Goal: Task Accomplishment & Management: Manage account settings

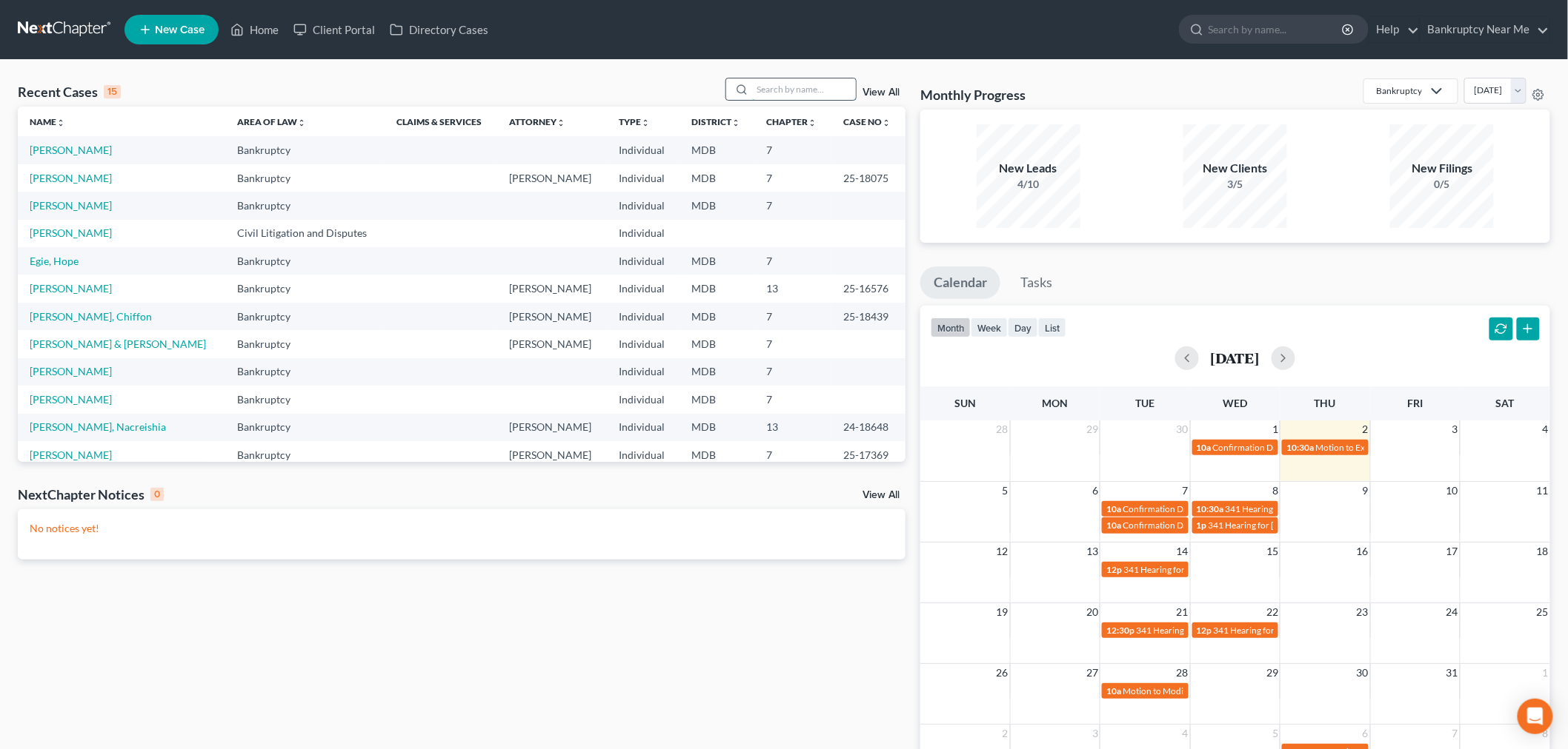
click at [793, 83] on input "search" at bounding box center [803, 89] width 103 height 21
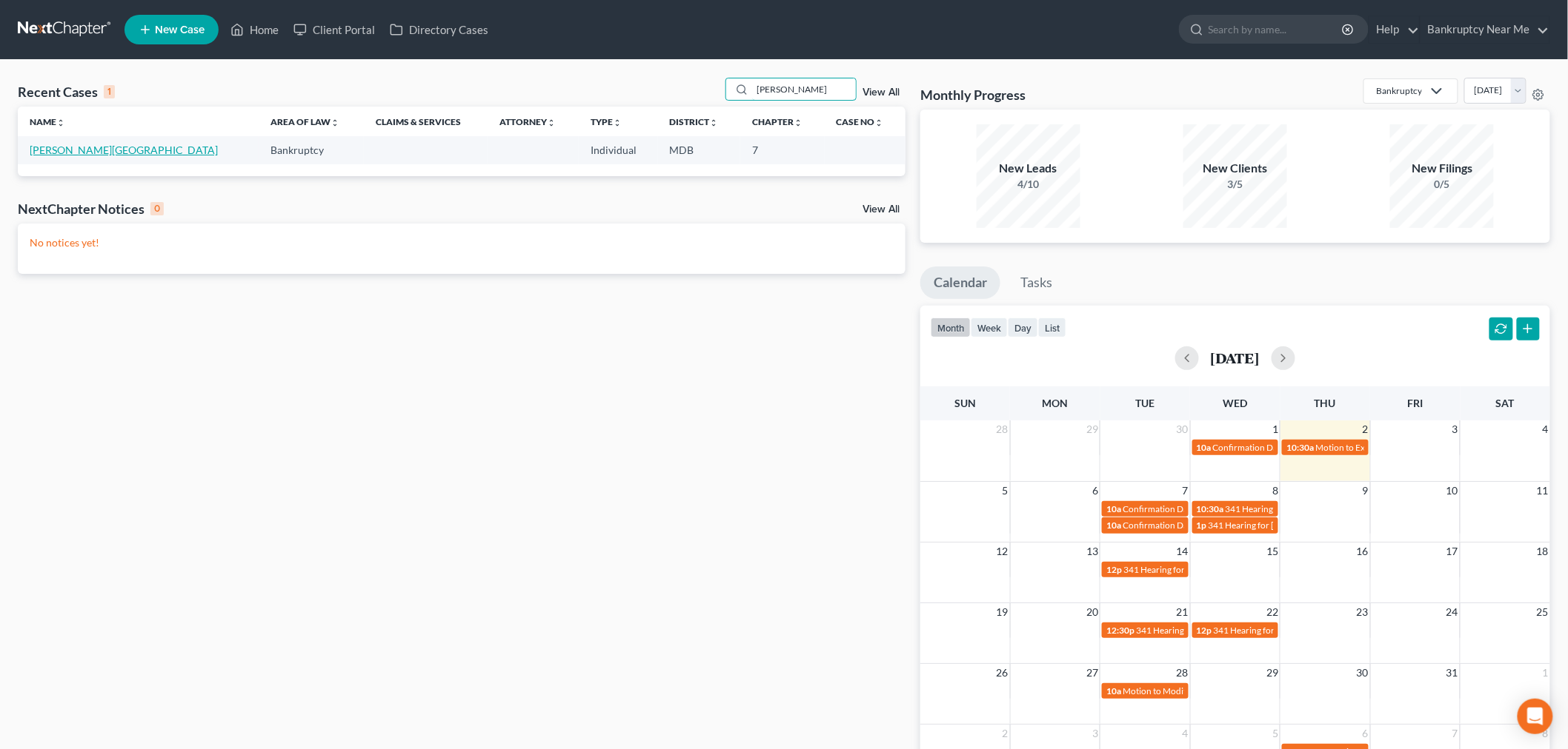
type input "tangela"
click at [80, 151] on link "Hamilton, Tangela" at bounding box center [123, 149] width 188 height 12
select select "6"
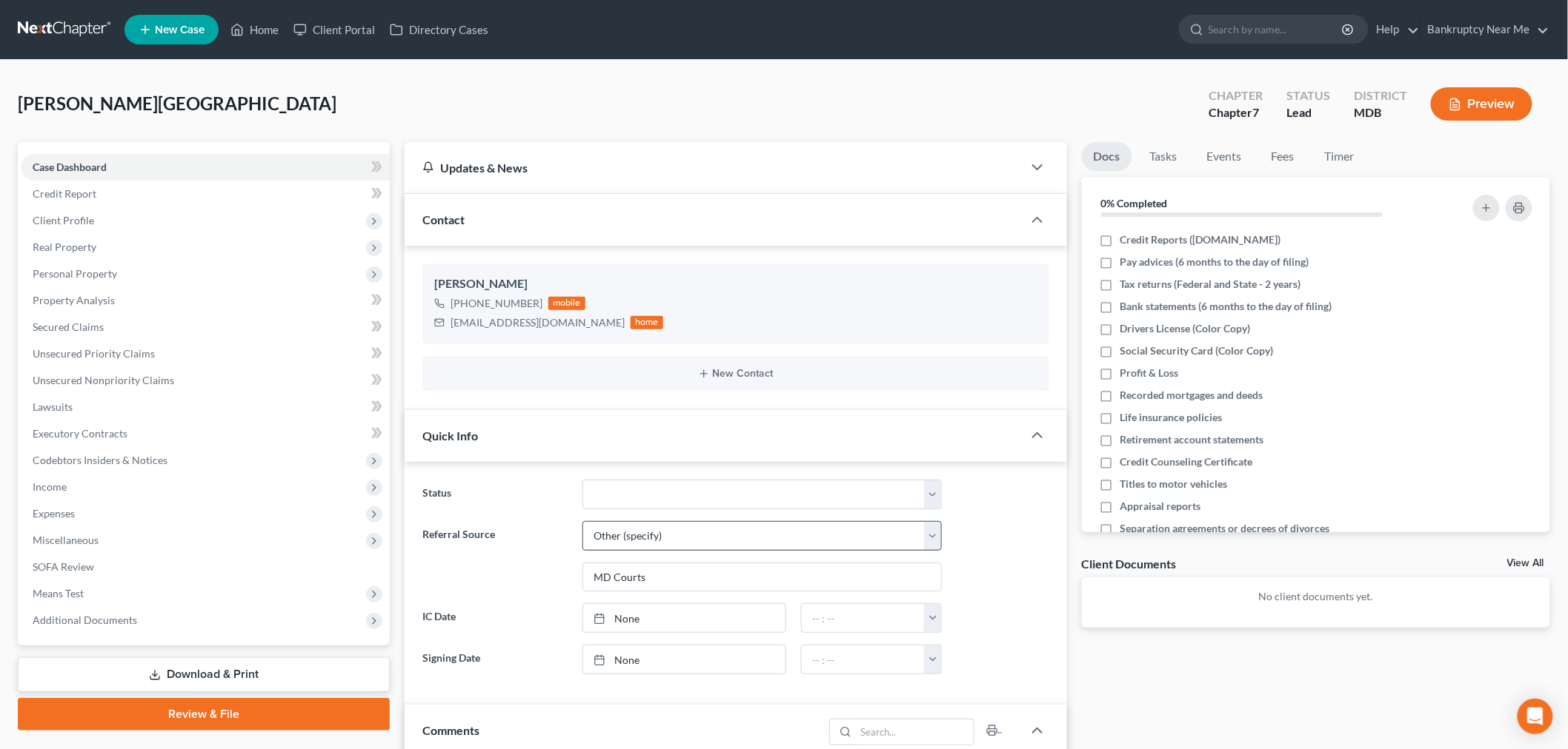
scroll to position [1503, 0]
click at [665, 497] on select "Discharged Discharged & Reported Discharge Litigation Dismissal Notice Dismisse…" at bounding box center [762, 494] width 359 height 29
select select "9"
click at [582, 480] on select "Discharged Discharged & Reported Discharge Litigation Dismissal Notice Dismisse…" at bounding box center [762, 494] width 359 height 29
click at [1280, 160] on link "Fees" at bounding box center [1283, 156] width 47 height 28
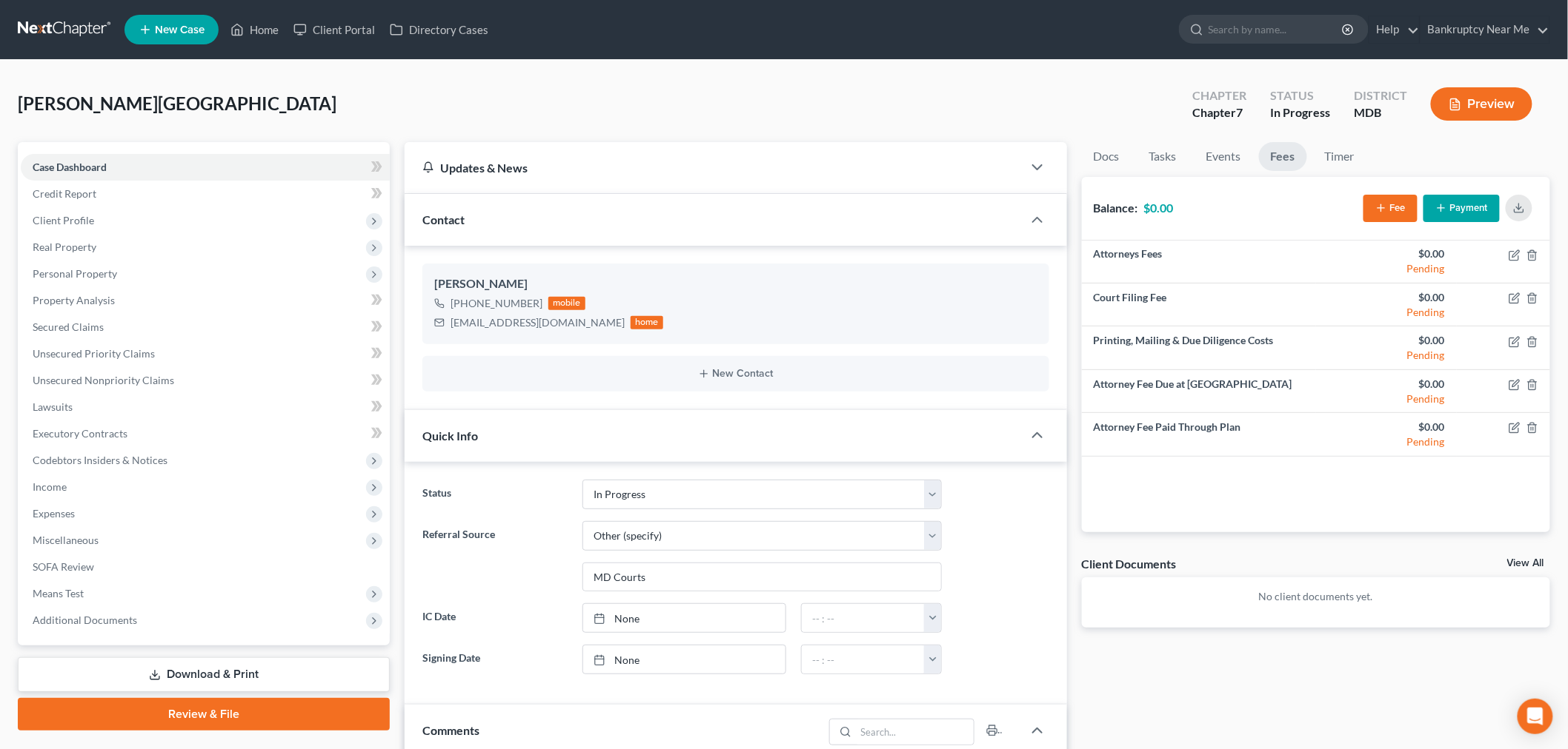
click at [1473, 201] on button "Payment" at bounding box center [1461, 208] width 77 height 28
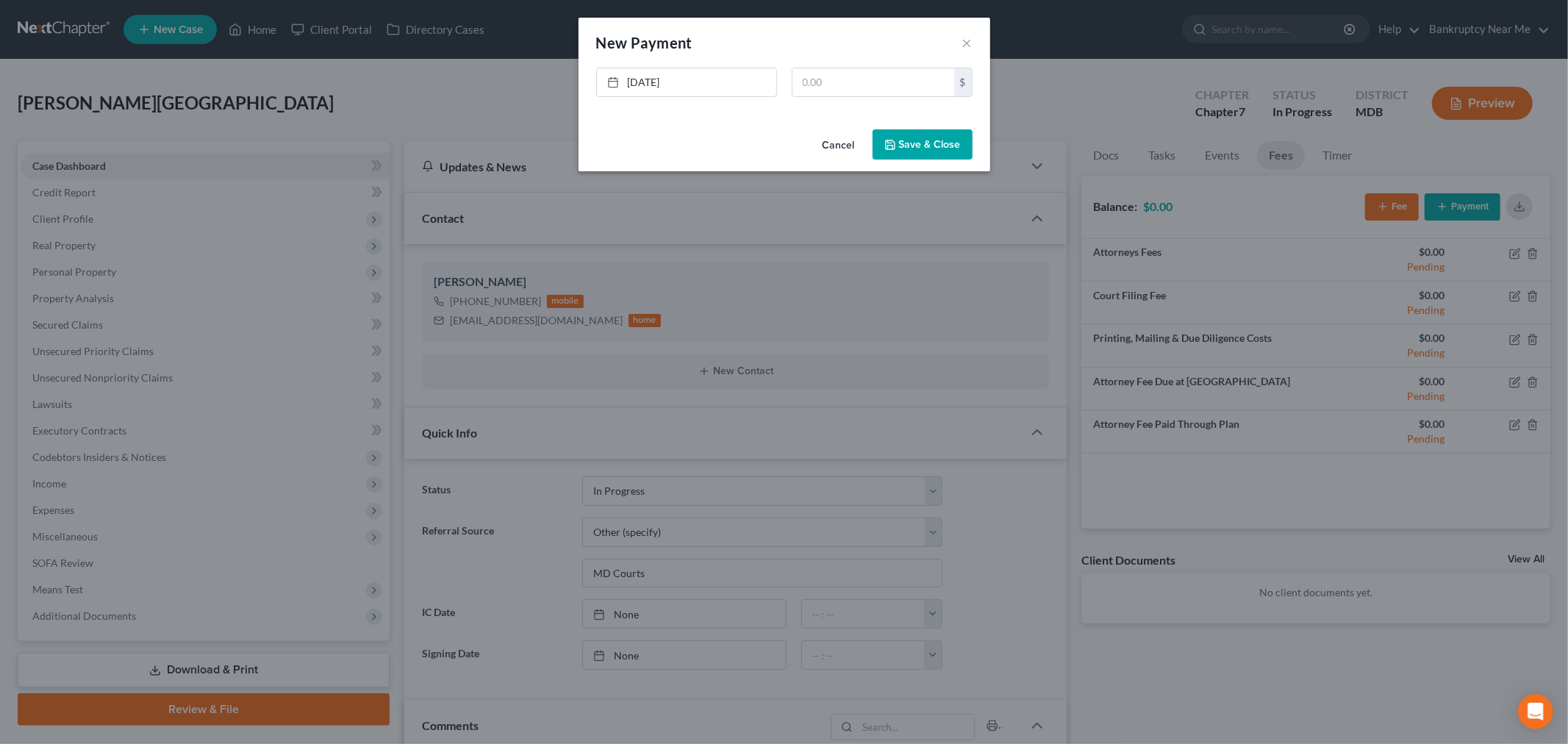
click at [892, 99] on div "10/2/2025 close Date 10/2/2025 Time 10:15 AM chevron_left October 2025 chevron_…" at bounding box center [785, 88] width 391 height 41
click at [881, 88] on input "text" at bounding box center [873, 82] width 162 height 28
type input "400"
click at [900, 134] on button "Save & Close" at bounding box center [923, 145] width 100 height 31
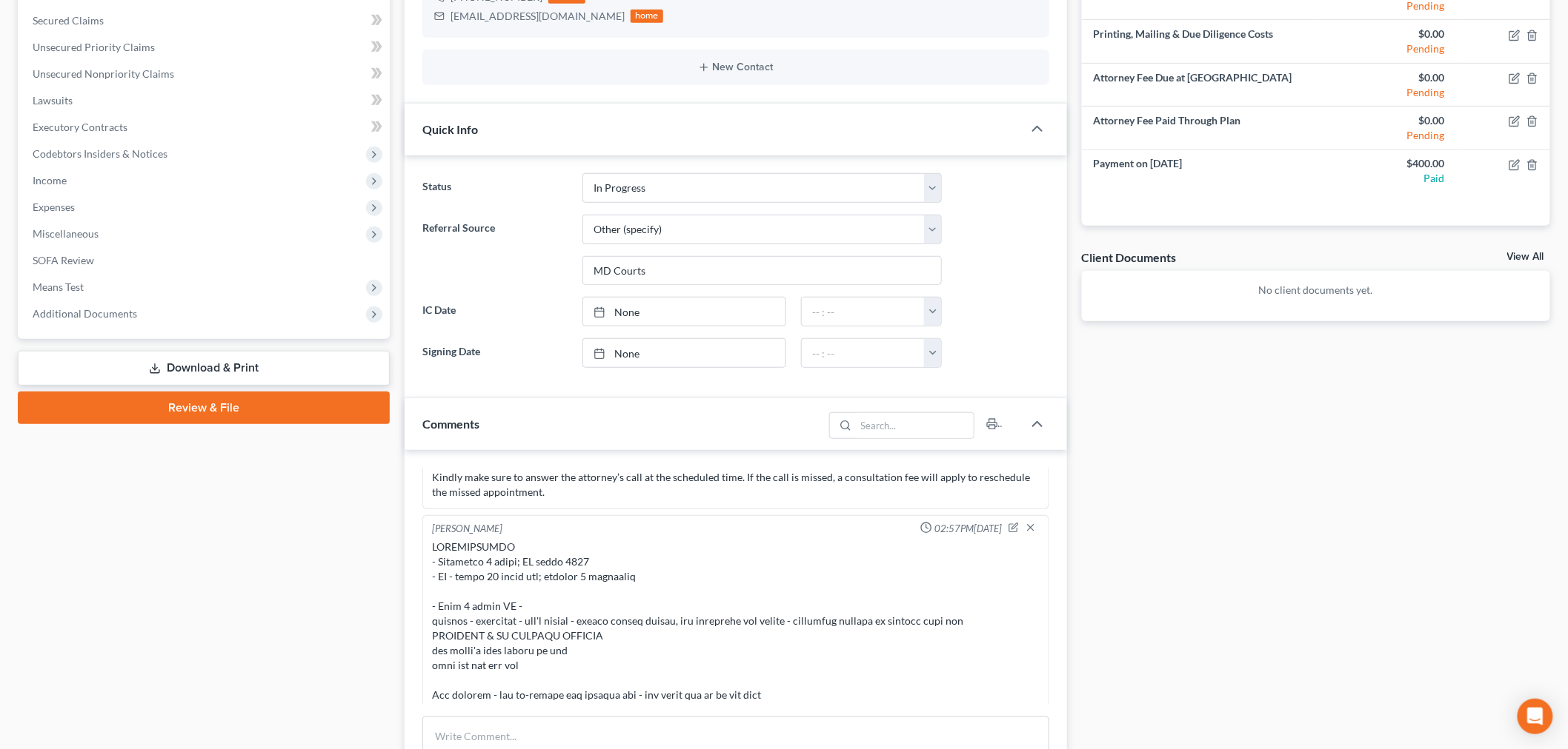
scroll to position [0, 0]
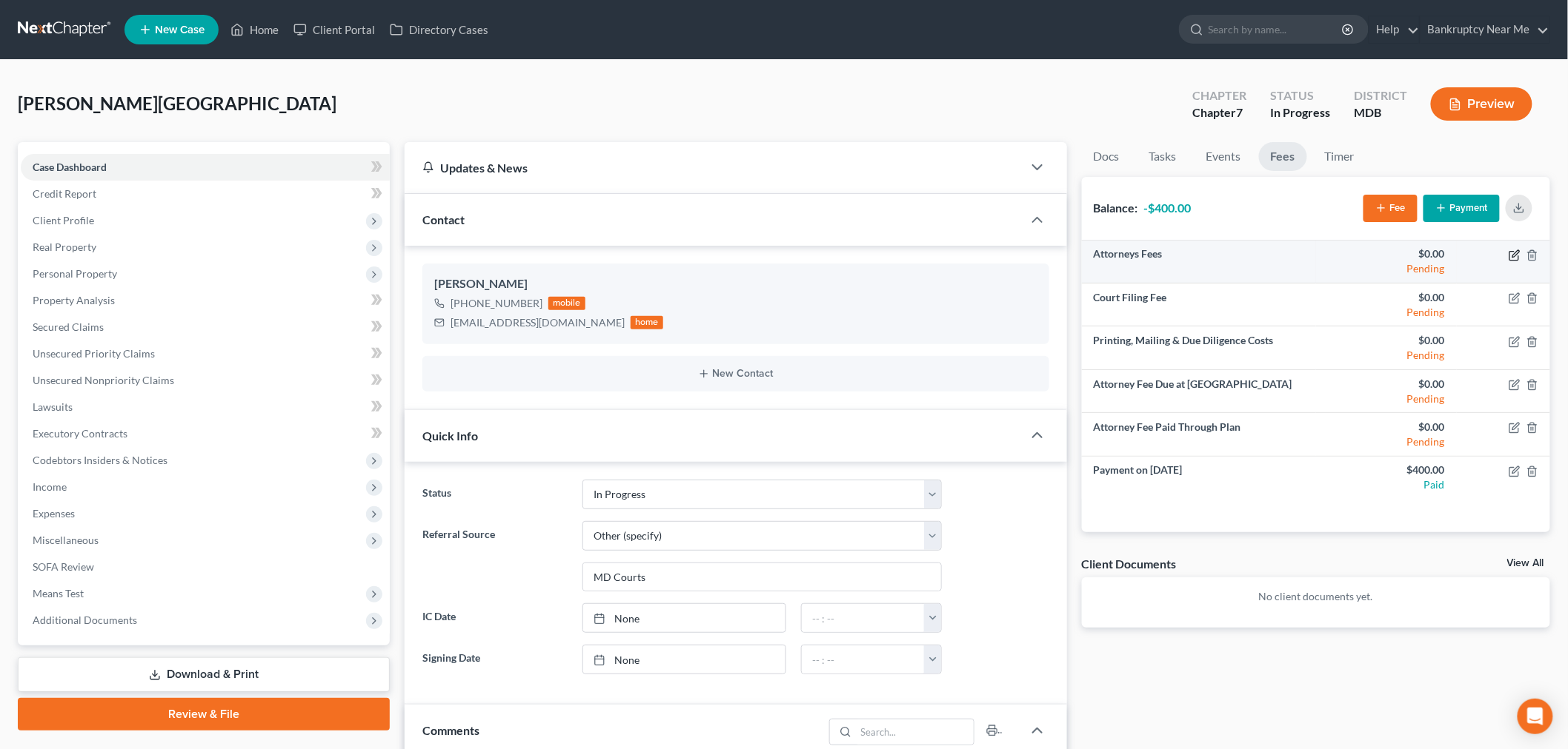
click at [1511, 252] on icon "button" at bounding box center [1514, 256] width 12 height 12
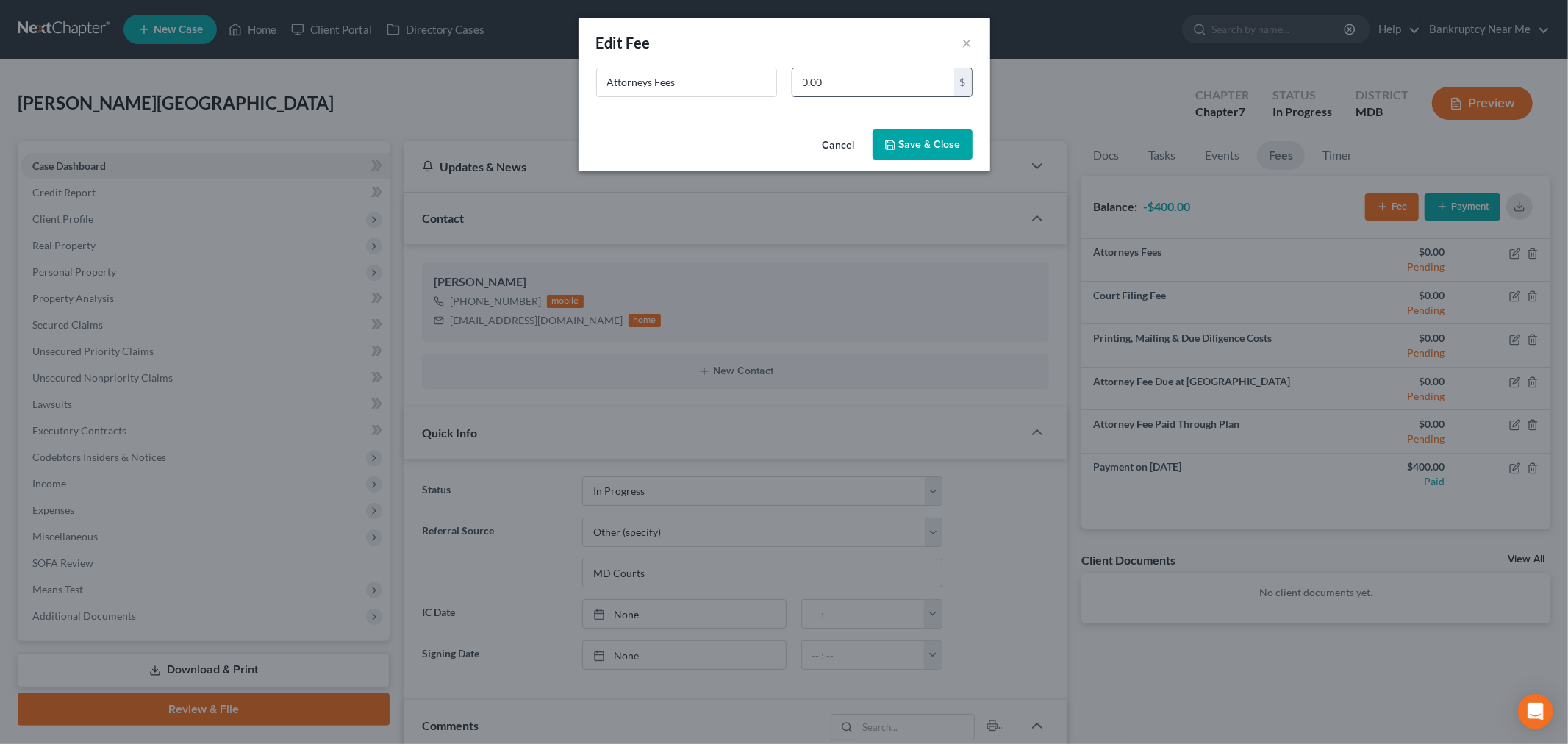
click at [832, 84] on input "0.00" at bounding box center [873, 82] width 162 height 28
type input "800"
click at [917, 137] on button "Save & Close" at bounding box center [923, 145] width 100 height 31
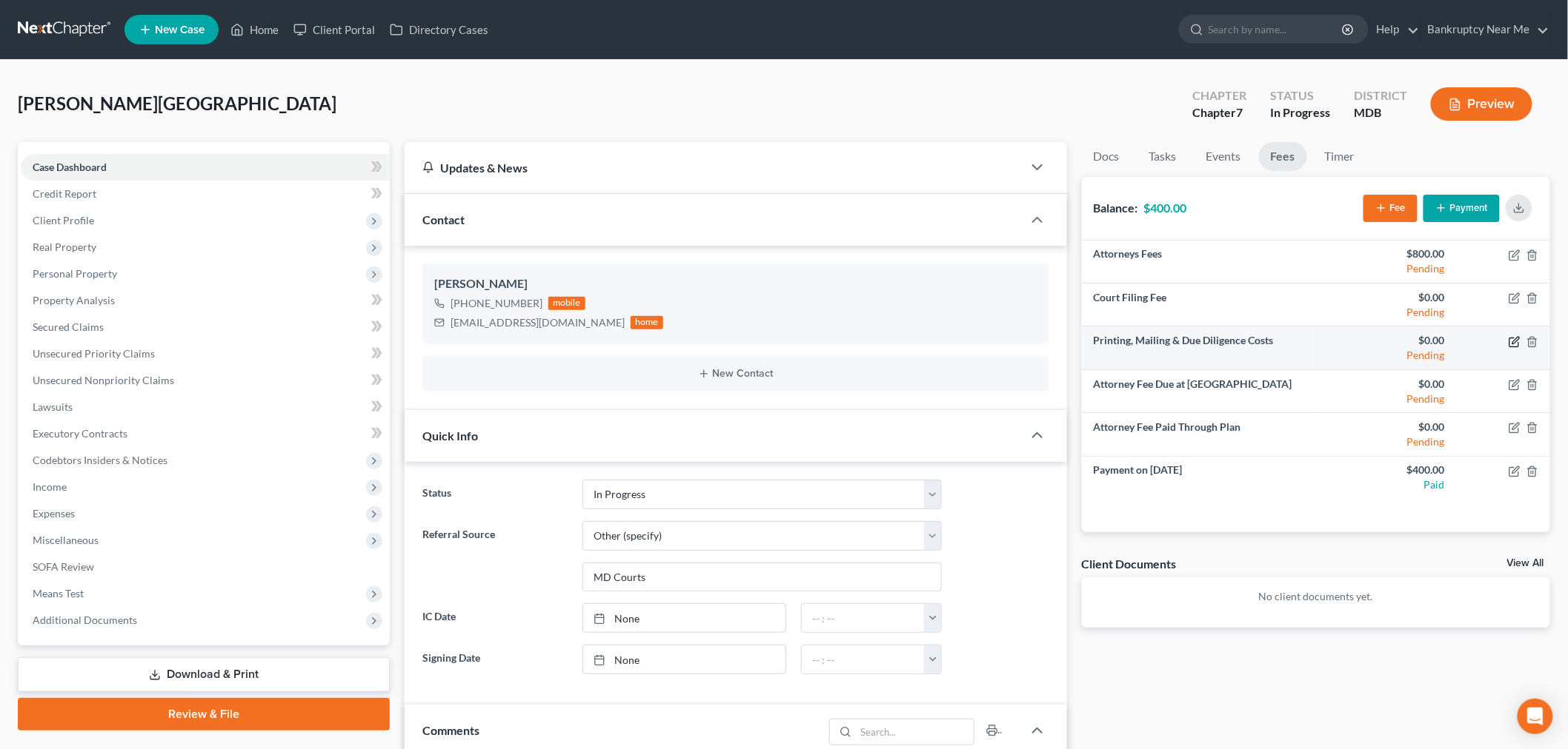
click at [1512, 339] on icon "button" at bounding box center [1514, 342] width 12 height 12
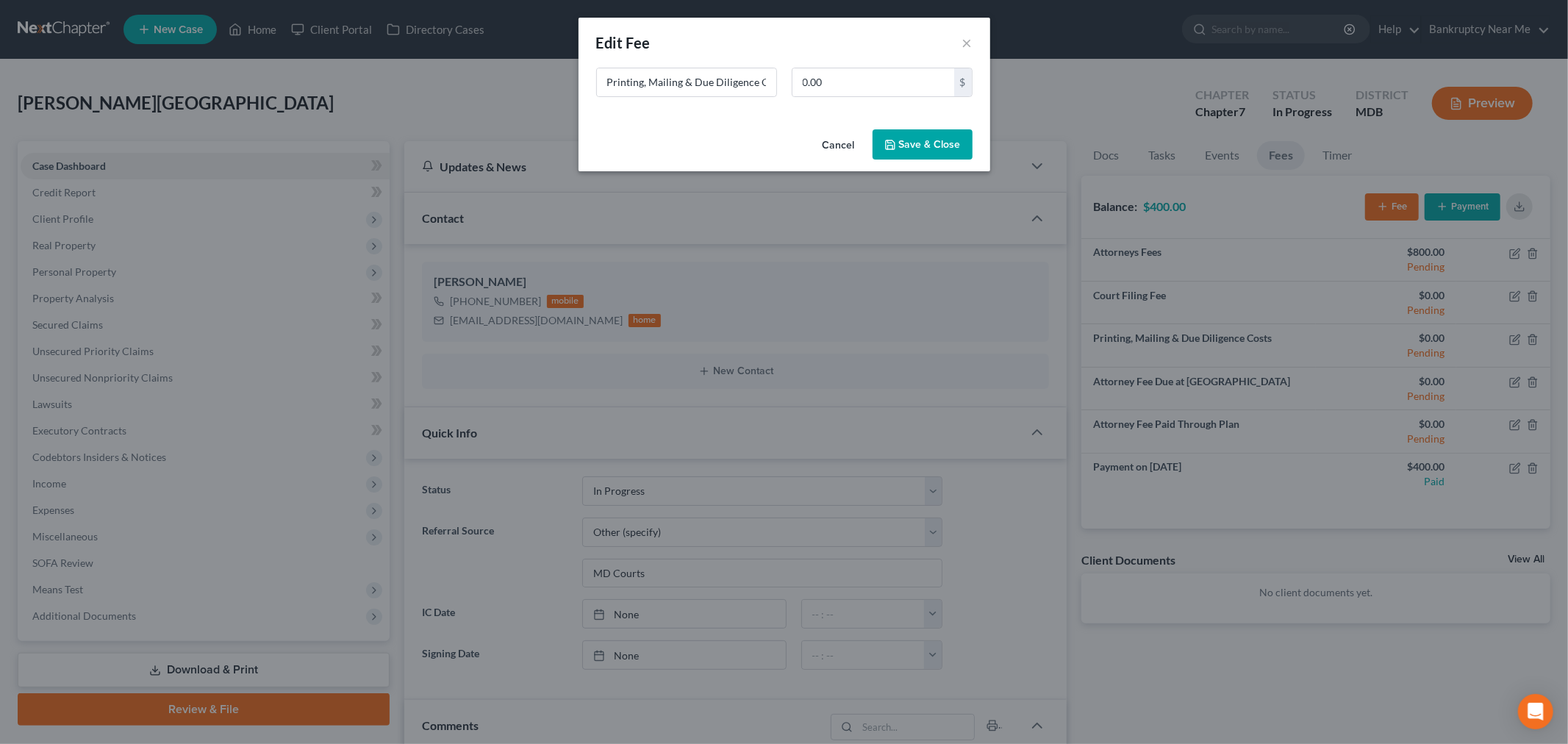
click at [829, 57] on div "New Fee Edit Fee ×" at bounding box center [784, 43] width 411 height 50
click at [854, 87] on input "0.00" at bounding box center [873, 82] width 162 height 28
type input "50"
drag, startPoint x: 758, startPoint y: 82, endPoint x: 783, endPoint y: 81, distance: 25.0
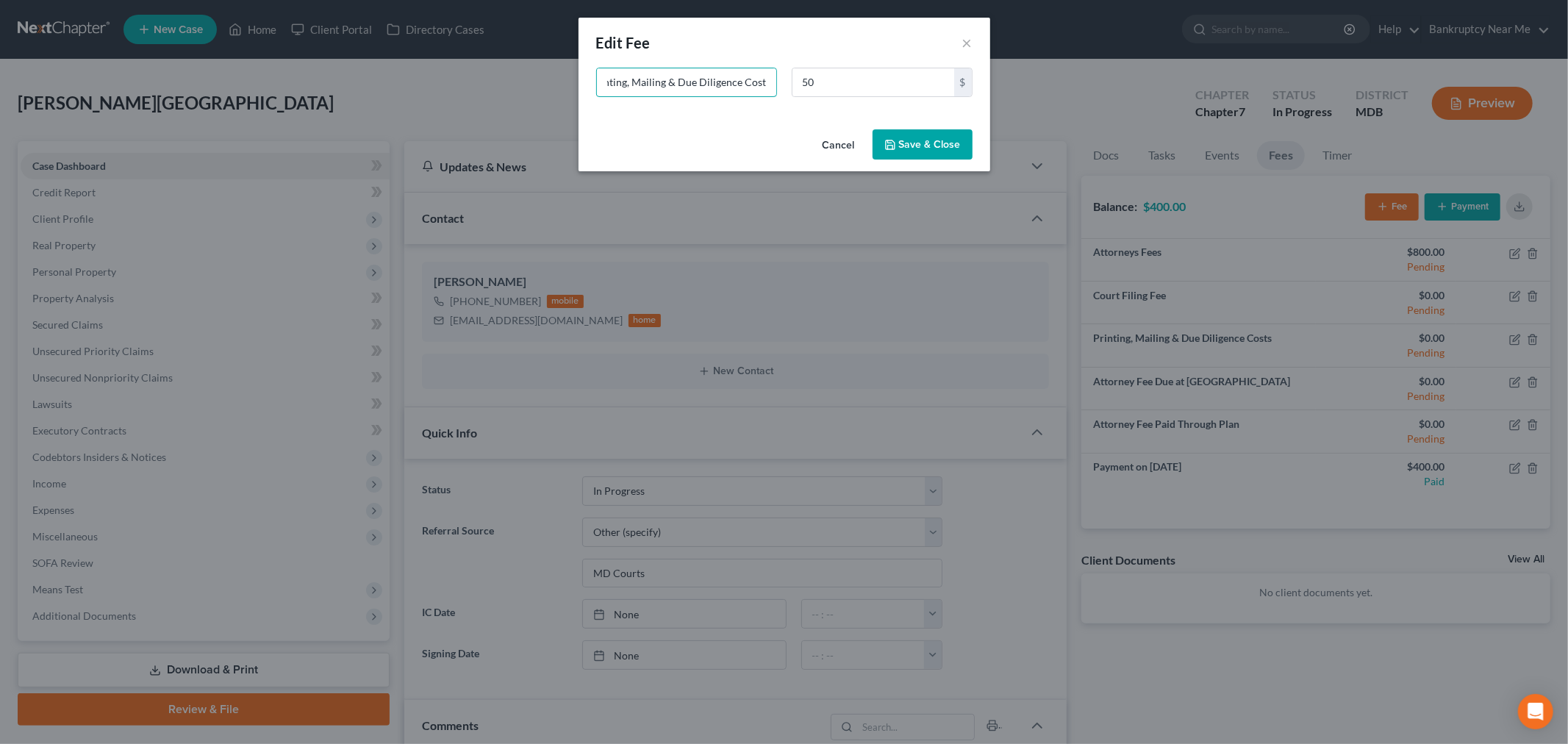
click at [783, 81] on div "Printing, Mailing & Due Diligence Costs" at bounding box center [687, 82] width 196 height 29
type input "Printing, Mailing & Due Diligence Costs -depends on income"
click at [909, 138] on button "Save & Close" at bounding box center [923, 145] width 100 height 31
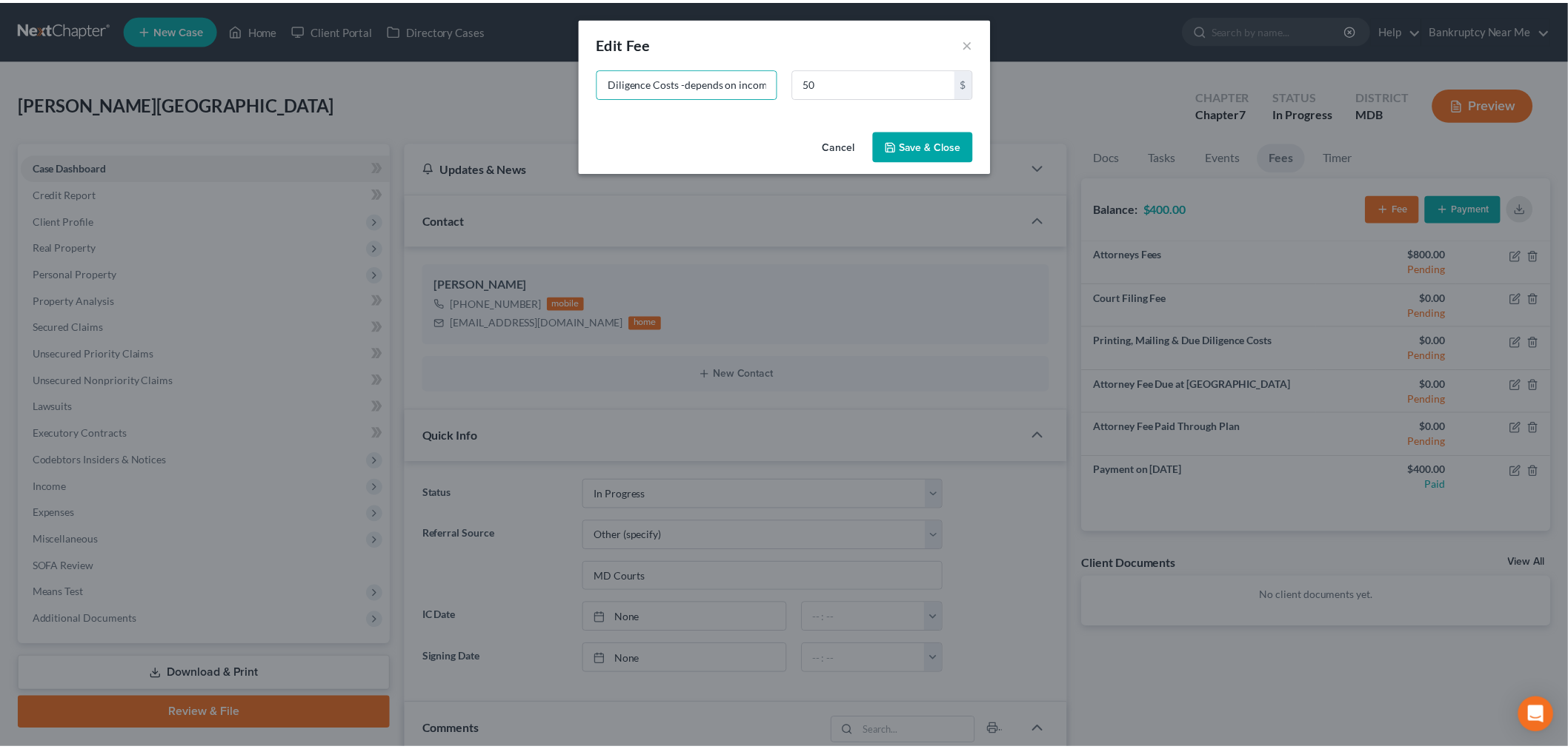
scroll to position [0, 0]
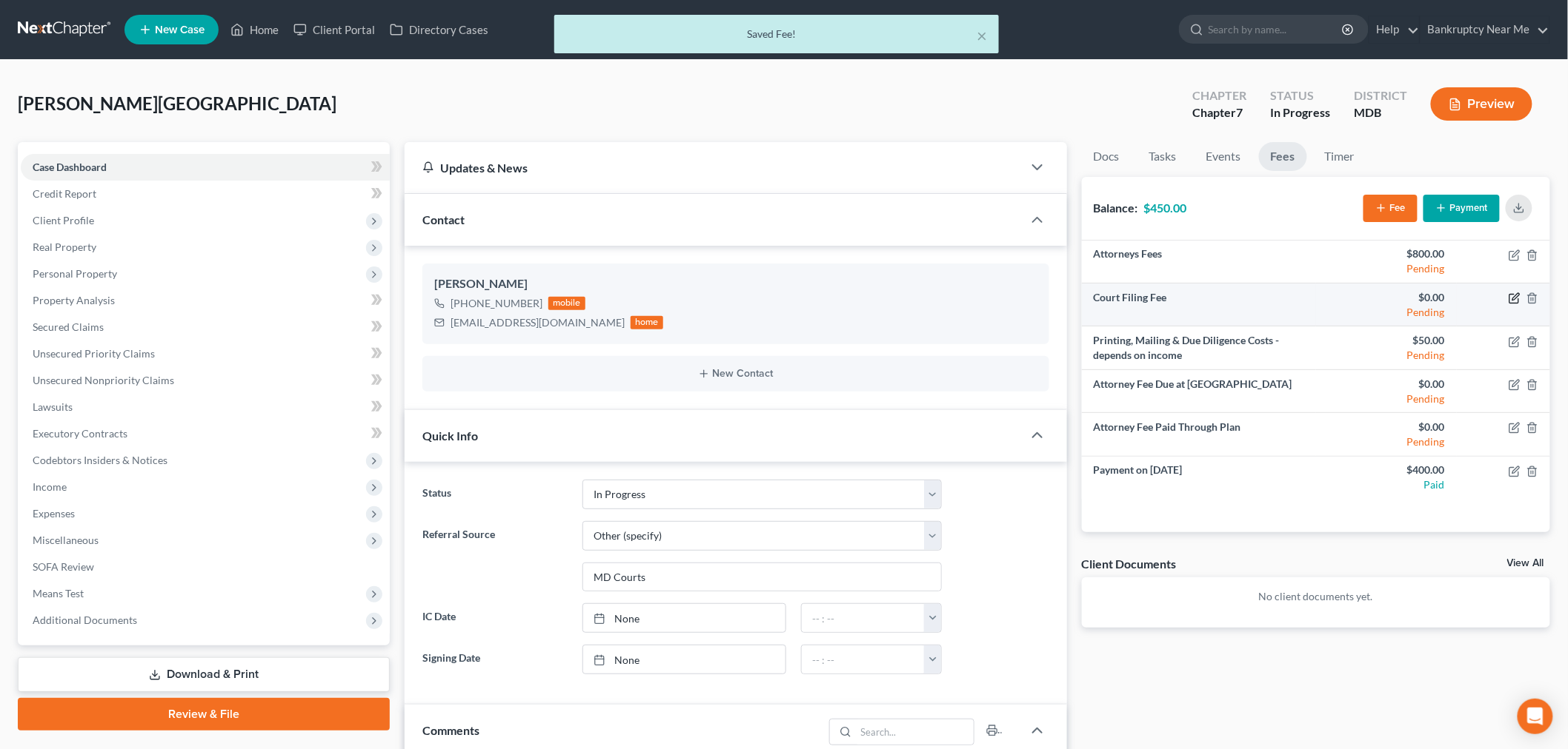
click at [1511, 299] on icon "button" at bounding box center [1514, 298] width 12 height 12
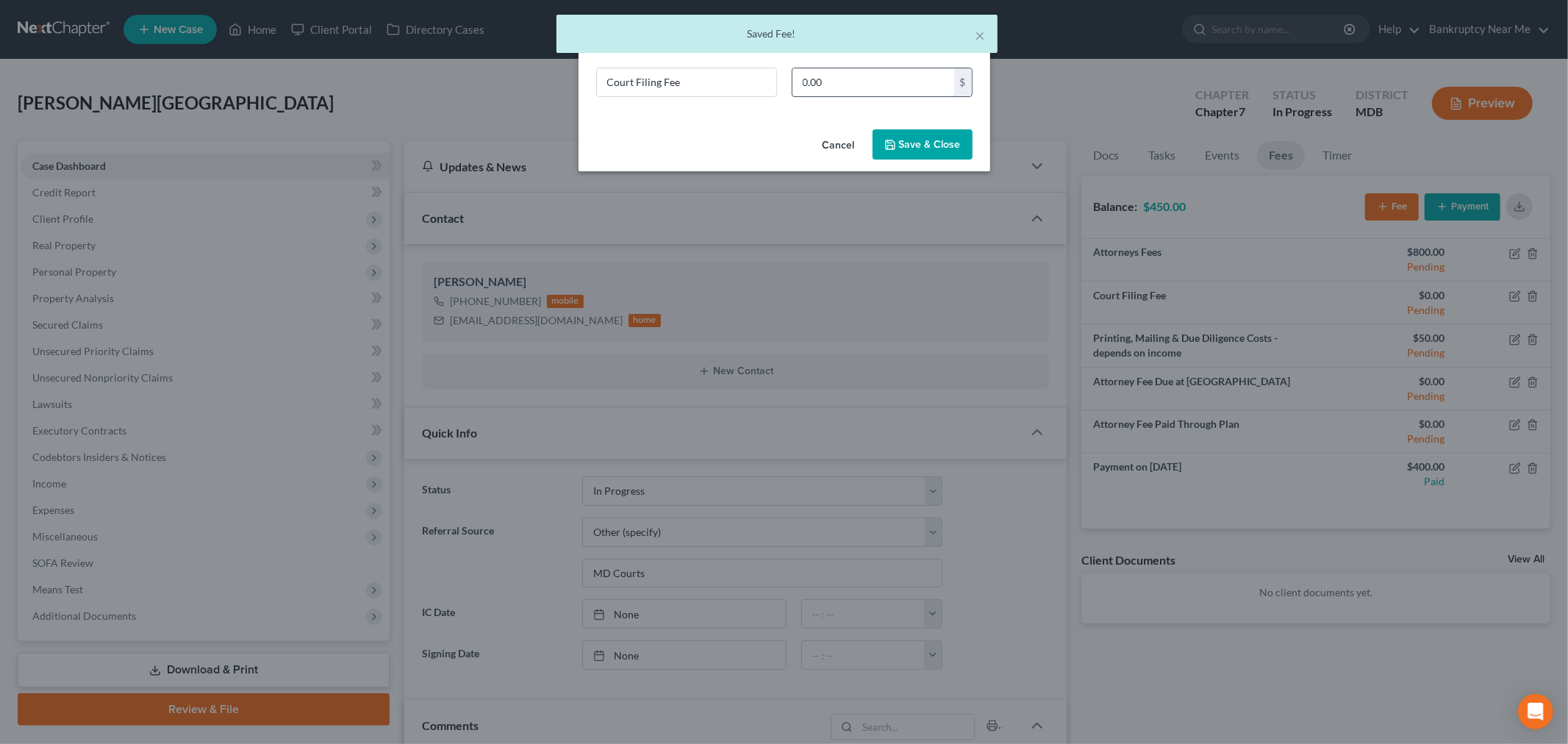
click at [860, 88] on input "0.00" at bounding box center [873, 82] width 162 height 28
type input "85"
click at [736, 82] on input "Court Filing Fee" at bounding box center [687, 82] width 179 height 28
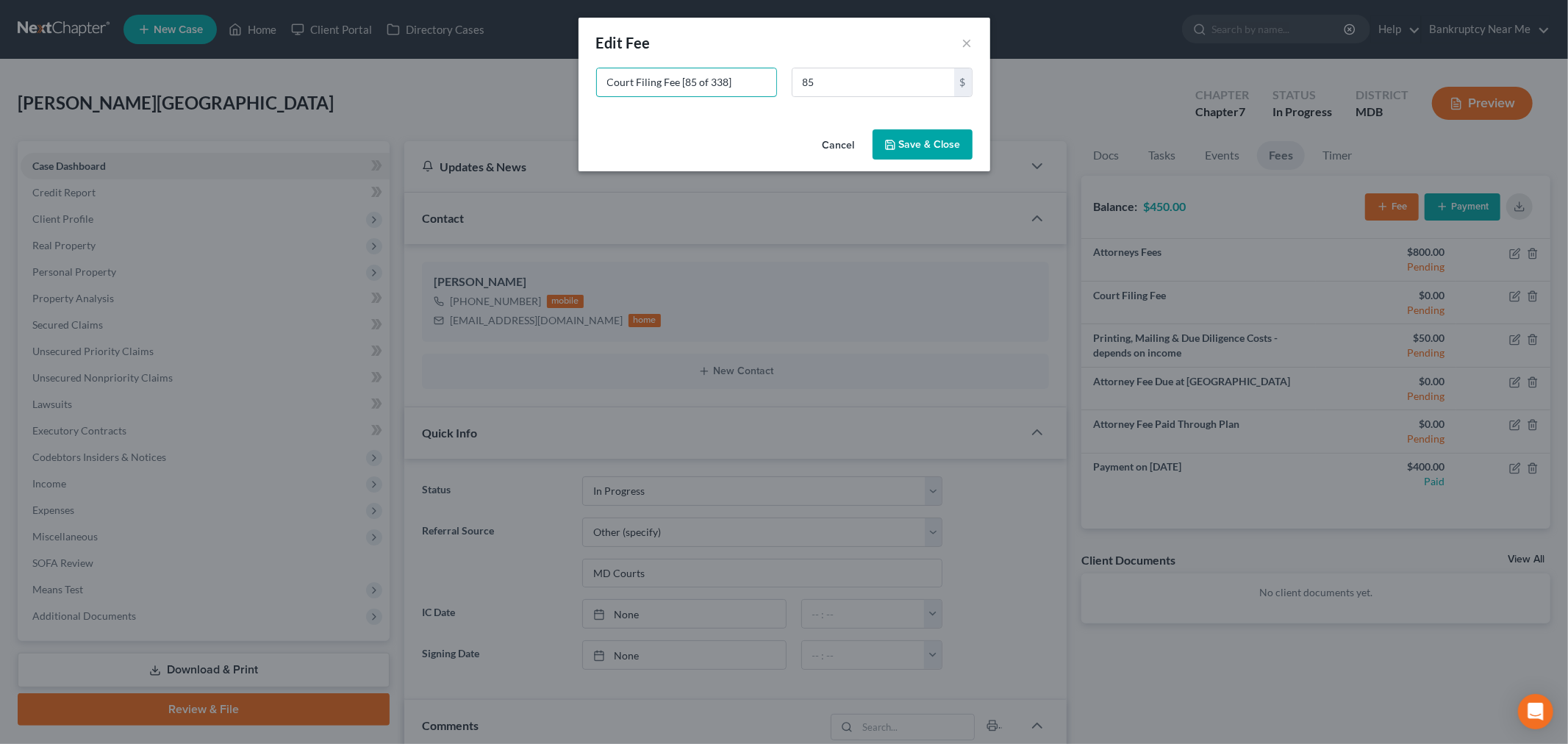
type input "Court Filing Fee [85 of 338]"
drag, startPoint x: 958, startPoint y: 157, endPoint x: 950, endPoint y: 142, distance: 17.0
click at [954, 151] on button "Save & Close" at bounding box center [923, 145] width 100 height 31
click at [950, 143] on button "Save & Close" at bounding box center [923, 145] width 100 height 31
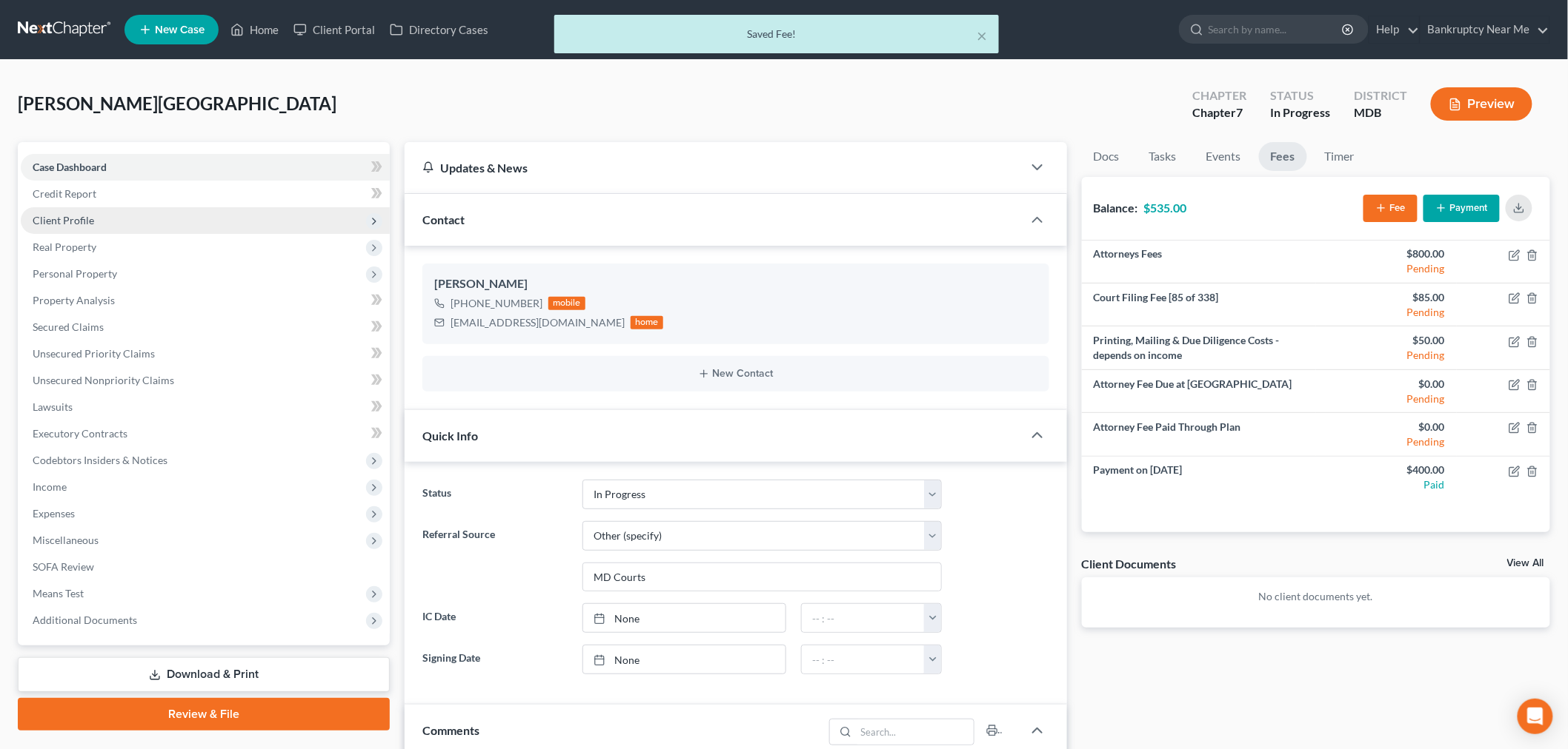
drag, startPoint x: 87, startPoint y: 219, endPoint x: 94, endPoint y: 230, distance: 13.0
click at [89, 219] on span "Client Profile" at bounding box center [63, 220] width 61 height 12
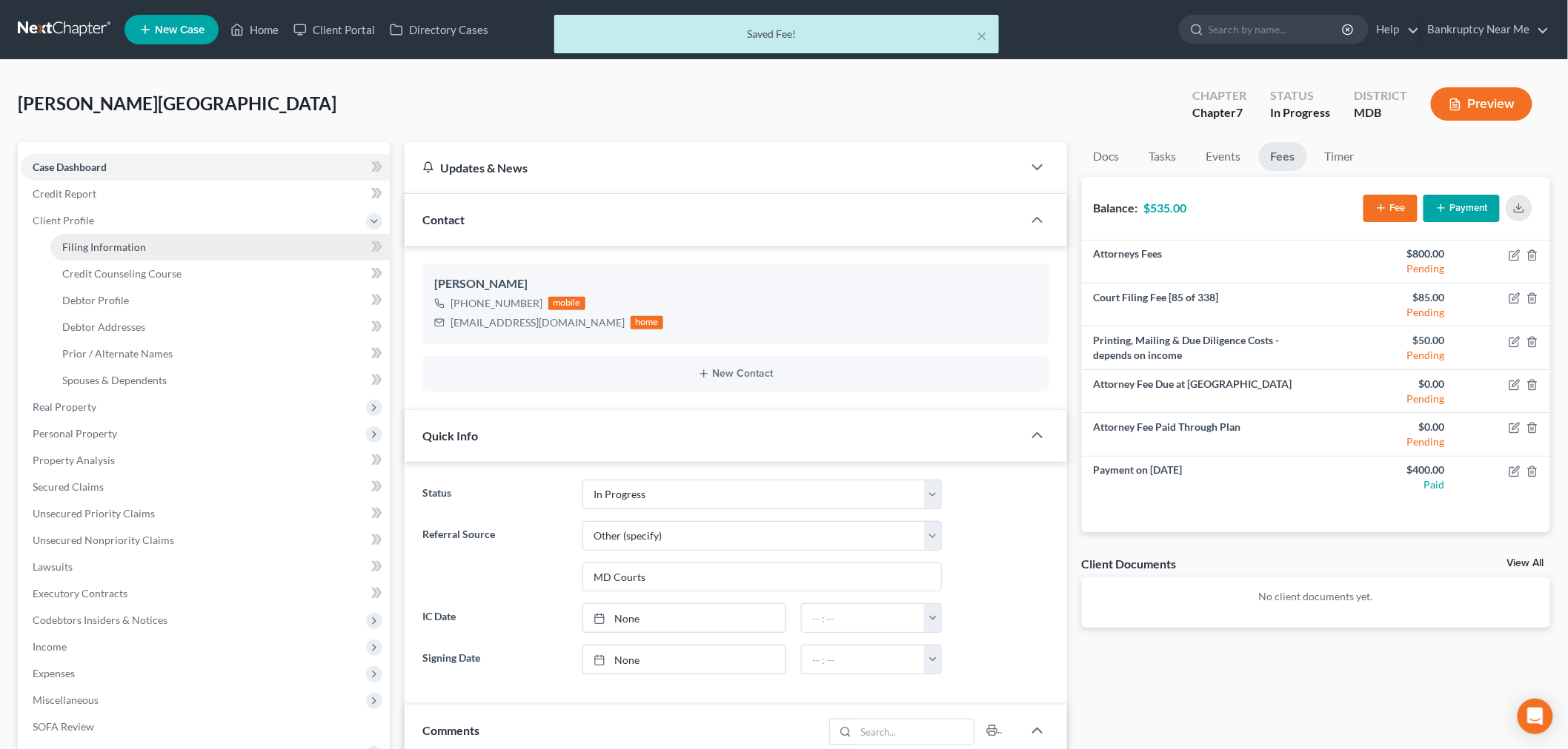
click at [99, 241] on span "Filing Information" at bounding box center [103, 247] width 84 height 12
select select "1"
select select "0"
select select "21"
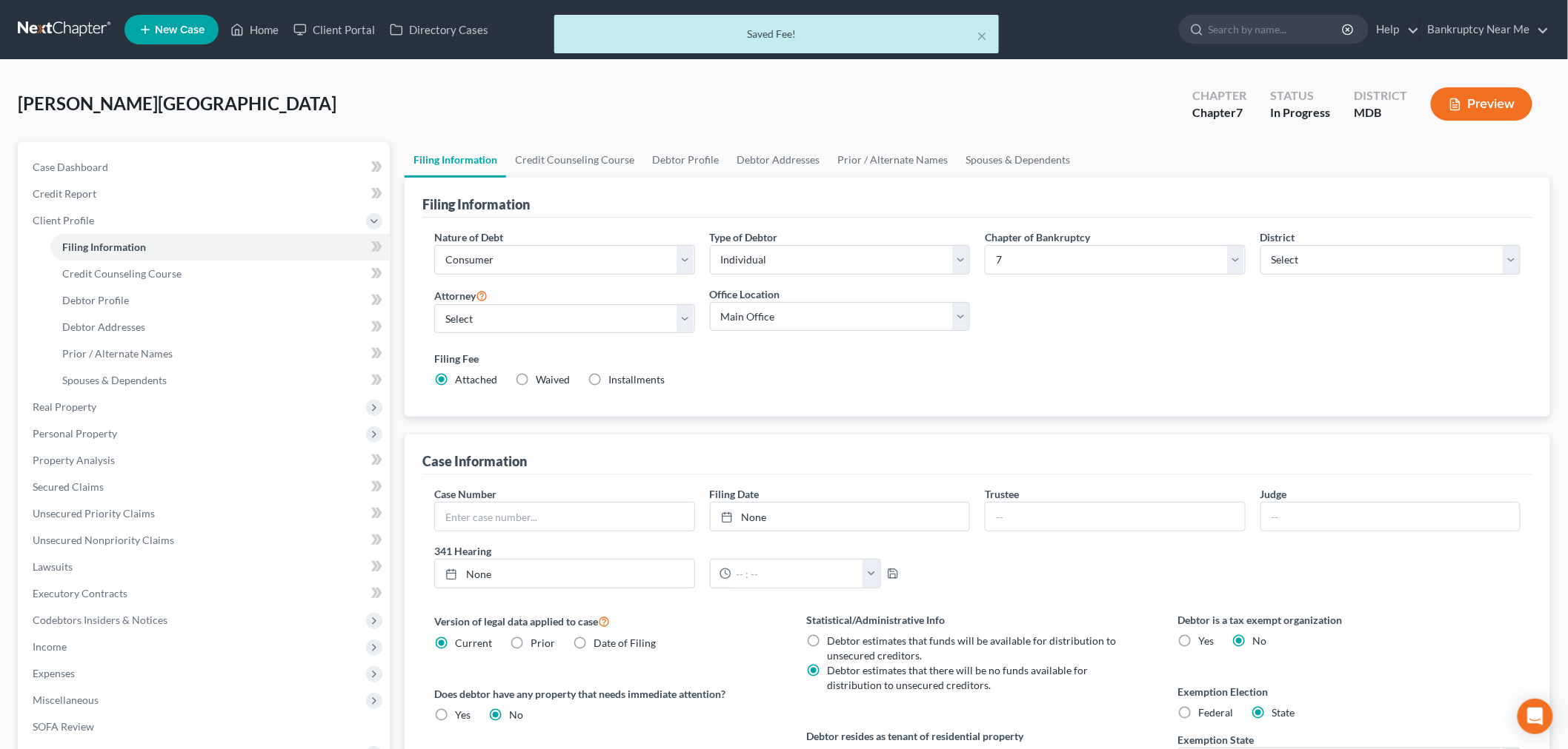
click at [619, 381] on span "Installments" at bounding box center [636, 379] width 56 height 12
click at [619, 381] on input "Installments Installments" at bounding box center [619, 377] width 10 height 10
radio input "true"
radio input "false"
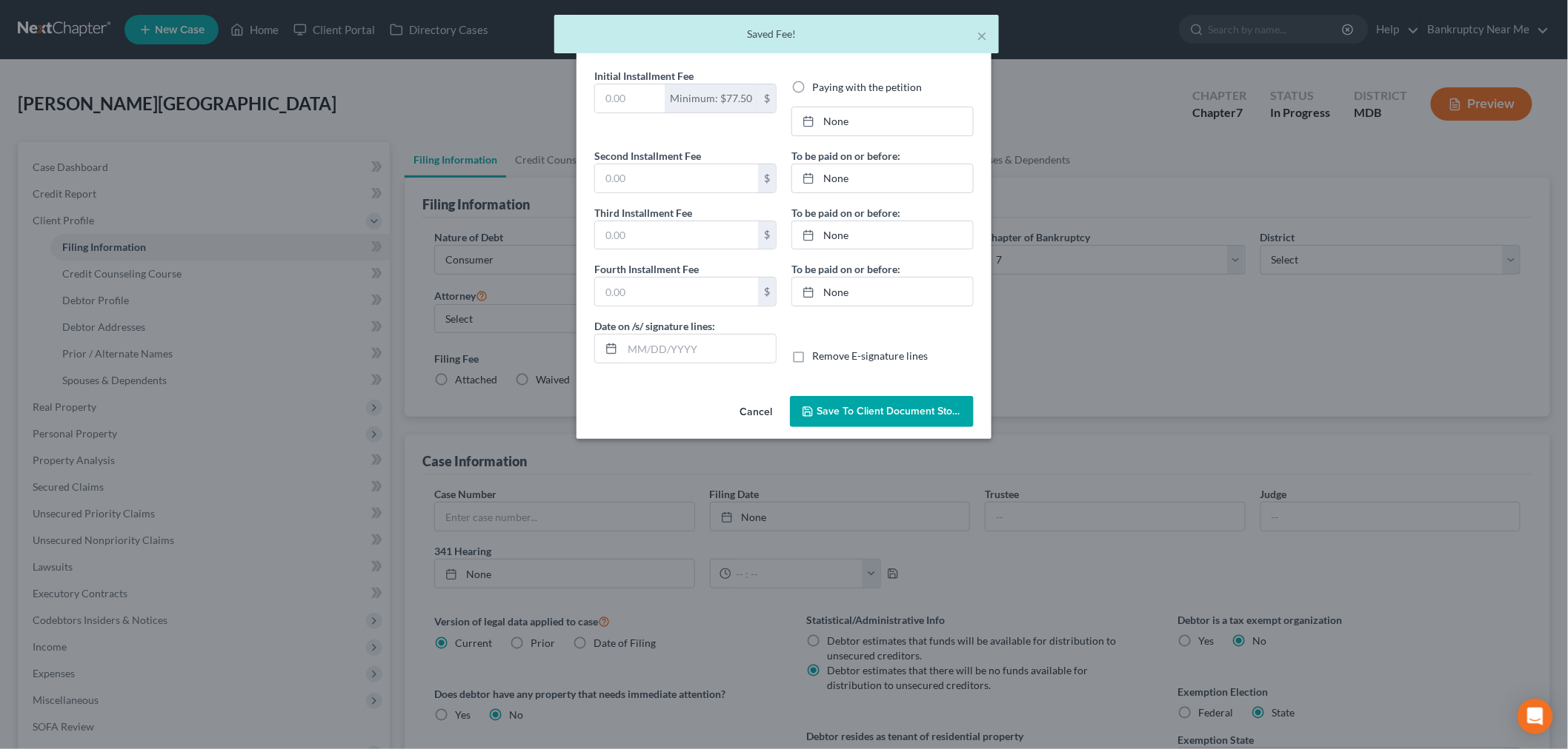
type input "0.00"
radio input "true"
type input "0.00"
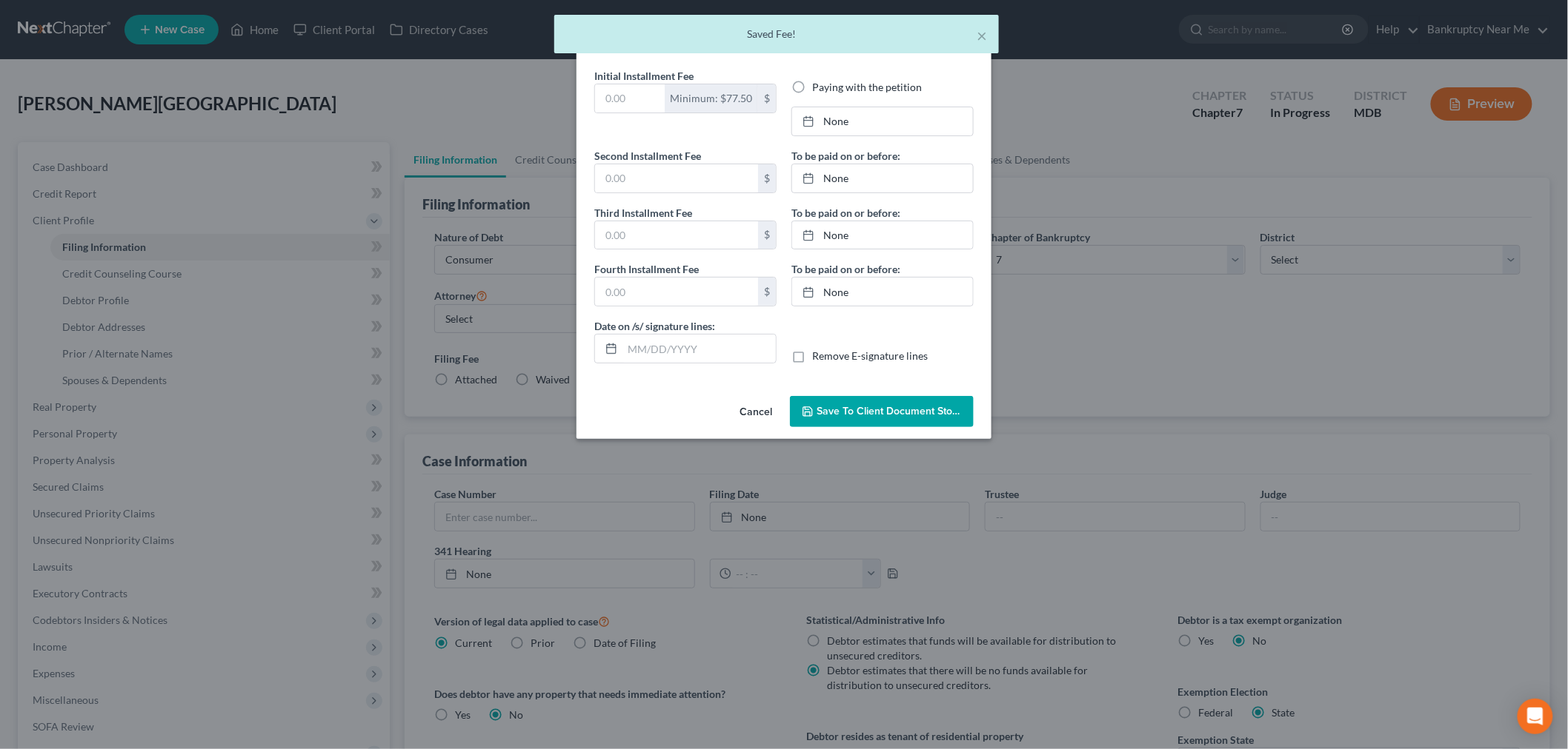
type input "10/02/2025"
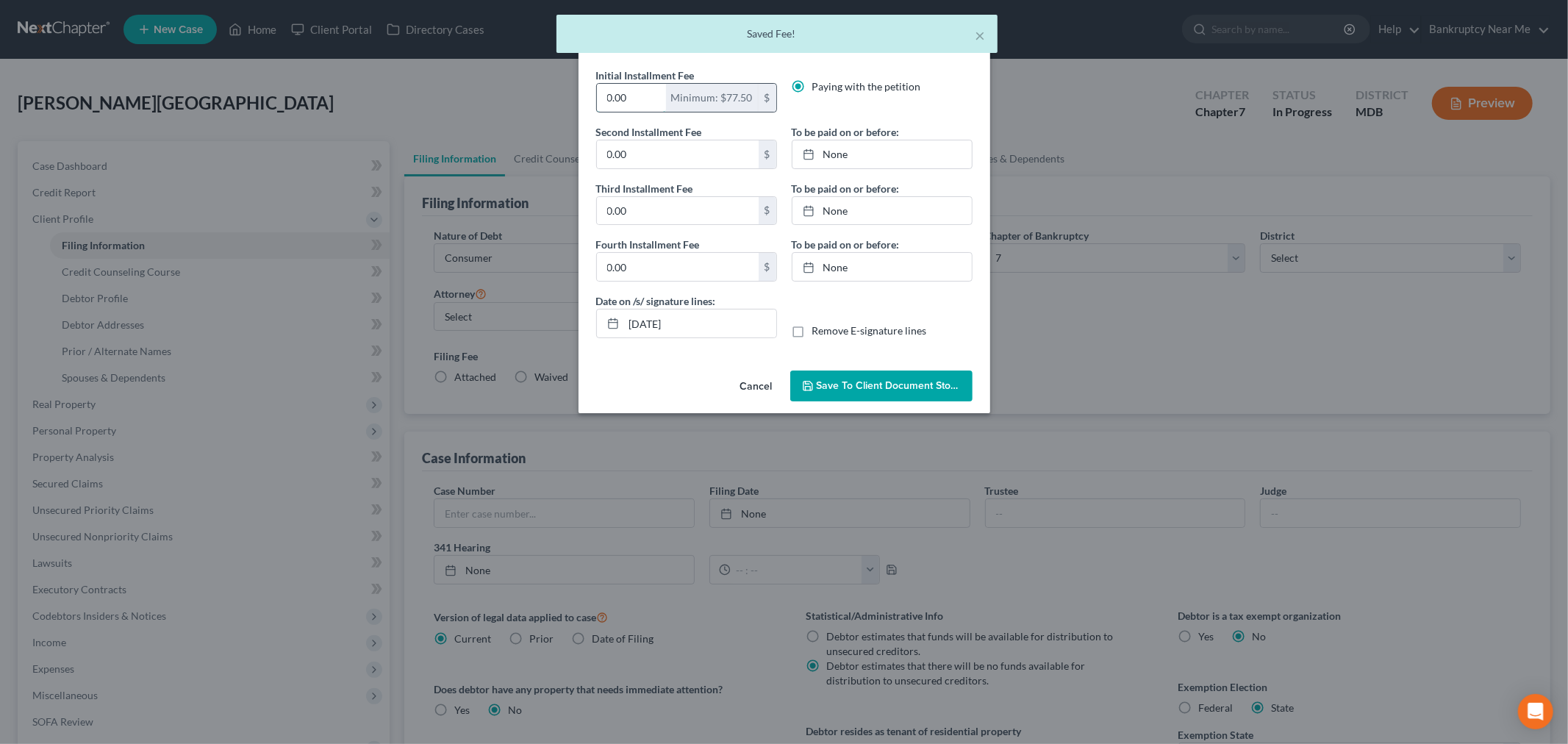
click at [650, 101] on input "0.00" at bounding box center [631, 98] width 69 height 28
drag, startPoint x: 650, startPoint y: 101, endPoint x: 365, endPoint y: 88, distance: 285.3
click at [365, 88] on div "Application to Pay the Filing Fee in Installments × Initial Installment Fee 0.0…" at bounding box center [784, 372] width 1568 height 744
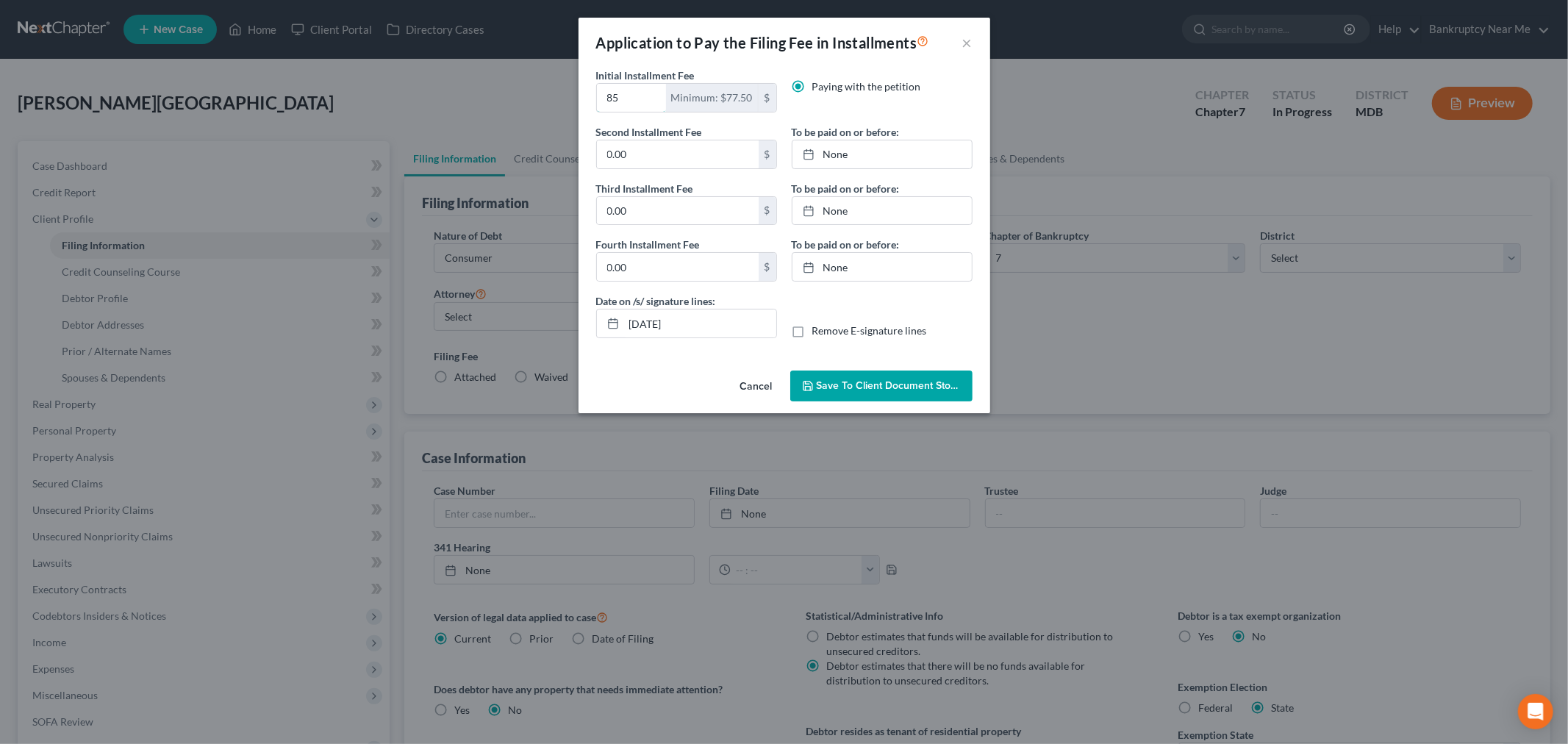
type input "85"
click at [929, 386] on span "Save to Client Document Storage" at bounding box center [894, 385] width 156 height 12
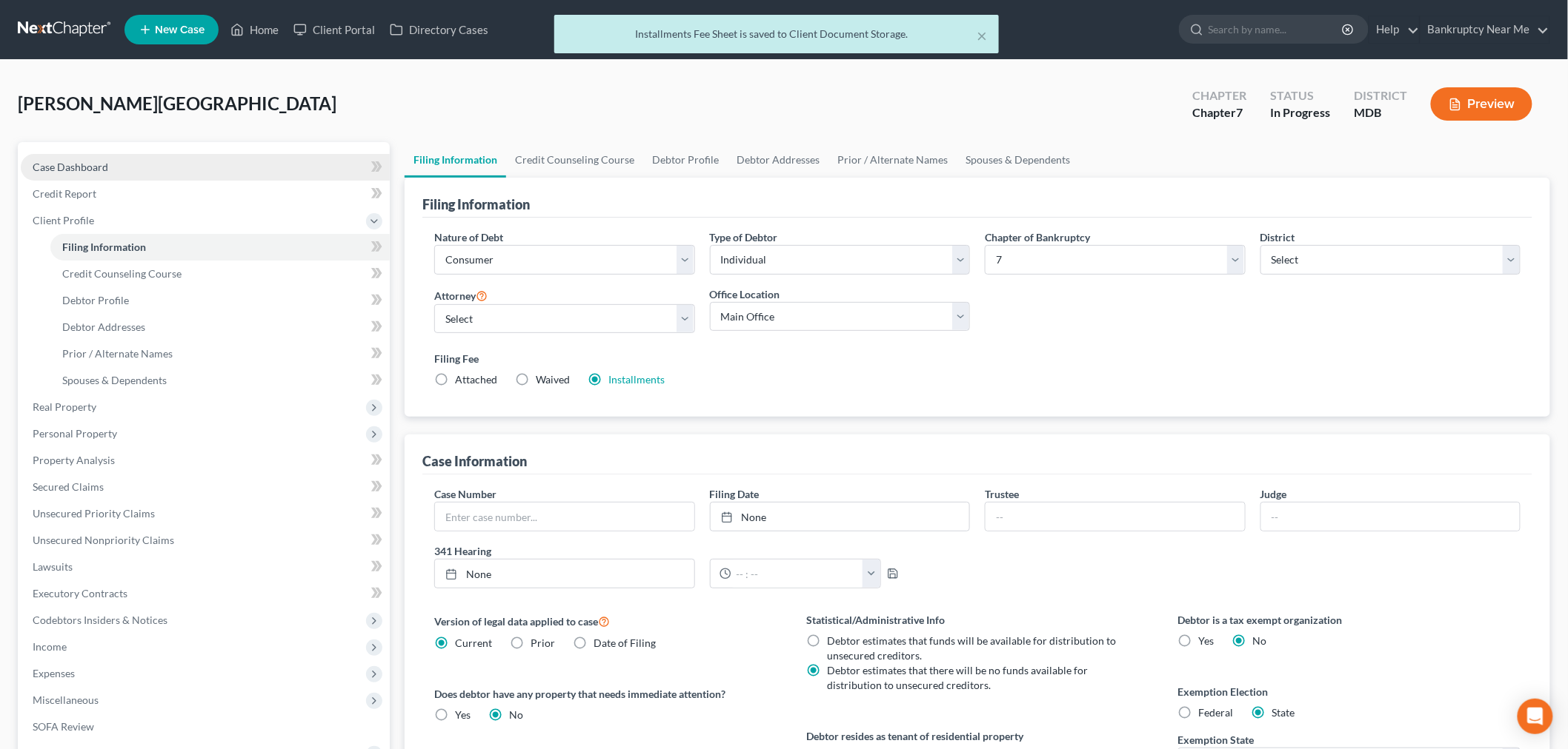
click at [138, 160] on link "Case Dashboard" at bounding box center [204, 167] width 369 height 27
select select "6"
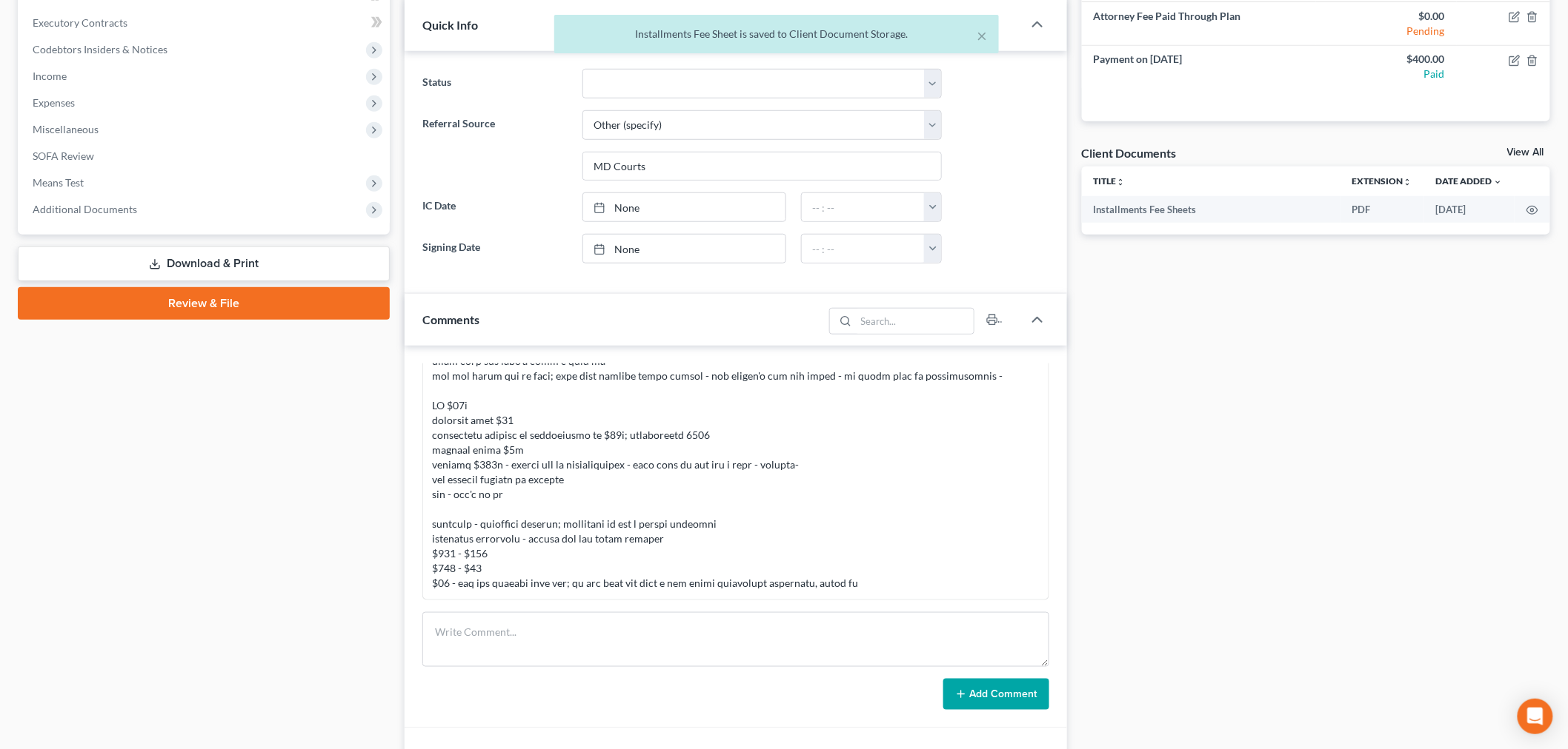
scroll to position [192, 0]
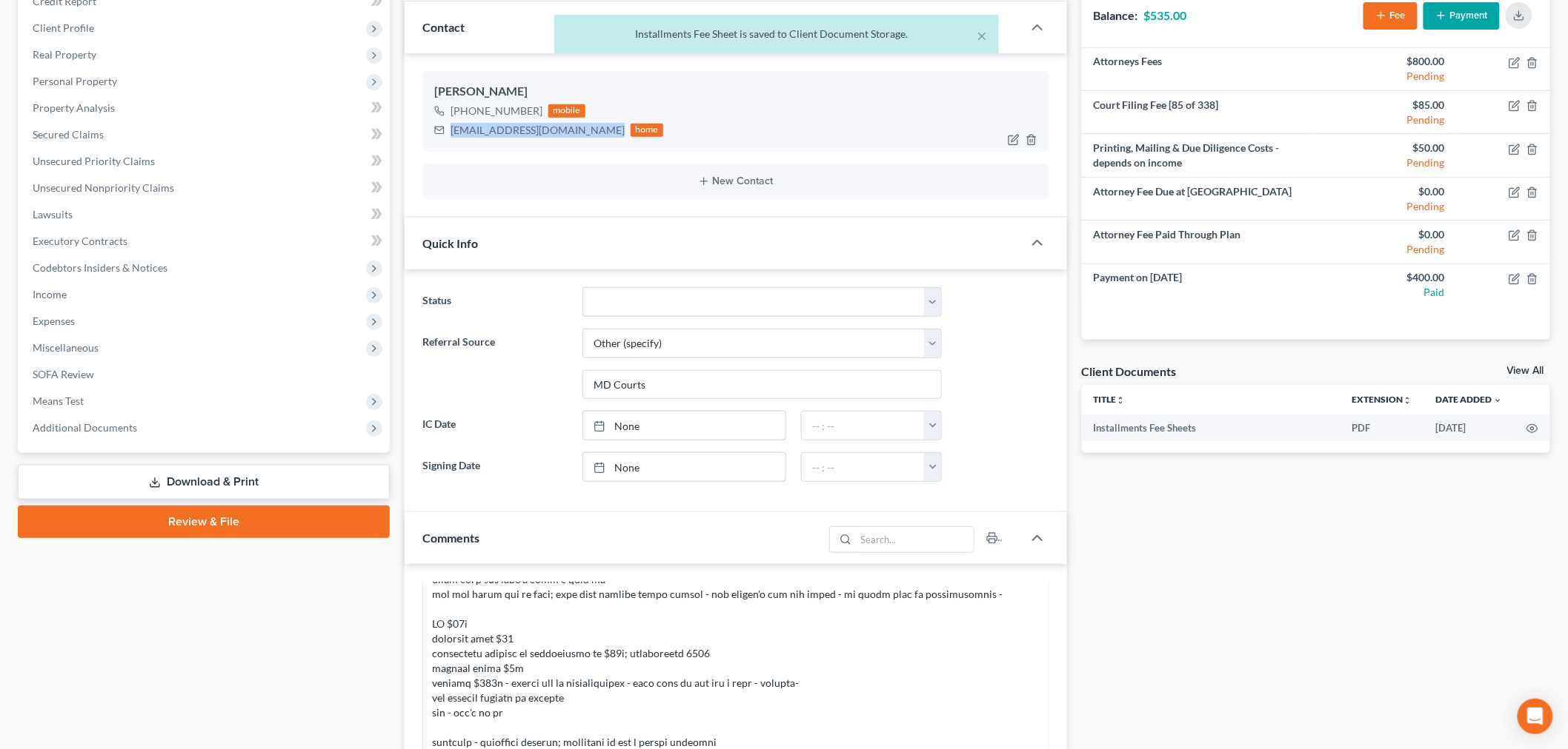
drag, startPoint x: 560, startPoint y: 134, endPoint x: 440, endPoint y: 142, distance: 120.3
click at [440, 142] on div "Tangela Hamilton +1 (732) 694-0942 mobile tangelahamilton007@gmail.com home" at bounding box center [735, 111] width 626 height 80
copy div "tangelahamilton007@gmail.com"
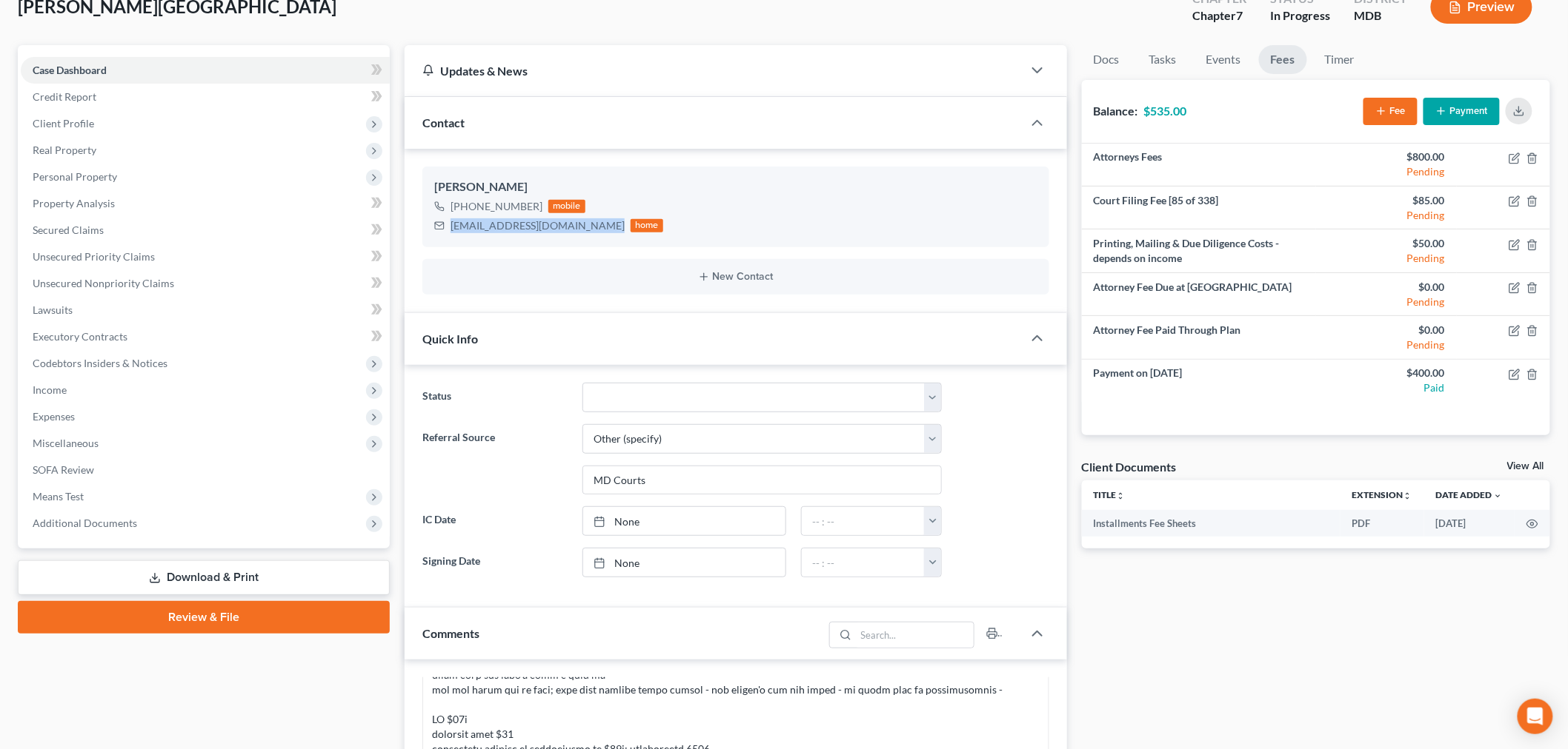
scroll to position [0, 0]
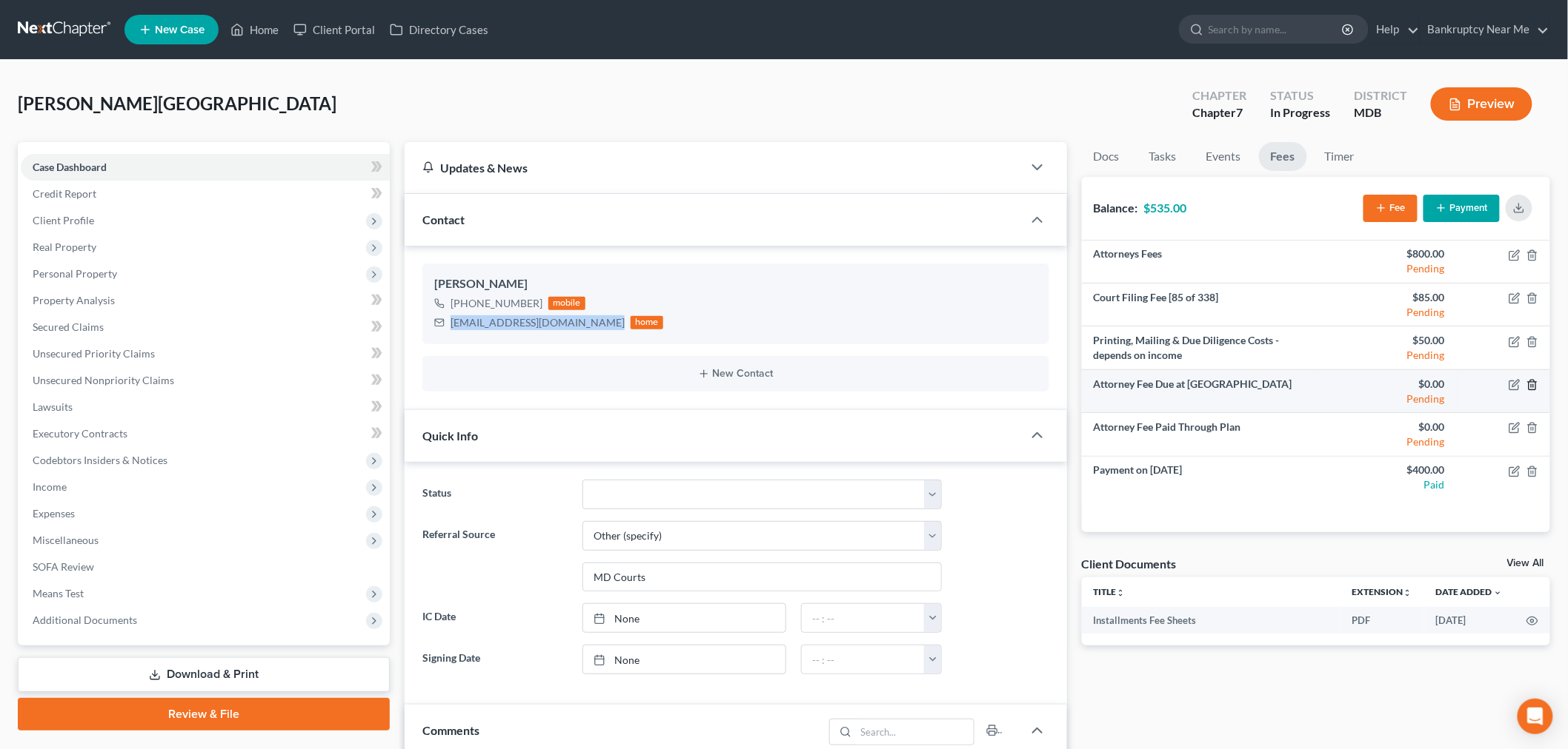
click at [1528, 380] on icon "button" at bounding box center [1532, 385] width 12 height 12
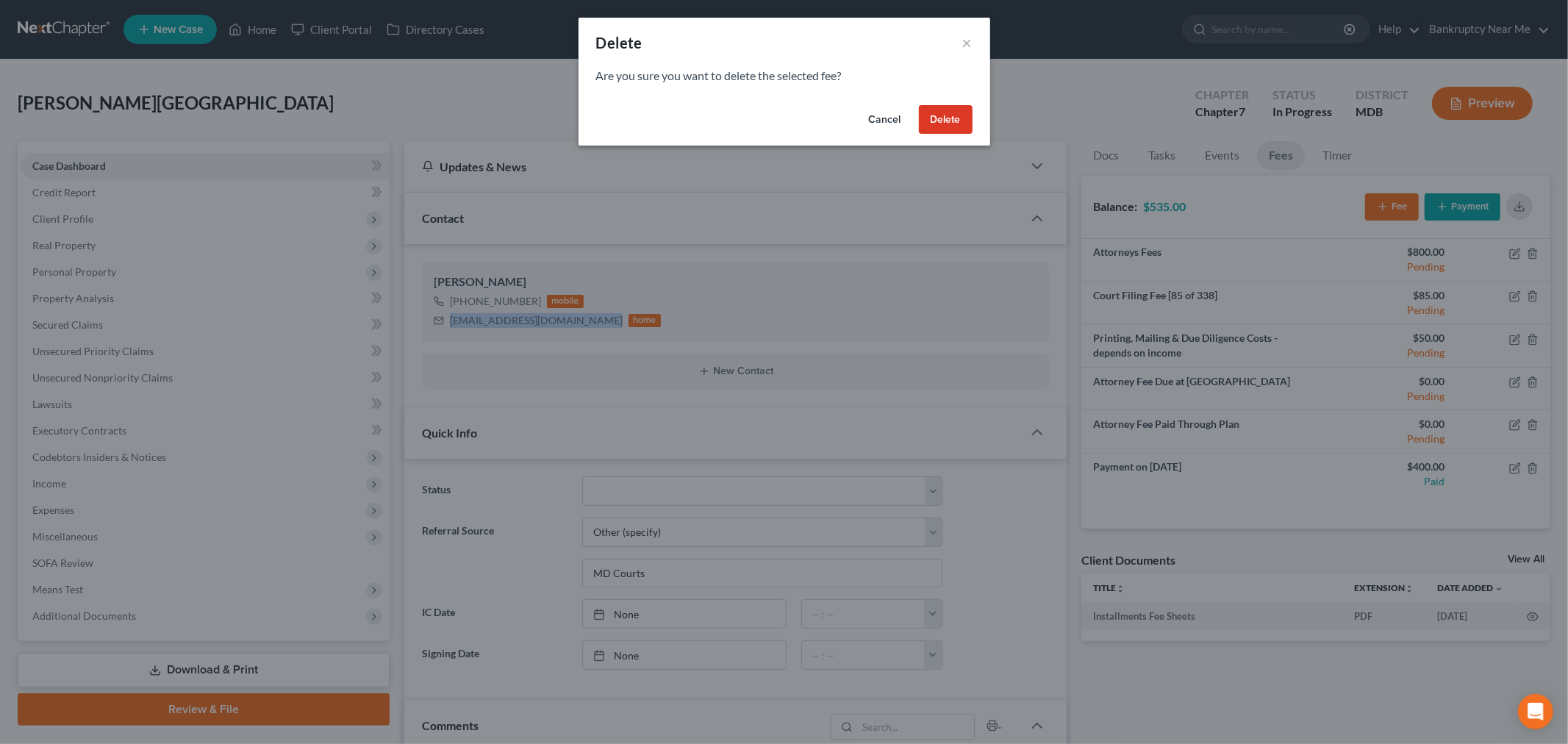
click at [950, 129] on button "Delete" at bounding box center [946, 120] width 53 height 29
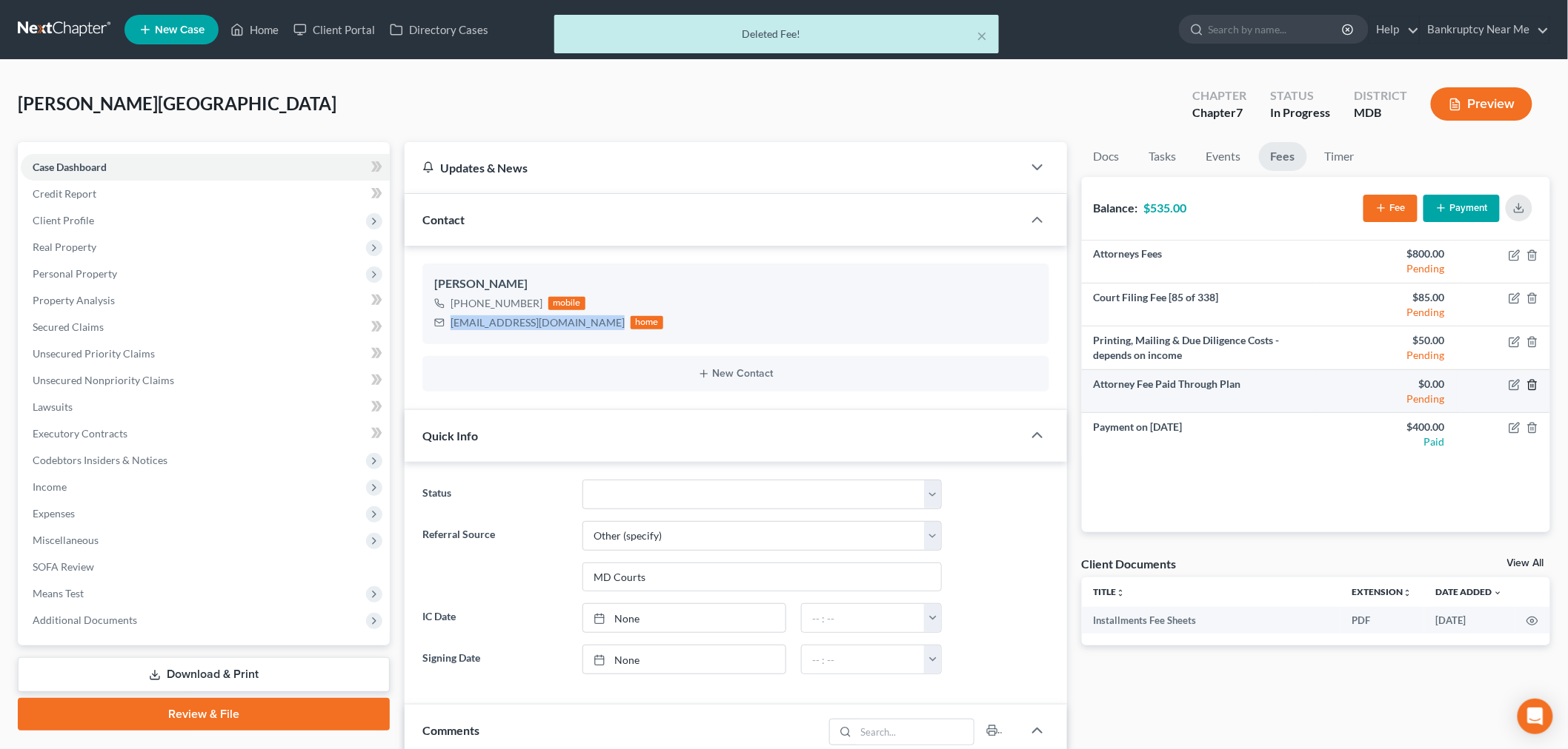
click at [1531, 387] on line "button" at bounding box center [1531, 386] width 0 height 3
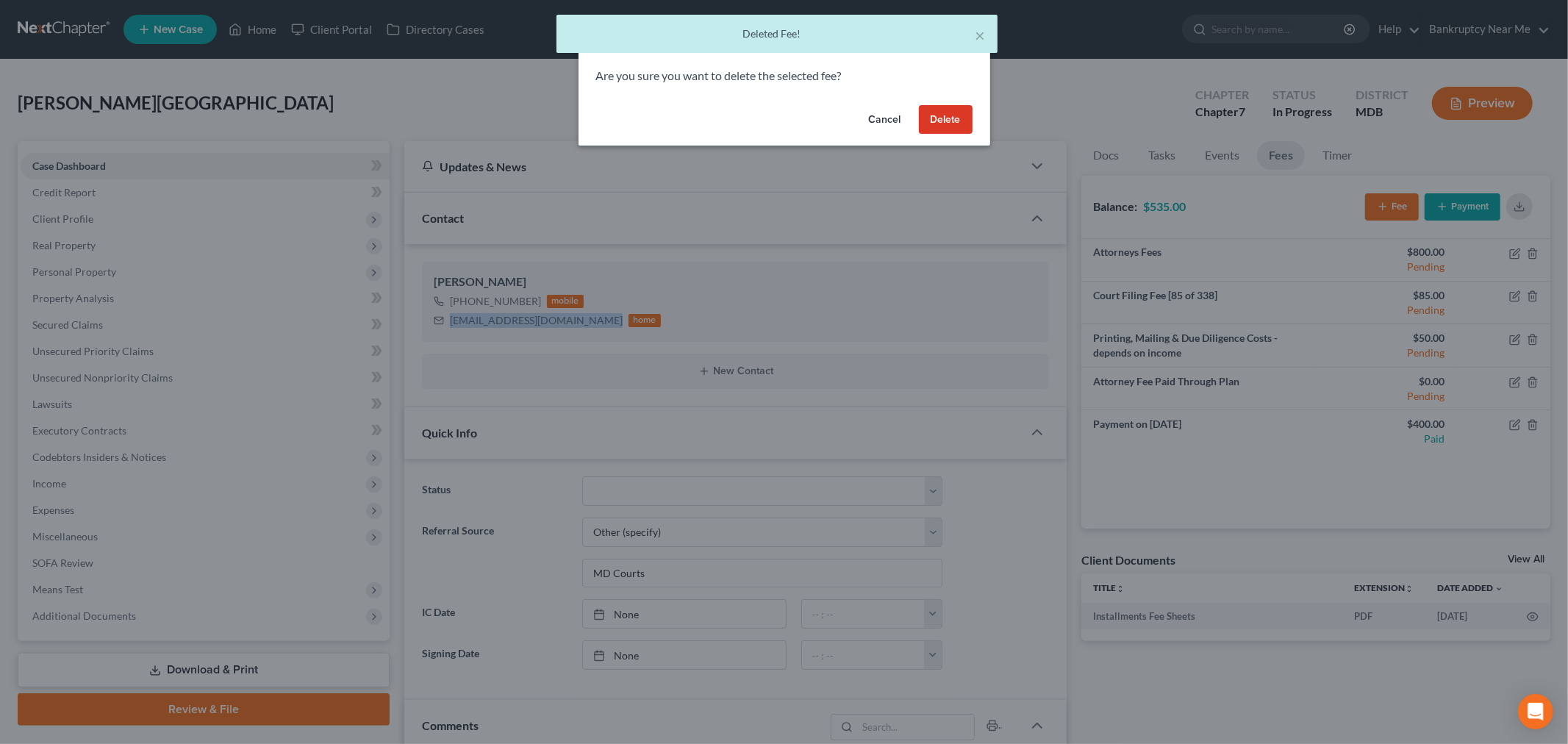
click at [943, 127] on button "Delete" at bounding box center [946, 120] width 53 height 29
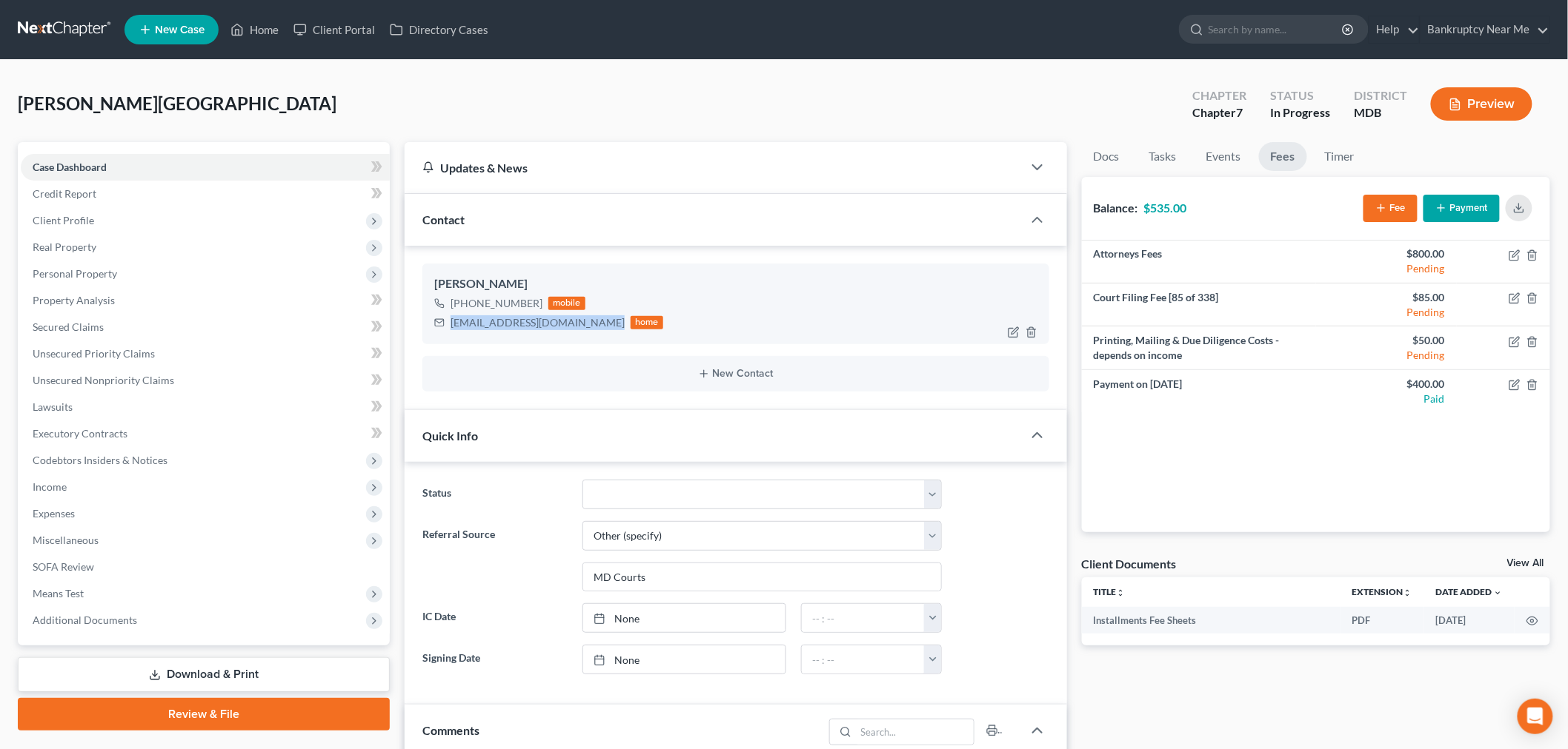
copy div "tangelahamilton007@gmail.com"
drag, startPoint x: 33, startPoint y: 15, endPoint x: 33, endPoint y: 31, distance: 16.0
click at [33, 15] on nav "Home New Case Client Portal Directory Cases Bankruptcy Near Me iris@bankruptcyn…" at bounding box center [784, 29] width 1568 height 59
click at [33, 31] on link at bounding box center [65, 29] width 94 height 27
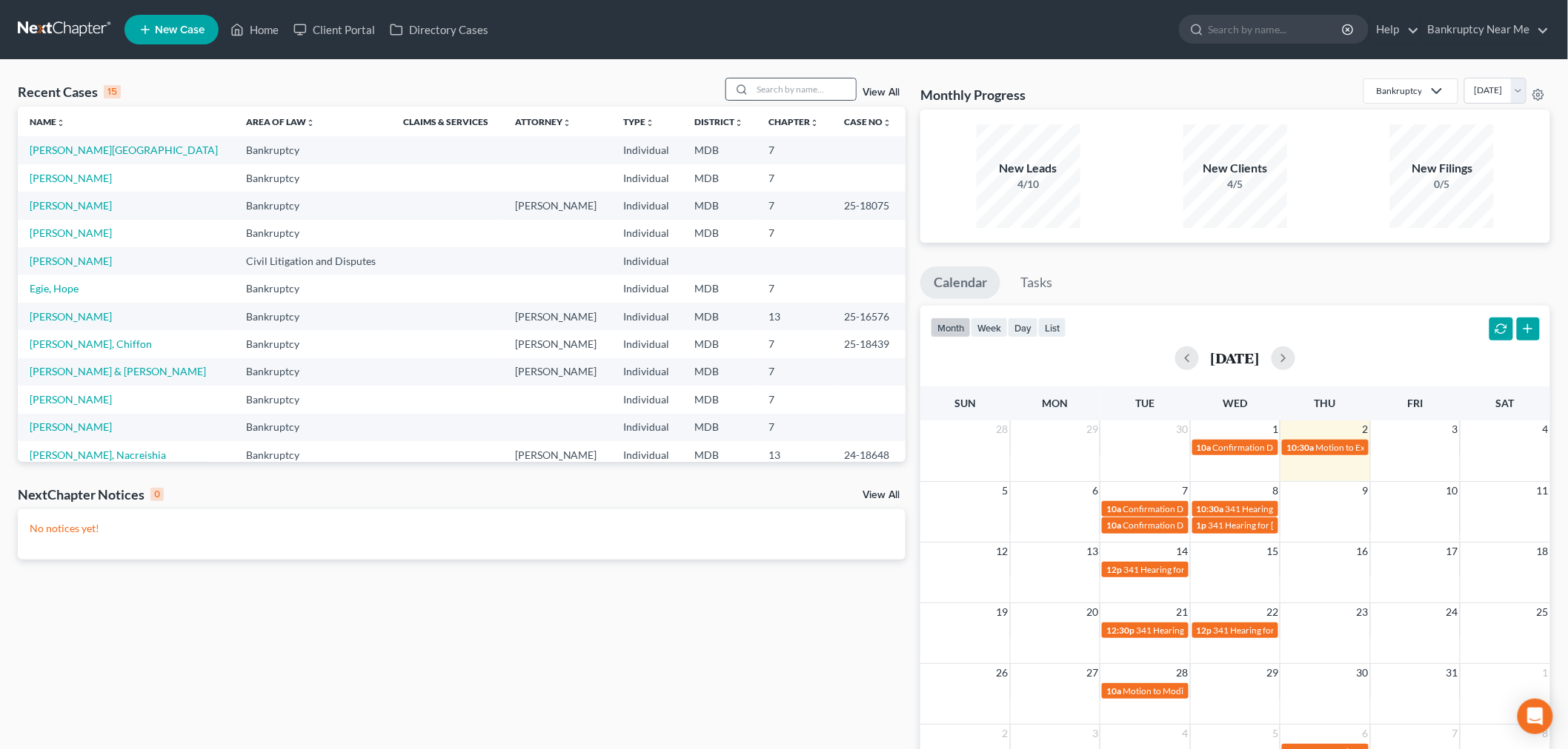
drag, startPoint x: 729, startPoint y: 89, endPoint x: 749, endPoint y: 93, distance: 20.4
click at [733, 89] on div at bounding box center [739, 89] width 27 height 21
click at [748, 93] on icon at bounding box center [741, 90] width 12 height 12
click at [763, 92] on input "search" at bounding box center [803, 89] width 103 height 21
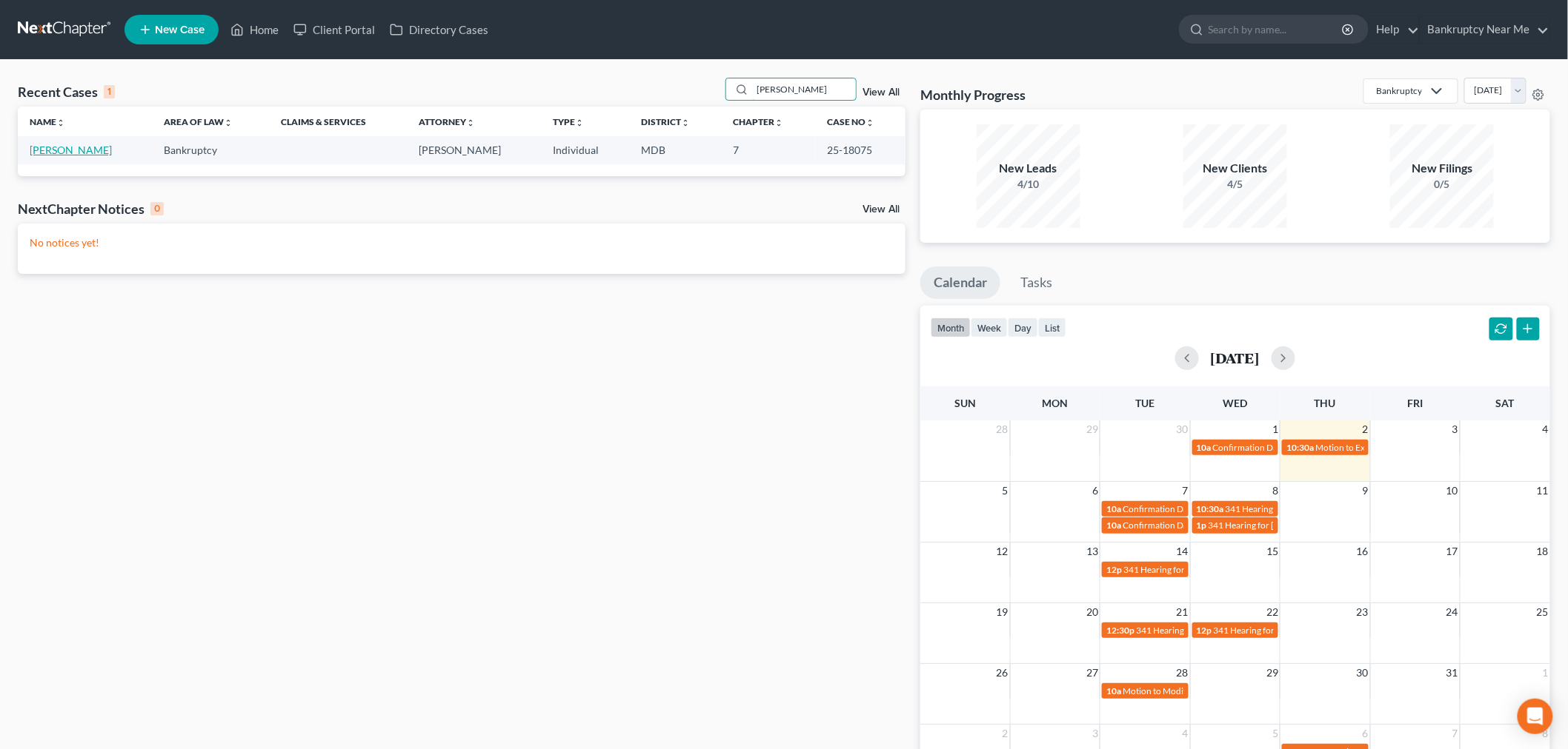
type input "wanda"
click at [82, 153] on link "Whitney, Wanda" at bounding box center [70, 149] width 82 height 12
select select "6"
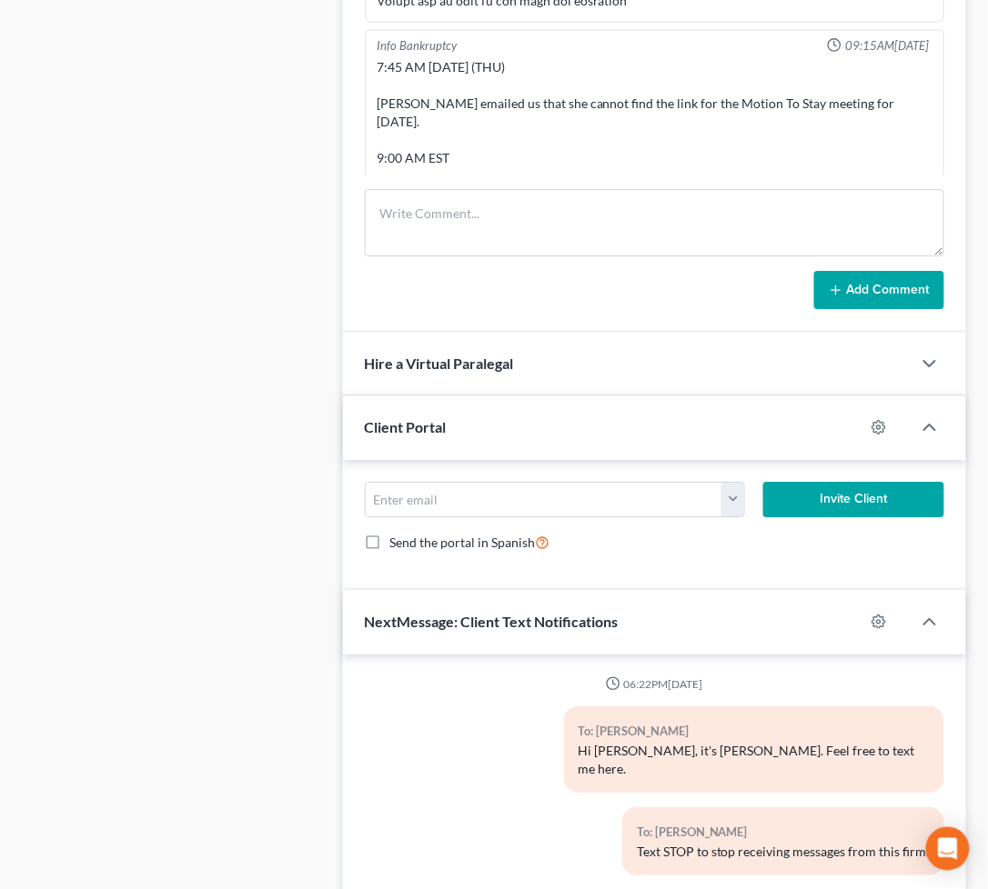
scroll to position [1212, 0]
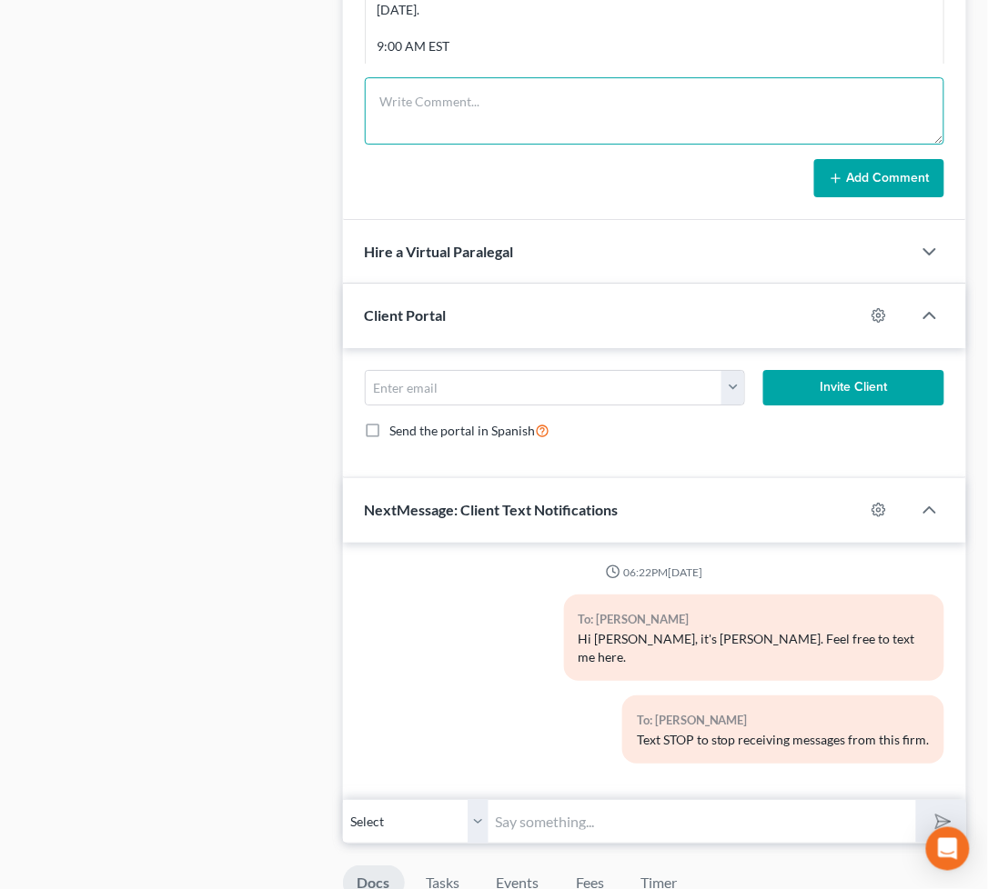
click at [514, 84] on textarea at bounding box center [654, 110] width 579 height 67
click at [477, 115] on textarea "MOTION TO EXTEND STAY HEARING NOTES:" at bounding box center [654, 110] width 579 height 67
type textarea "MOTION TO EXTEND STAY HEARING NOTES: granted - ORDER WILL BE AVAILABLE NEXT DAY…"
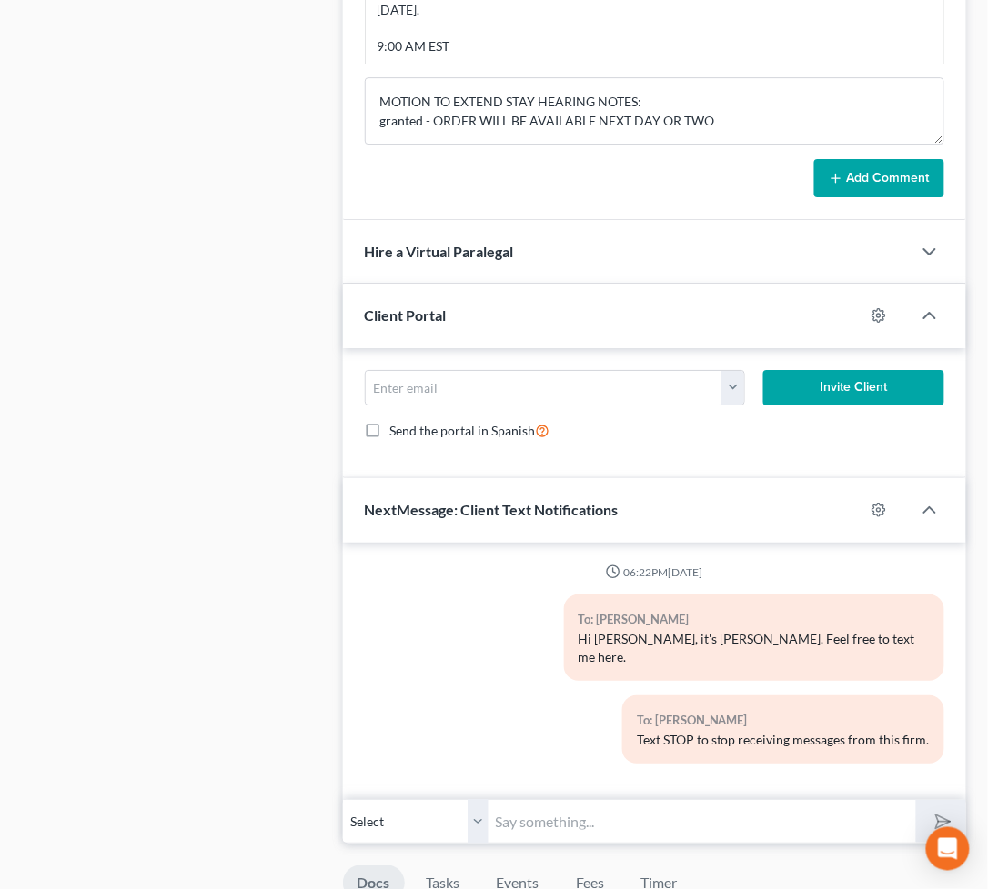
click at [884, 185] on button "Add Comment" at bounding box center [879, 178] width 130 height 38
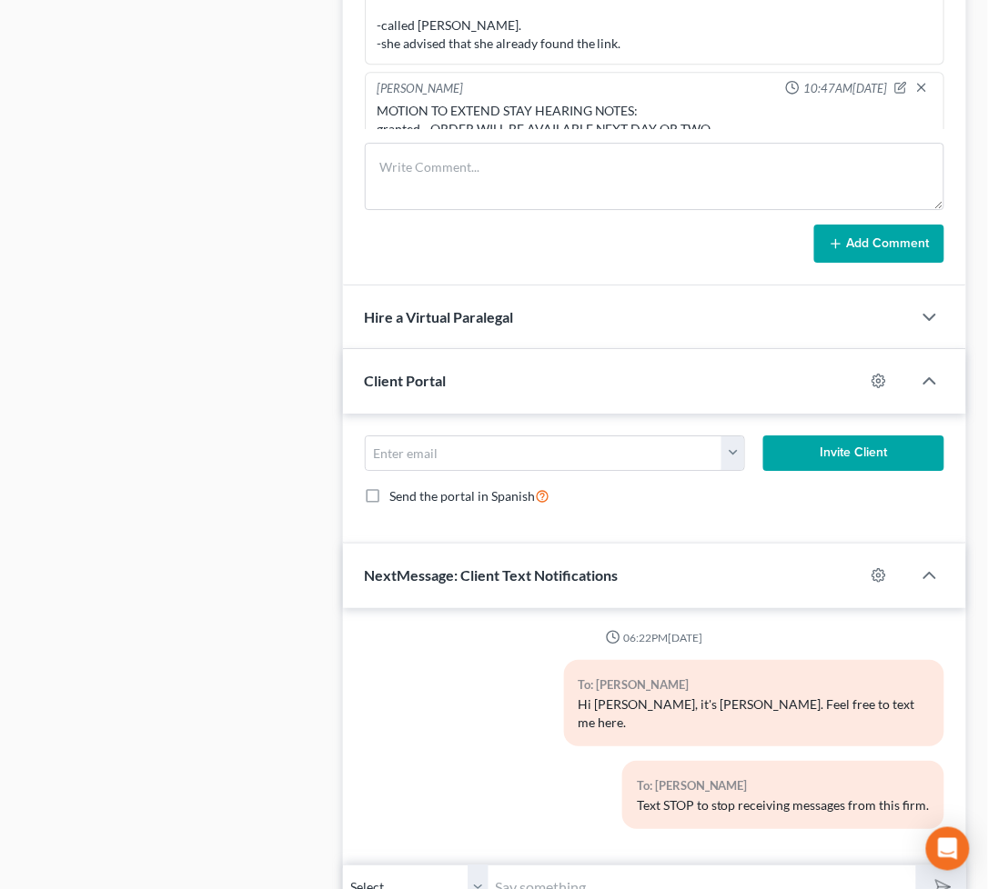
scroll to position [1111, 0]
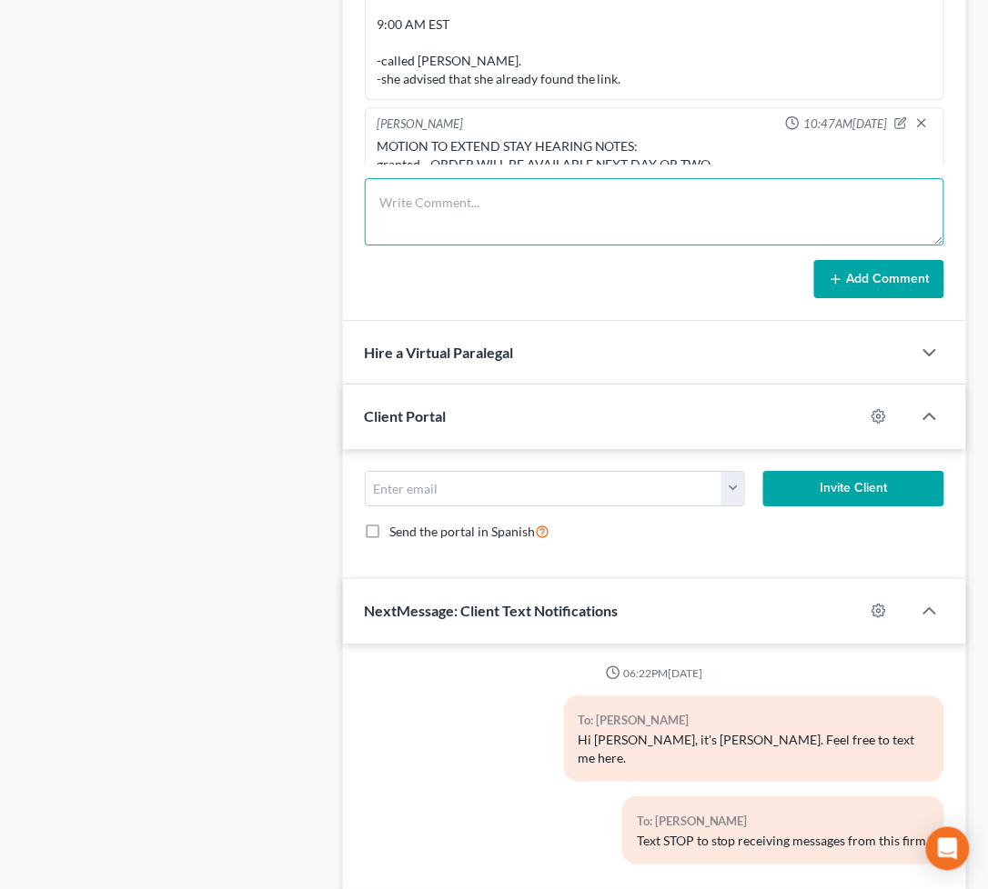
click at [730, 204] on textarea at bounding box center [654, 211] width 579 height 67
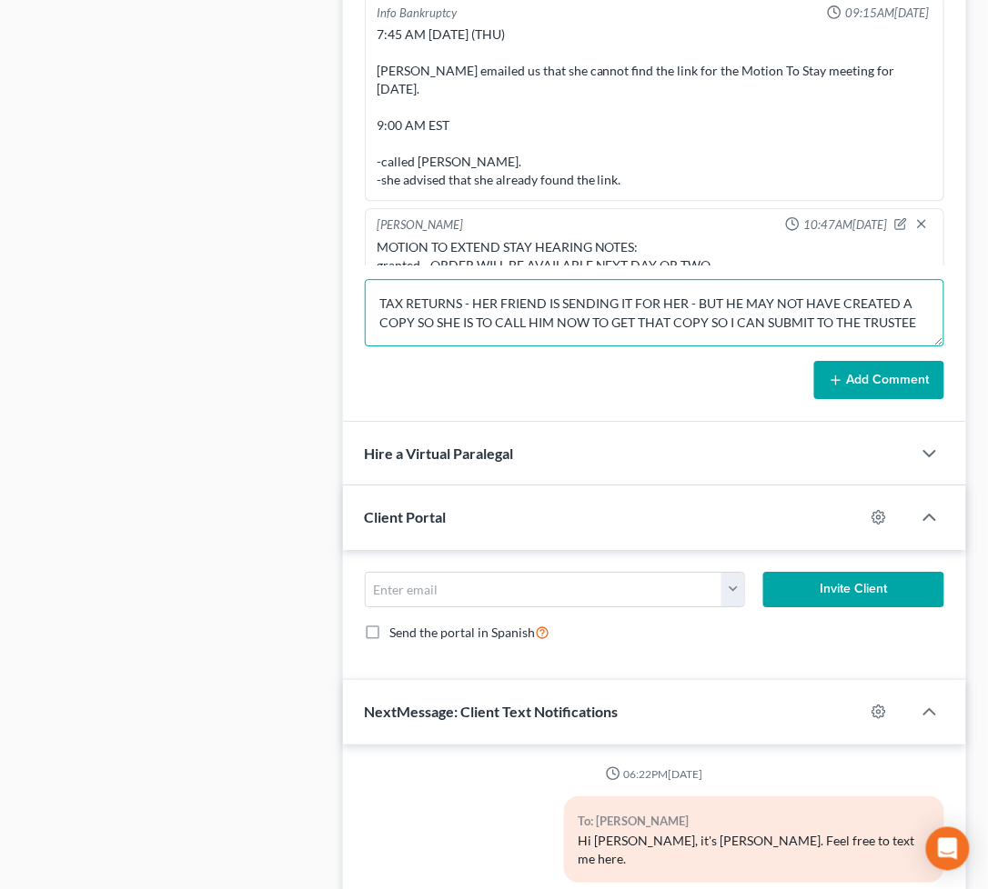
type textarea "TAX RETURNS - HER FRIEND IS SENDING IT FOR HER - BUT HE MAY NOT HAVE CREATED A …"
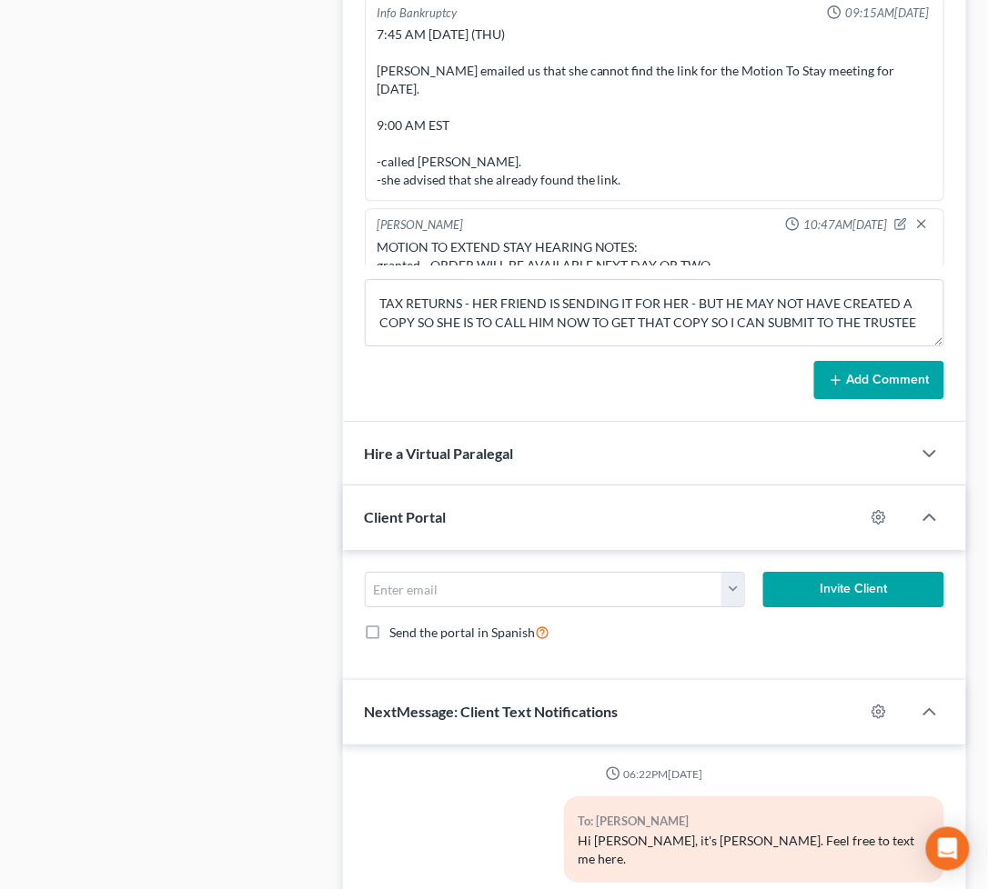
click at [855, 401] on div "Info Bankruptcy 01:49PM, 09/12/2025 -PC reached out via phone call but was miss…" at bounding box center [654, 187] width 623 height 470
click at [857, 374] on button "Add Comment" at bounding box center [879, 380] width 130 height 38
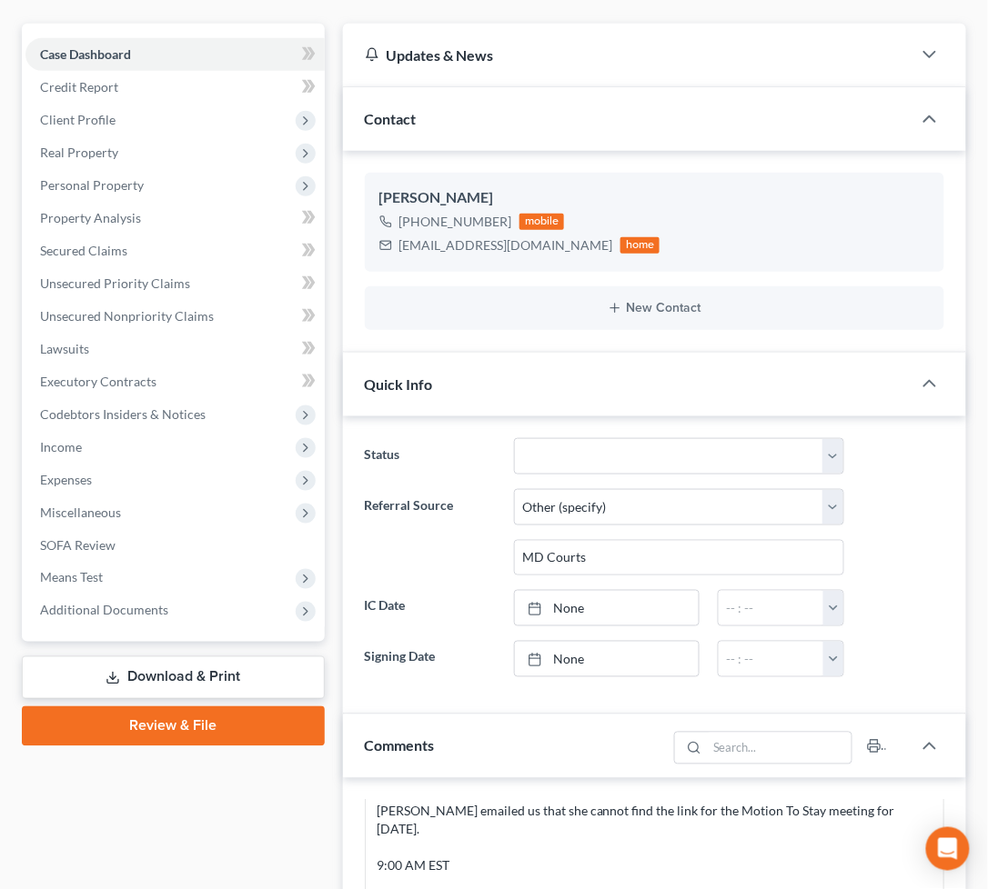
scroll to position [0, 0]
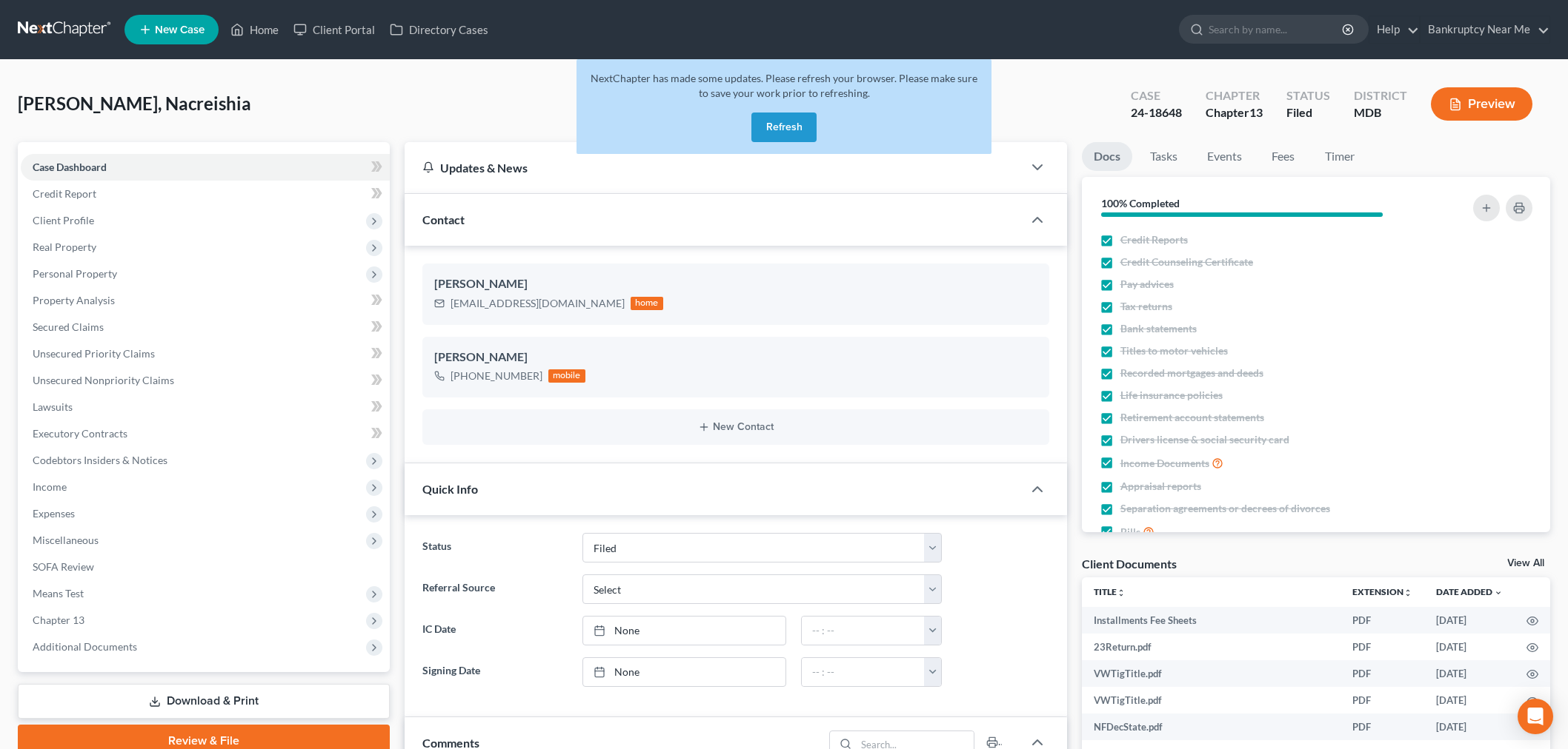
select select "6"
select select "0"
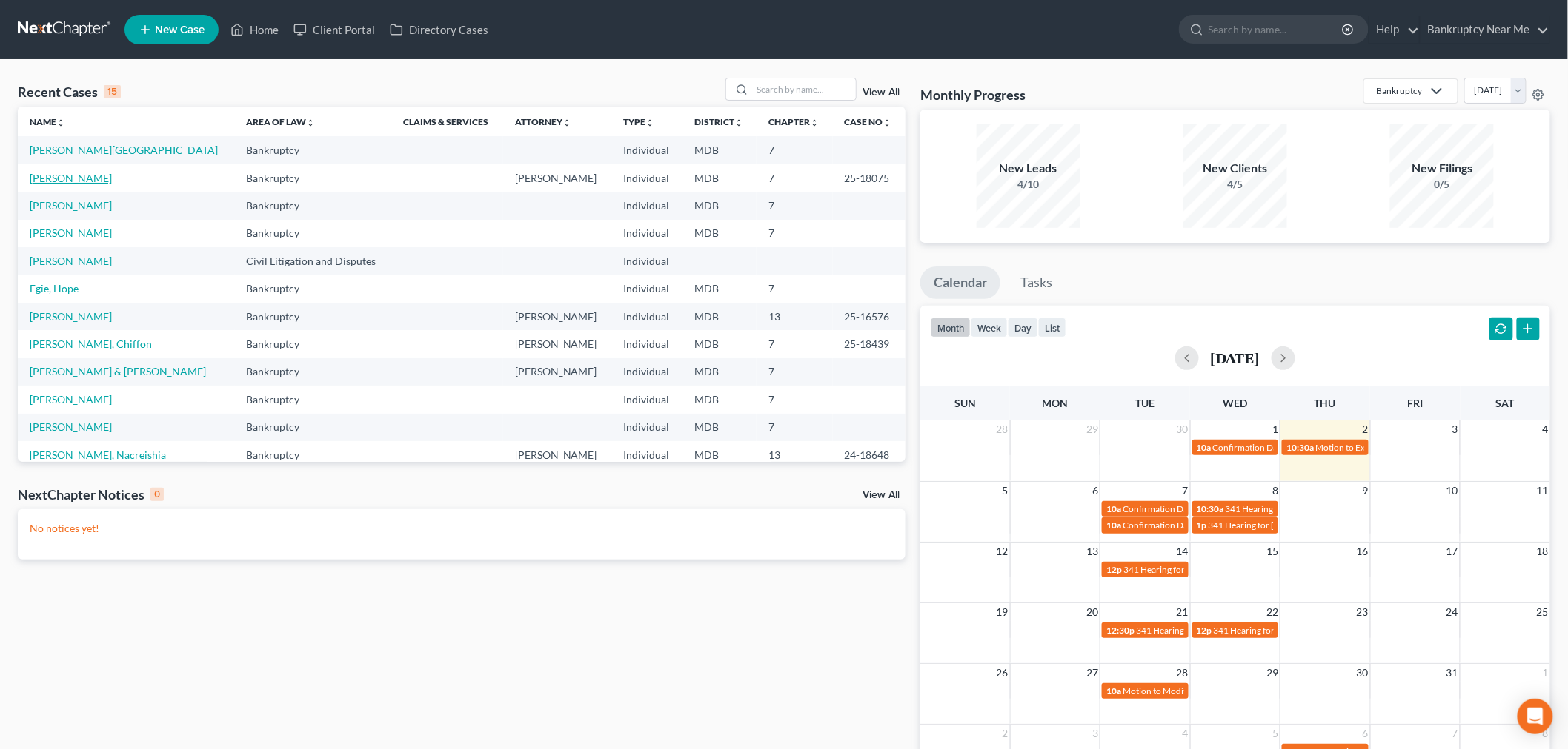
click at [82, 174] on link "Whitney, Wanda" at bounding box center [70, 177] width 82 height 12
select select "6"
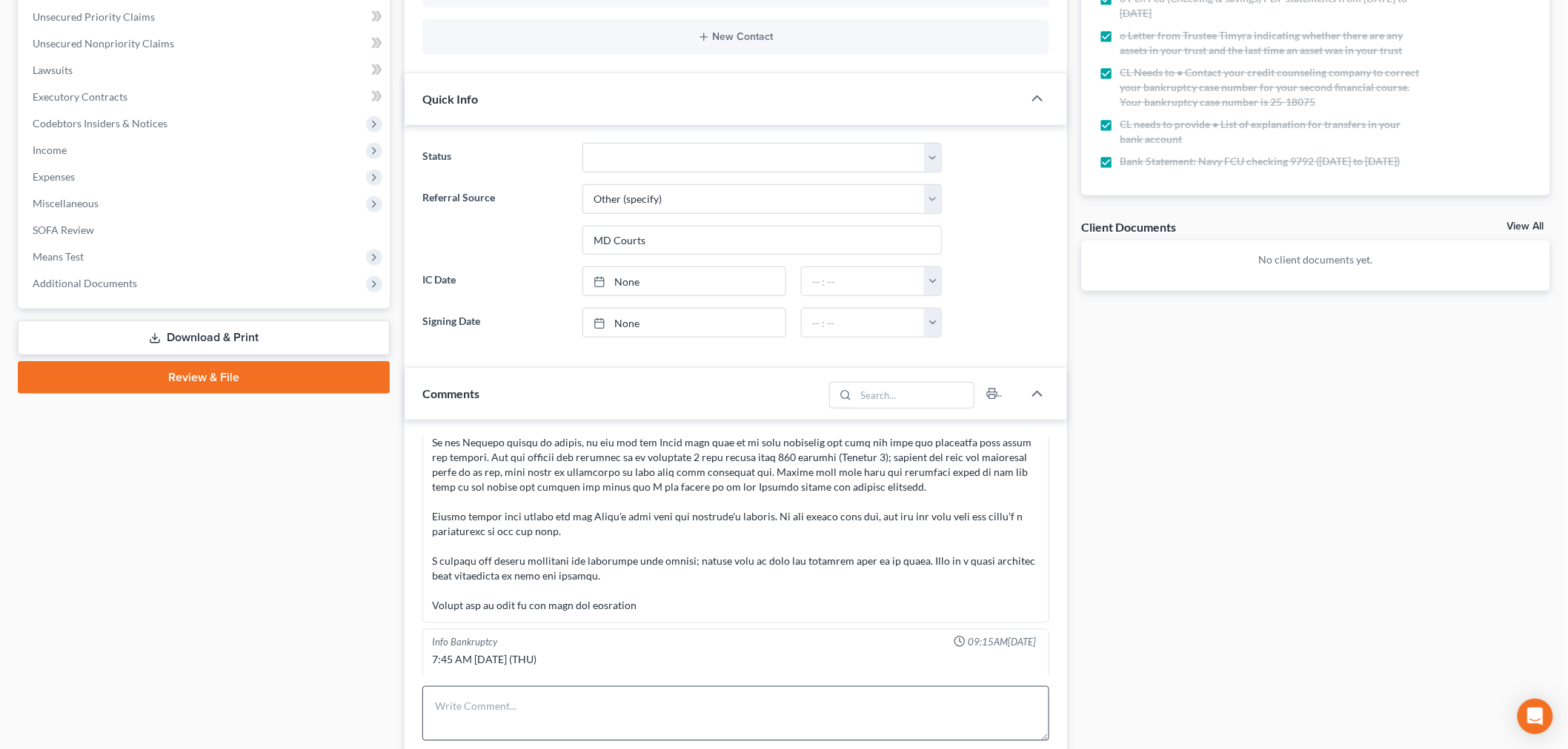
scroll to position [576, 0]
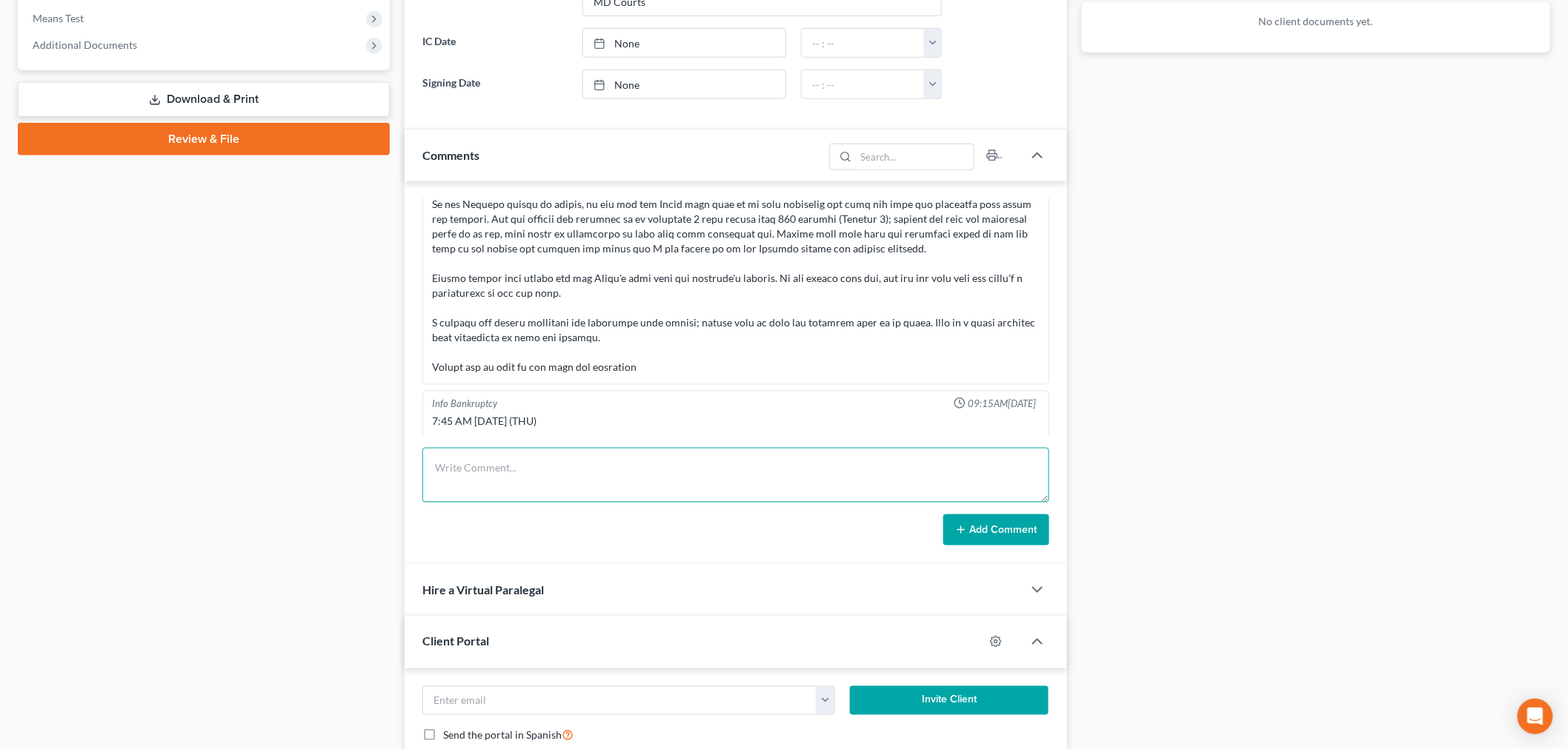
drag, startPoint x: 913, startPoint y: 482, endPoint x: 973, endPoint y: 515, distance: 68.5
click at [913, 483] on textarea at bounding box center [735, 475] width 626 height 55
paste textarea "From: Iris Kwon <iris@bankruptcynearme.org> Sent: Thursday, October 02, 2025 11…"
type textarea "From: Iris Kwon <iris@bankruptcynearme.org> Sent: Thursday, October 02, 2025 11…"
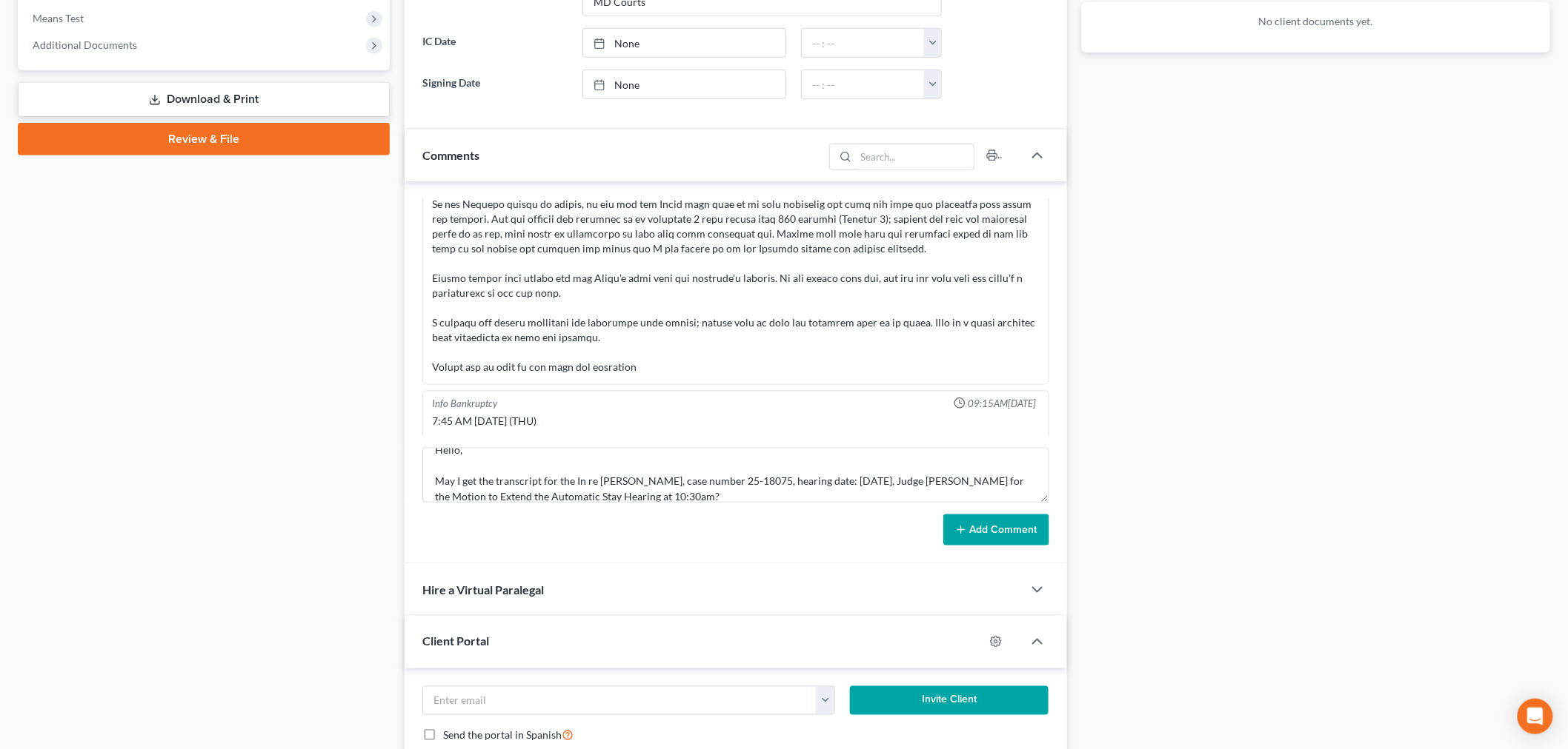
click at [1004, 526] on button "Add Comment" at bounding box center [996, 530] width 106 height 31
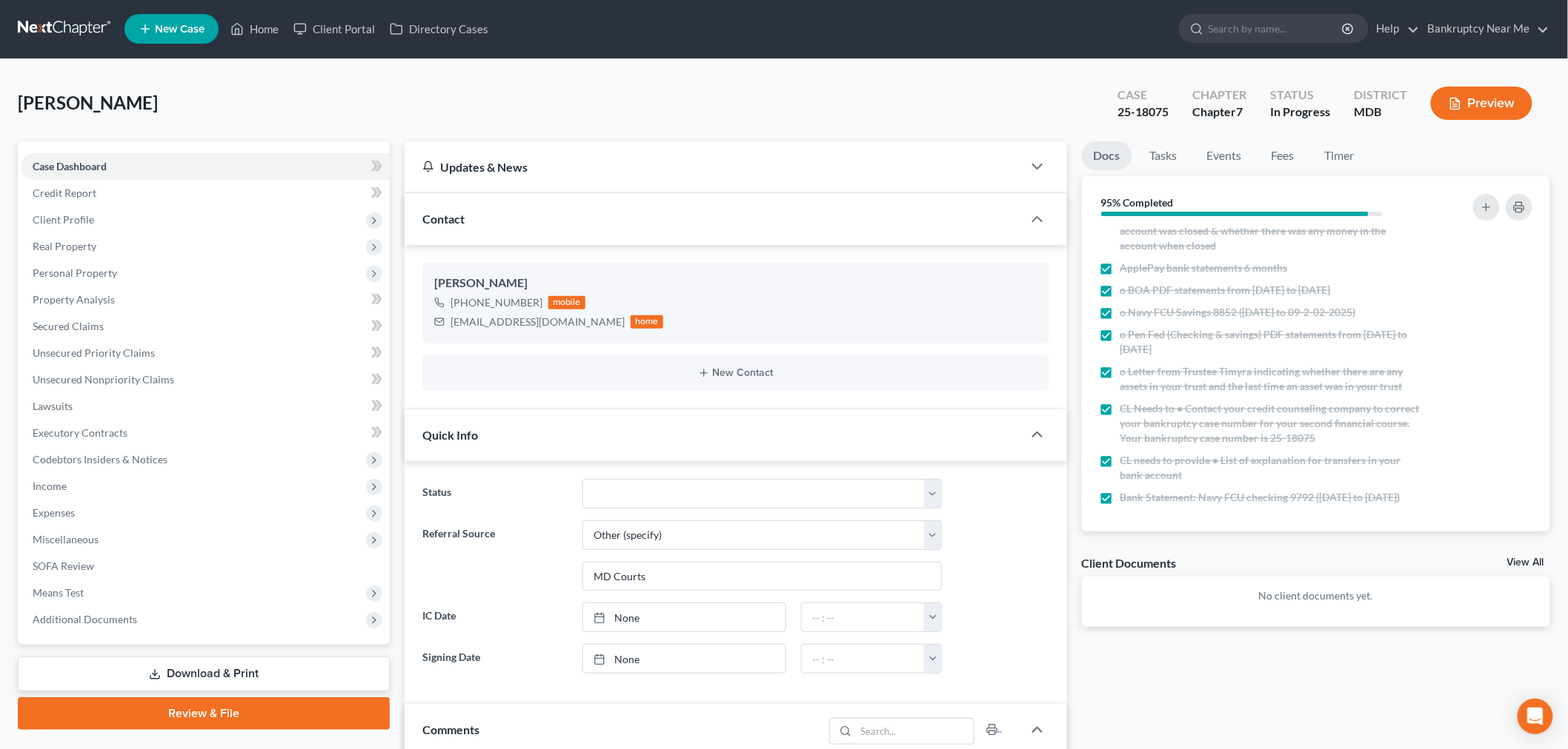
scroll to position [0, 0]
click at [75, 18] on link at bounding box center [65, 29] width 94 height 27
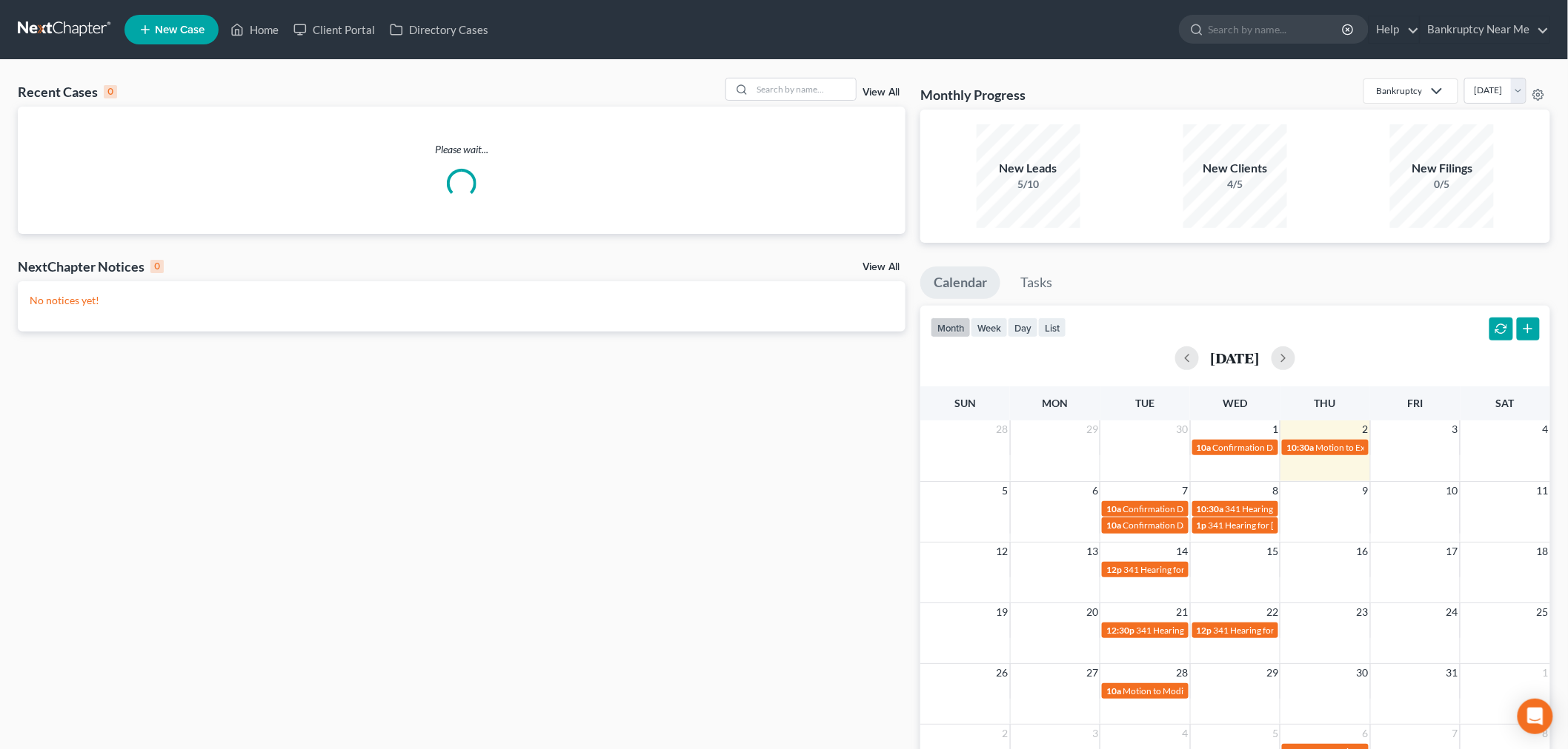
drag, startPoint x: 751, startPoint y: 93, endPoint x: 802, endPoint y: 105, distance: 52.4
click at [766, 100] on div at bounding box center [791, 89] width 132 height 23
drag, startPoint x: 802, startPoint y: 105, endPoint x: 824, endPoint y: 90, distance: 26.6
click at [804, 103] on div "Recent Cases 0 View All" at bounding box center [462, 91] width 888 height 28
click at [824, 90] on input "search" at bounding box center [803, 89] width 103 height 21
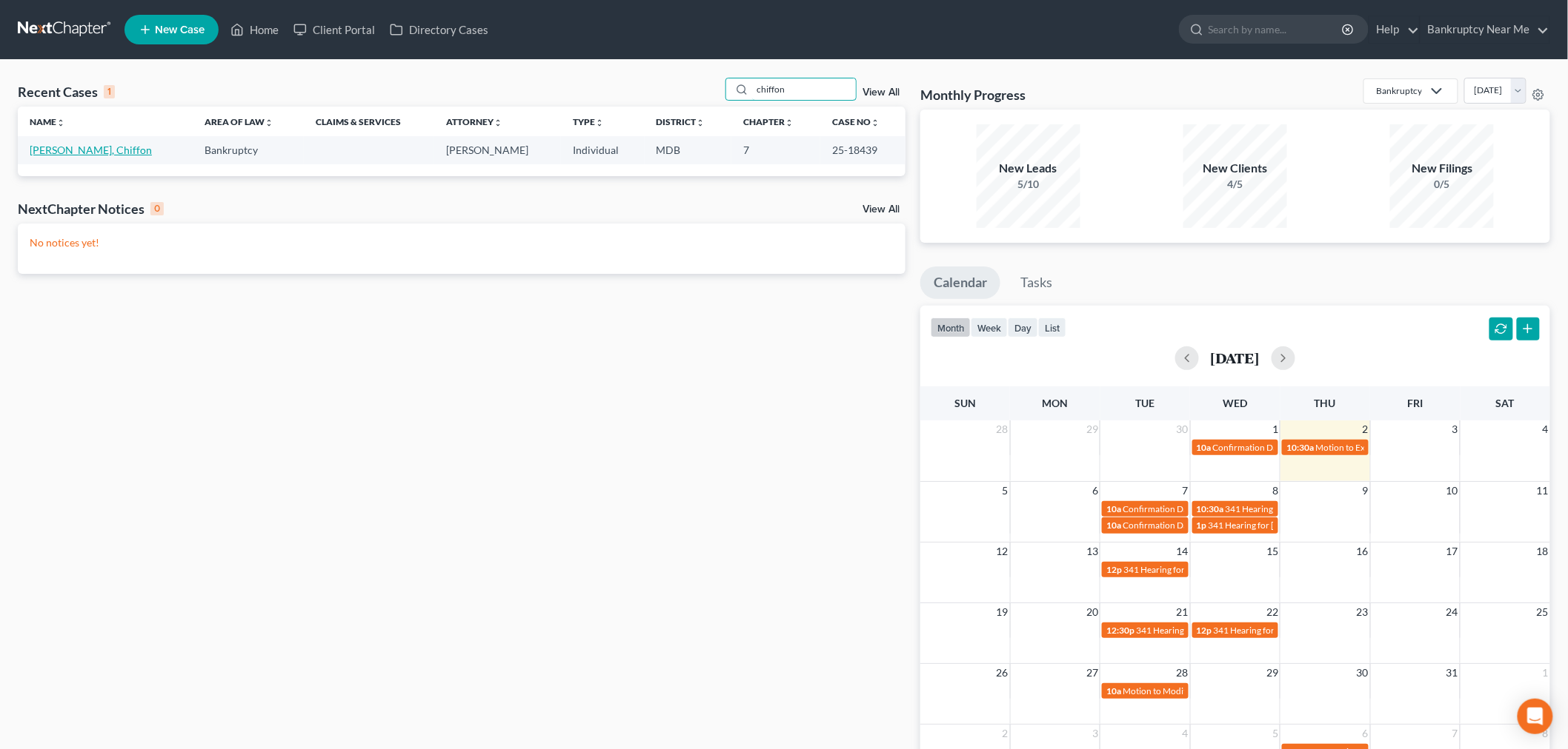
type input "chiffon"
click at [87, 151] on link "[PERSON_NAME], Chiffon" at bounding box center [90, 149] width 122 height 12
select select "6"
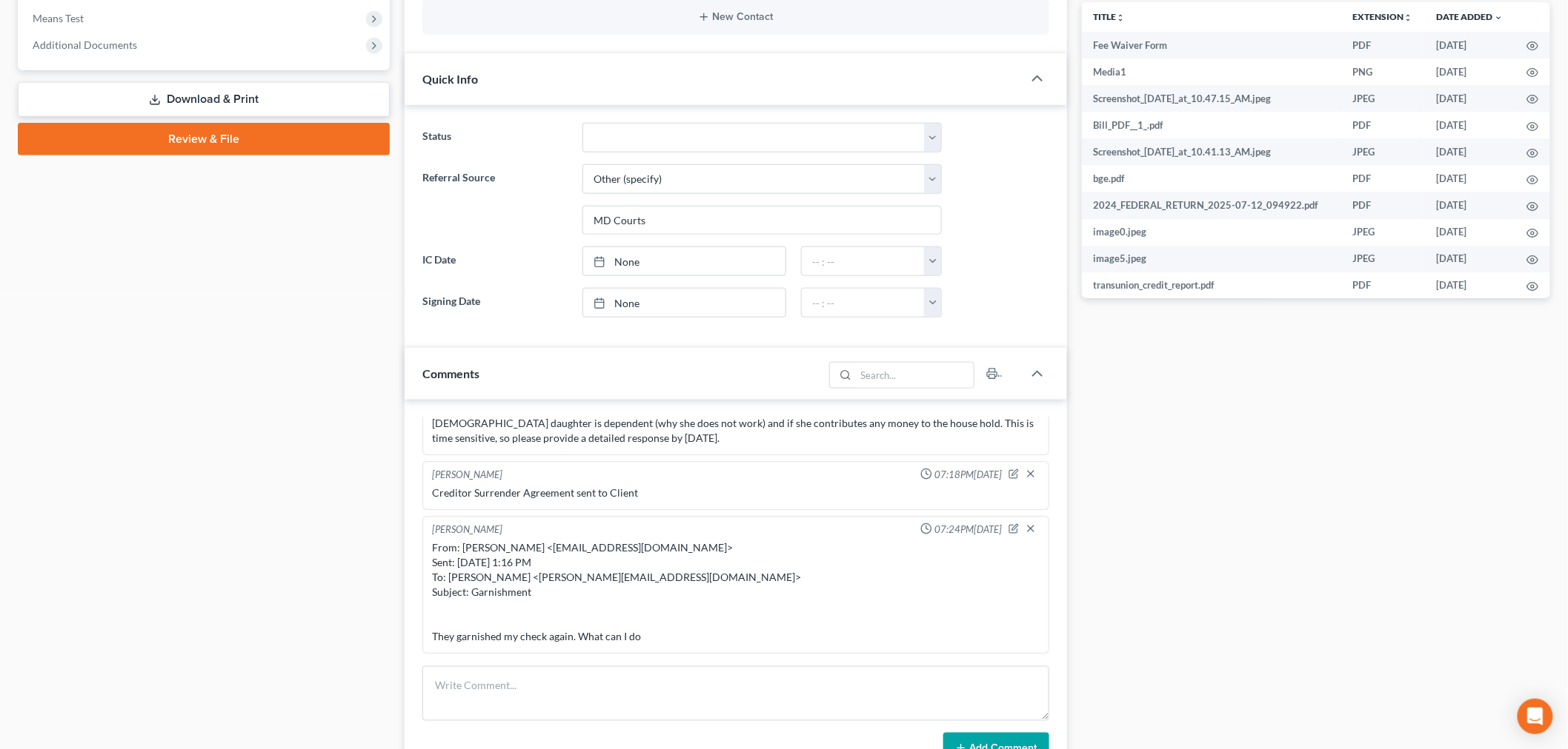
scroll to position [822, 0]
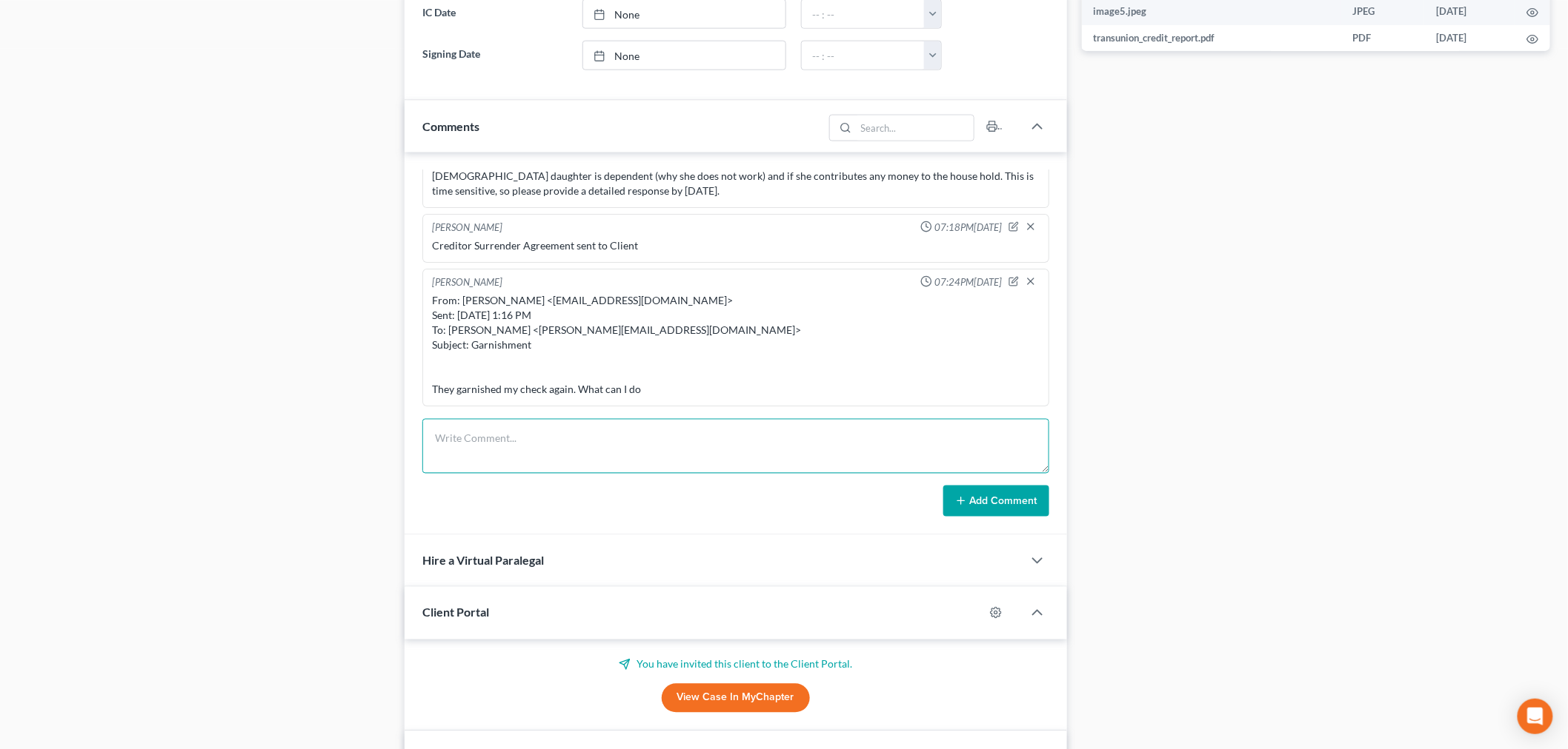
click at [838, 445] on textarea at bounding box center [735, 446] width 626 height 55
paste textarea "From: Iris Kwon <iris@bankruptcynearme.org> Sent: Sunday, September 28, 2025 7:…"
type textarea "From: Iris Kwon <iris@bankruptcynearme.org> Sent: Sunday, September 28, 2025 7:…"
click at [955, 503] on icon at bounding box center [960, 501] width 12 height 12
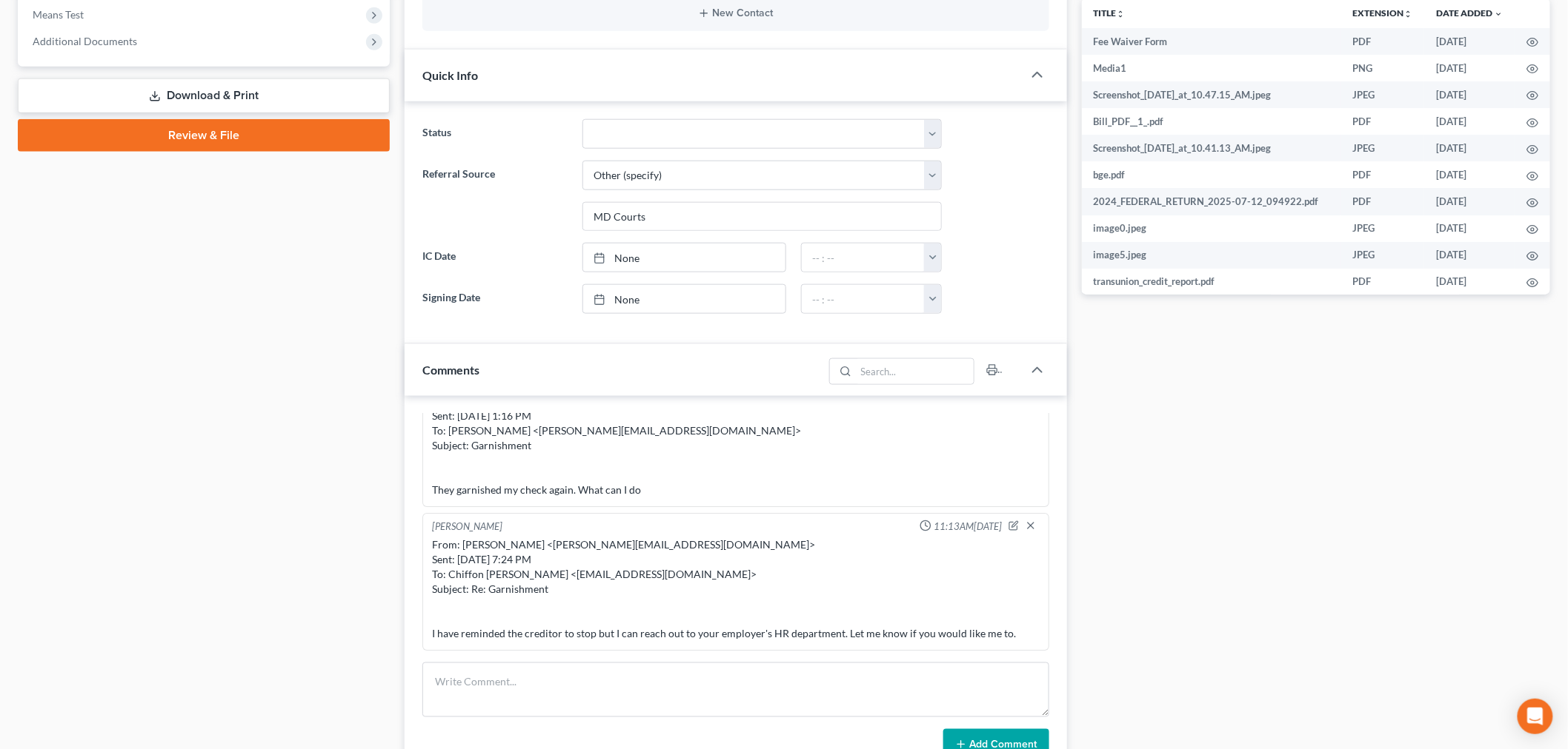
scroll to position [411, 0]
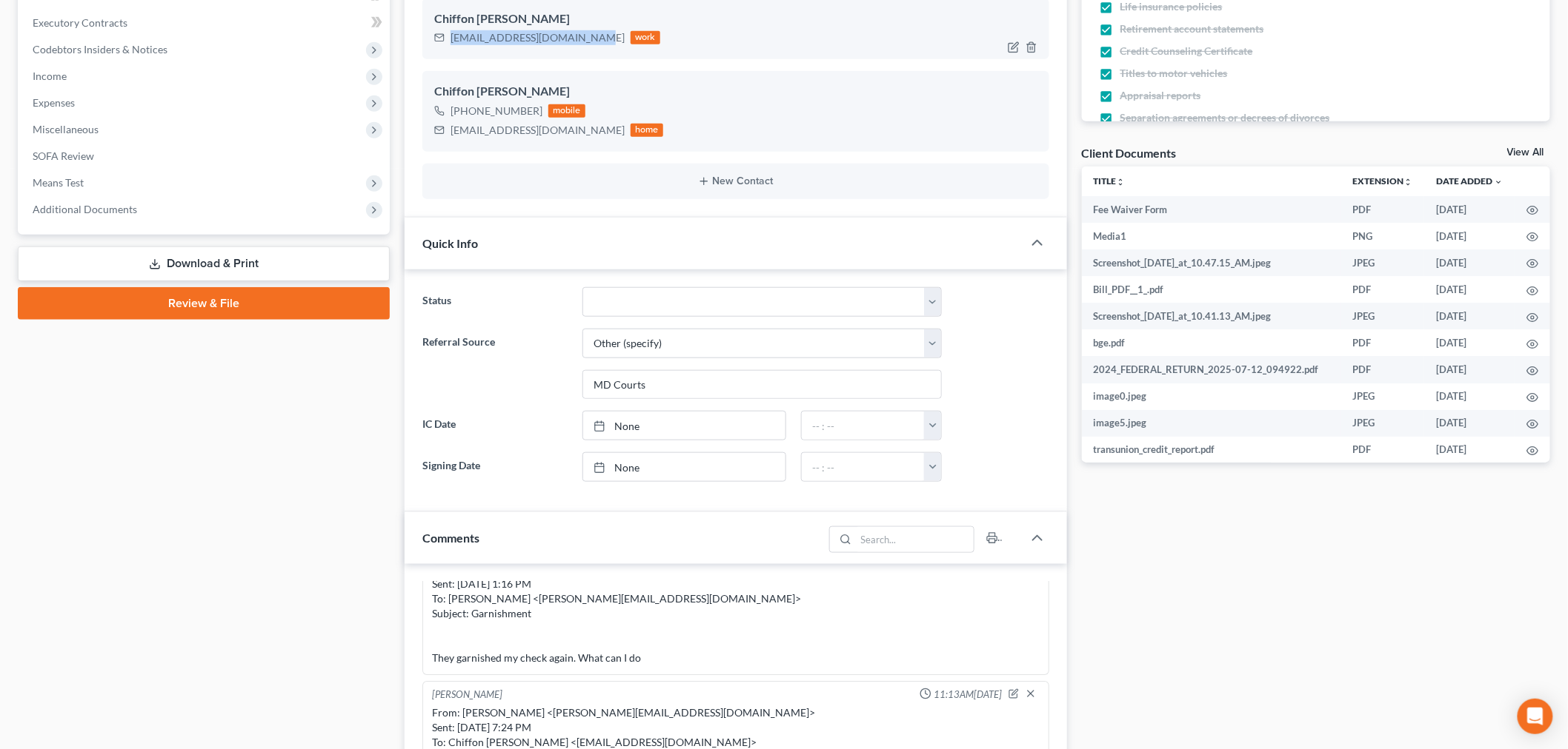
drag, startPoint x: 590, startPoint y: 36, endPoint x: 438, endPoint y: 36, distance: 152.0
click at [438, 36] on div "cedmonds@marylandtaxes.gov work" at bounding box center [547, 38] width 226 height 20
copy div "cedmonds@marylandtaxes.gov"
drag, startPoint x: 582, startPoint y: 134, endPoint x: 546, endPoint y: 106, distance: 45.6
click at [442, 142] on div "Chiffon Edmonds +1 (443) 422-1336 mobile chiffonedmonds@yahoo.com home" at bounding box center [735, 111] width 626 height 80
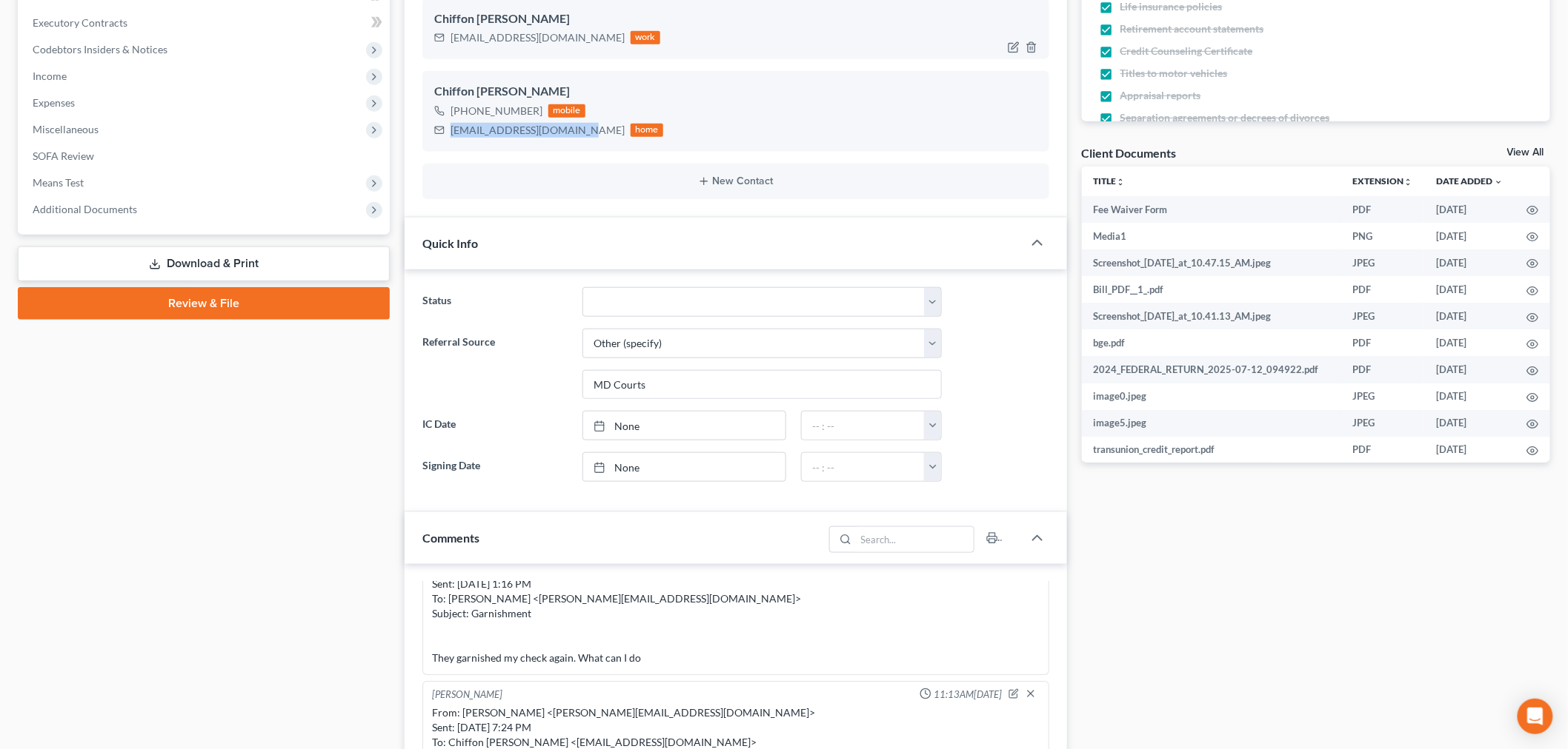
copy div "chiffonedmonds@yahoo.com"
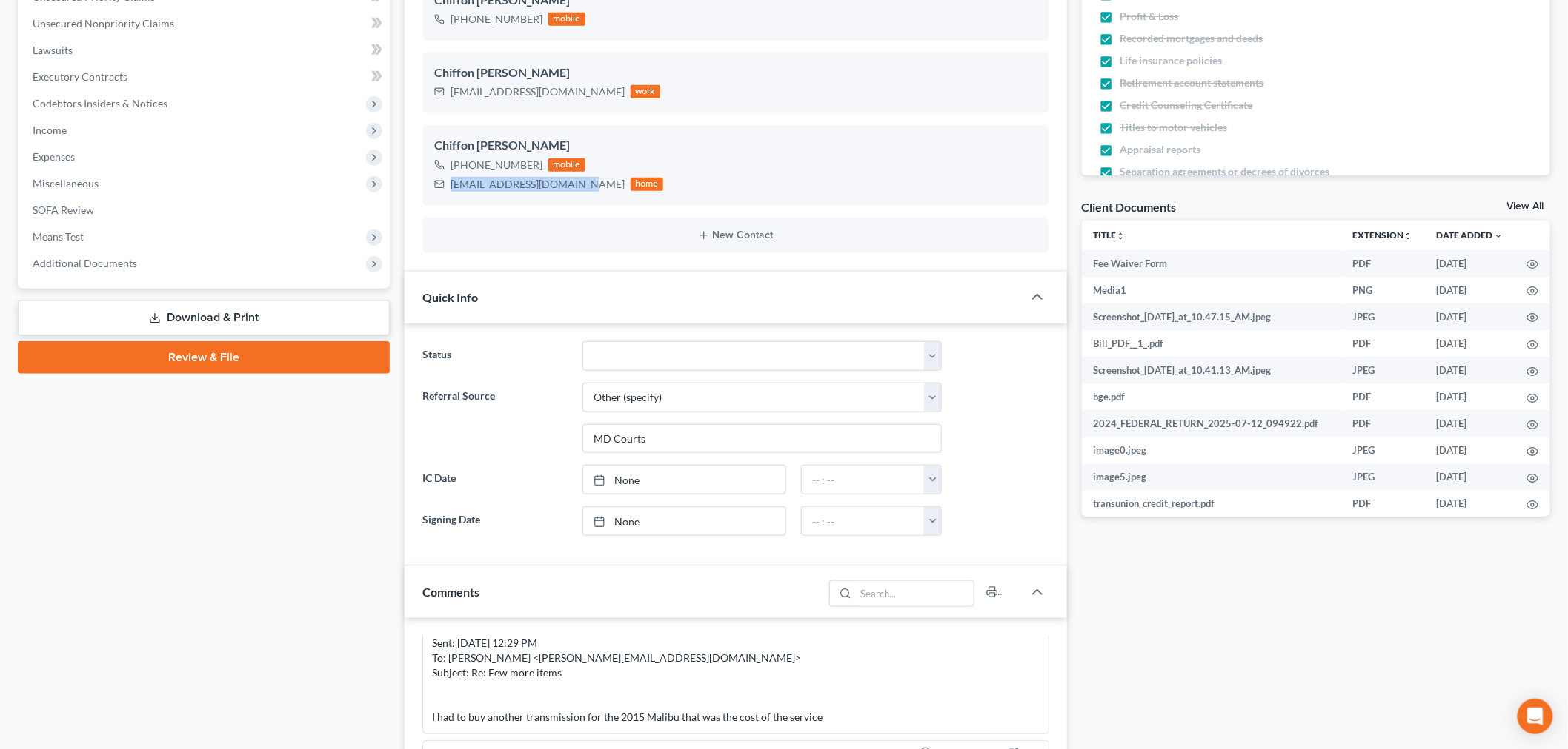
scroll to position [0, 0]
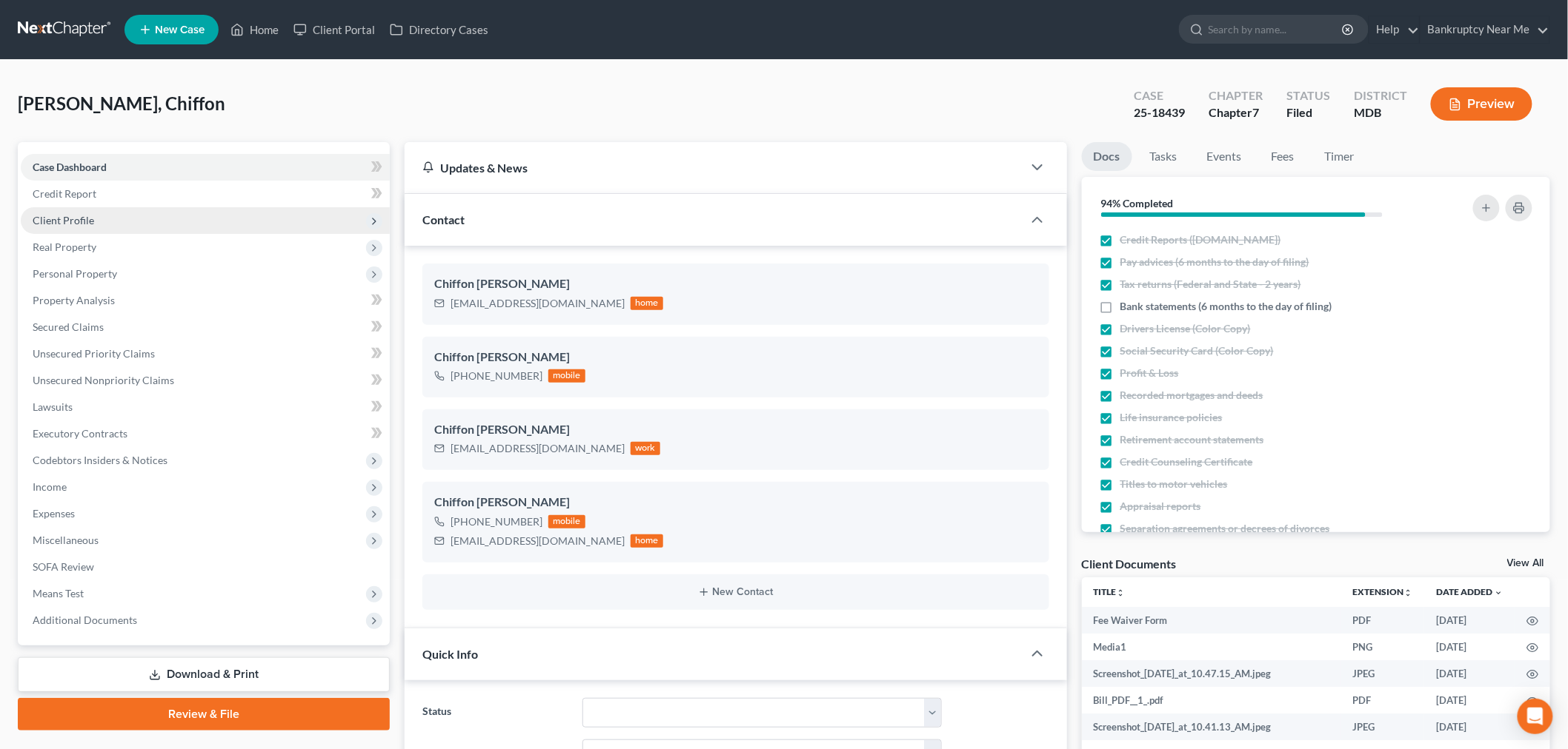
click at [145, 210] on span "Client Profile" at bounding box center [204, 221] width 369 height 27
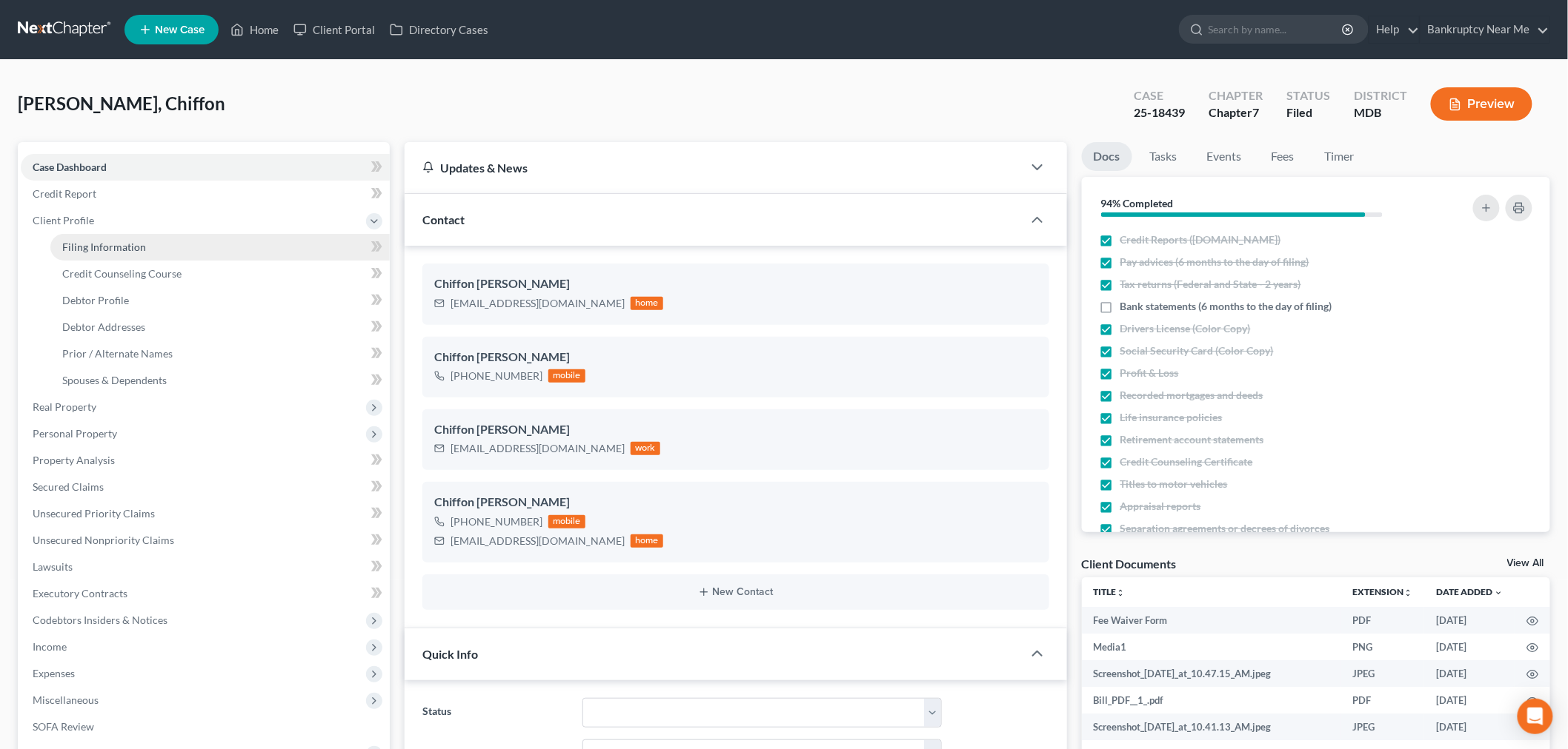
click at [172, 247] on link "Filing Information" at bounding box center [220, 247] width 340 height 27
select select "1"
select select "0"
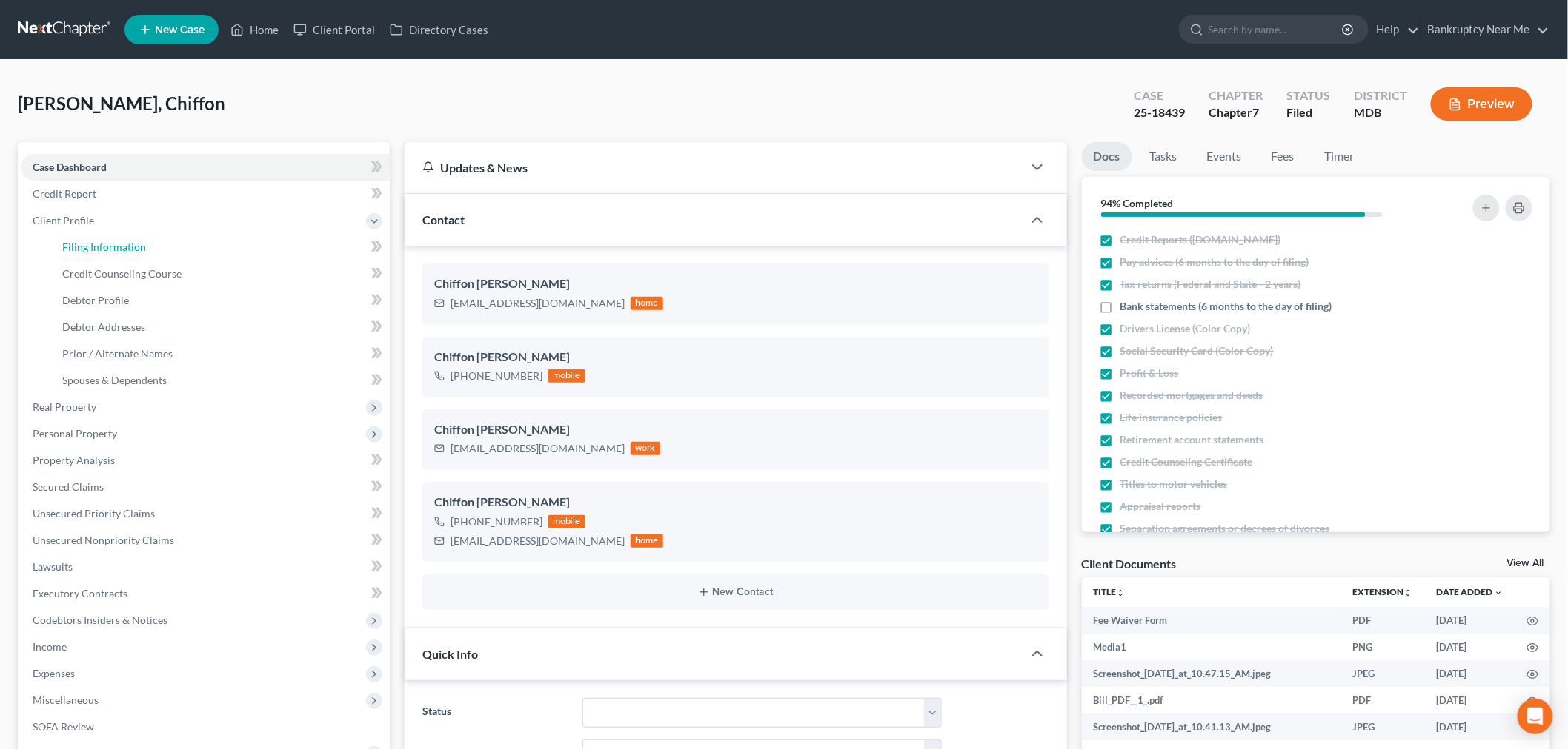
select select "21"
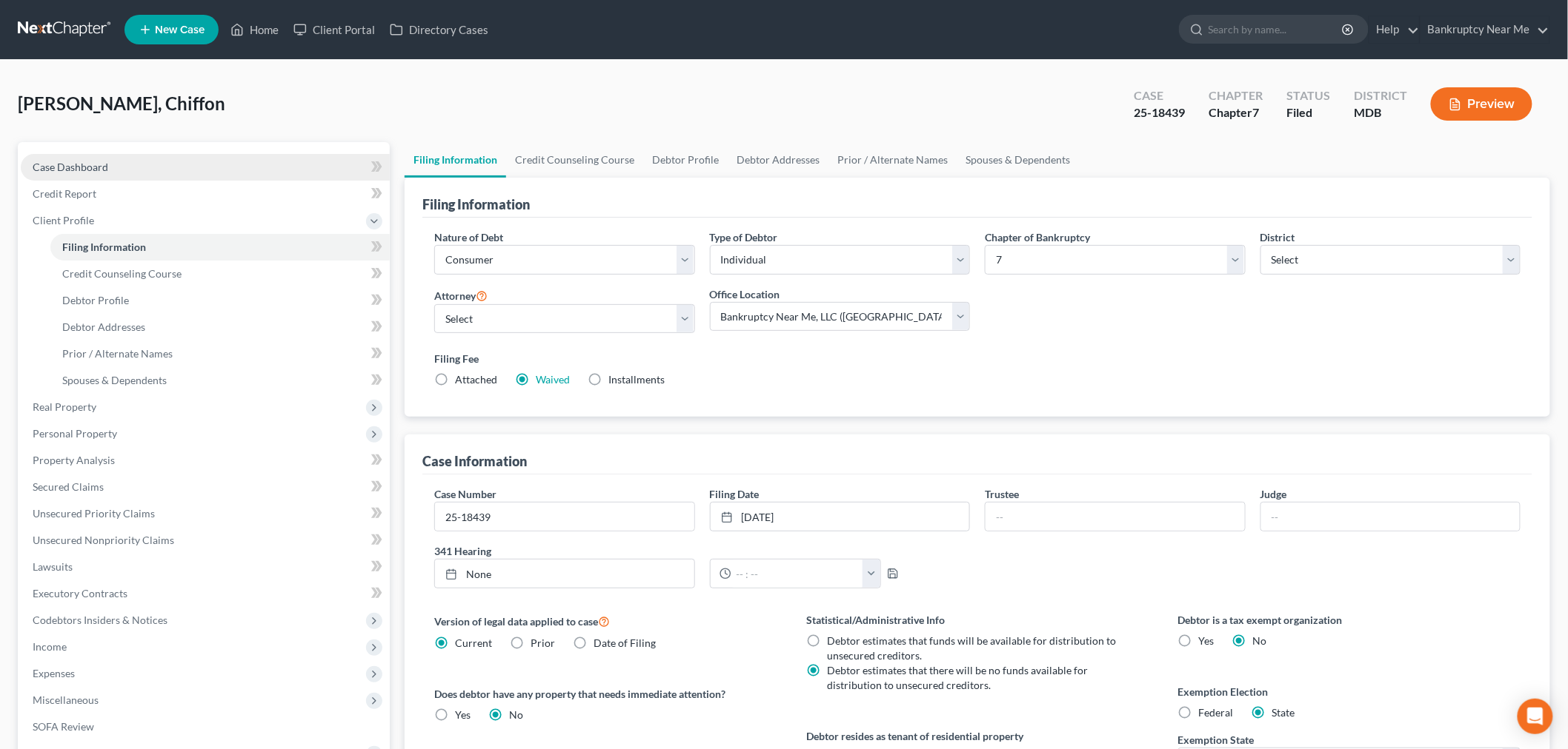
click at [194, 173] on link "Case Dashboard" at bounding box center [204, 167] width 369 height 27
select select "6"
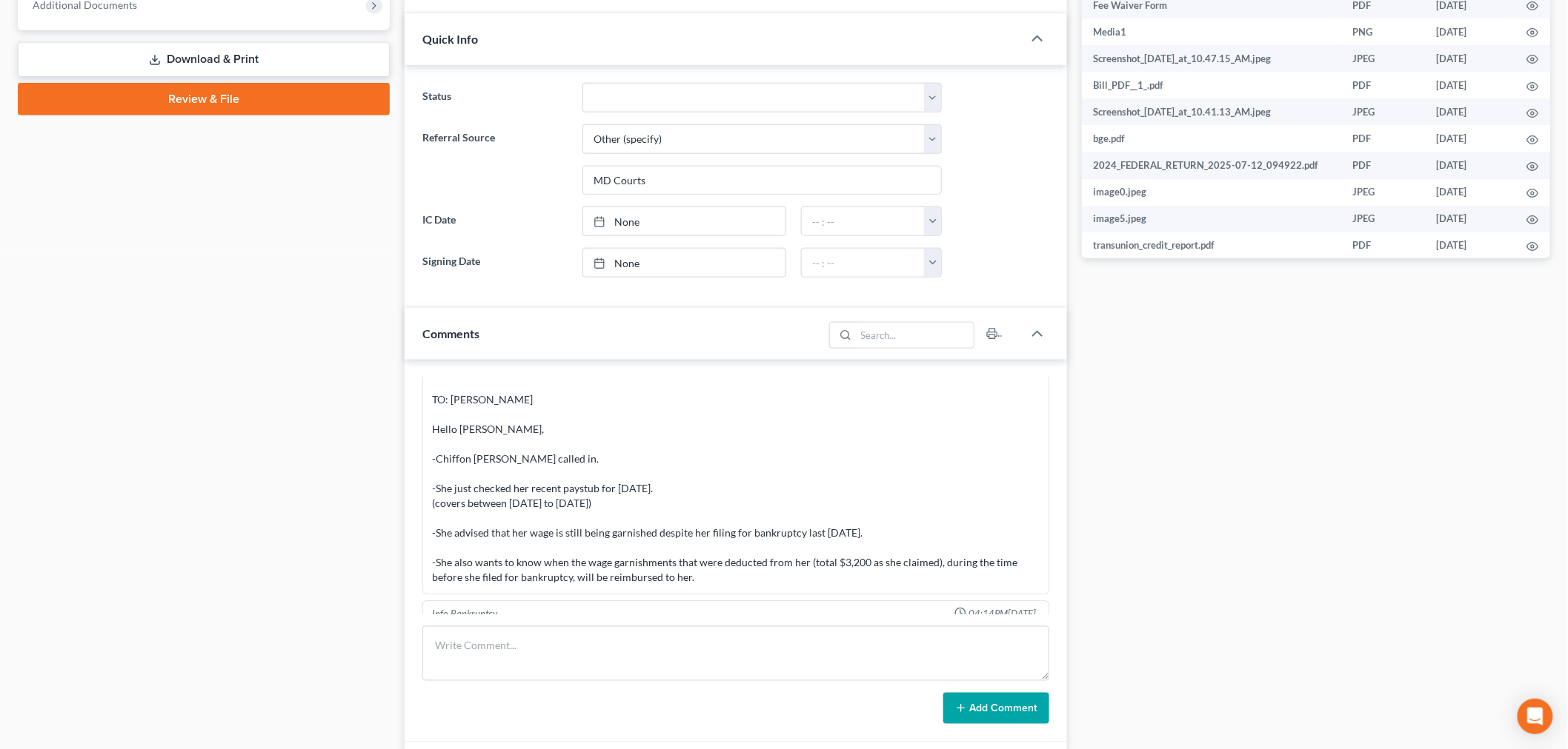
scroll to position [11780, 0]
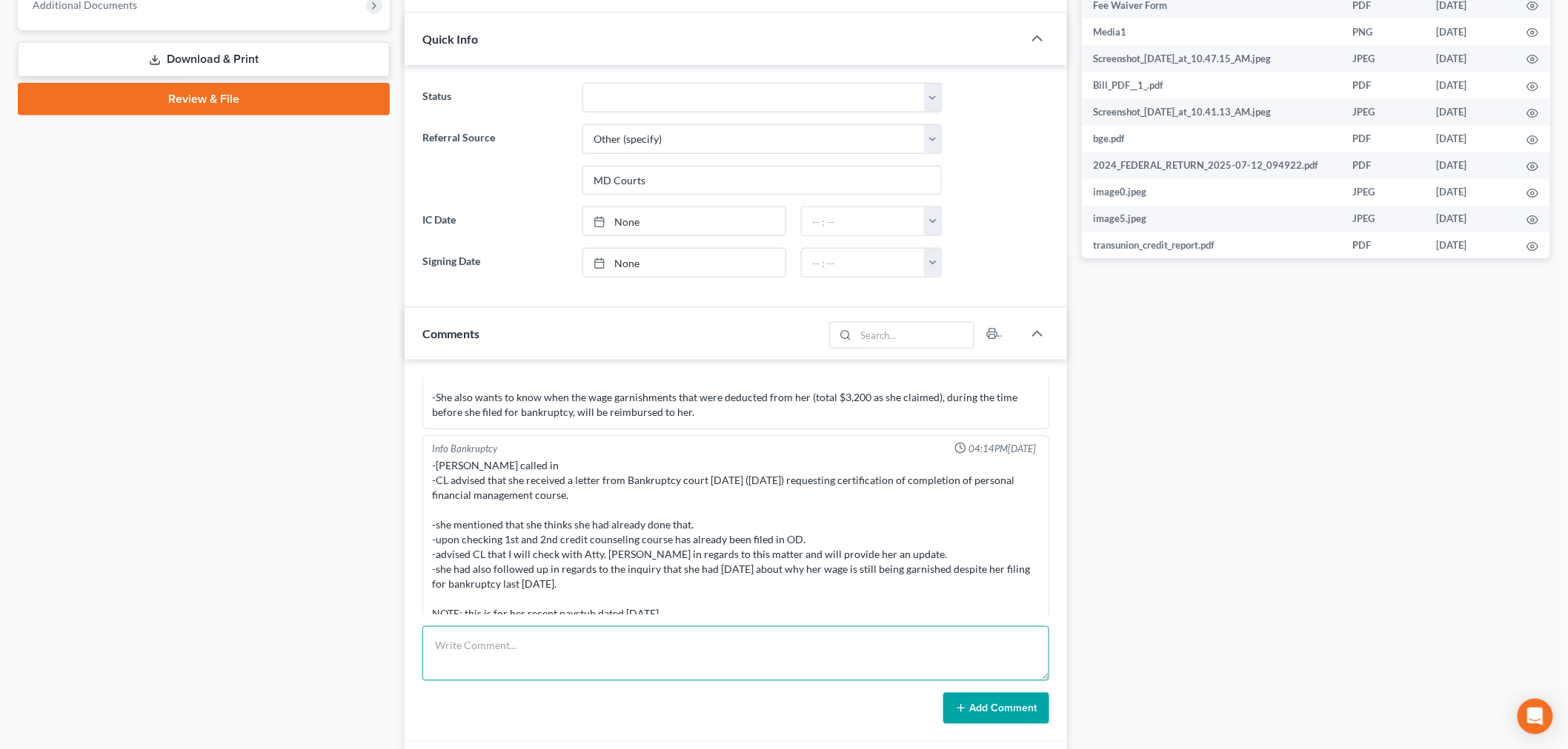
drag, startPoint x: 439, startPoint y: 653, endPoint x: 462, endPoint y: 652, distance: 23.0
click at [439, 652] on textarea at bounding box center [735, 653] width 626 height 55
paste textarea "________________________________________ From: reaffs@aisinfo.com <reaffs@aisin…"
type textarea "________________________________________ From: reaffs@aisinfo.com <reaffs@aisin…"
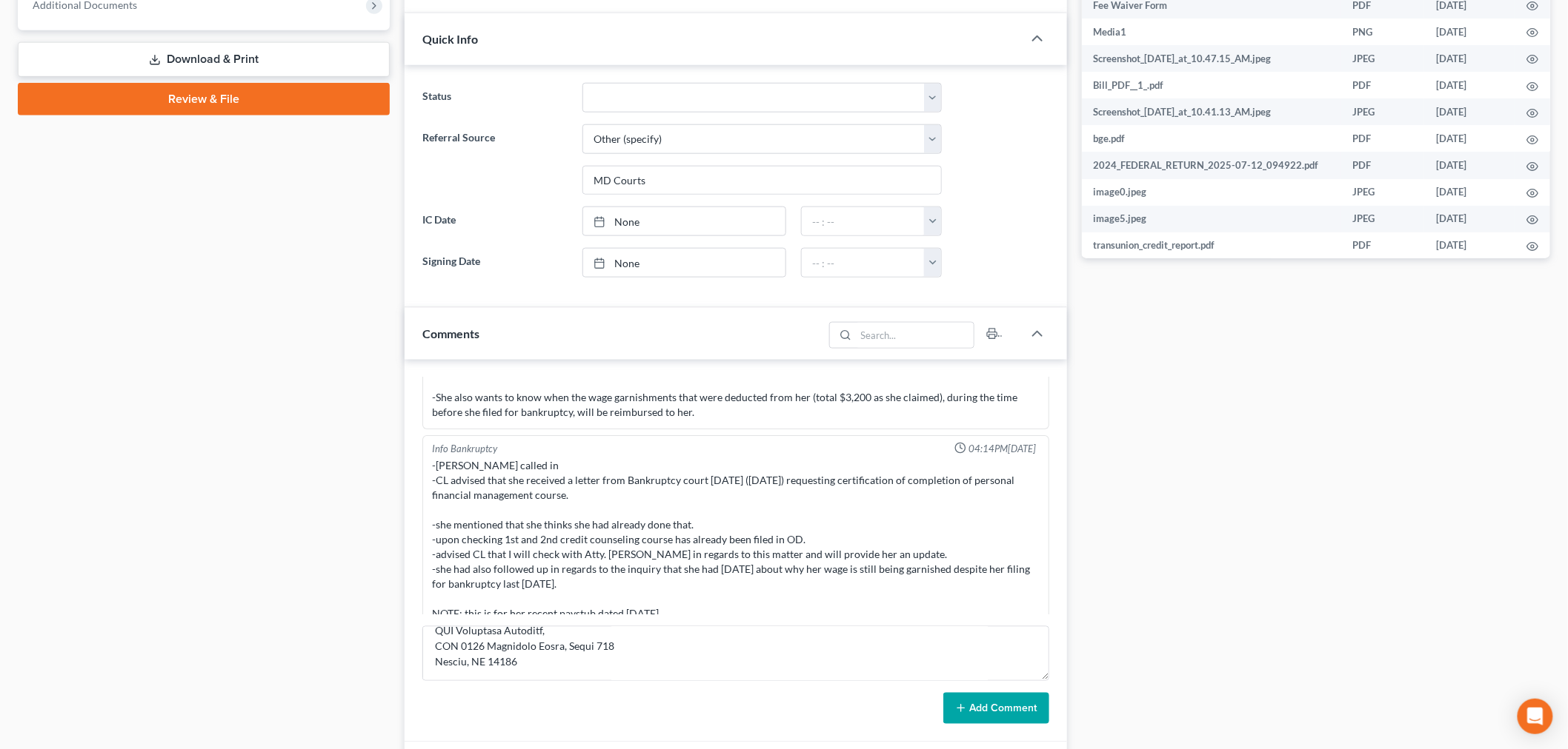
click at [1020, 709] on button "Add Comment" at bounding box center [996, 708] width 106 height 31
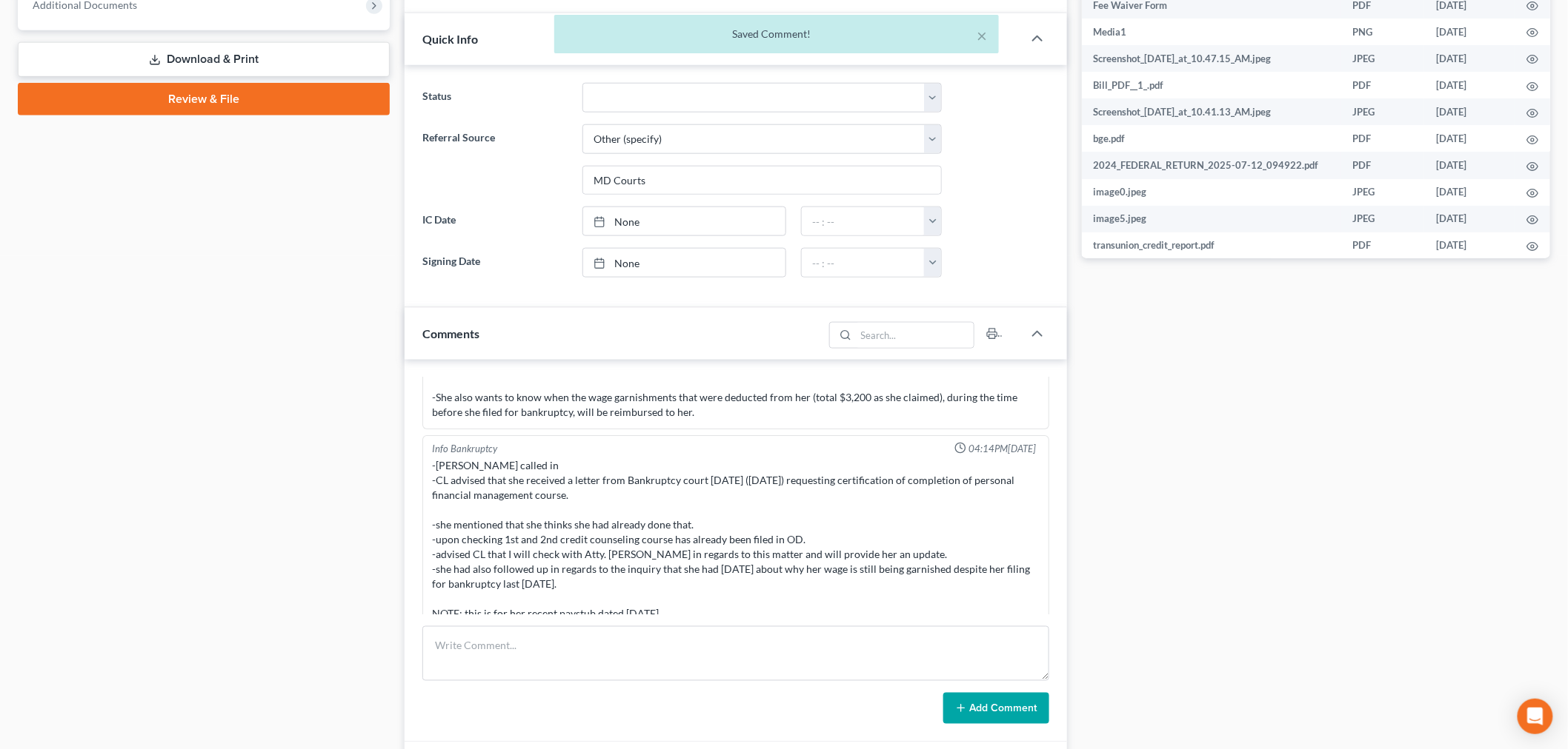
scroll to position [14604, 0]
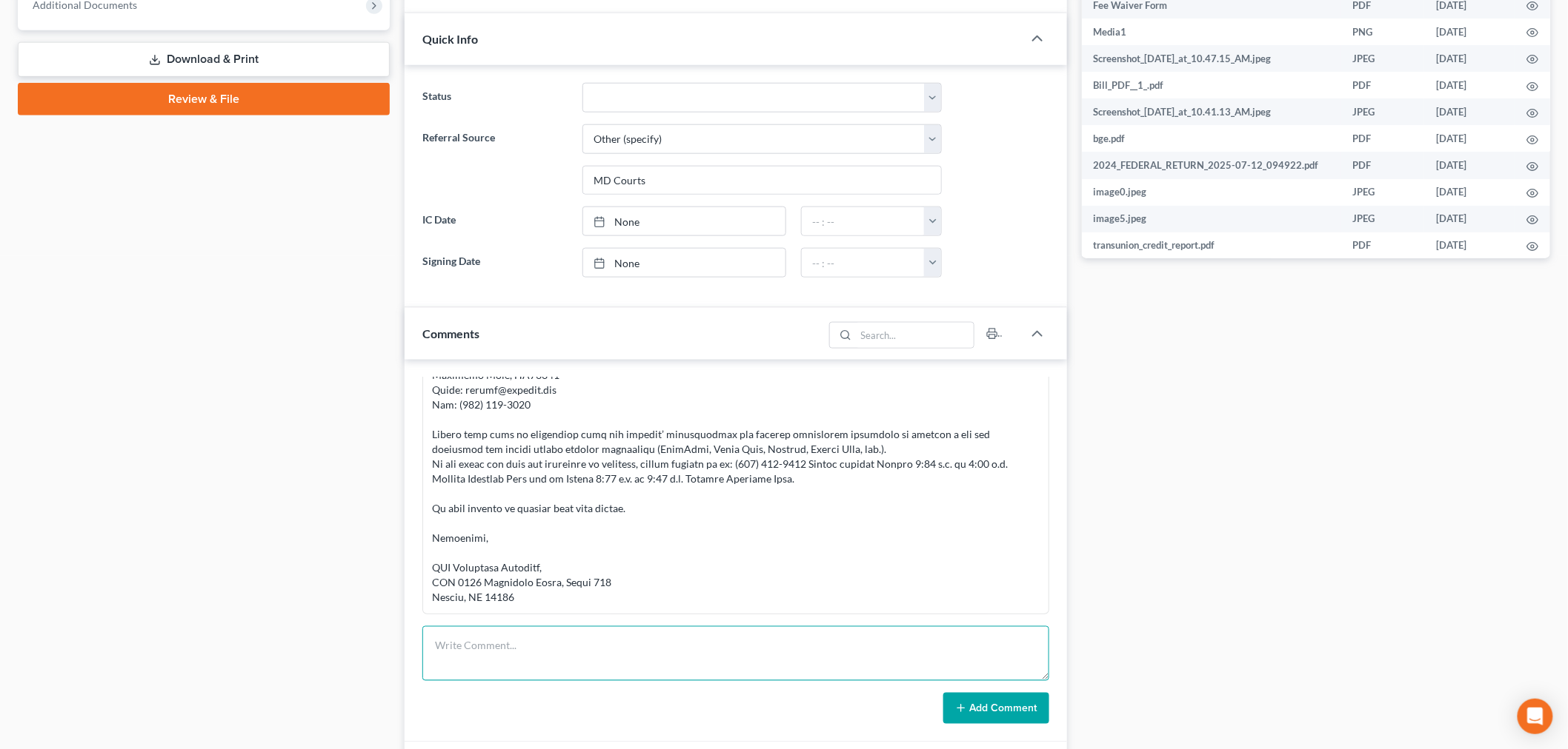
drag, startPoint x: 762, startPoint y: 646, endPoint x: 810, endPoint y: 658, distance: 49.5
click at [761, 646] on textarea at bounding box center [735, 653] width 626 height 55
paste textarea "________________________________________ From: Iris Kwon <iris@bankruptcynearme…"
type textarea "________________________________________ From: Iris Kwon <iris@bankruptcynearme…"
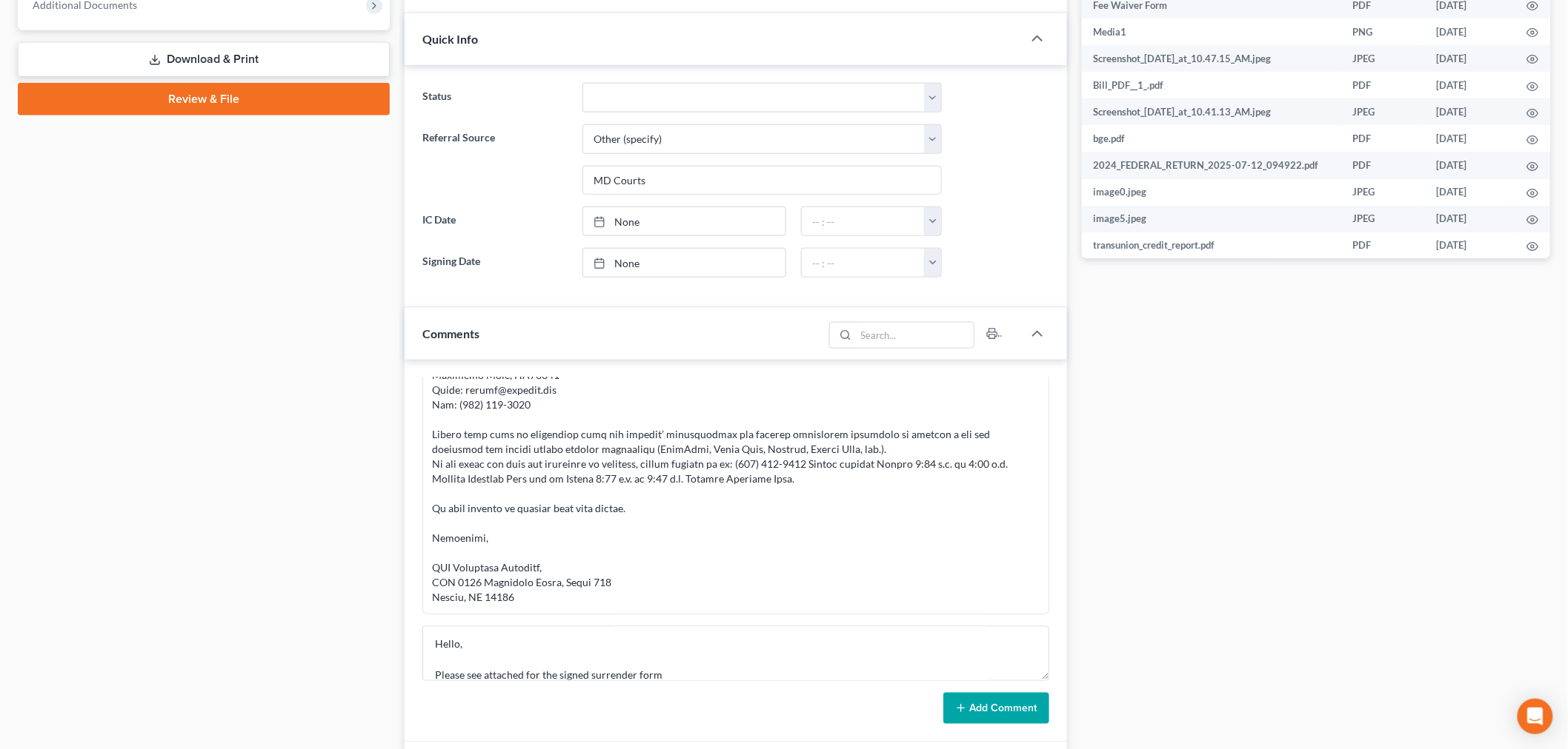
click at [966, 713] on icon at bounding box center [960, 708] width 12 height 12
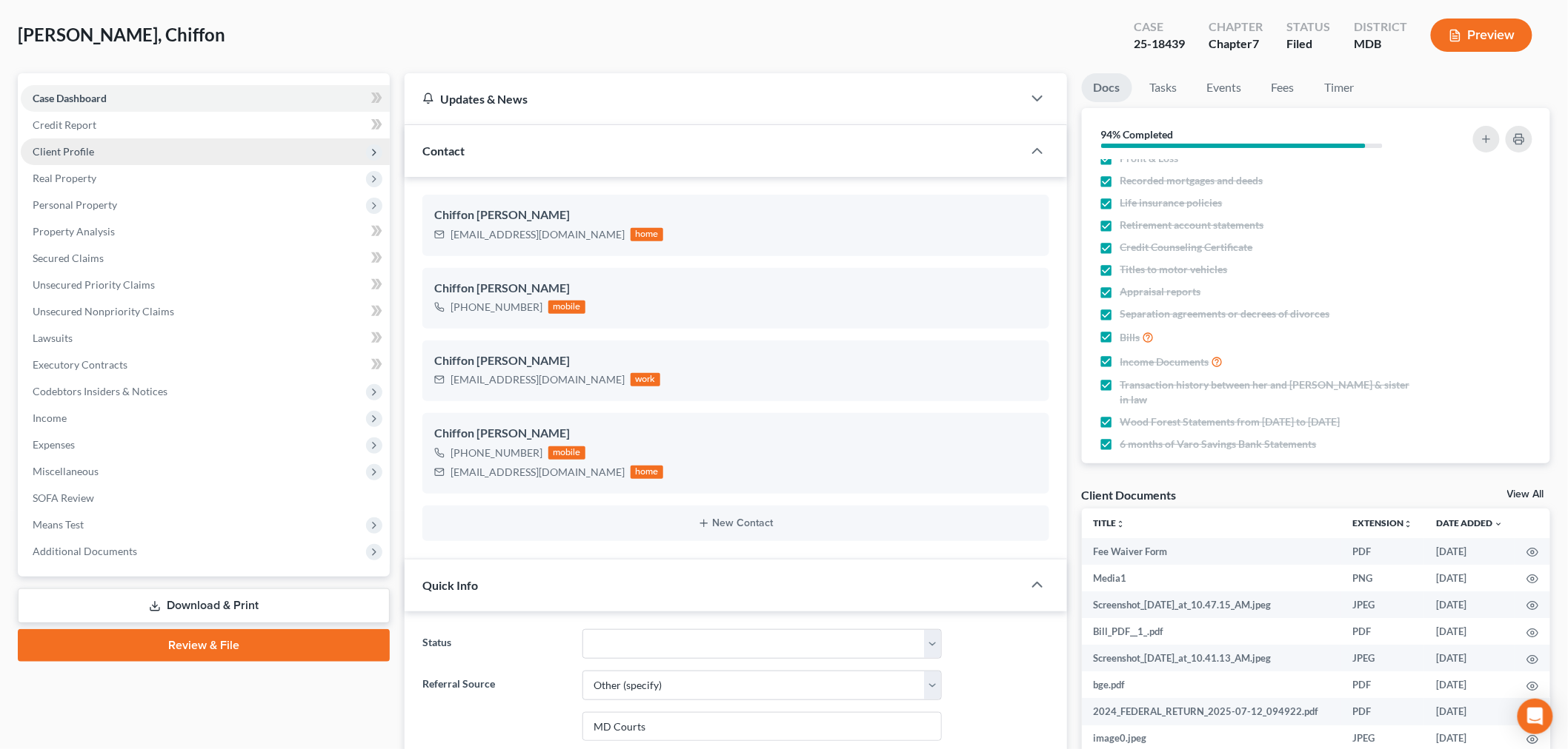
scroll to position [0, 0]
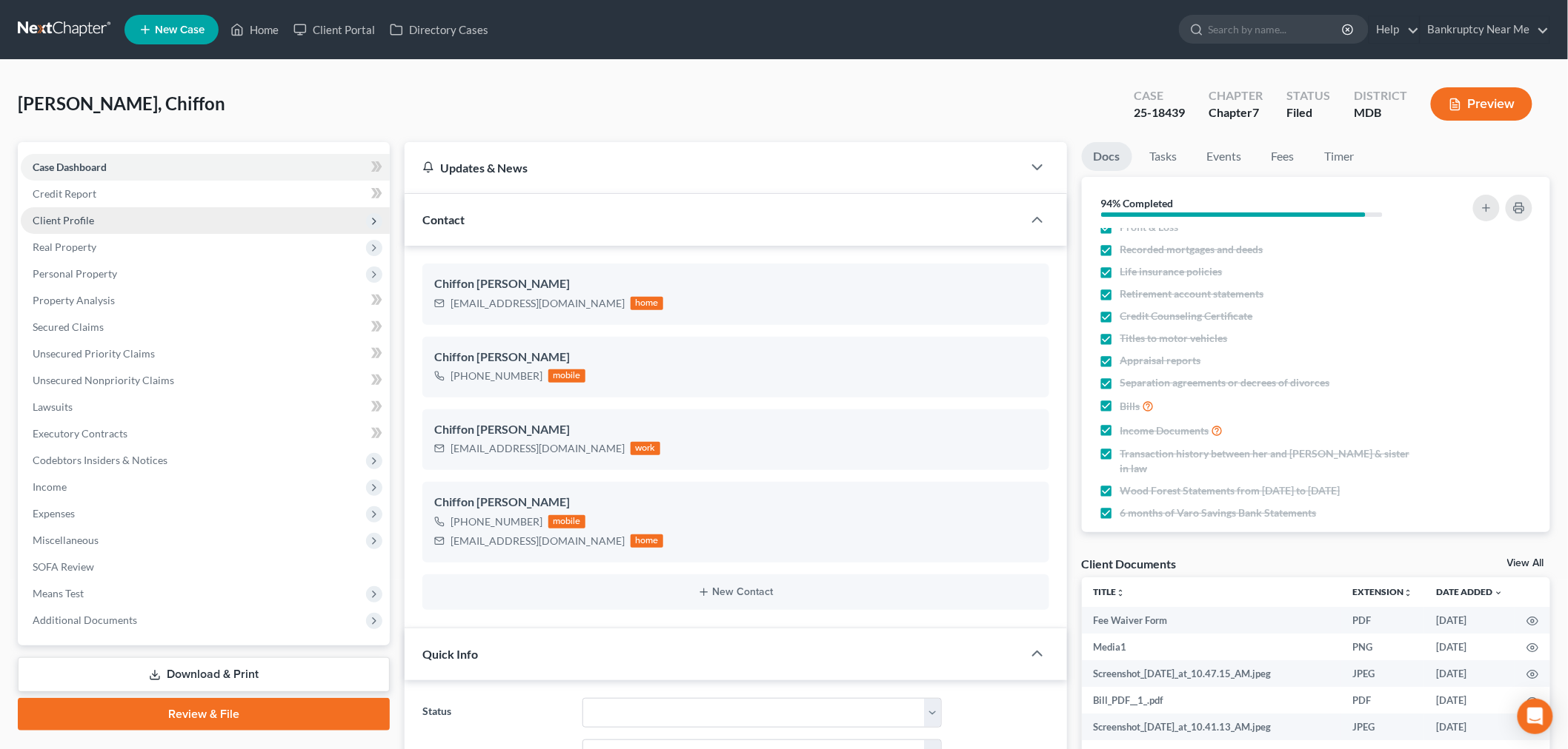
click at [96, 215] on span "Client Profile" at bounding box center [204, 221] width 369 height 27
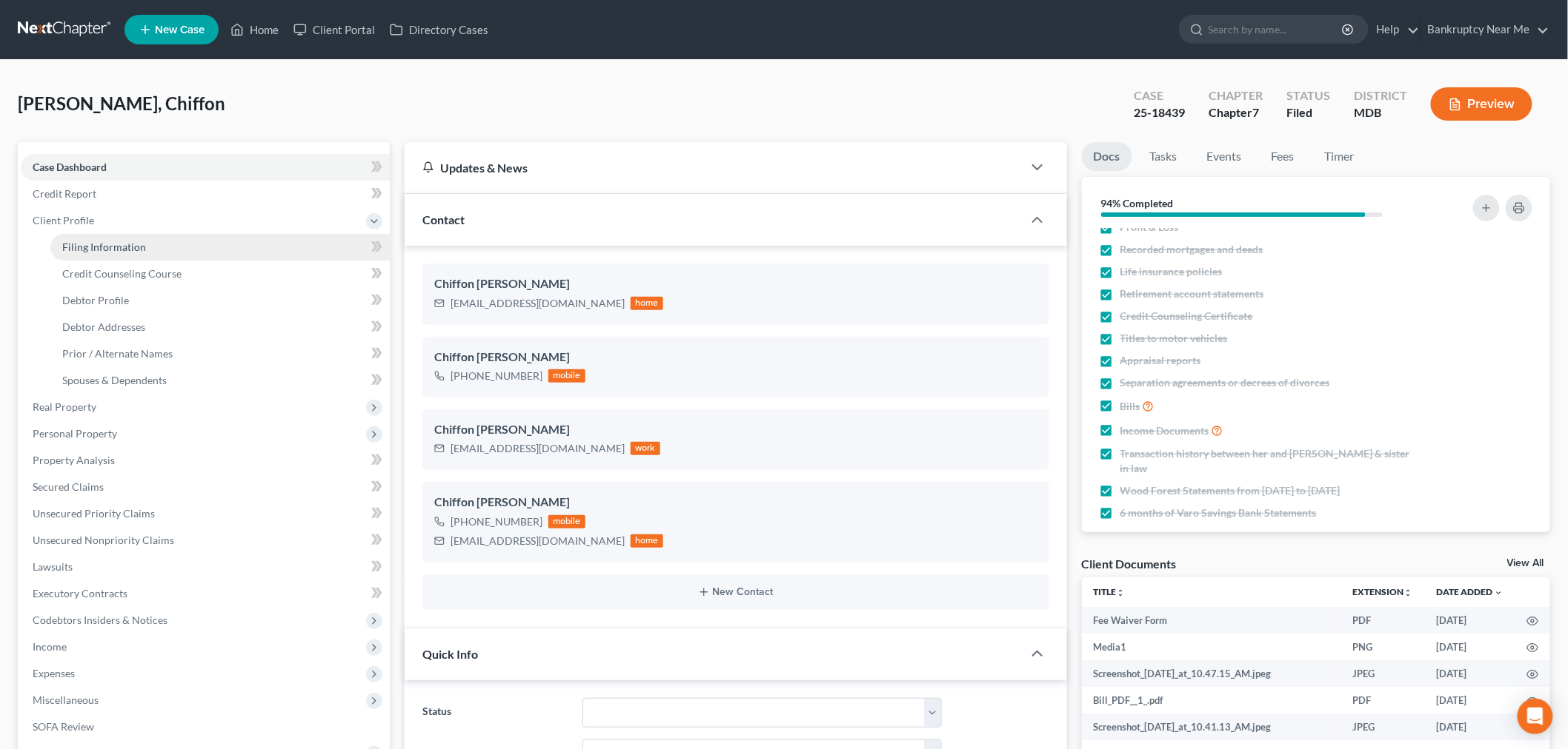
click at [116, 245] on span "Filing Information" at bounding box center [103, 247] width 84 height 12
select select "1"
select select "0"
select select "38"
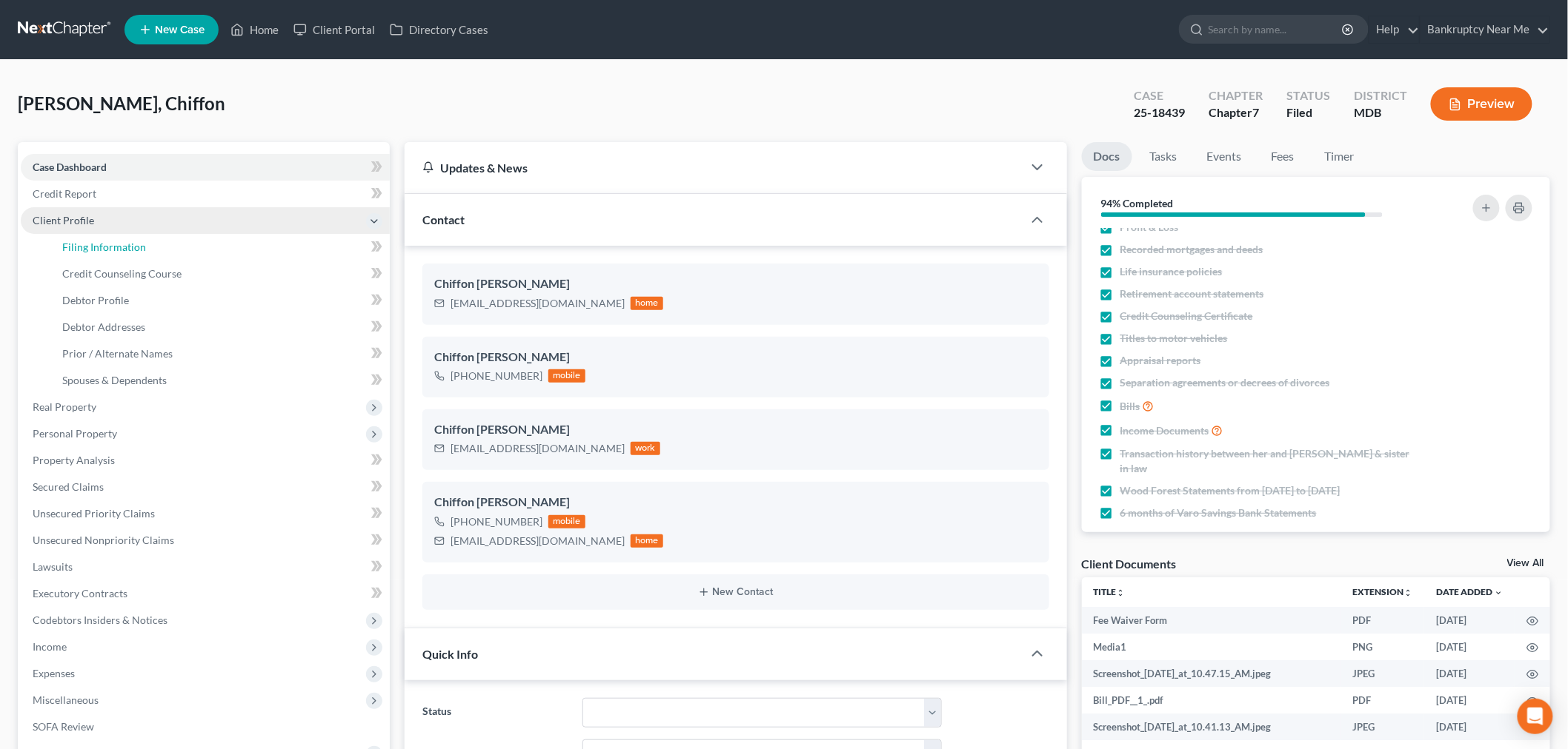
select select "0"
select select "21"
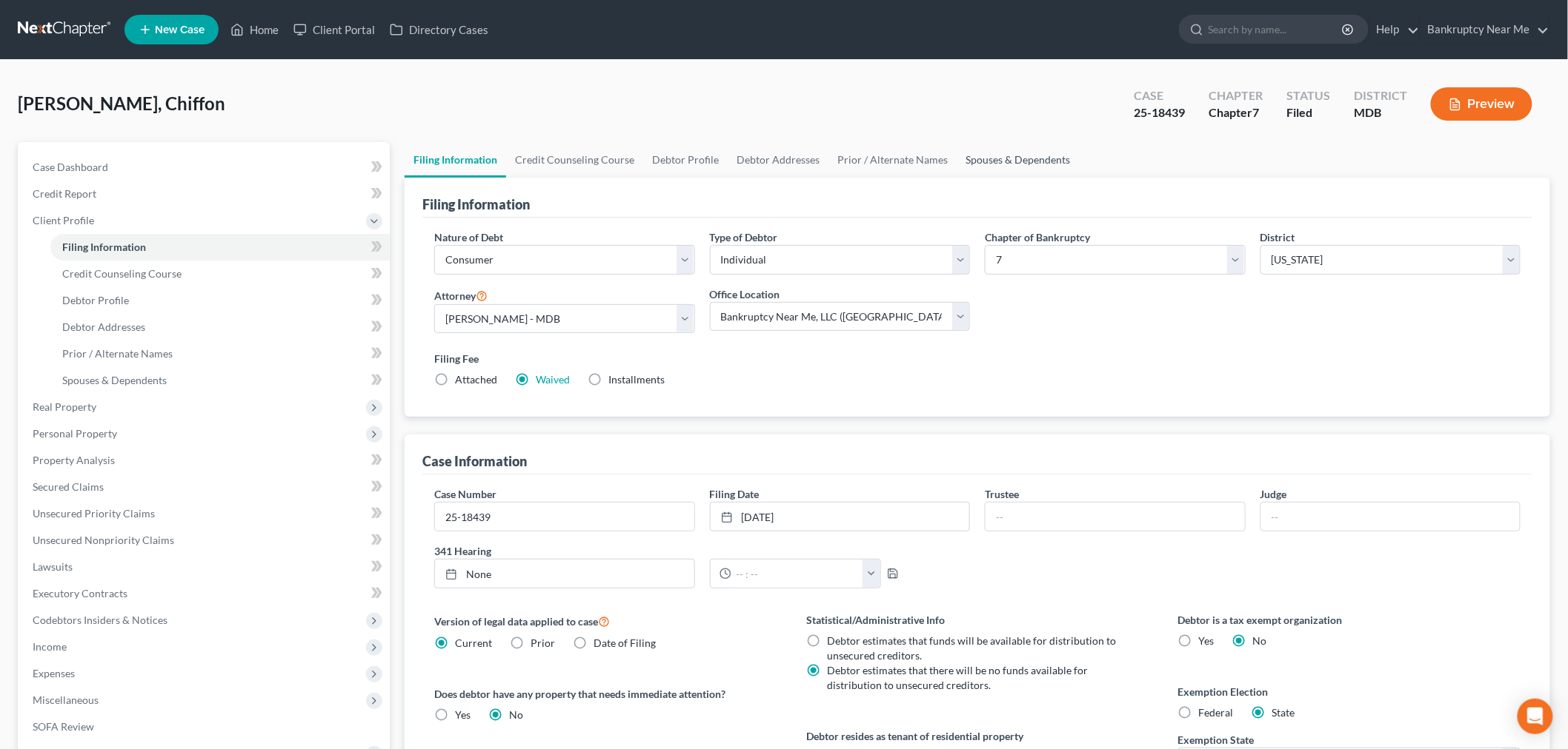
click at [983, 159] on link "Spouses & Dependents" at bounding box center [1017, 160] width 122 height 36
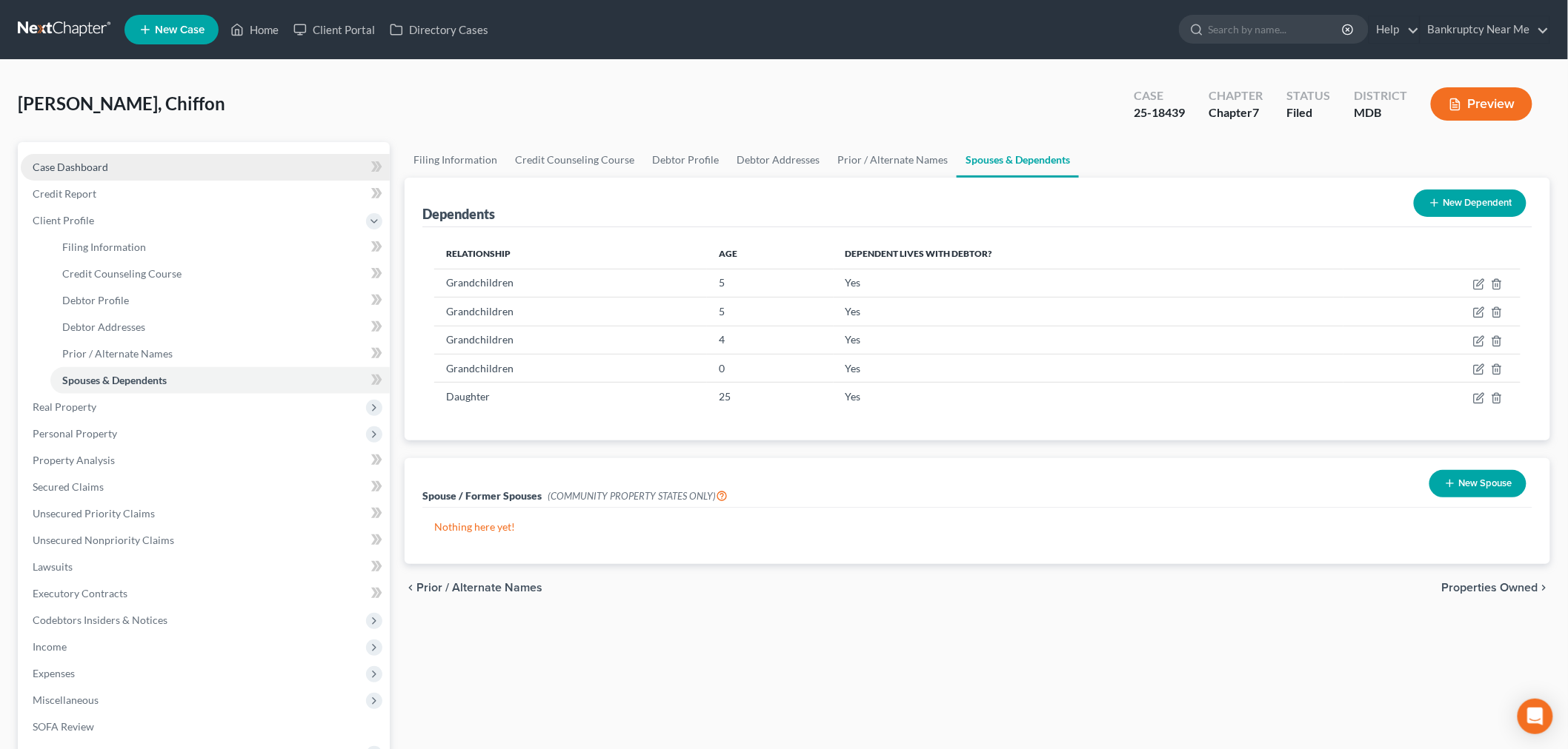
click at [178, 167] on link "Case Dashboard" at bounding box center [204, 167] width 369 height 27
select select "6"
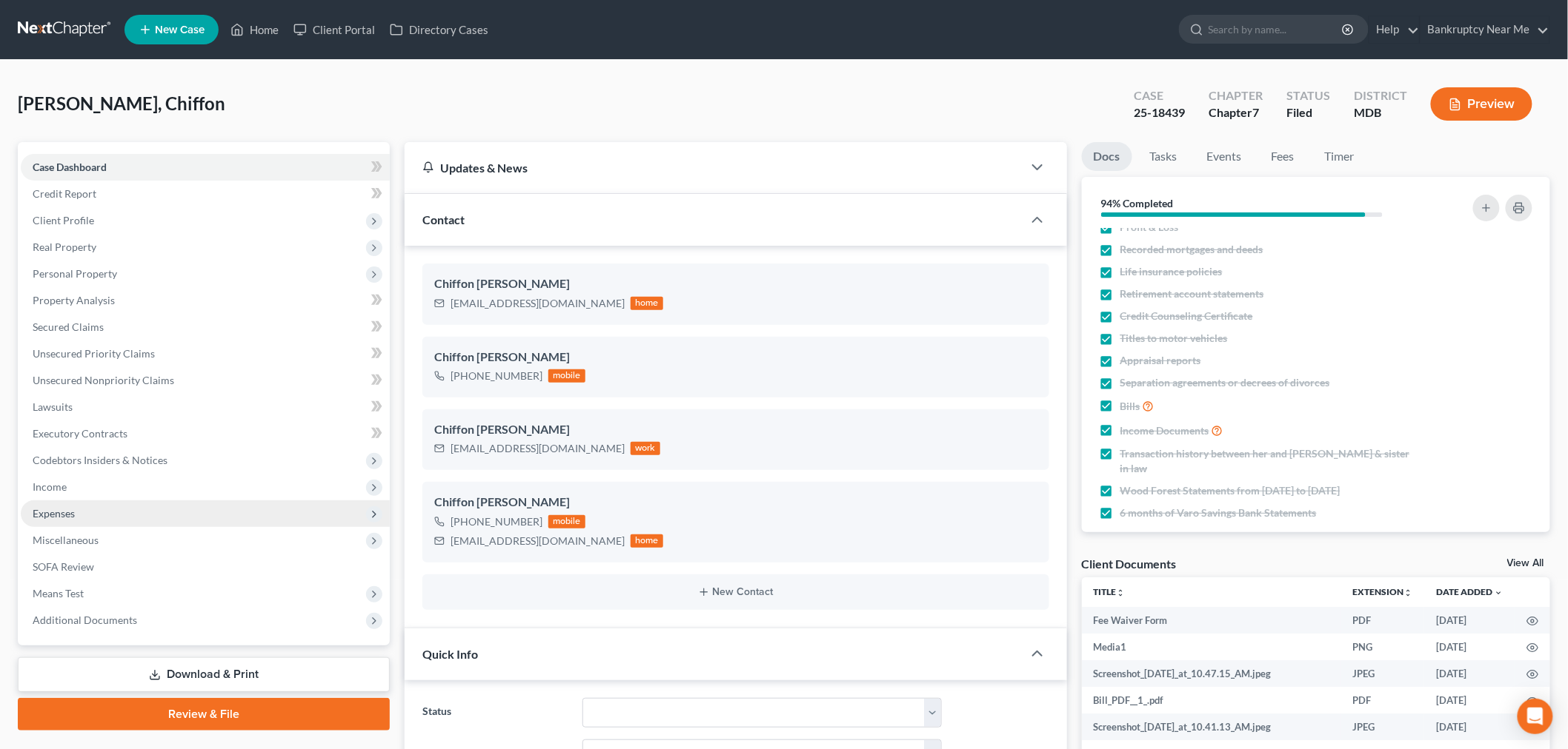
click at [83, 512] on span "Expenses" at bounding box center [204, 514] width 369 height 27
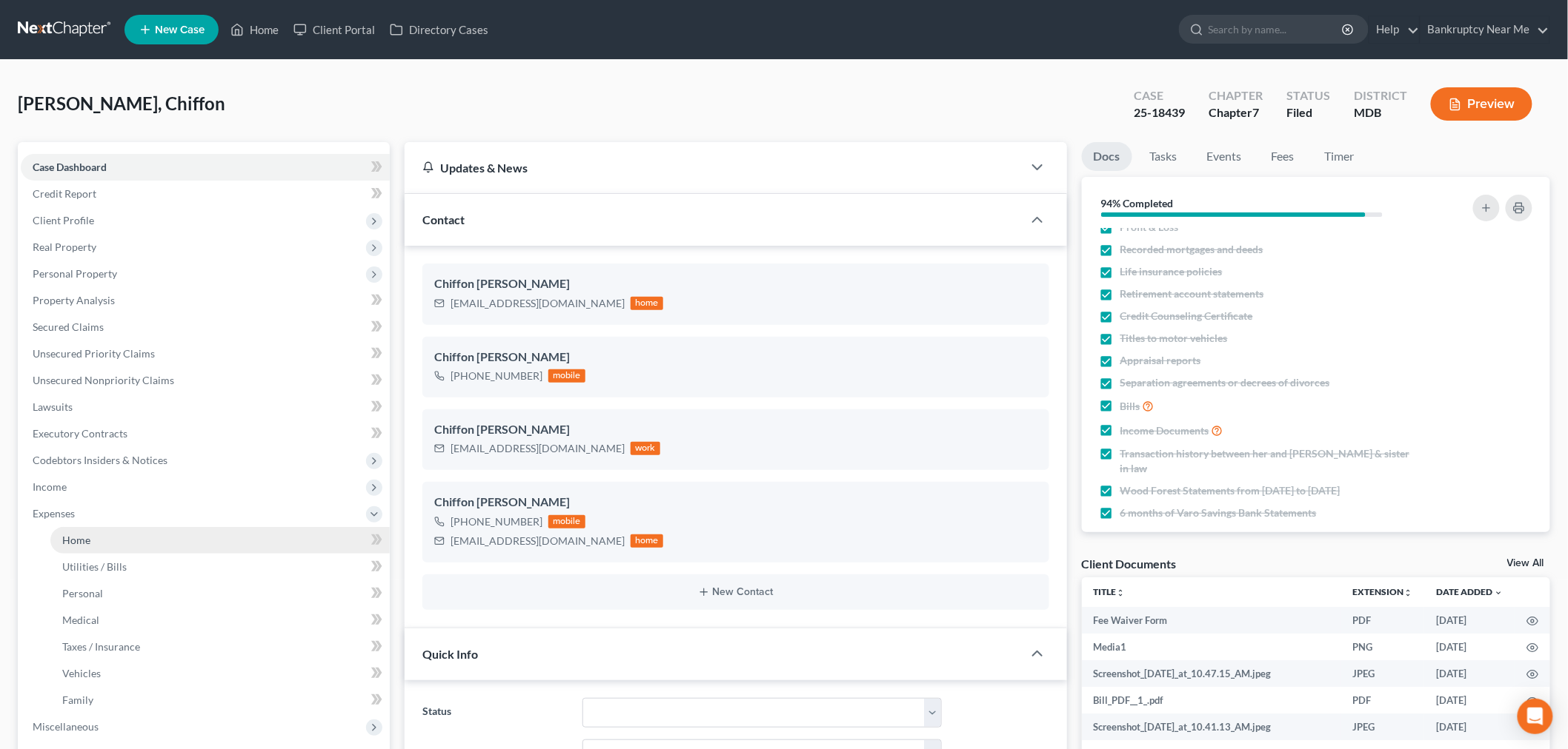
drag, startPoint x: 96, startPoint y: 539, endPoint x: 161, endPoint y: 492, distance: 80.2
click at [94, 539] on link "Home" at bounding box center [220, 541] width 340 height 27
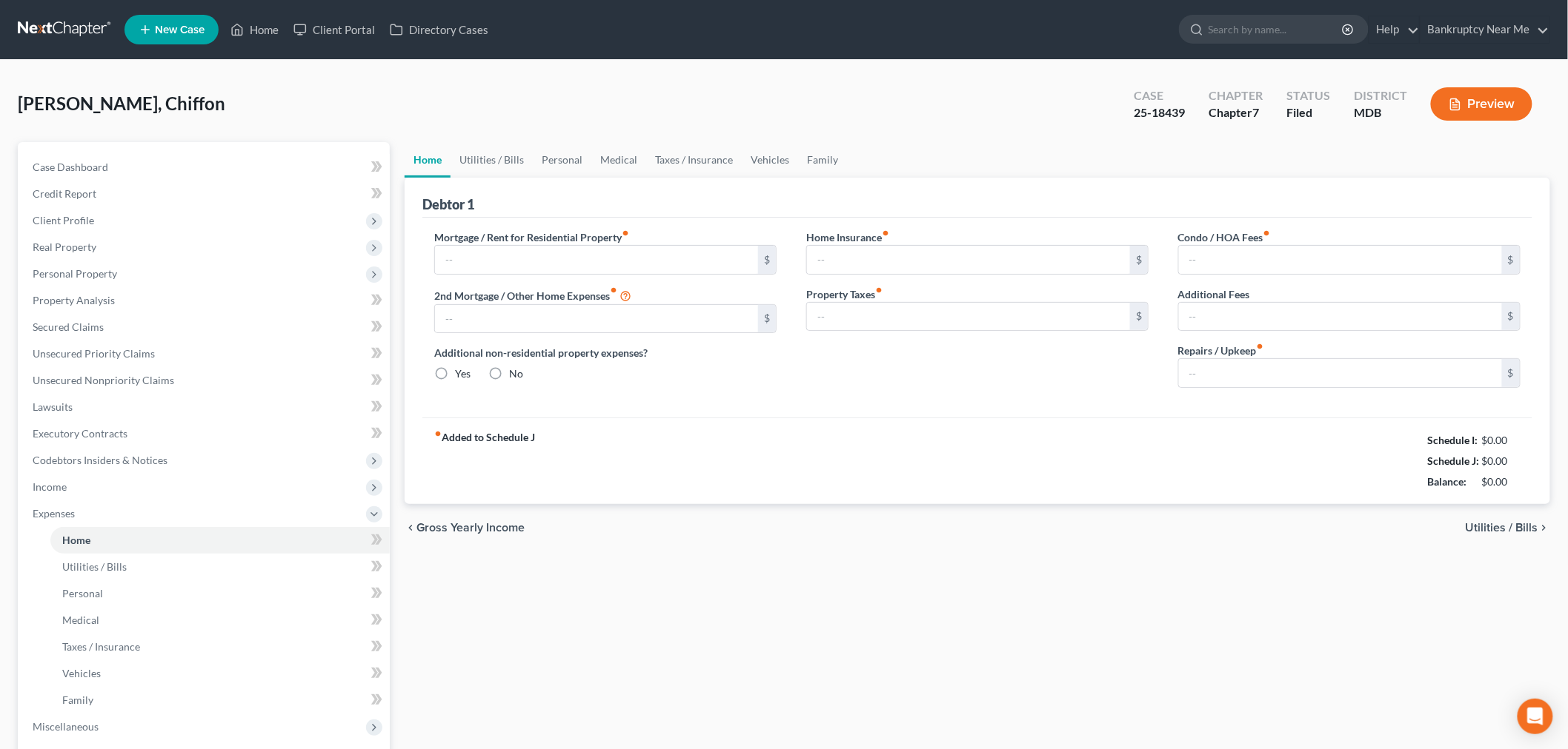
type input "2,325.00"
radio input "true"
type input "0.00"
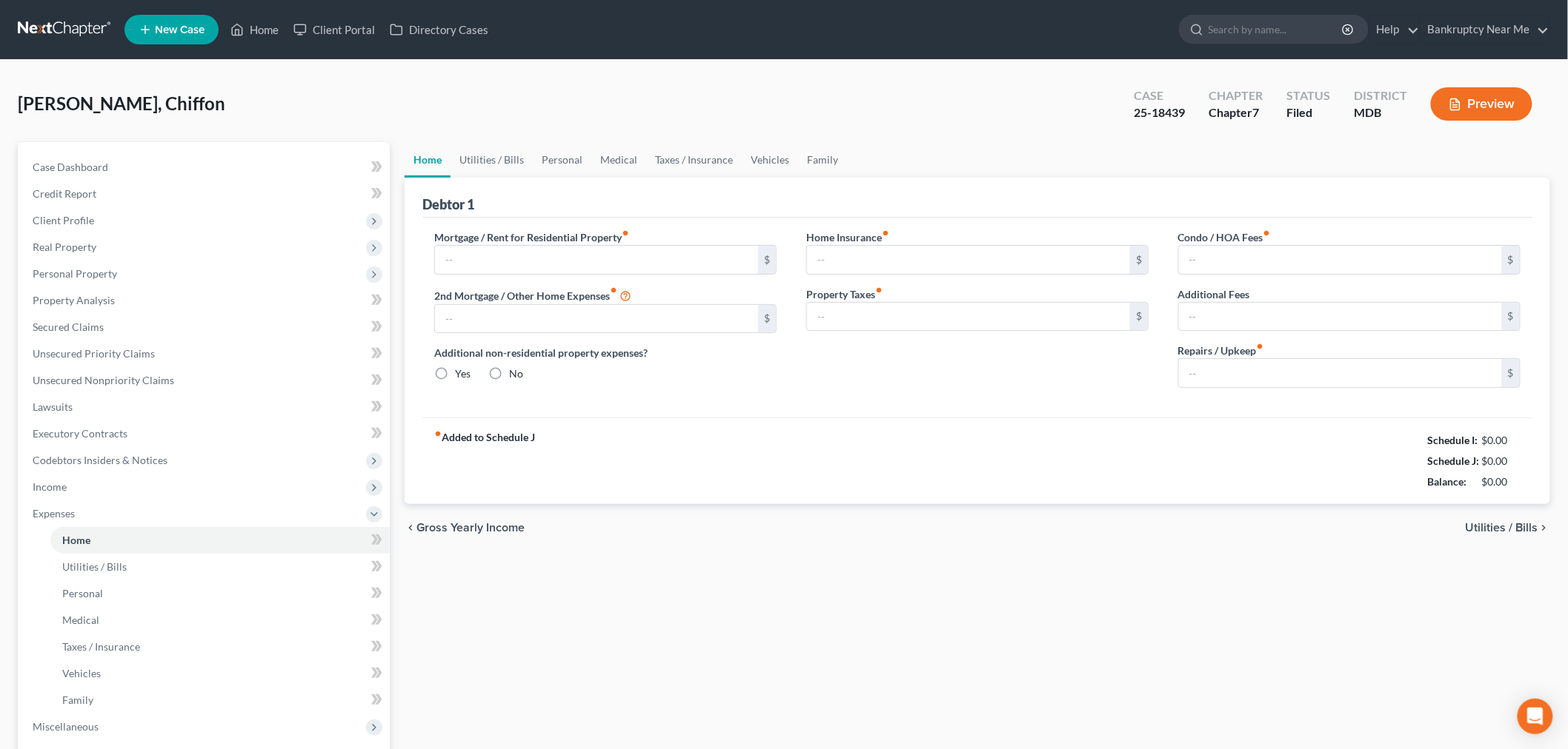
type input "0.00"
click at [489, 159] on link "Utilities / Bills" at bounding box center [491, 160] width 82 height 36
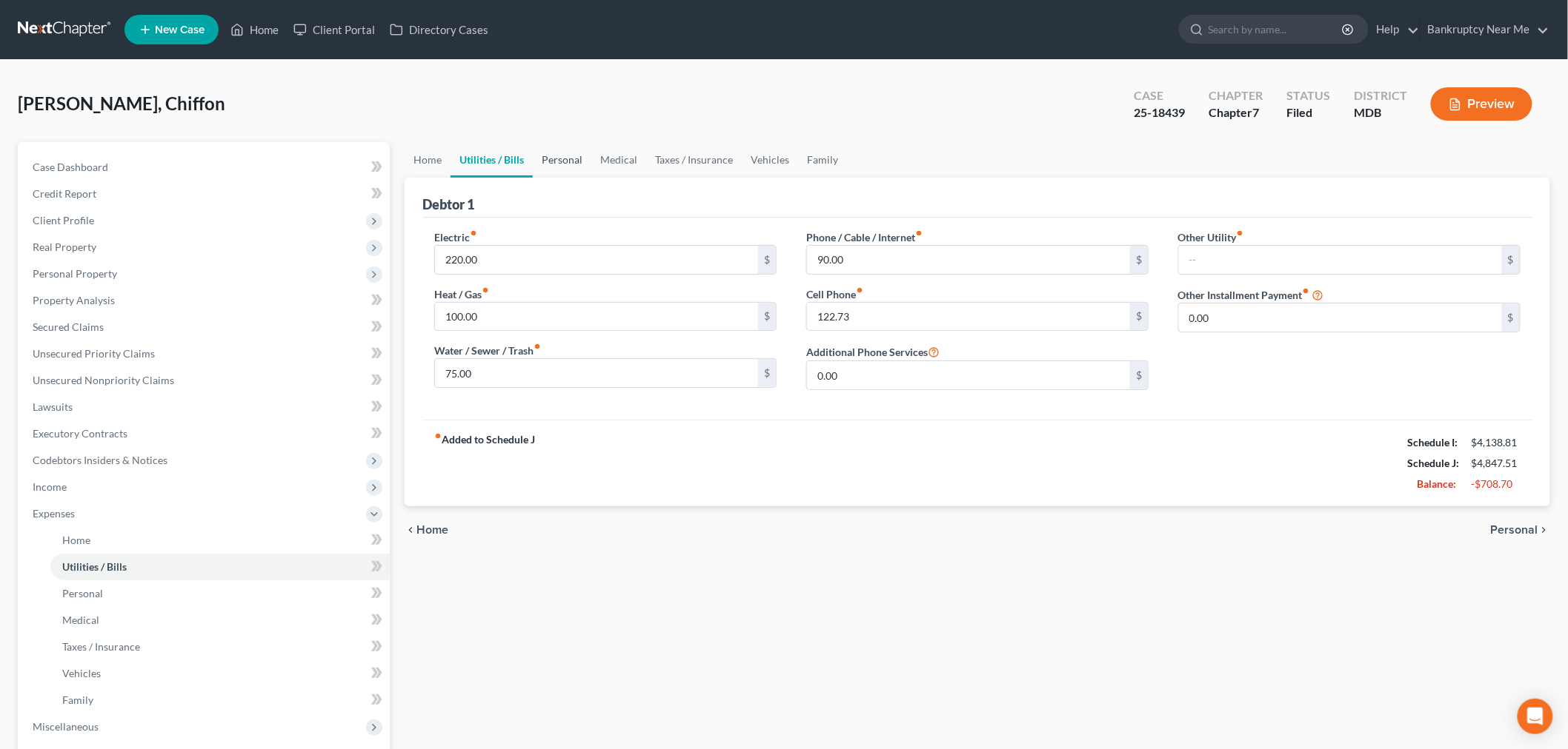
click at [560, 160] on link "Personal" at bounding box center [562, 160] width 59 height 36
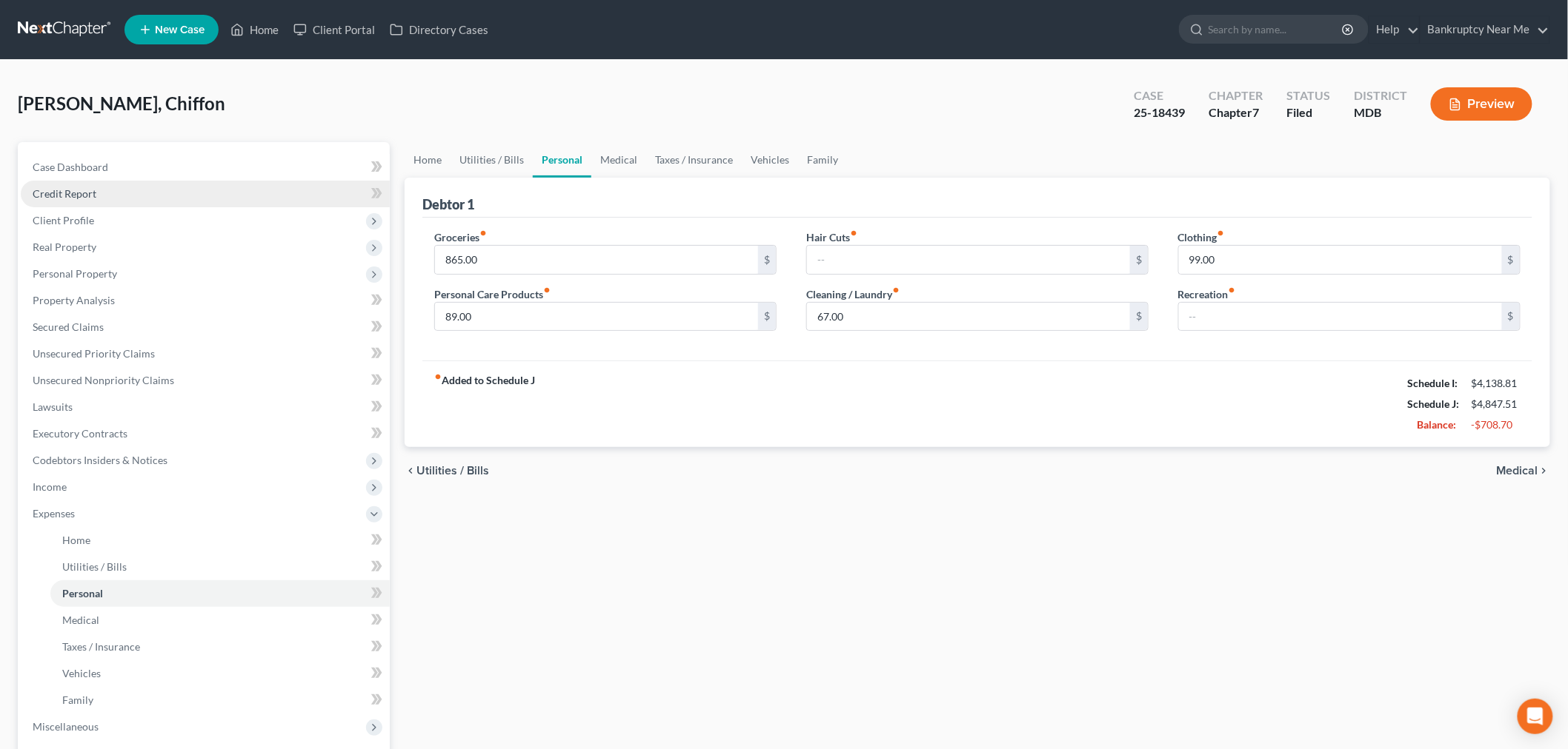
click at [176, 185] on link "Credit Report" at bounding box center [204, 194] width 369 height 27
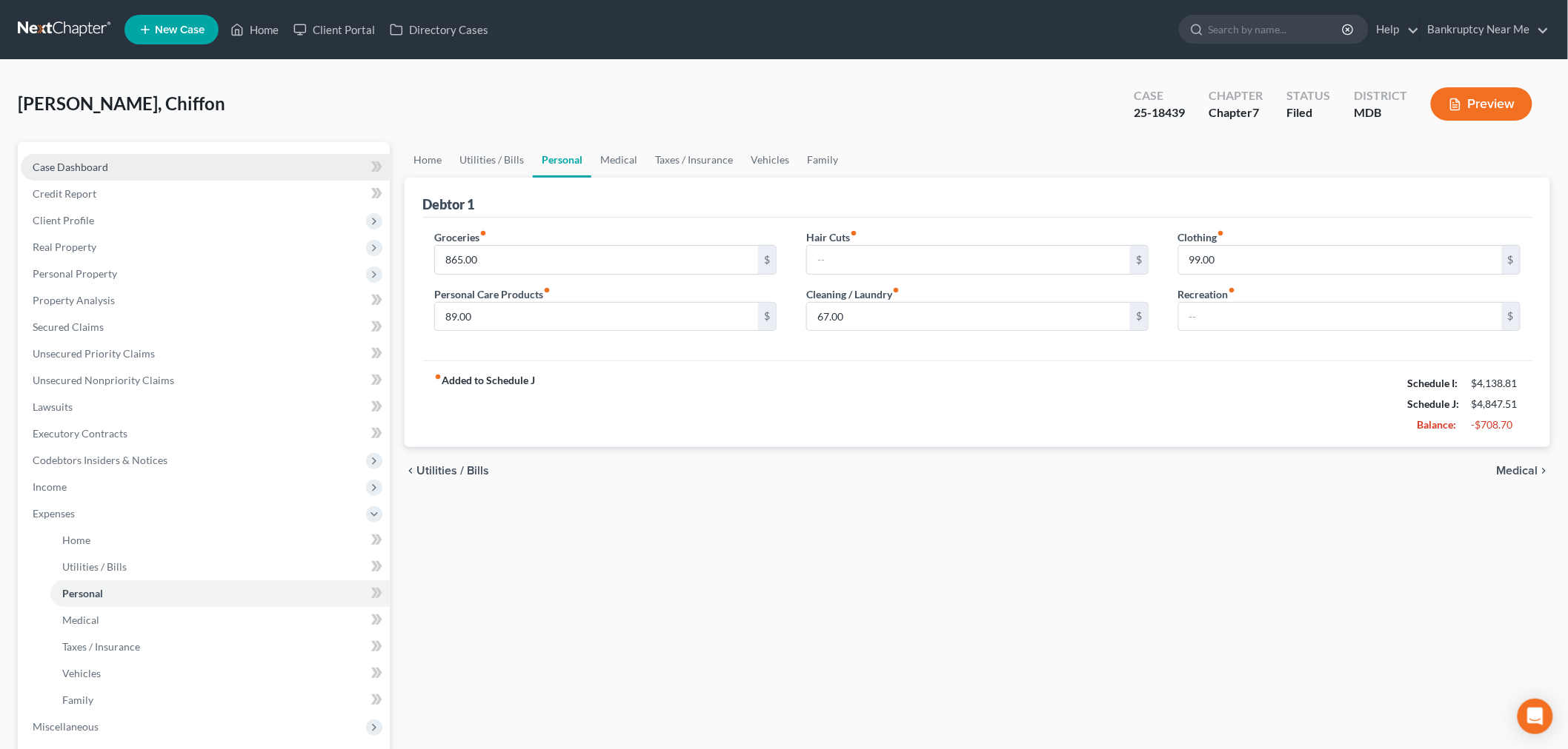
click at [171, 167] on link "Case Dashboard" at bounding box center [204, 167] width 369 height 27
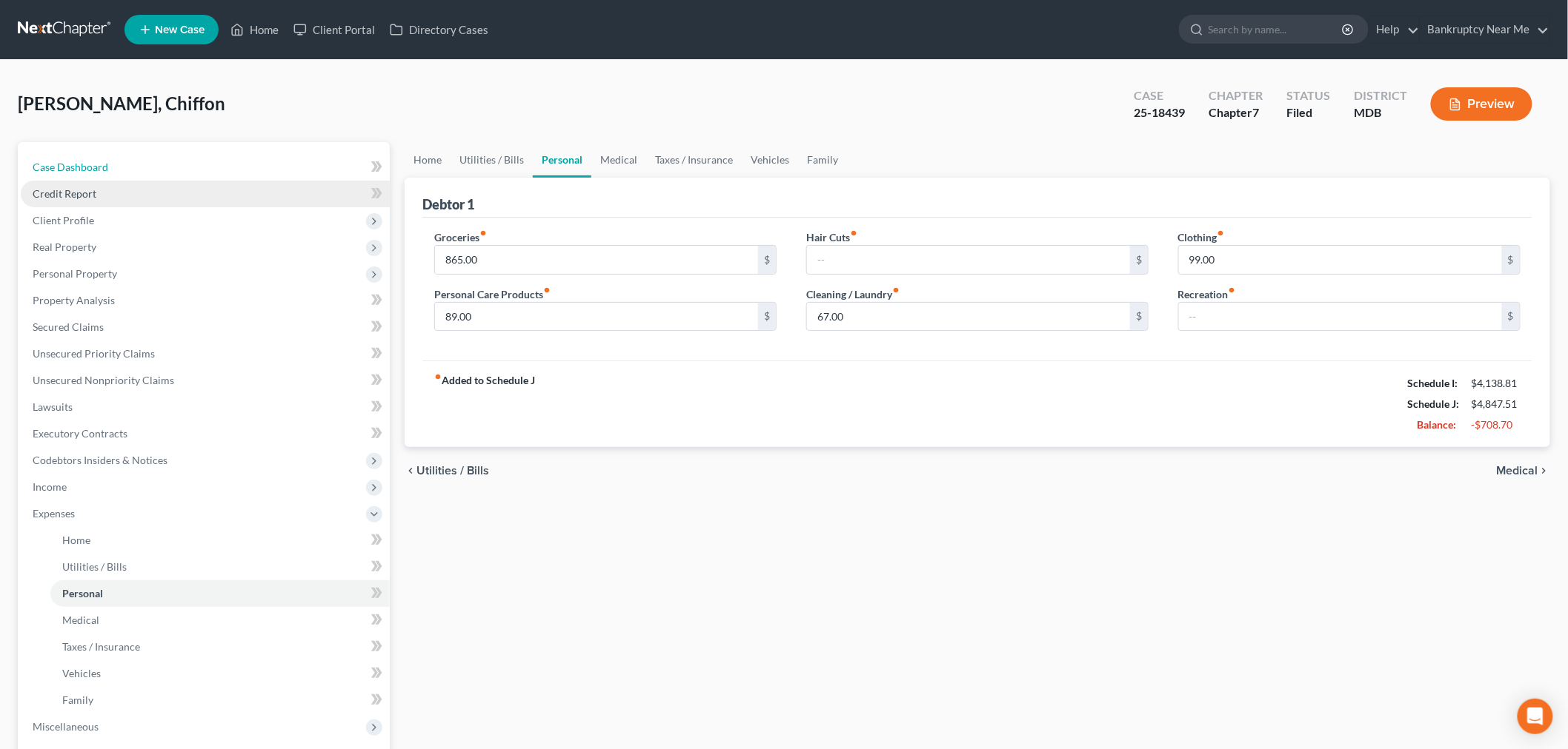
select select "6"
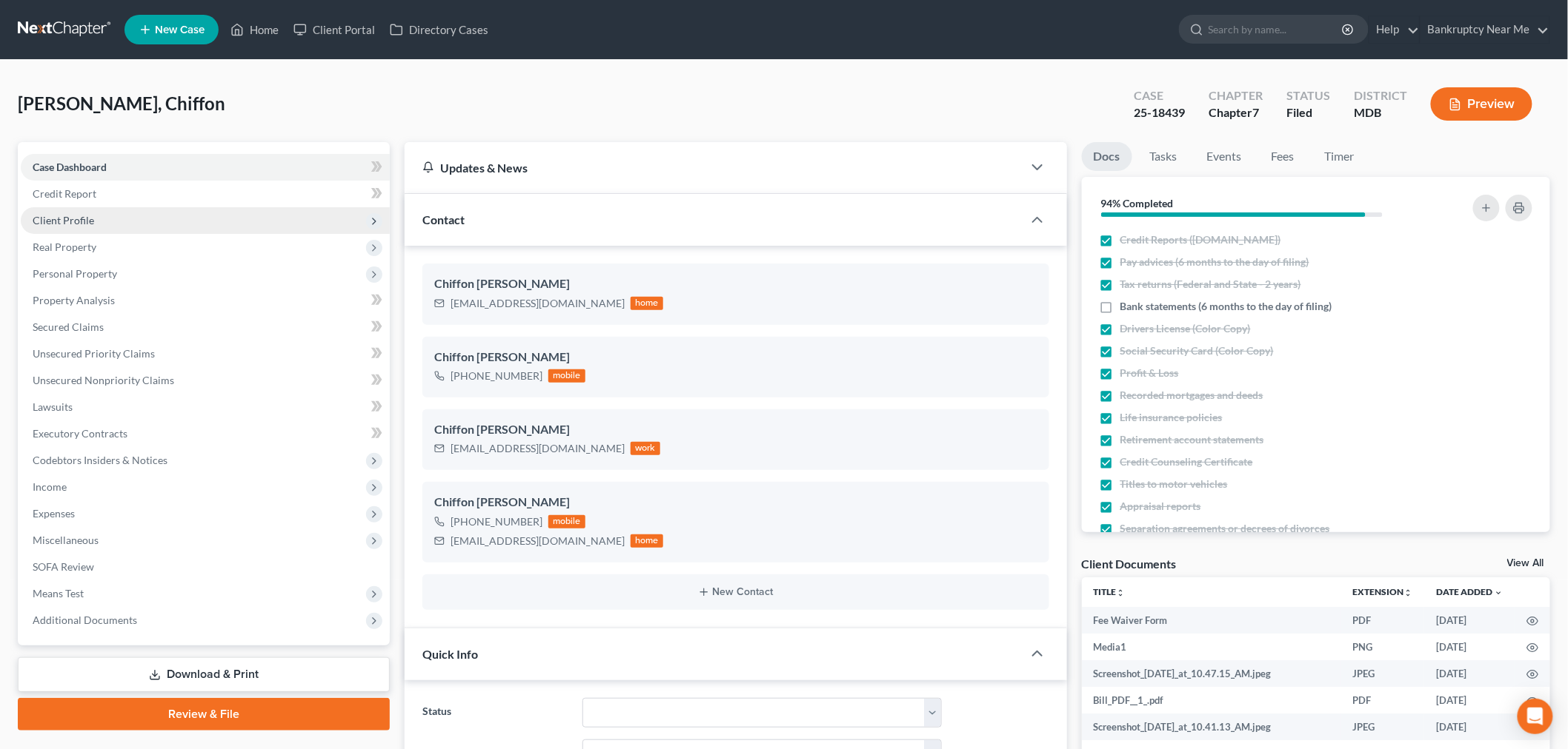
scroll to position [14807, 0]
click at [61, 222] on span "Client Profile" at bounding box center [63, 220] width 61 height 12
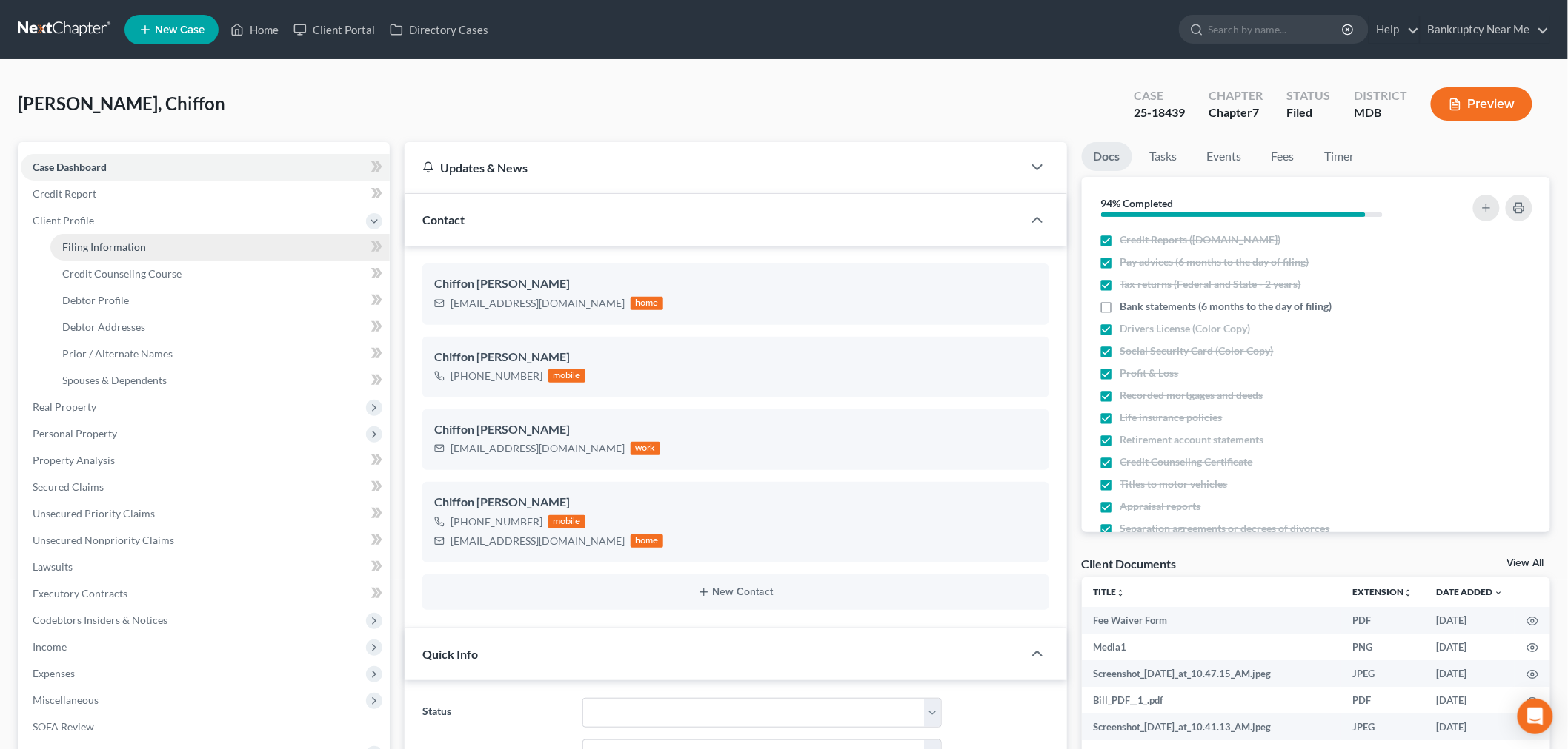
scroll to position [5, 0]
click at [121, 241] on span "Filing Information" at bounding box center [103, 247] width 84 height 12
select select "1"
select select "0"
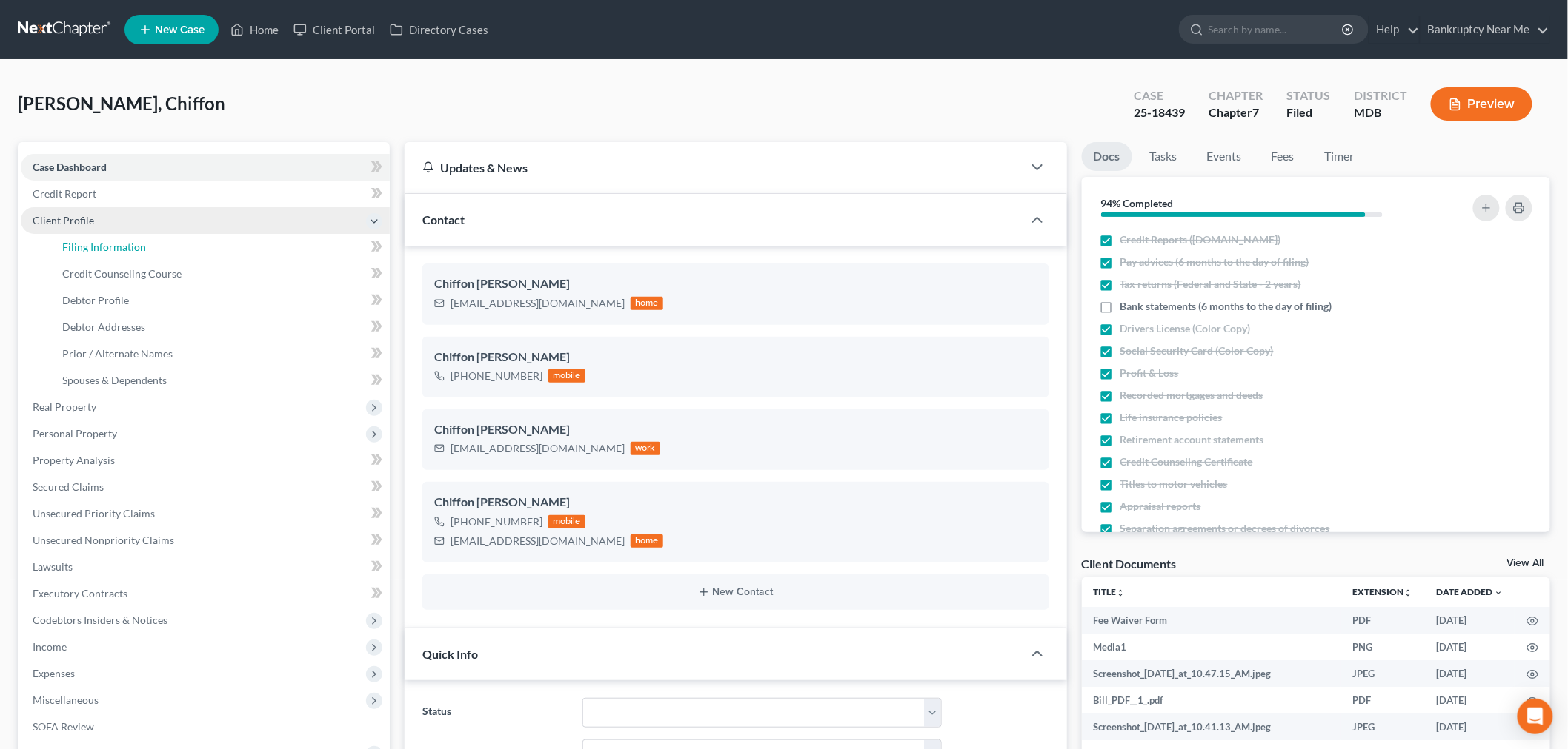
select select "38"
select select "0"
select select "21"
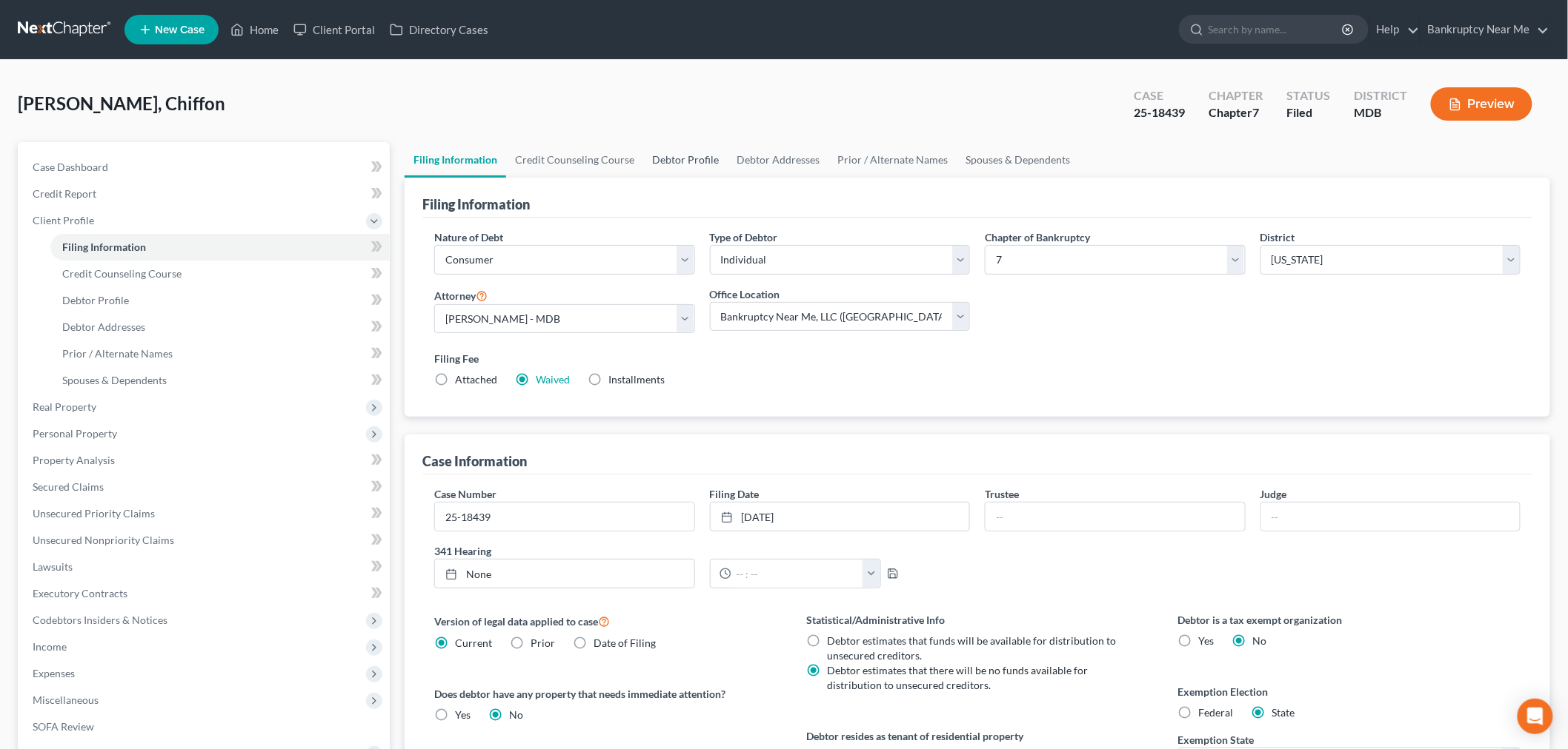
click at [672, 164] on link "Debtor Profile" at bounding box center [685, 160] width 85 height 36
select select "0"
select select "5"
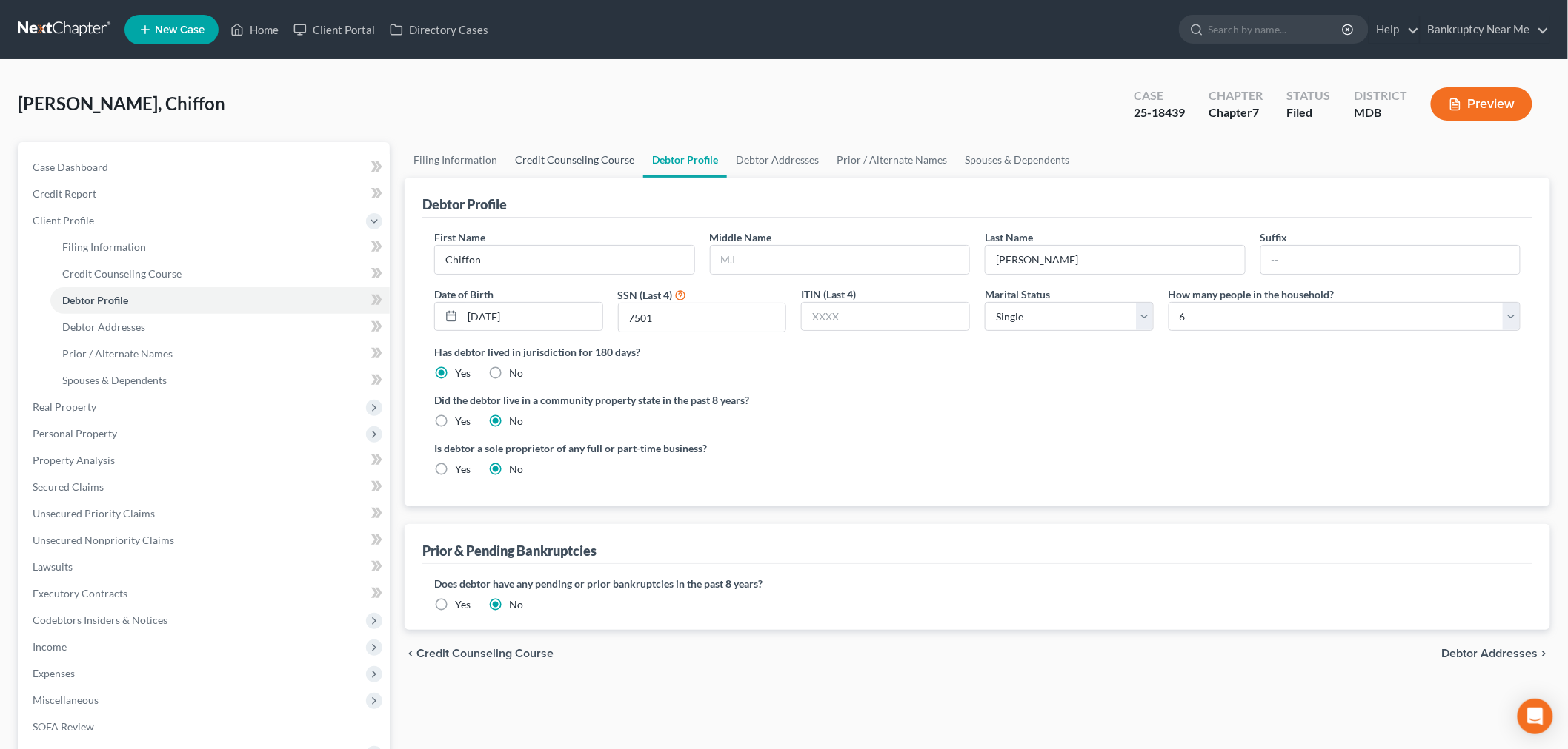
click at [548, 164] on link "Credit Counseling Course" at bounding box center [574, 160] width 137 height 36
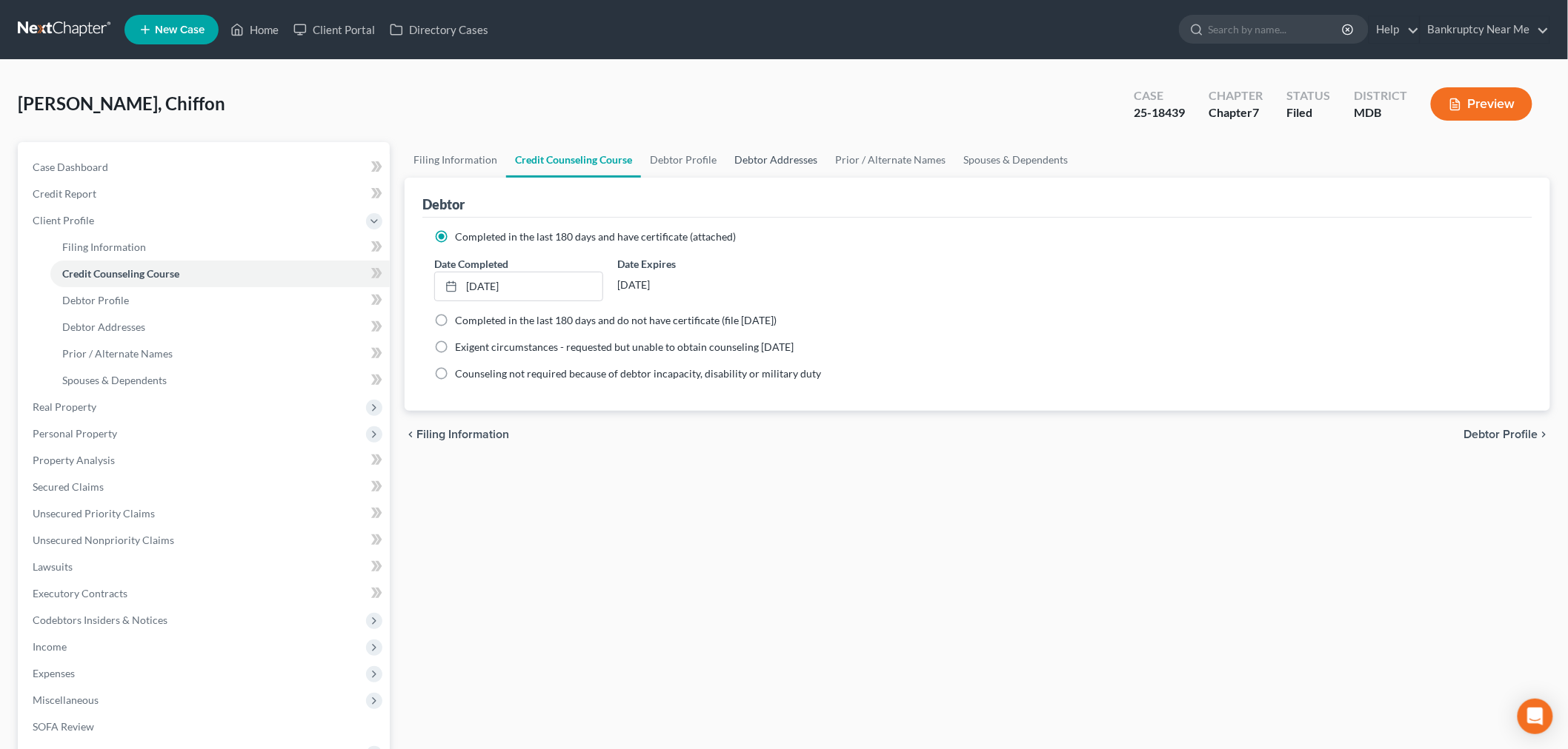
click at [774, 159] on link "Debtor Addresses" at bounding box center [775, 160] width 101 height 36
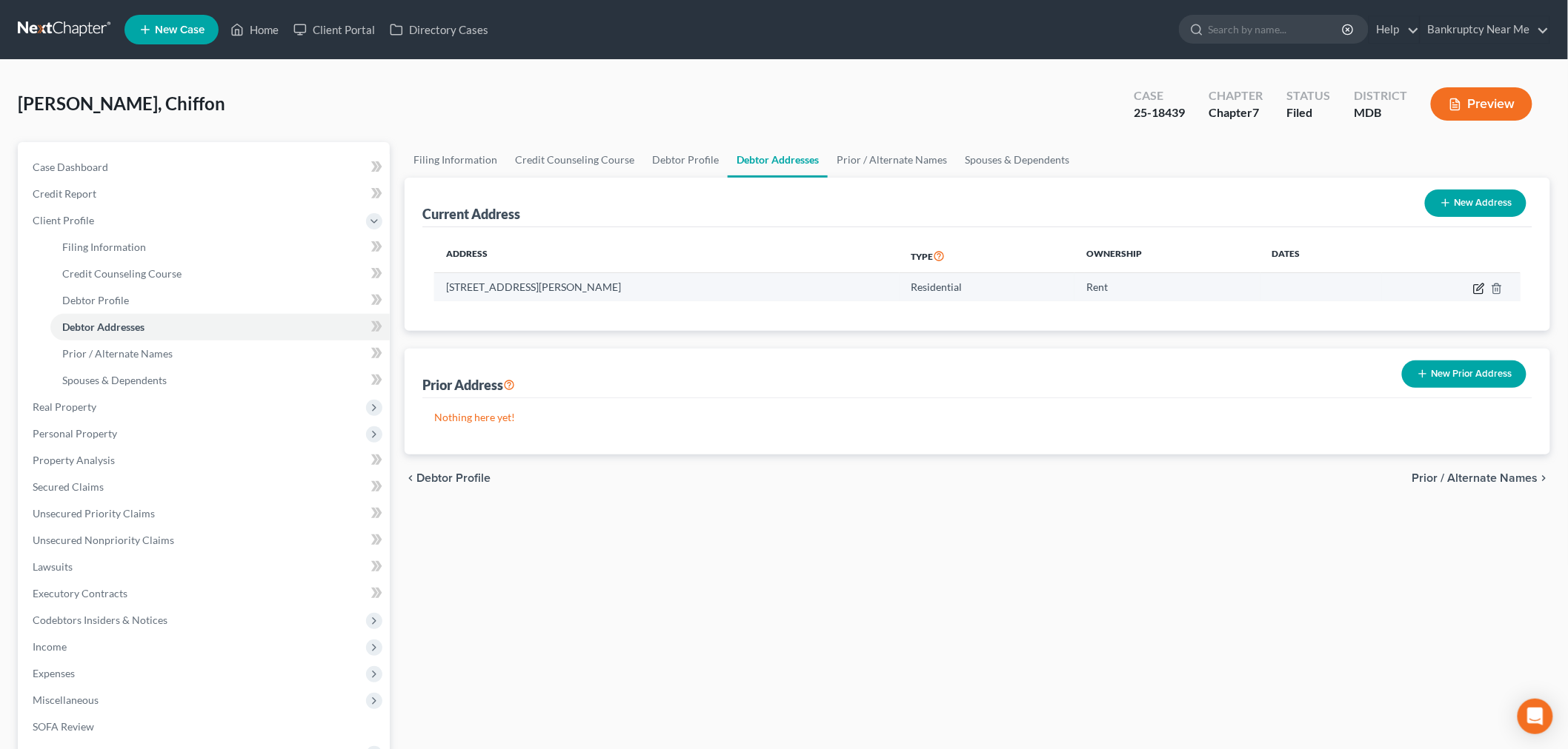
click at [1475, 287] on icon "button" at bounding box center [1478, 288] width 12 height 12
select select "21"
select select "0"
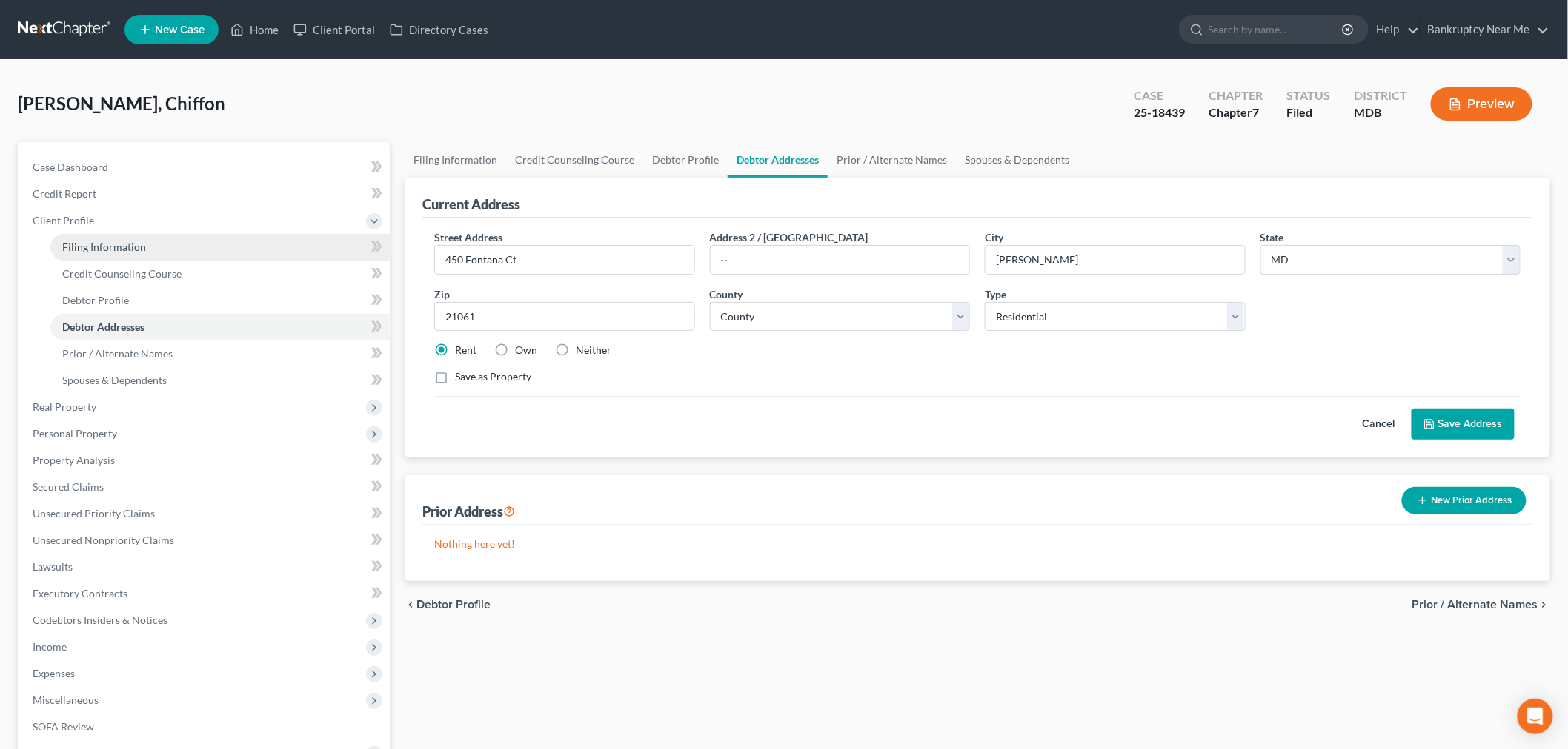
click at [210, 238] on link "Filing Information" at bounding box center [220, 247] width 340 height 27
select select "1"
select select "0"
select select "38"
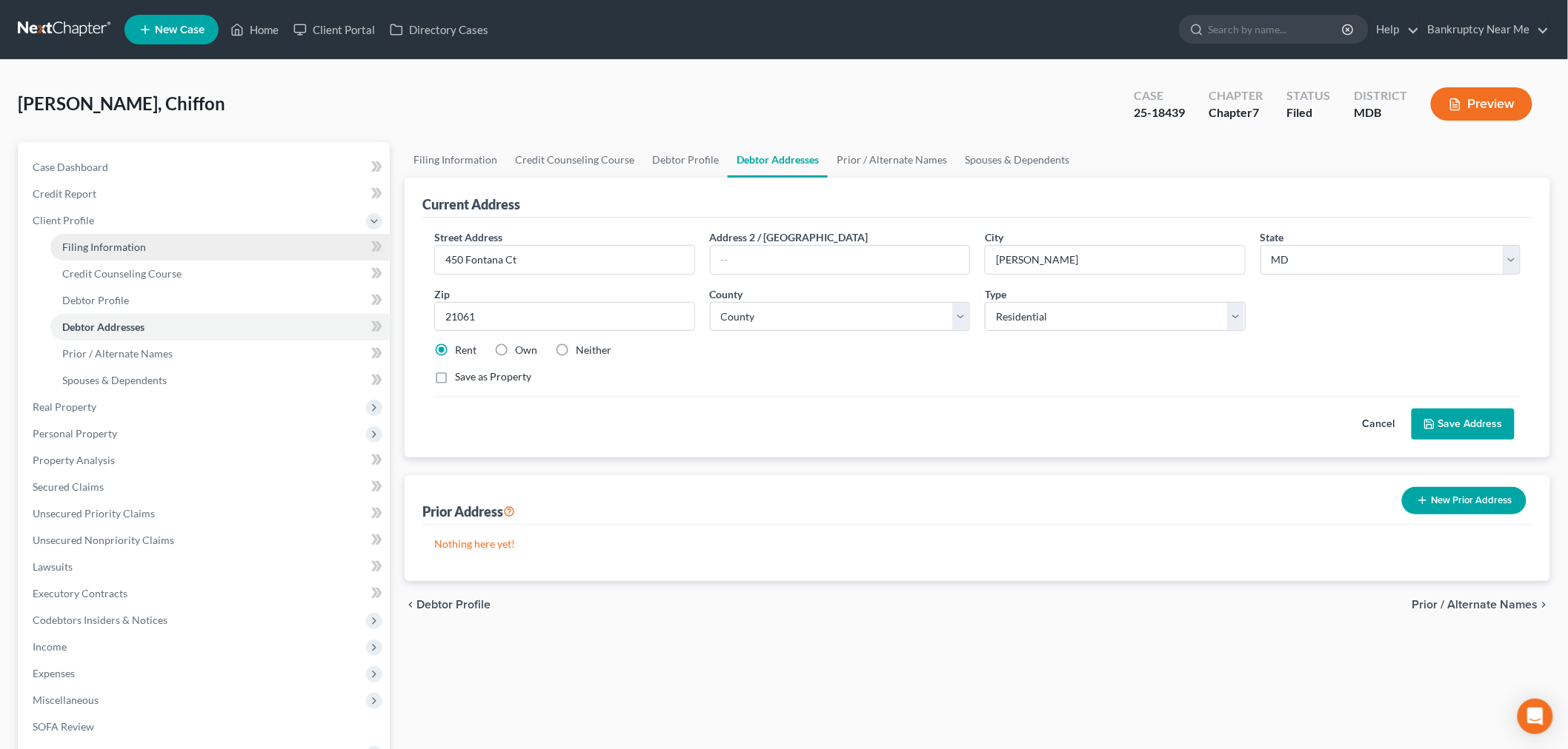
select select "0"
select select "21"
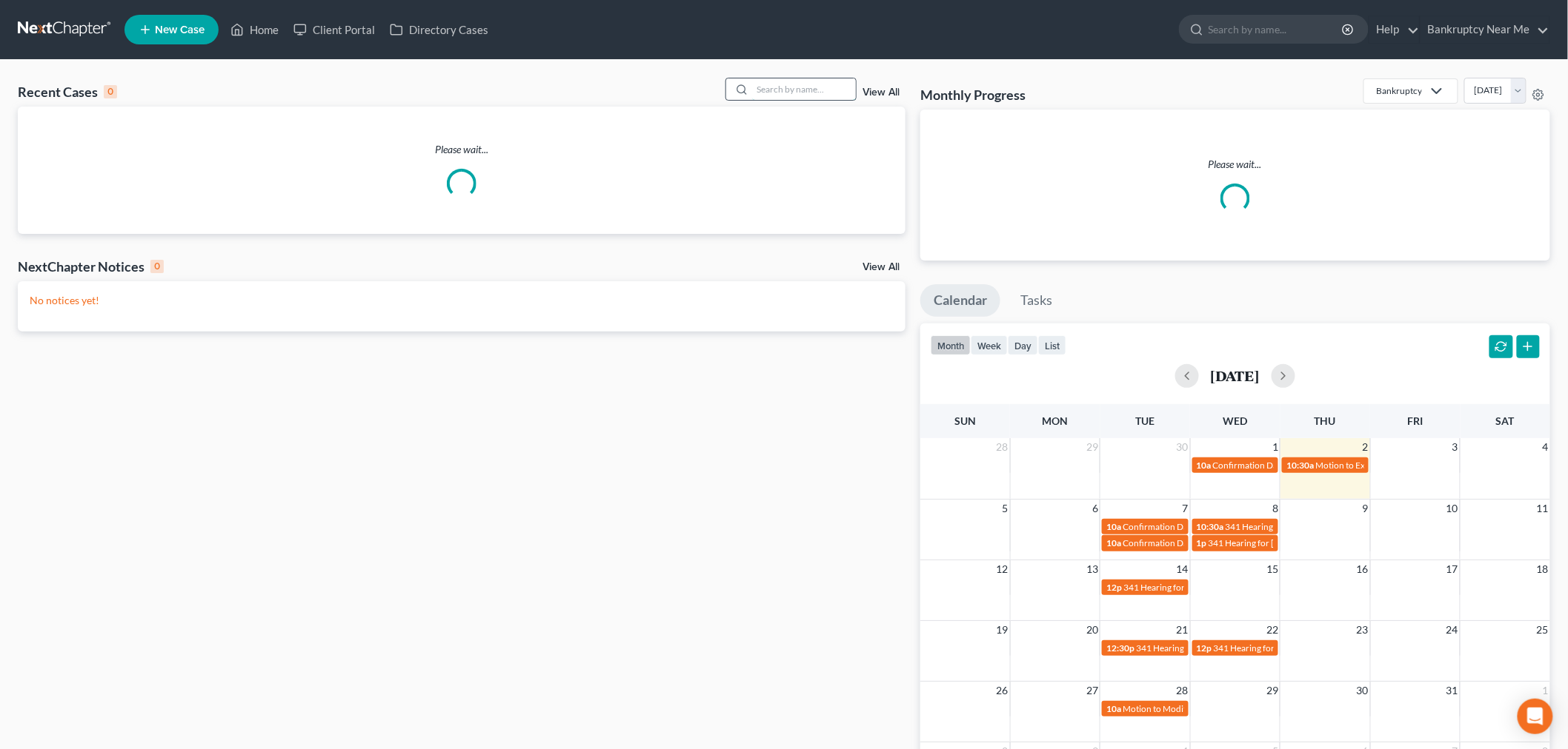
click at [825, 92] on input "search" at bounding box center [803, 89] width 103 height 21
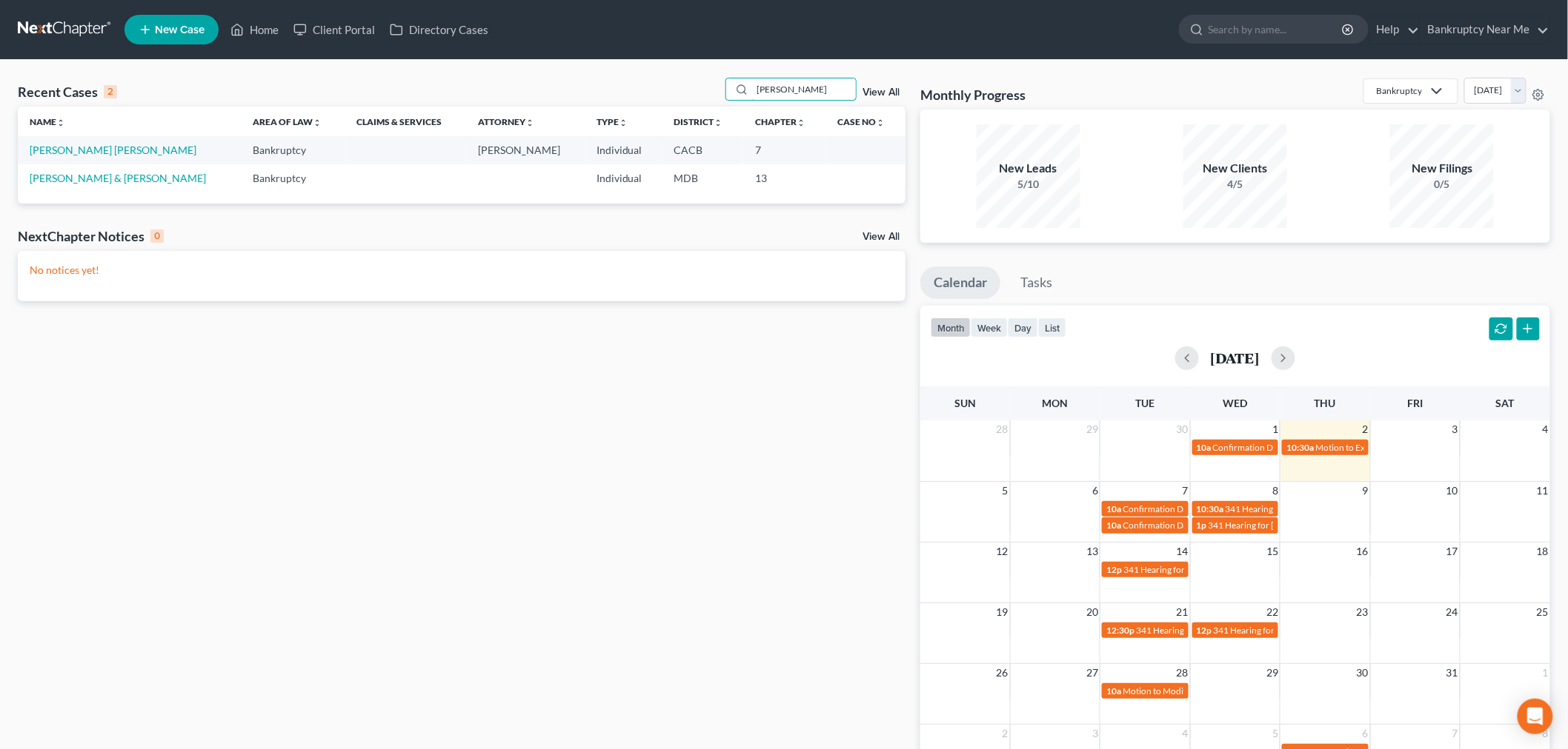
drag, startPoint x: 807, startPoint y: 94, endPoint x: 683, endPoint y: 94, distance: 124.0
click at [683, 94] on div "Recent Cases 2 [PERSON_NAME] View All" at bounding box center [462, 91] width 888 height 28
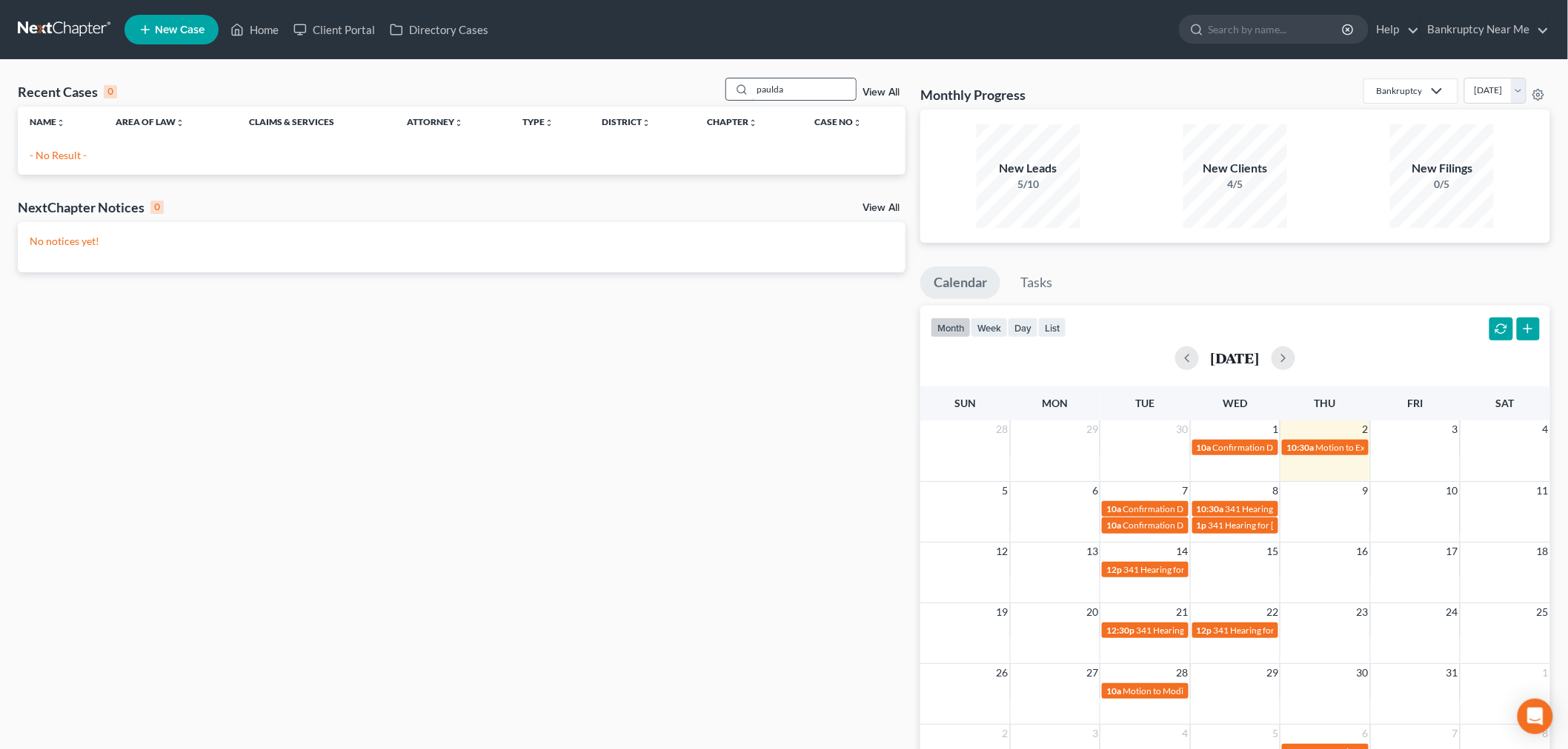
click at [775, 85] on input "paulda" at bounding box center [803, 89] width 103 height 21
type input "[PERSON_NAME]"
click at [848, 85] on input "[PERSON_NAME]" at bounding box center [803, 89] width 103 height 21
drag, startPoint x: 804, startPoint y: 90, endPoint x: 665, endPoint y: 90, distance: 139.0
click at [669, 90] on div "Recent Cases 0 paula View All" at bounding box center [462, 91] width 888 height 28
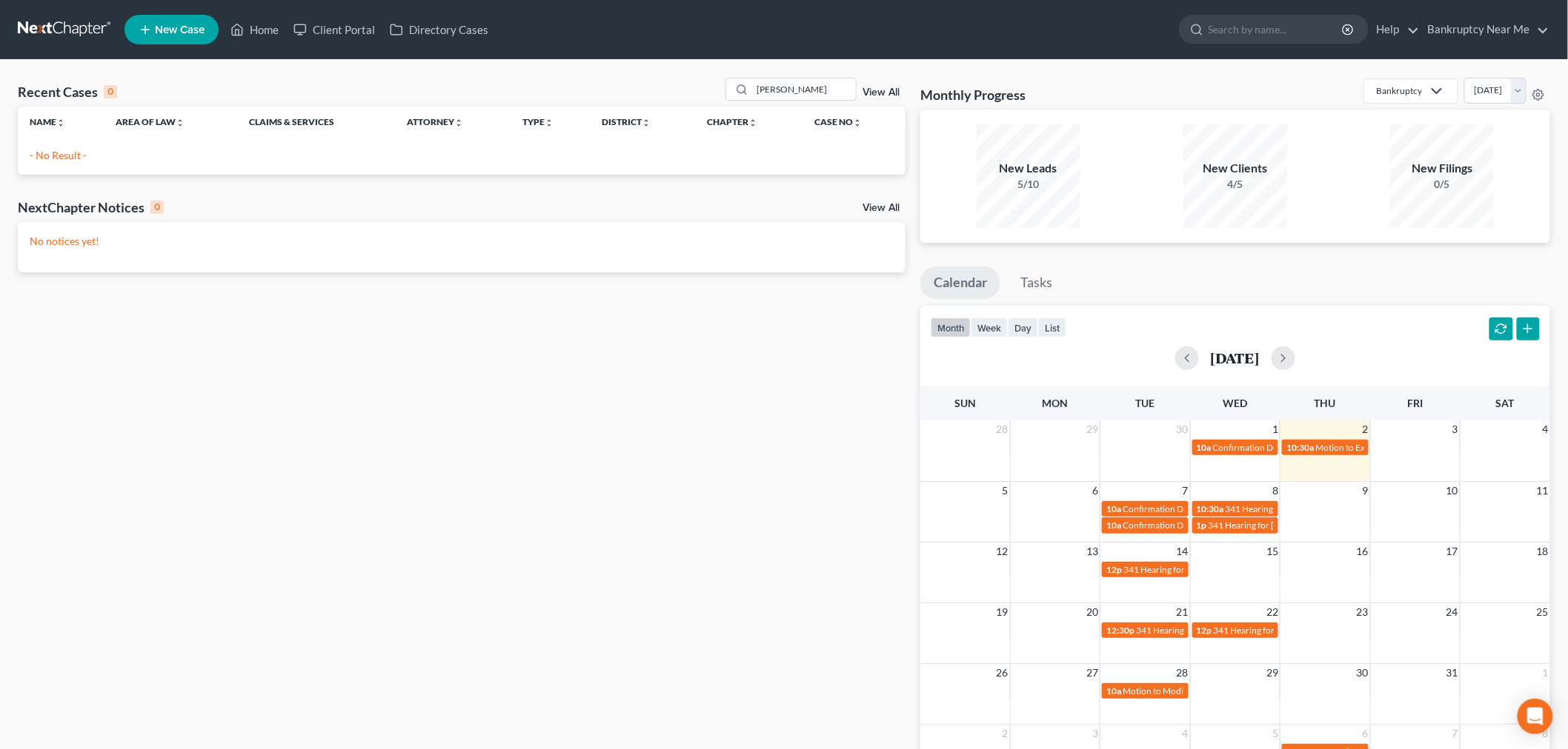
click at [148, 31] on icon at bounding box center [145, 29] width 13 height 18
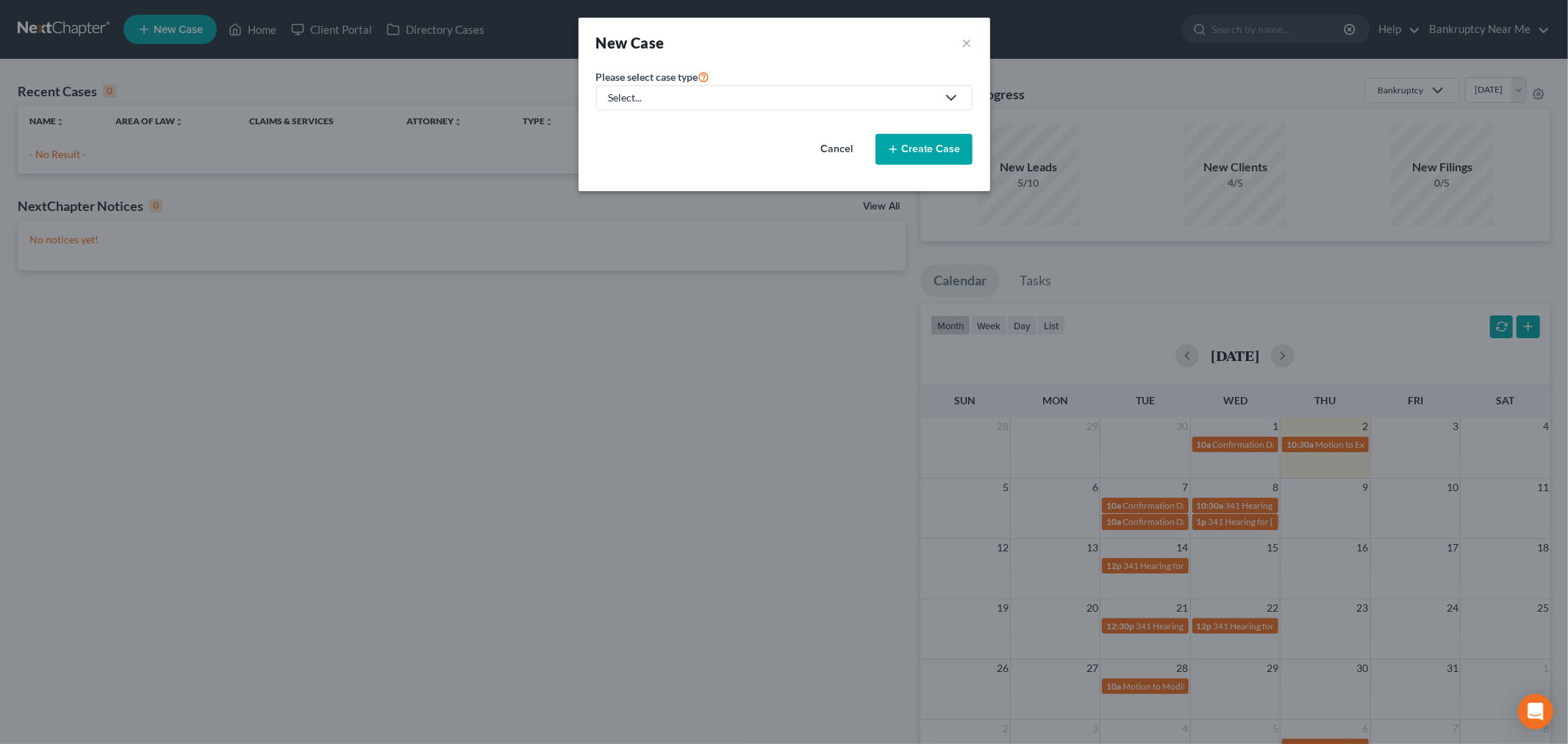
click at [748, 103] on div "Select..." at bounding box center [773, 98] width 328 height 15
click at [688, 129] on div "Bankruptcy" at bounding box center [674, 127] width 129 height 15
select select "38"
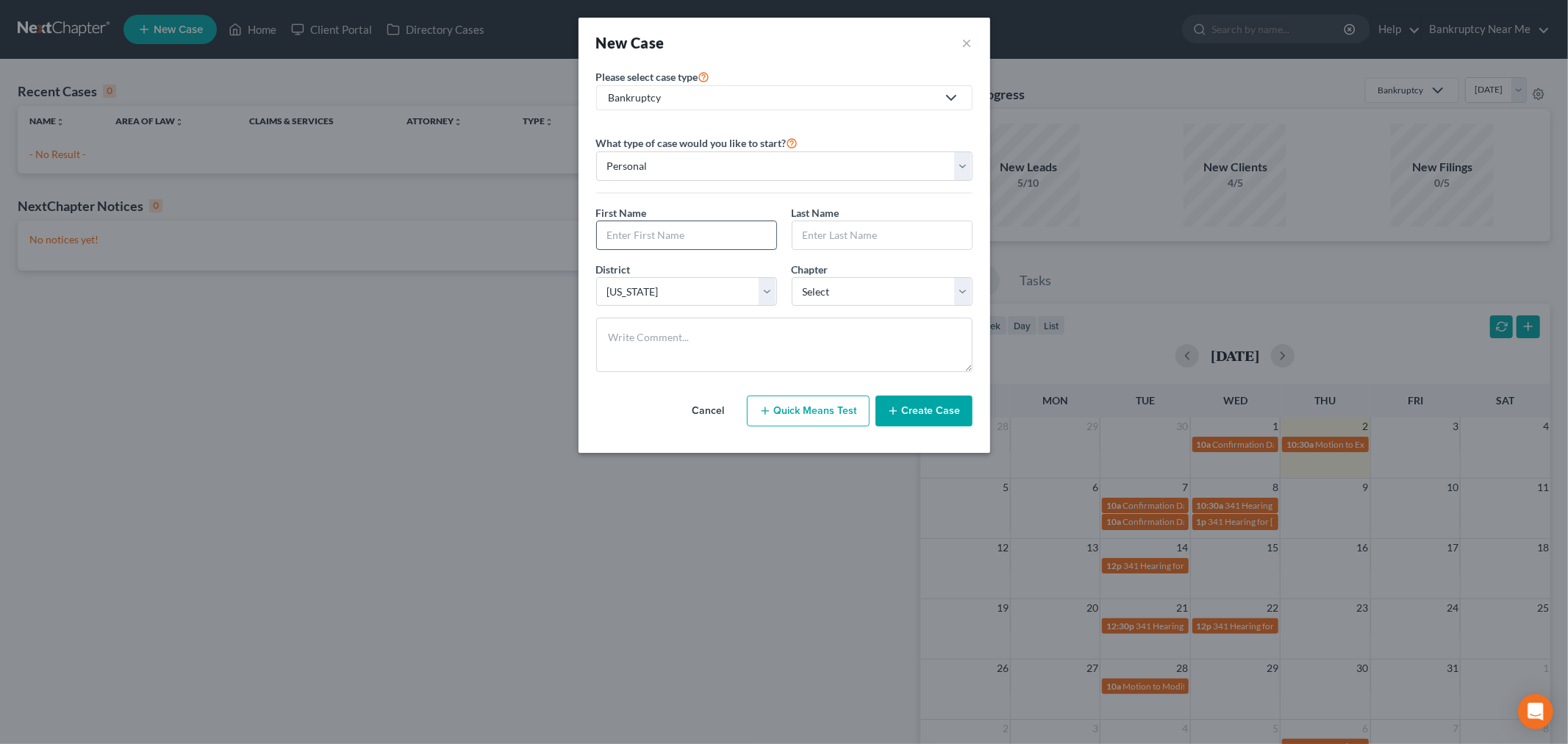
click at [640, 226] on input "text" at bounding box center [687, 235] width 179 height 28
type input "O"
type input "Paula"
type input "Dodd"
click at [908, 345] on textarea at bounding box center [785, 345] width 377 height 54
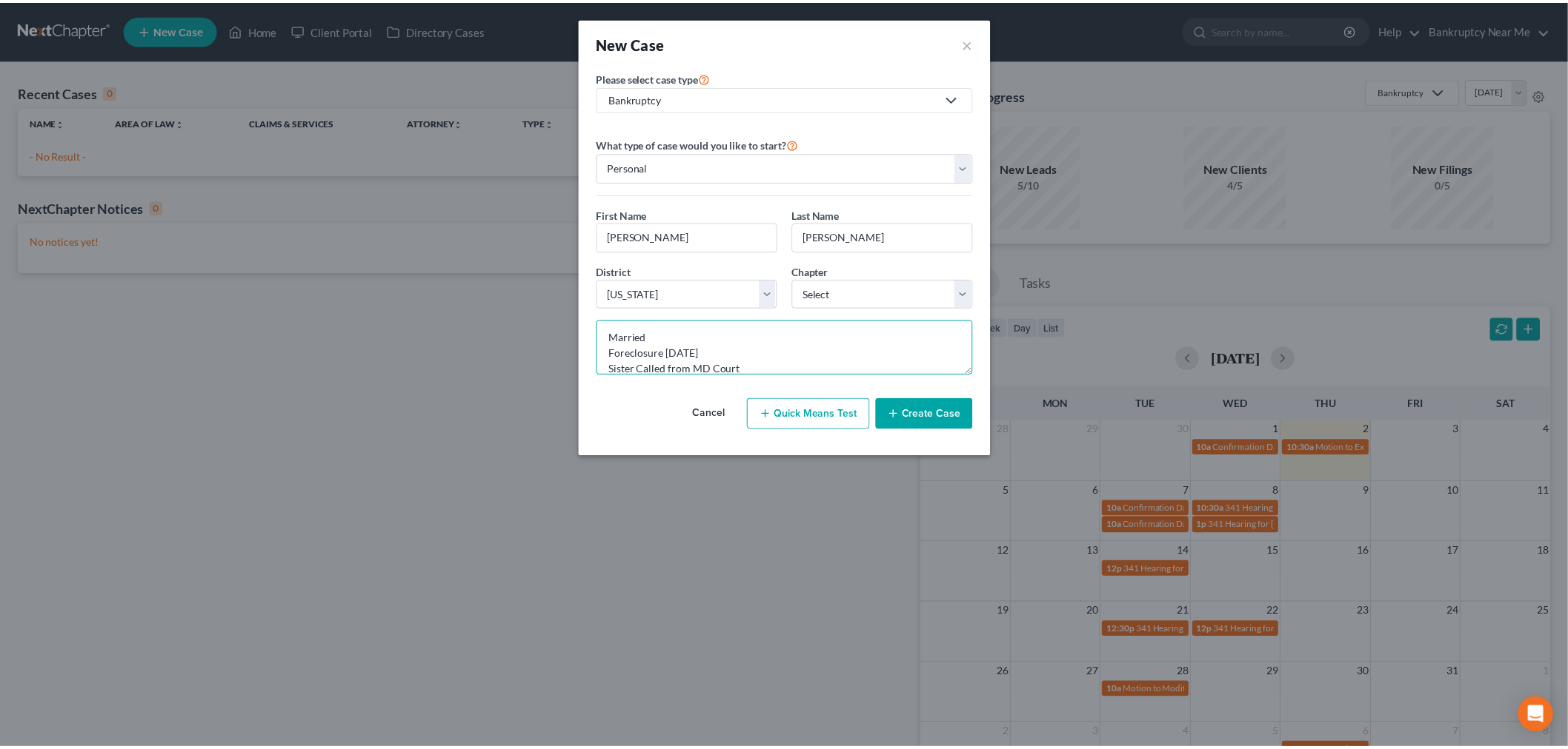
scroll to position [18, 0]
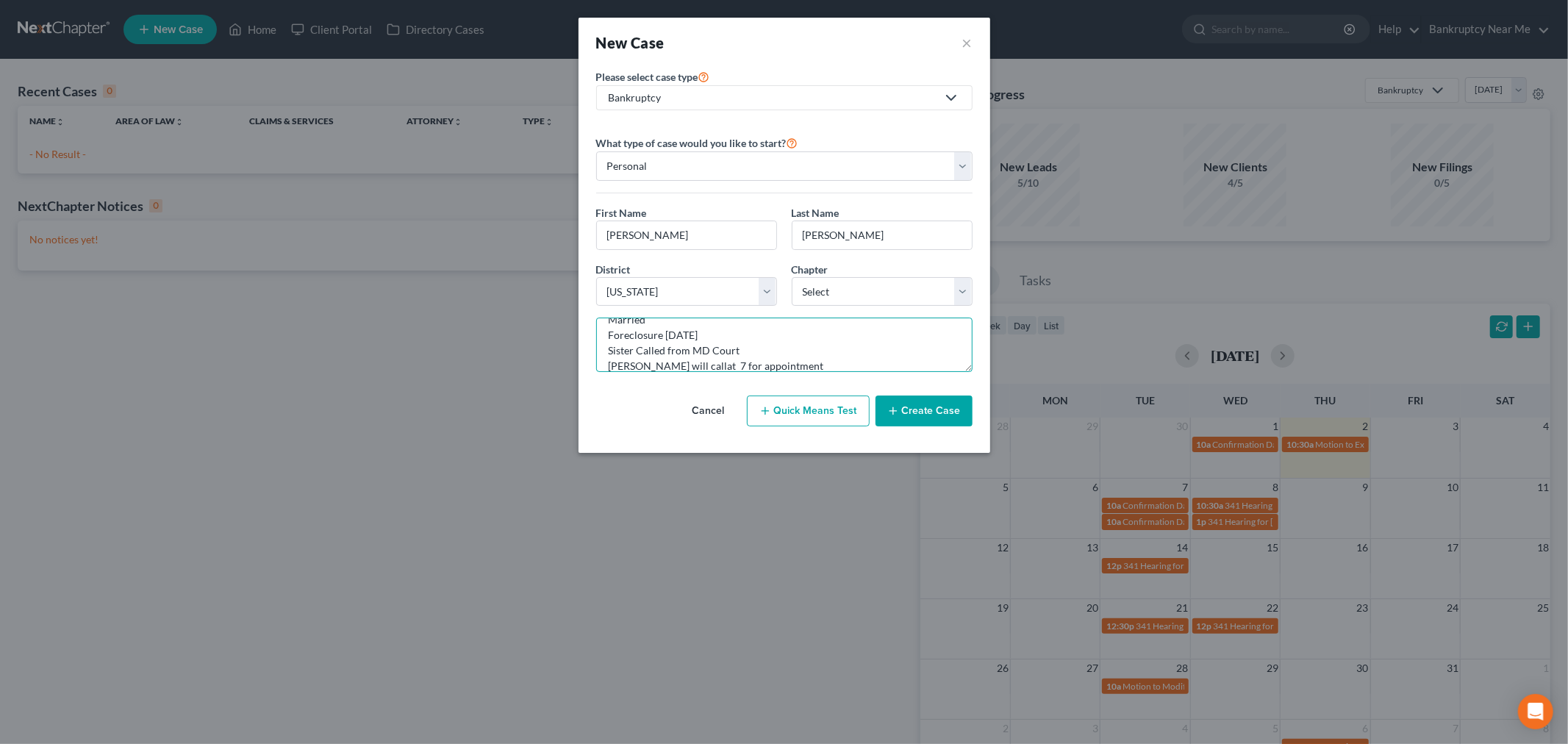
type textarea "Married Foreclosure Oct 23 Sister Called from MD Court Paula will callat 7 for …"
click at [917, 312] on div "District * Select Alabama - Middle Alabama - Northern Alabama - Southern Alaska…" at bounding box center [785, 290] width 391 height 57
drag, startPoint x: 915, startPoint y: 294, endPoint x: 906, endPoint y: 304, distance: 13.5
click at [914, 294] on select "Select 7 11 12 13" at bounding box center [883, 292] width 181 height 29
click at [792, 277] on select "Select 7 11 12 13" at bounding box center [883, 292] width 181 height 29
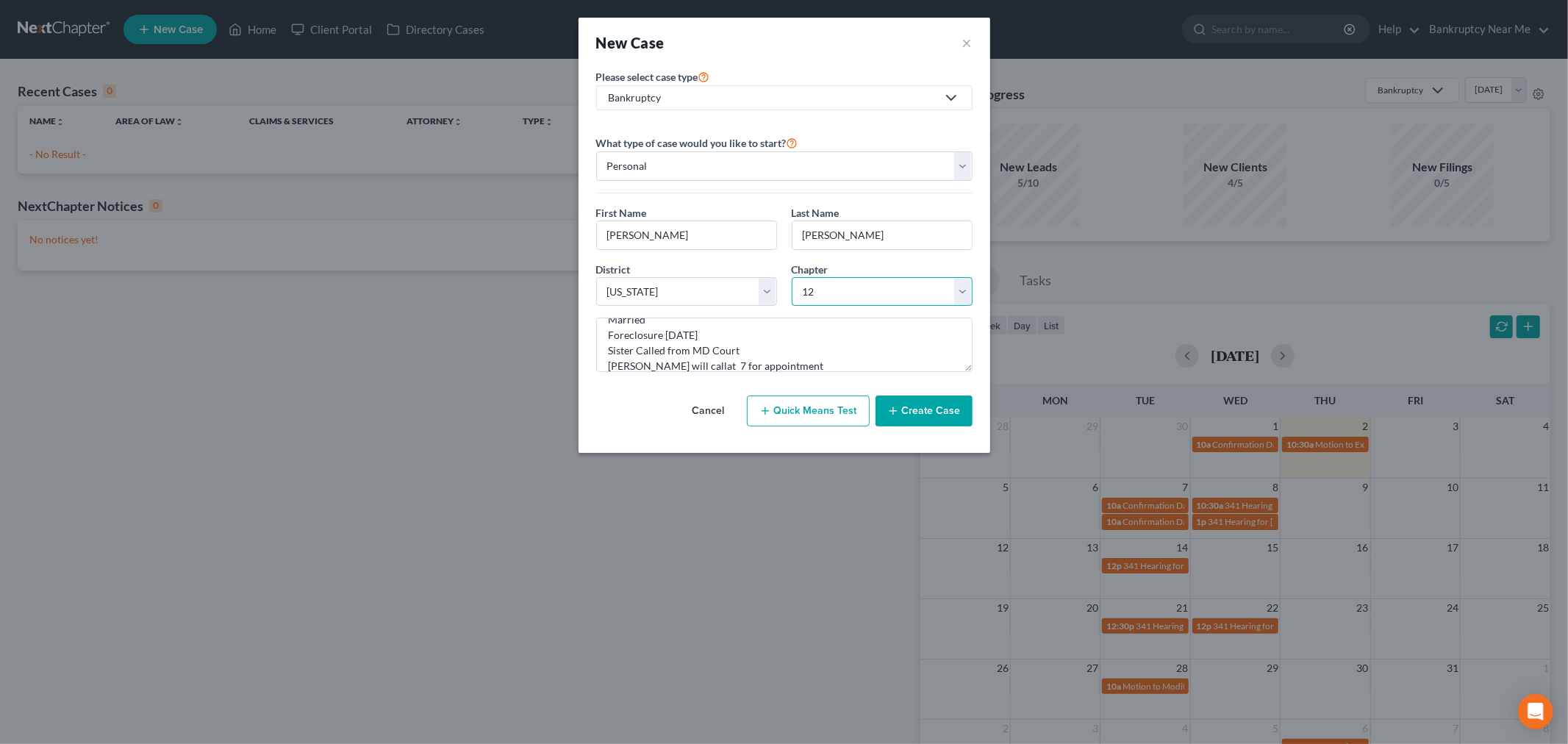
click at [880, 287] on select "Select 7 11 12 13" at bounding box center [883, 292] width 181 height 29
select select "3"
click at [792, 277] on select "Select 7 11 12 13" at bounding box center [883, 292] width 181 height 29
click at [908, 409] on button "Create Case" at bounding box center [924, 411] width 97 height 31
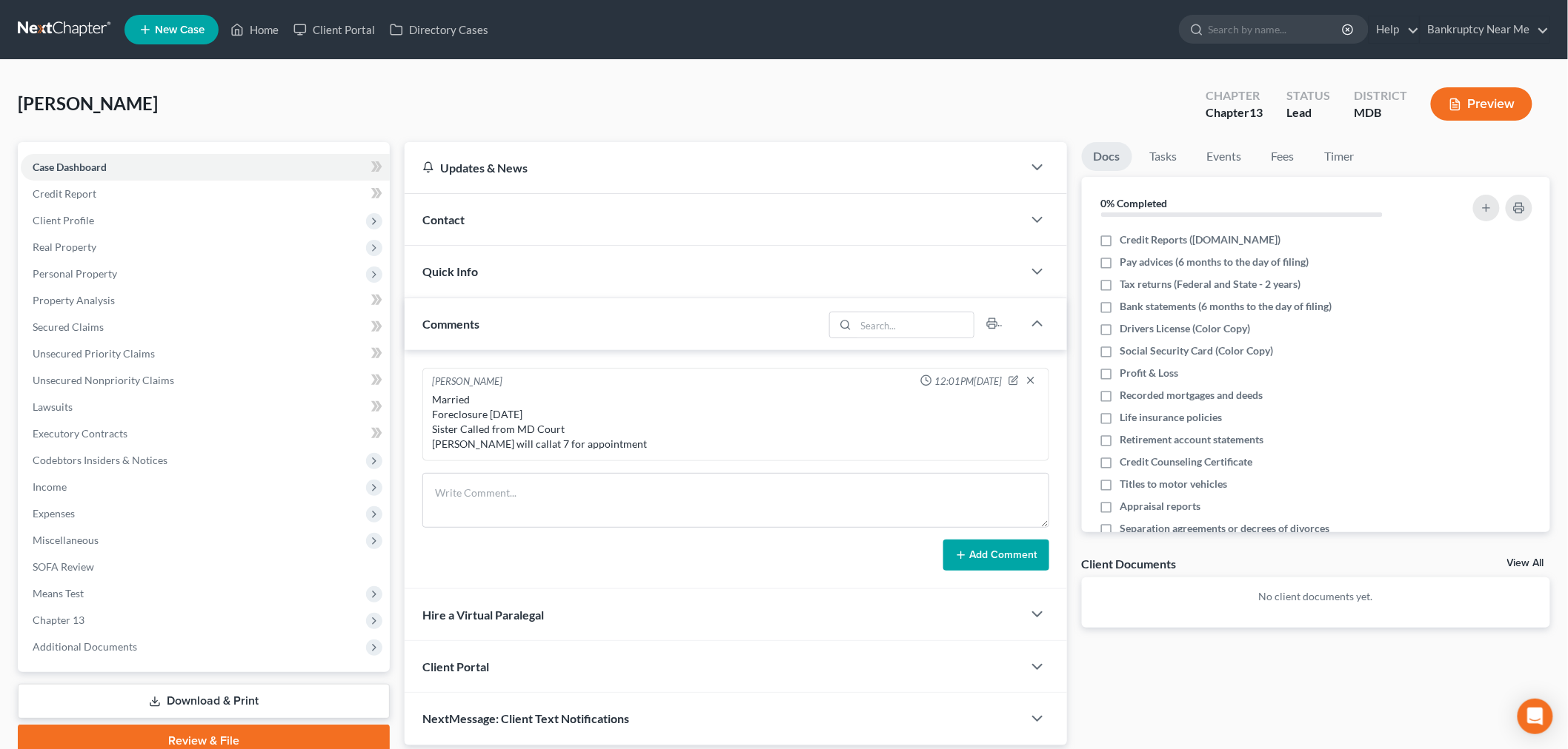
click at [33, 17] on link at bounding box center [65, 29] width 94 height 27
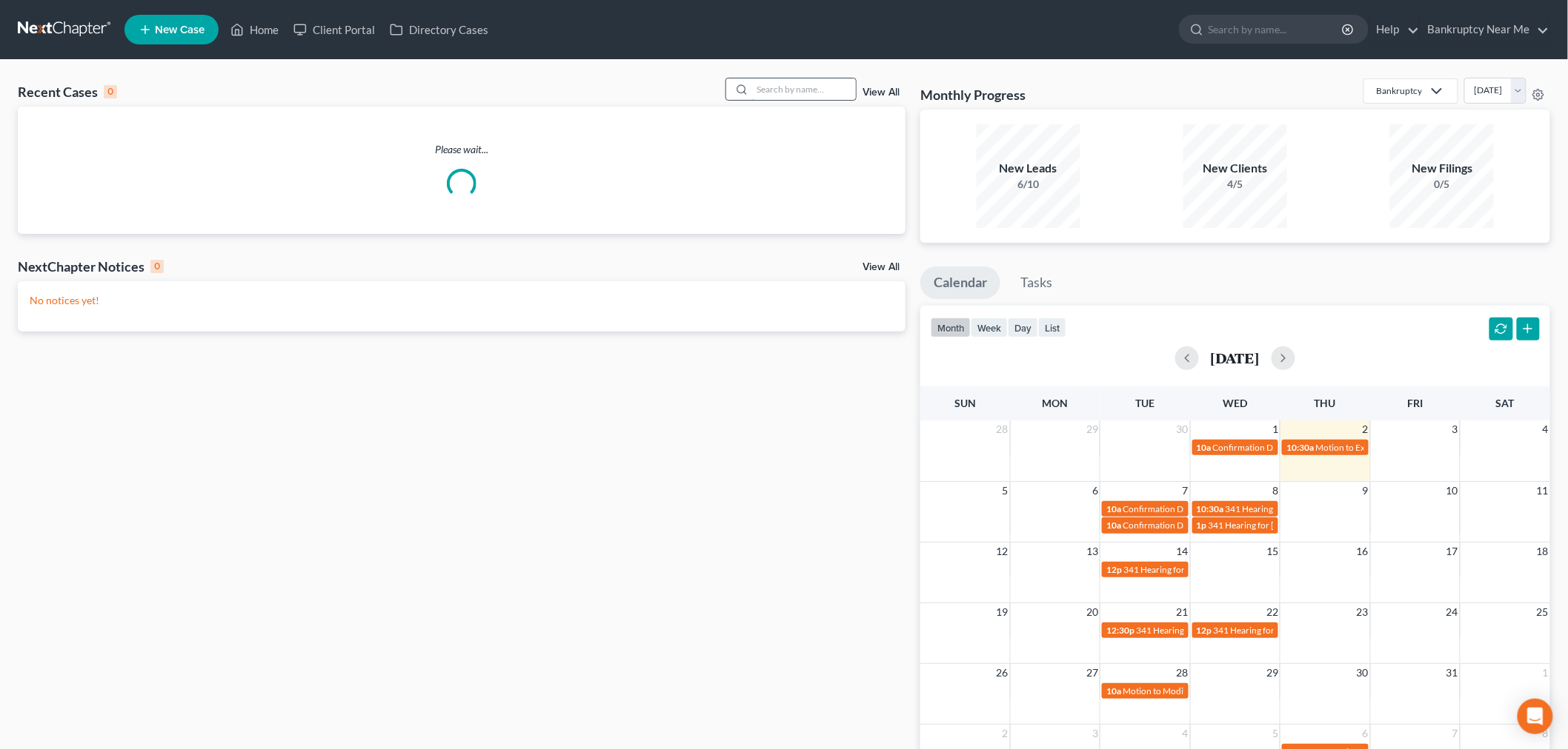
click at [836, 96] on input "search" at bounding box center [803, 89] width 103 height 21
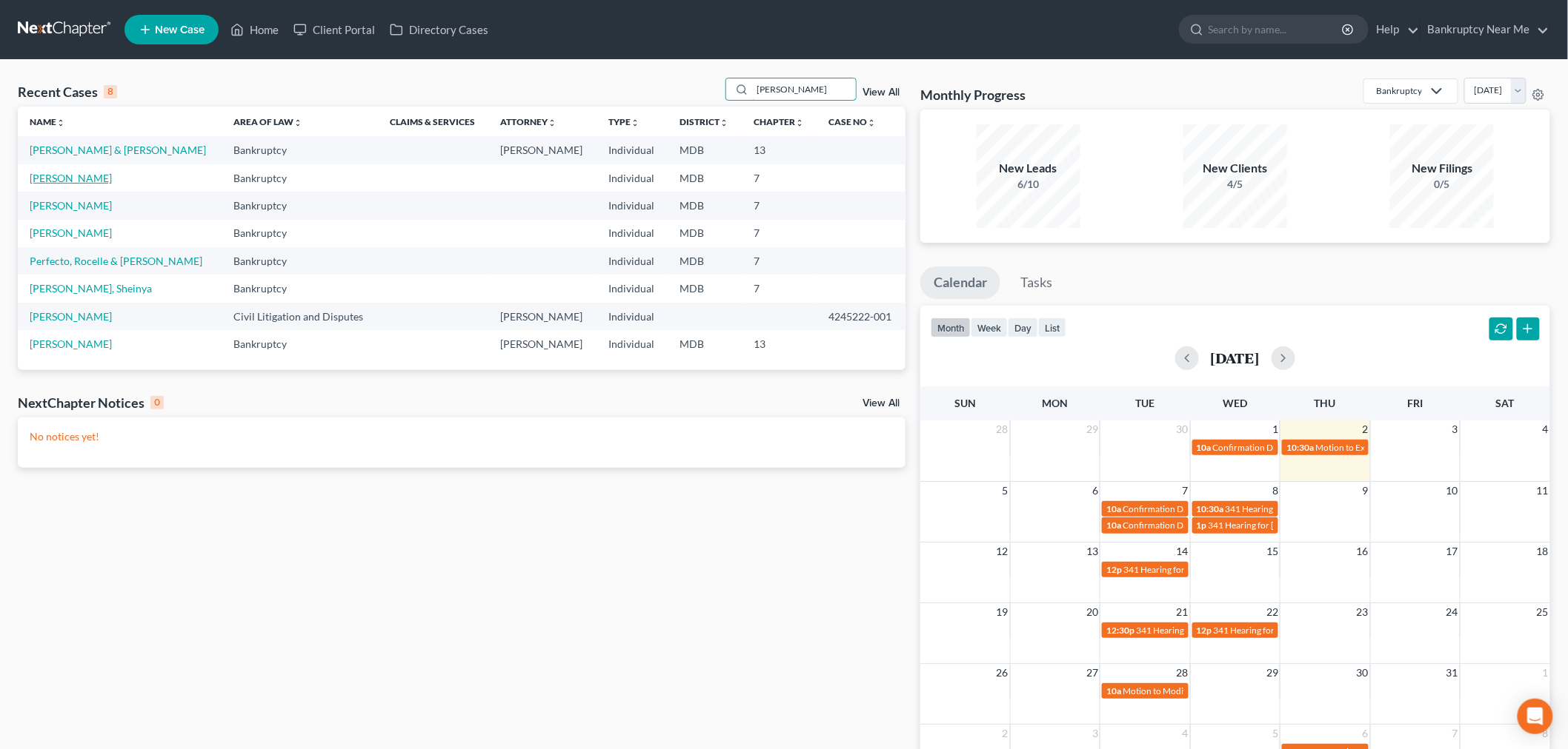
type input "[PERSON_NAME]"
click at [68, 179] on link "[PERSON_NAME]" at bounding box center [70, 177] width 82 height 12
select select "6"
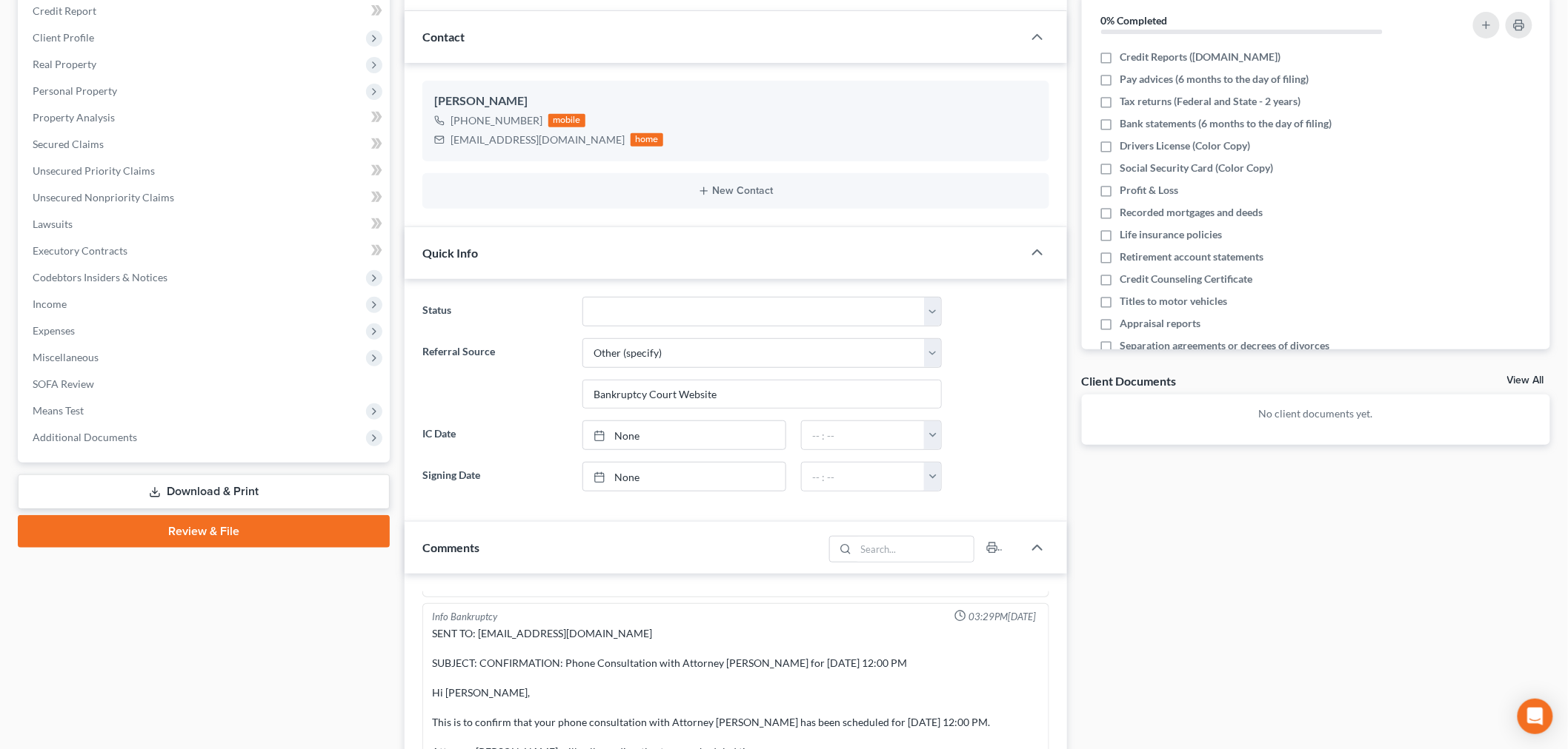
scroll to position [576, 0]
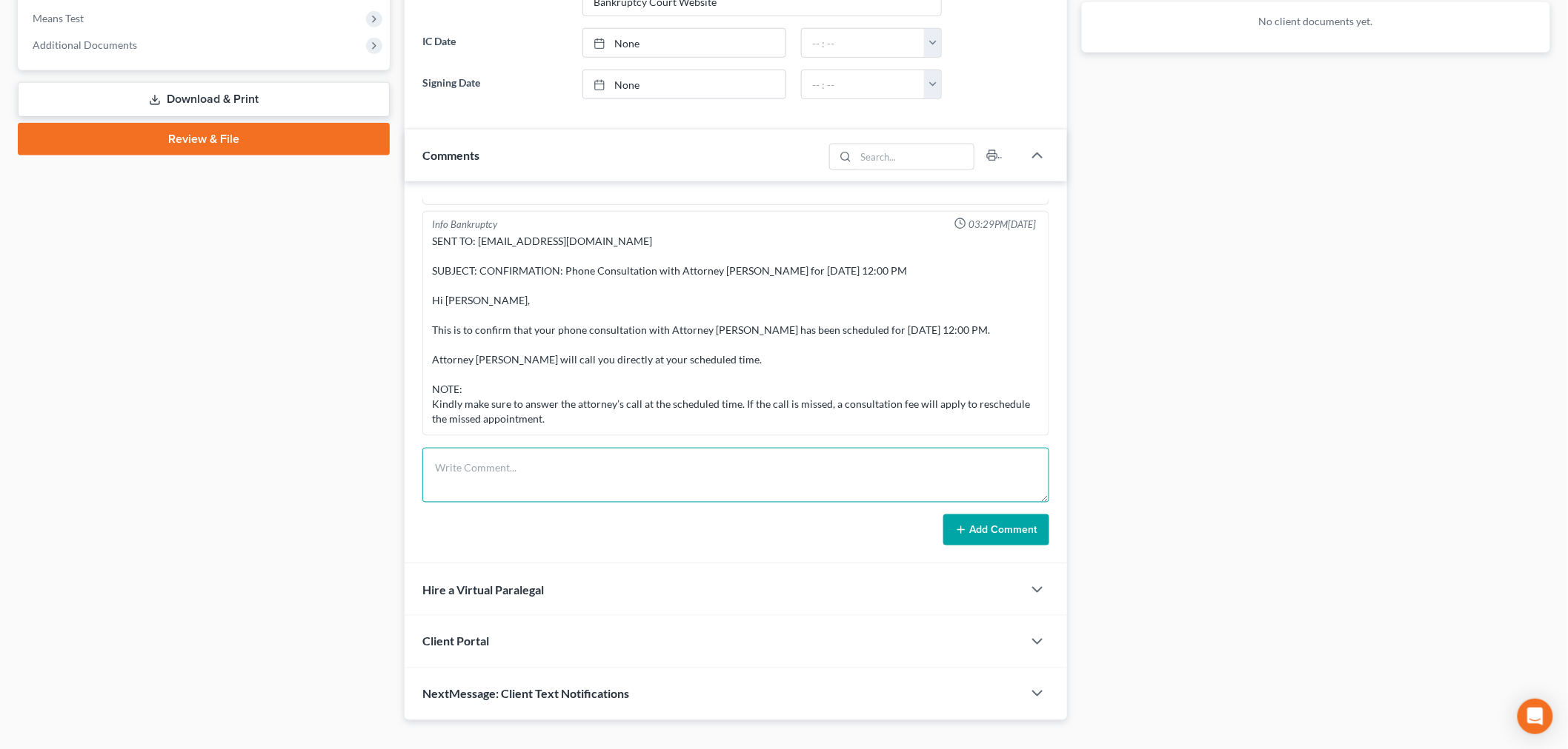
click at [1031, 500] on textarea at bounding box center [735, 475] width 626 height 55
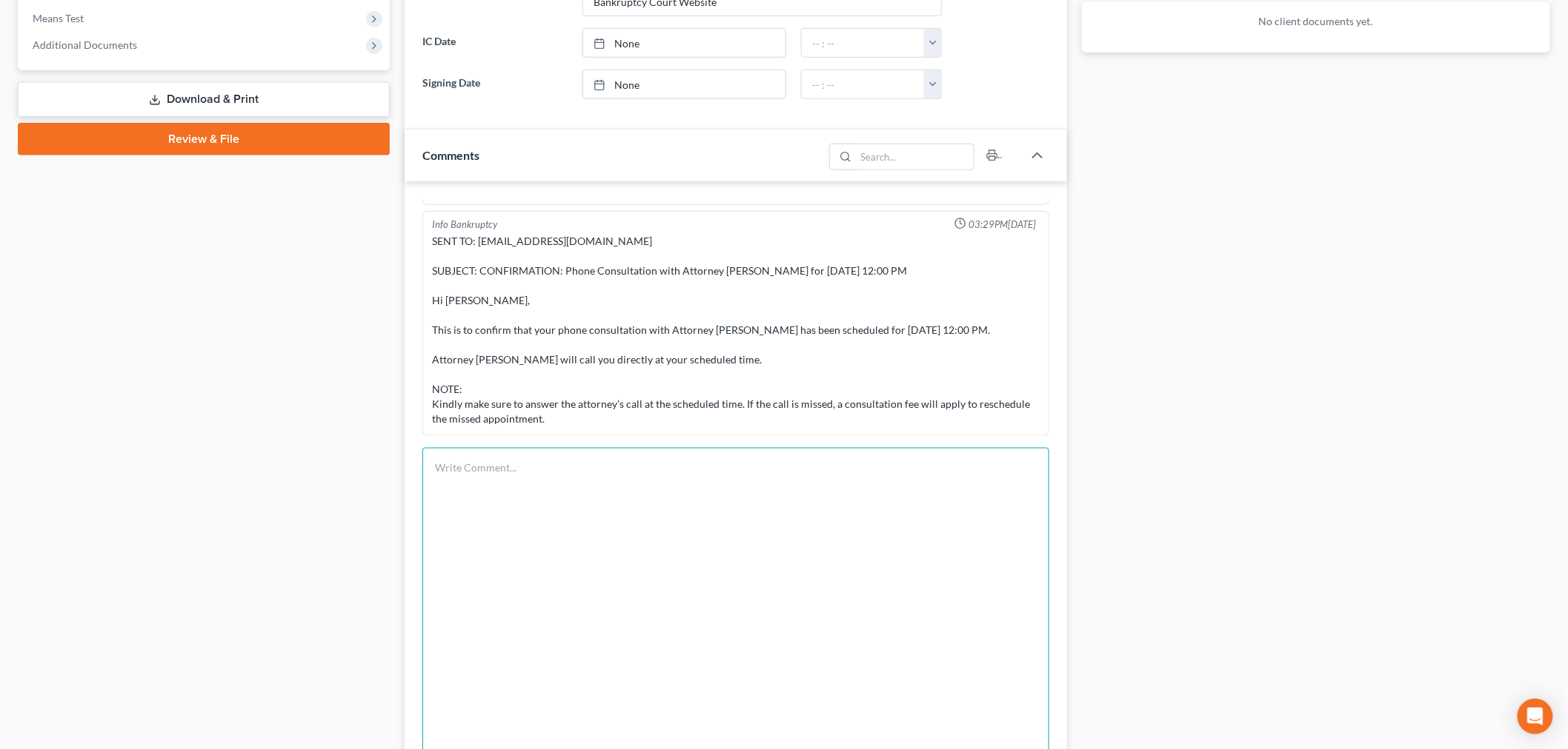
drag, startPoint x: 1040, startPoint y: 497, endPoint x: 1070, endPoint y: 787, distance: 291.5
click at [1070, 749] on html "Home New Case Client Portal Directory Cases Bankruptcy Near Me [EMAIL_ADDRESS][…" at bounding box center [784, 246] width 1568 height 1643
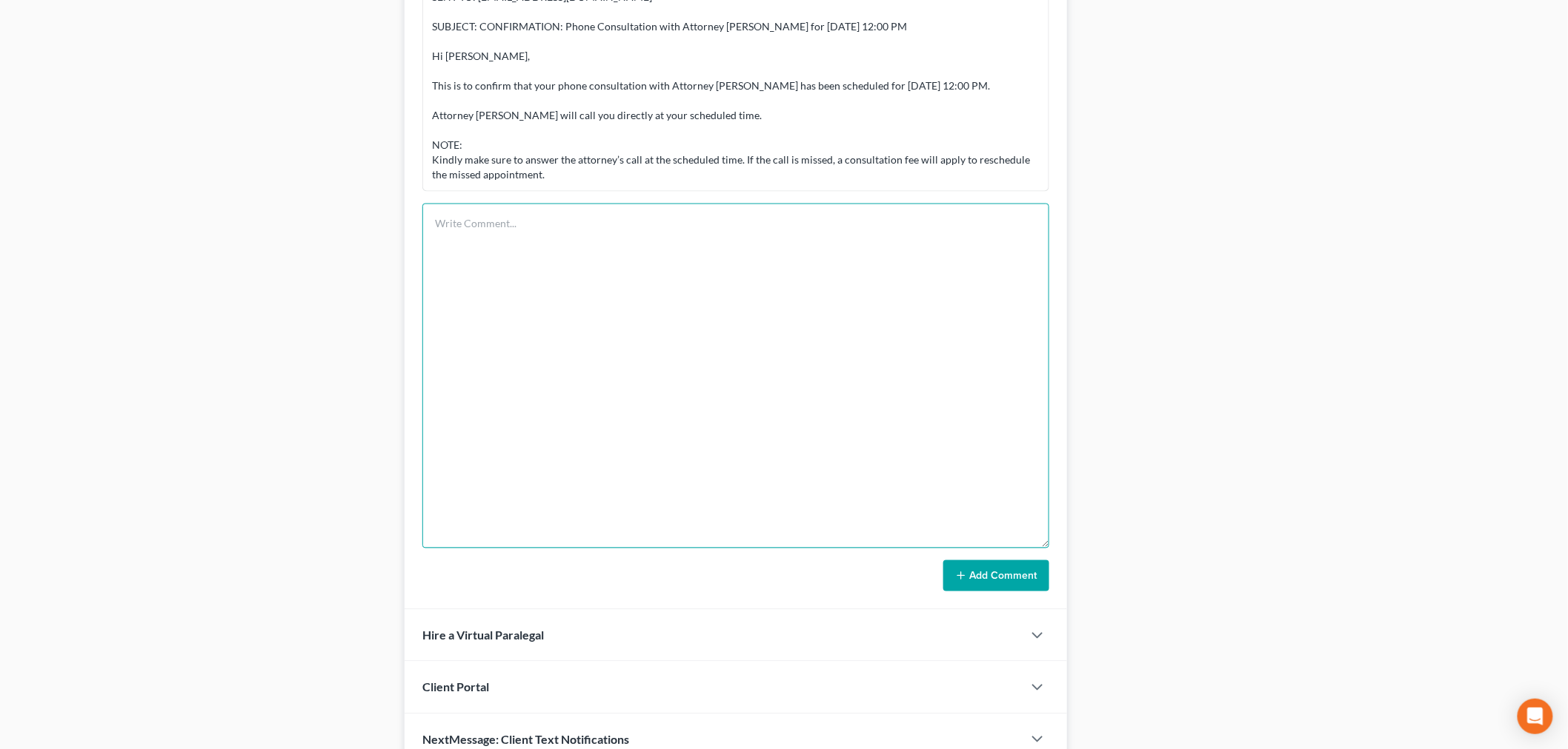
scroll to position [822, 0]
click at [972, 287] on textarea at bounding box center [735, 373] width 626 height 345
click at [501, 238] on textarea "CONSULTATION -" at bounding box center [735, 373] width 626 height 345
click at [661, 234] on textarea "CONSULTATION - HE has a lot of defaulted debt where he is gettingsued and bank …" at bounding box center [735, 373] width 626 height 345
click at [854, 234] on textarea "CONSULTATION - HE has a lot of defaulted debt where he is getting sued and bank…" at bounding box center [735, 373] width 626 height 345
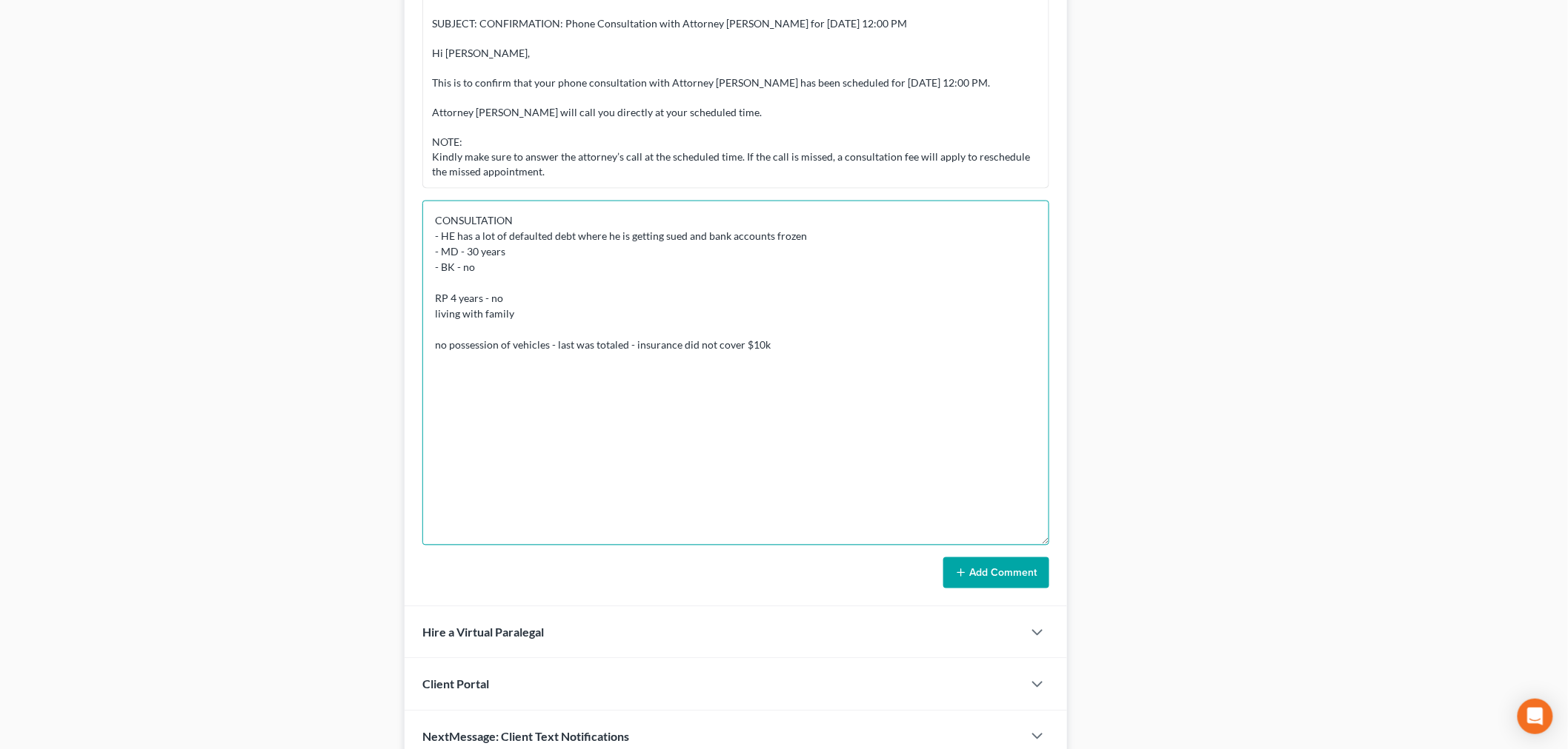
click at [643, 305] on textarea "CONSULTATION - HE has a lot of defaulted debt where he is getting sued and bank…" at bounding box center [735, 373] width 626 height 345
click at [651, 309] on textarea "CONSULTATION - HE has a lot of defaulted debt where he is getting sued and bank…" at bounding box center [735, 373] width 626 height 345
click at [766, 378] on textarea "CONSULTATION - HE has a lot of defaulted debt where he is getting sued and bank…" at bounding box center [735, 373] width 626 height 345
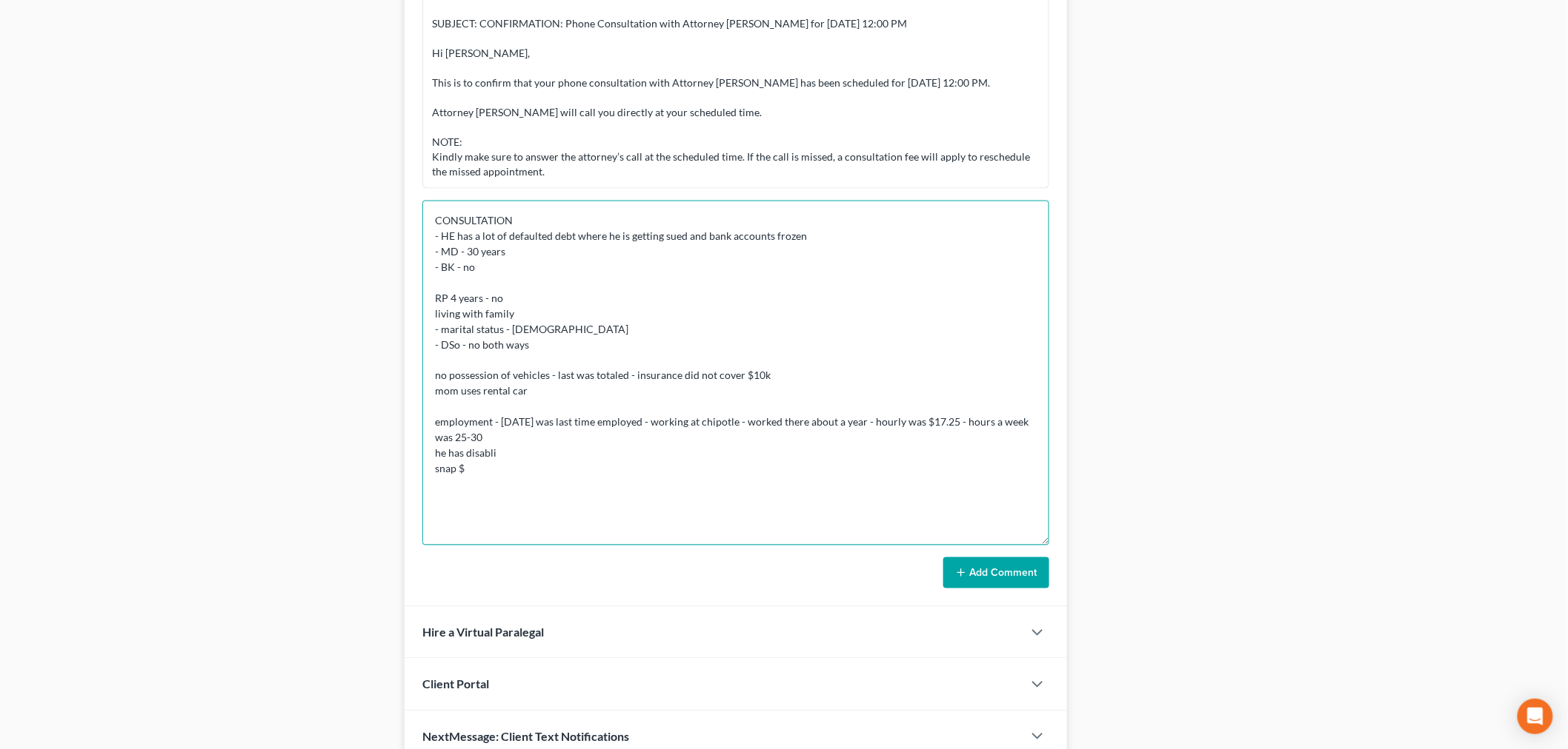
drag, startPoint x: 524, startPoint y: 458, endPoint x: 450, endPoint y: 450, distance: 74.4
click at [450, 450] on textarea "CONSULTATION - HE has a lot of defaulted debt where he is getting sued and bank…" at bounding box center [735, 373] width 626 height 345
click at [548, 462] on textarea "CONSULTATION - HE has a lot of defaulted debt where he is getting sued and bank…" at bounding box center [735, 373] width 626 height 345
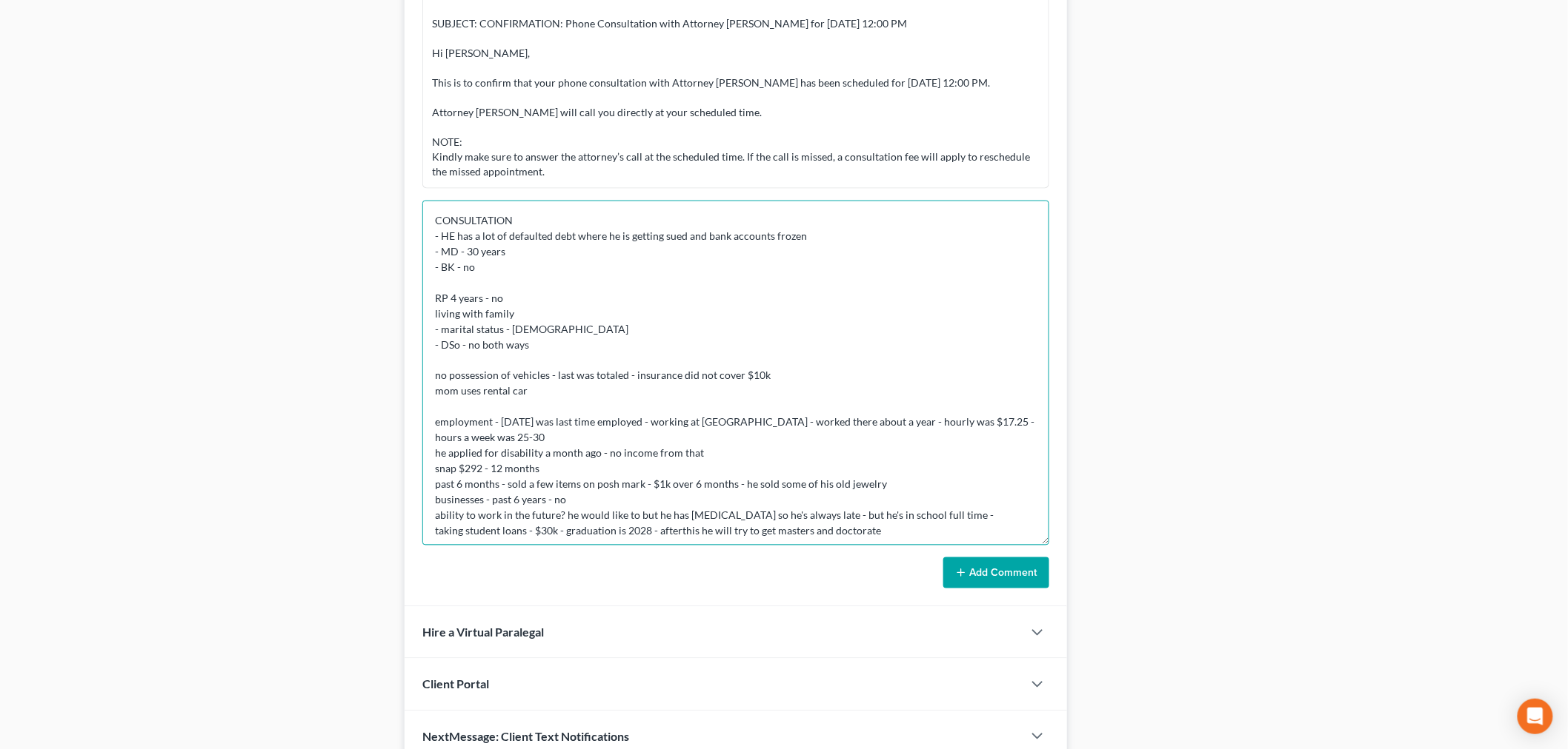
scroll to position [8, 0]
click at [679, 522] on textarea "CONSULTATION - HE has a lot of defaulted debt where he is getting sued and bank…" at bounding box center [735, 373] width 626 height 345
click at [907, 511] on textarea "CONSULTATION - HE has a lot of defaulted debt where he is getting sued and bank…" at bounding box center [735, 373] width 626 height 345
click at [907, 519] on textarea "CONSULTATION - HE has a lot of defaulted debt where he is getting sued and bank…" at bounding box center [735, 373] width 626 height 345
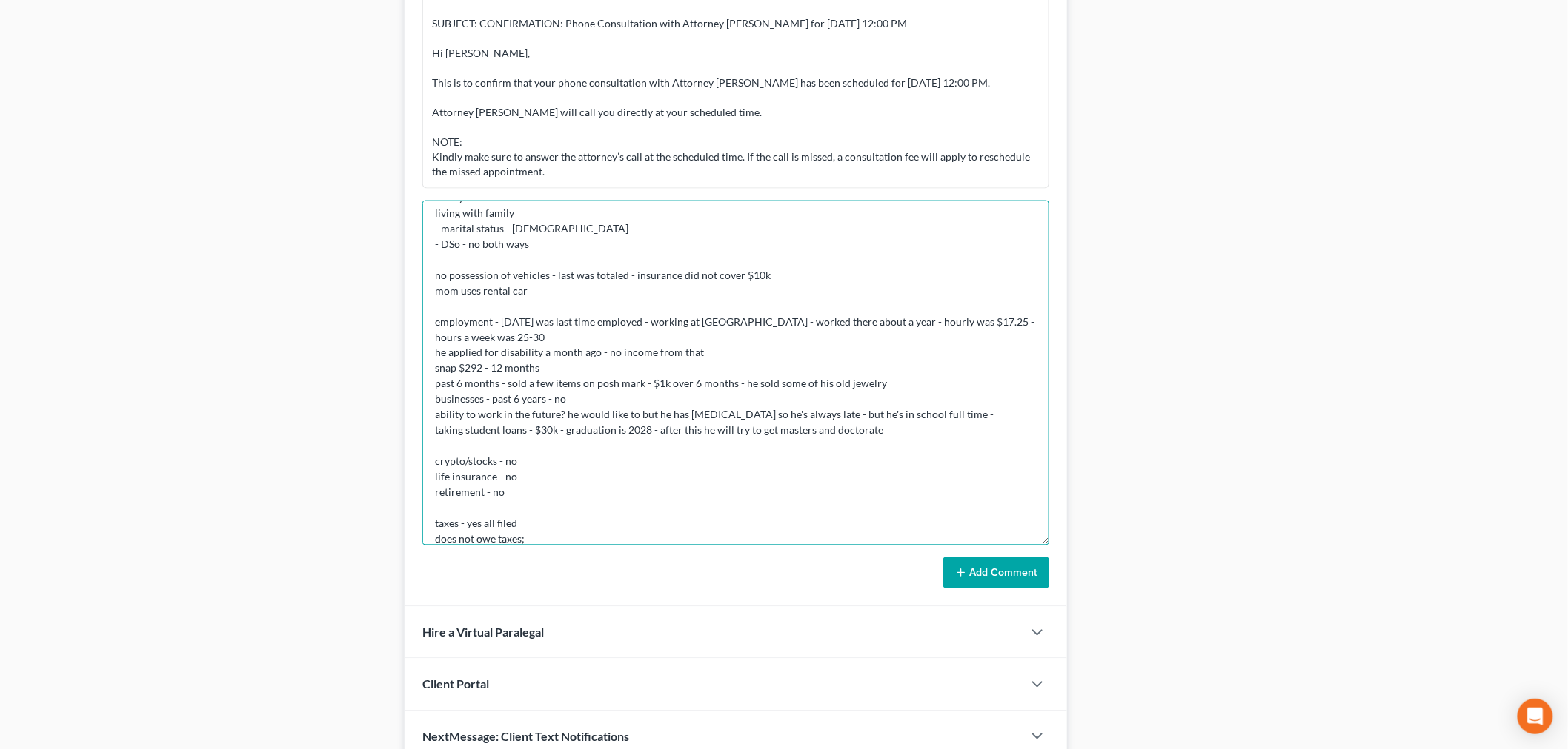
scroll to position [116, 0]
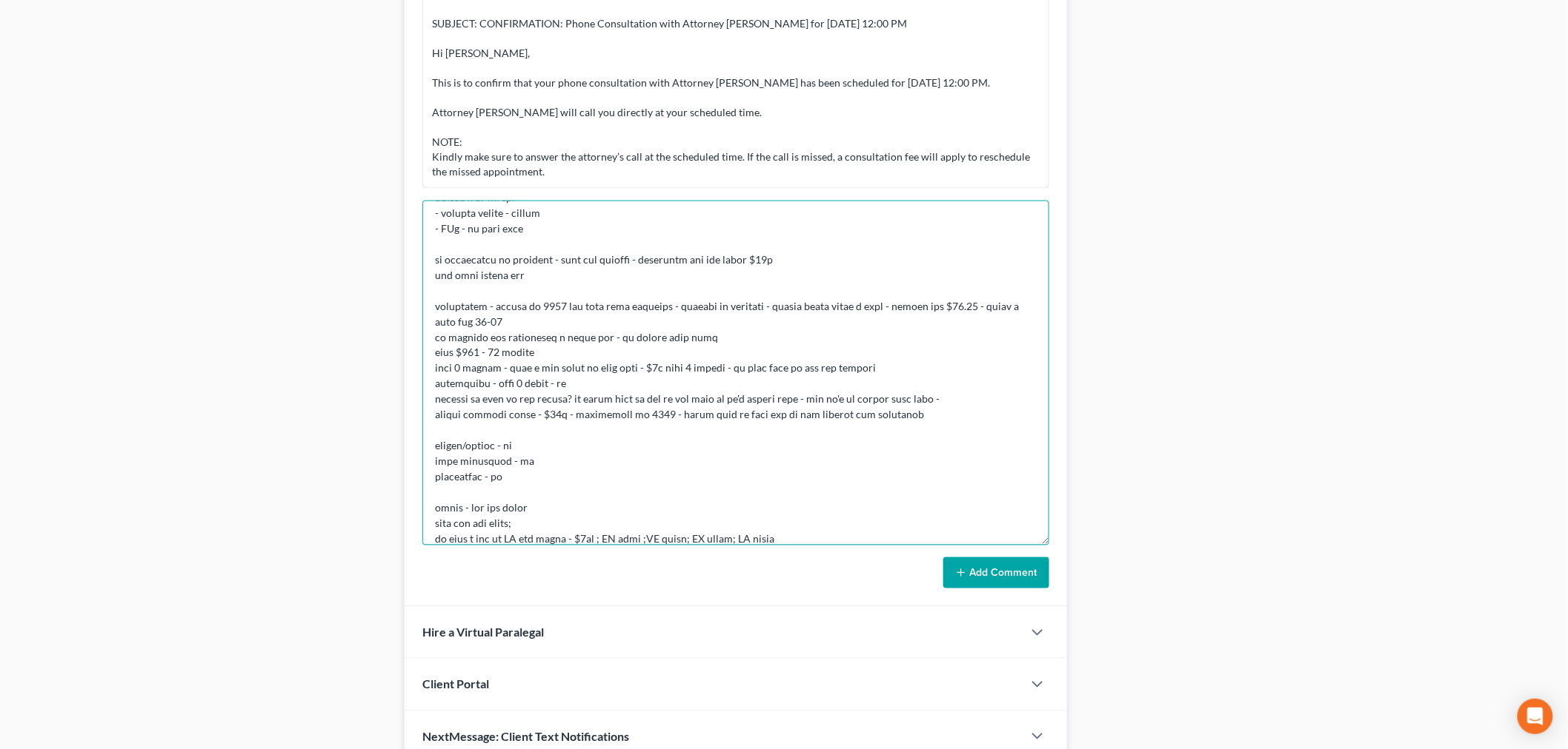
click at [615, 538] on textarea at bounding box center [735, 373] width 626 height 345
click at [789, 541] on textarea at bounding box center [735, 373] width 626 height 345
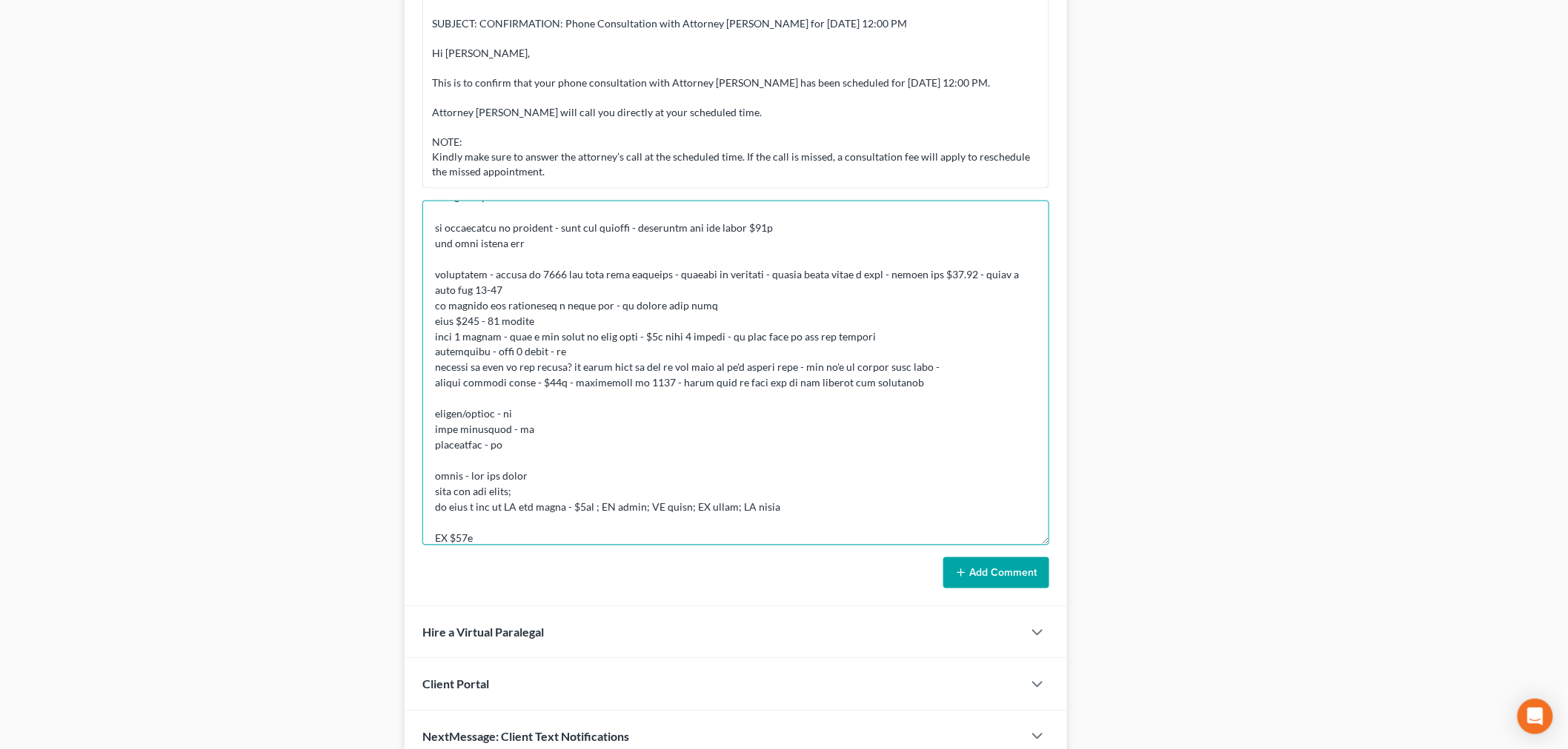
scroll to position [163, 0]
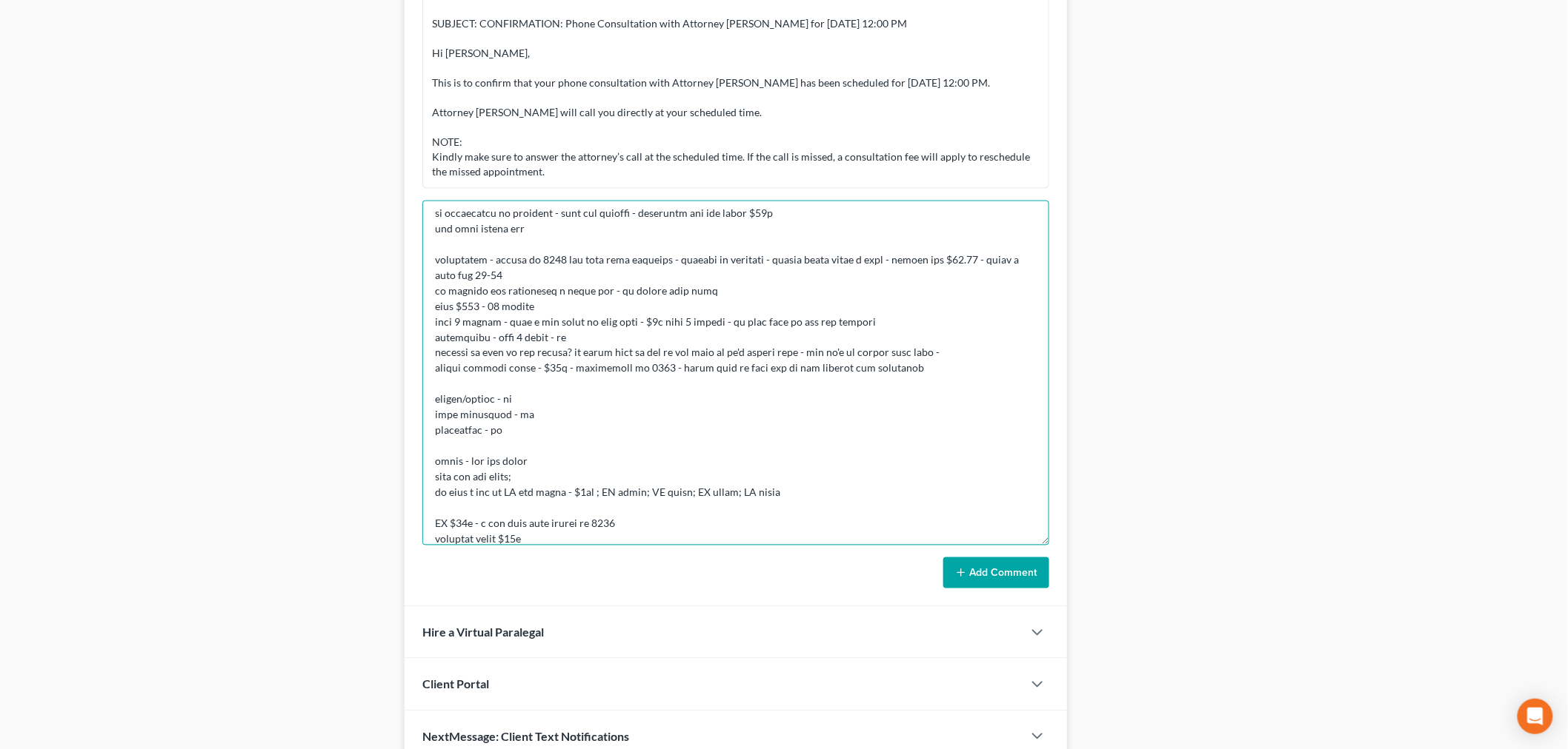
click at [560, 519] on textarea at bounding box center [735, 373] width 626 height 345
click at [635, 524] on textarea at bounding box center [735, 373] width 626 height 345
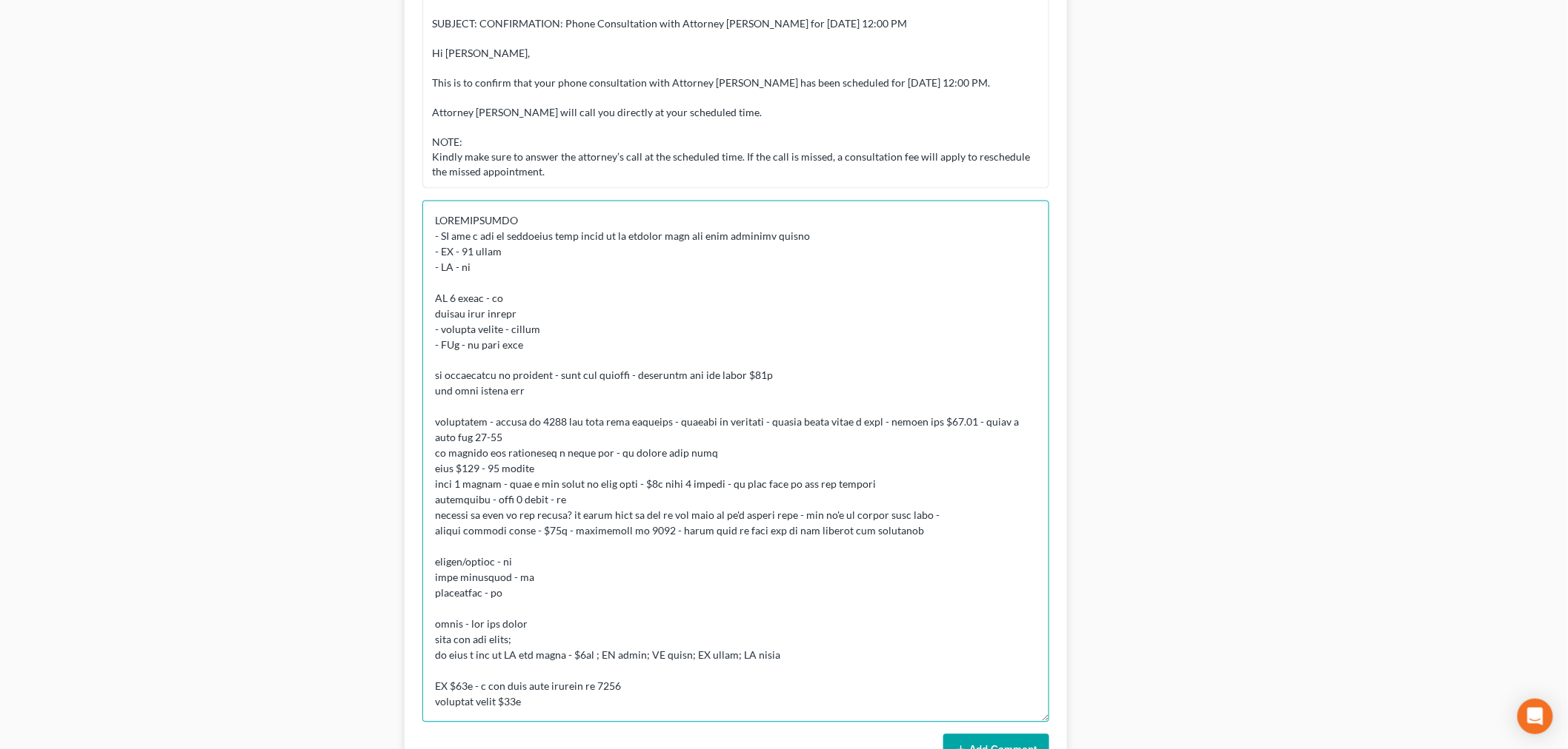
drag, startPoint x: 1043, startPoint y: 544, endPoint x: 1048, endPoint y: 716, distance: 172.1
click at [1052, 719] on div "Info Bankruptcy 03:27PM, 09/30/2025 Info Bankruptcy 03:29PM, 09/30/2025 SENT TO…" at bounding box center [736, 359] width 662 height 850
click at [580, 670] on textarea at bounding box center [735, 460] width 626 height 520
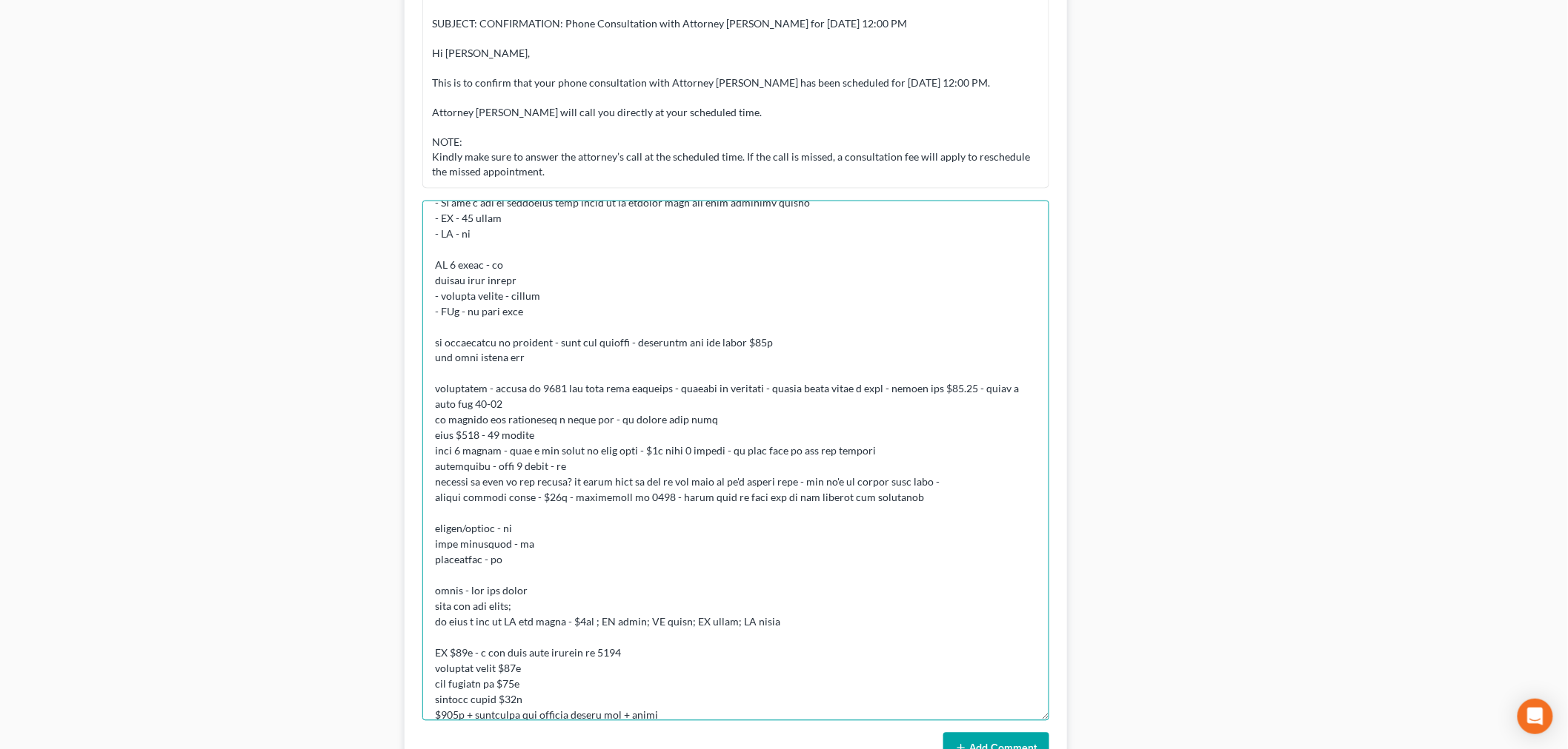
scroll to position [49, 0]
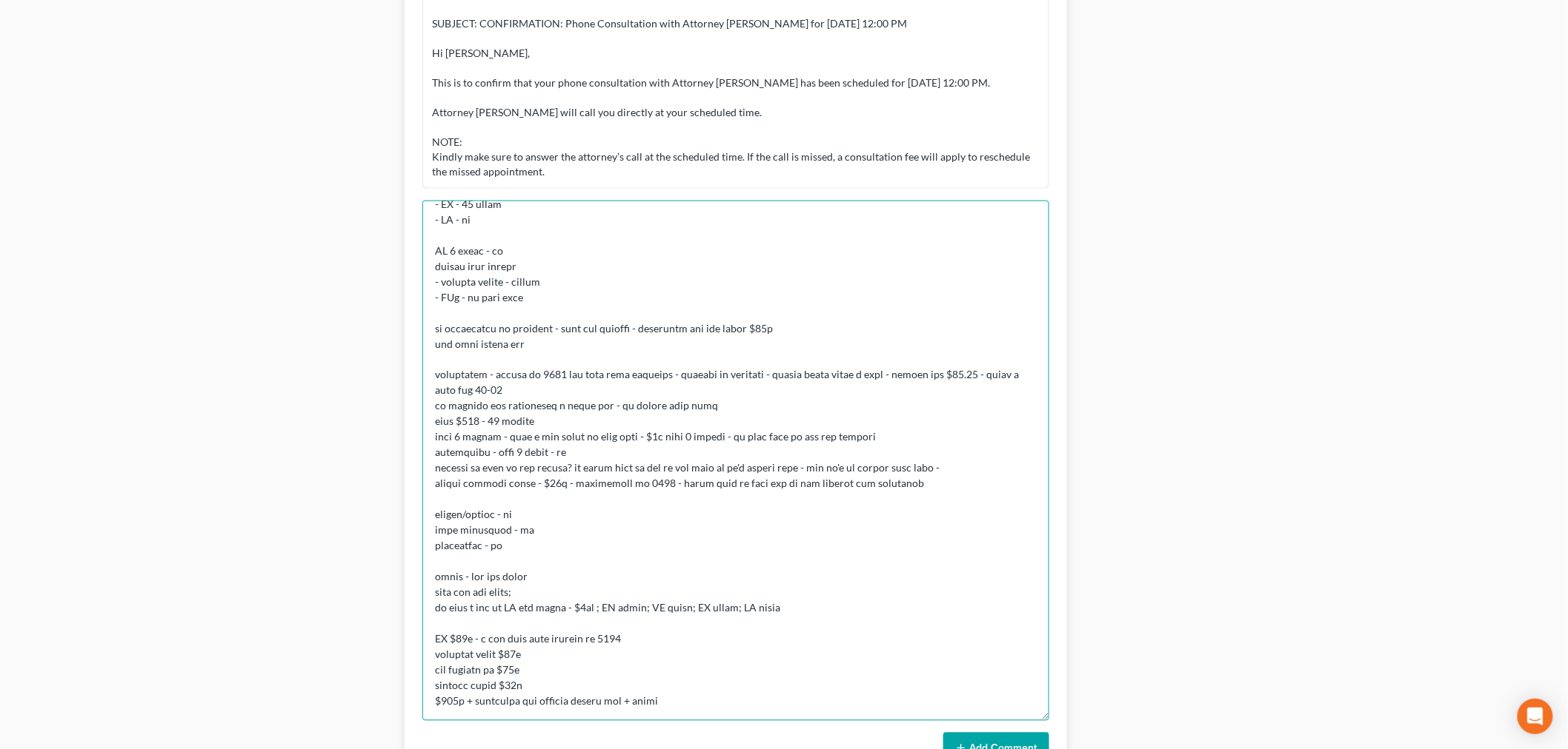
click at [455, 291] on textarea at bounding box center [735, 460] width 626 height 520
click at [613, 677] on textarea at bounding box center [735, 460] width 626 height 520
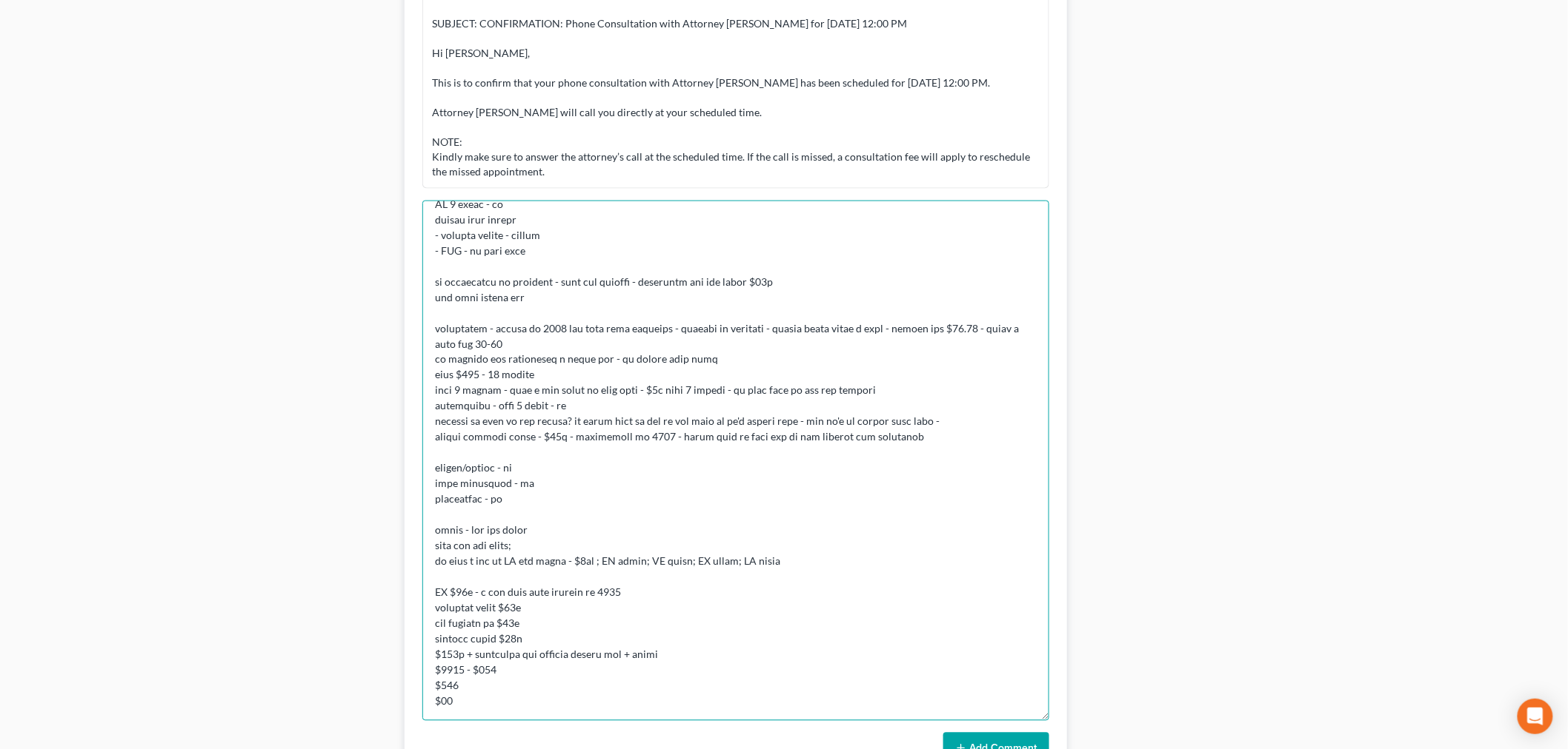
scroll to position [125, 0]
type textarea "CONSULTATION - HE has a lot of defaulted debt where he is getting sued and bank…"
click at [1020, 741] on button "Add Comment" at bounding box center [996, 748] width 106 height 31
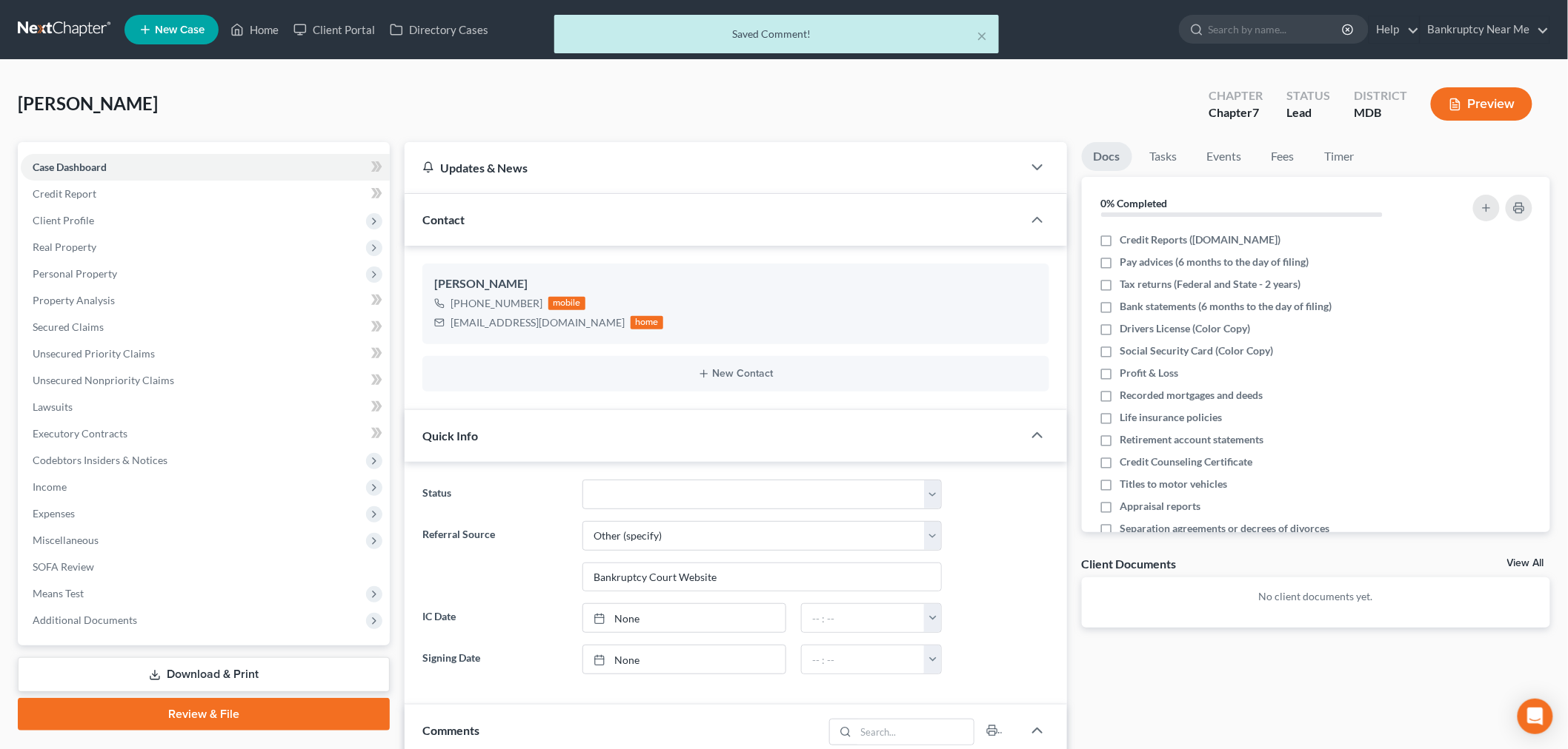
scroll to position [1755, 0]
drag, startPoint x: 548, startPoint y: 323, endPoint x: 446, endPoint y: 341, distance: 103.6
click at [441, 343] on div "Joseph Colvett +1 (202) 400-0210 mobile jcolvett14@gmail.com home" at bounding box center [735, 304] width 626 height 80
copy div "[EMAIL_ADDRESS][DOMAIN_NAME]"
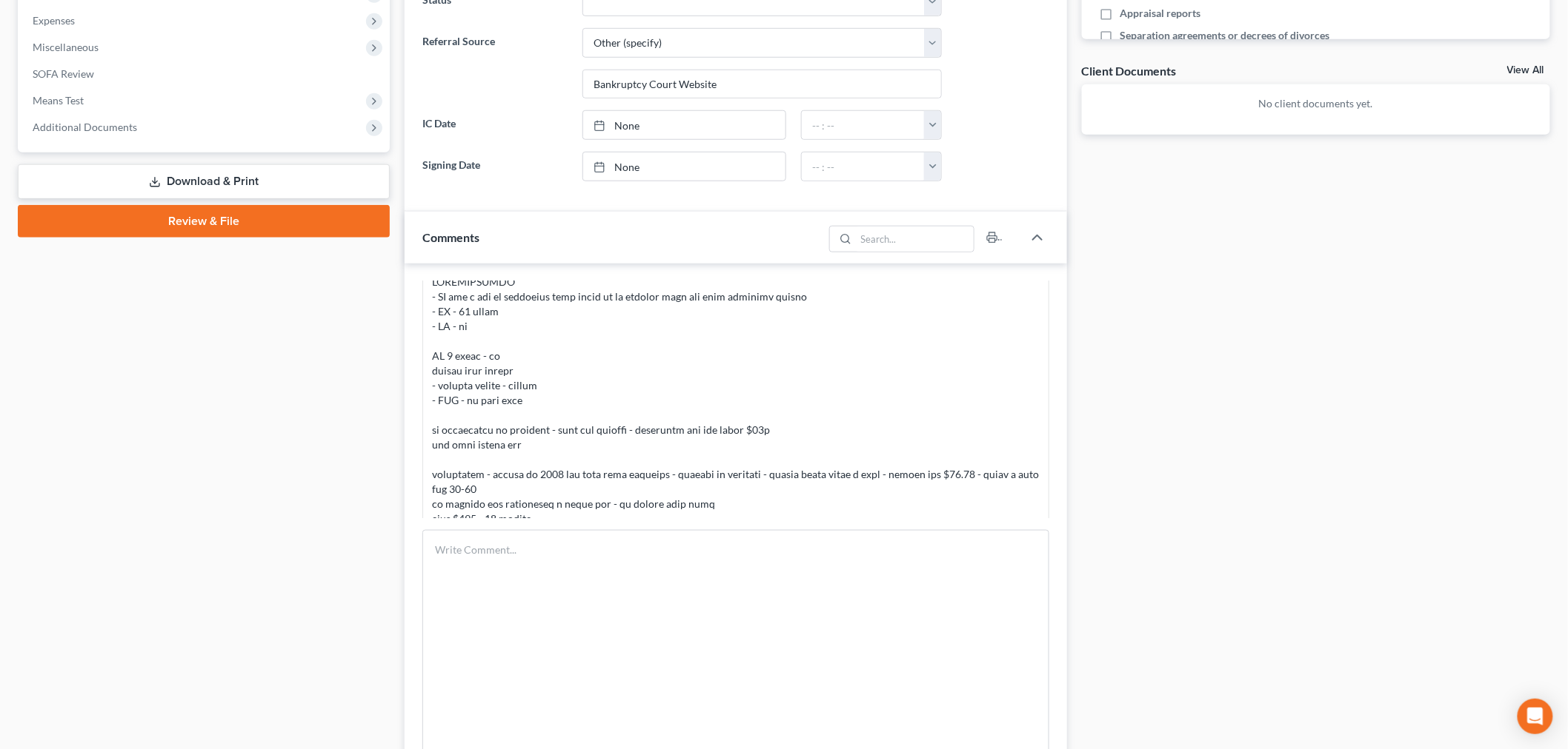
scroll to position [1178, 0]
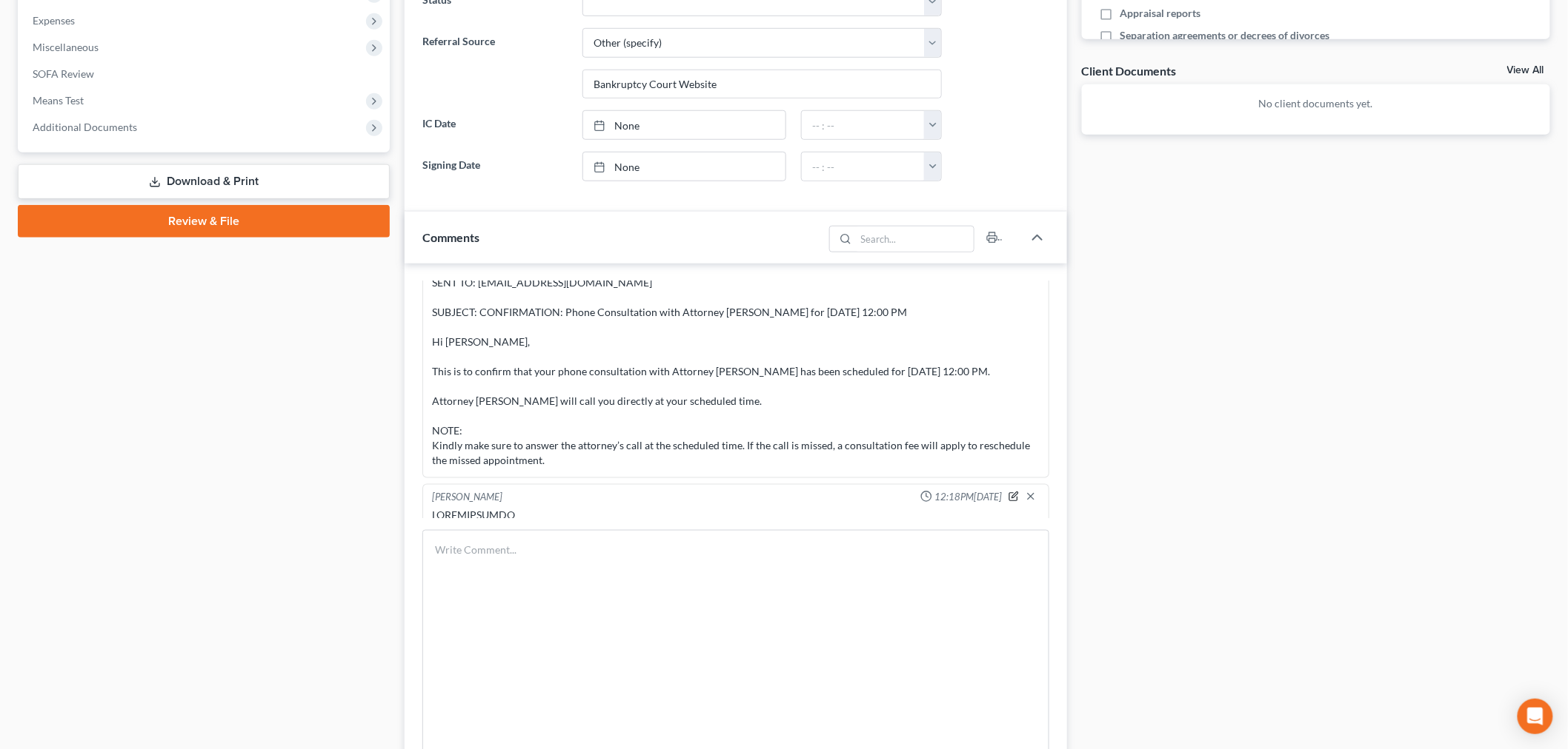
click at [1009, 502] on icon "button" at bounding box center [1013, 498] width 8 height 8
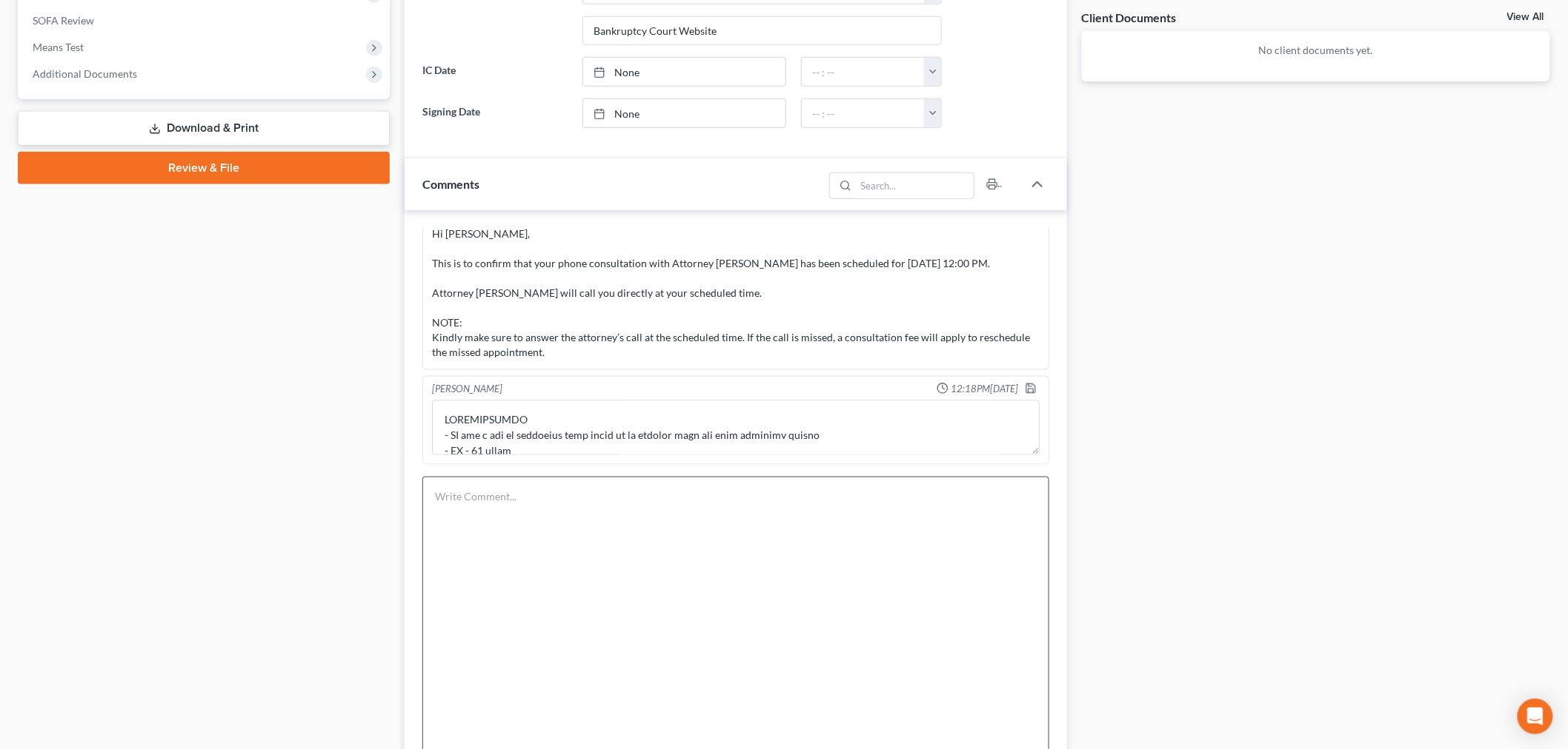
scroll to position [576, 0]
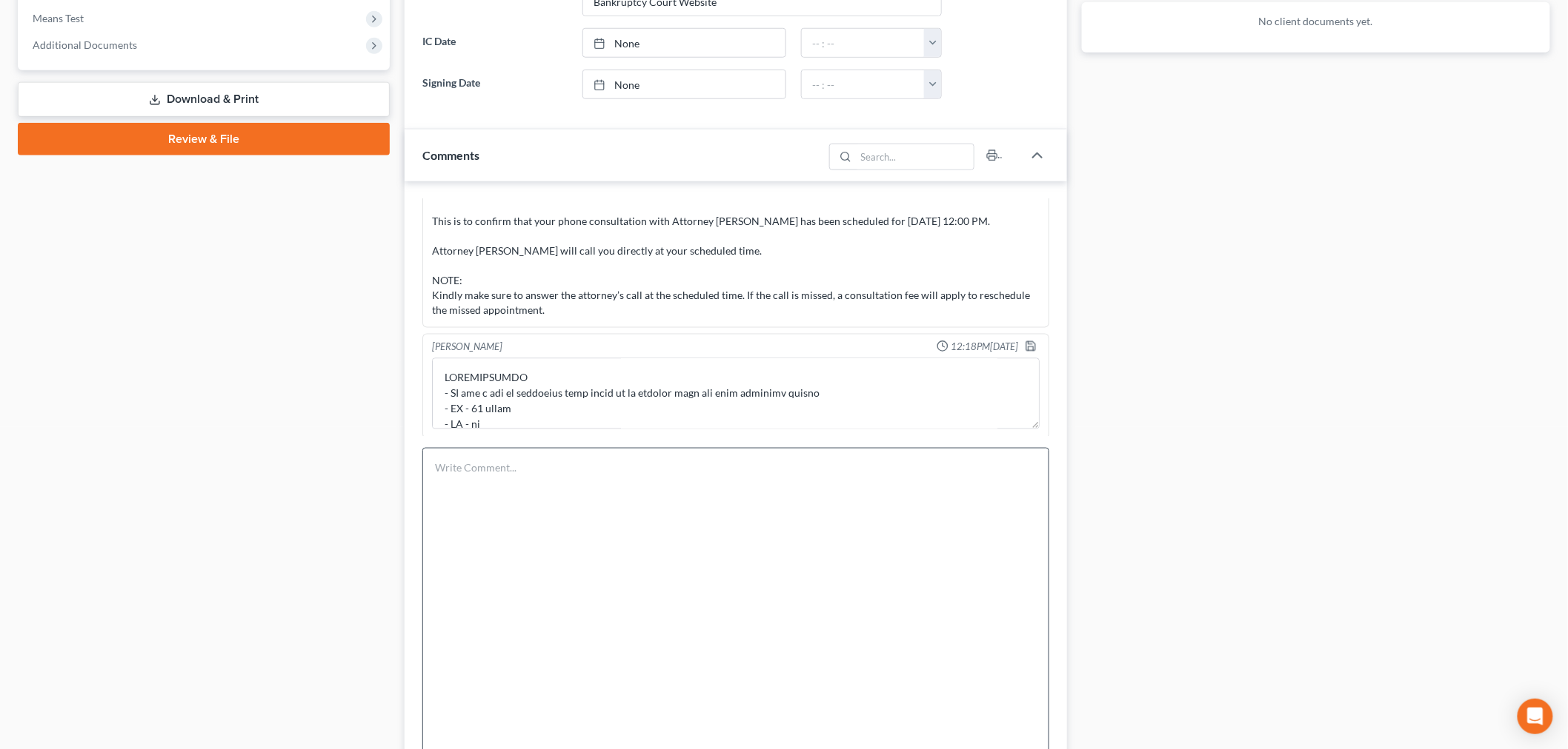
drag, startPoint x: 1022, startPoint y: 423, endPoint x: 970, endPoint y: 691, distance: 273.0
click at [973, 703] on div "Info Bankruptcy 03:27PM, 09/30/2025 Info Bankruptcy 03:29PM, 09/30/2025 SENT TO…" at bounding box center [736, 606] width 662 height 848
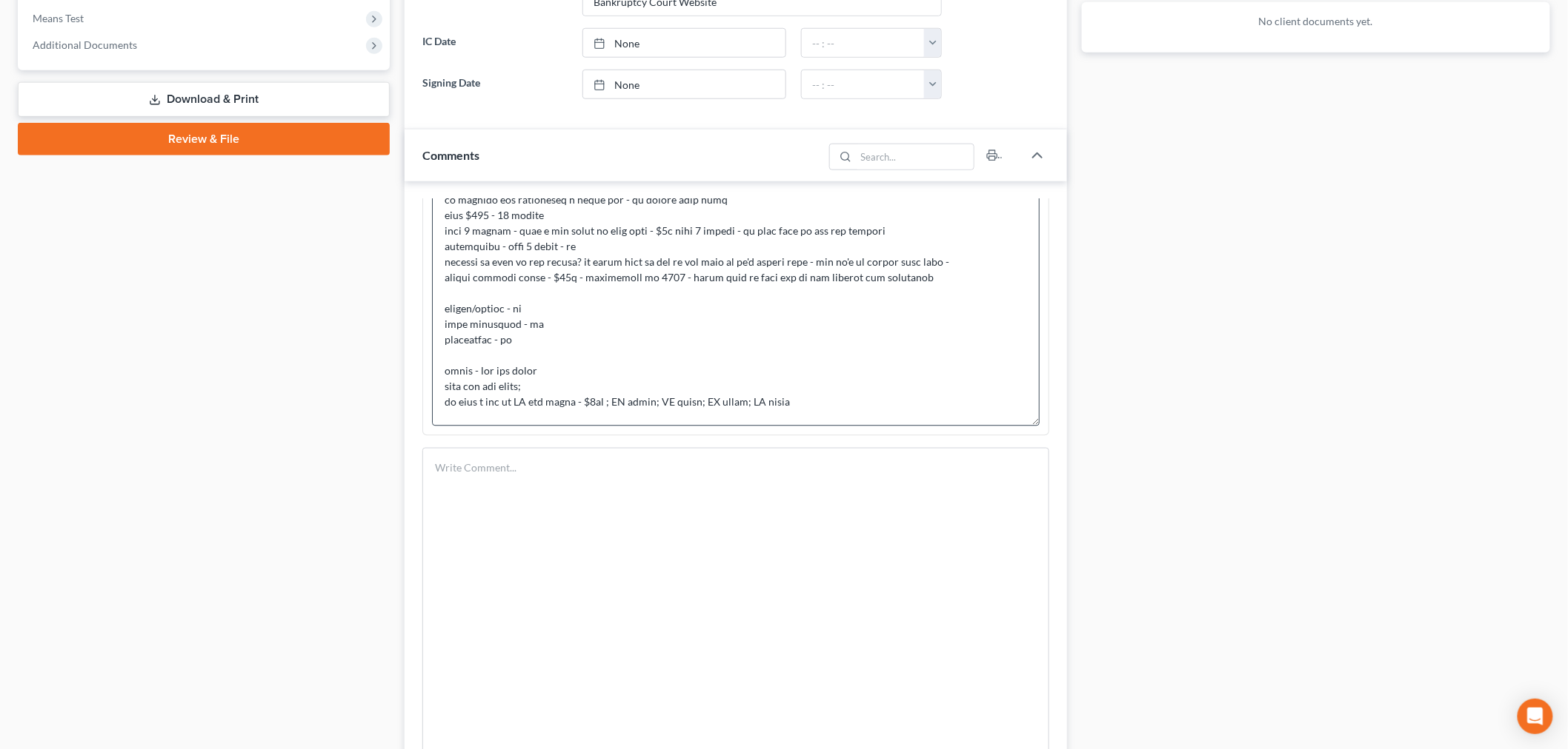
scroll to position [278, 0]
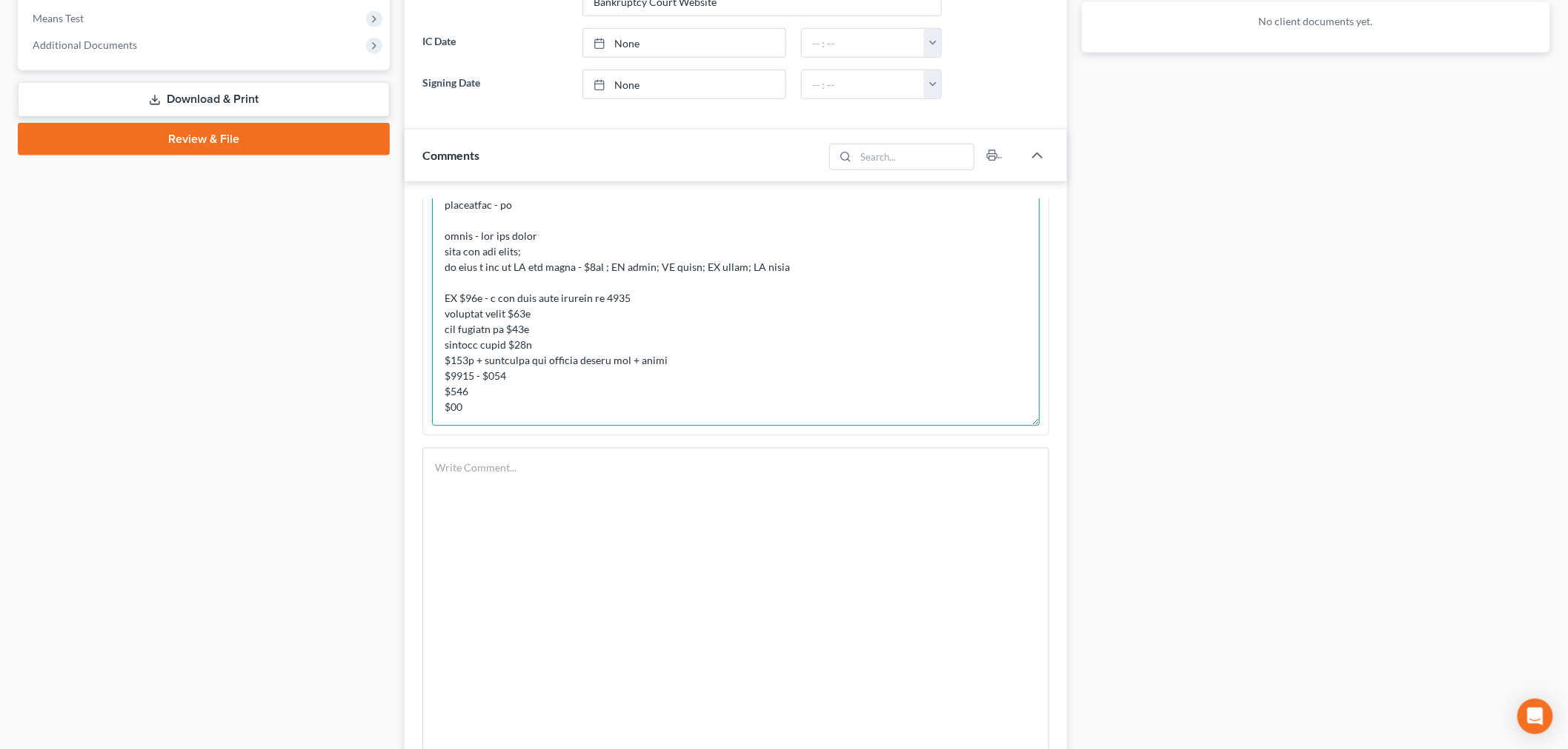
click at [617, 414] on textarea at bounding box center [736, 259] width 608 height 335
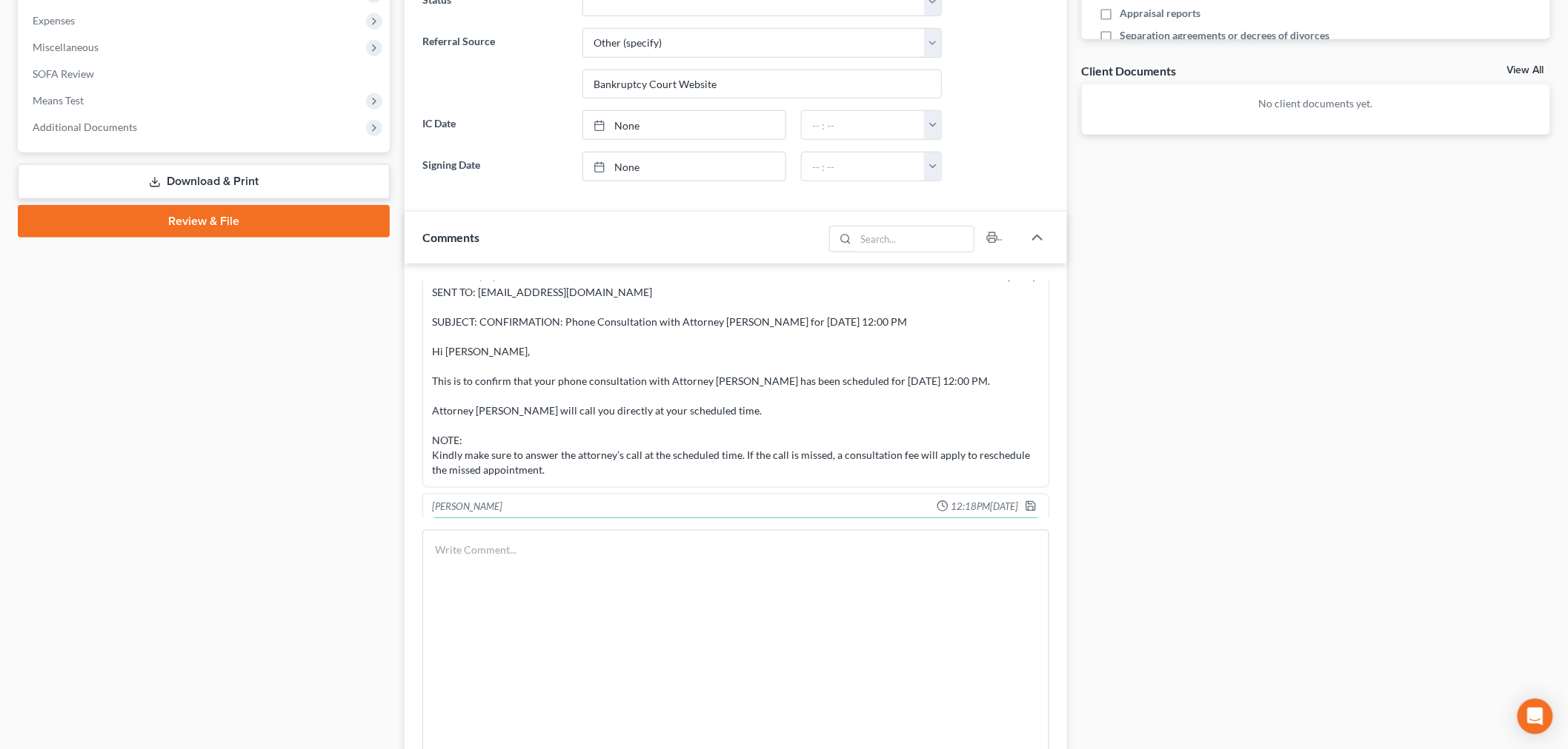
scroll to position [1198, 0]
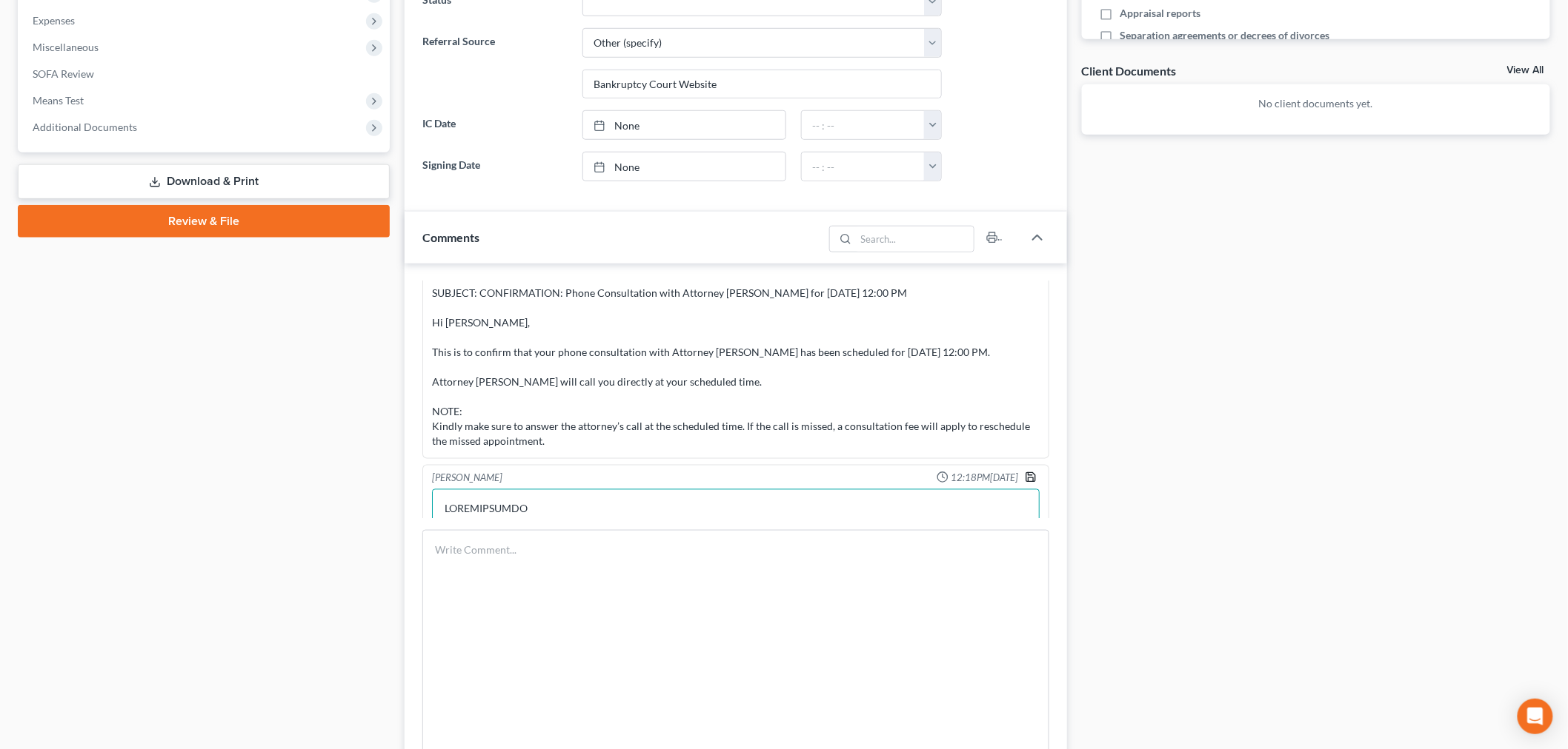
type textarea "CONSULTATION - HE has a lot of defaulted debt where he is getting sued and bank…"
click at [1025, 484] on icon "button" at bounding box center [1030, 477] width 12 height 12
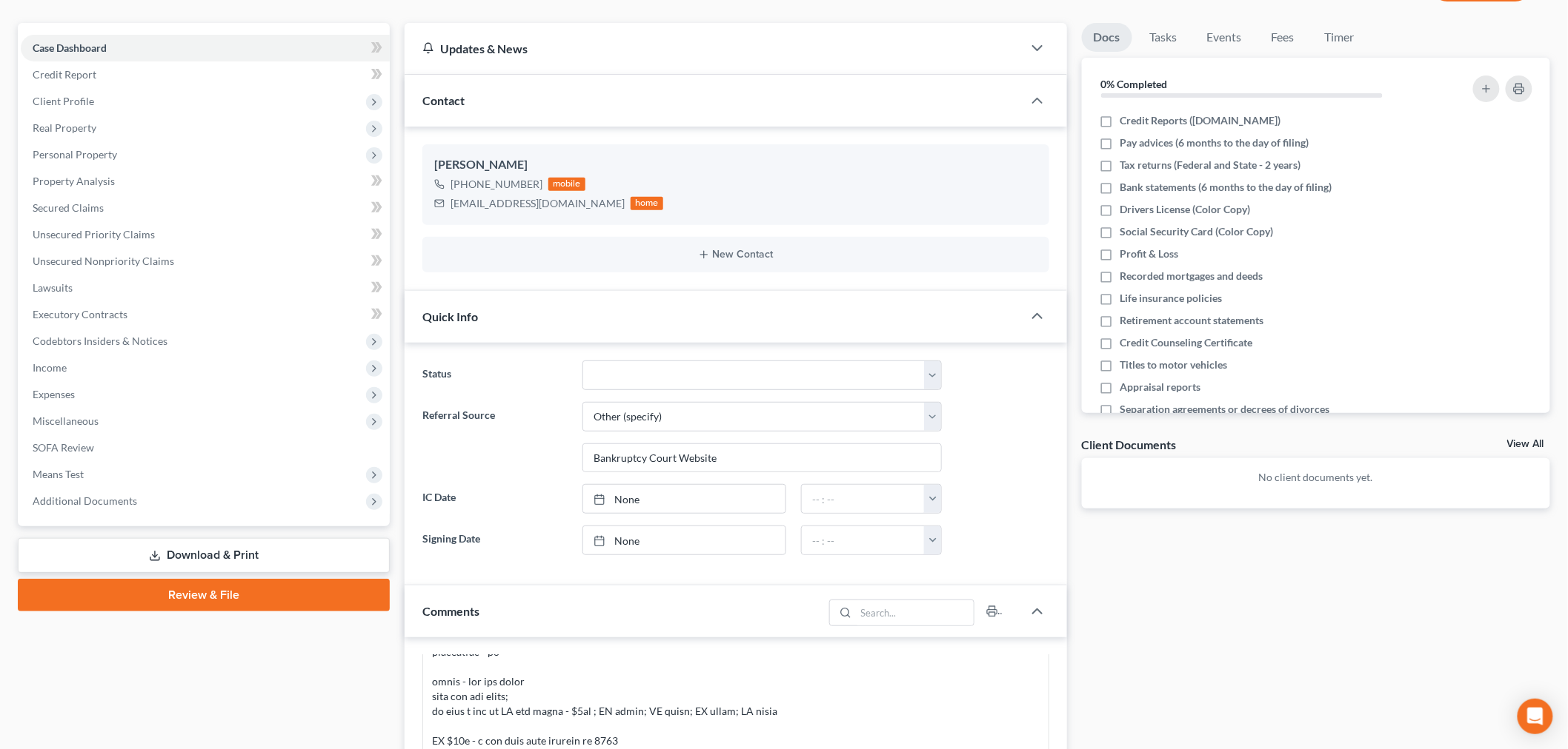
scroll to position [0, 0]
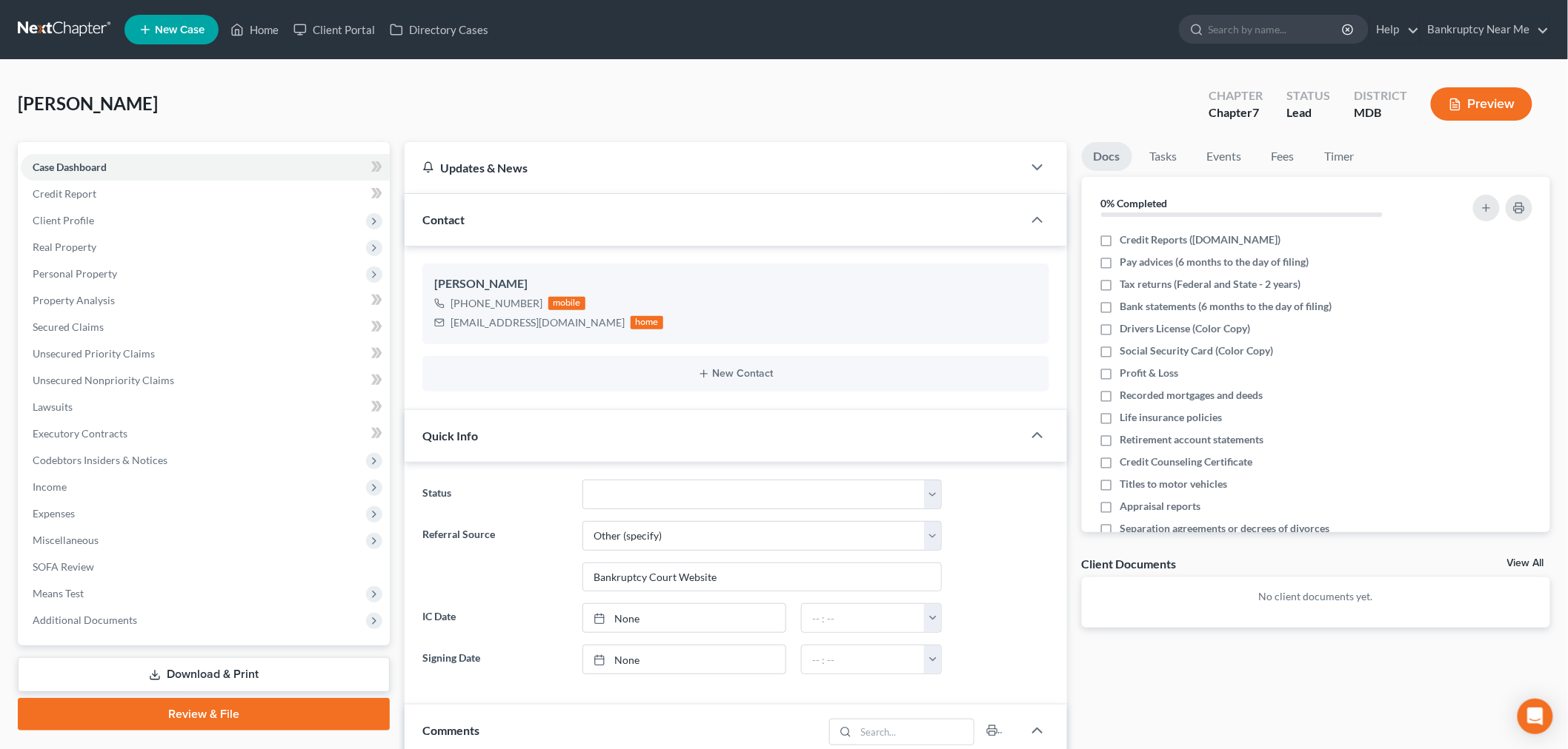
drag, startPoint x: 144, startPoint y: 103, endPoint x: 0, endPoint y: 119, distance: 144.9
copy span "[PERSON_NAME]"
drag, startPoint x: 548, startPoint y: 323, endPoint x: 432, endPoint y: 323, distance: 116.0
click at [432, 323] on div "Joseph Colvett +1 (202) 400-0210 mobile jcolvett14@gmail.com home" at bounding box center [735, 304] width 626 height 80
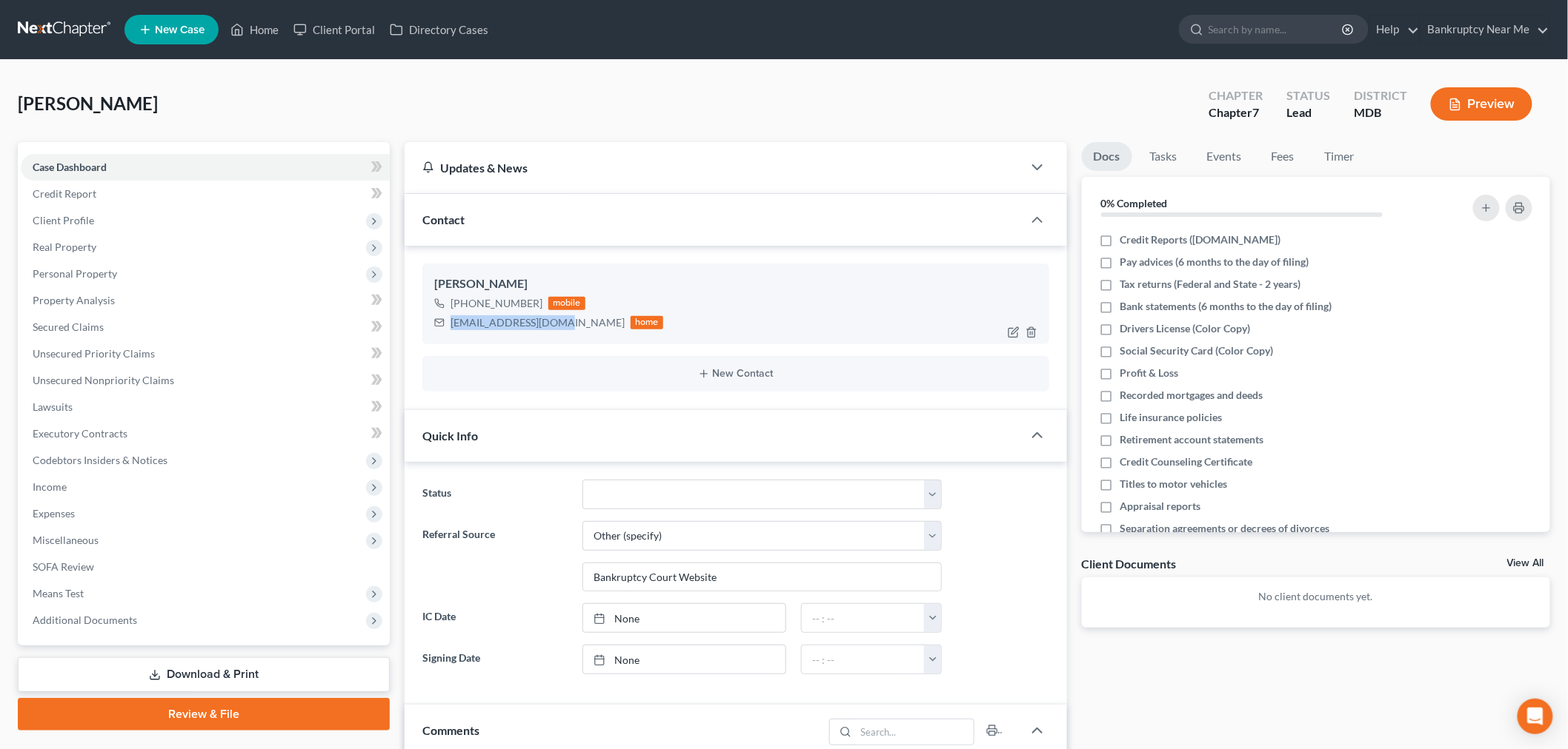
copy div "[EMAIL_ADDRESS][DOMAIN_NAME]"
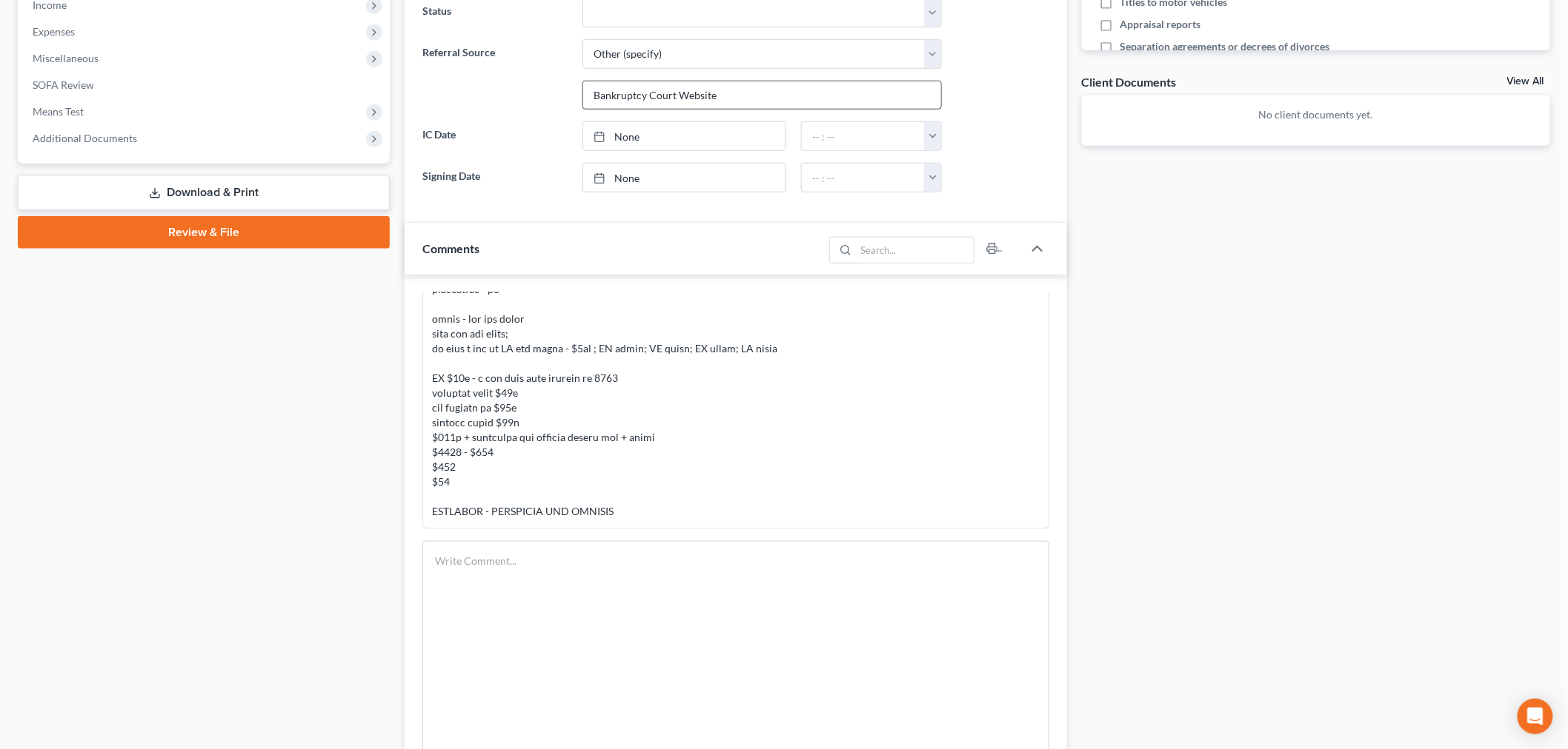
scroll to position [493, 0]
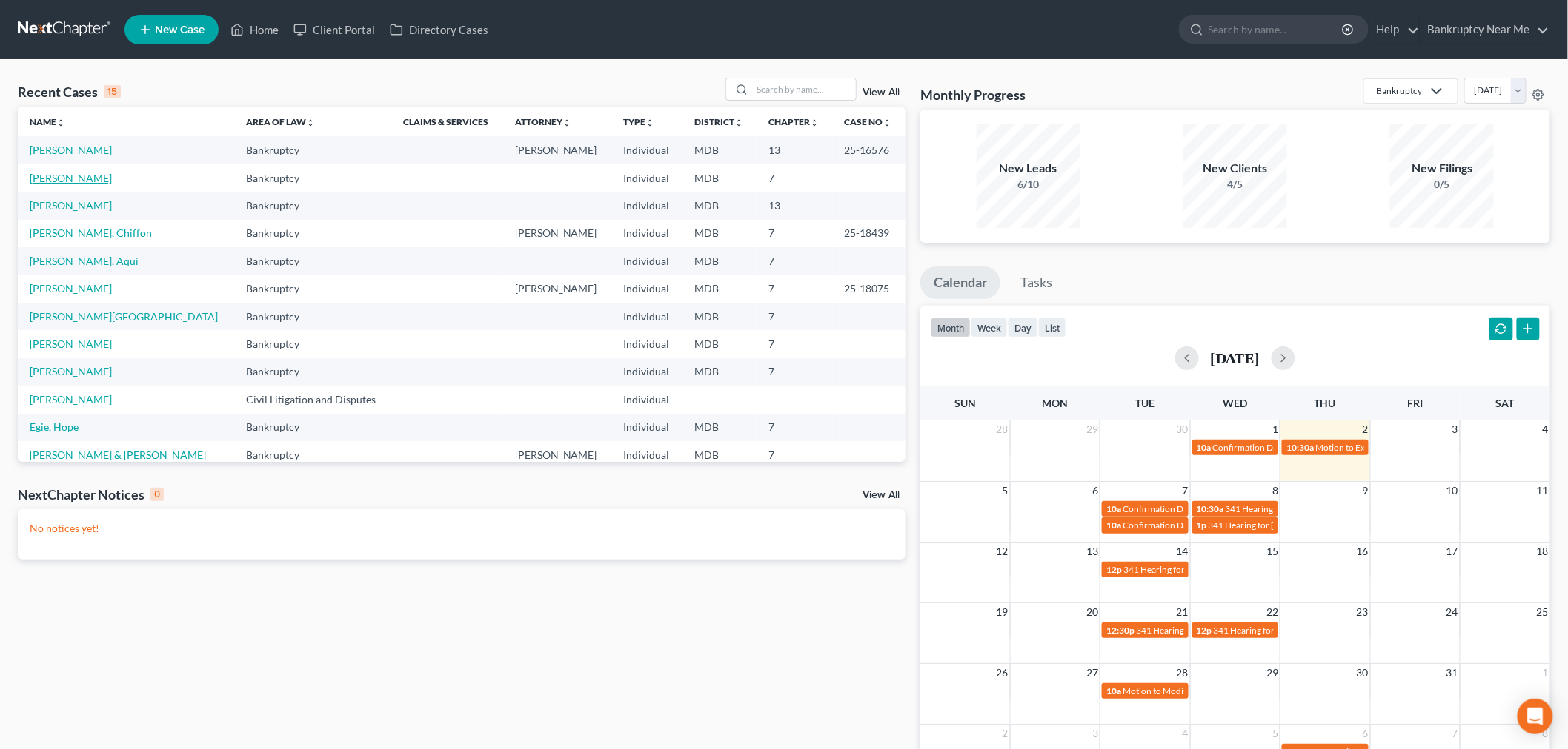
click at [81, 176] on link "[PERSON_NAME]" at bounding box center [70, 177] width 82 height 12
select select "6"
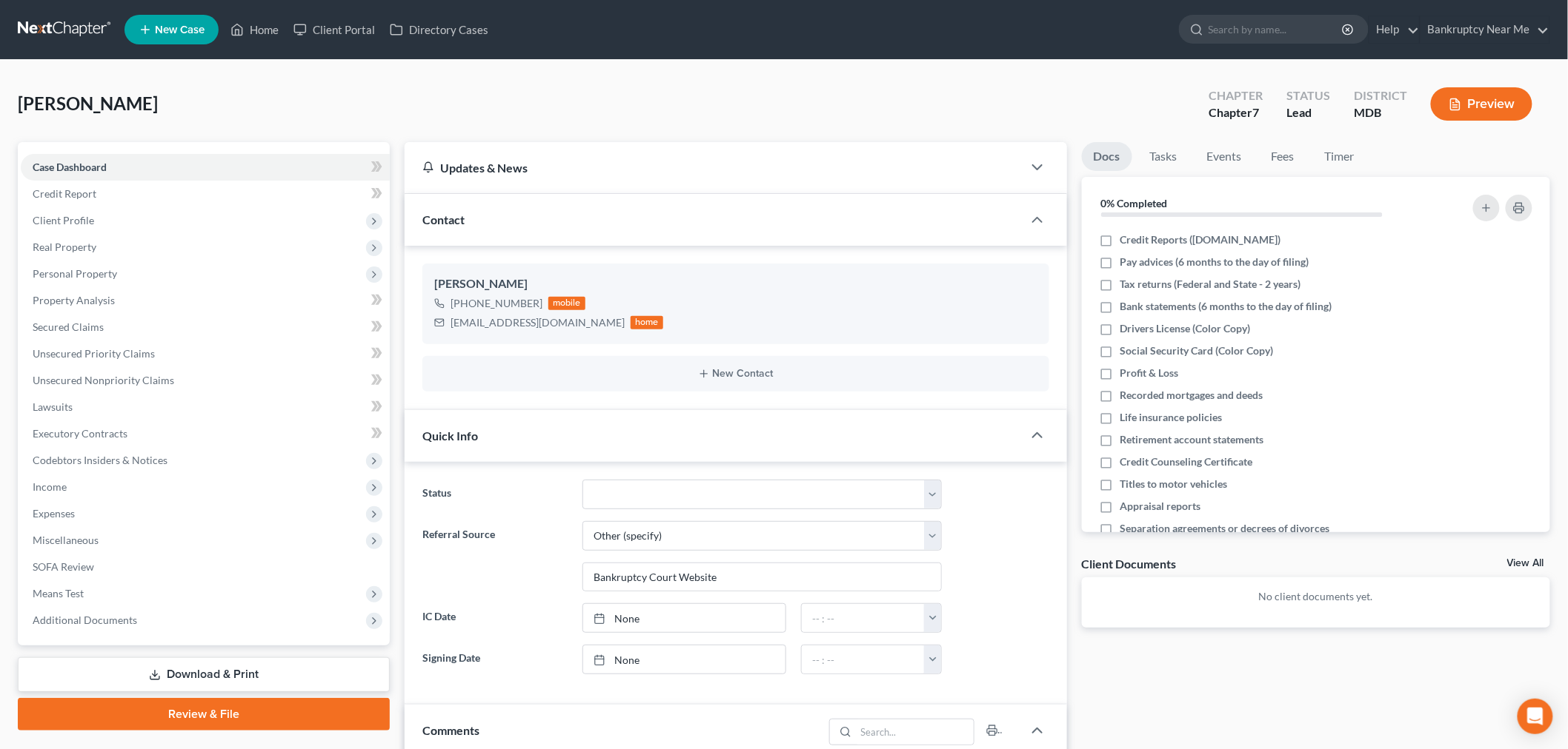
scroll to position [1783, 0]
drag, startPoint x: 554, startPoint y: 326, endPoint x: 441, endPoint y: 328, distance: 113.0
click at [441, 328] on div "[EMAIL_ADDRESS][DOMAIN_NAME] home" at bounding box center [548, 323] width 229 height 20
copy div "[EMAIL_ADDRESS][DOMAIN_NAME]"
click at [1164, 151] on link "Tasks" at bounding box center [1163, 156] width 51 height 28
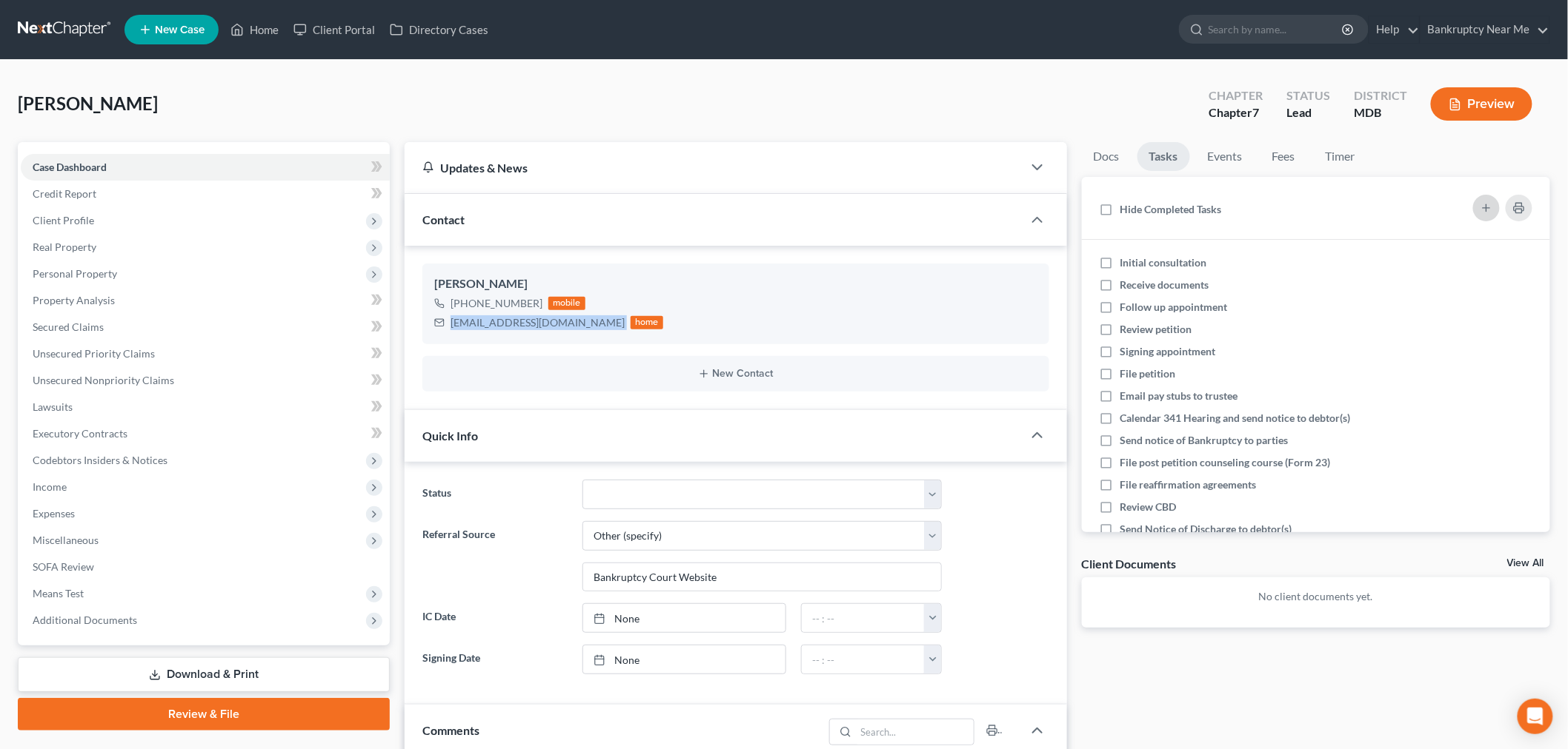
click at [1494, 203] on button "button" at bounding box center [1486, 208] width 27 height 27
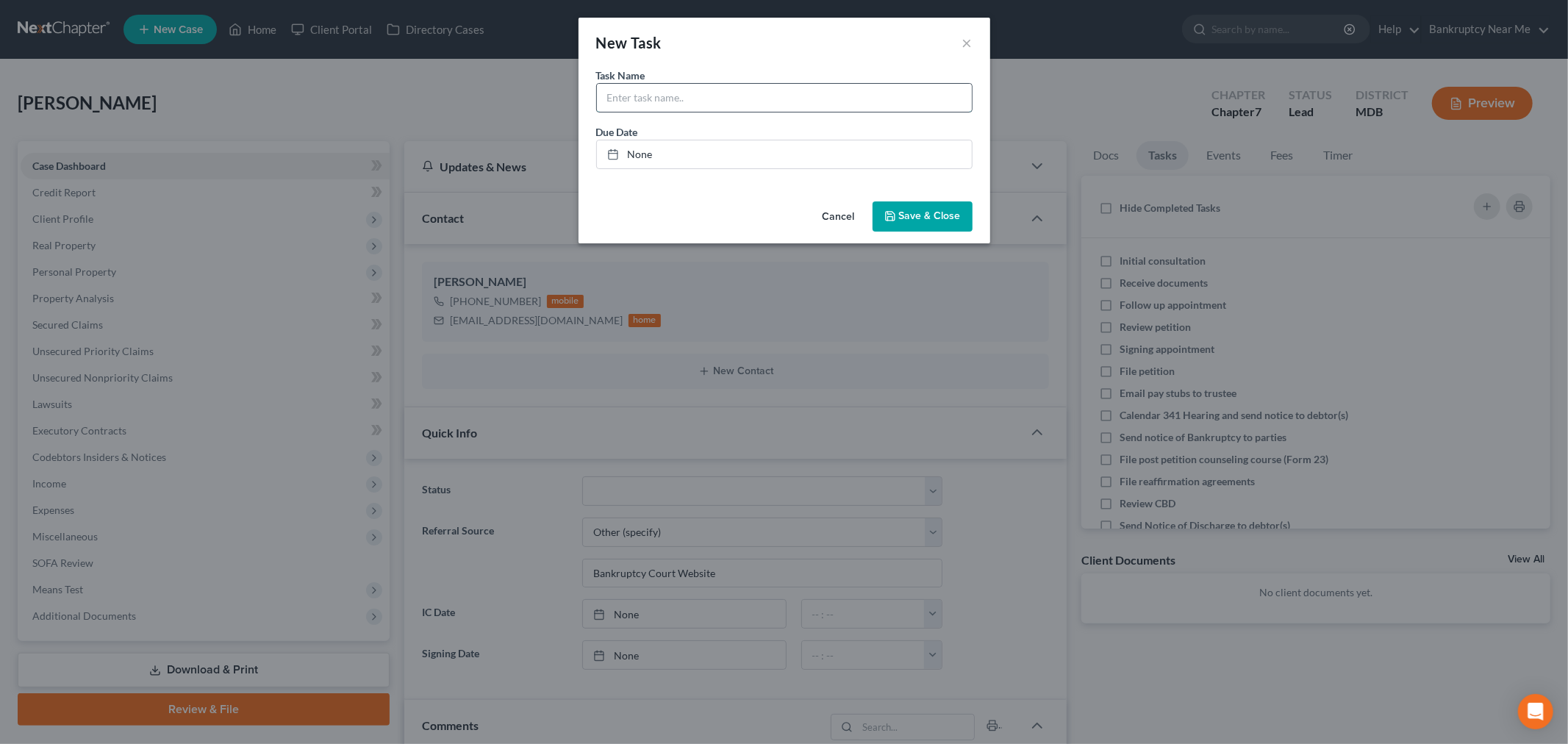
click at [803, 106] on input "text" at bounding box center [785, 98] width 375 height 28
type input "Motion to Avoid"
click at [924, 214] on span "Save & Close" at bounding box center [929, 216] width 61 height 12
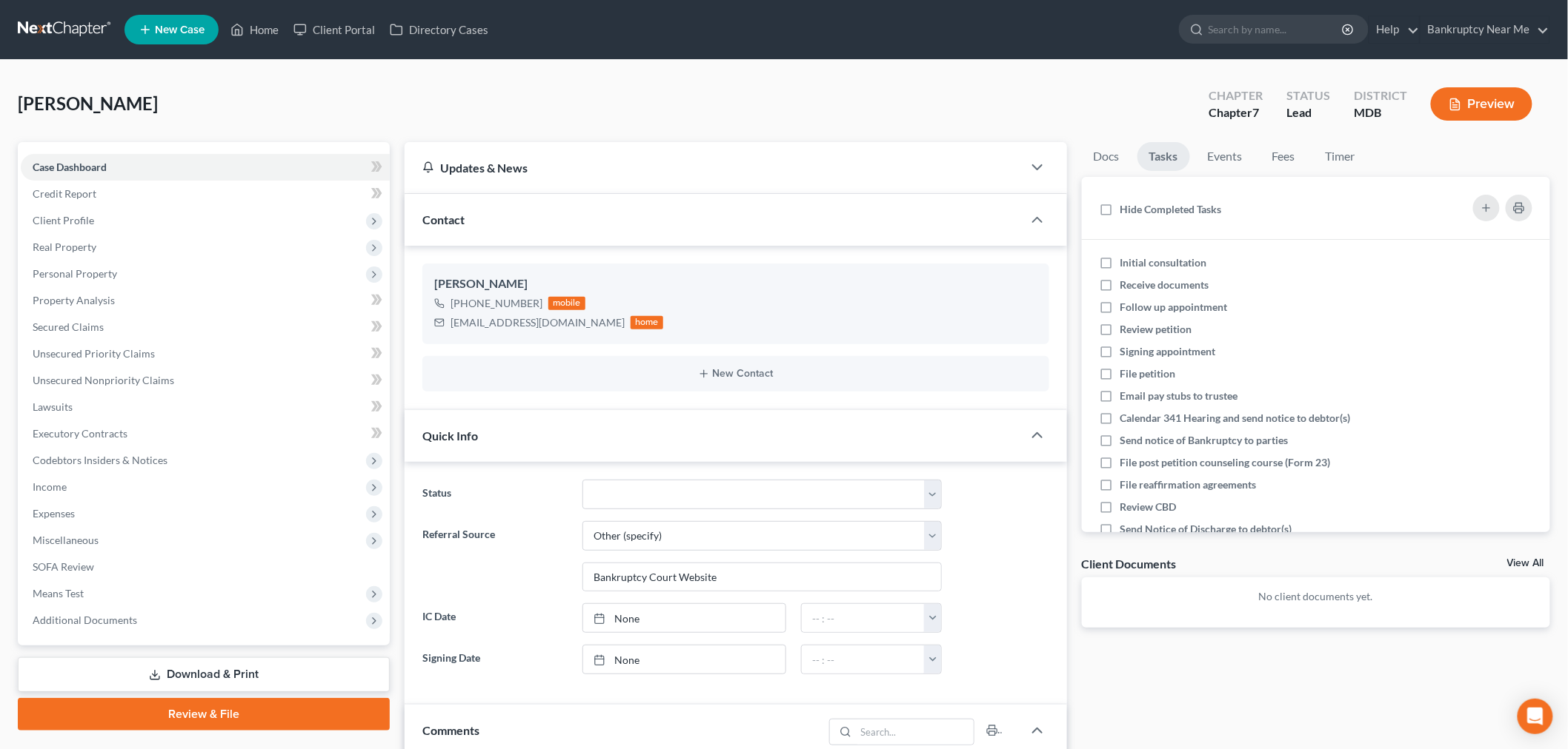
drag, startPoint x: 152, startPoint y: 107, endPoint x: 0, endPoint y: 124, distance: 152.9
click at [0, 124] on div "[PERSON_NAME] Upgraded Chapter Chapter 7 Status Lead District MDB Preview Petit…" at bounding box center [784, 693] width 1568 height 1265
copy span "[PERSON_NAME]"
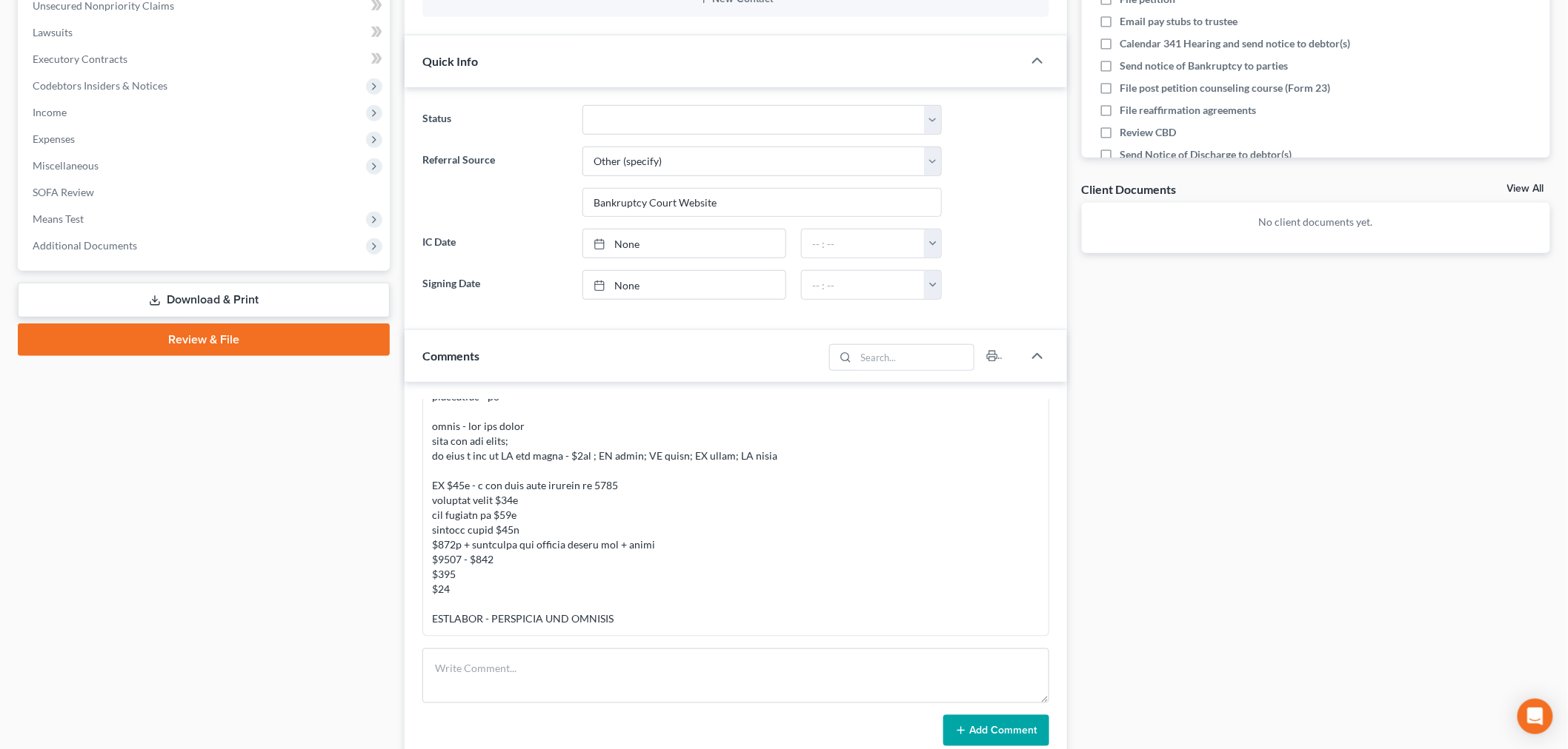
scroll to position [603, 0]
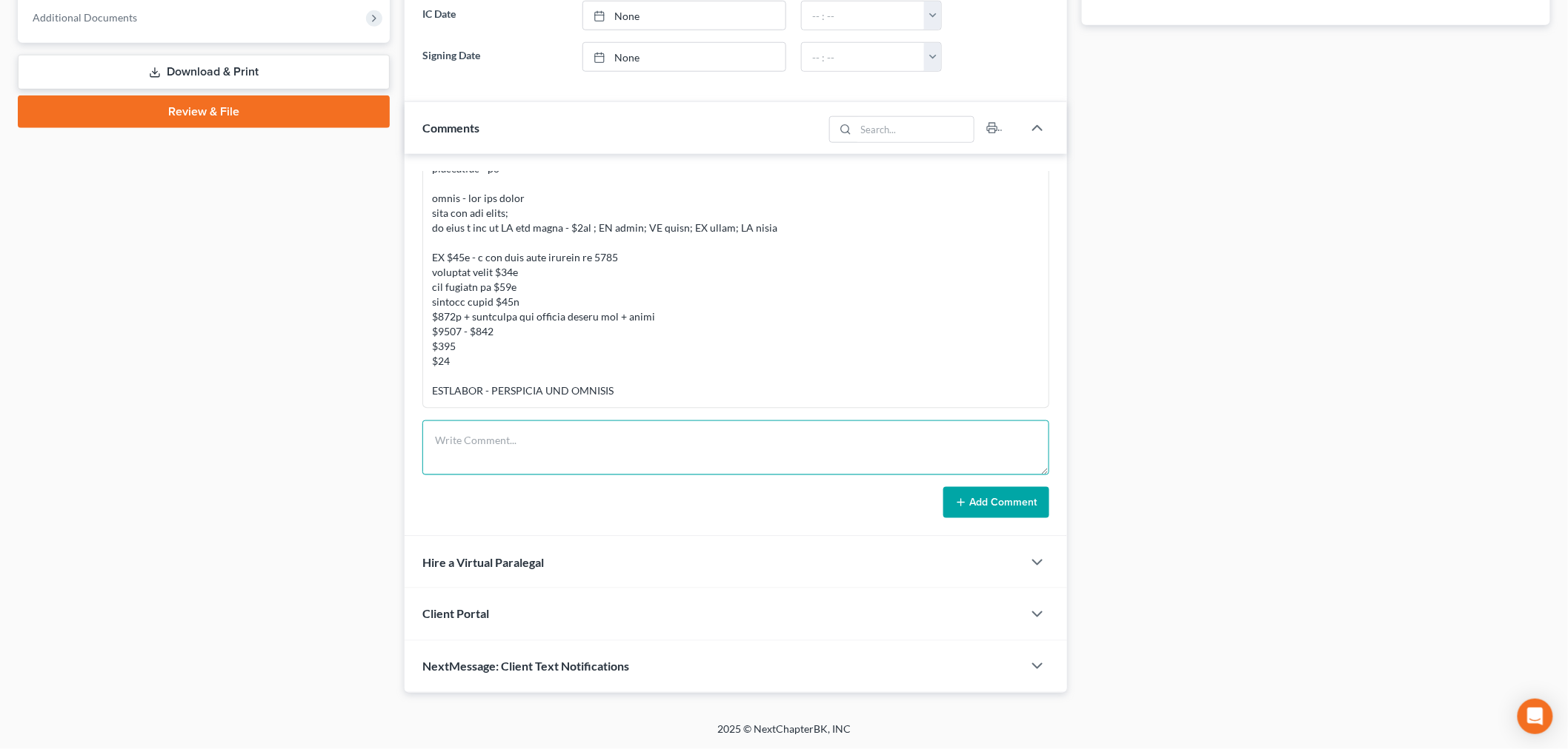
click at [570, 453] on textarea at bounding box center [735, 448] width 626 height 55
click at [487, 457] on textarea "payment link sent to PC advised himto file notices in the cases where he receiv…" at bounding box center [735, 448] width 626 height 55
click at [840, 462] on textarea "payment link sent to PC advised him to file notices in the cases where he recei…" at bounding box center [735, 448] width 626 height 55
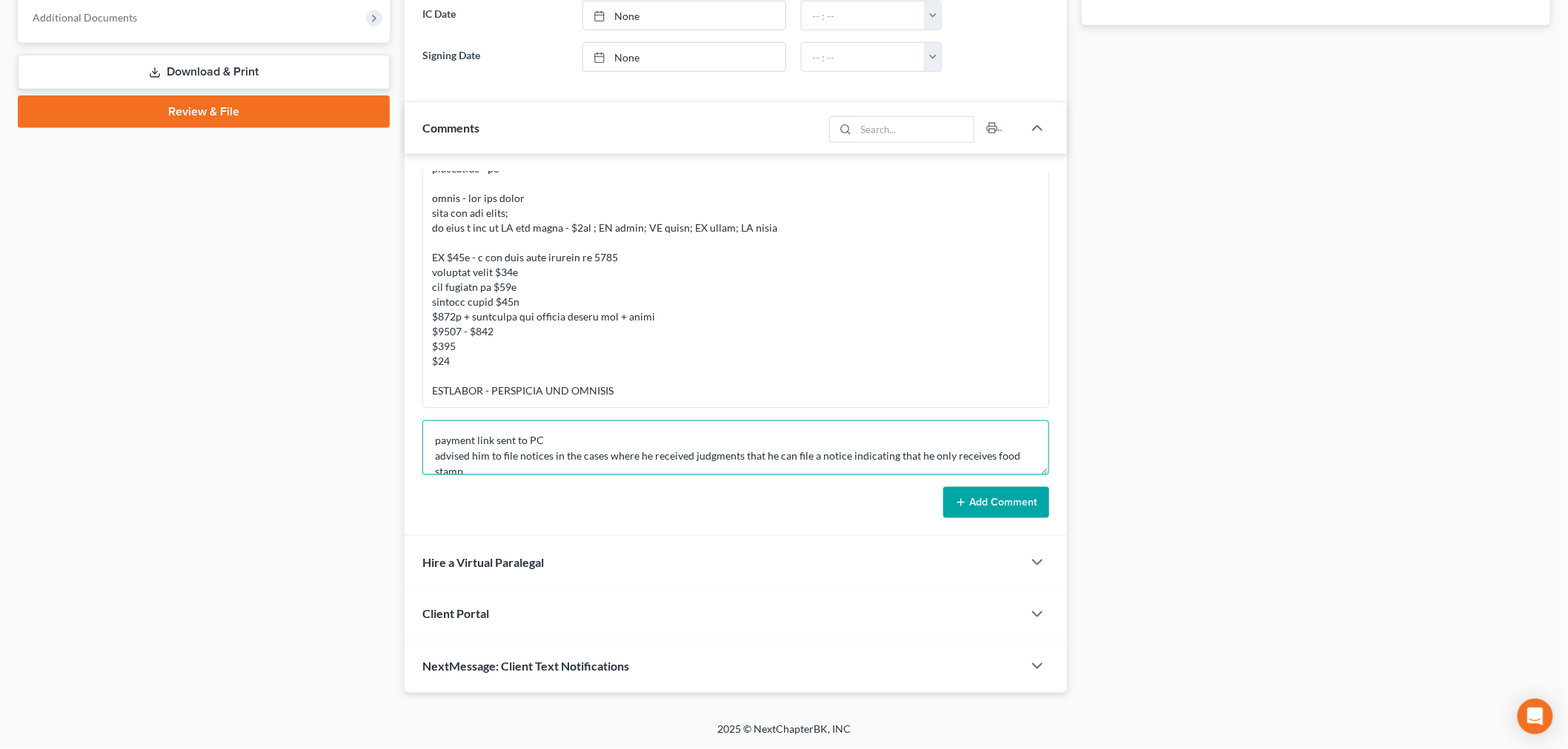
scroll to position [2, 0]
type textarea "payment link sent to PC advised him to file notices in the cases where he recei…"
click at [995, 499] on button "Add Comment" at bounding box center [996, 502] width 106 height 31
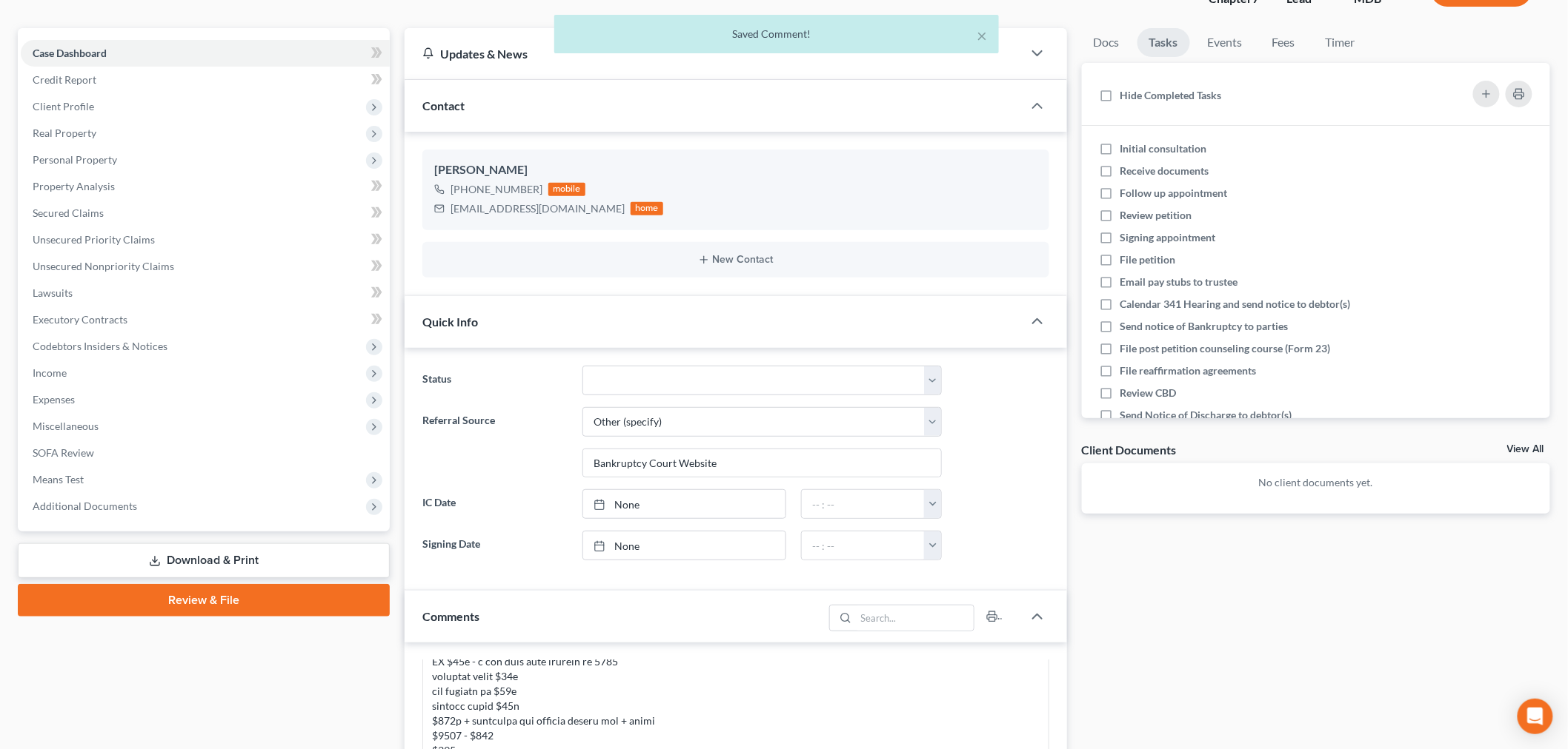
scroll to position [0, 0]
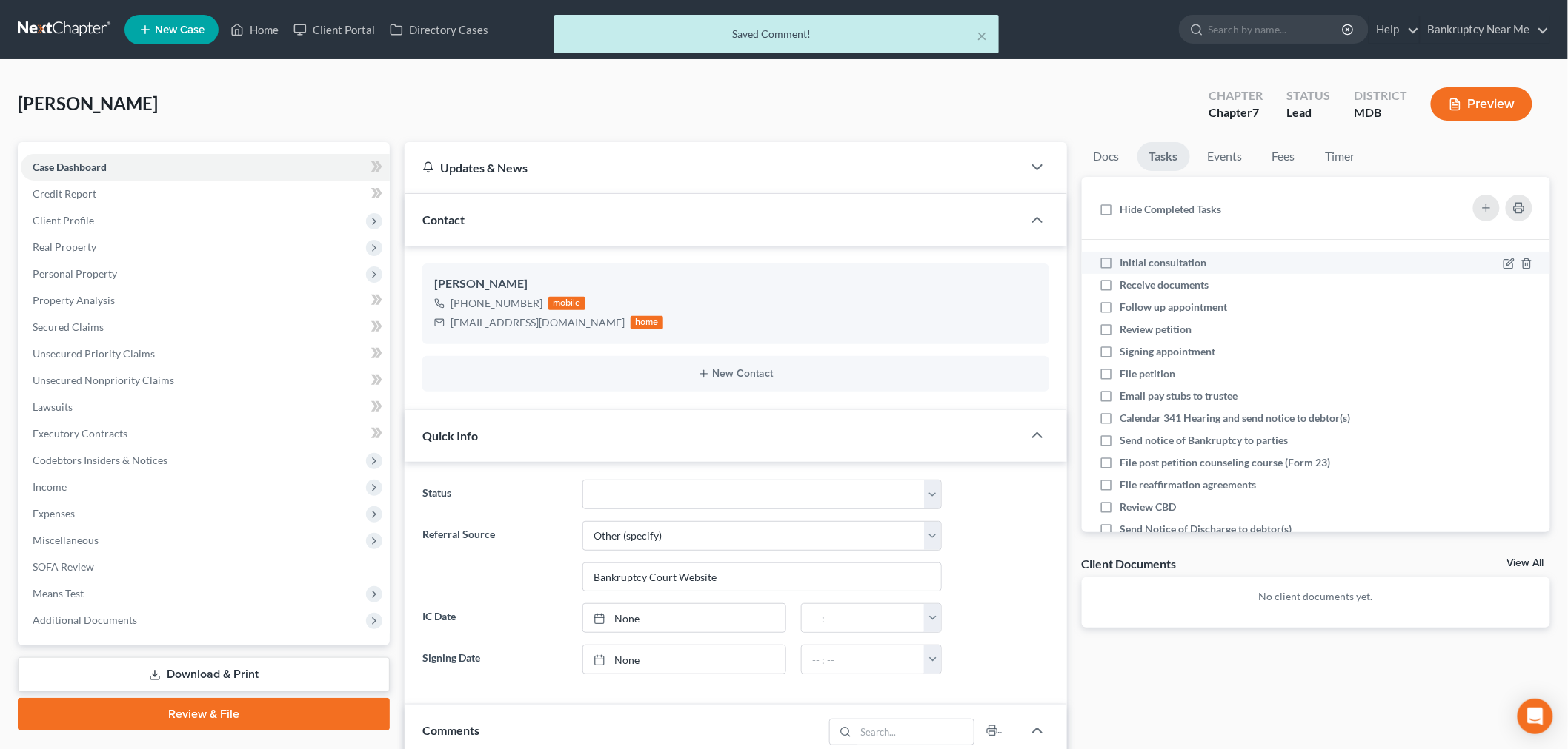
click at [1178, 261] on span "Initial consultation" at bounding box center [1163, 262] width 86 height 12
click at [1135, 261] on input "Initial consultation" at bounding box center [1131, 261] width 10 height 10
checkbox input "true"
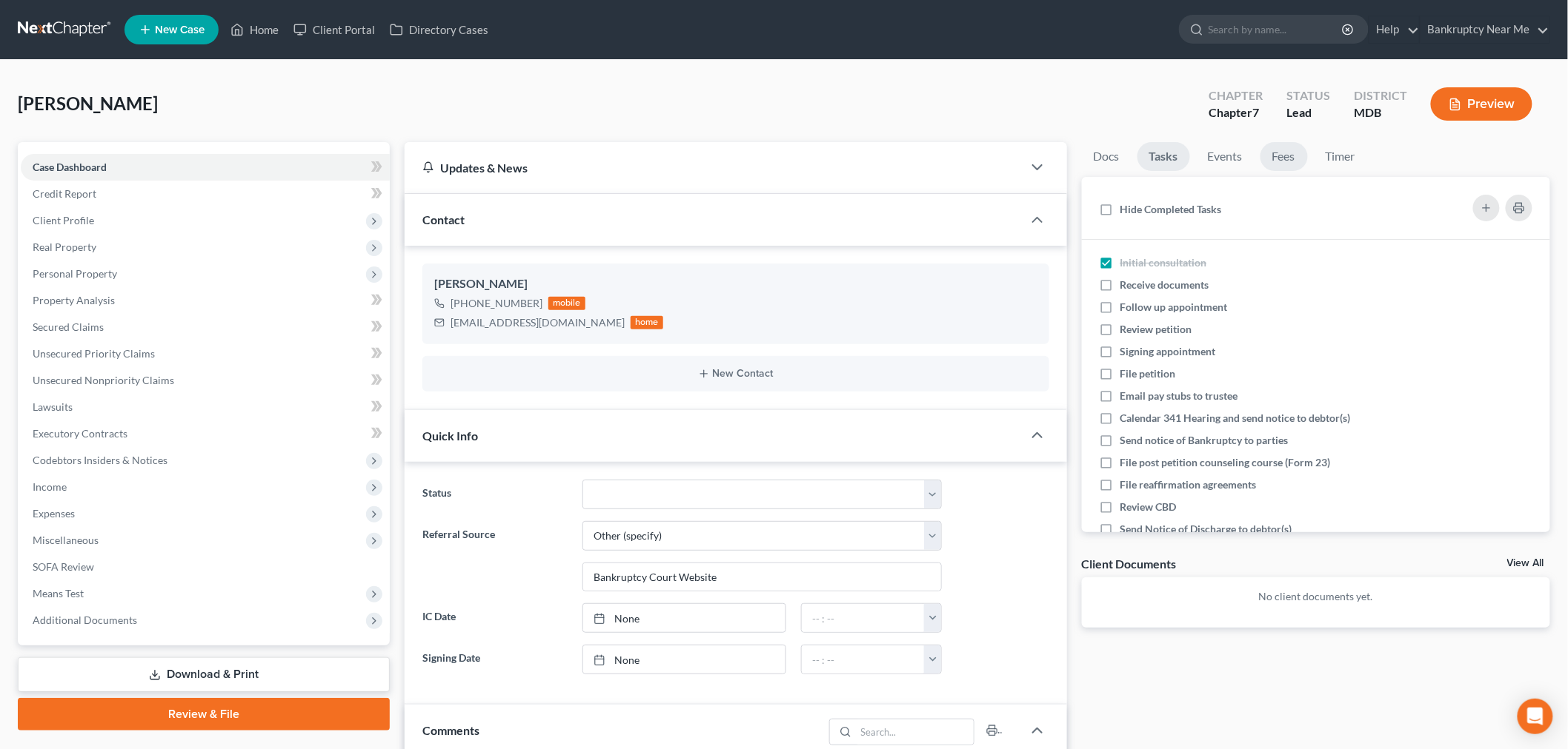
click at [1287, 142] on link "Fees" at bounding box center [1284, 156] width 47 height 28
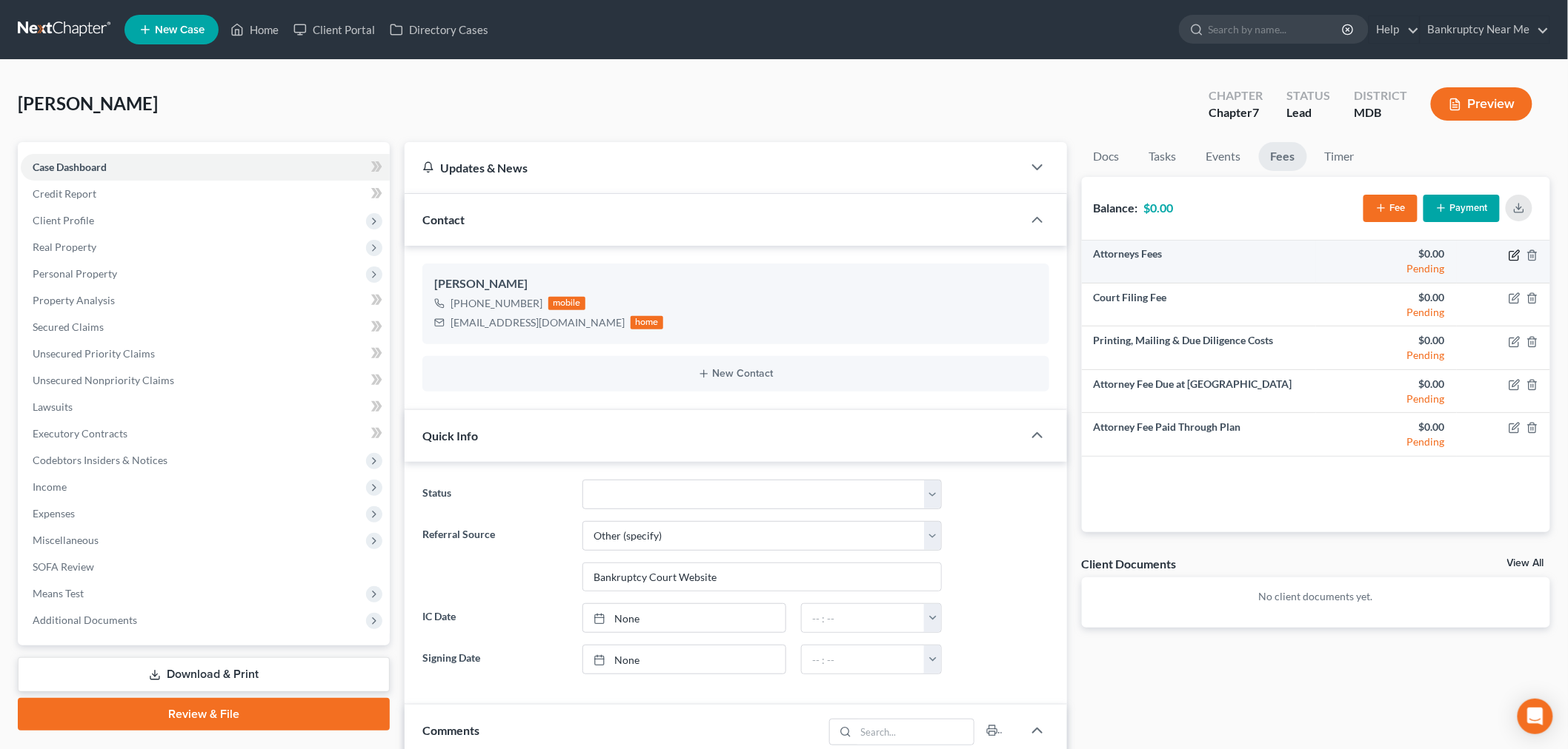
click at [1512, 253] on icon "button" at bounding box center [1514, 256] width 12 height 12
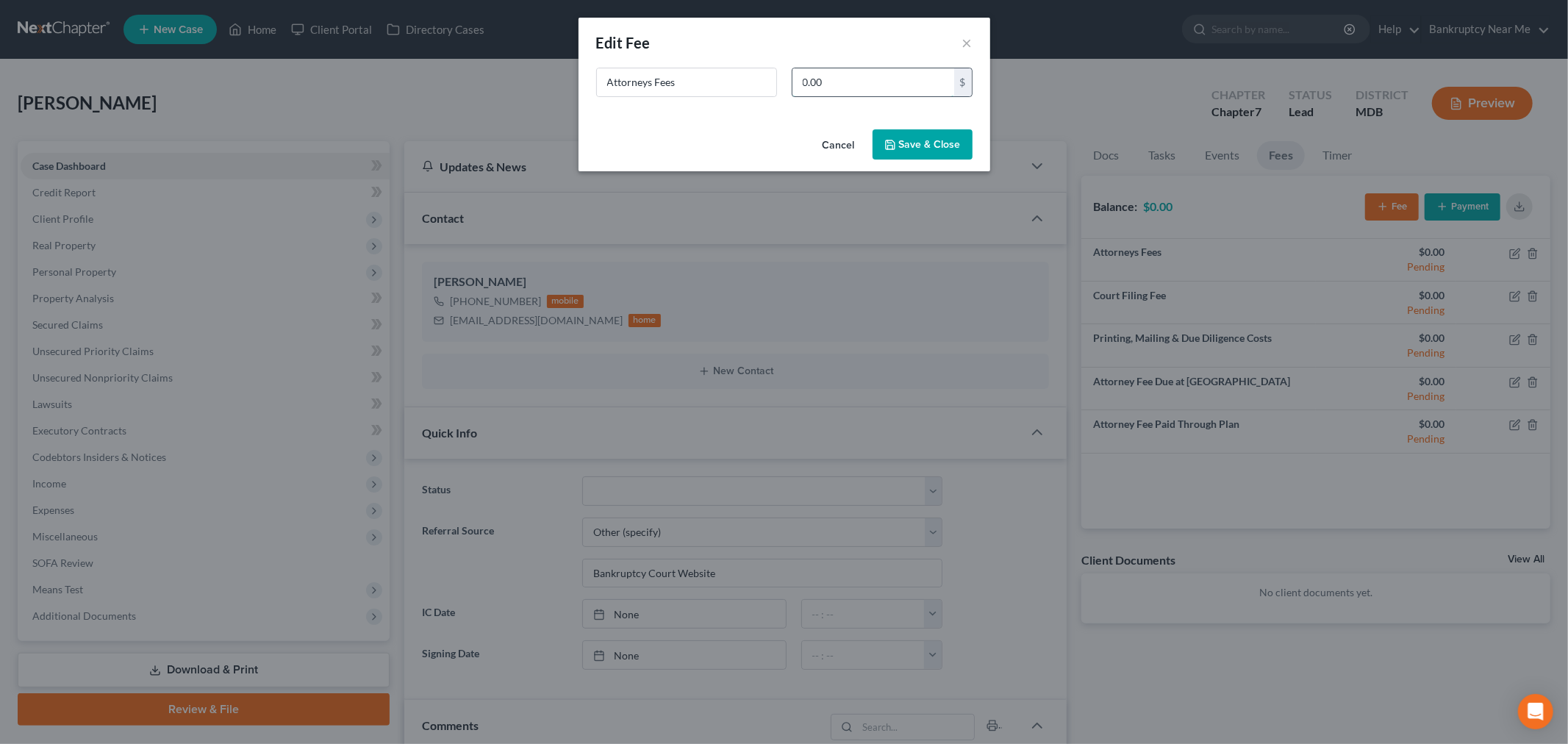
click at [873, 89] on input "0.00" at bounding box center [873, 82] width 162 height 28
type input "1,300"
click at [913, 151] on button "Save & Close" at bounding box center [923, 145] width 100 height 31
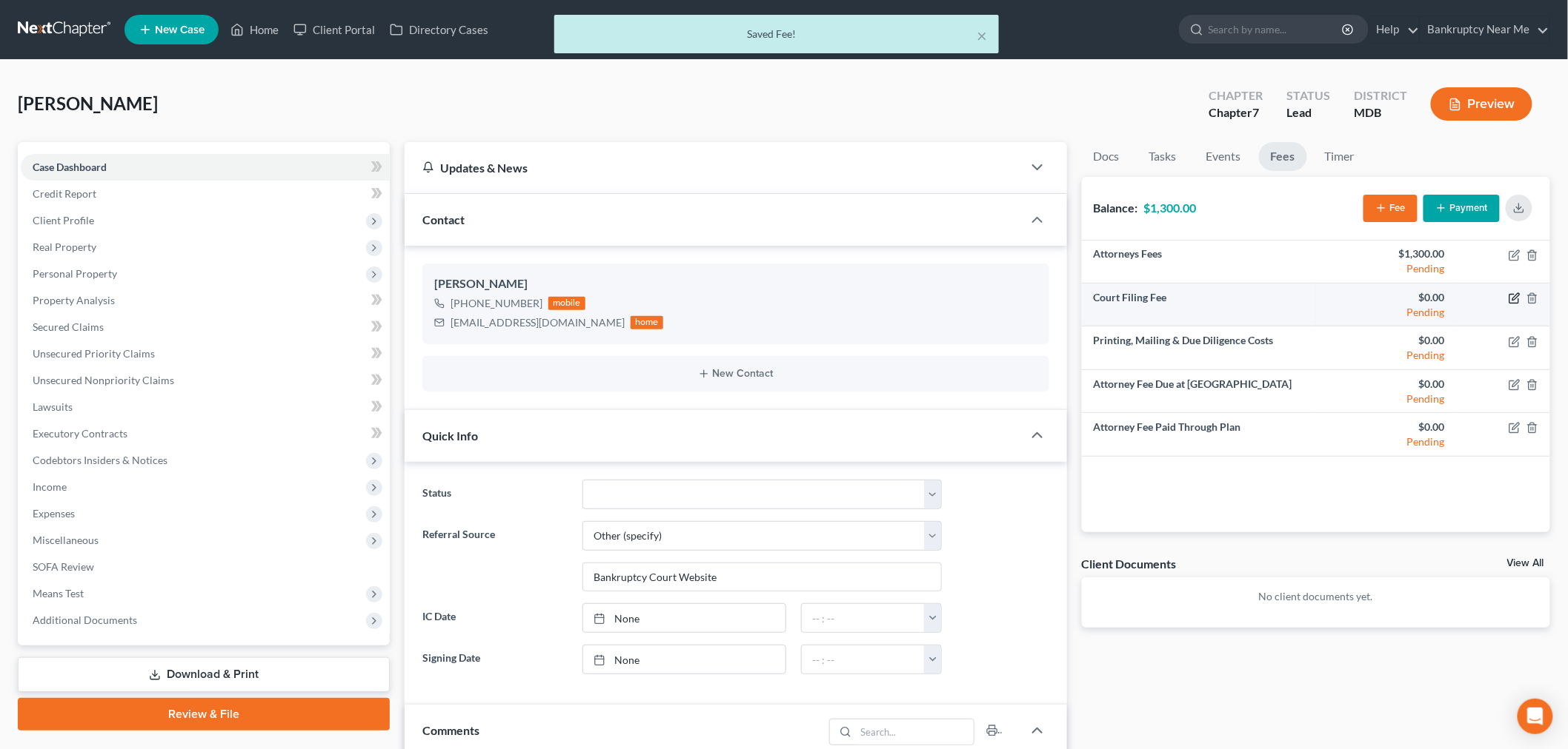
click at [1510, 300] on icon "button" at bounding box center [1514, 298] width 12 height 12
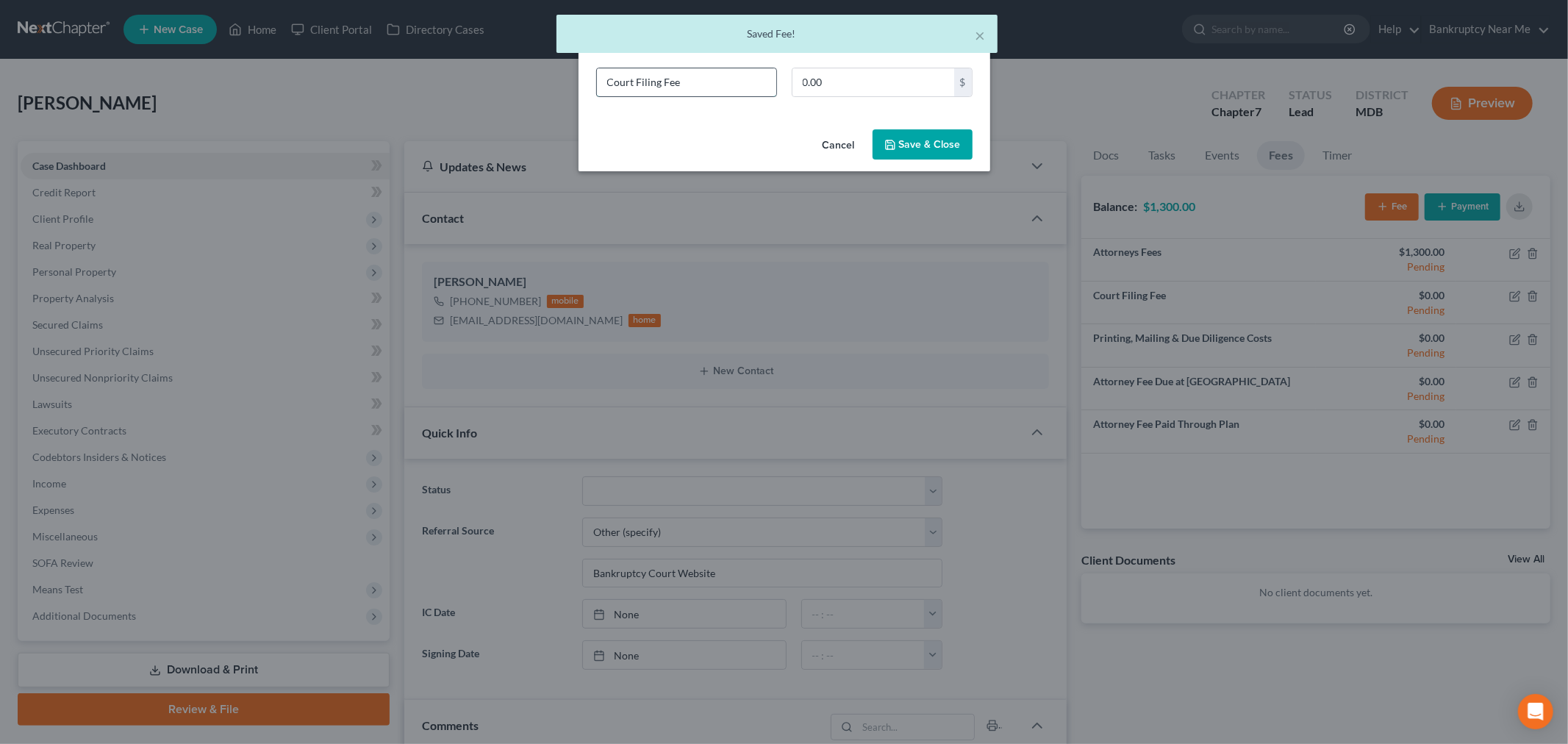
click at [677, 87] on input "Court Filing Fee" at bounding box center [687, 82] width 179 height 28
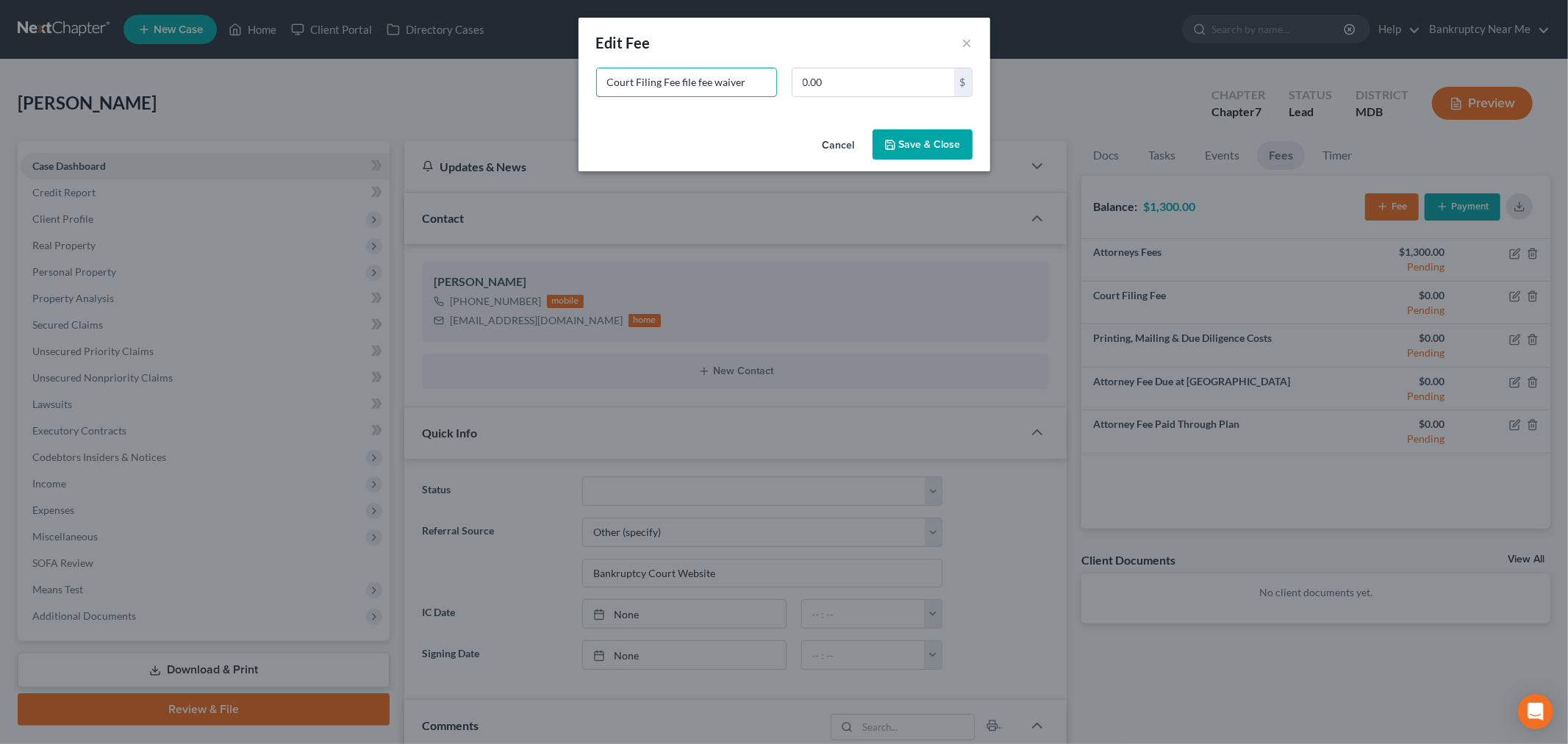
type input "Court Filing Fee file fee waiver"
click at [945, 155] on button "Save & Close" at bounding box center [923, 145] width 100 height 31
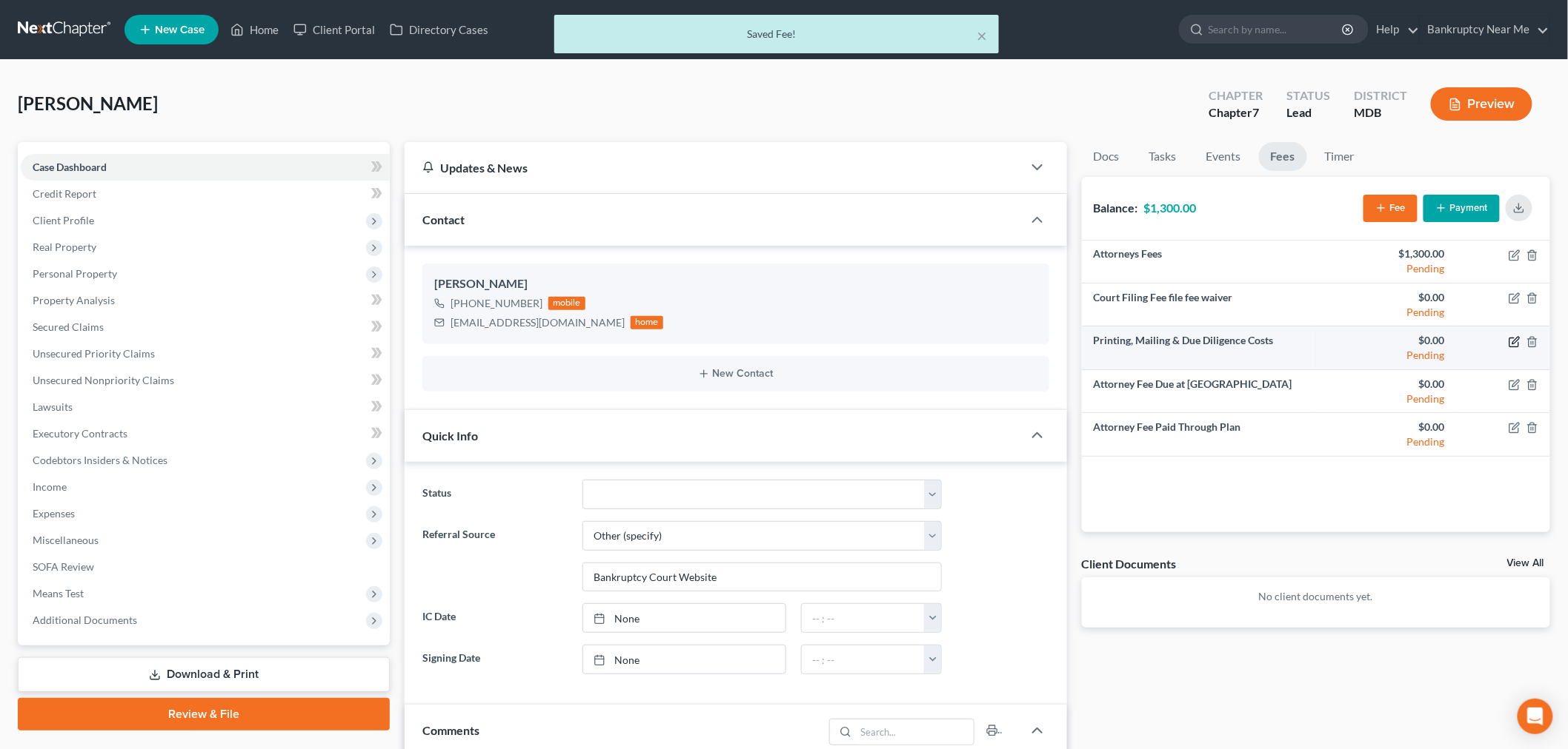
click at [1513, 344] on icon "button" at bounding box center [1514, 342] width 12 height 12
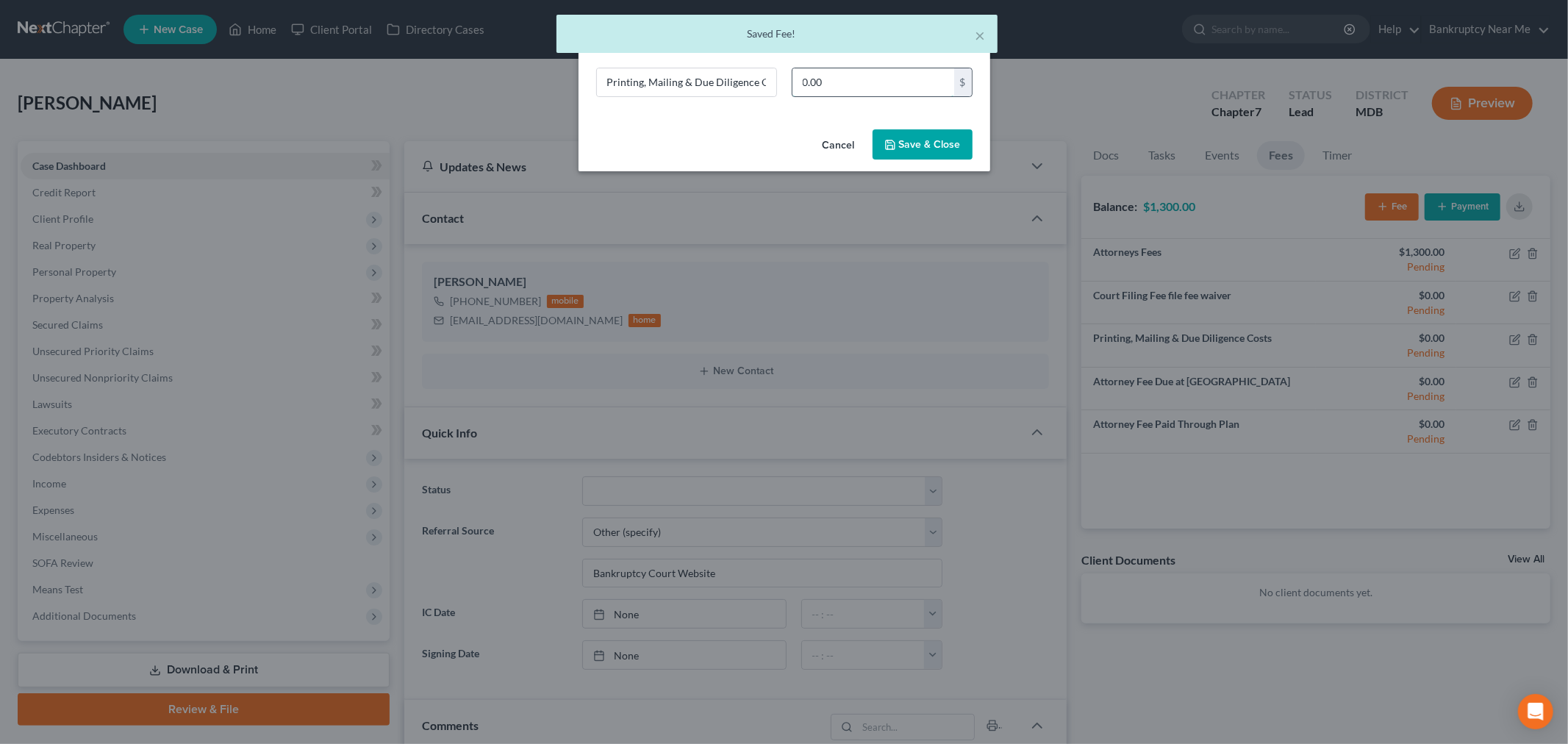
click at [908, 82] on input "0.00" at bounding box center [873, 82] width 162 height 28
type input "50"
click at [922, 137] on button "Save & Close" at bounding box center [923, 145] width 100 height 31
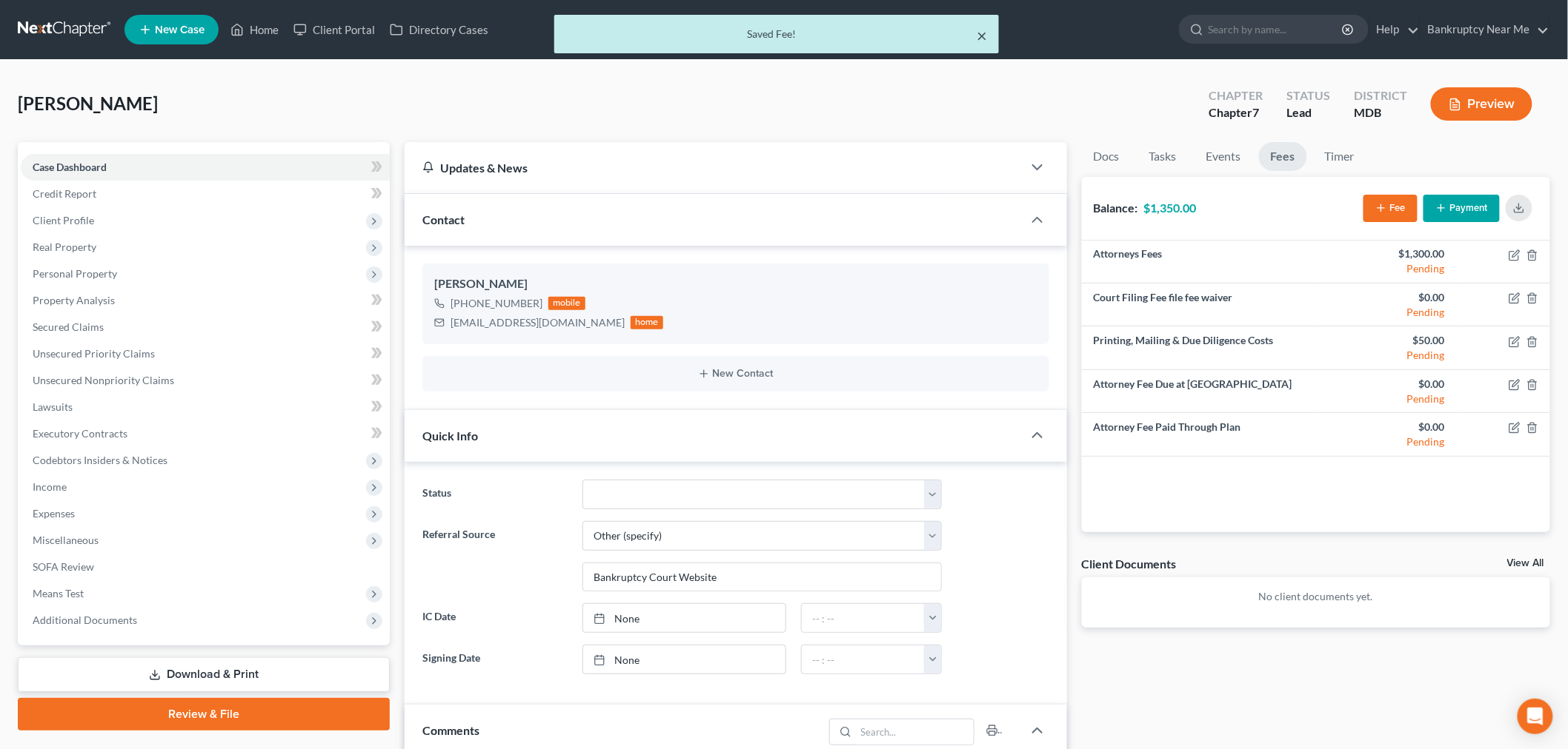
click at [979, 34] on button "×" at bounding box center [982, 36] width 11 height 18
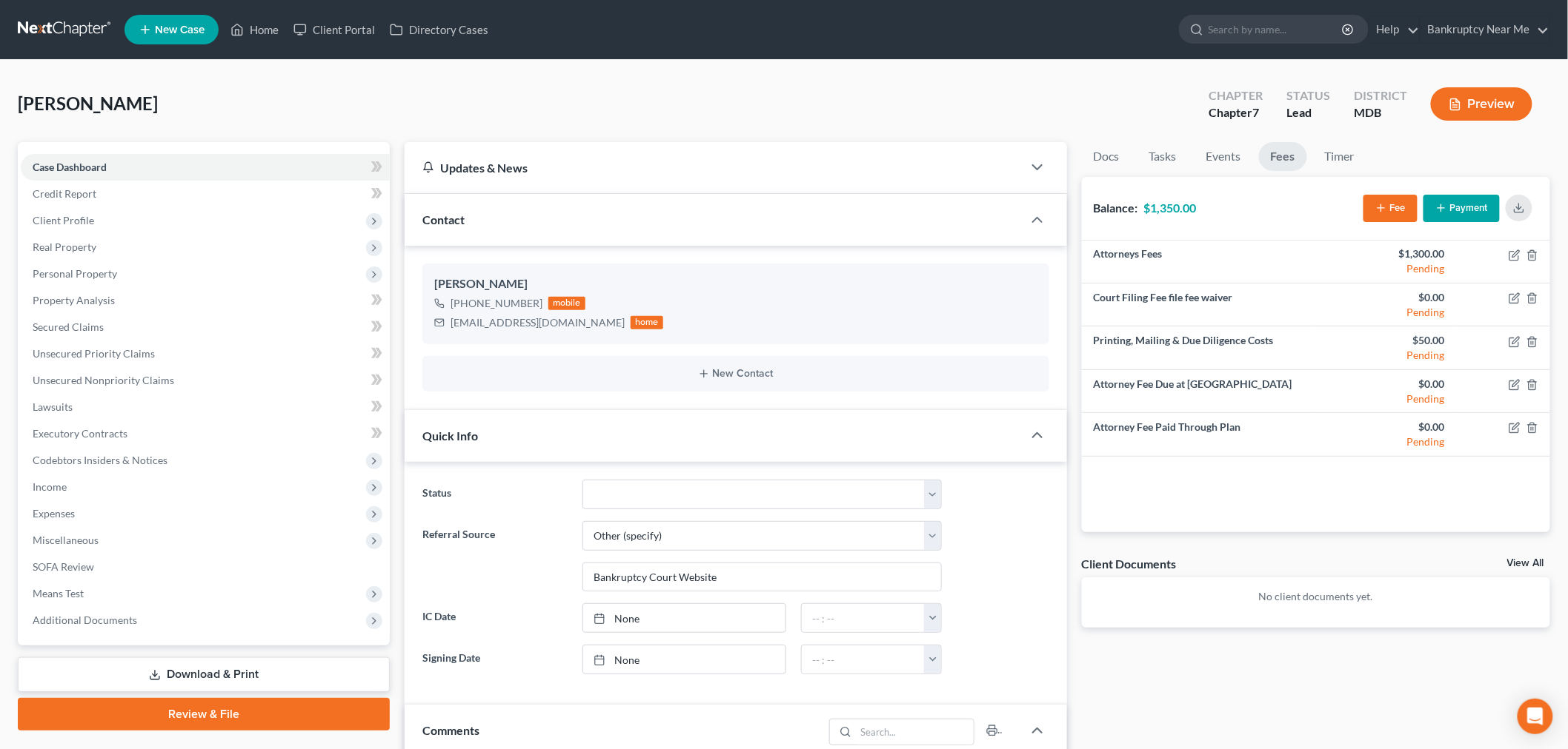
click at [79, 35] on link at bounding box center [65, 29] width 94 height 27
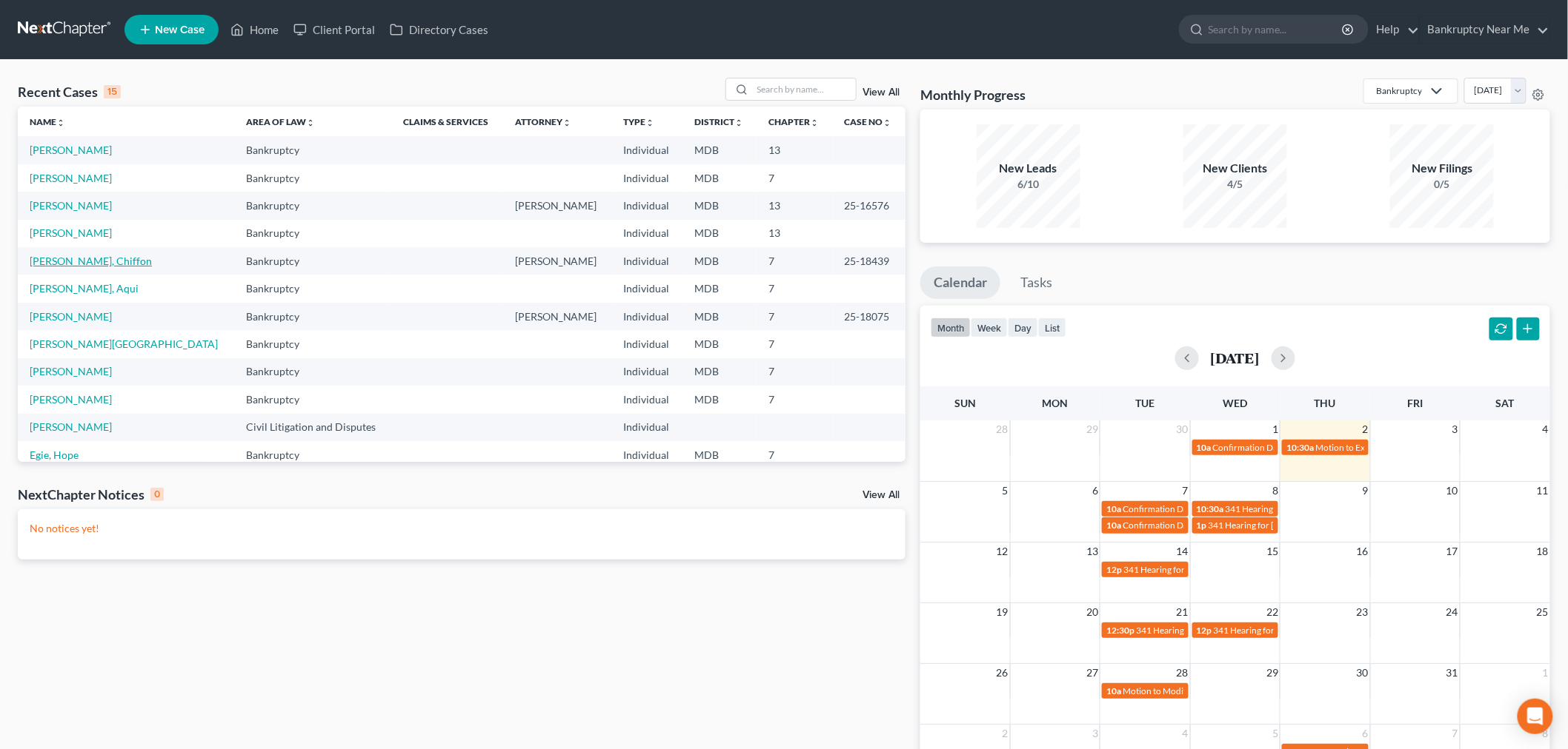
click at [46, 256] on link "[PERSON_NAME], Chiffon" at bounding box center [90, 261] width 122 height 12
select select "6"
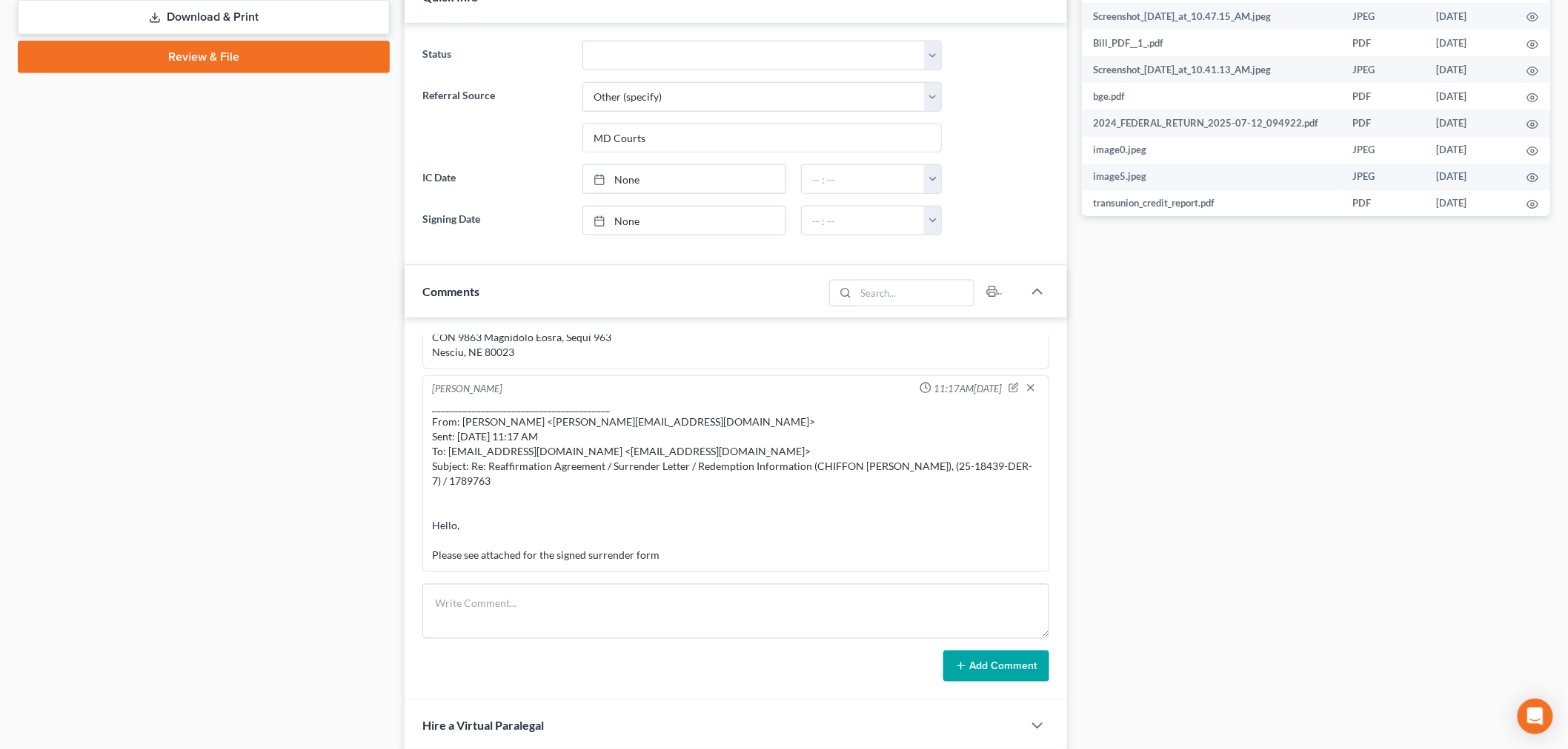
scroll to position [5, 0]
drag, startPoint x: 586, startPoint y: 646, endPoint x: 591, endPoint y: 630, distance: 16.8
click at [584, 646] on form "Add Comment" at bounding box center [735, 633] width 626 height 98
click at [591, 630] on textarea at bounding box center [735, 611] width 626 height 55
paste textarea "________________________________________ From: [PERSON_NAME] <[PERSON_NAME][EMA…"
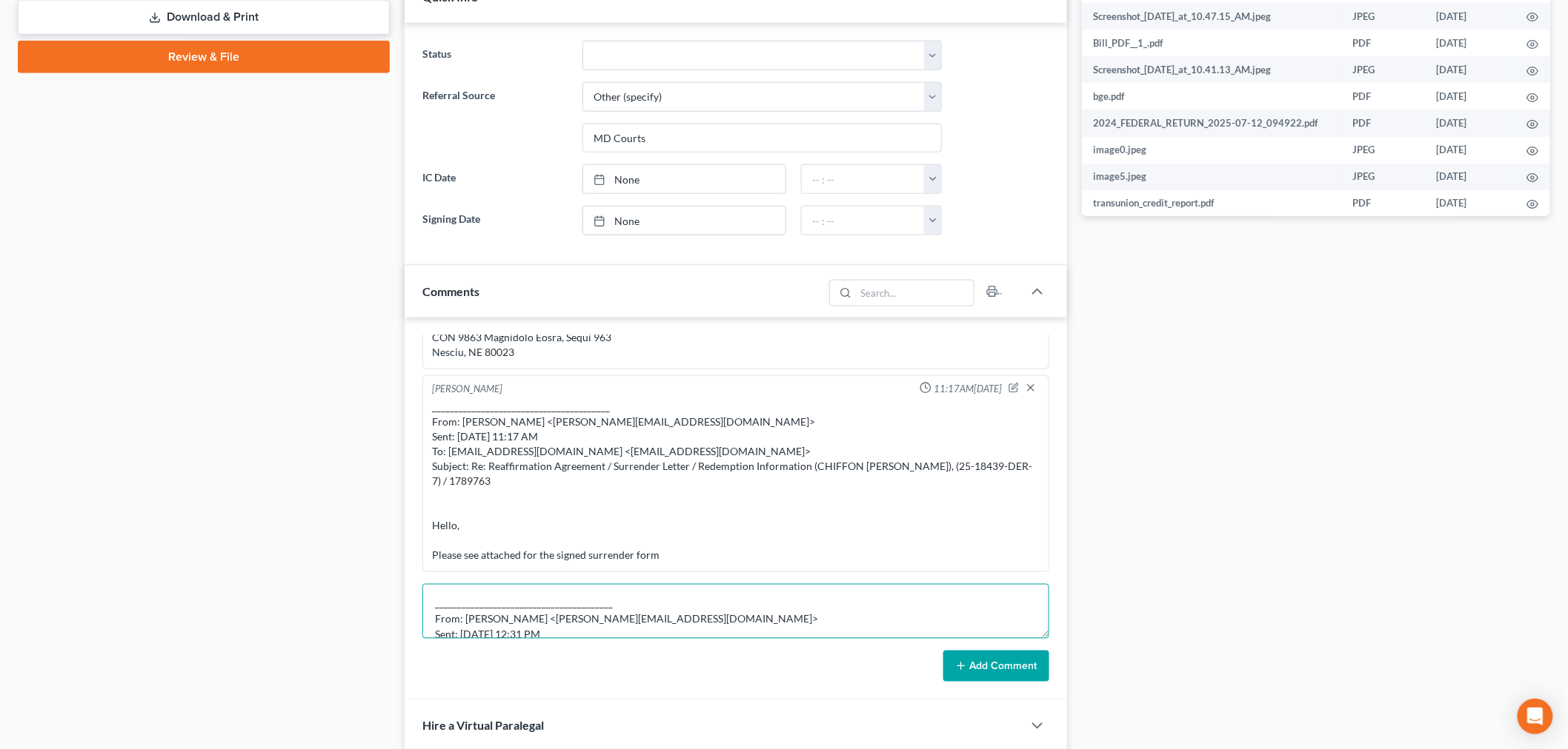
scroll to position [204, 0]
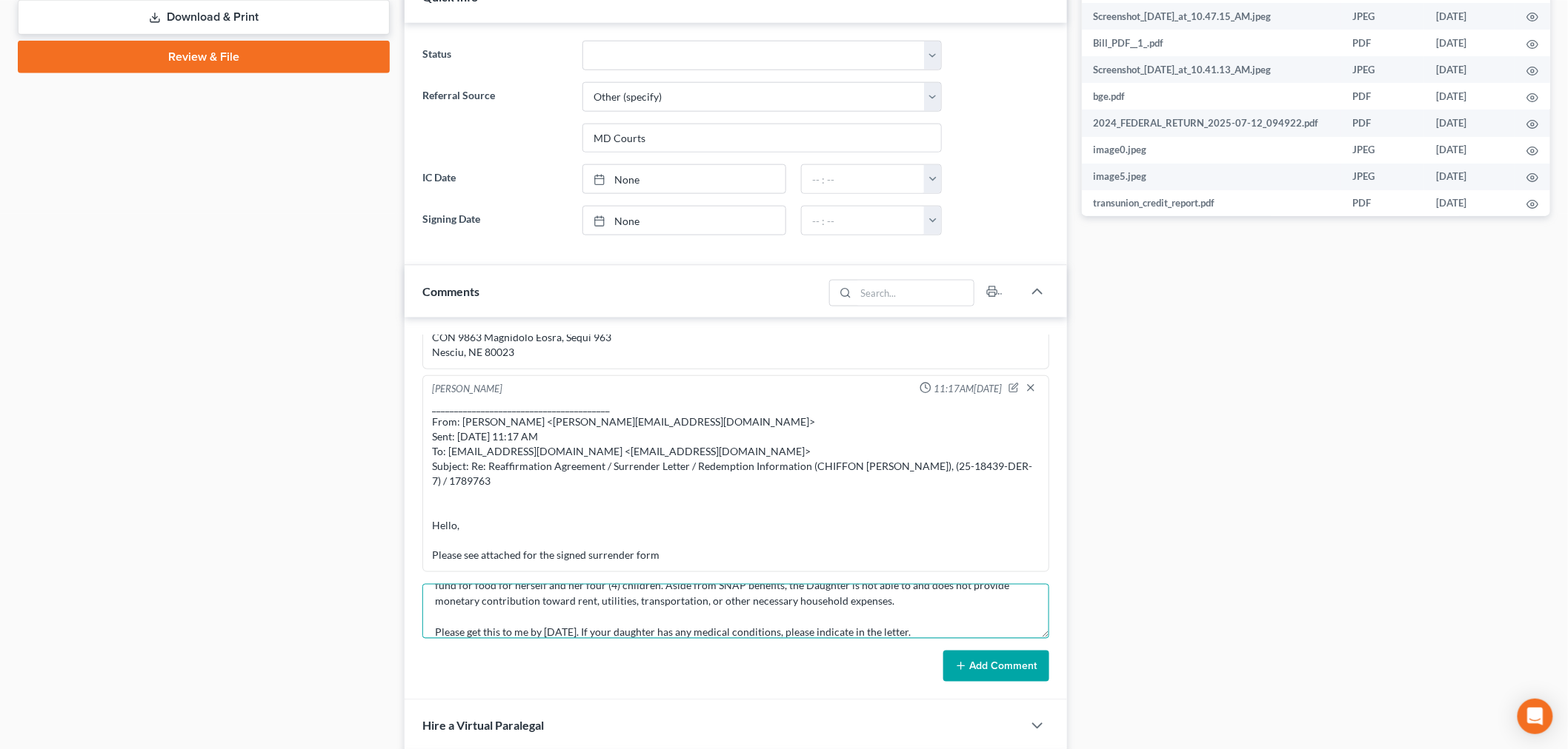
type textarea "________________________________________ From: [PERSON_NAME] <[PERSON_NAME][EMA…"
click at [1002, 659] on button "Add Comment" at bounding box center [996, 666] width 106 height 31
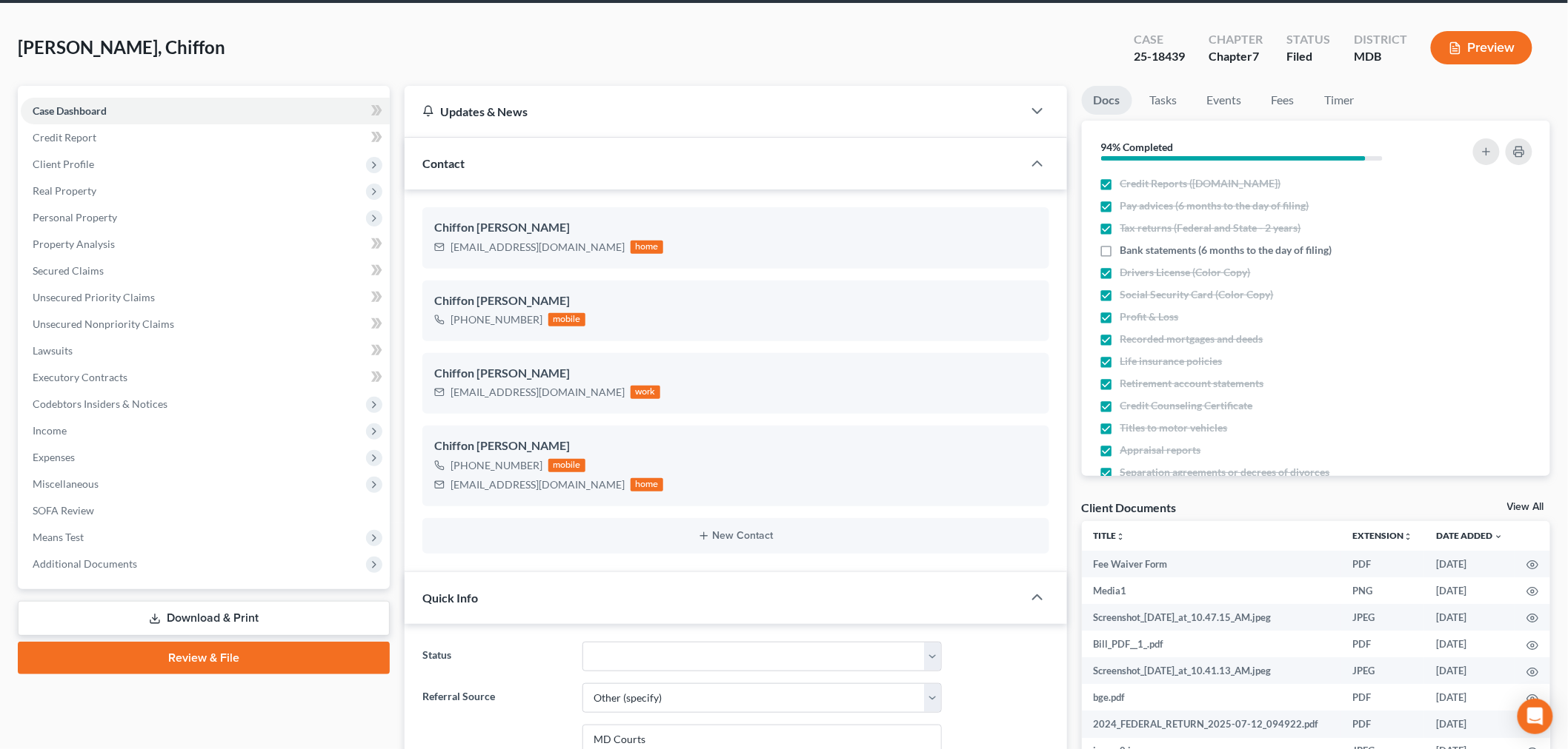
scroll to position [0, 0]
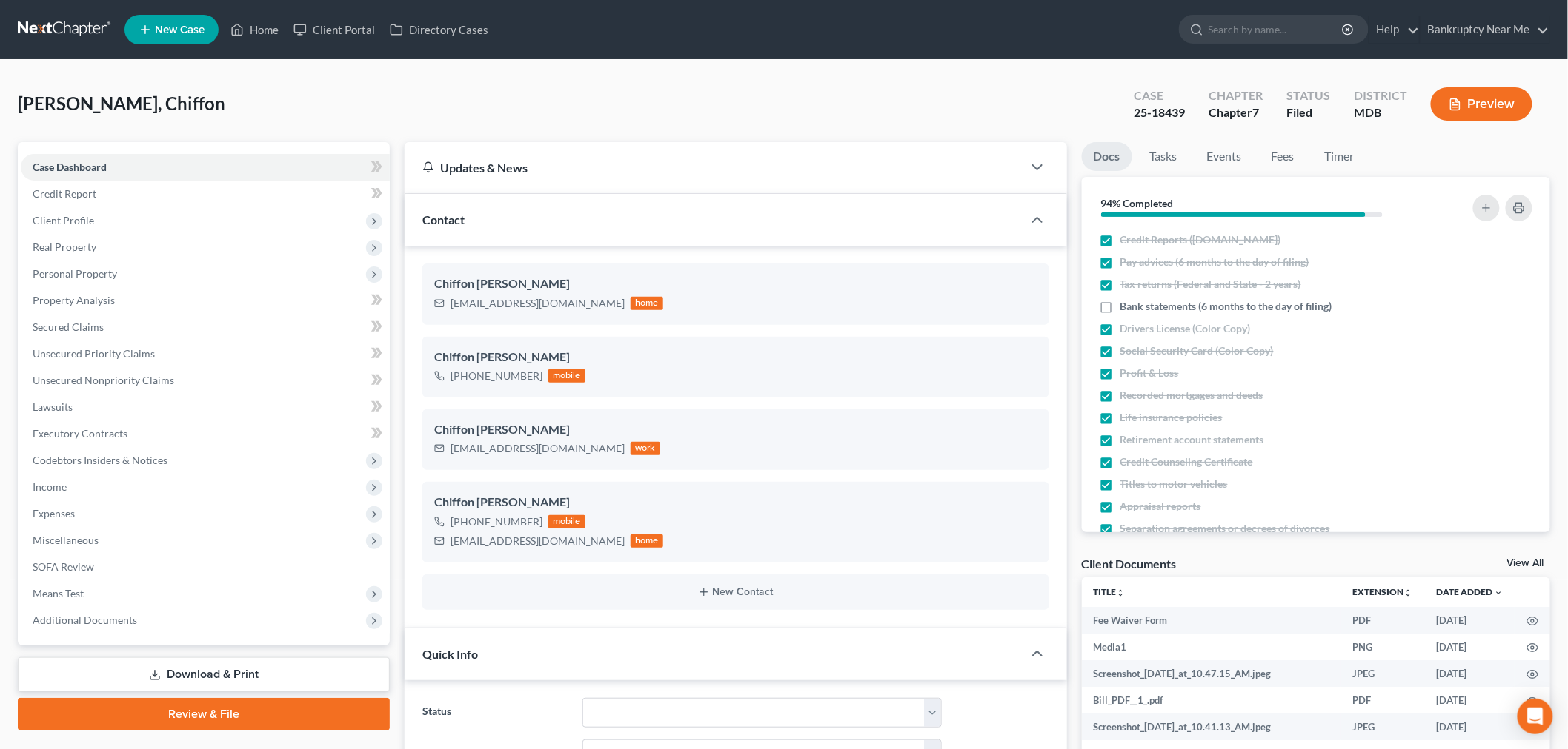
click at [72, 28] on link at bounding box center [65, 29] width 94 height 27
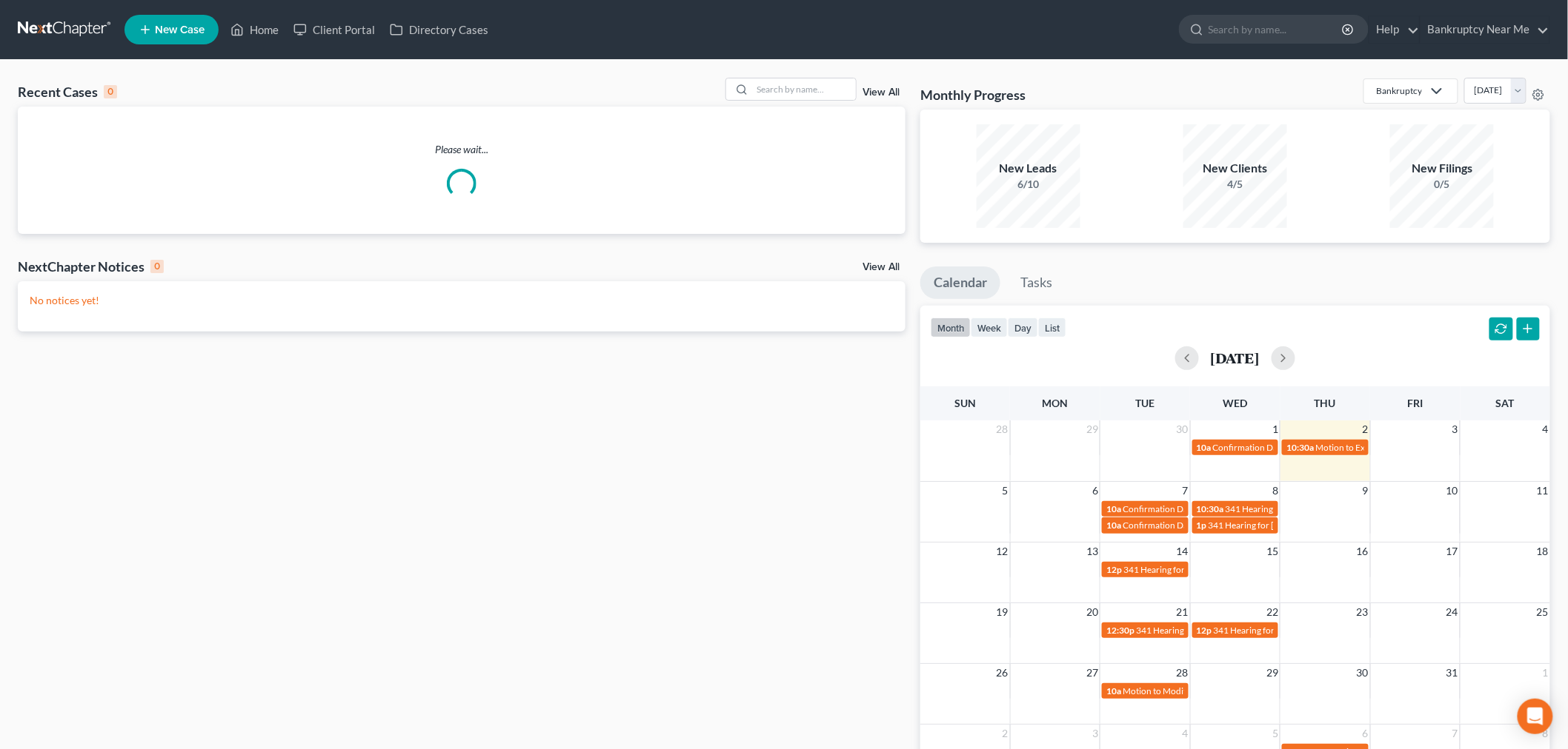
click at [766, 101] on div "Recent Cases 0 View All" at bounding box center [462, 91] width 888 height 28
click at [775, 96] on input "search" at bounding box center [803, 89] width 103 height 21
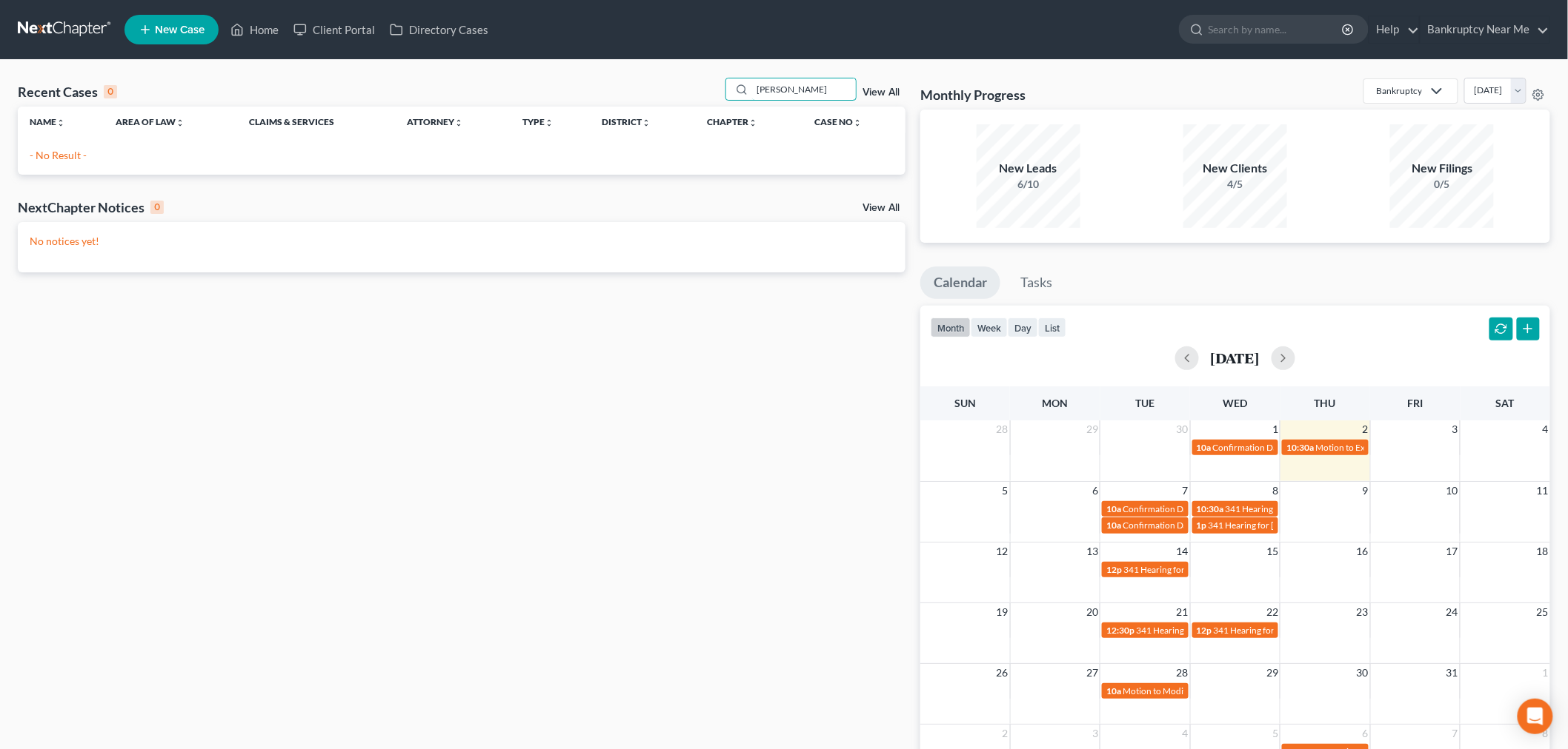
type input "[PERSON_NAME]"
click at [167, 28] on span "New Case" at bounding box center [179, 30] width 50 height 11
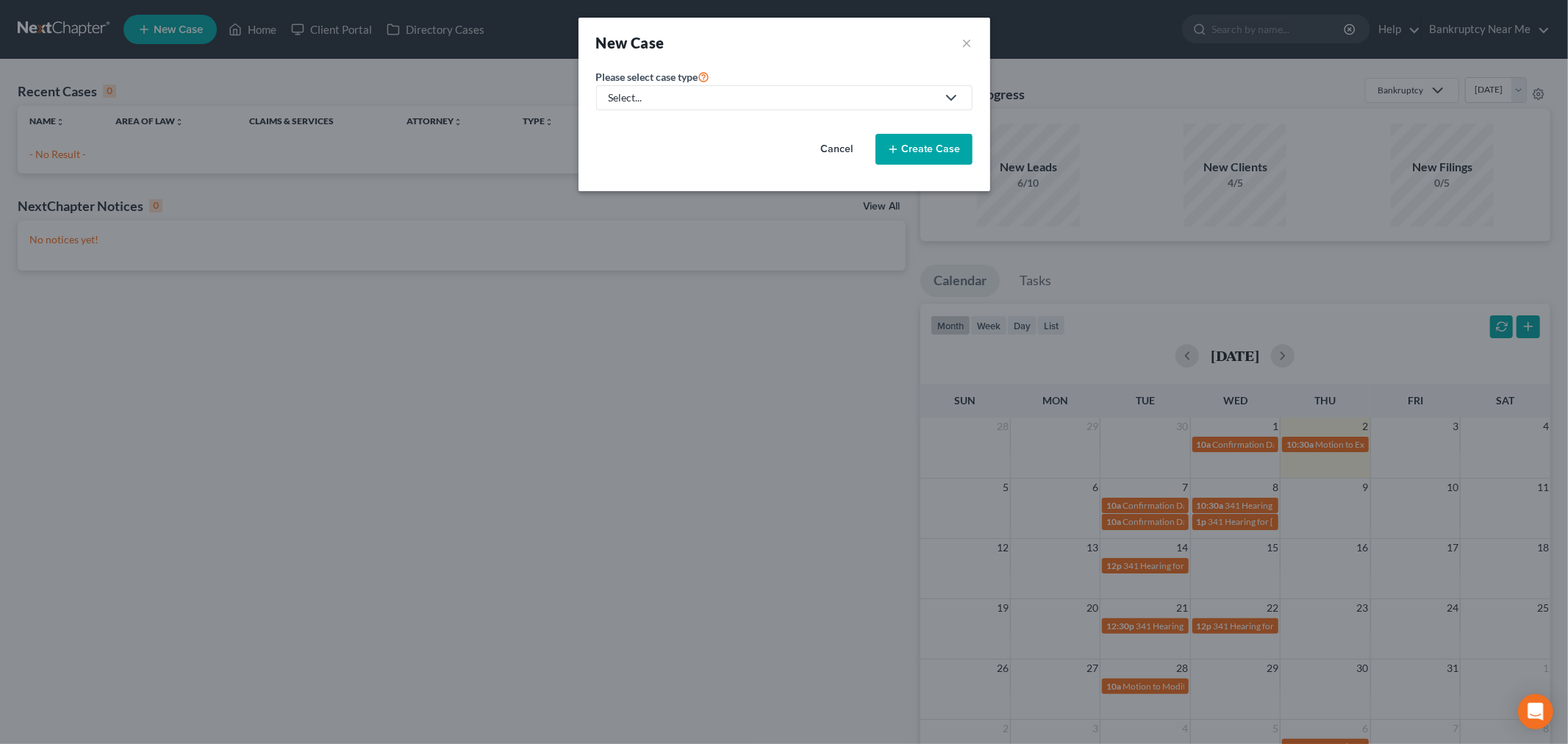
click at [784, 99] on div "Select..." at bounding box center [773, 98] width 328 height 15
click at [693, 126] on div "Bankruptcy" at bounding box center [674, 127] width 129 height 15
select select "38"
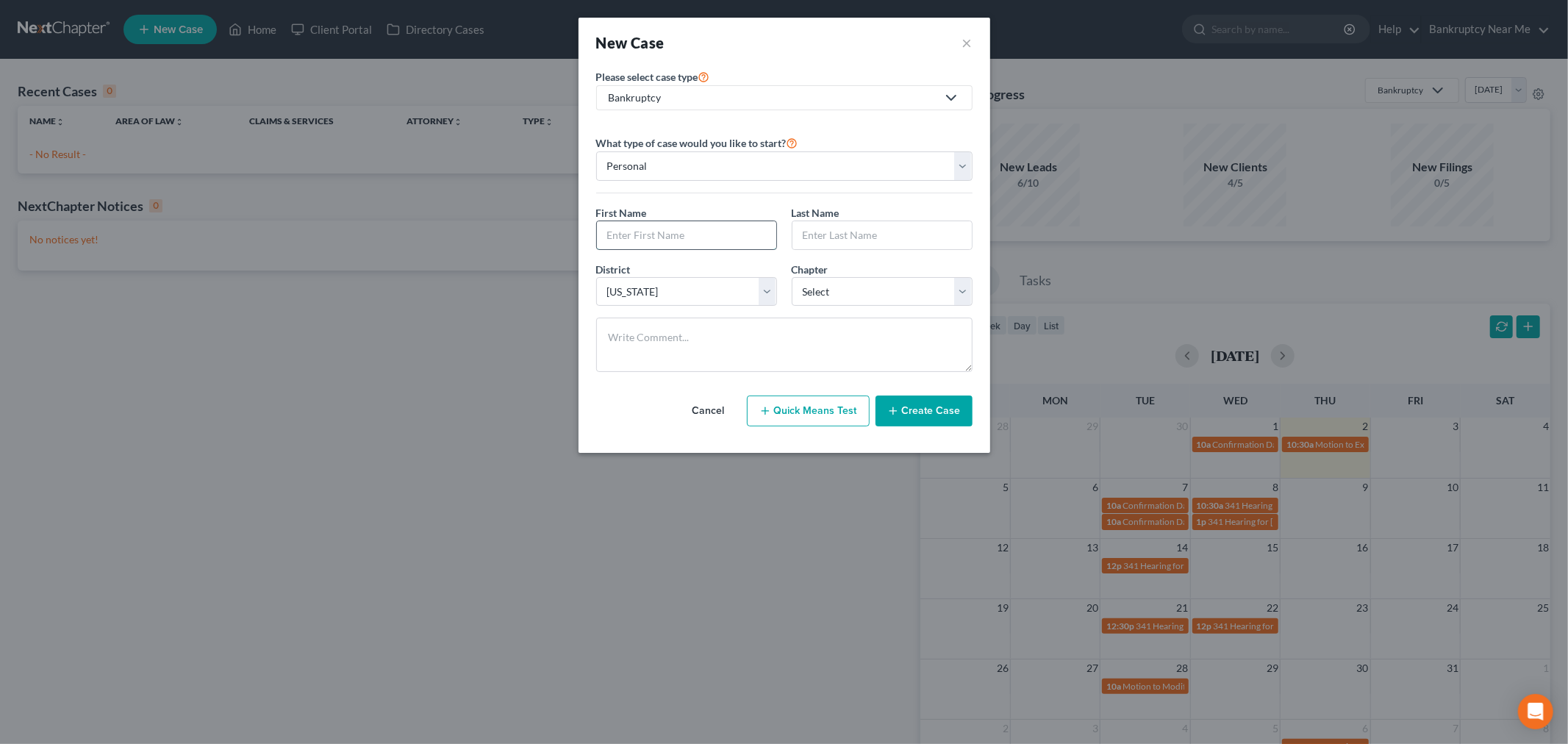
click at [639, 235] on input "text" at bounding box center [687, 235] width 179 height 28
type input "[PERSON_NAME]"
click at [849, 228] on input "text" at bounding box center [882, 235] width 179 height 28
type input "W"
click at [841, 289] on select "Select 7 11 12 13" at bounding box center [883, 292] width 181 height 29
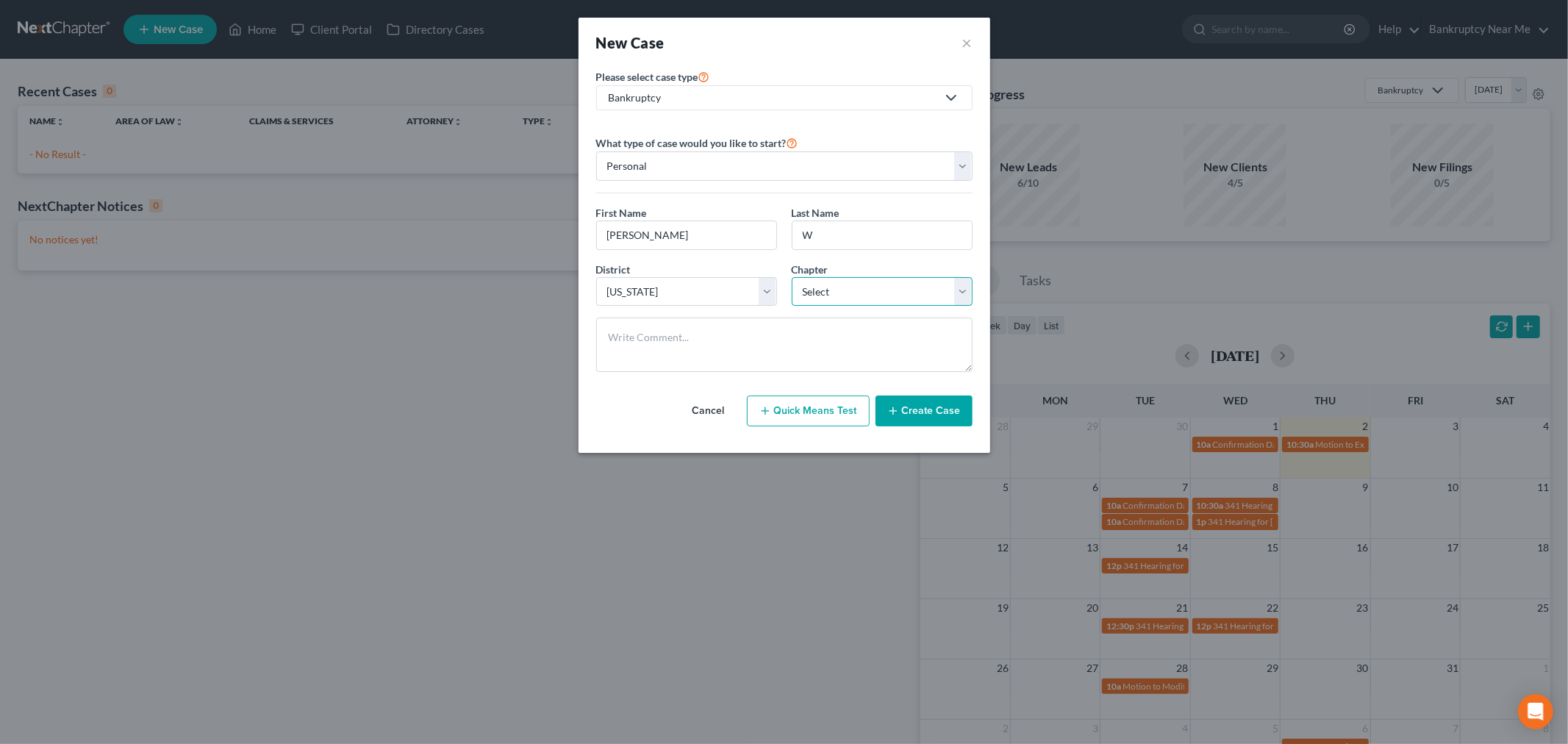
select select "3"
click at [792, 277] on select "Select 7 11 12 13" at bounding box center [883, 292] width 181 height 29
click at [885, 340] on textarea at bounding box center [785, 345] width 377 height 54
type textarea "Already has counsel and does not like"
click at [925, 415] on button "Create Case" at bounding box center [924, 411] width 97 height 31
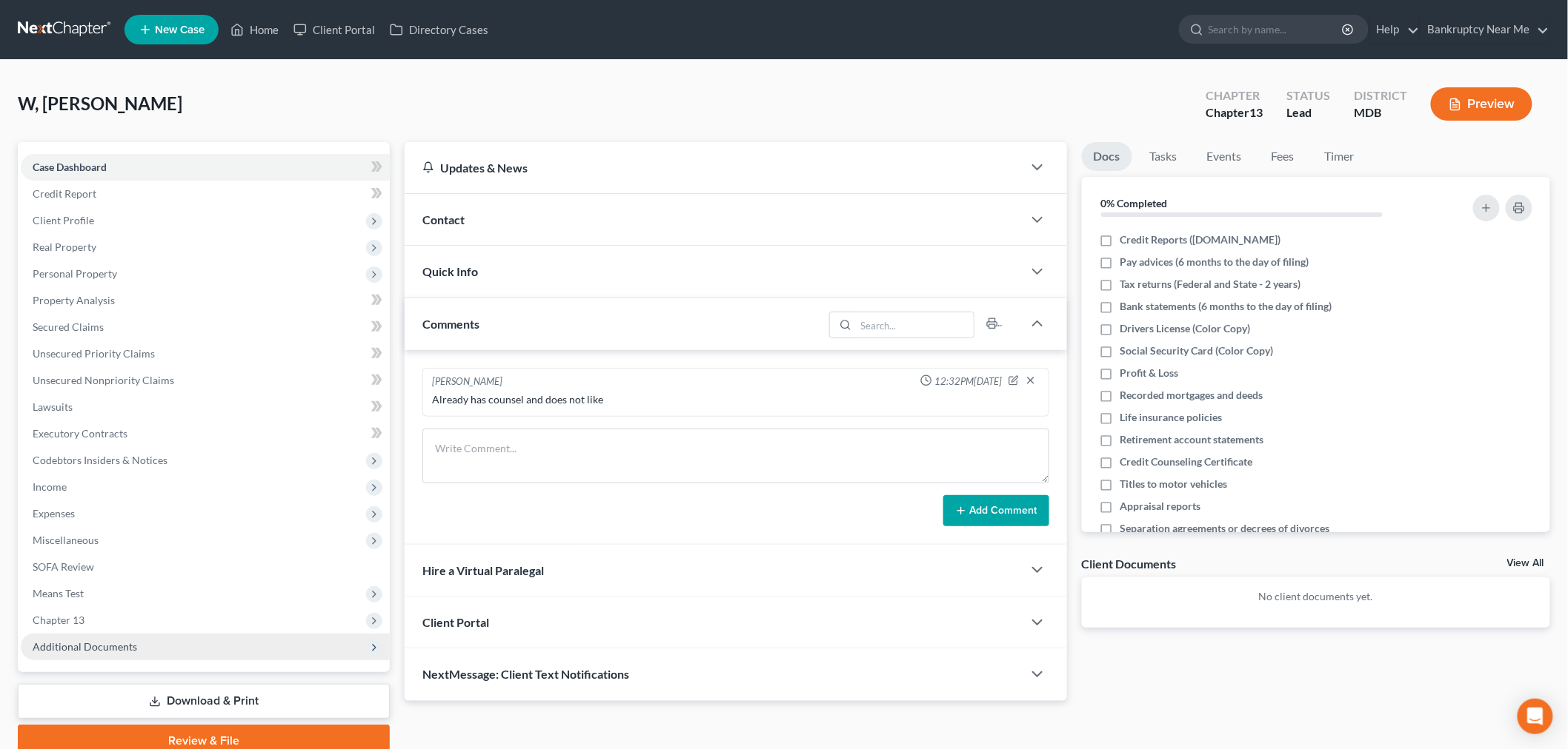
click at [100, 650] on span "Additional Documents" at bounding box center [85, 646] width 104 height 12
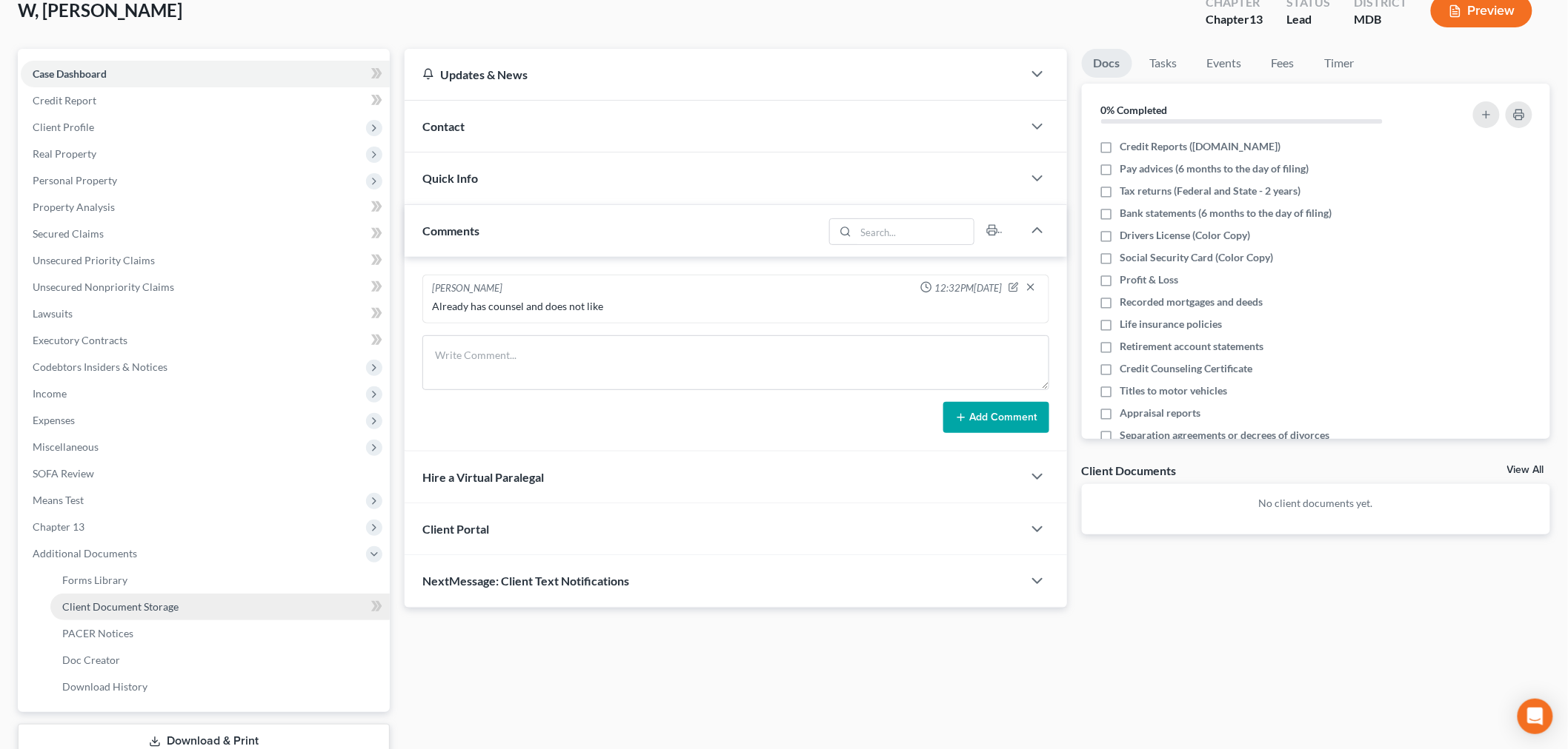
scroll to position [195, 0]
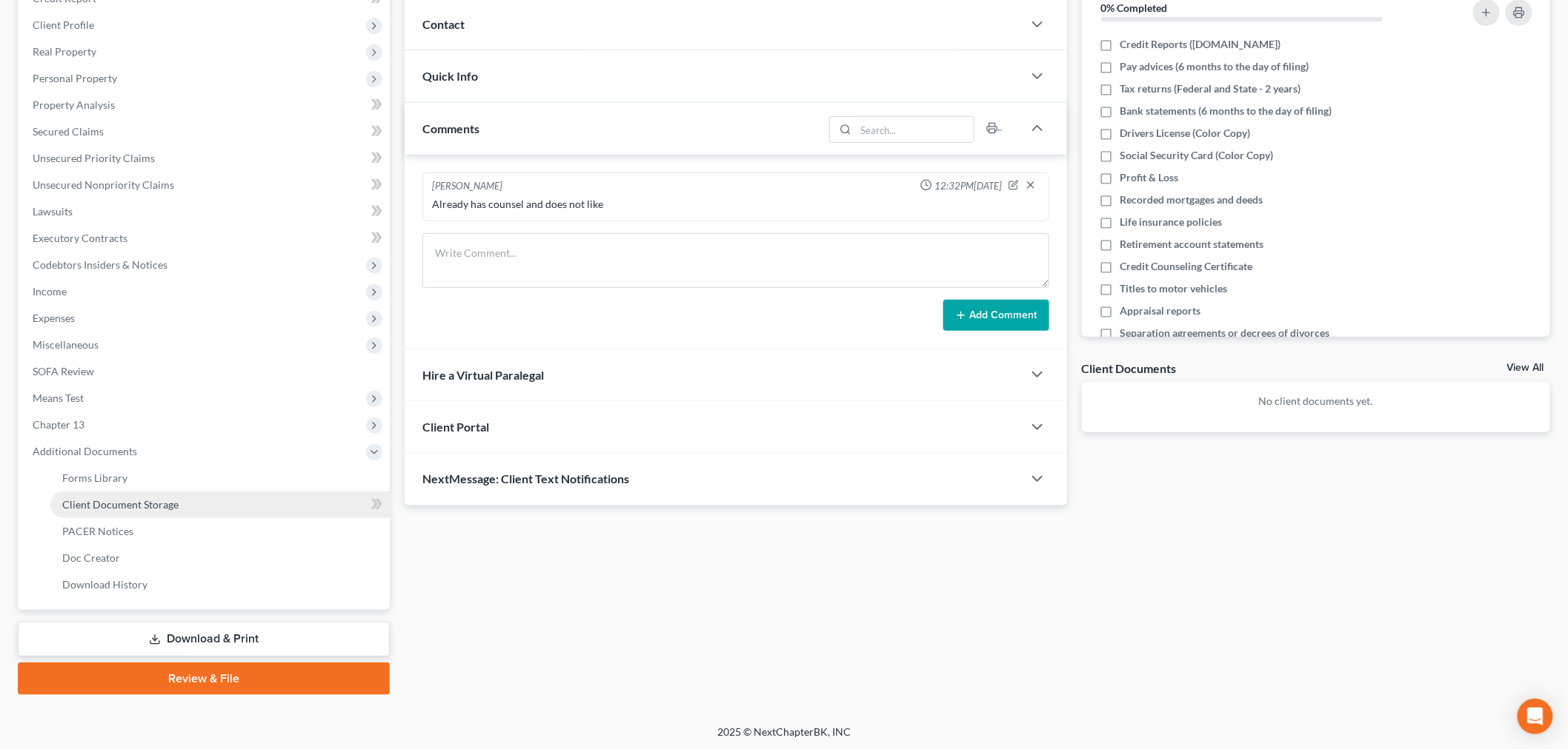
click at [132, 508] on span "Client Document Storage" at bounding box center [120, 504] width 116 height 12
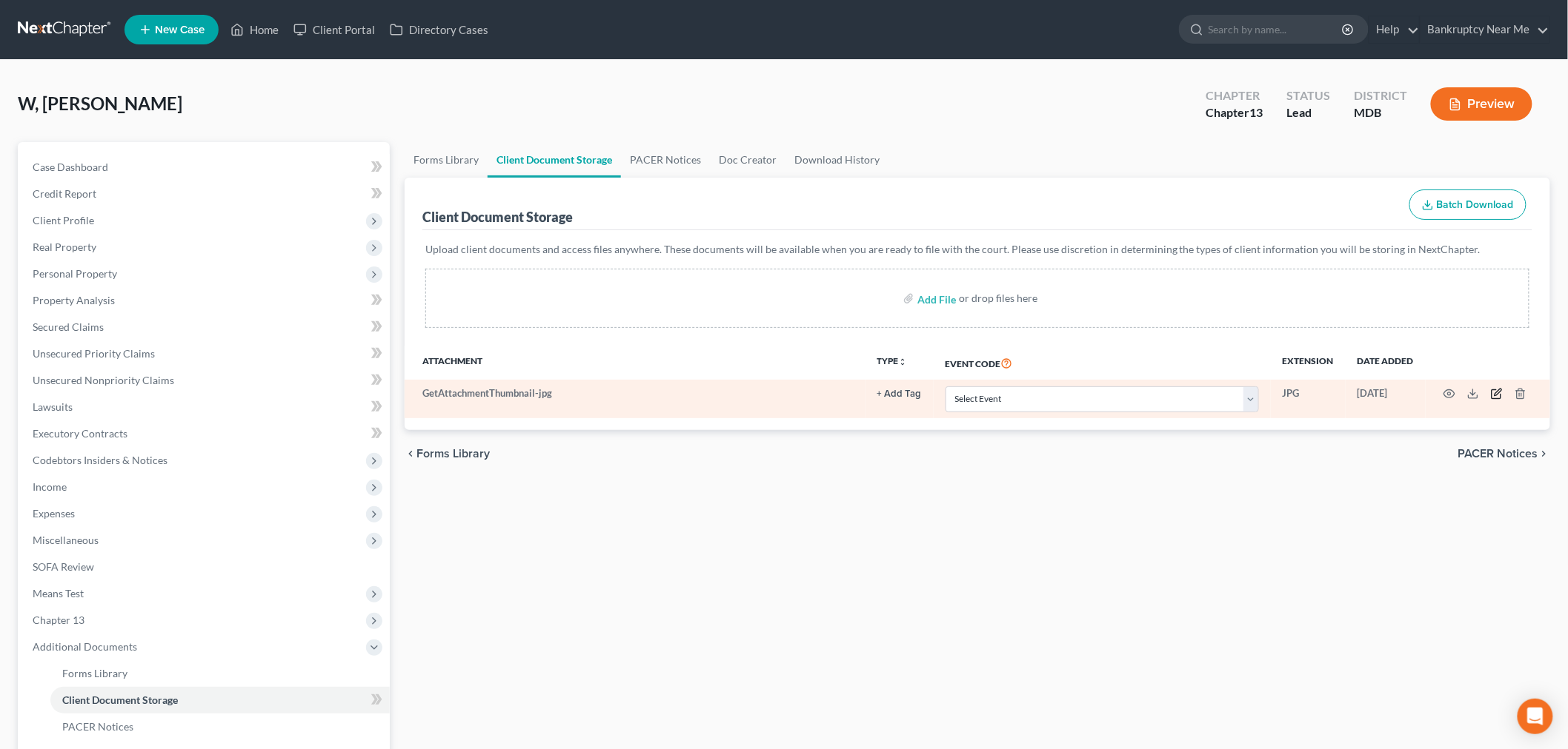
click at [1491, 396] on icon "button" at bounding box center [1496, 394] width 12 height 12
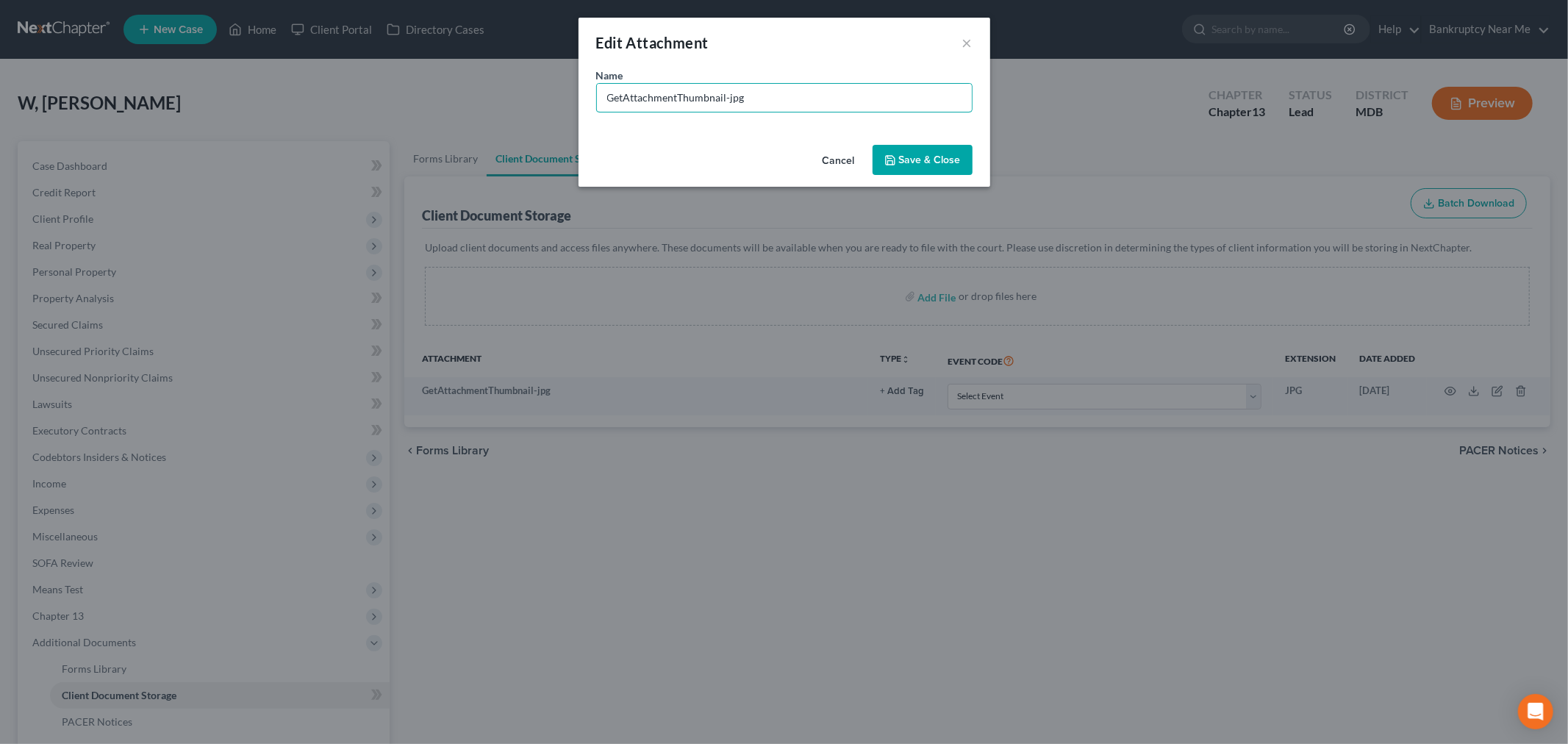
drag, startPoint x: 788, startPoint y: 104, endPoint x: 425, endPoint y: 104, distance: 363.0
click at [425, 104] on div "Edit Attachment × Name * GetAttachmentThumbnail-jpg Cancel Save & Close" at bounding box center [784, 372] width 1568 height 744
type input "Yelp Communication"
click at [922, 178] on div "Cancel Save & Close" at bounding box center [784, 163] width 411 height 49
click at [925, 162] on span "Save & Close" at bounding box center [929, 159] width 61 height 12
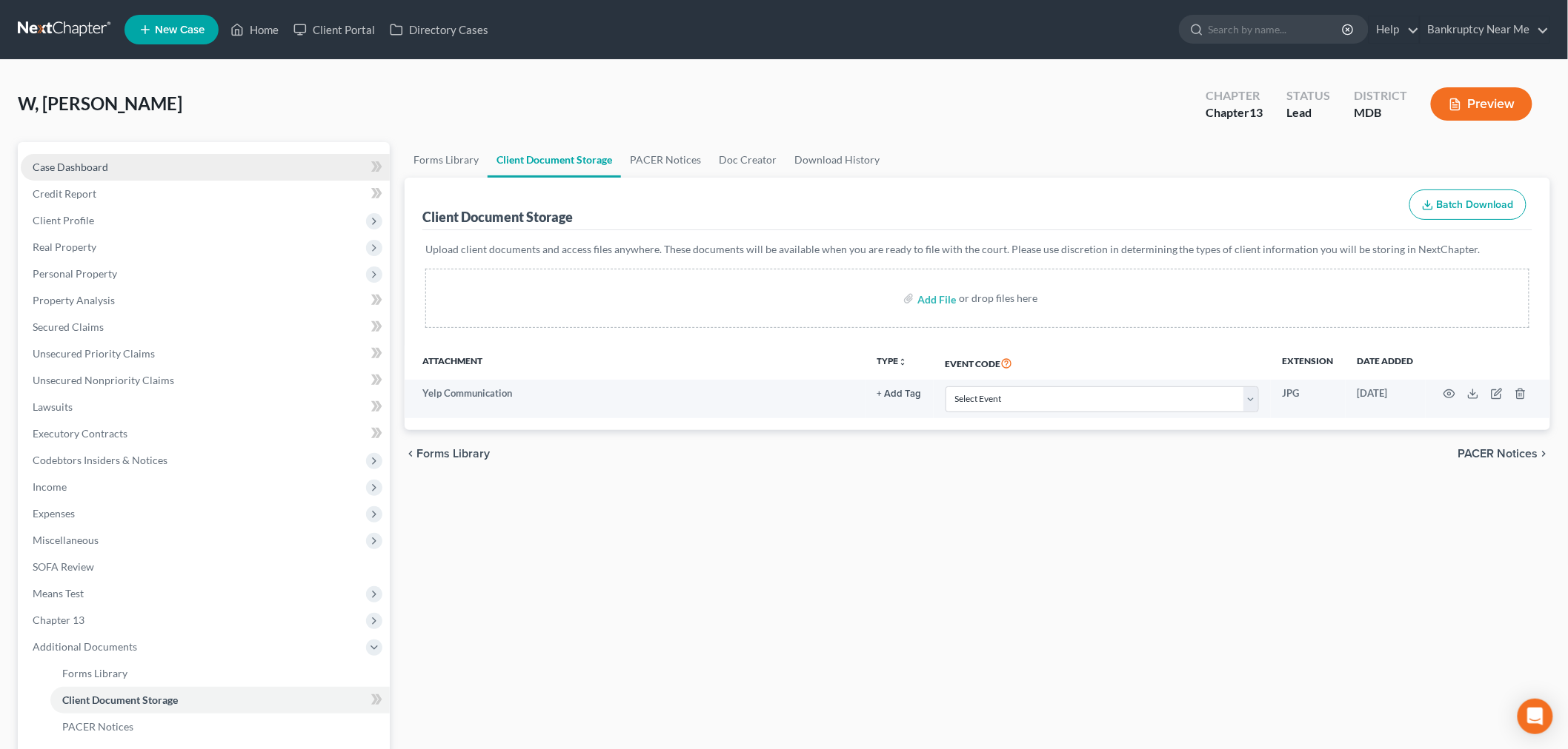
click at [82, 167] on span "Case Dashboard" at bounding box center [70, 166] width 76 height 12
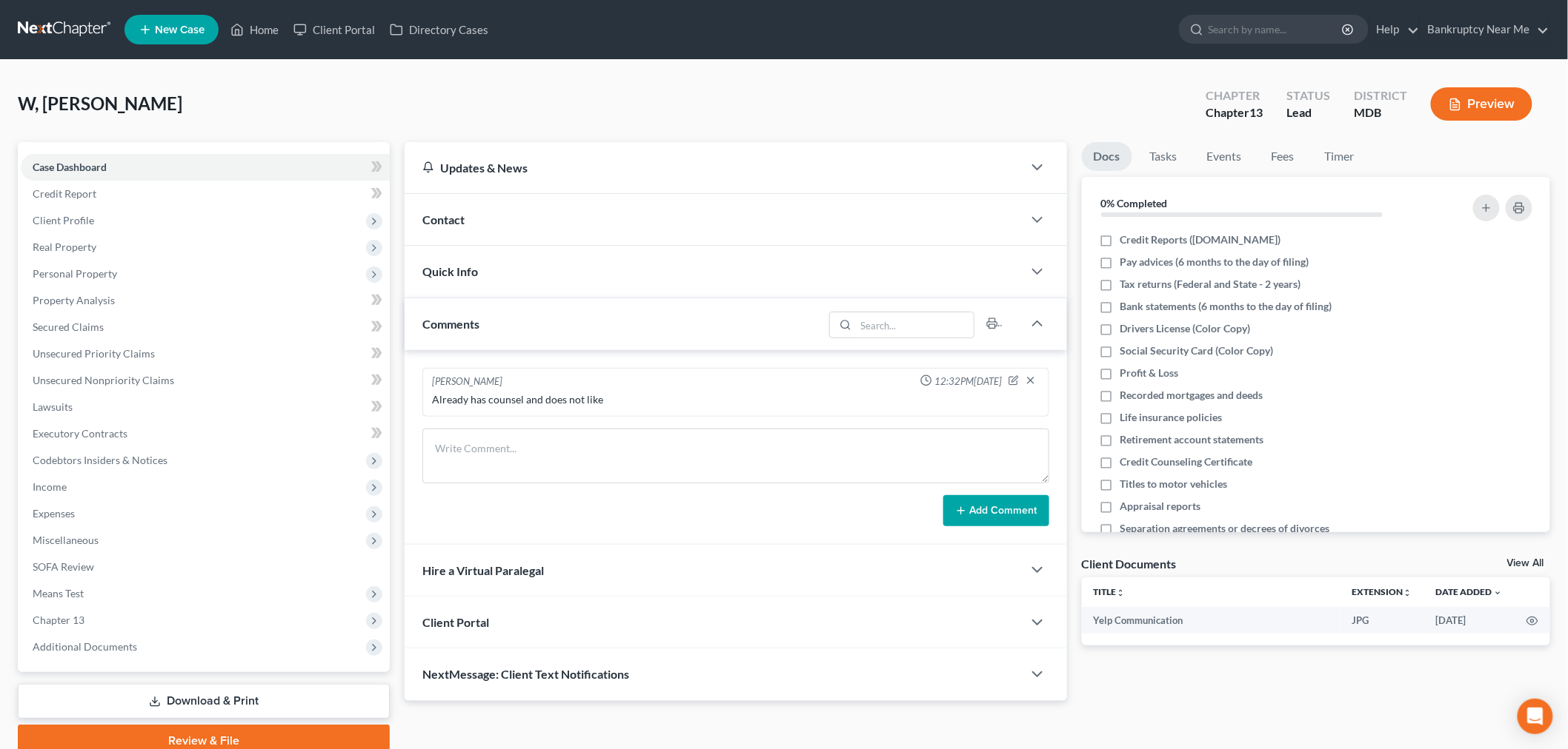
click at [612, 273] on div "Quick Info" at bounding box center [714, 271] width 618 height 51
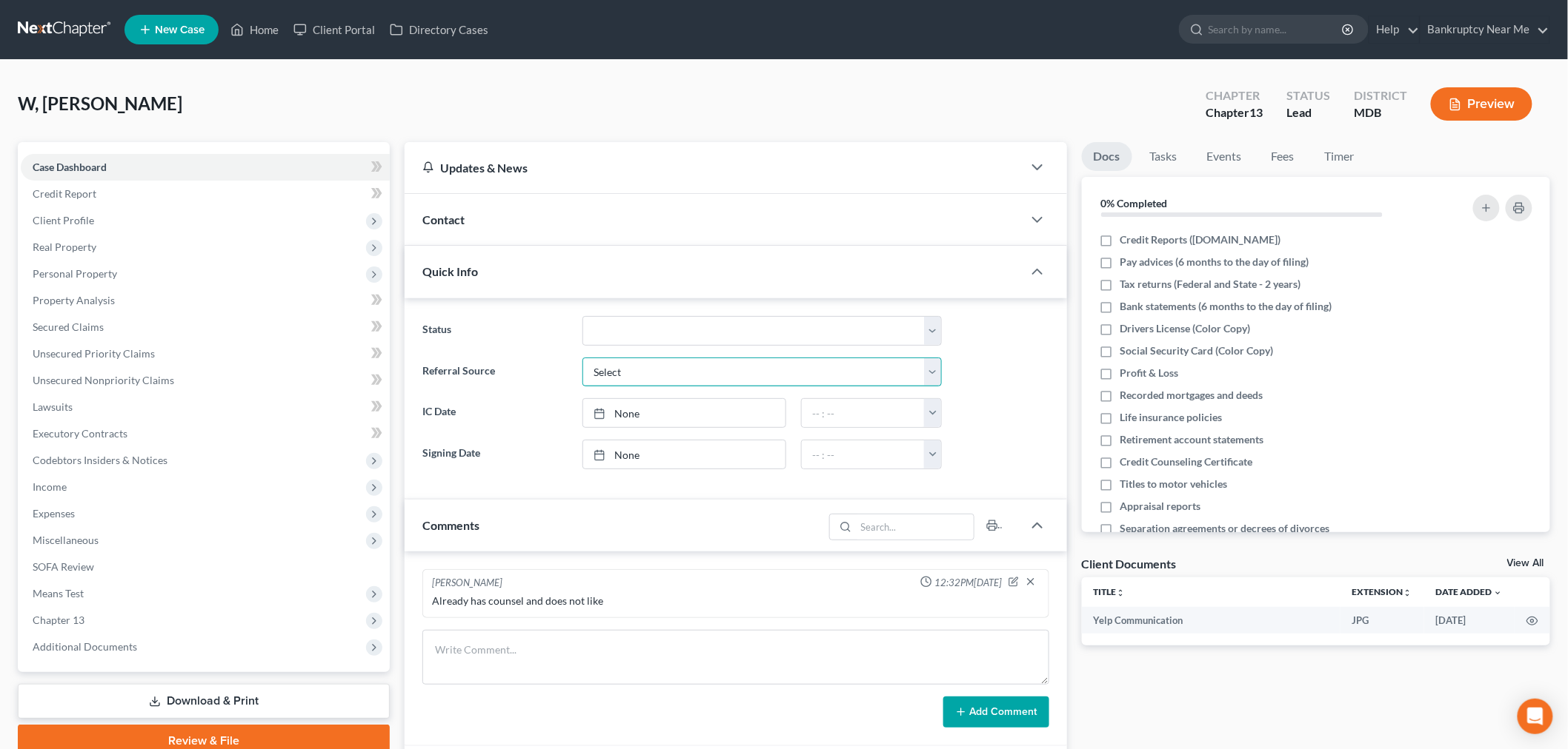
click at [664, 369] on select "Select Word Of Mouth Previous Clients Direct Mail Website Google Search Modern …" at bounding box center [762, 372] width 359 height 29
select select "6"
click at [582, 357] on select "Select Word Of Mouth Previous Clients Direct Mail Website Google Search Modern …" at bounding box center [762, 372] width 359 height 29
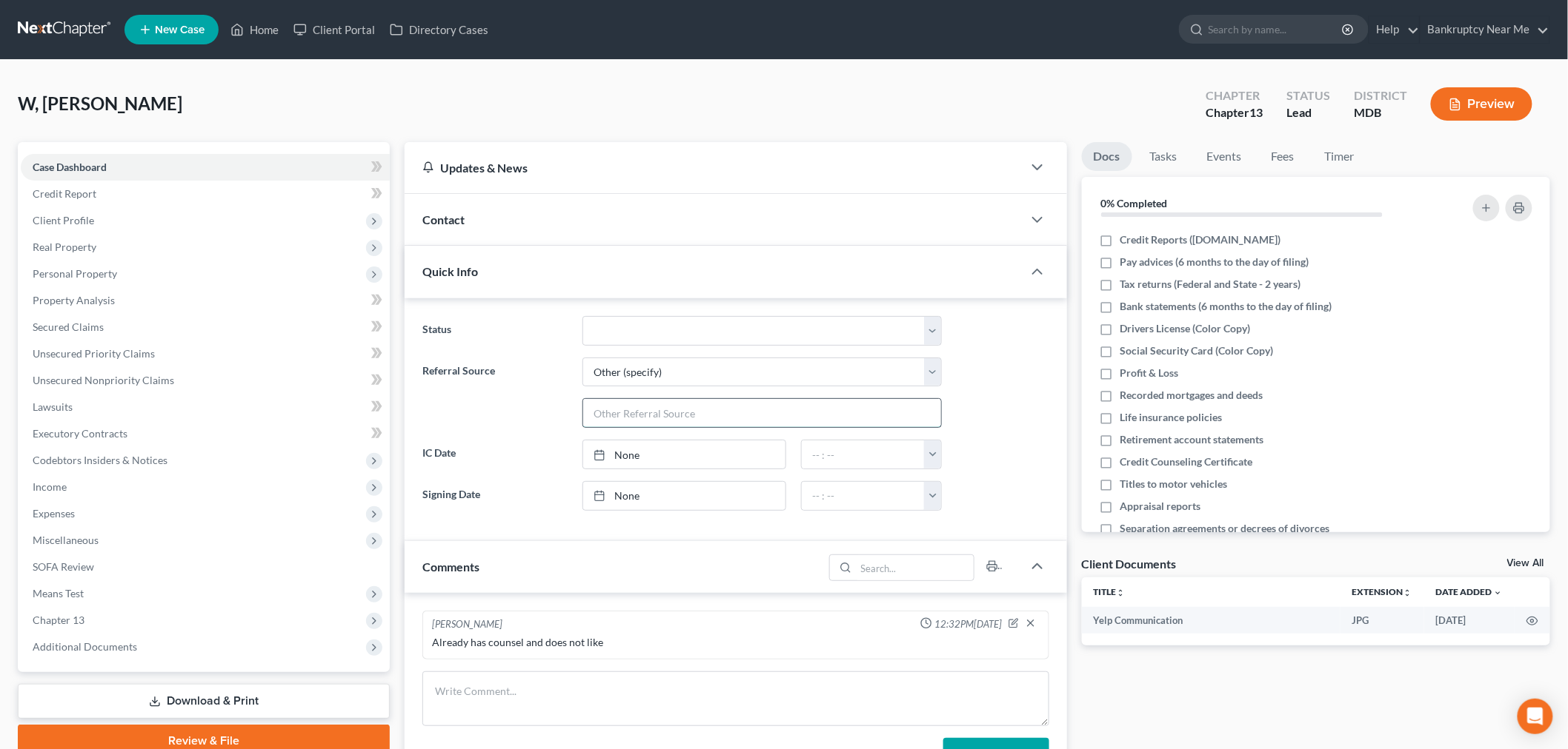
click at [706, 419] on input "text" at bounding box center [762, 413] width 358 height 28
type input "Yelp"
click at [97, 16] on link at bounding box center [65, 29] width 94 height 27
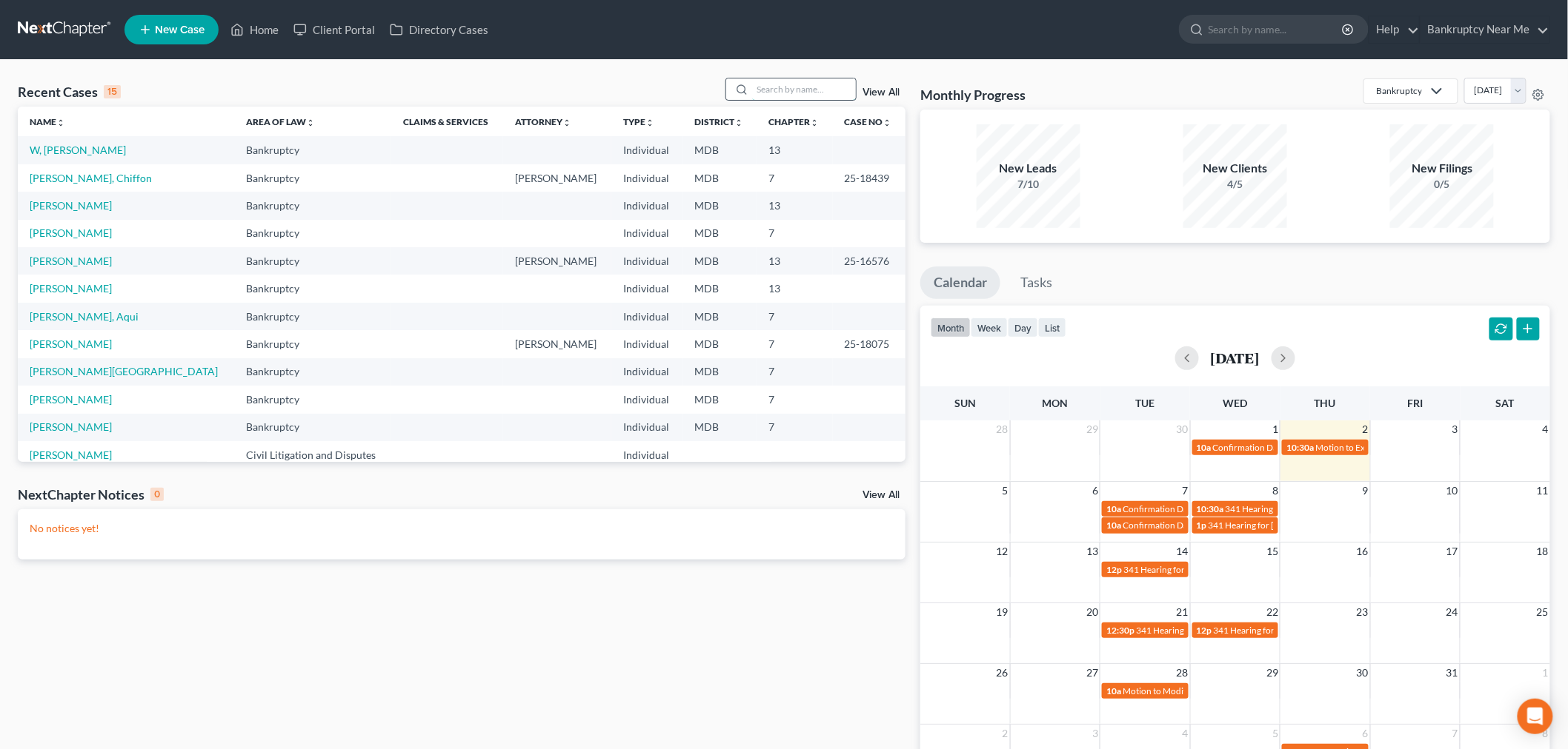
click at [763, 81] on input "search" at bounding box center [803, 89] width 103 height 21
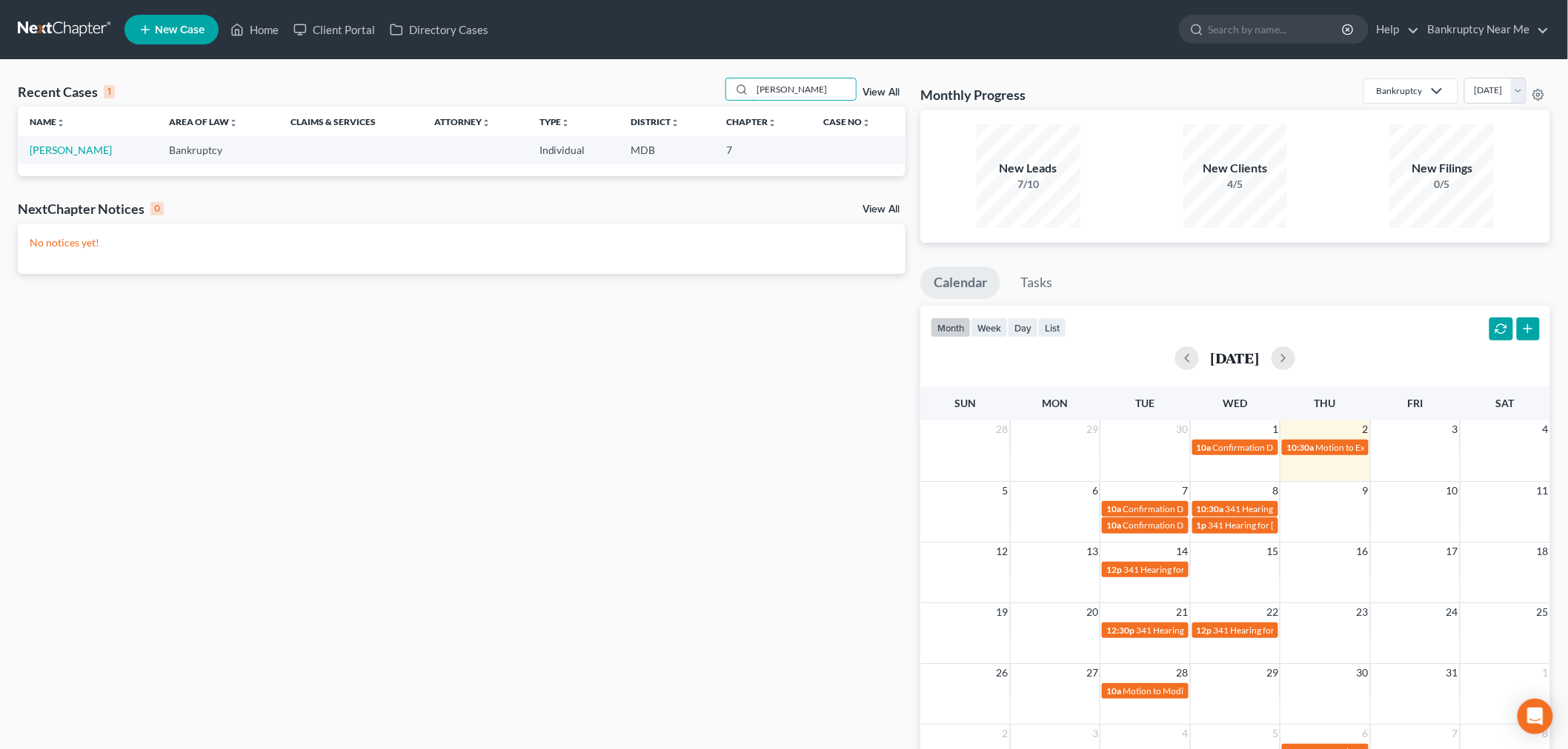
type input "[PERSON_NAME]"
click at [57, 139] on td "[PERSON_NAME]" at bounding box center [87, 150] width 139 height 28
click at [53, 151] on link "[PERSON_NAME]" at bounding box center [70, 149] width 82 height 12
select select "4"
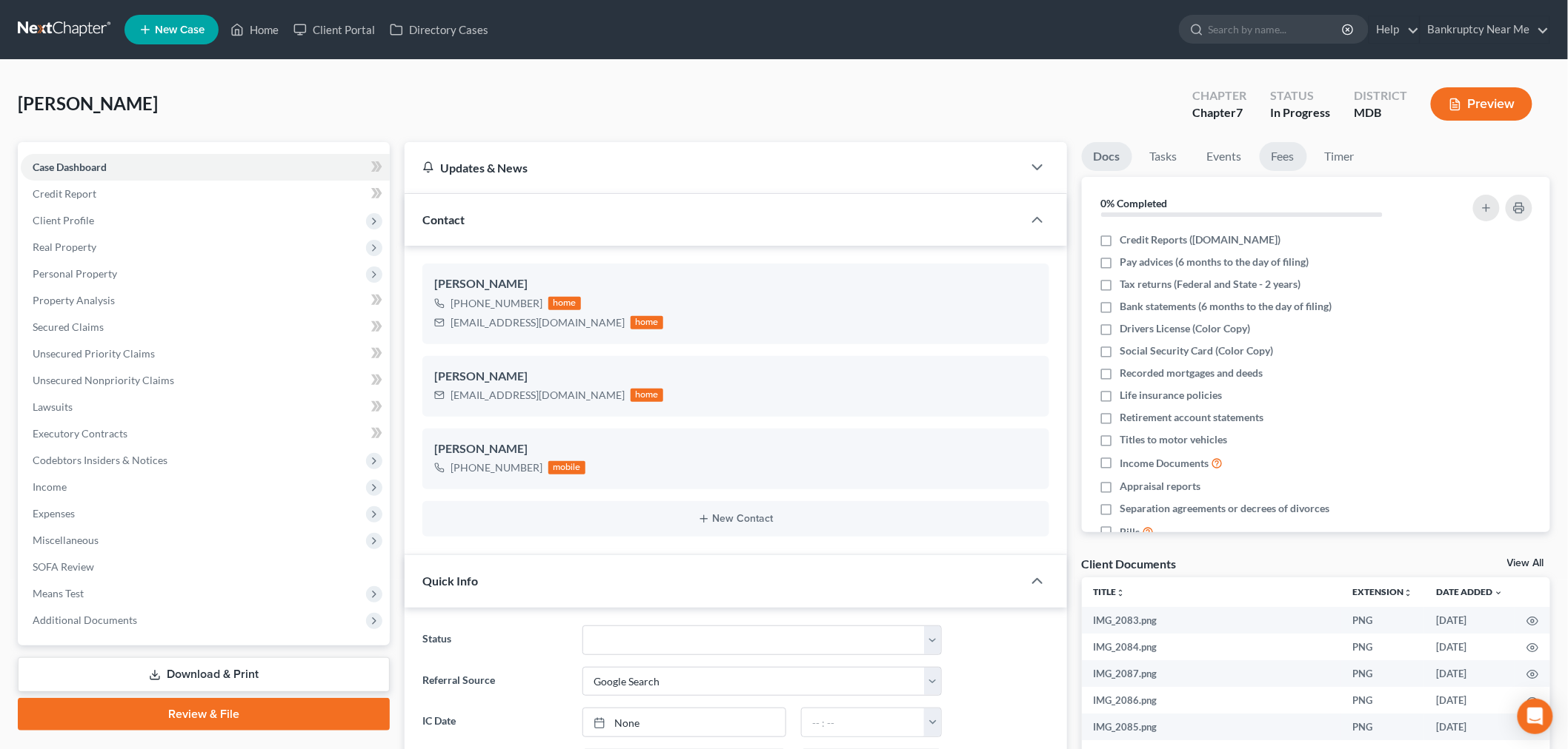
click at [1274, 158] on link "Fees" at bounding box center [1283, 156] width 47 height 28
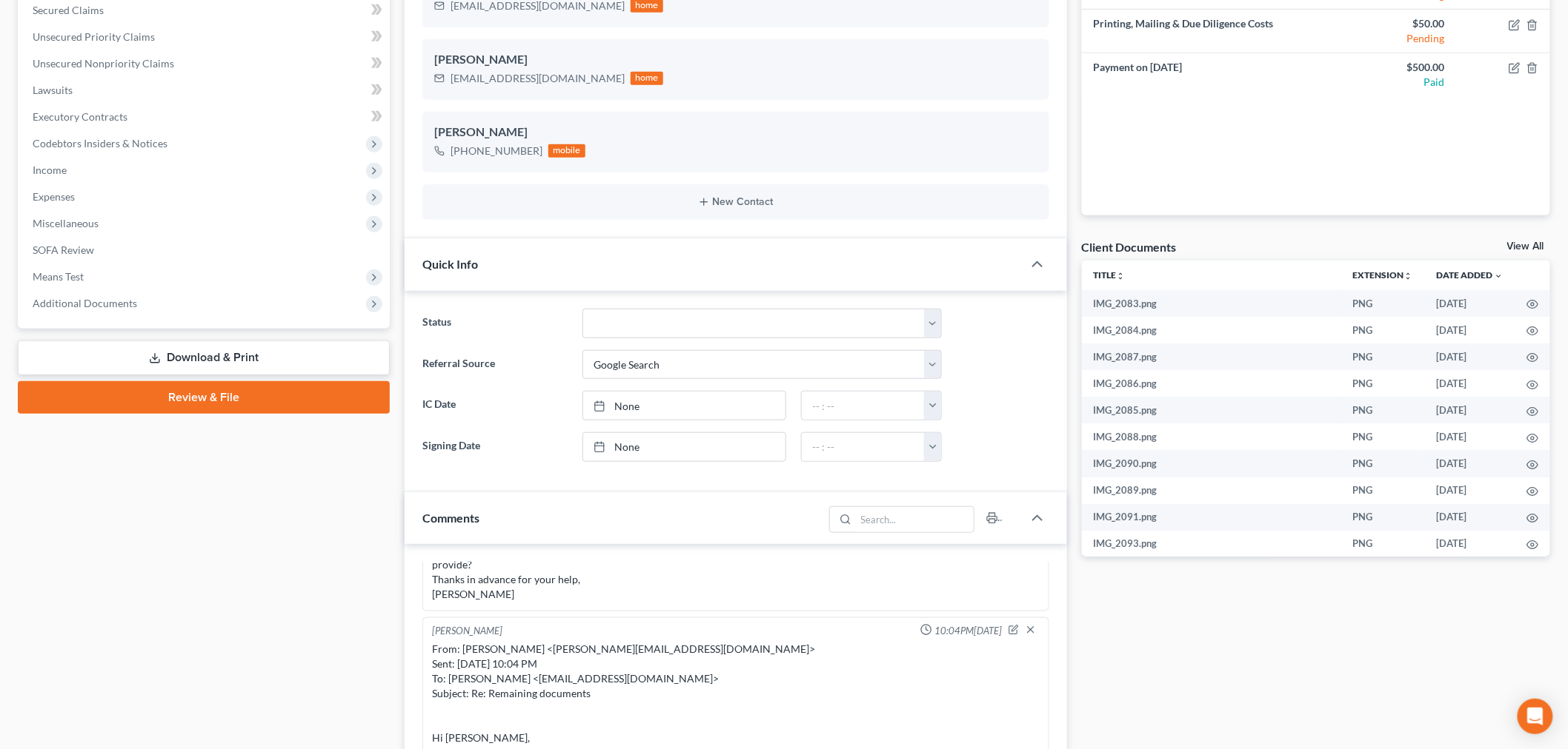
scroll to position [576, 0]
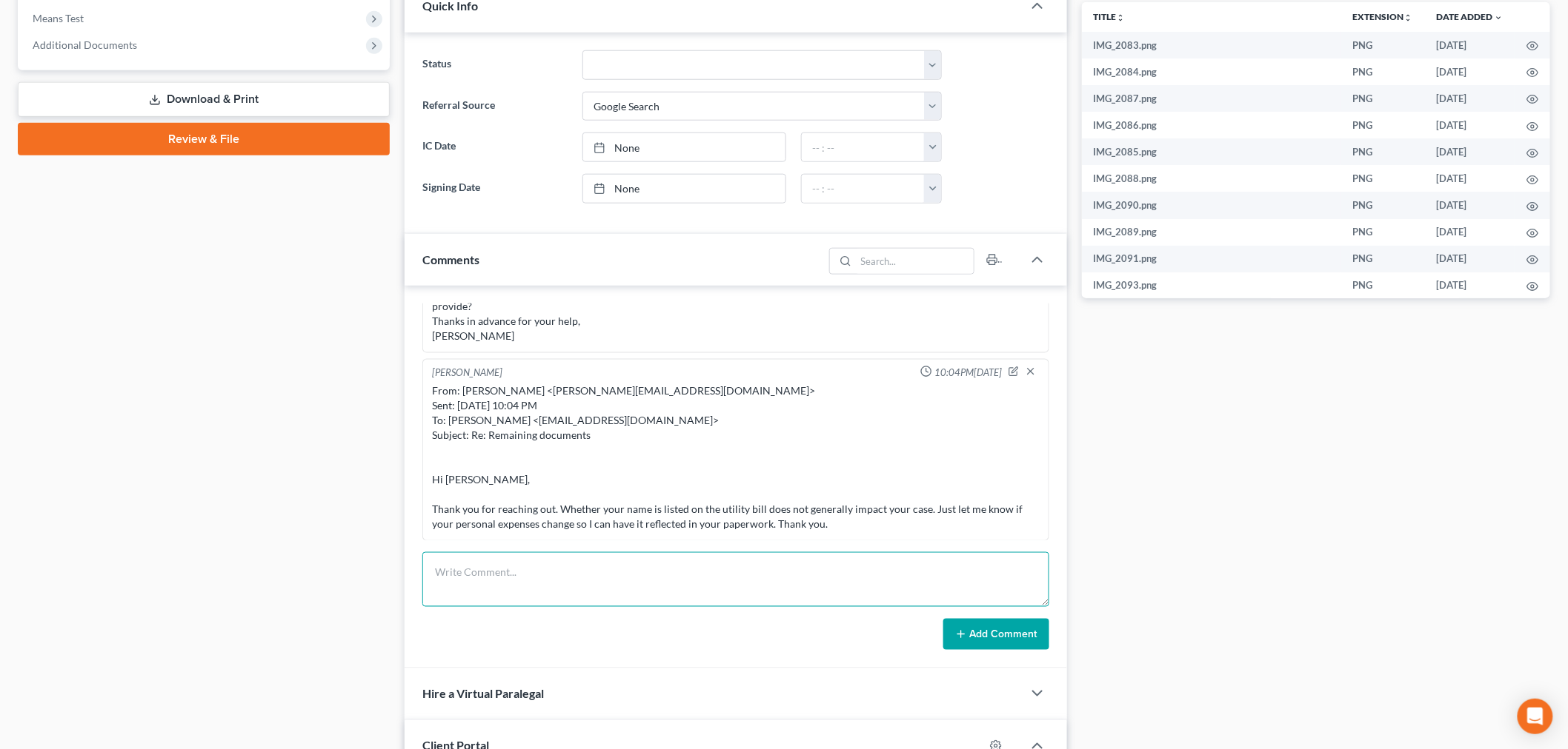
click at [890, 578] on textarea at bounding box center [735, 579] width 626 height 55
paste textarea "________________________________________ From: [PERSON_NAME] <[EMAIL_ADDRESS][D…"
type textarea "________________________________________ From: [PERSON_NAME] <[EMAIL_ADDRESS][D…"
click at [1019, 642] on button "Add Comment" at bounding box center [996, 634] width 106 height 31
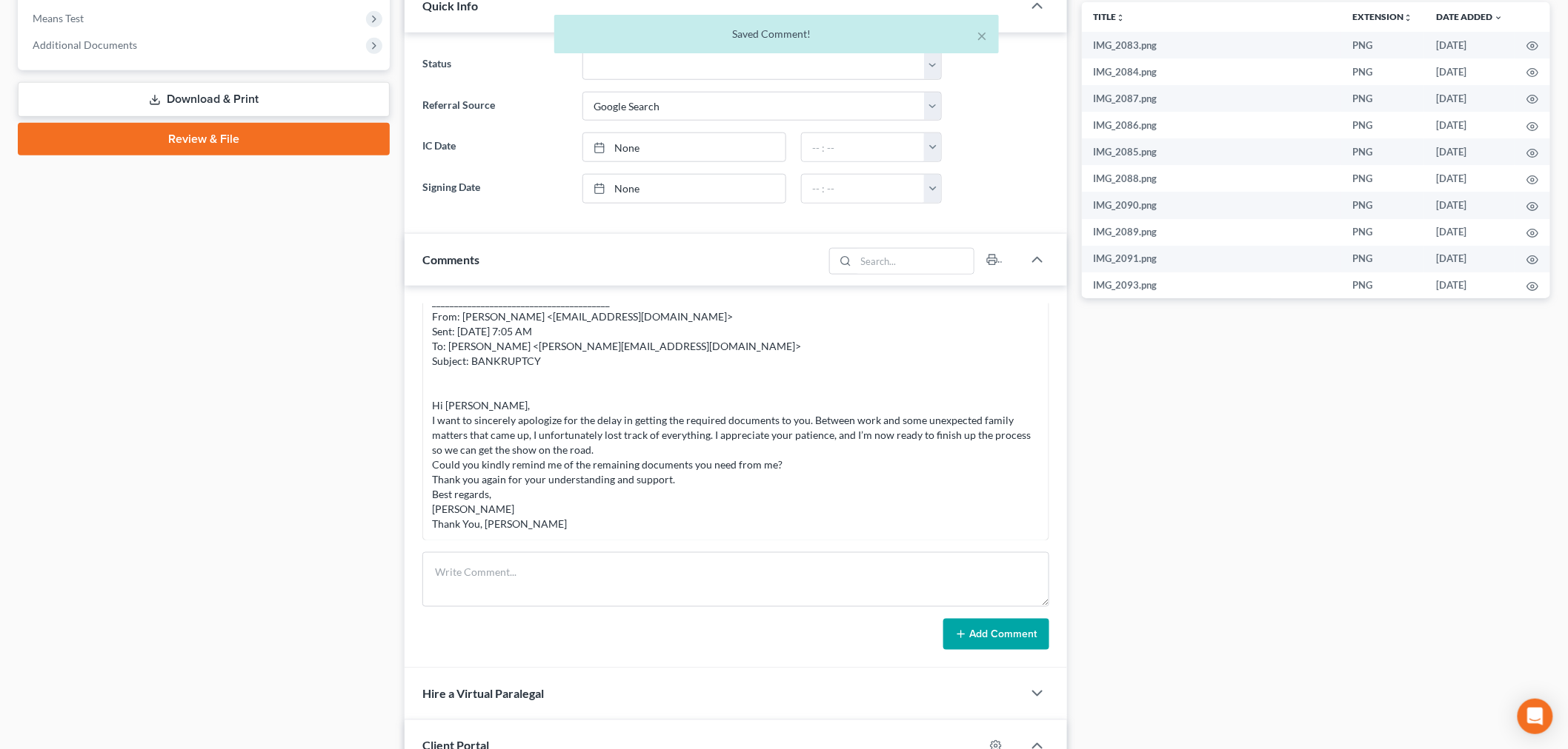
scroll to position [164, 0]
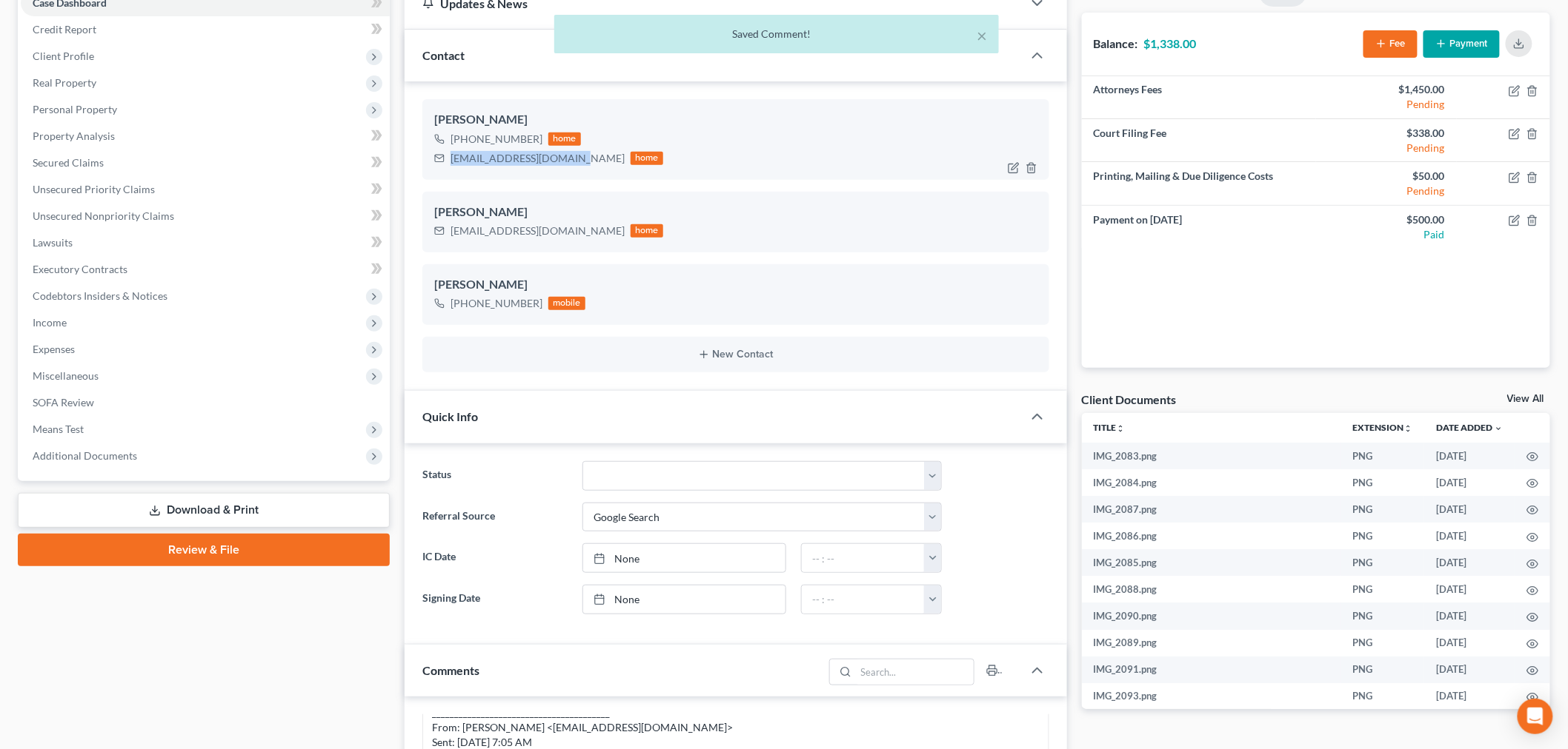
drag, startPoint x: 578, startPoint y: 160, endPoint x: 424, endPoint y: 173, distance: 154.5
click at [424, 173] on div "[PERSON_NAME] [PHONE_NUMBER] home [EMAIL_ADDRESS][DOMAIN_NAME] home" at bounding box center [735, 139] width 626 height 80
copy div "[EMAIL_ADDRESS][DOMAIN_NAME]"
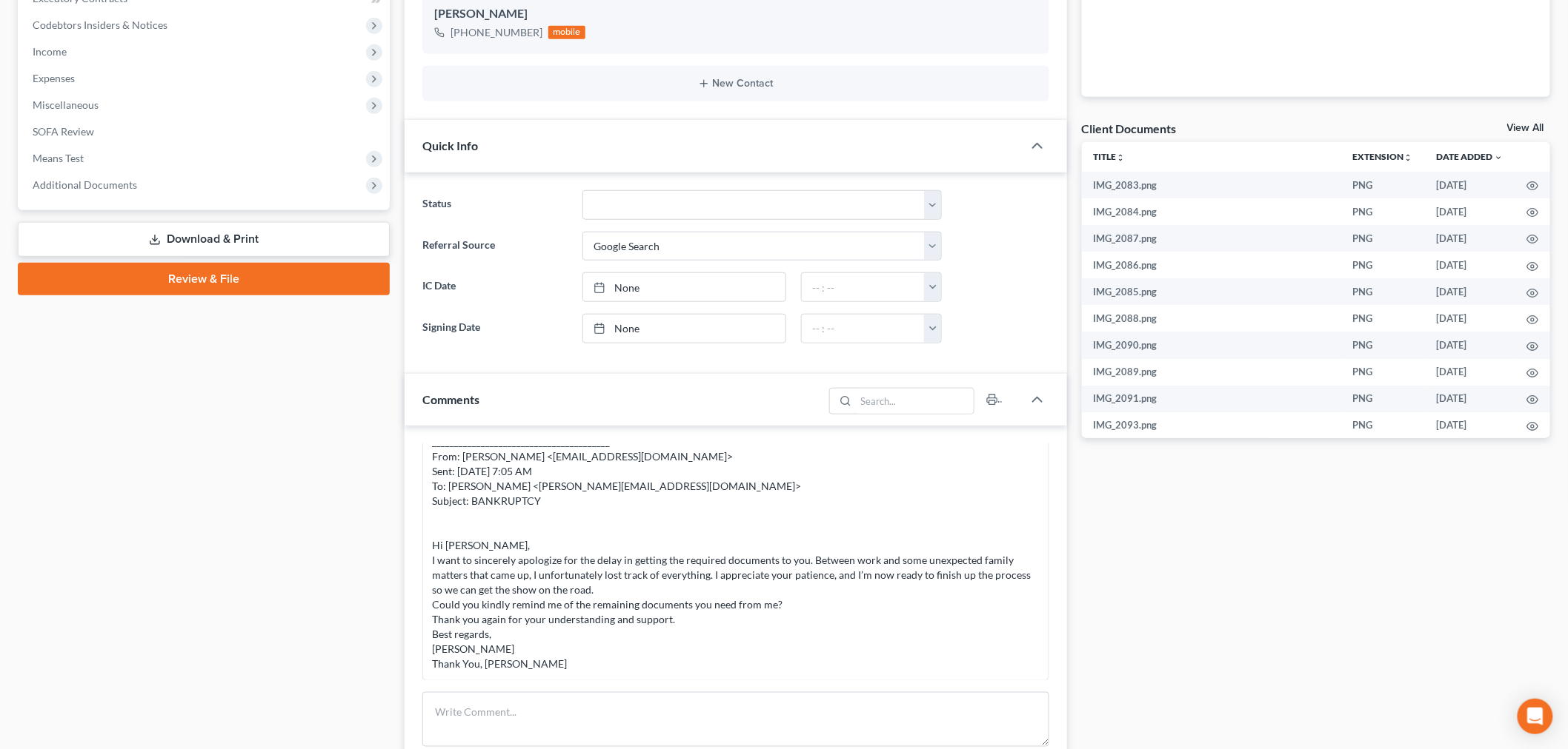
scroll to position [741, 0]
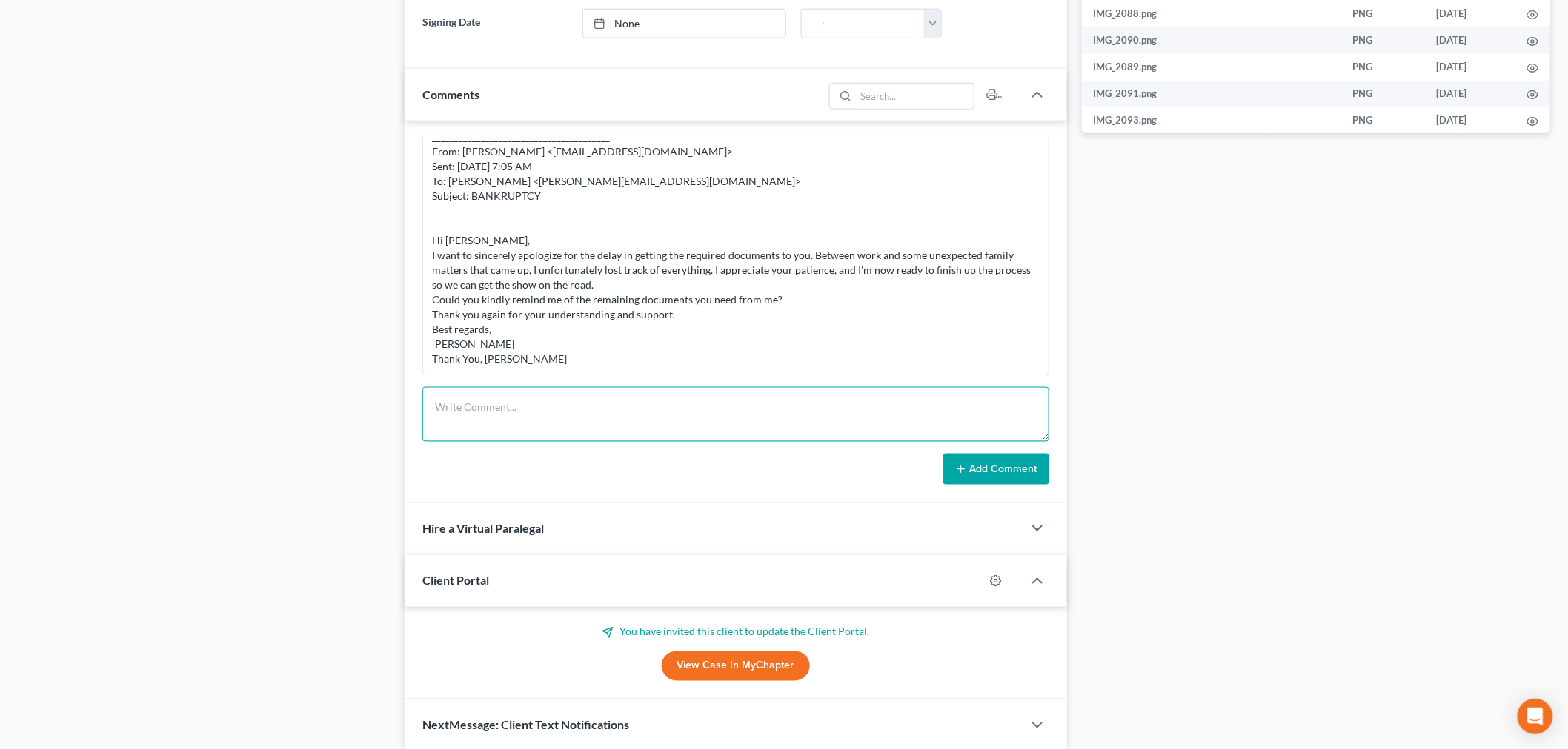
click at [625, 400] on textarea at bounding box center [735, 414] width 626 height 55
paste textarea "________________________________________ From: [PERSON_NAME] <[PERSON_NAME][EMA…"
type textarea "________________________________________ From: Iris Kwon <iris@bankruptcynearme…"
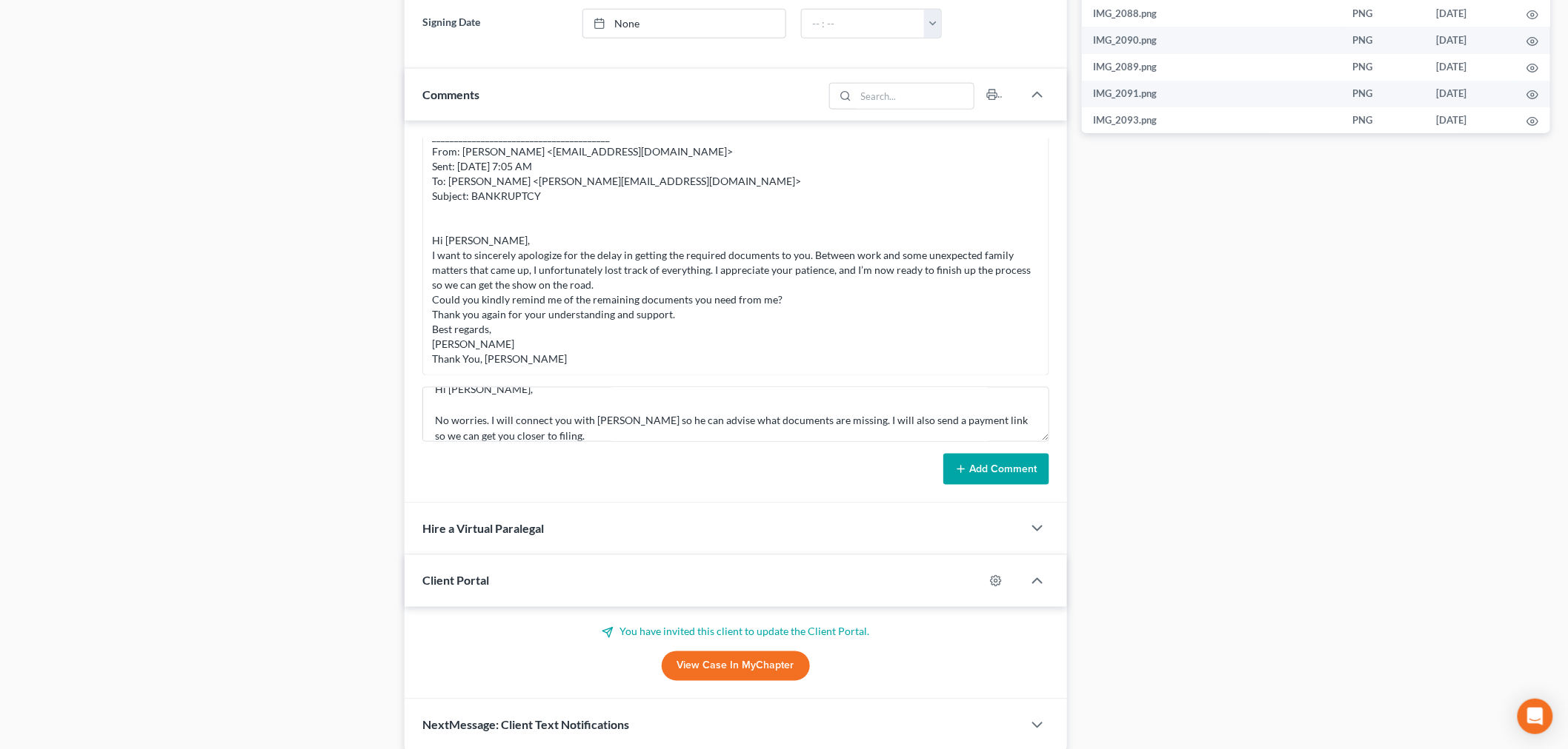
click at [946, 471] on button "Add Comment" at bounding box center [996, 470] width 106 height 31
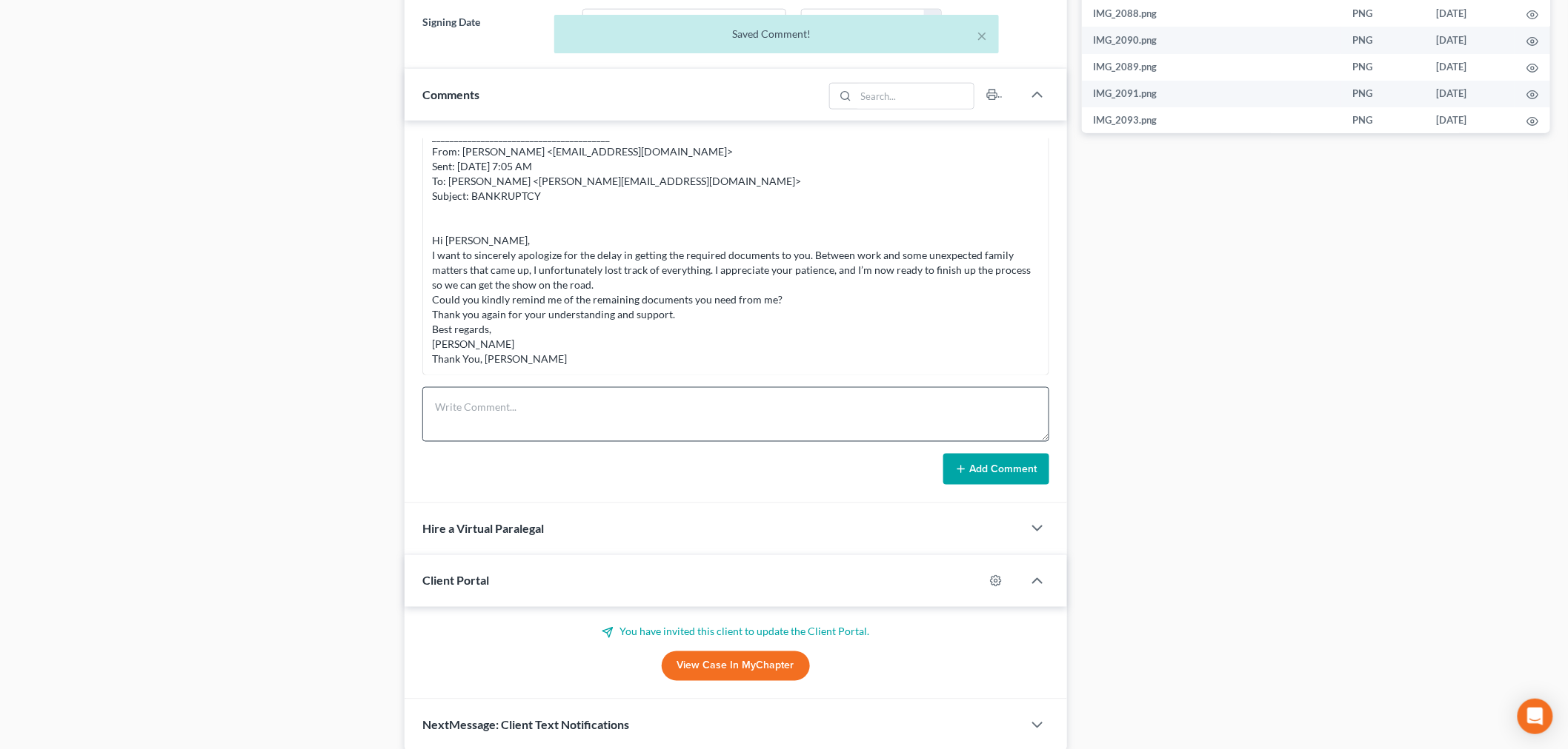
scroll to position [0, 0]
click at [804, 430] on textarea at bounding box center [735, 414] width 626 height 55
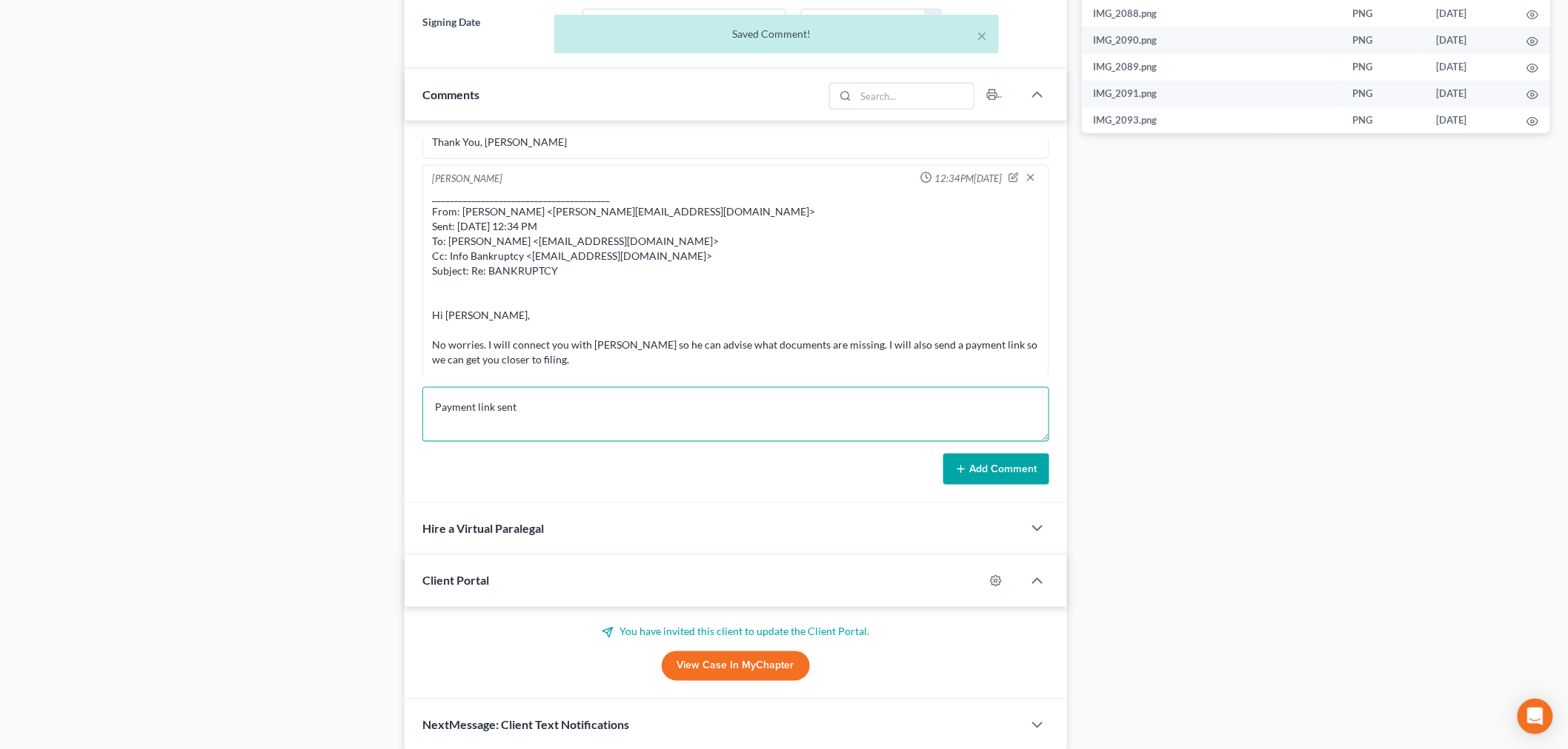
type textarea "Payment link sent"
click at [1031, 485] on div "Info Bankruptcy 02:48PM, 05/14/2025 PC reached out to us via phone call. NAME R…" at bounding box center [736, 312] width 662 height 383
click at [1023, 471] on button "Add Comment" at bounding box center [996, 470] width 106 height 31
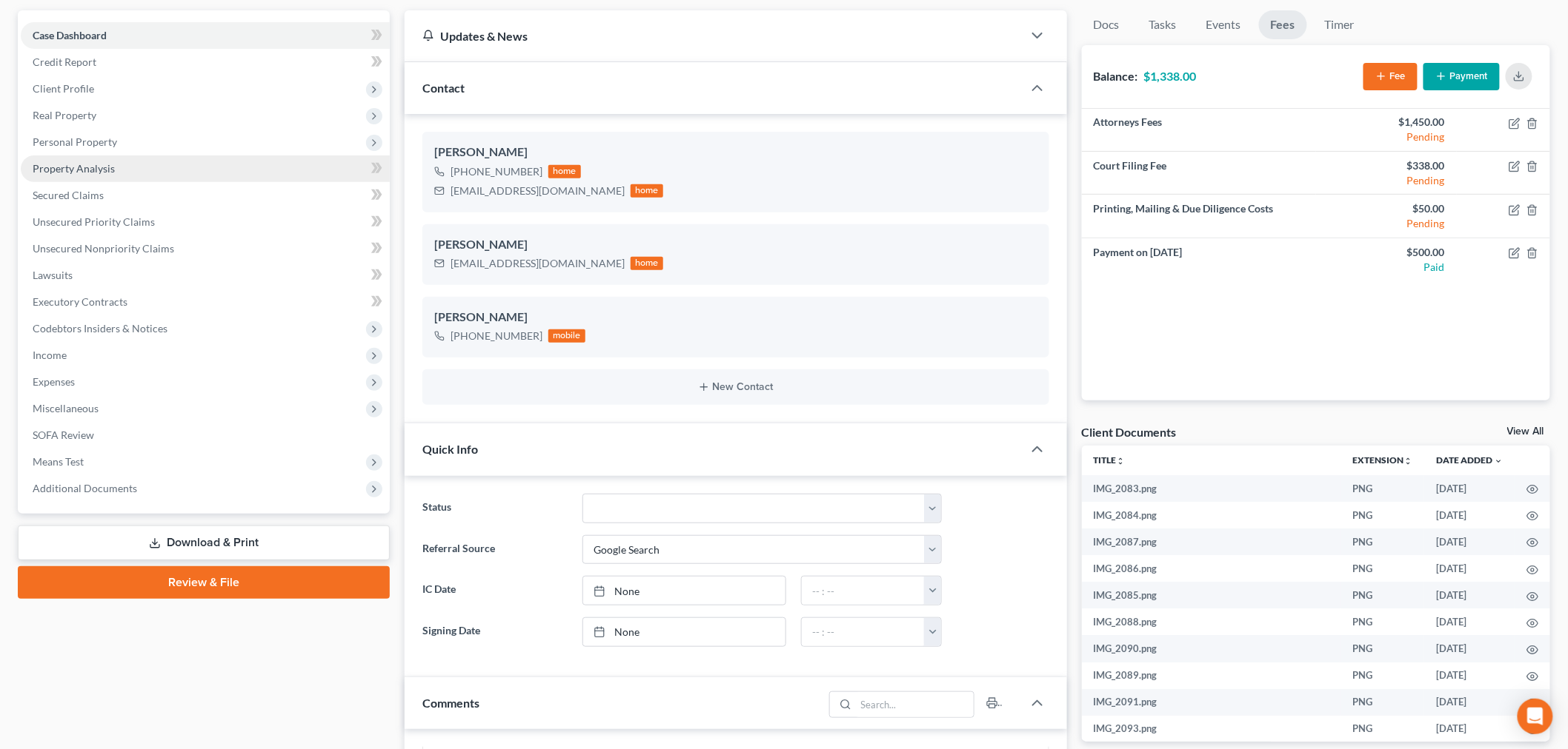
scroll to position [0, 0]
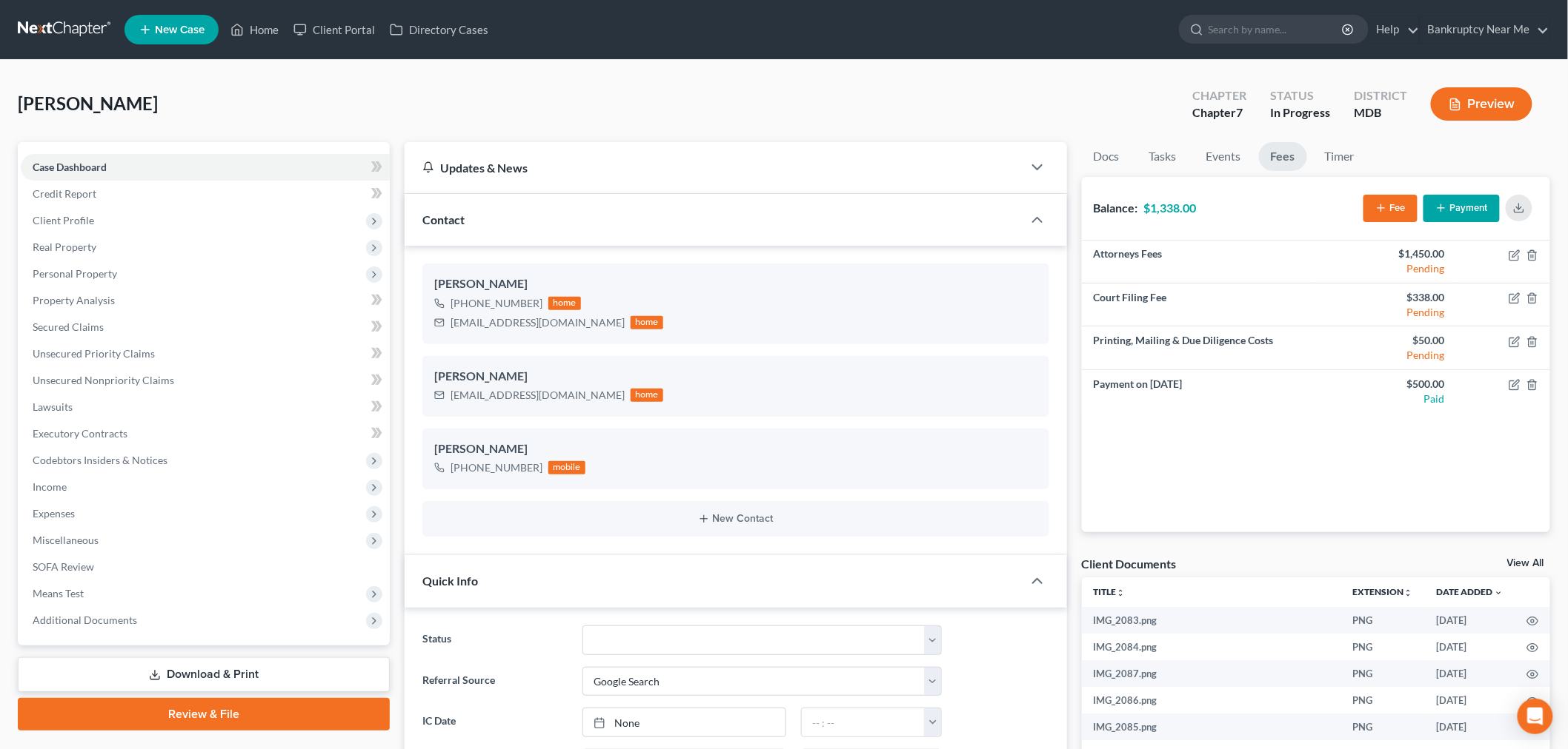
click at [46, 22] on link at bounding box center [65, 29] width 94 height 27
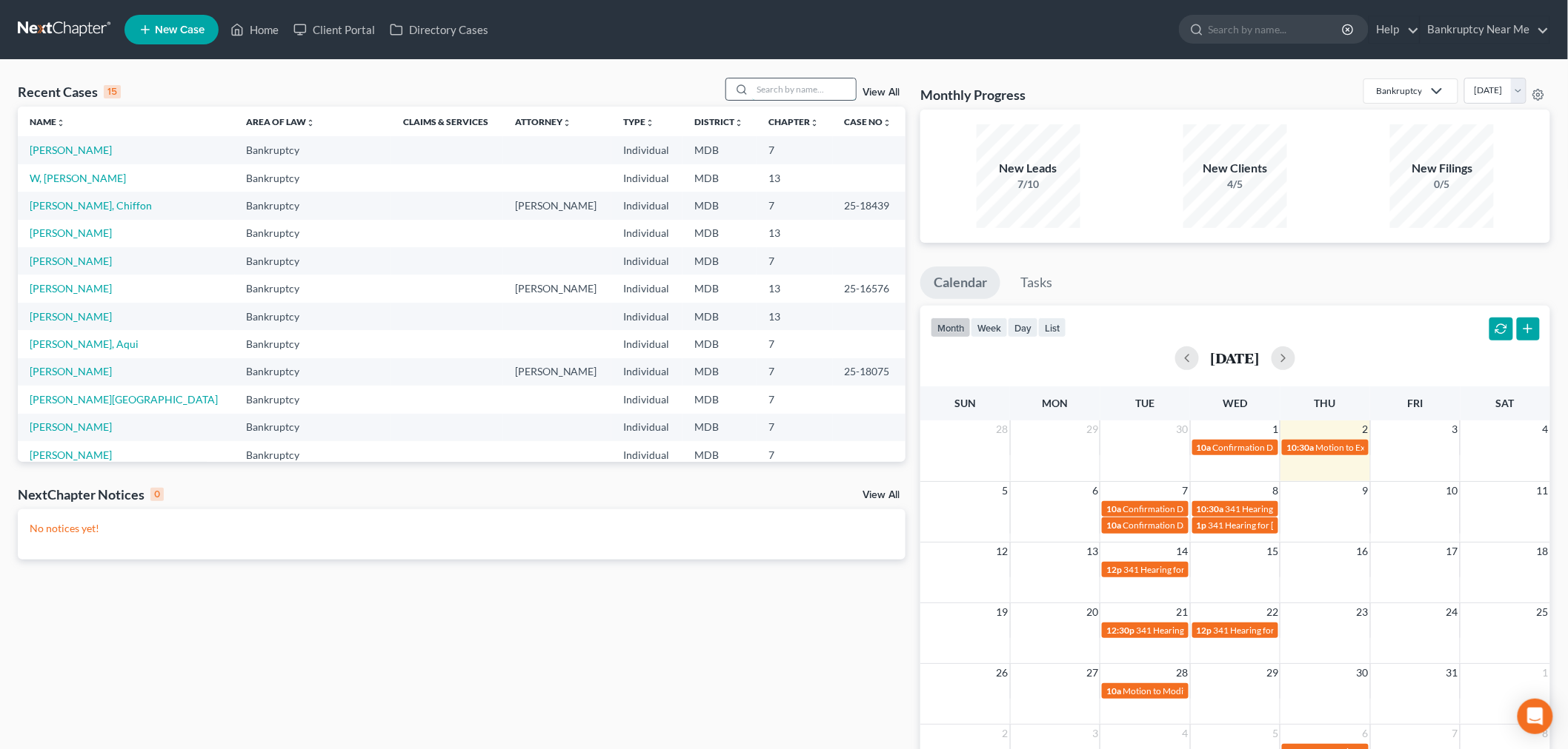
click at [795, 81] on input "search" at bounding box center [803, 89] width 103 height 21
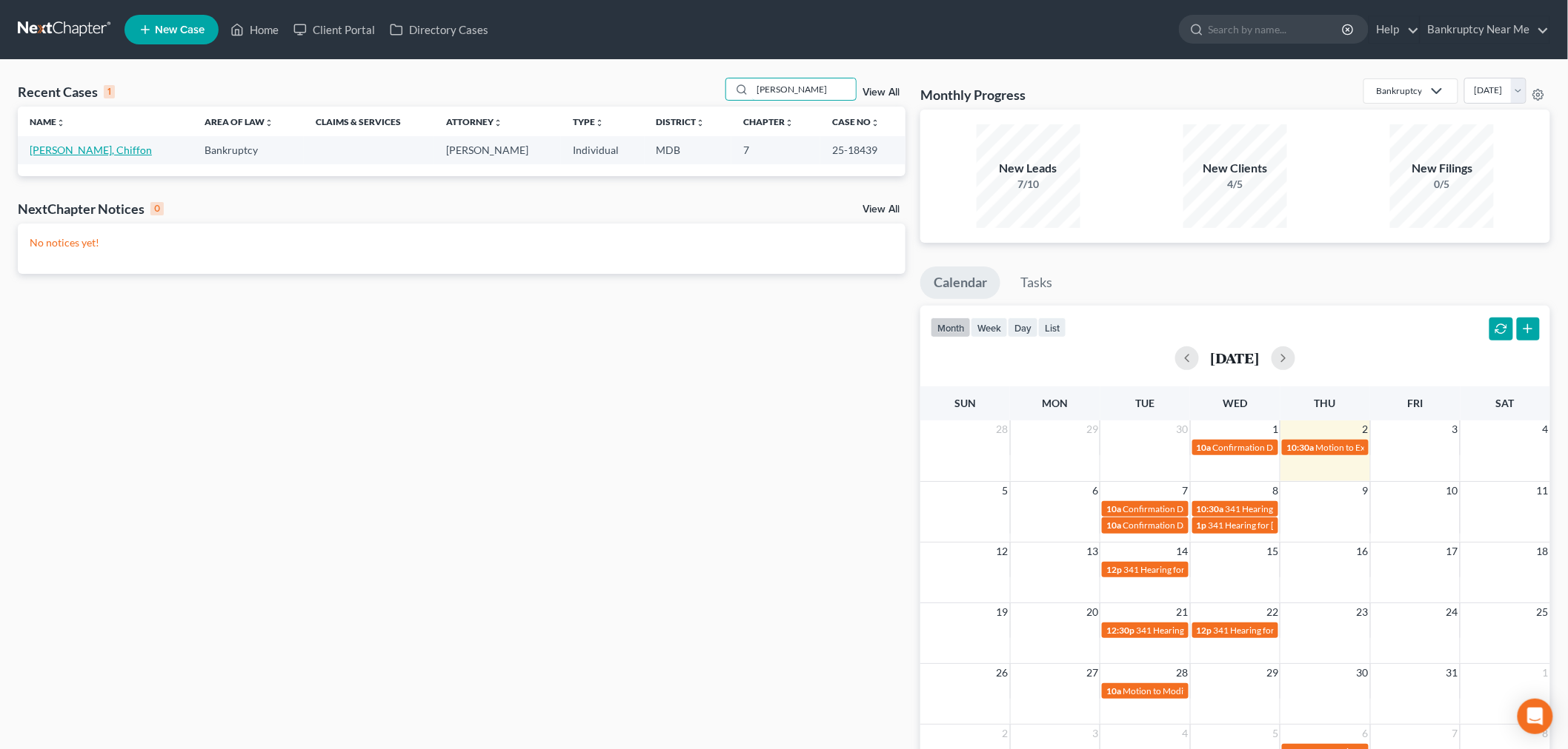
type input "[PERSON_NAME]"
click at [77, 149] on link "[PERSON_NAME], Chiffon" at bounding box center [90, 149] width 122 height 12
select select "6"
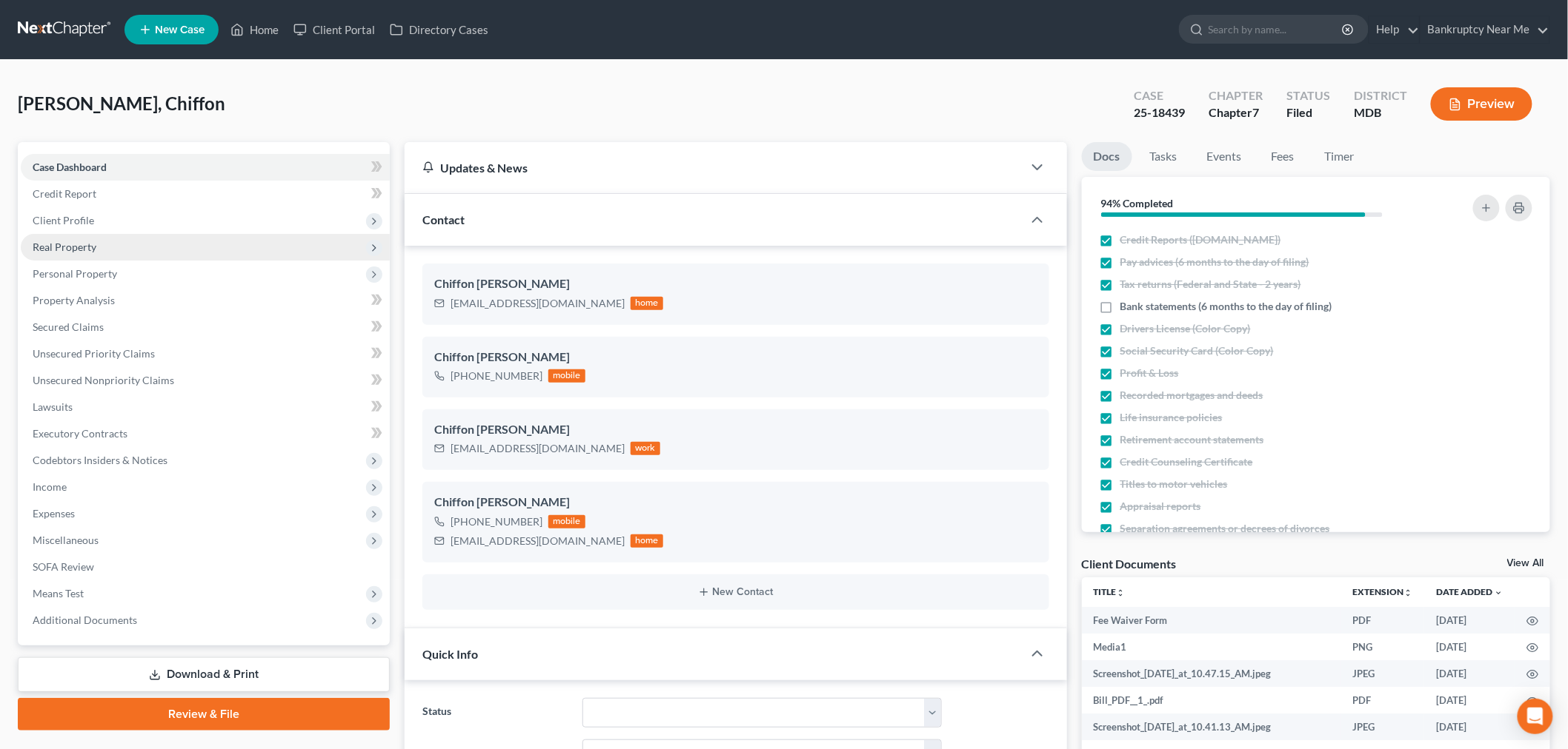
click at [136, 247] on span "Real Property" at bounding box center [204, 247] width 369 height 27
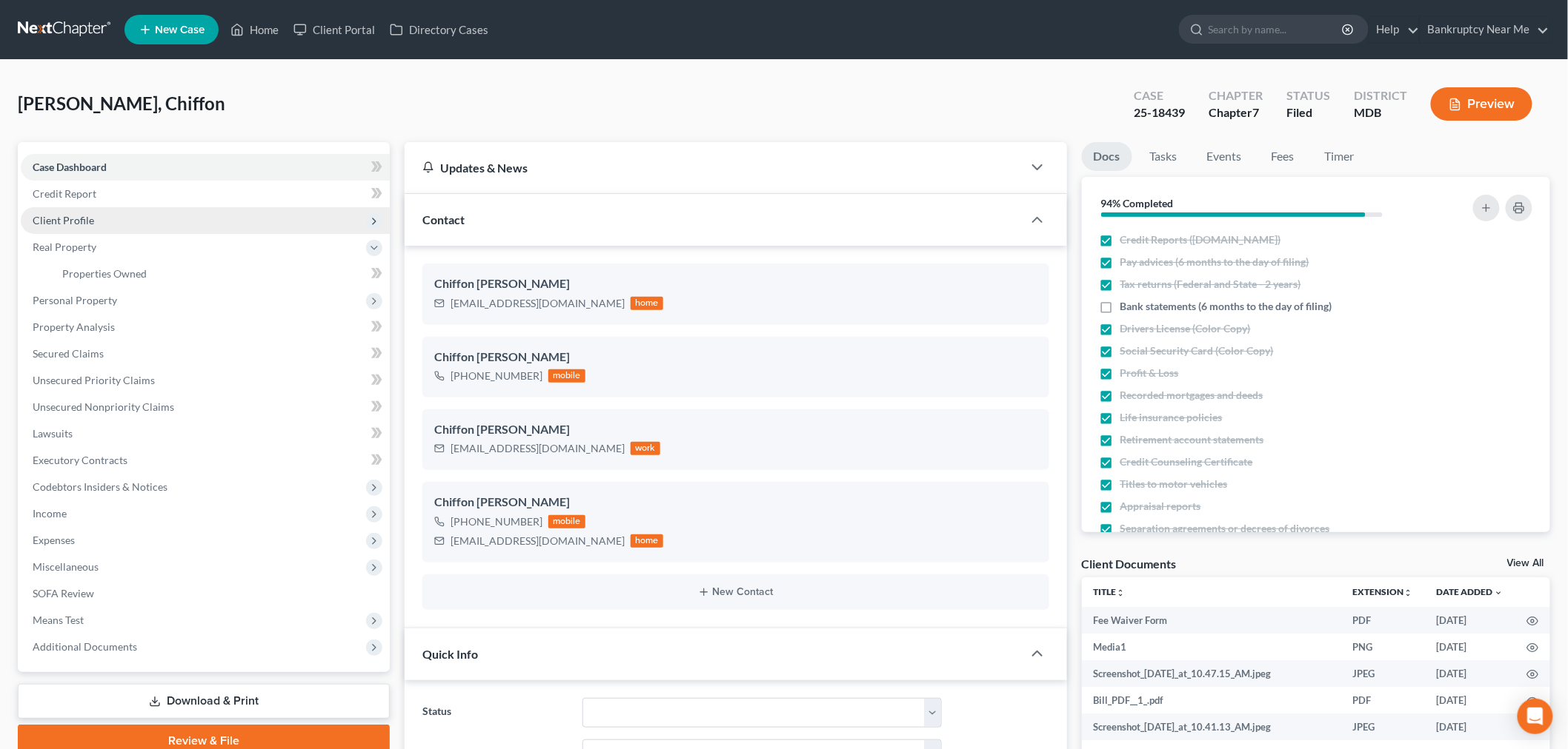
scroll to position [5, 0]
click at [115, 230] on span "Client Profile" at bounding box center [204, 221] width 369 height 27
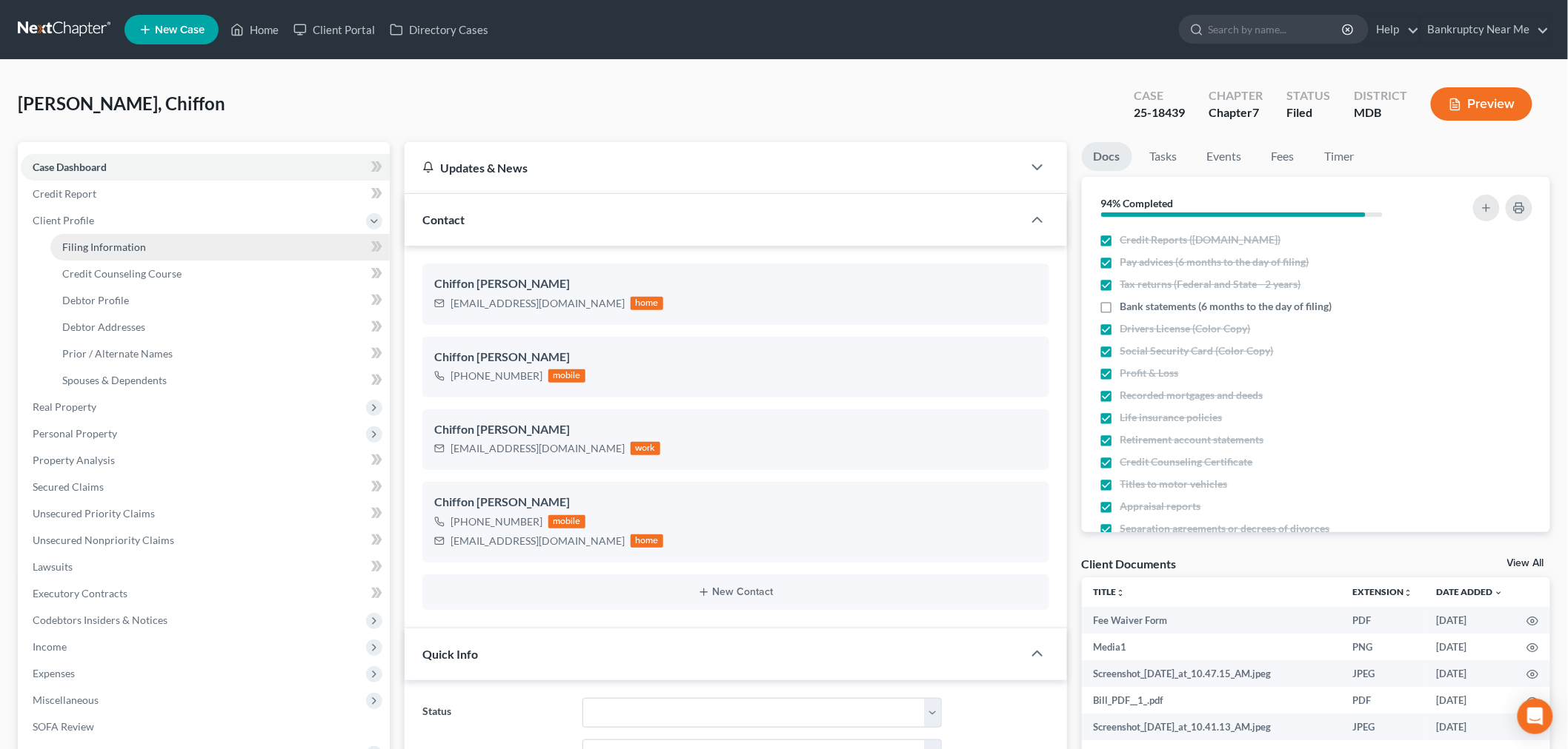
click at [119, 249] on span "Filing Information" at bounding box center [103, 247] width 84 height 12
select select "1"
select select "0"
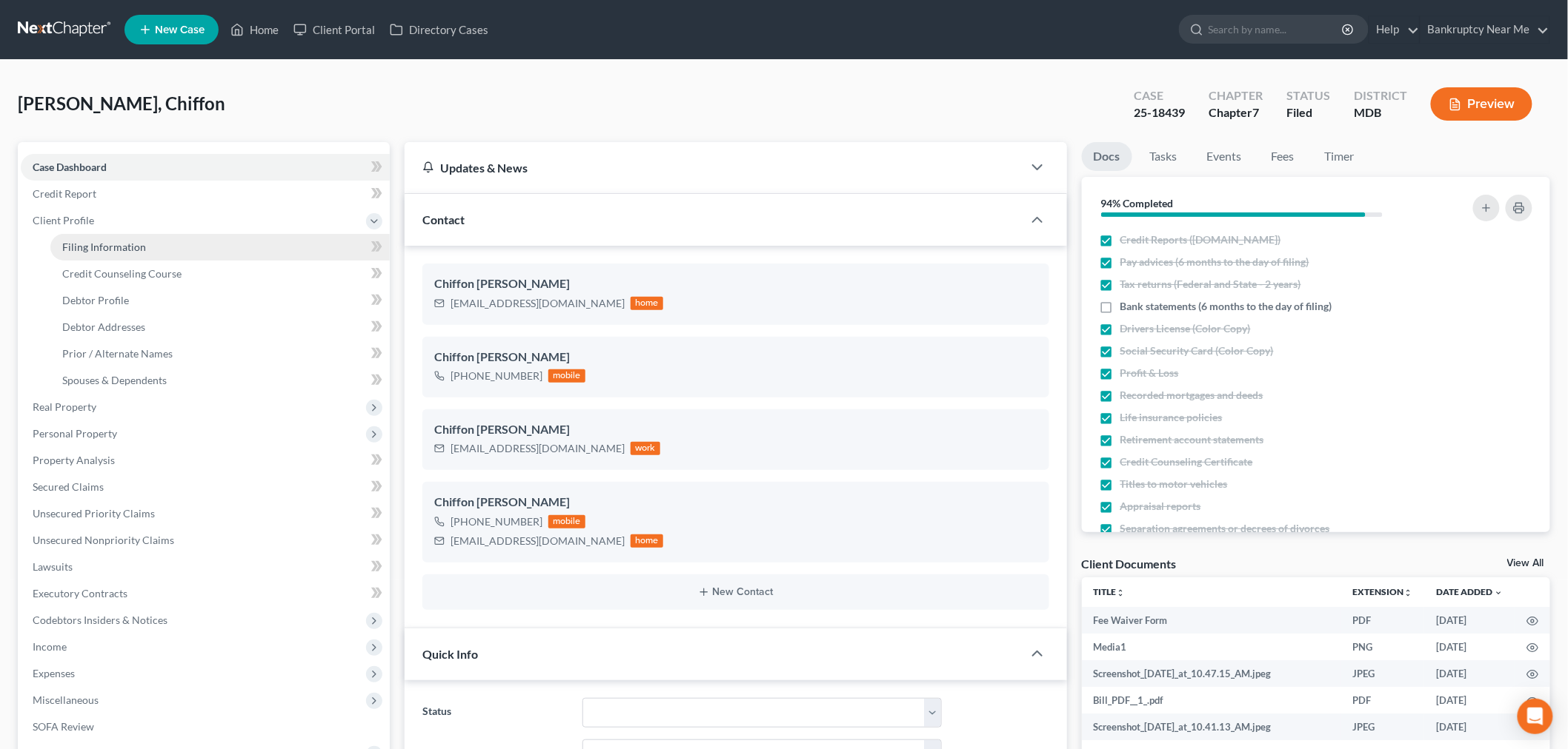
select select "21"
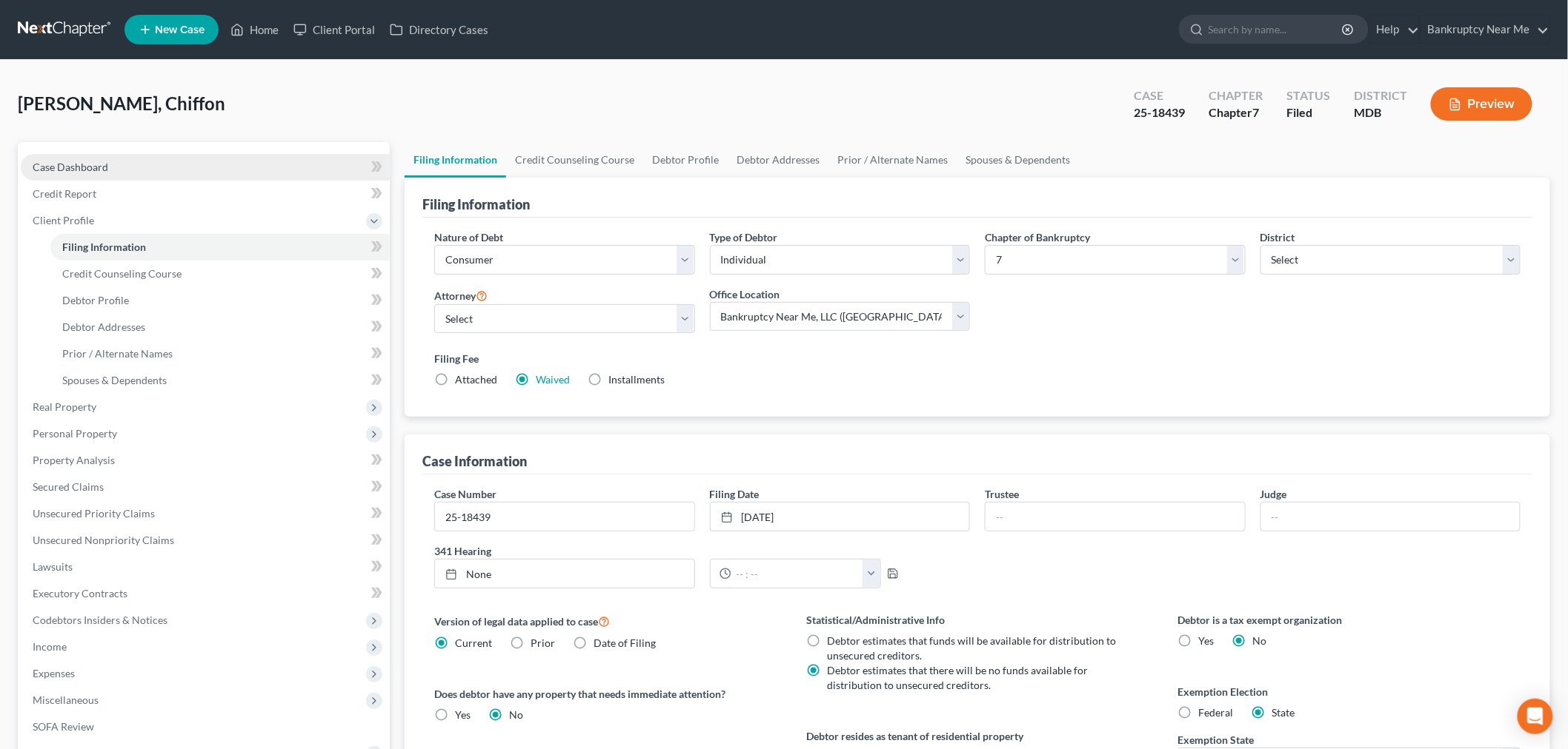
click at [67, 170] on span "Case Dashboard" at bounding box center [70, 166] width 76 height 12
select select "6"
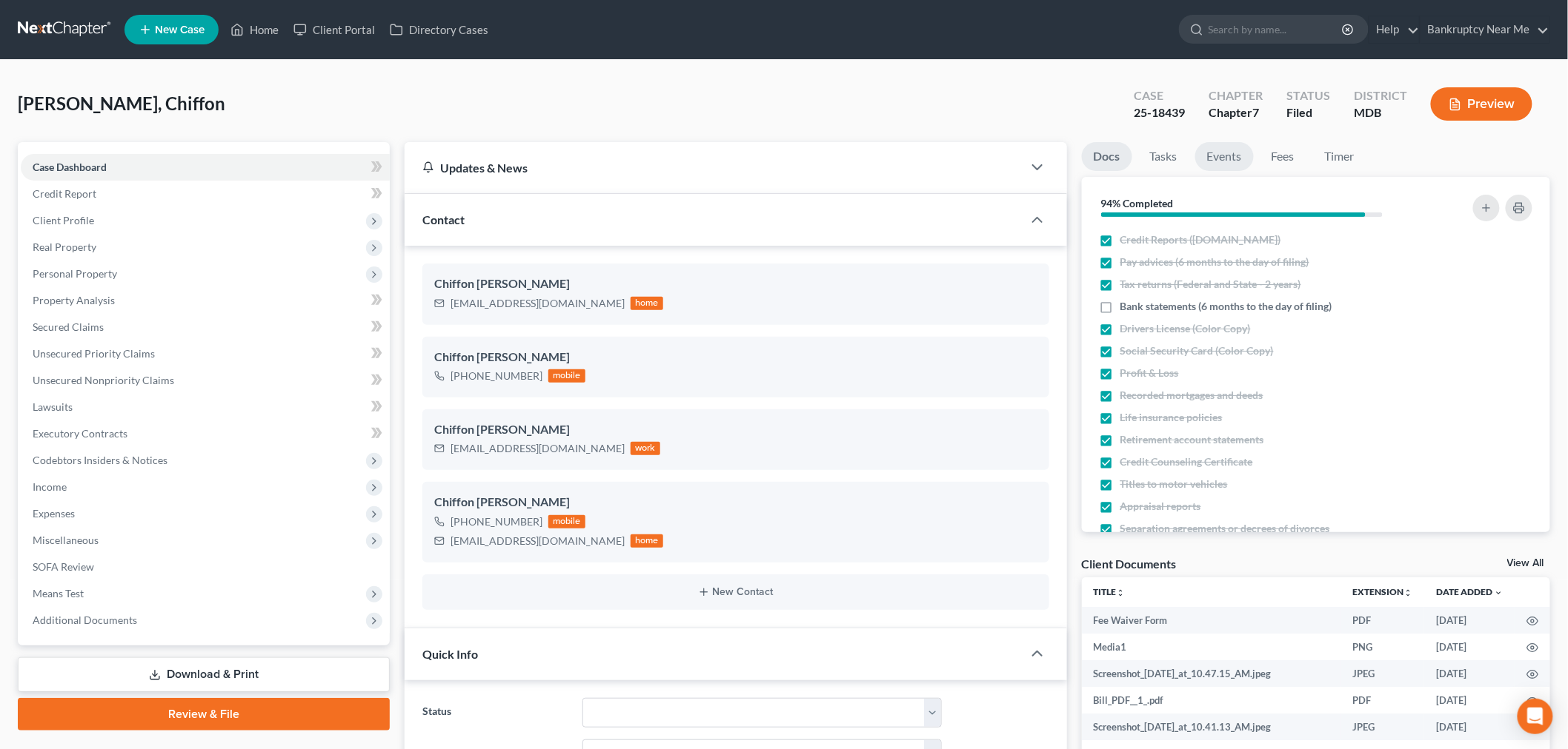
scroll to position [5, 0]
click at [1220, 157] on link "Events" at bounding box center [1224, 156] width 59 height 28
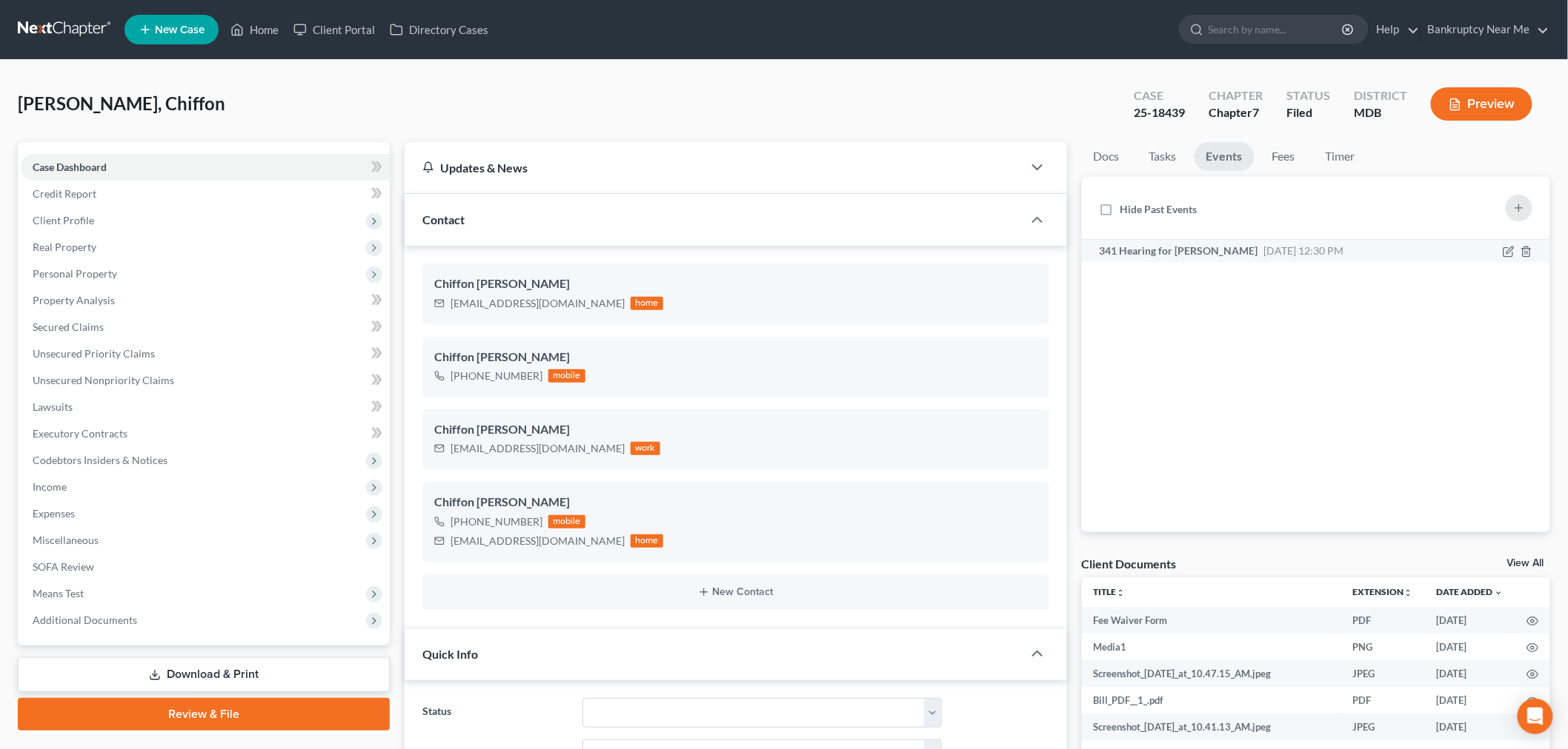
click at [1281, 247] on span "Oct 21, 2025 12:30 PM" at bounding box center [1304, 250] width 80 height 12
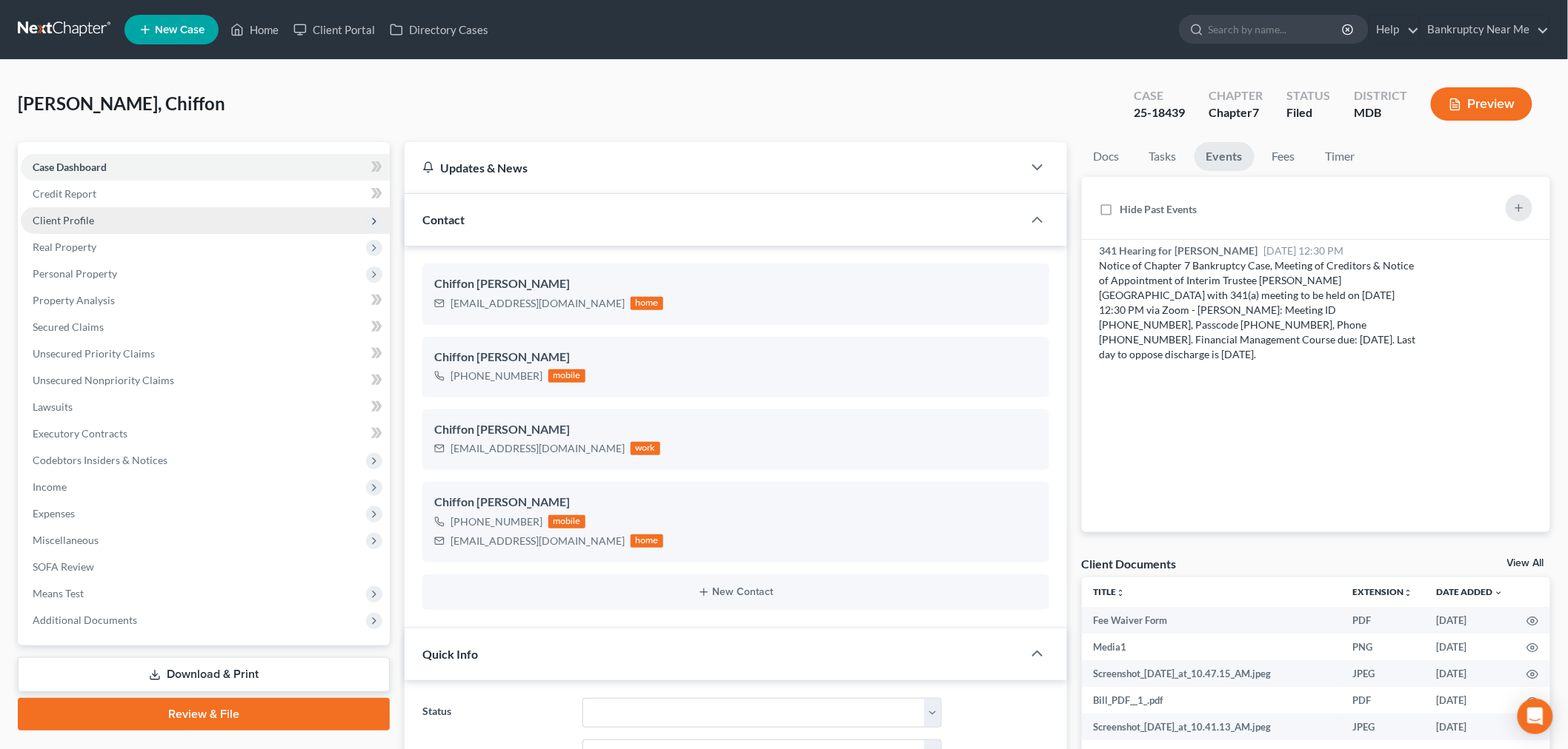
click at [110, 226] on span "Client Profile" at bounding box center [204, 221] width 369 height 27
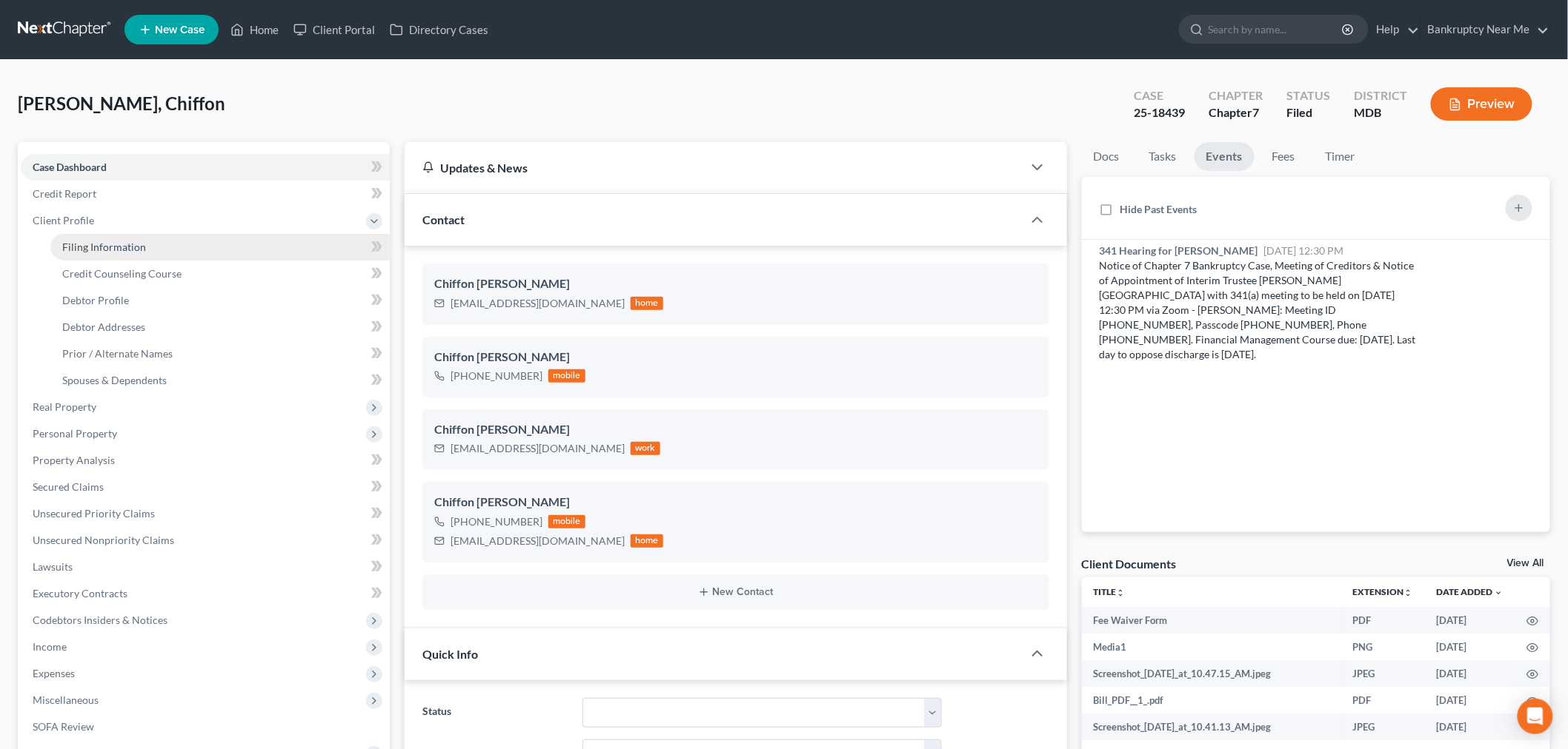
click at [108, 249] on span "Filing Information" at bounding box center [103, 247] width 84 height 12
select select "1"
select select "0"
select select "38"
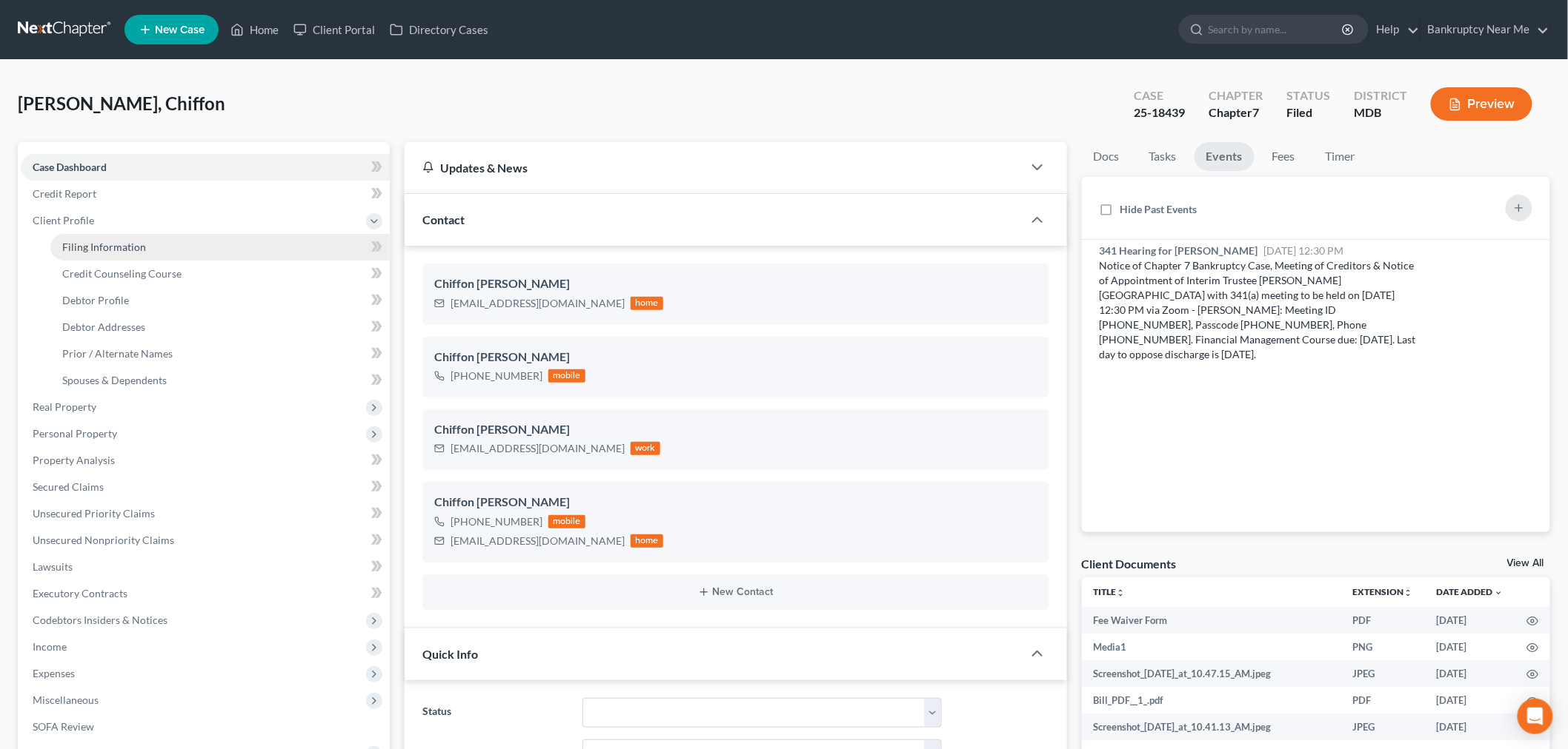
select select "0"
select select "21"
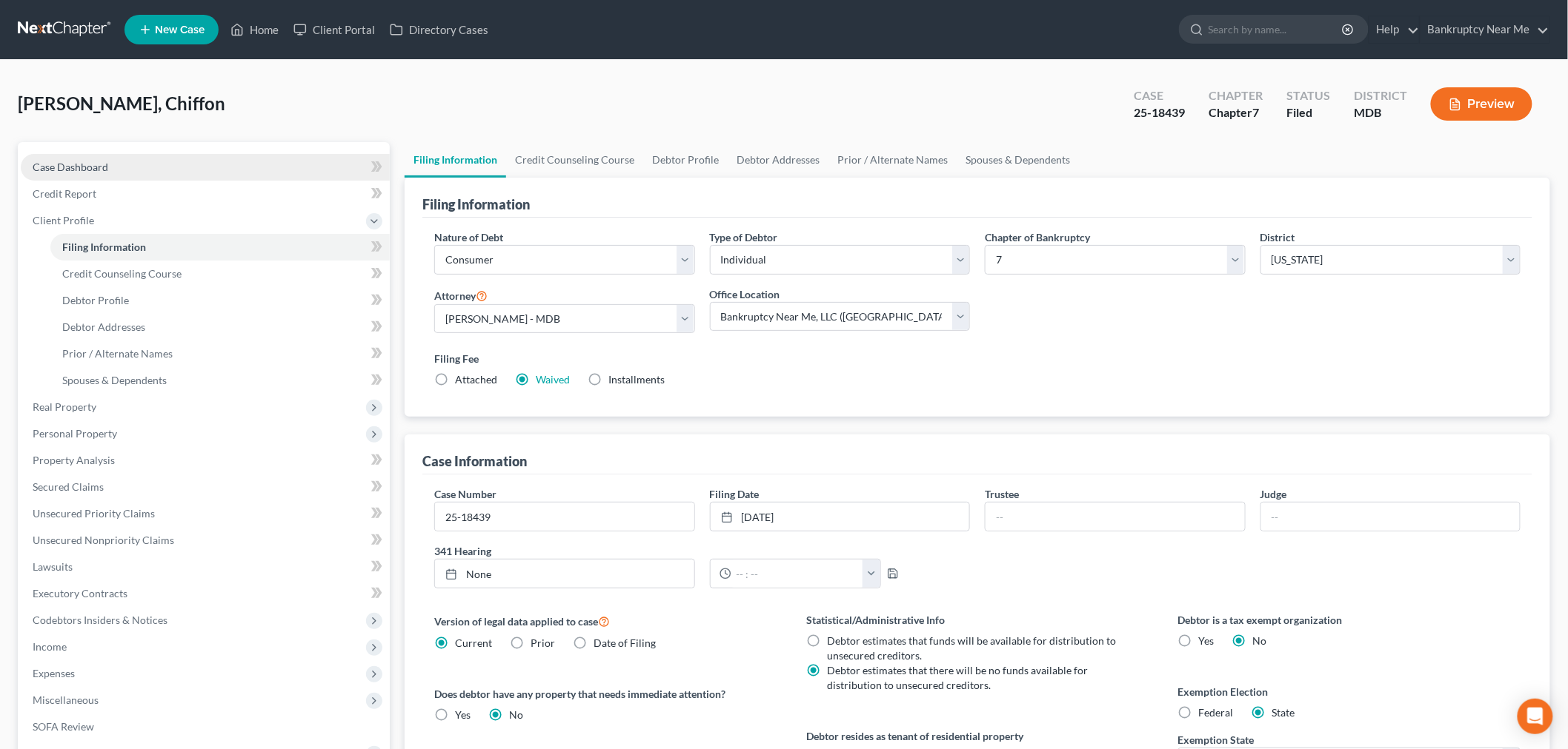
click at [213, 154] on link "Case Dashboard" at bounding box center [204, 167] width 369 height 27
select select "6"
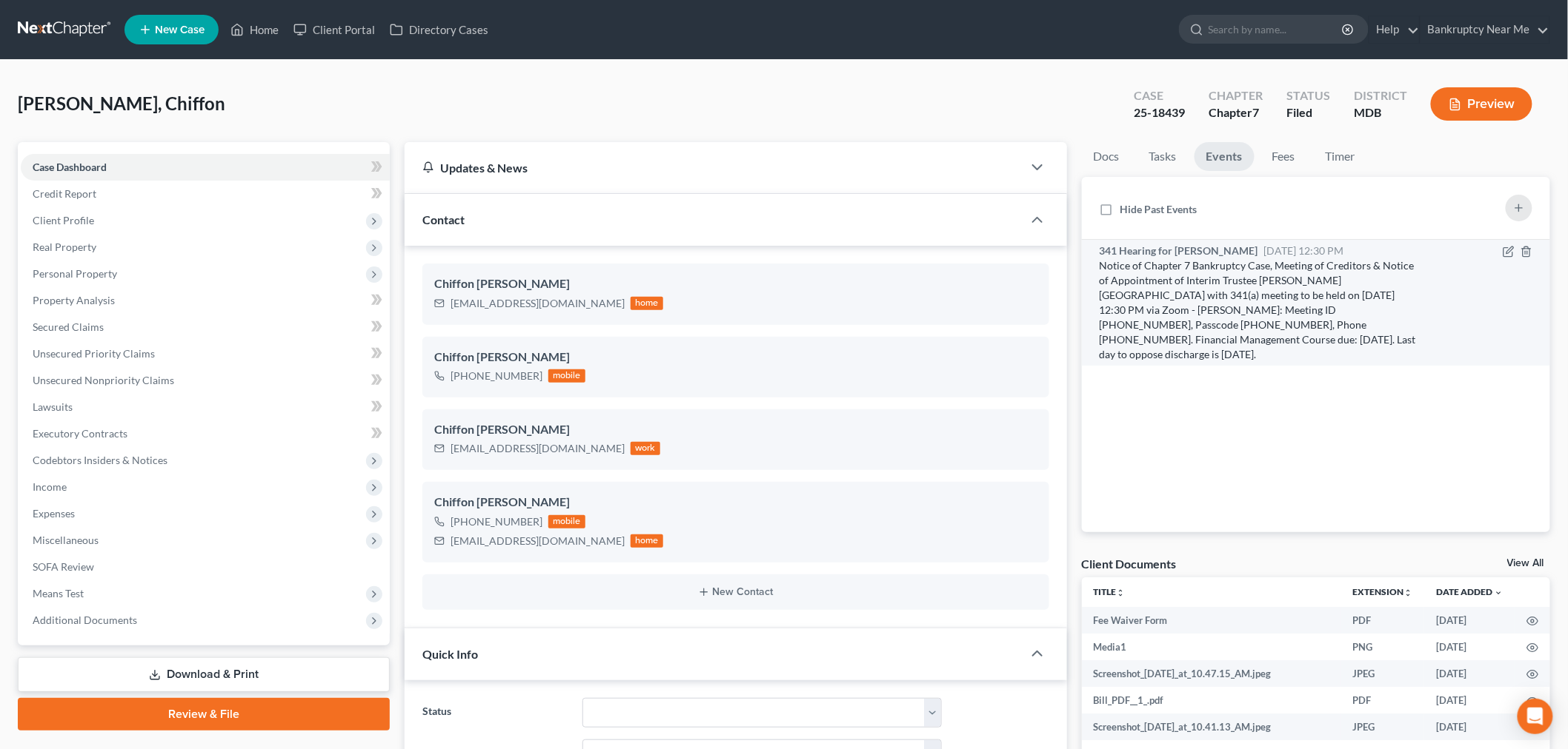
scroll to position [5, 0]
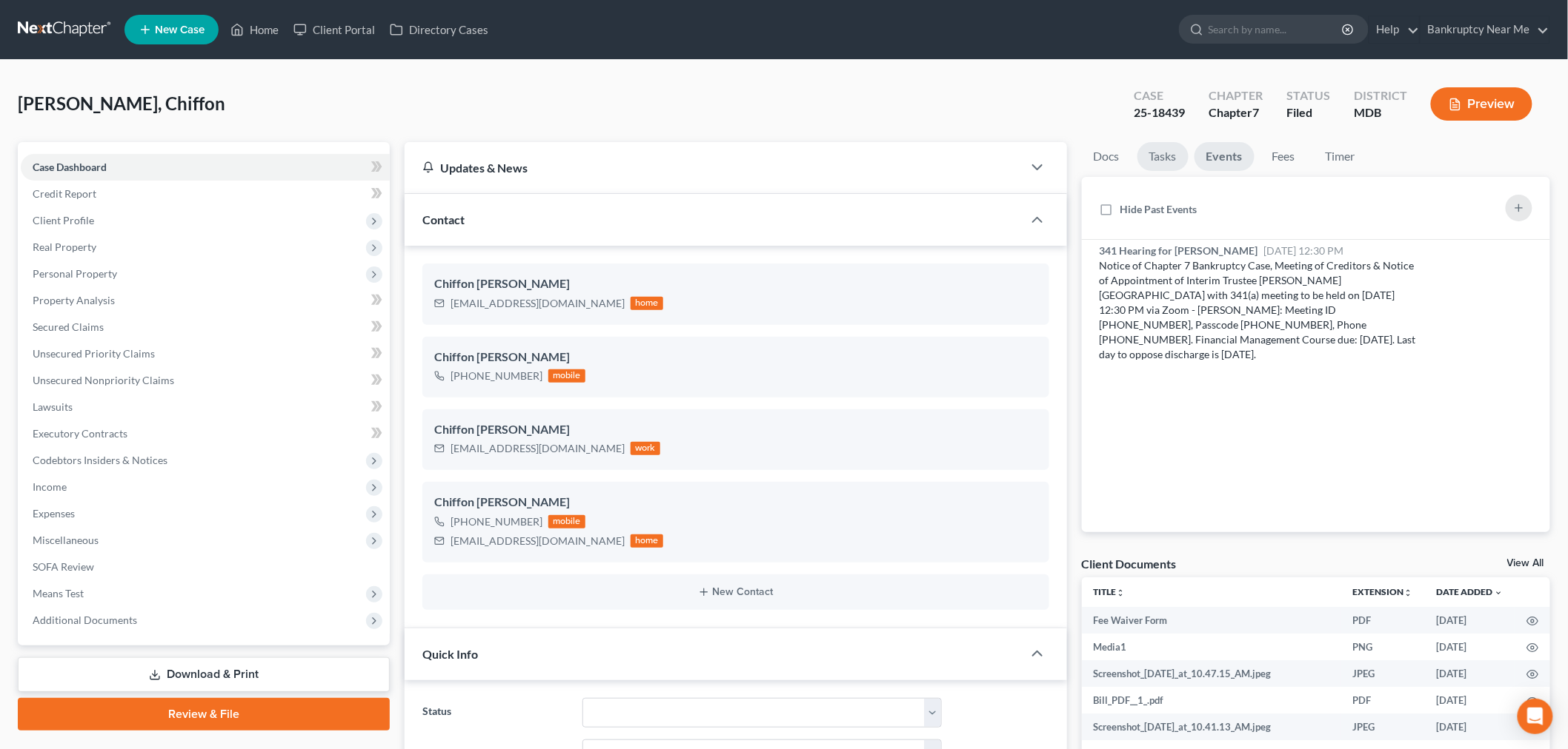
click at [1186, 145] on li "Tasks" at bounding box center [1162, 160] width 51 height 35
click at [1182, 146] on link "Tasks" at bounding box center [1162, 156] width 51 height 28
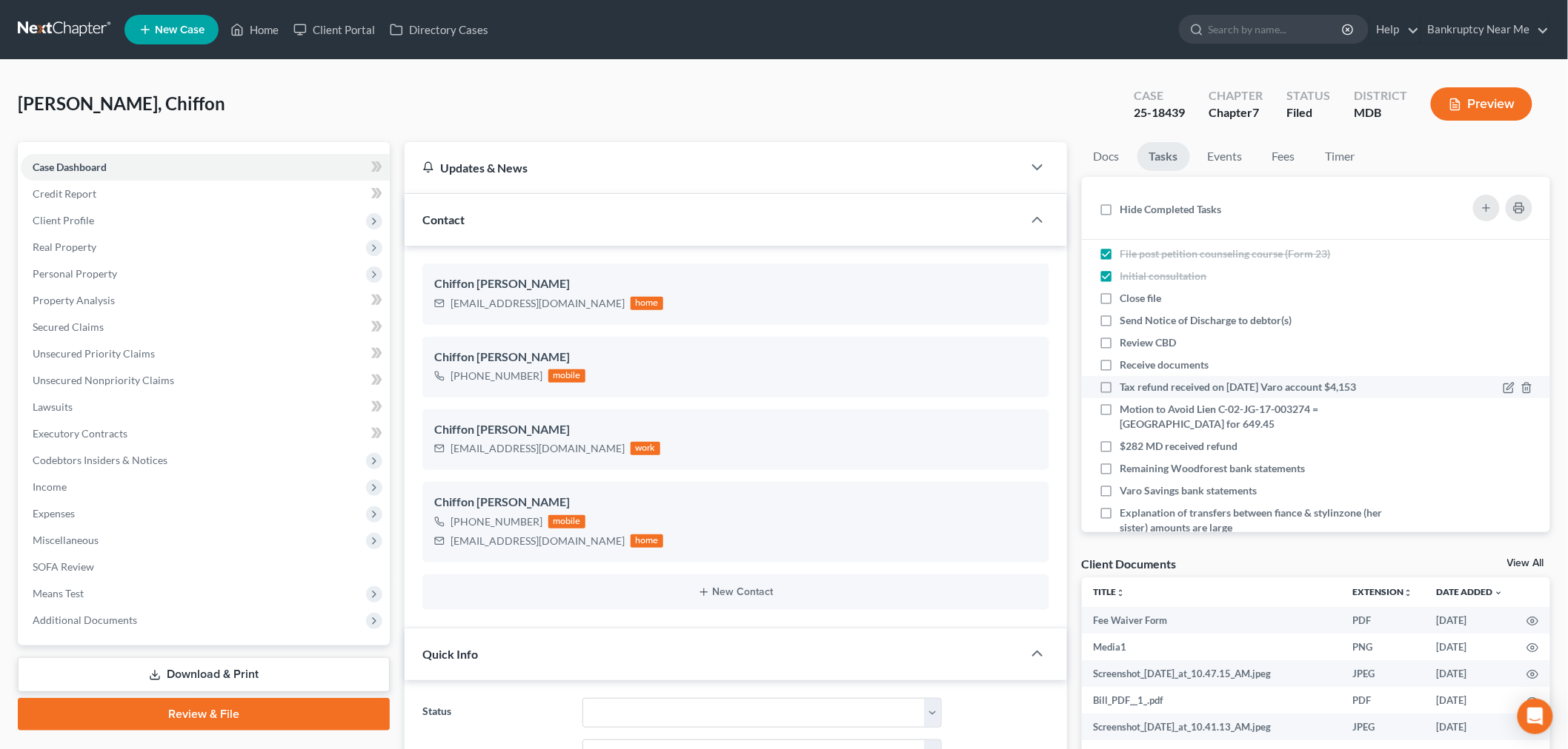
scroll to position [247, 0]
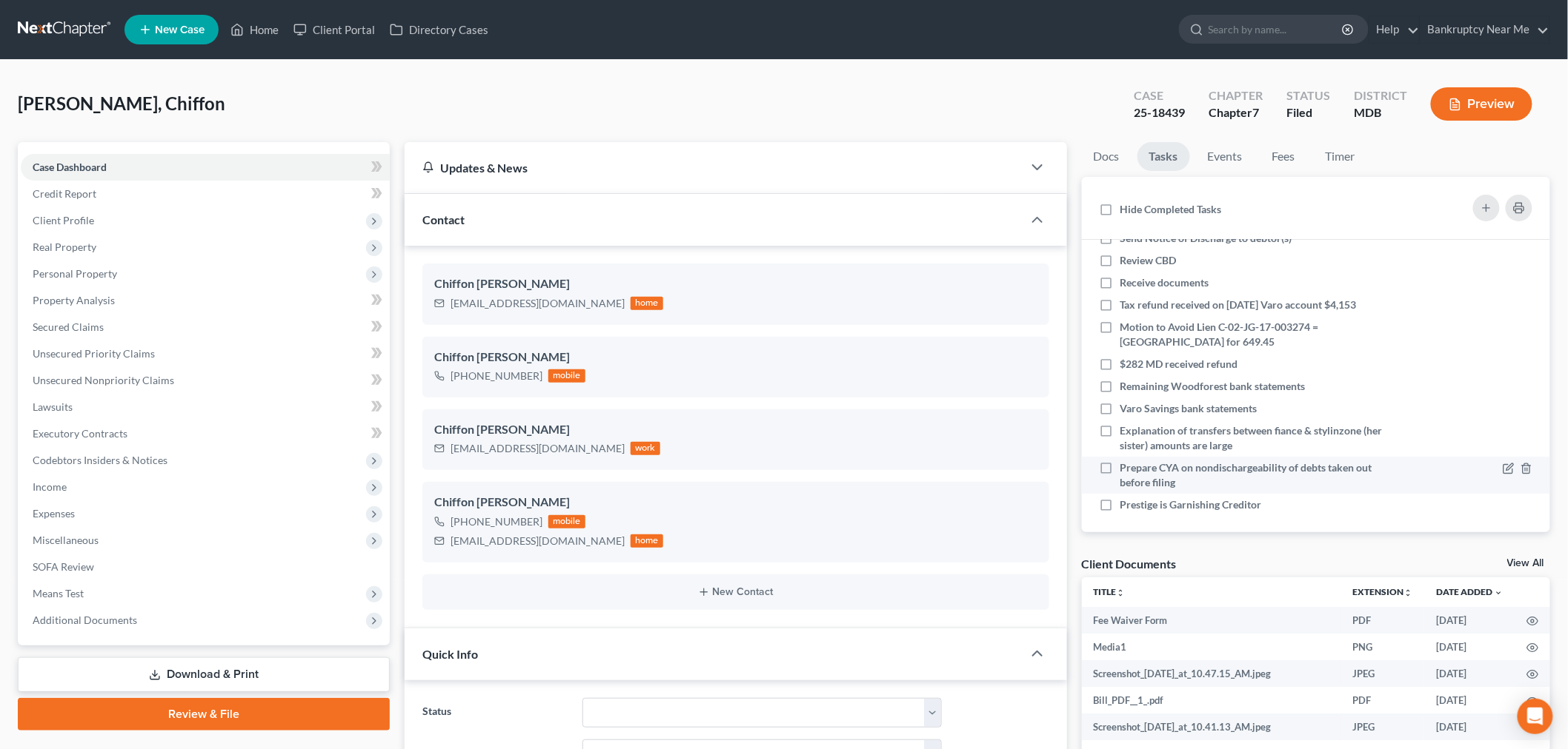
click at [1378, 470] on div "Prepare CYA on nondischargeability of debts taken out before filing" at bounding box center [1261, 475] width 283 height 29
click at [1135, 470] on input "Prepare CYA on nondischargeability of debts taken out before filing" at bounding box center [1131, 466] width 10 height 10
checkbox input "true"
click at [32, 34] on link at bounding box center [65, 29] width 94 height 27
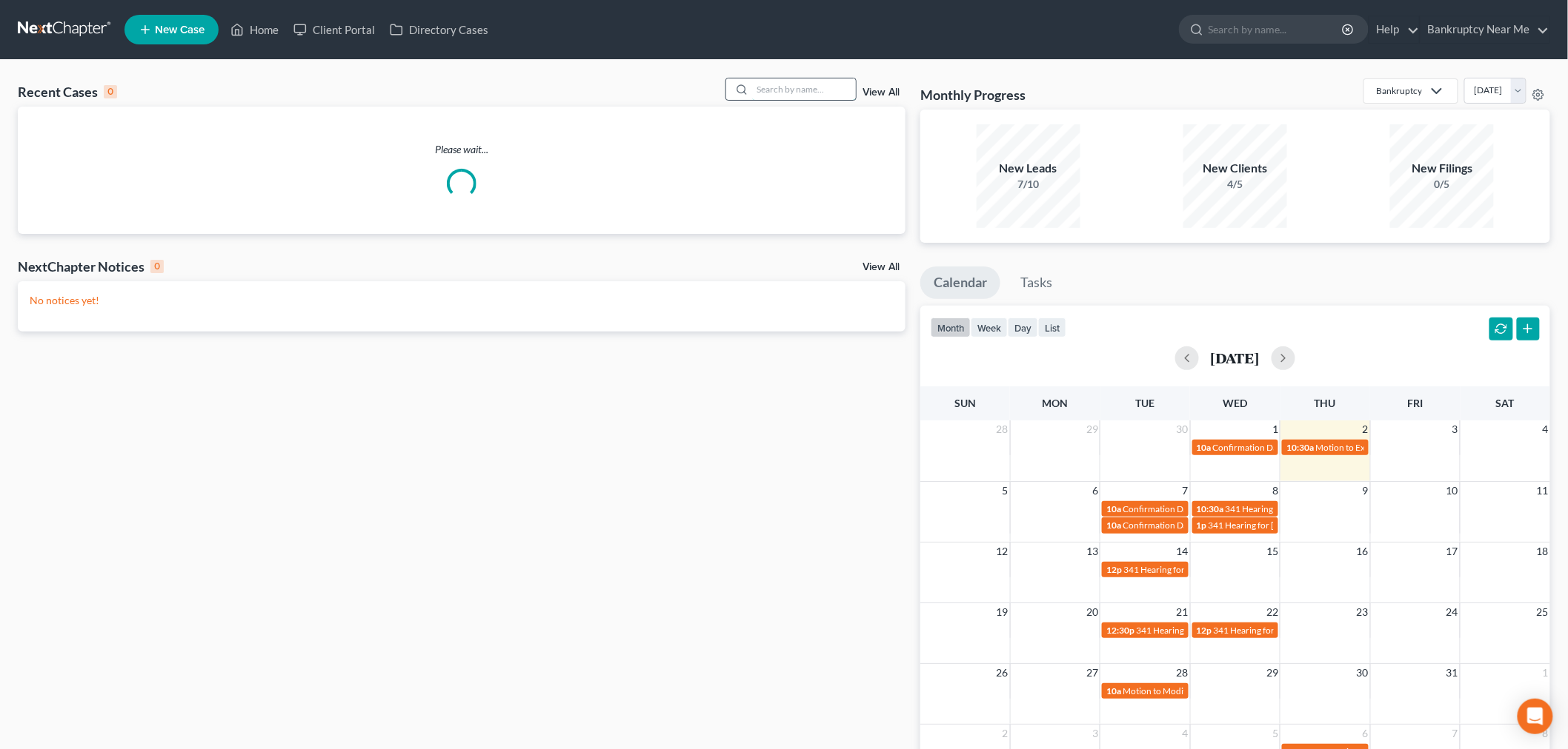
click at [773, 93] on input "search" at bounding box center [803, 89] width 103 height 21
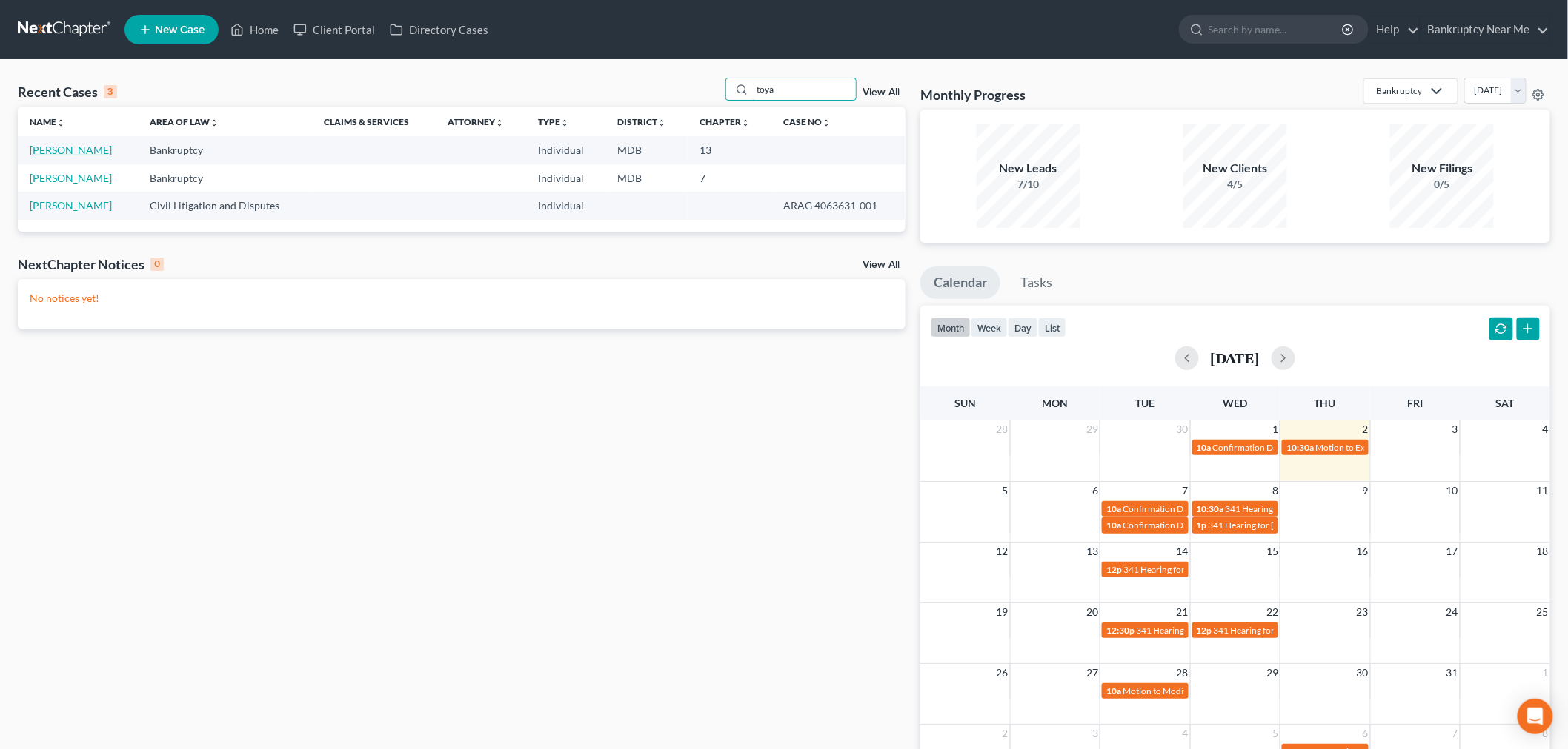
type input "toya"
click at [79, 145] on link "[PERSON_NAME]" at bounding box center [70, 149] width 82 height 12
select select "6"
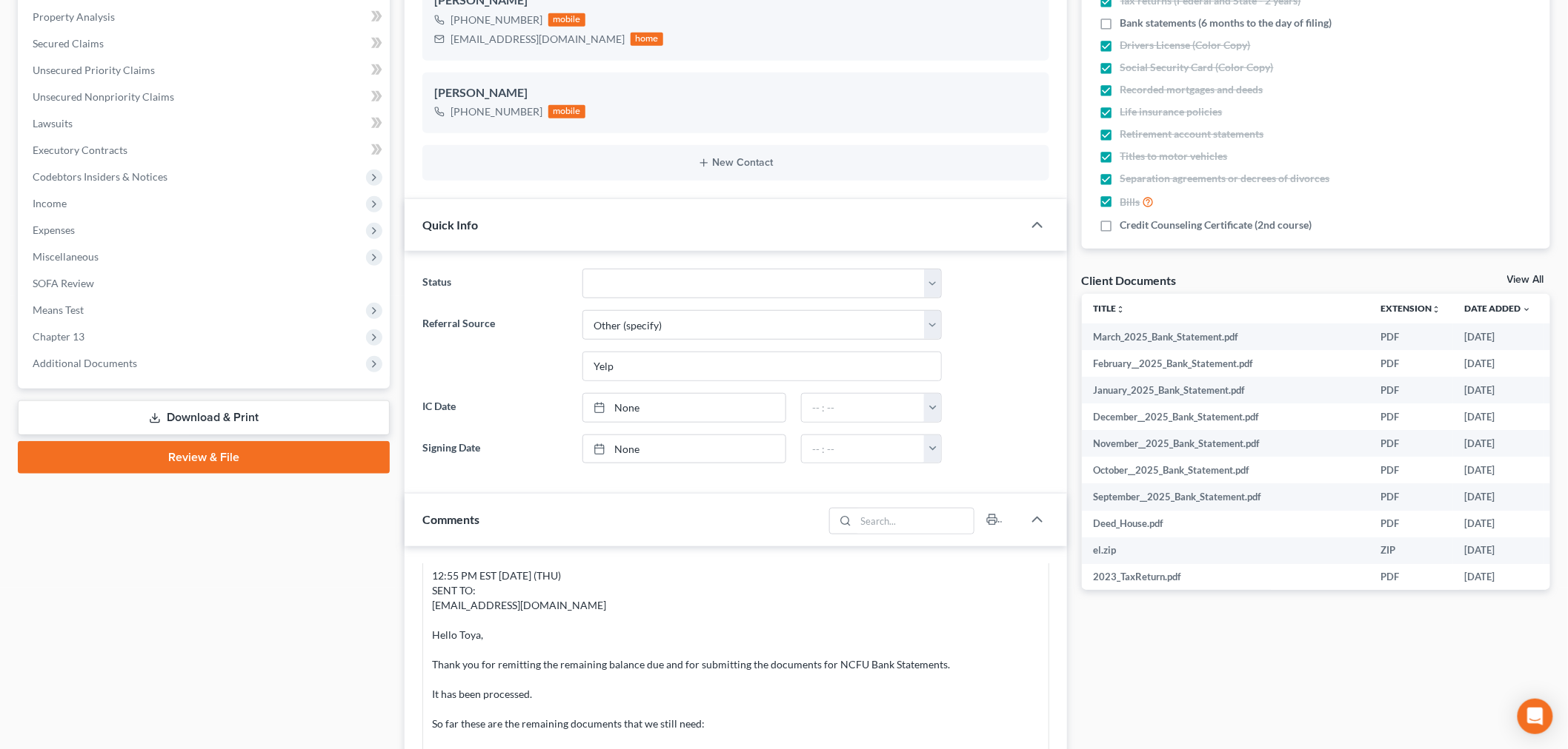
scroll to position [493, 0]
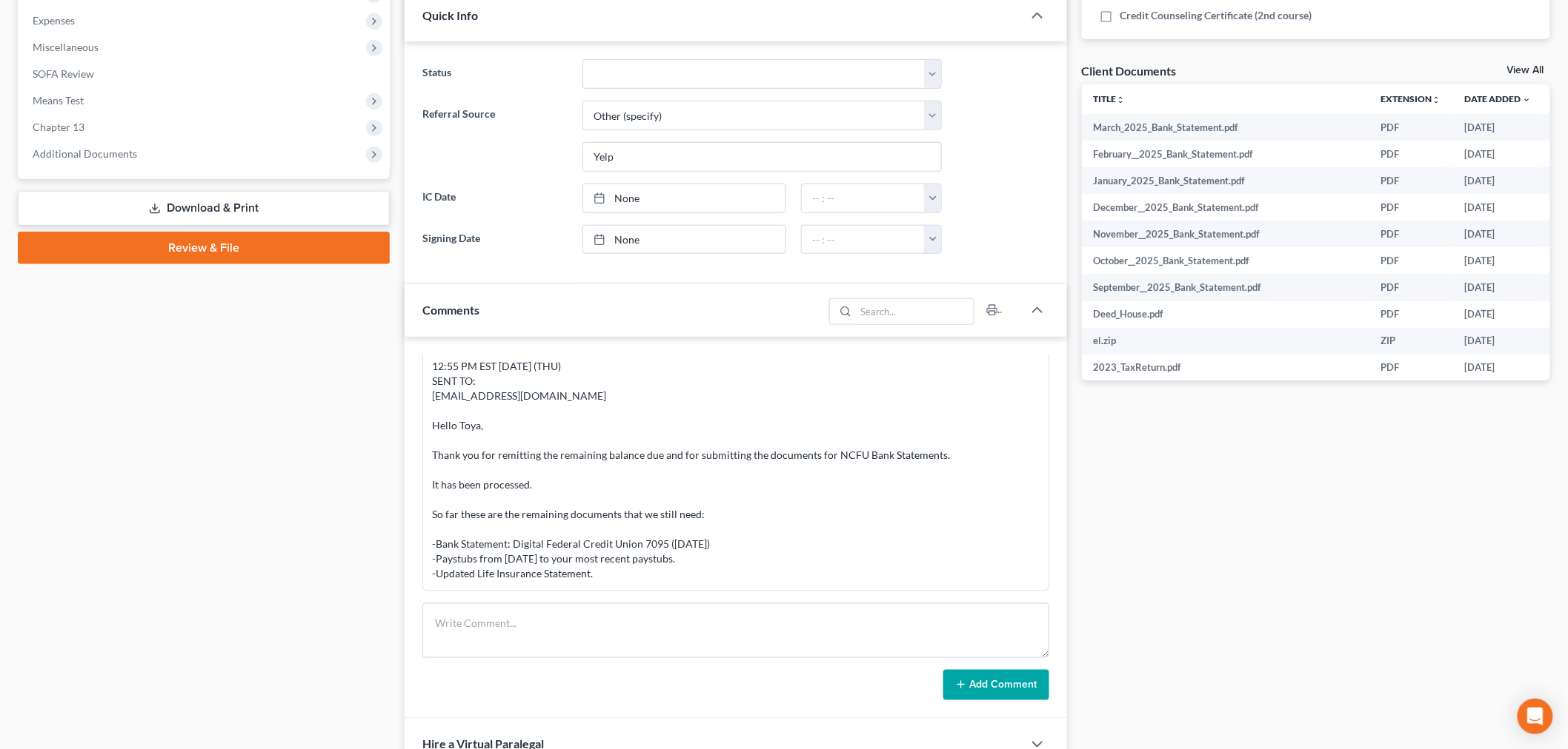
drag, startPoint x: 590, startPoint y: 581, endPoint x: 428, endPoint y: 549, distance: 165.1
click at [428, 549] on div "Info Bankruptcy 12:56PM, 10/02/2025 09:51 AM EST 09-30-2025 (TUE) FROM: SENT TO…" at bounding box center [735, 383] width 626 height 418
copy div "-Bank Statement: Digital Federal Credit Union 7095 (September 2025) -Paystubs f…"
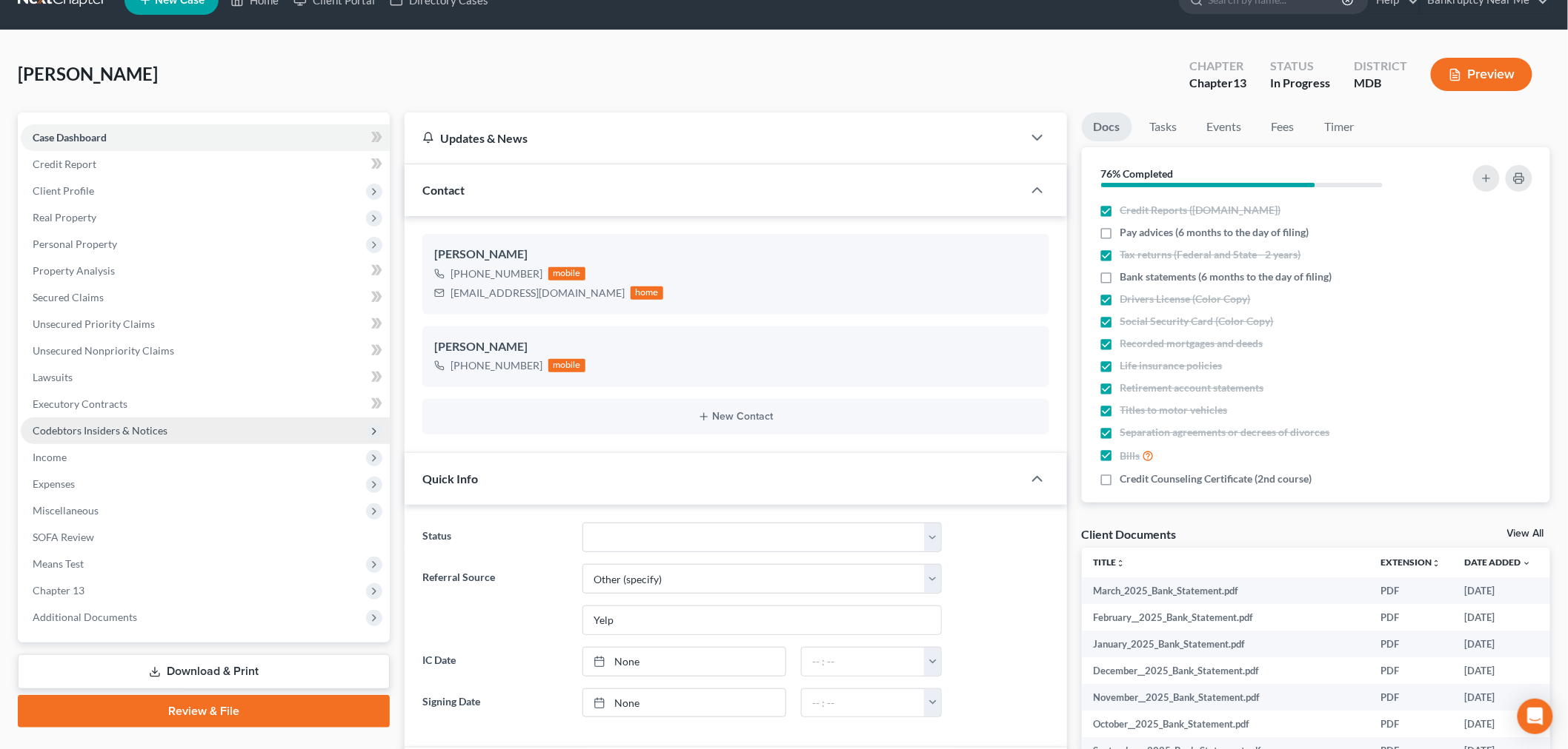
scroll to position [0, 0]
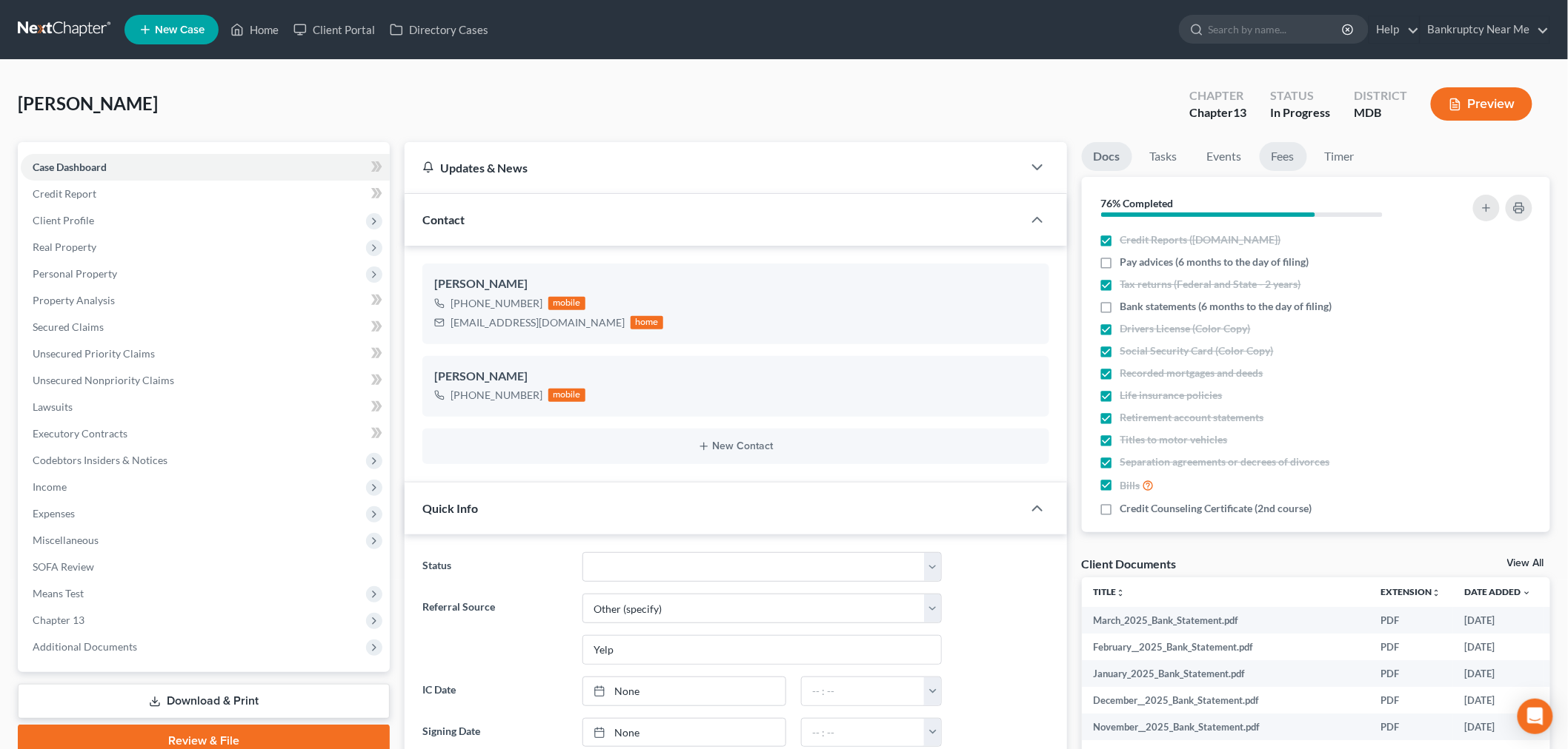
click at [1278, 151] on link "Fees" at bounding box center [1283, 156] width 47 height 28
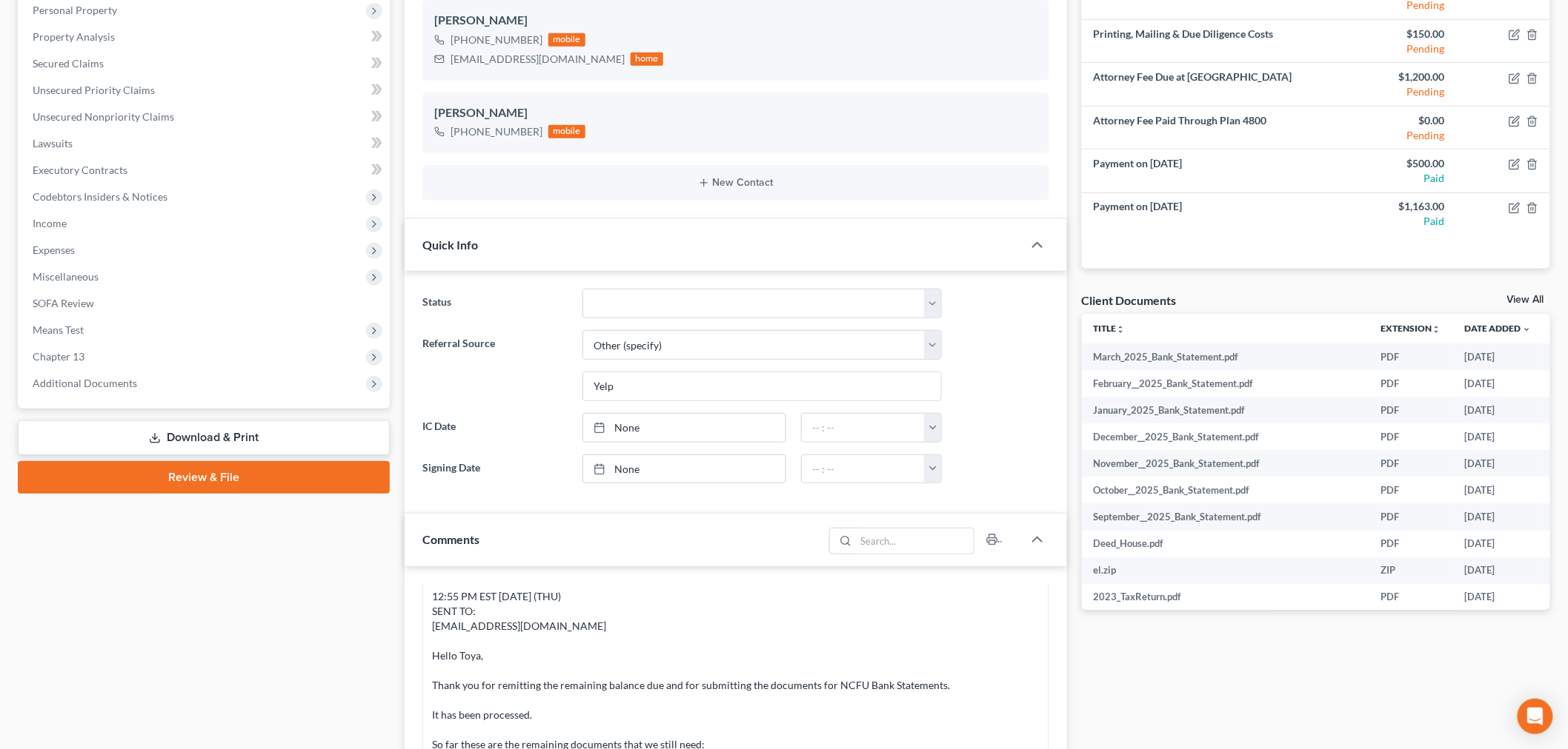
scroll to position [741, 0]
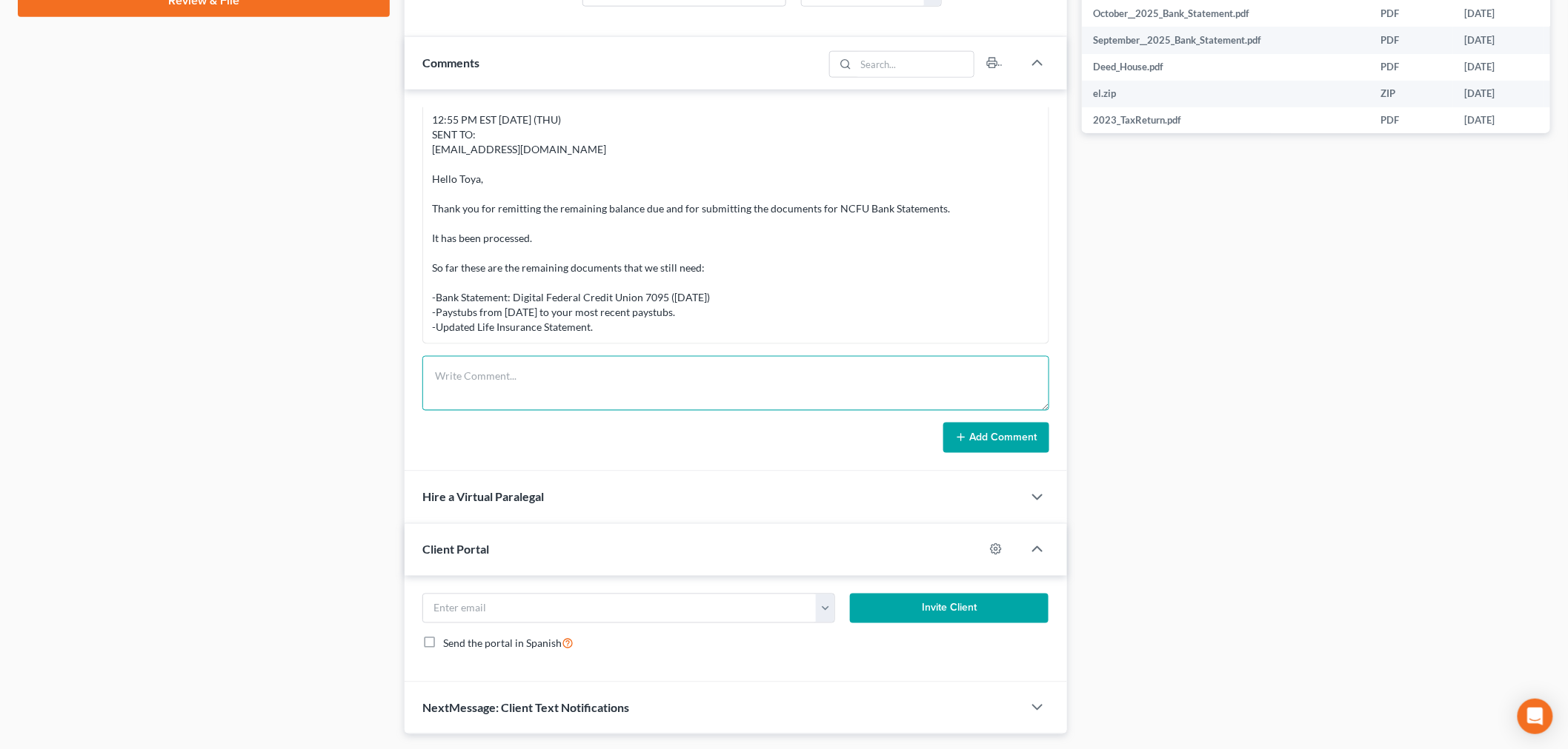
drag, startPoint x: 568, startPoint y: 385, endPoint x: 590, endPoint y: 388, distance: 22.2
click at [568, 385] on textarea at bounding box center [735, 383] width 626 height 55
paste textarea "Hi Toya, Thank you for submitting documents. Please submit the below items to m…"
drag, startPoint x: 1016, startPoint y: 439, endPoint x: 968, endPoint y: 387, distance: 70.8
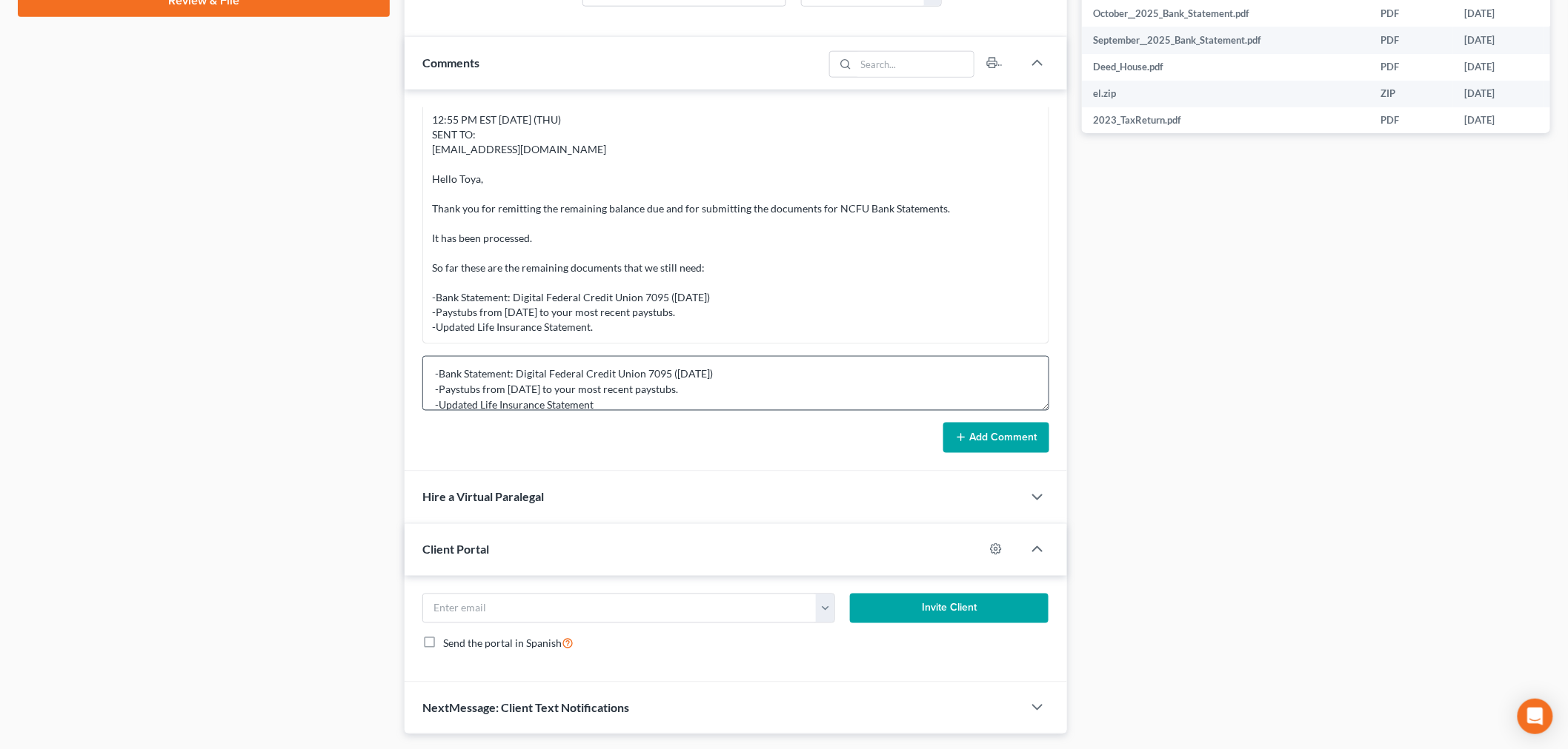
click at [968, 387] on form "Hi Toya, Thank you for submitting documents. Please submit the below items to m…" at bounding box center [735, 405] width 626 height 98
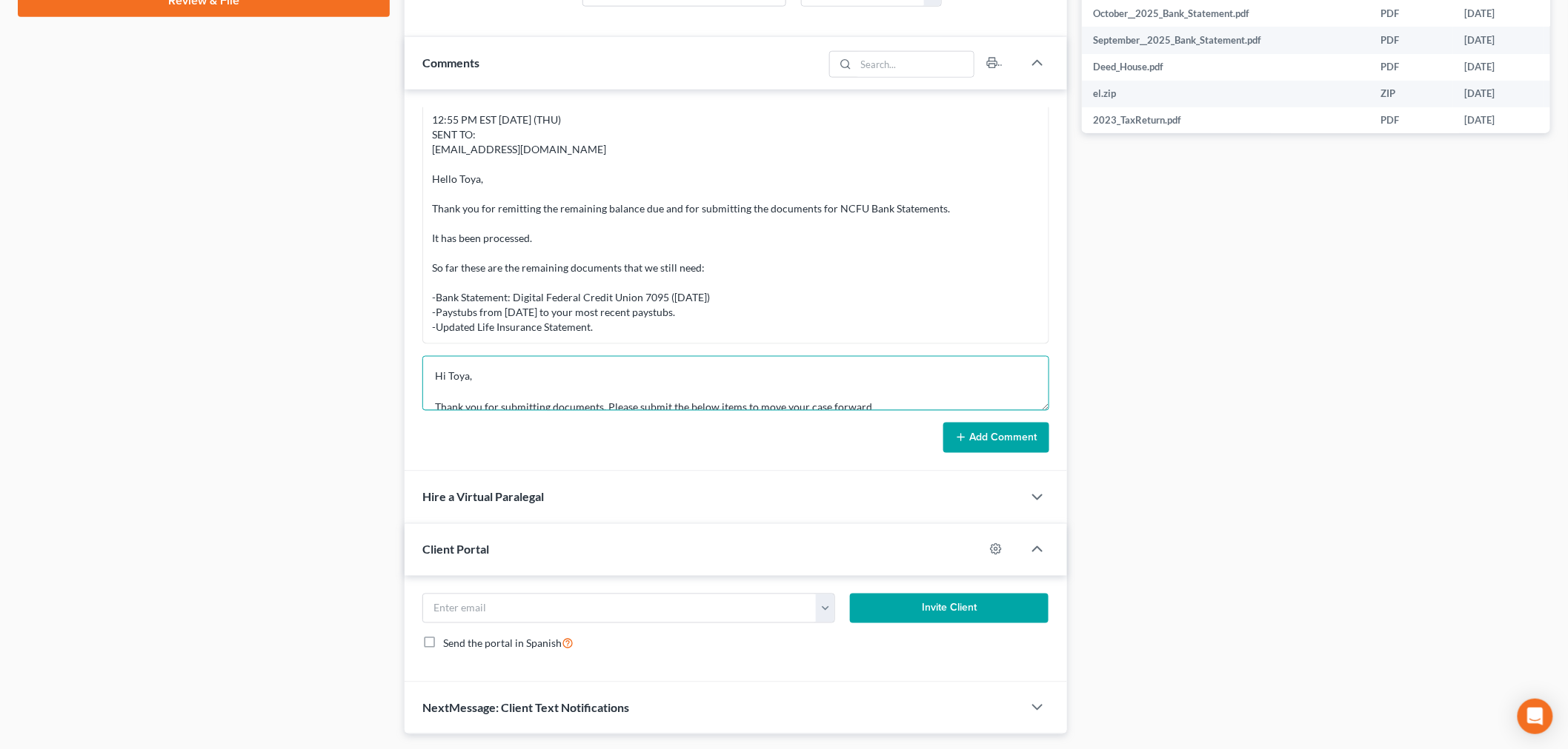
click at [439, 372] on textarea "Hi Toya, Thank you for submitting documents. Please submit the below items to m…" at bounding box center [735, 383] width 626 height 55
type textarea "CL Portal link sent to CL: Hi Toya, Thank you for submitting documents. Please …"
click at [1010, 436] on button "Add Comment" at bounding box center [996, 438] width 106 height 31
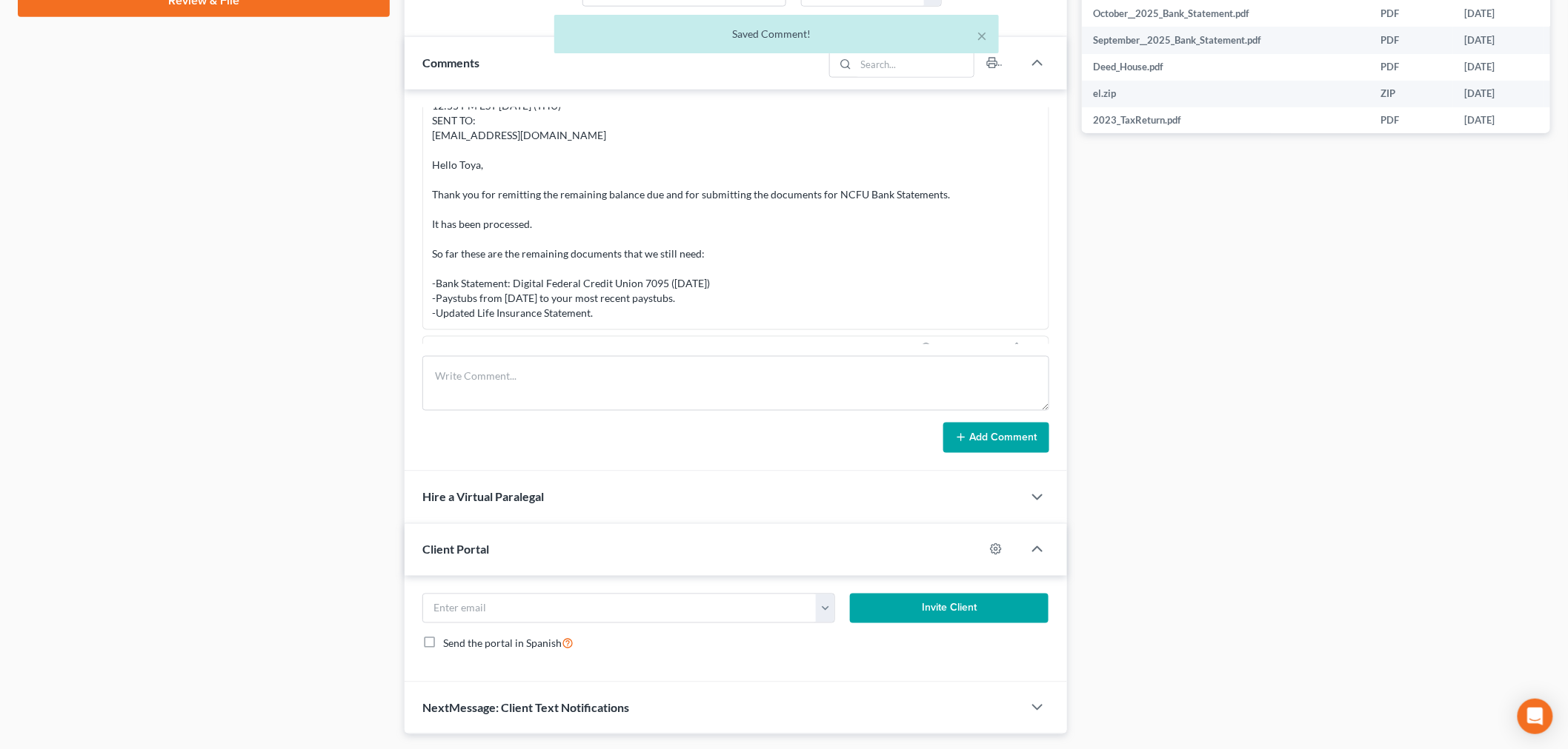
scroll to position [6672, 0]
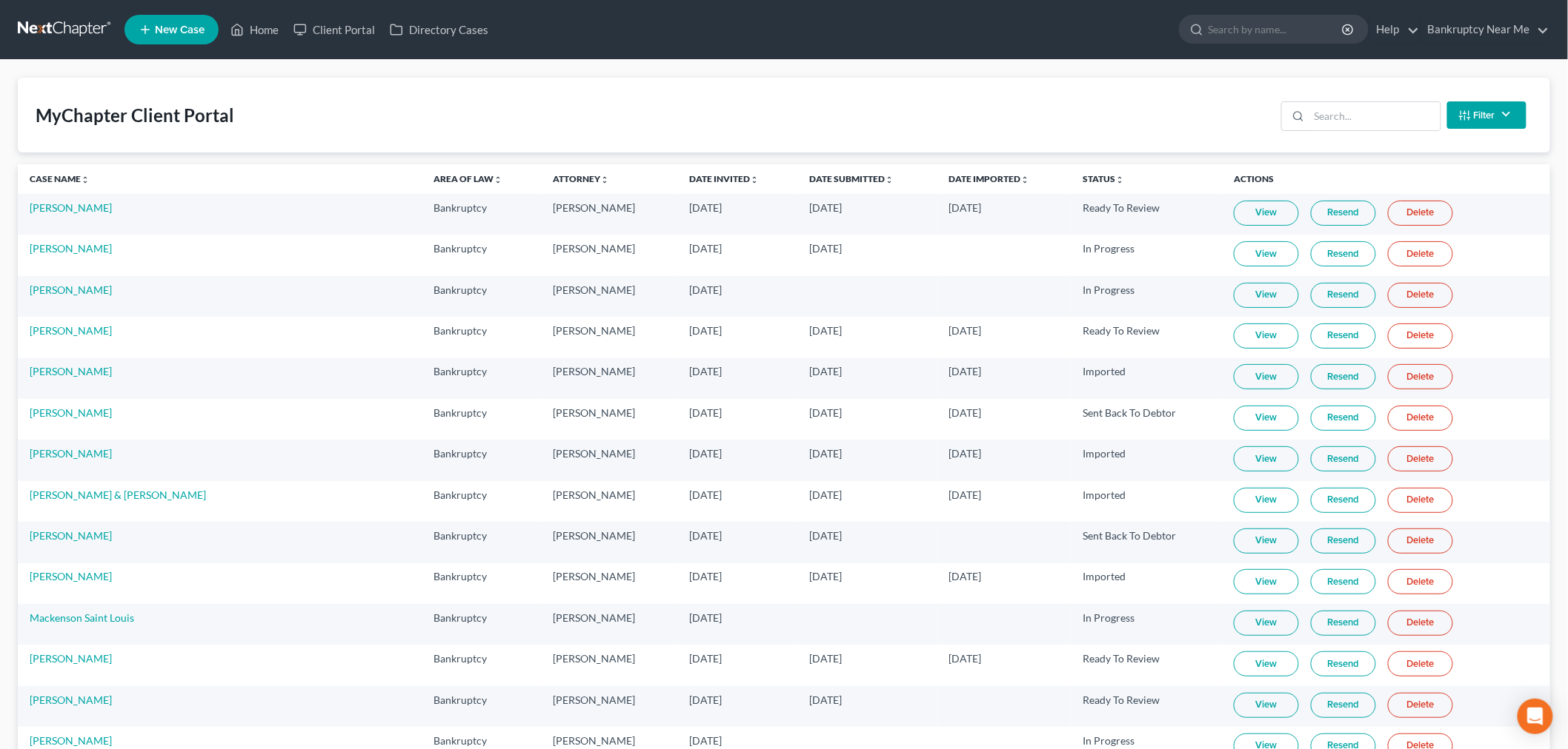
scroll to position [10876, 0]
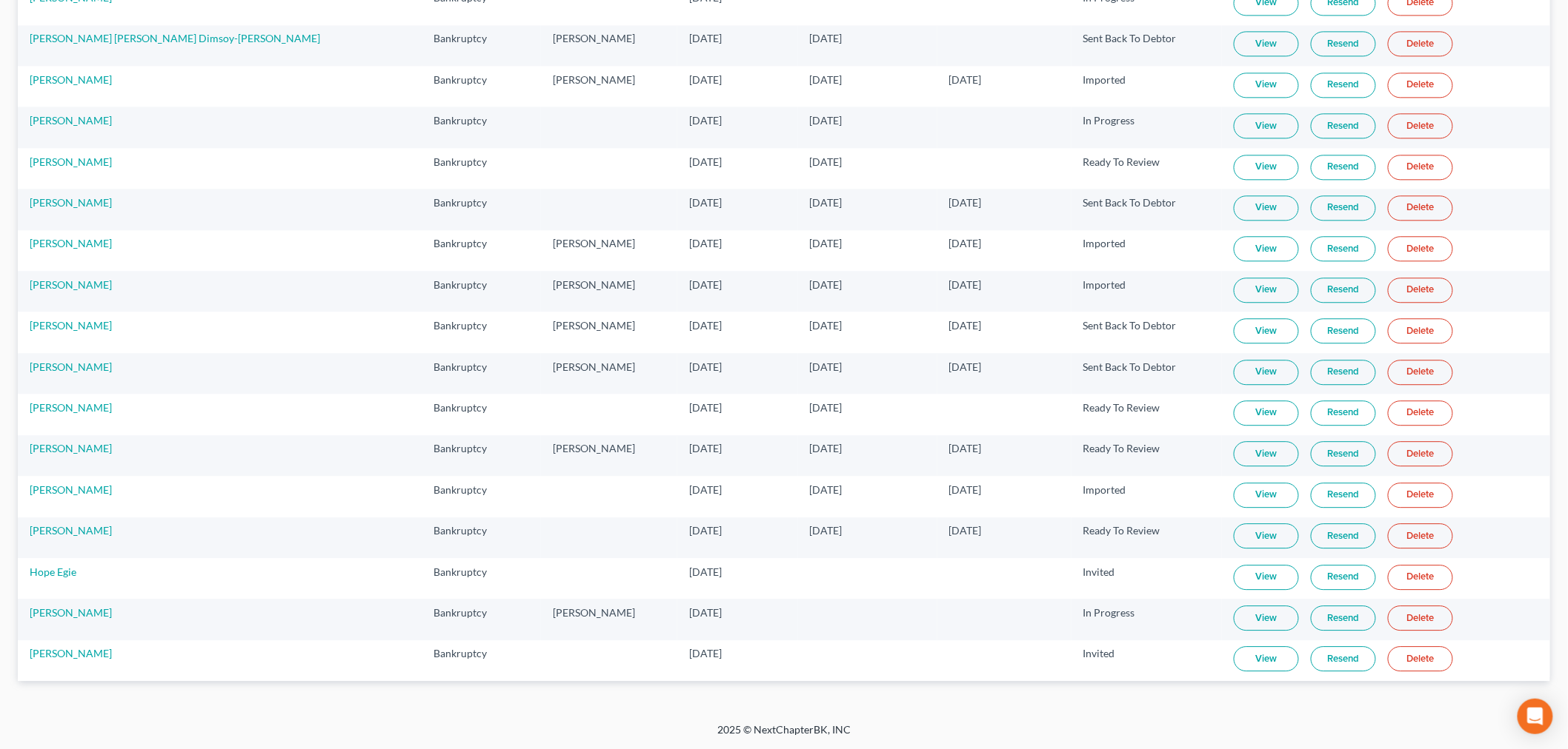
click at [1236, 535] on link "View" at bounding box center [1266, 536] width 65 height 25
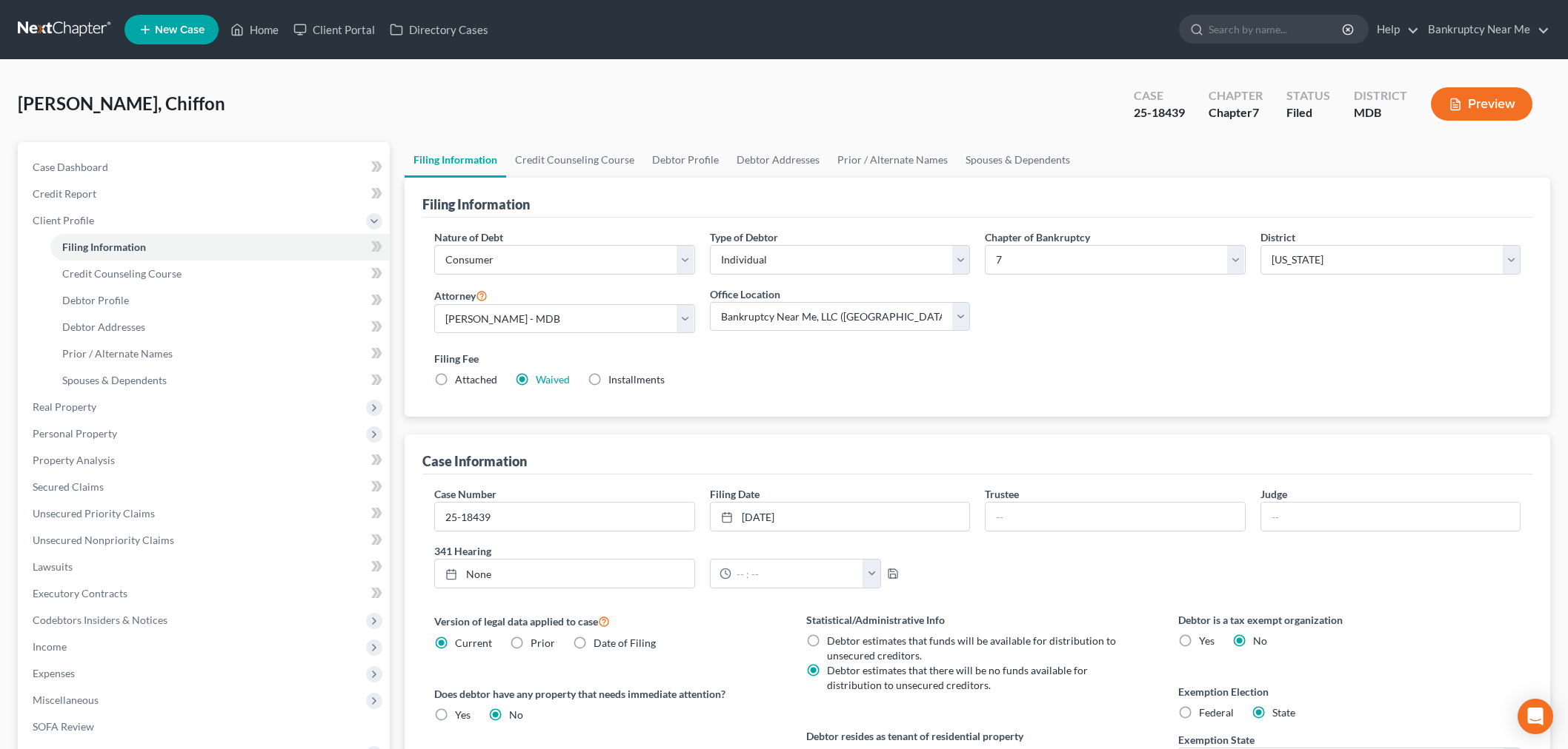
select select "1"
select select "0"
select select "38"
select select "0"
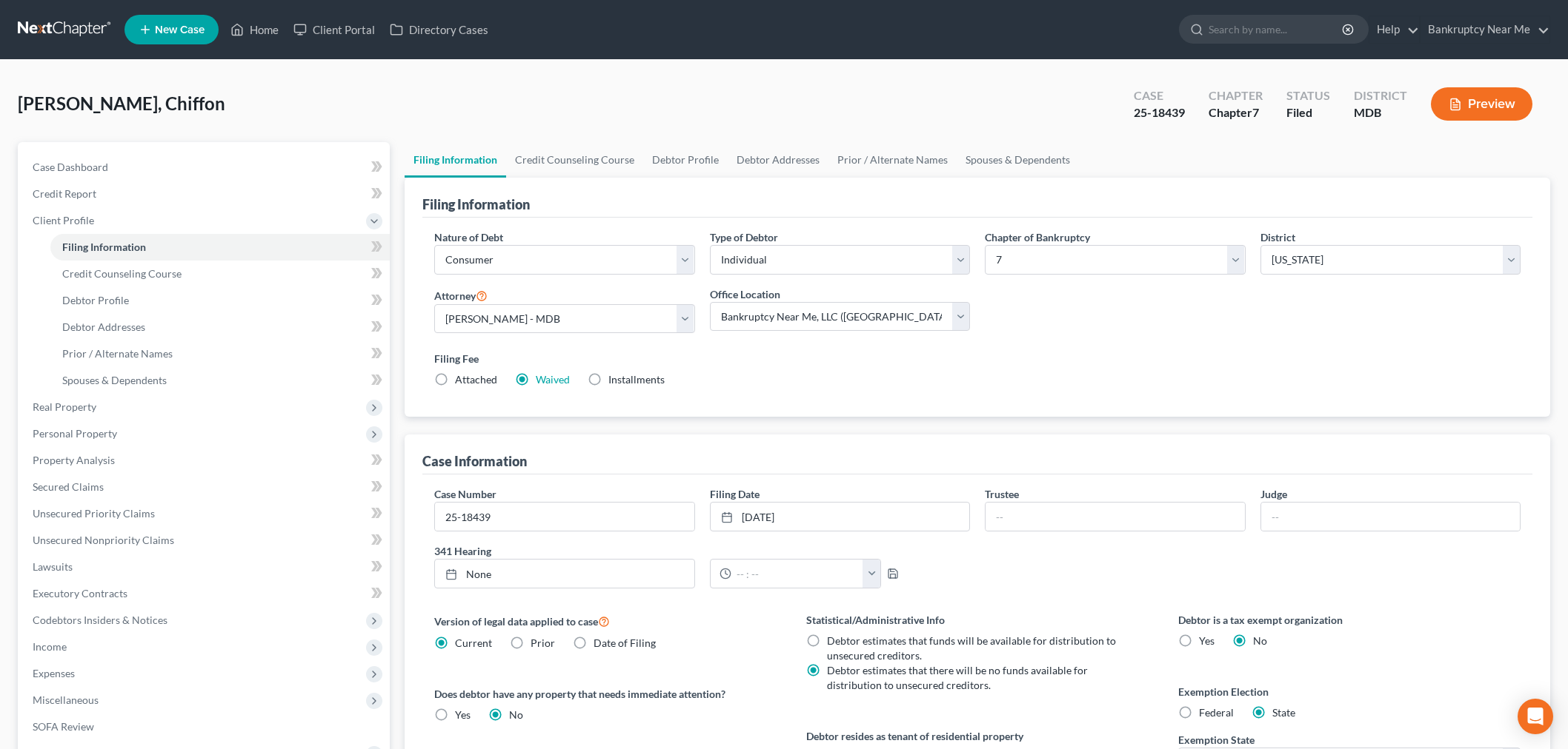
select select "0"
select select "21"
click at [89, 40] on link at bounding box center [65, 29] width 94 height 27
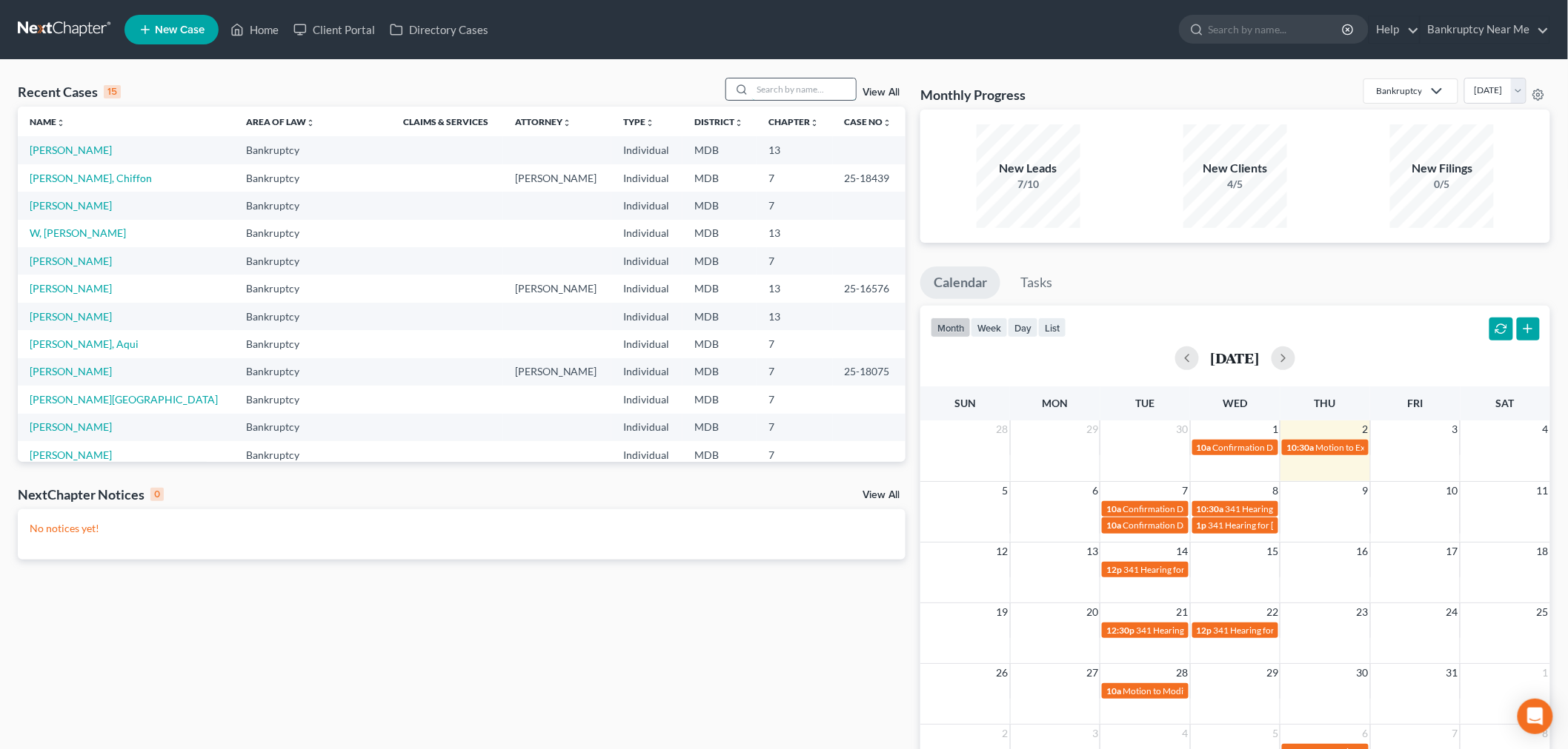
click at [785, 83] on input "search" at bounding box center [803, 89] width 103 height 21
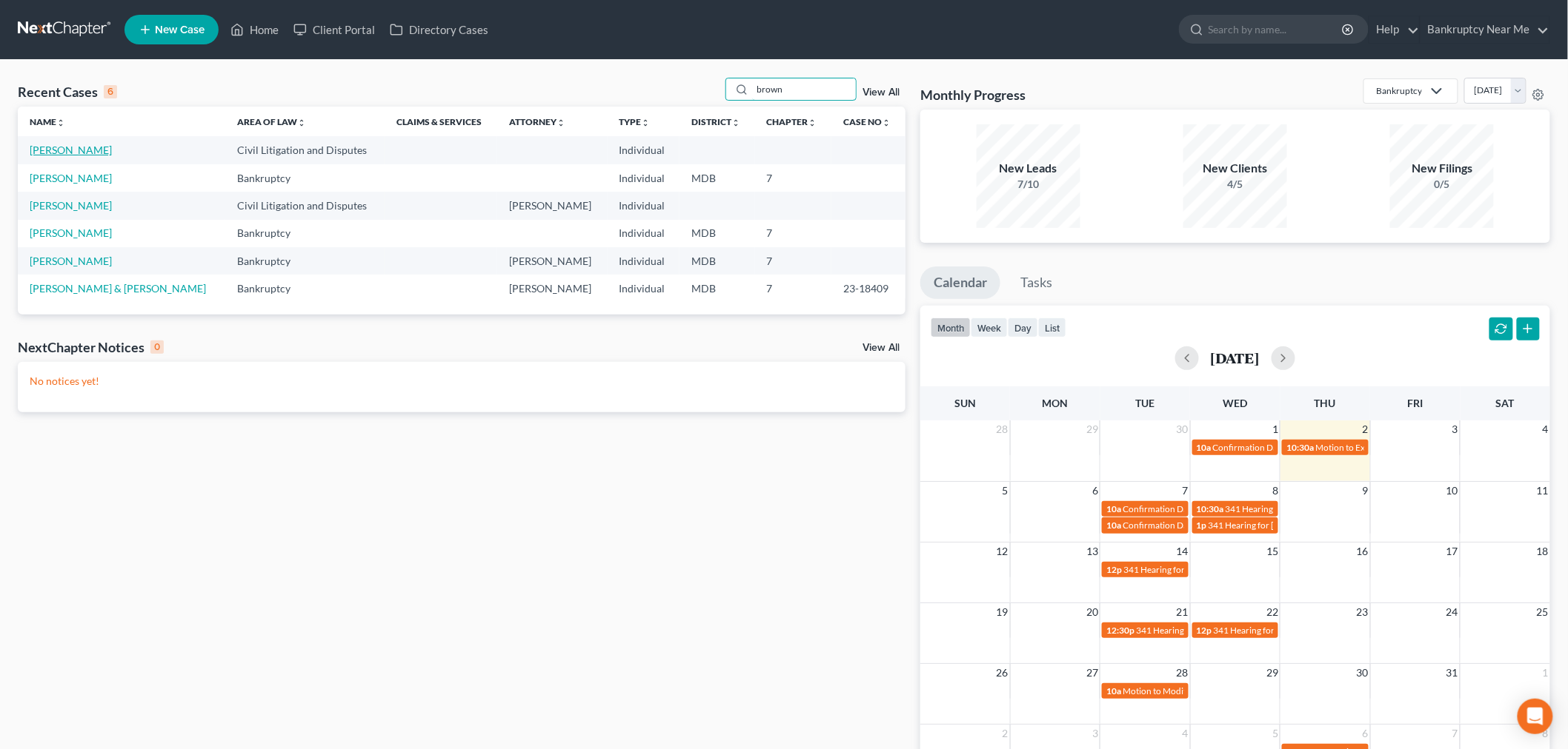
type input "brown"
click at [42, 149] on link "[PERSON_NAME]" at bounding box center [70, 149] width 82 height 12
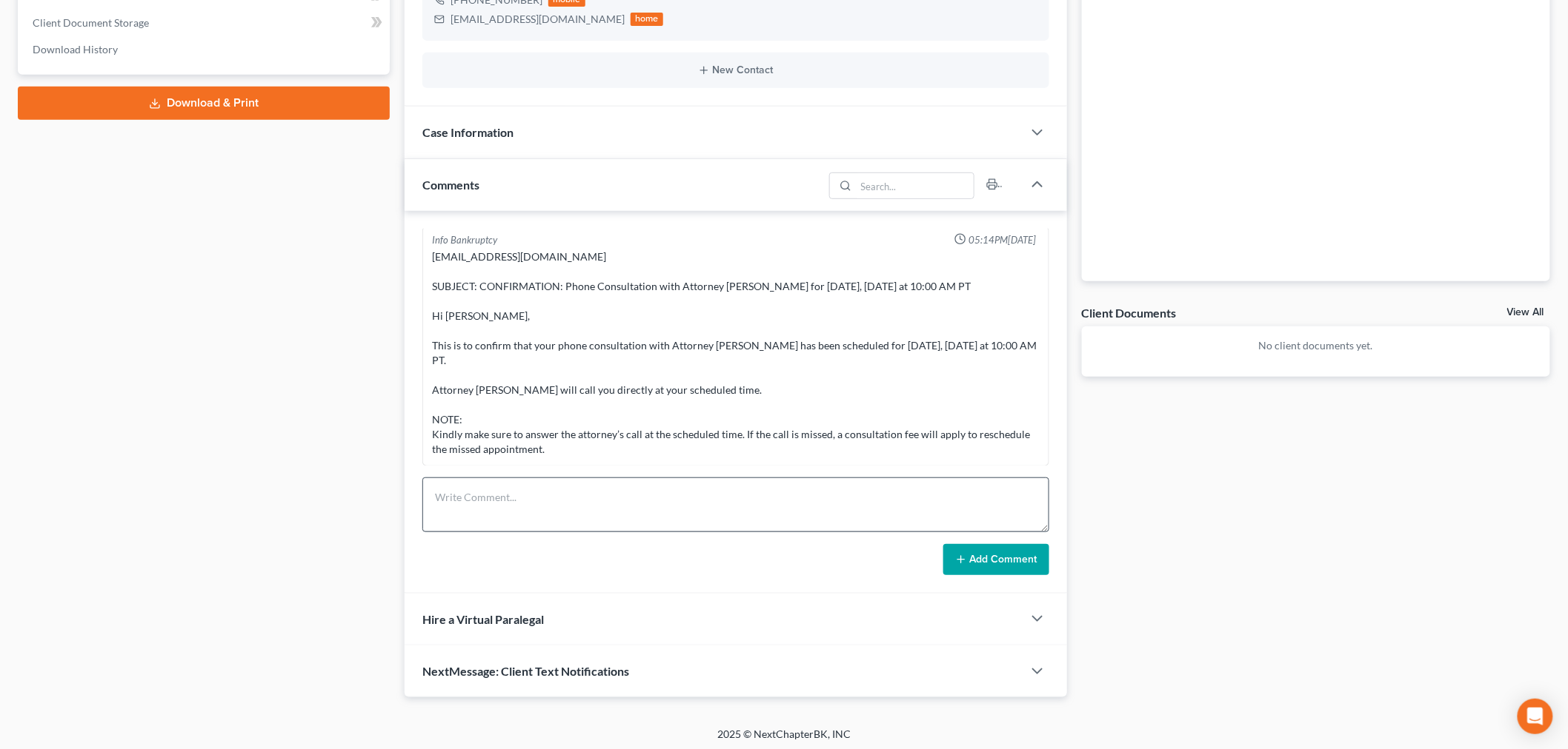
scroll to position [253, 0]
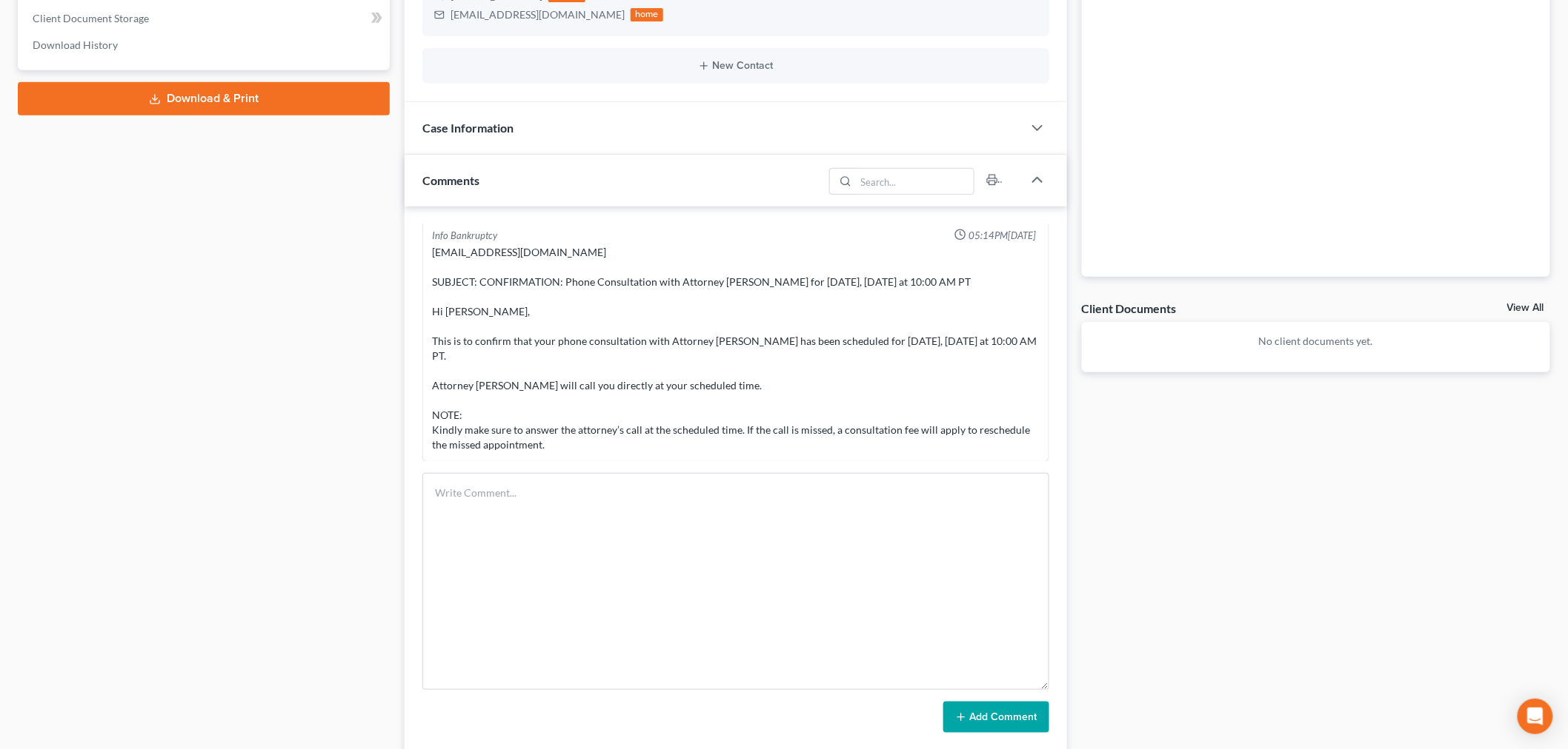
drag, startPoint x: 1040, startPoint y: 517, endPoint x: 1116, endPoint y: 785, distance: 278.6
click at [1116, 749] on html "Home New Case Client Portal Directory Cases Bankruptcy Near Me [EMAIL_ADDRESS][…" at bounding box center [784, 329] width 1568 height 1165
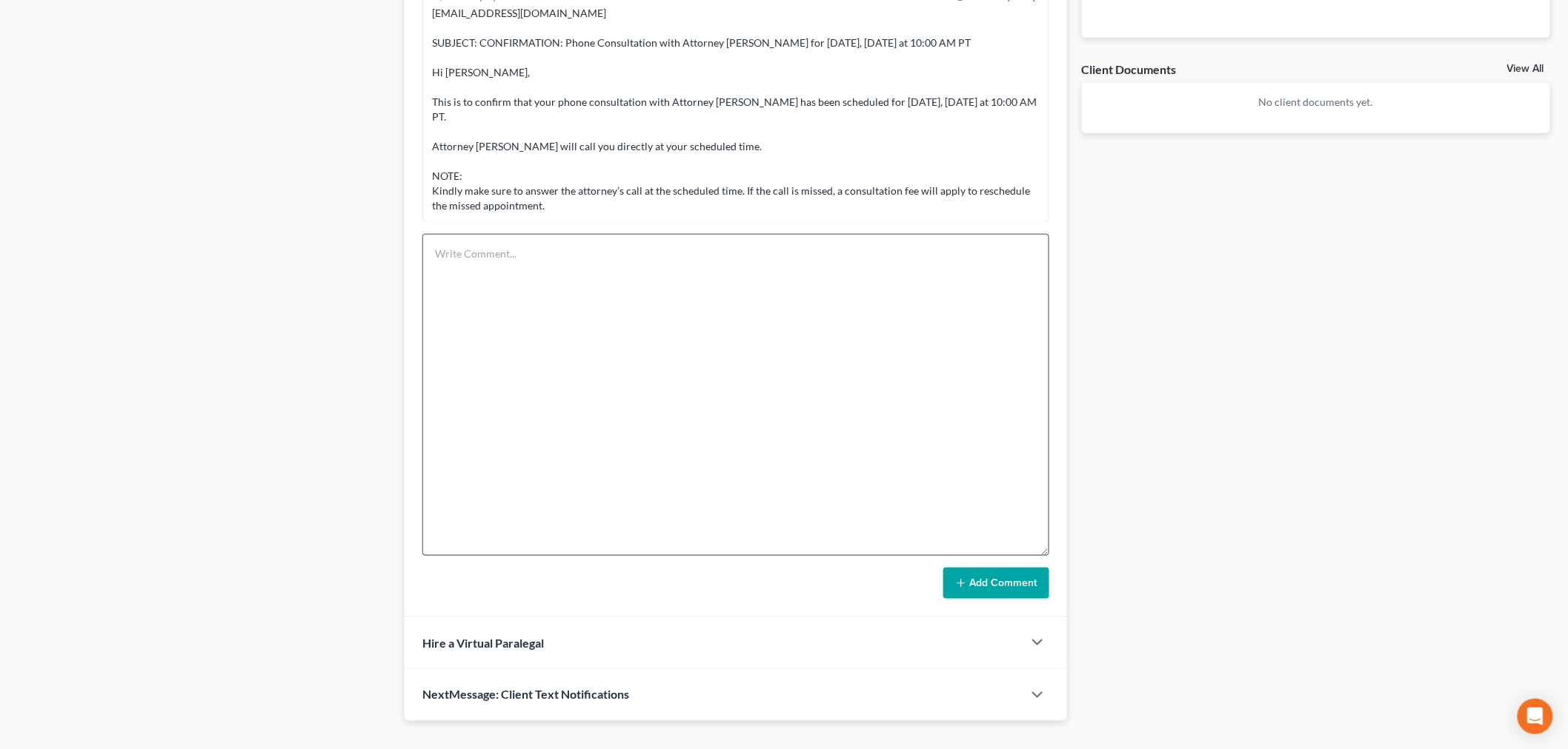
scroll to position [500, 0]
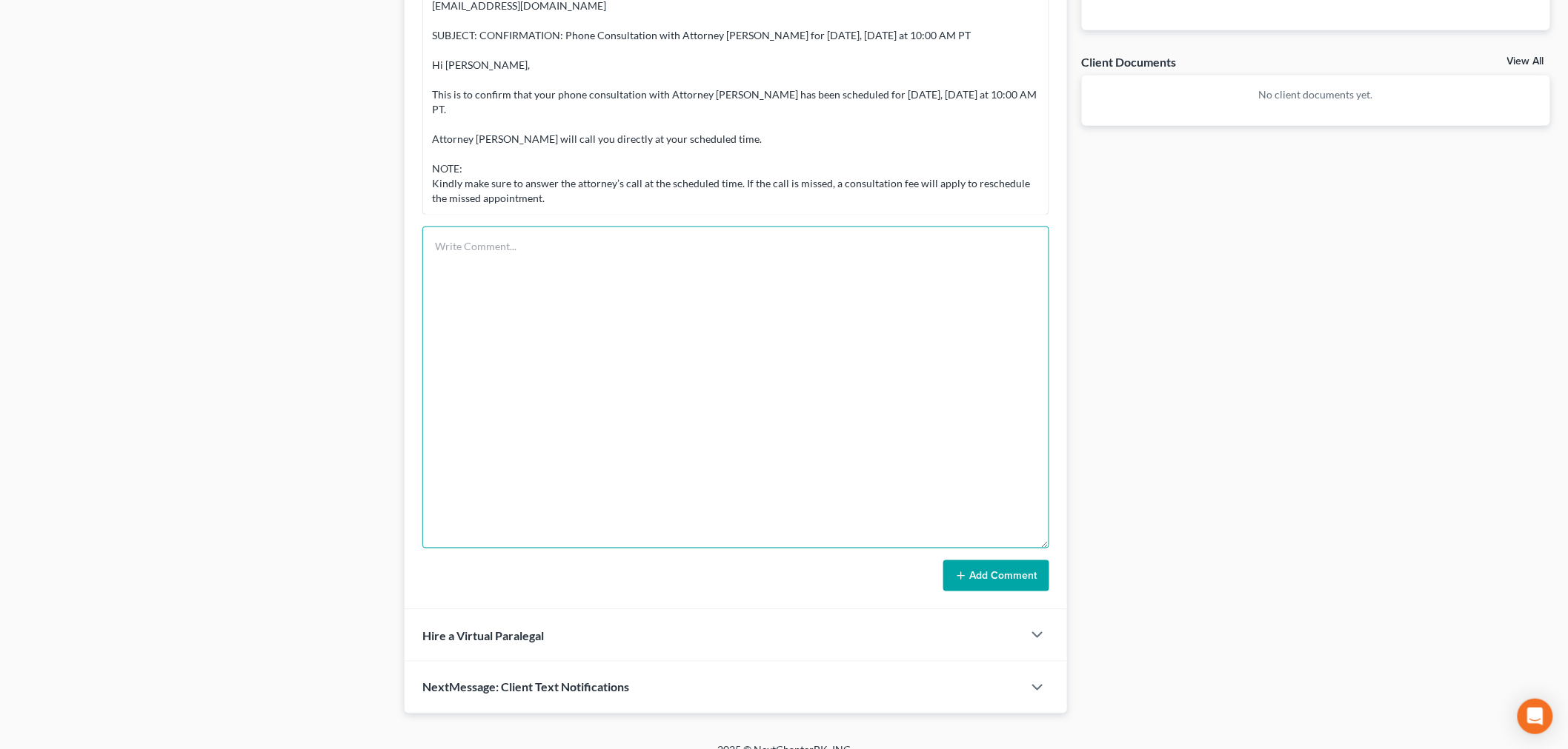
click at [848, 479] on textarea at bounding box center [735, 388] width 626 height 322
click at [664, 369] on textarea "CONSULTATION" at bounding box center [735, 388] width 626 height 322
click at [646, 263] on textarea "CONSULTATION no show - called and received vm -" at bounding box center [735, 388] width 626 height 322
drag, startPoint x: 620, startPoint y: 267, endPoint x: 569, endPoint y: 265, distance: 51.0
click at [569, 265] on textarea "CONSULTATION no show - called and received vm -" at bounding box center [735, 388] width 626 height 322
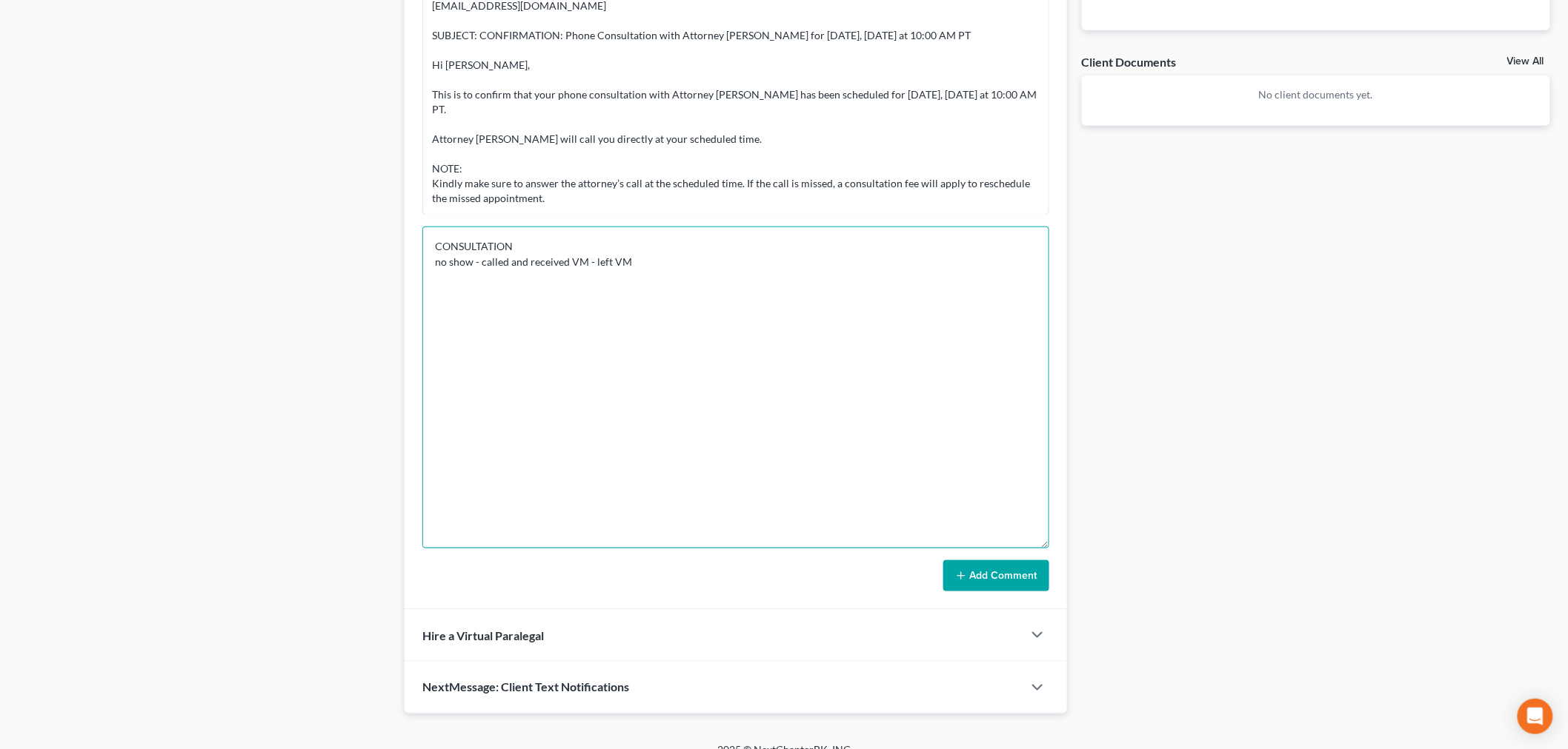
type textarea "CONSULTATION no show - called and received VM - left VM"
click at [973, 568] on button "Add Comment" at bounding box center [996, 576] width 106 height 31
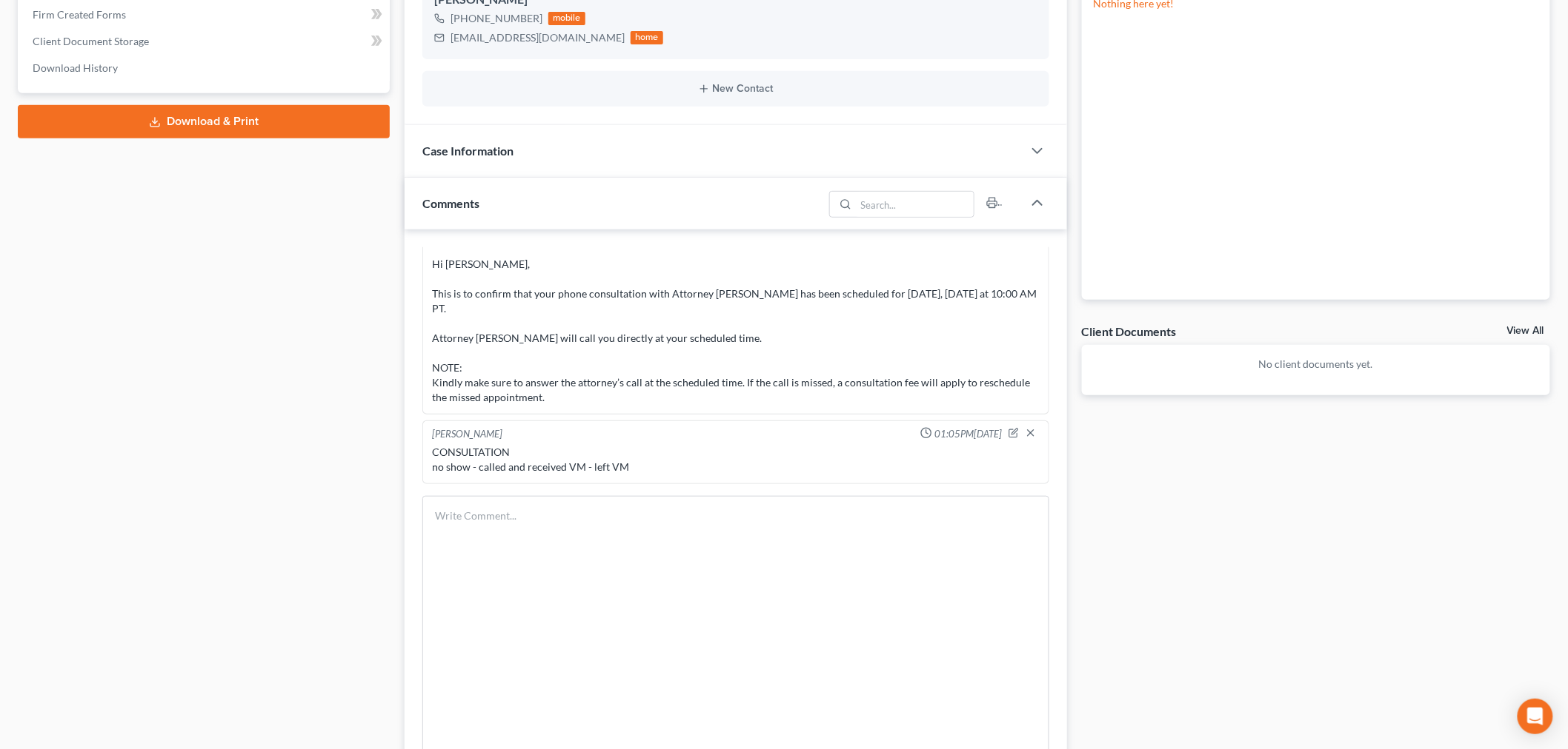
scroll to position [253, 0]
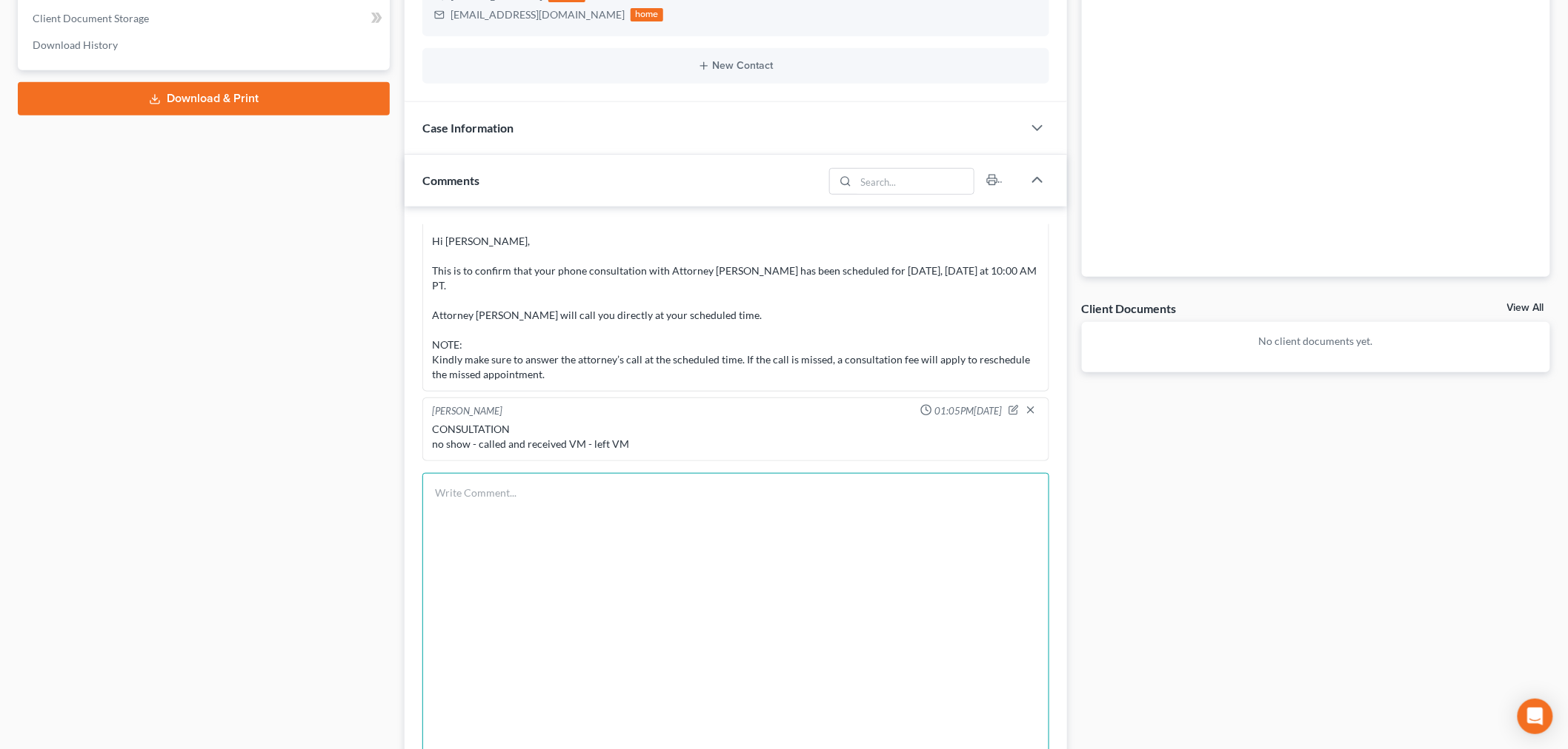
drag, startPoint x: 650, startPoint y: 567, endPoint x: 647, endPoint y: 550, distance: 17.3
click at [648, 563] on textarea at bounding box center [735, 634] width 626 height 322
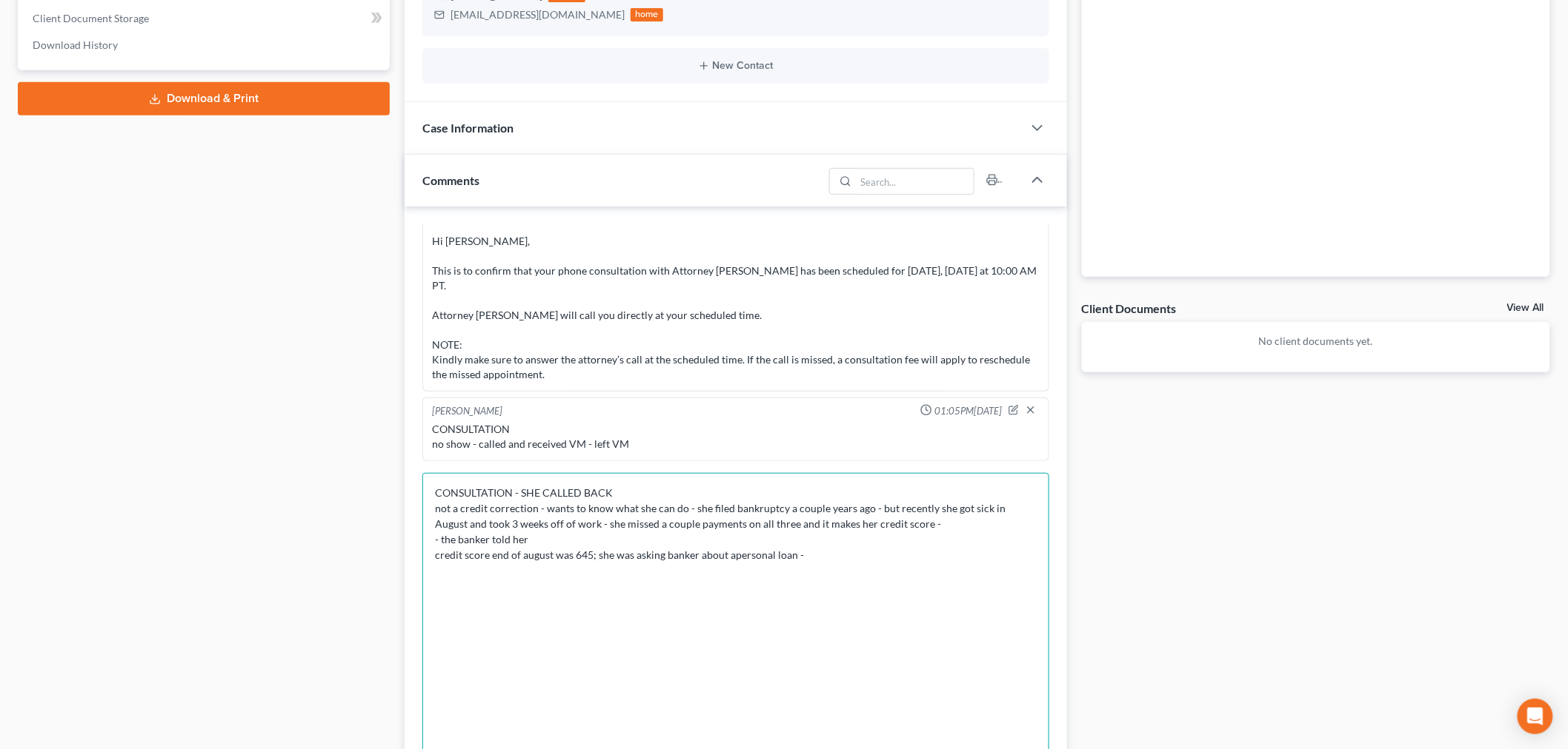
drag, startPoint x: 731, startPoint y: 554, endPoint x: 793, endPoint y: 552, distance: 62.0
click at [731, 553] on textarea "CONSULTATION - SHE CALLED BACK not a credit correction - wants to know what she…" at bounding box center [735, 634] width 626 height 322
click at [838, 552] on textarea "CONSULTATION - SHE CALLED BACK not a credit correction - wants to know what she…" at bounding box center [735, 634] width 626 height 322
click at [584, 581] on textarea "CONSULTATION - SHE CALLED BACK not a credit correction - wants to know what she…" at bounding box center [735, 634] width 626 height 322
click at [586, 568] on textarea "CONSULTATION - SHE CALLED BACK not a credit correction - wants to know what she…" at bounding box center [735, 634] width 626 height 322
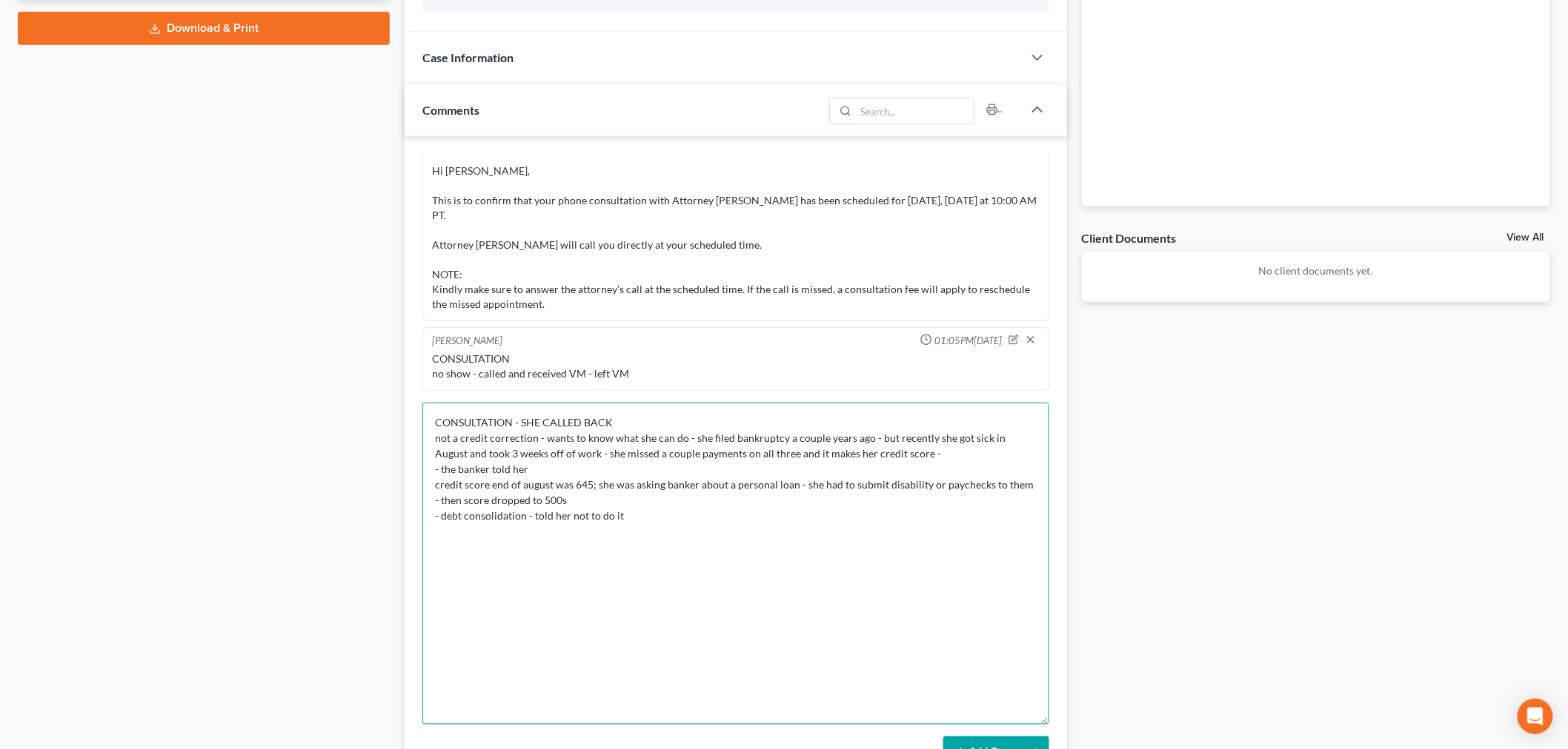
scroll to position [520, 0]
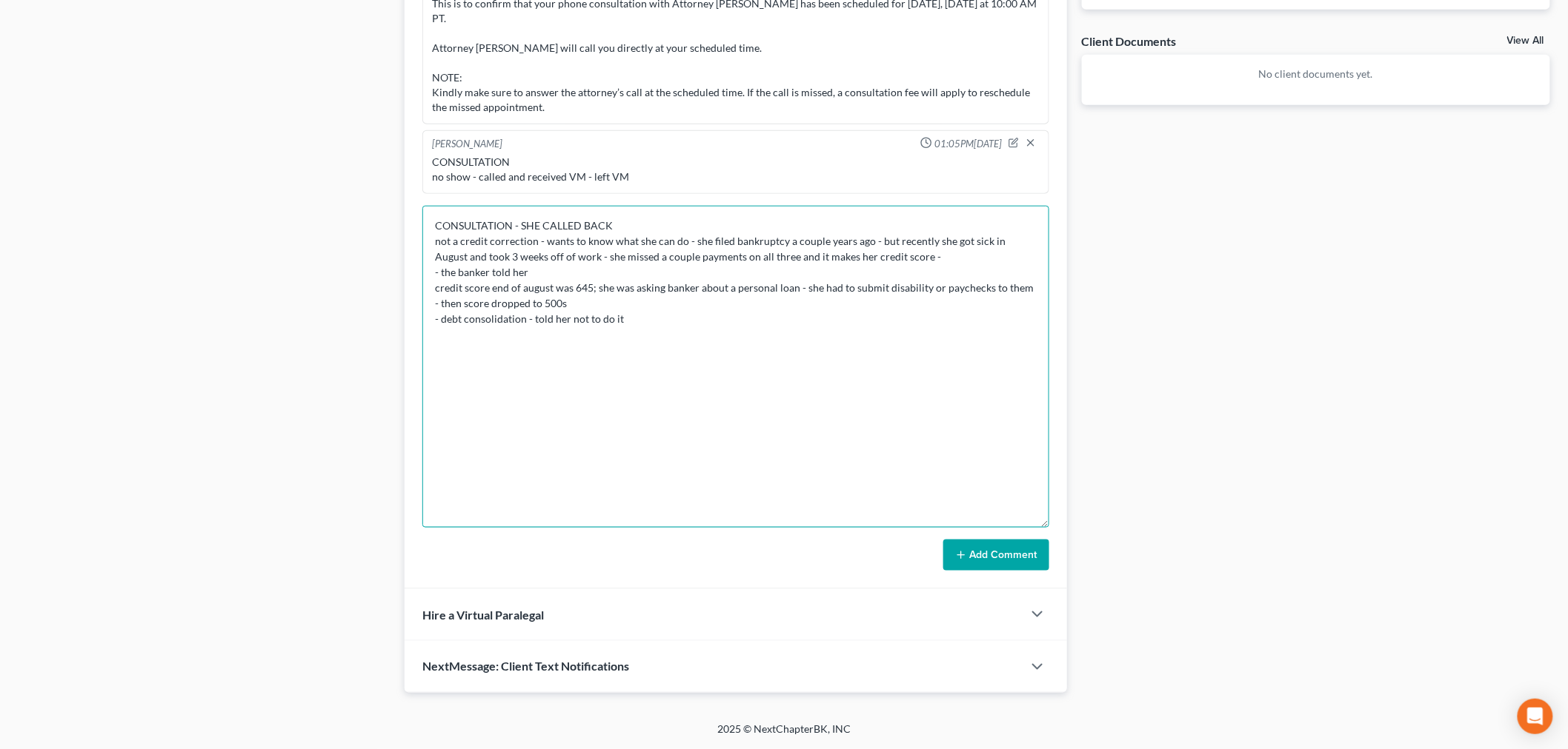
type textarea "CONSULTATION - SHE CALLED BACK not a credit correction - wants to know what she…"
click at [995, 555] on button "Add Comment" at bounding box center [996, 555] width 106 height 31
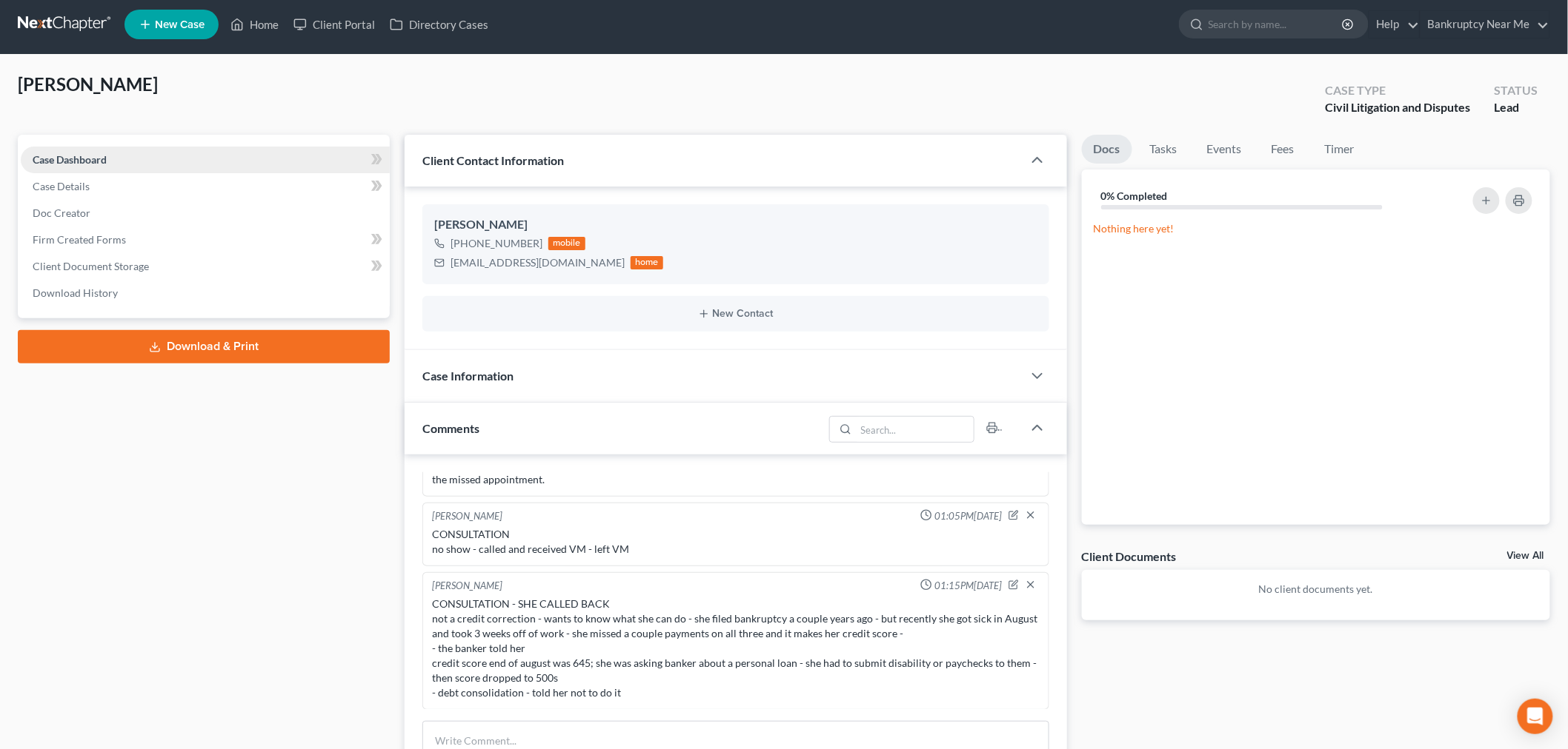
scroll to position [0, 0]
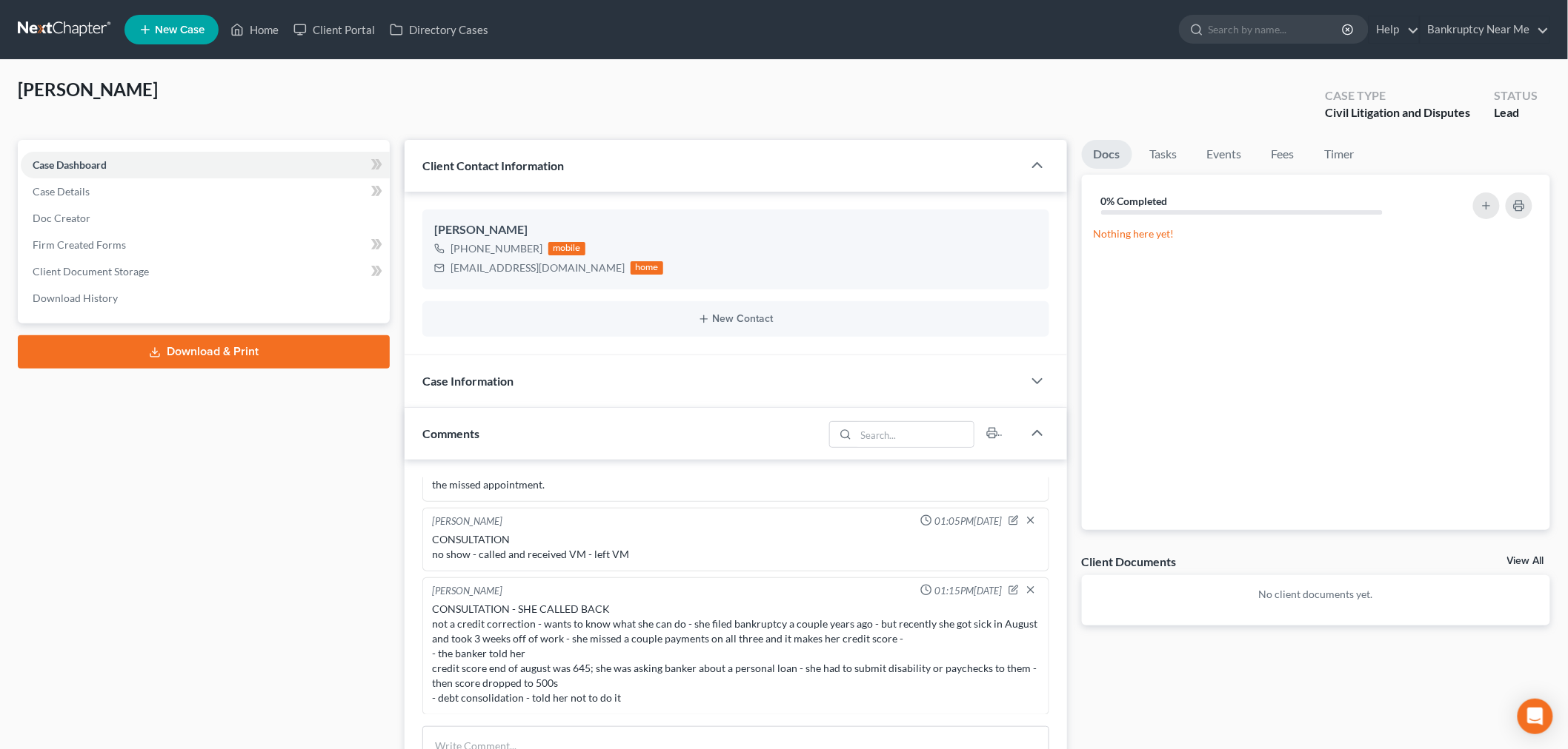
click at [765, 368] on div "Case Information" at bounding box center [714, 381] width 618 height 51
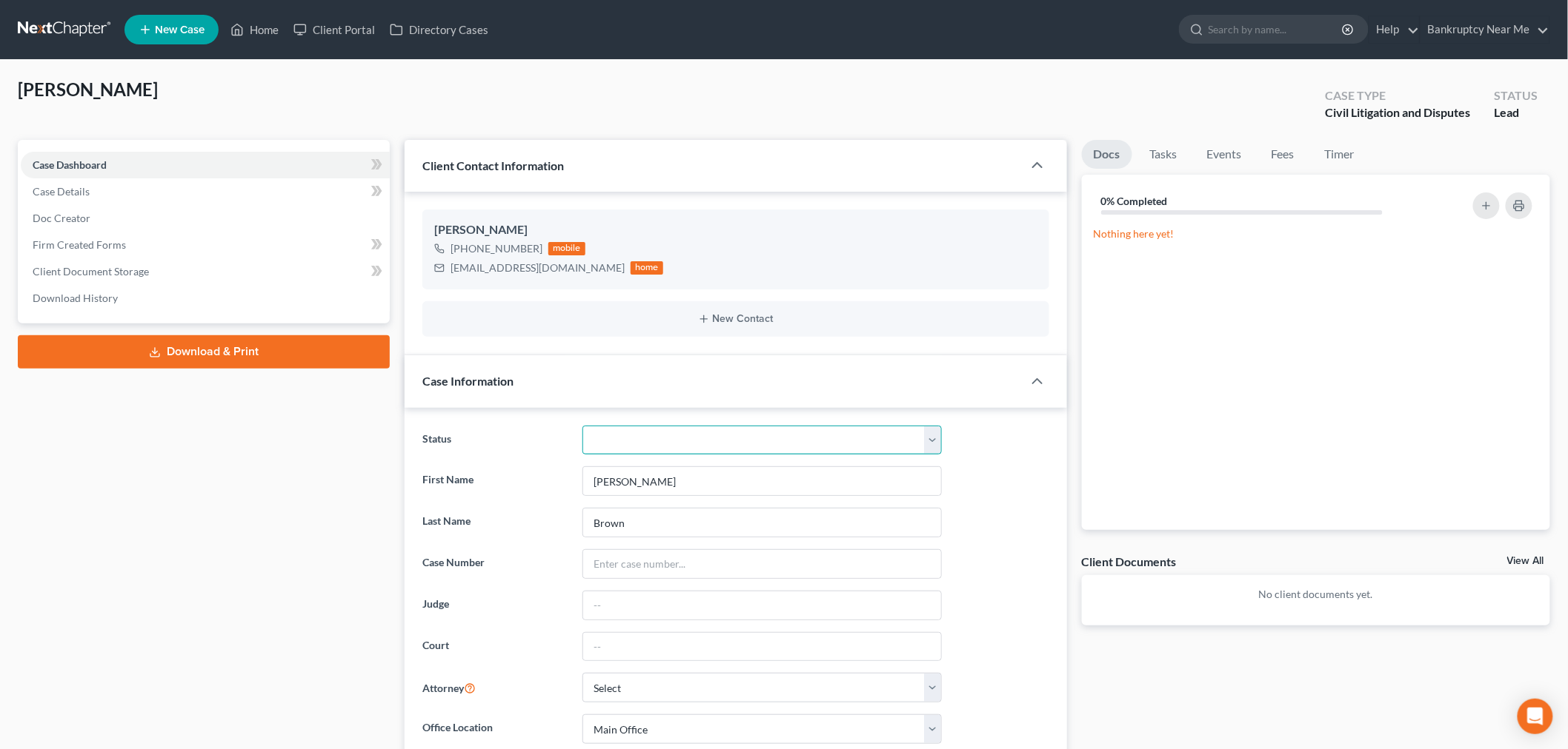
click at [800, 441] on select "Discharged Discharged & Reported Discharge Litigation Dismissal Notice Dismisse…" at bounding box center [762, 440] width 359 height 29
select select "9"
click at [582, 426] on select "Discharged Discharged & Reported Discharge Litigation Dismissal Notice Dismisse…" at bounding box center [762, 440] width 359 height 29
click at [771, 430] on select "Discharged Discharged & Reported Discharge Litigation Dismissal Notice Dismisse…" at bounding box center [762, 440] width 359 height 29
click at [490, 445] on label "Status" at bounding box center [494, 440] width 160 height 29
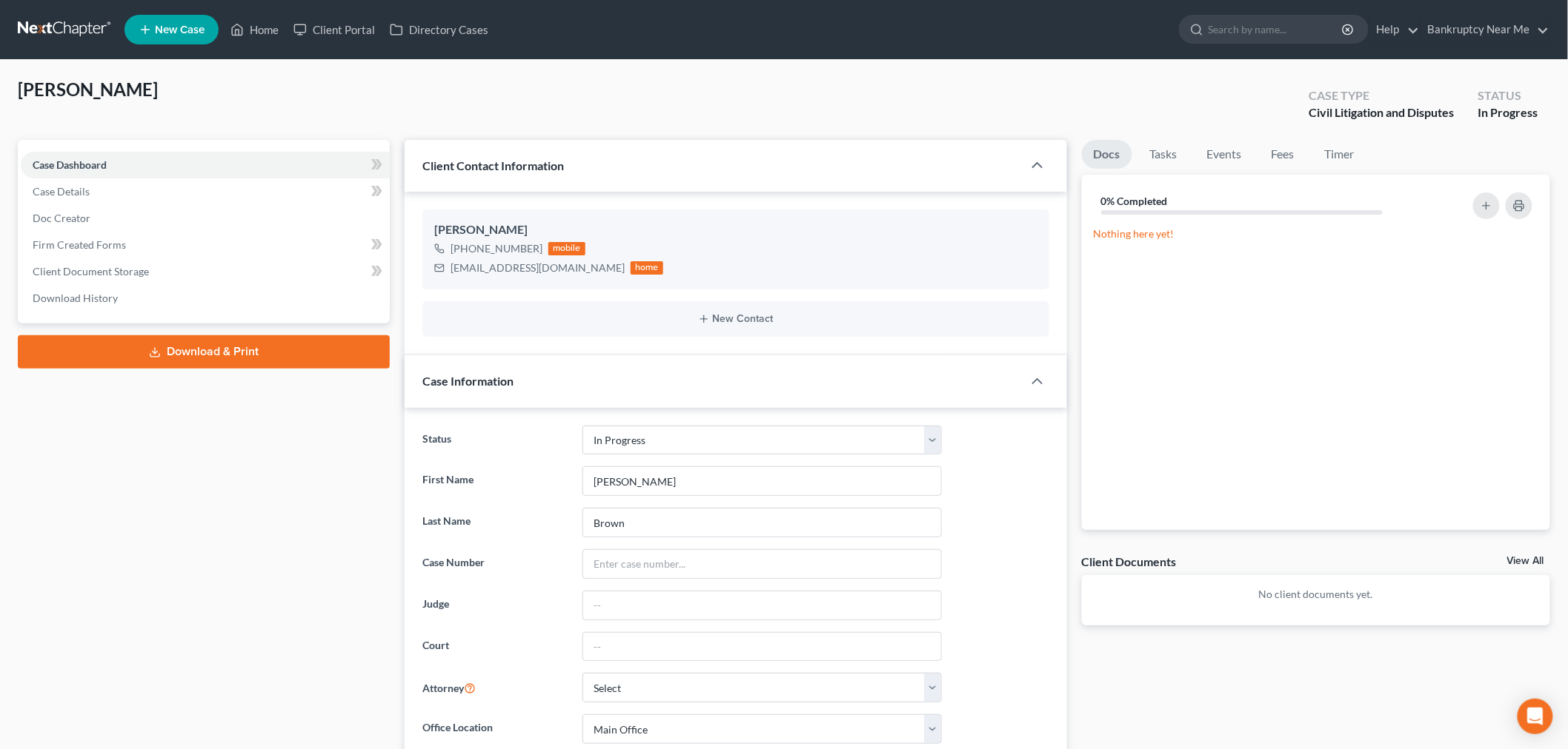
click at [94, 24] on link at bounding box center [65, 29] width 94 height 27
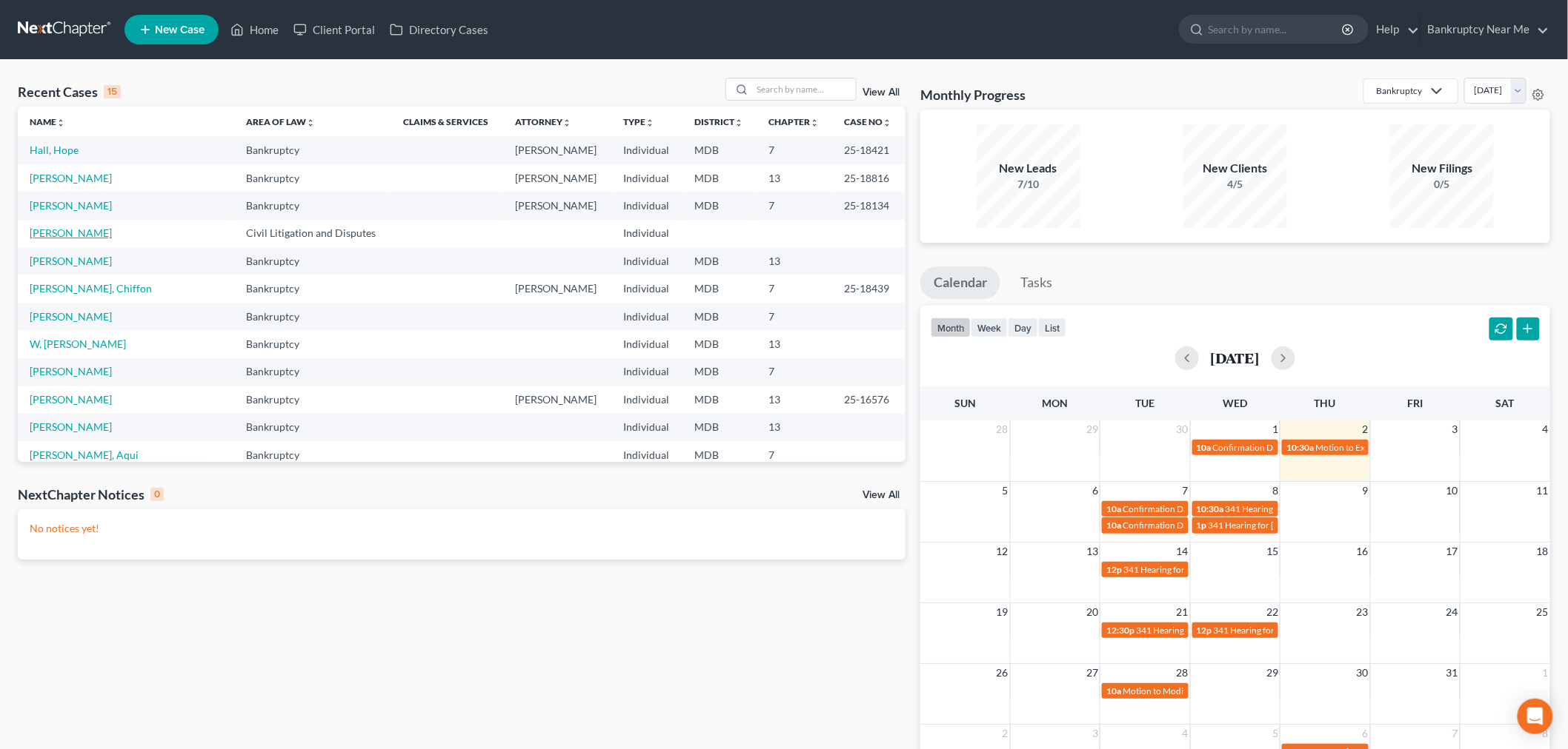
click at [59, 234] on link "[PERSON_NAME]" at bounding box center [70, 232] width 82 height 12
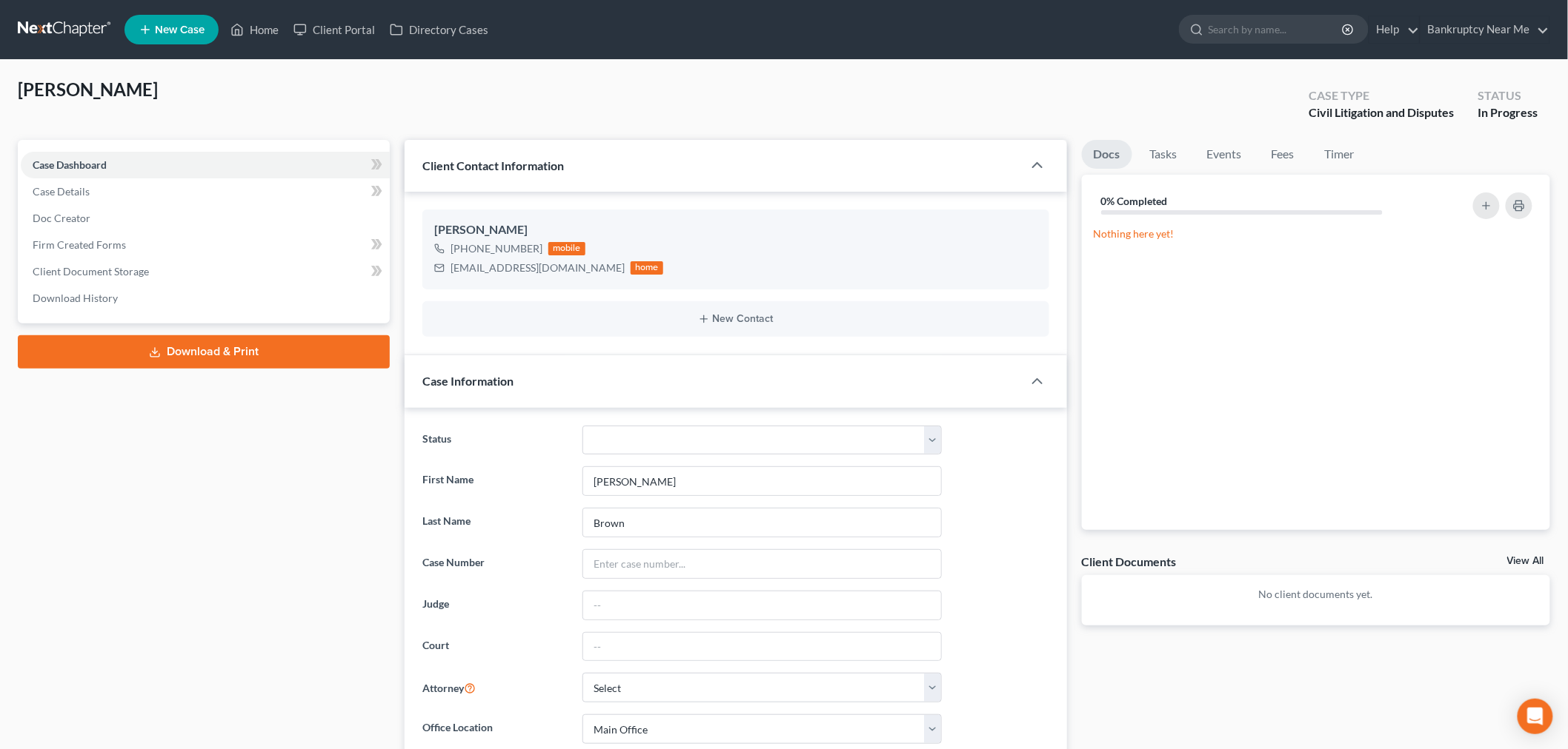
scroll to position [669, 0]
click at [683, 449] on select "Discharged Discharged & Reported Discharge Litigation Dismissal Notice Dismisse…" at bounding box center [762, 440] width 359 height 29
select select "8"
click at [582, 426] on select "Discharged Discharged & Reported Discharge Litigation Dismissal Notice Dismisse…" at bounding box center [762, 440] width 359 height 29
click at [83, 16] on link at bounding box center [65, 29] width 94 height 27
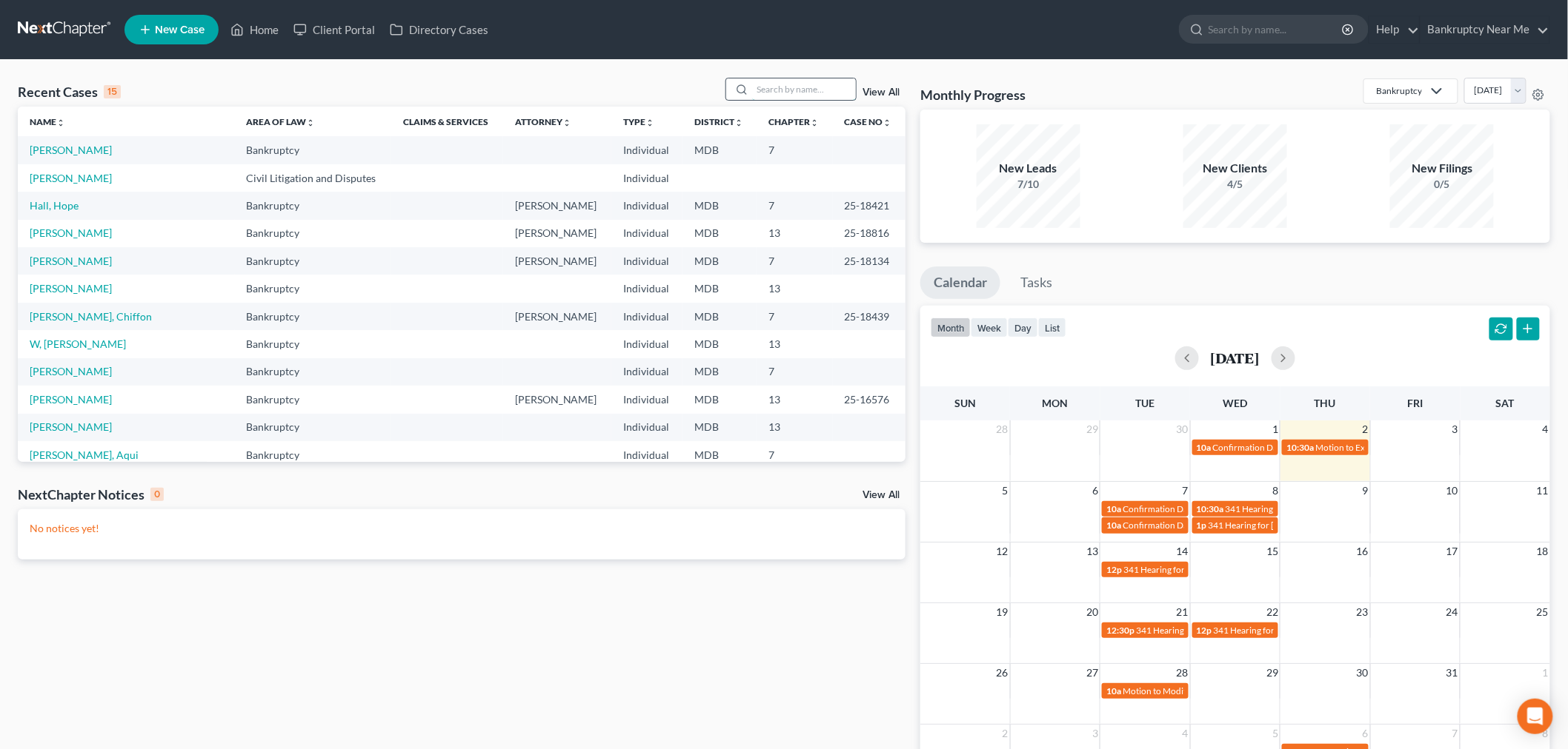
click at [817, 83] on input "search" at bounding box center [803, 89] width 103 height 21
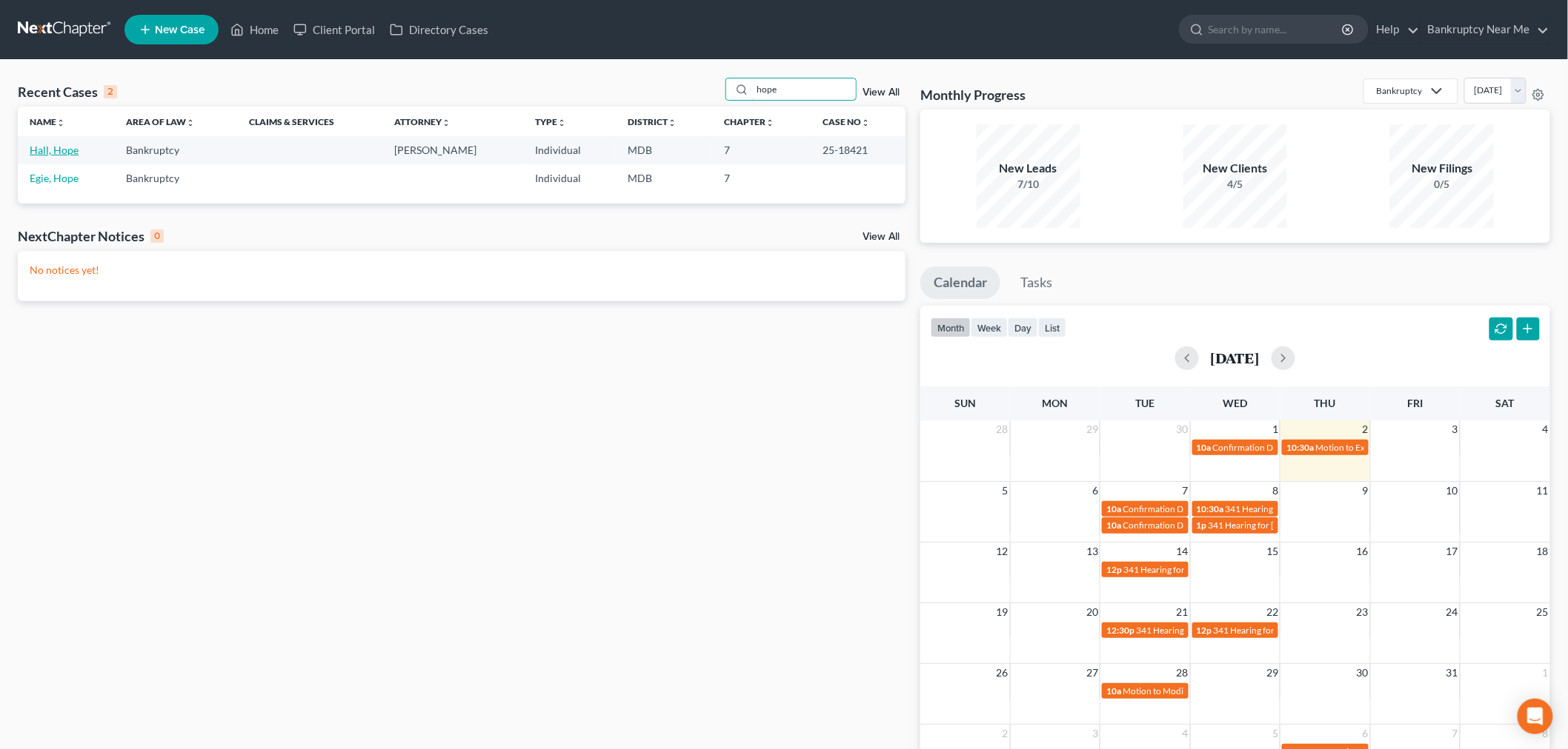
type input "hope"
click at [59, 151] on link "Hall, Hope" at bounding box center [54, 149] width 49 height 12
select select "6"
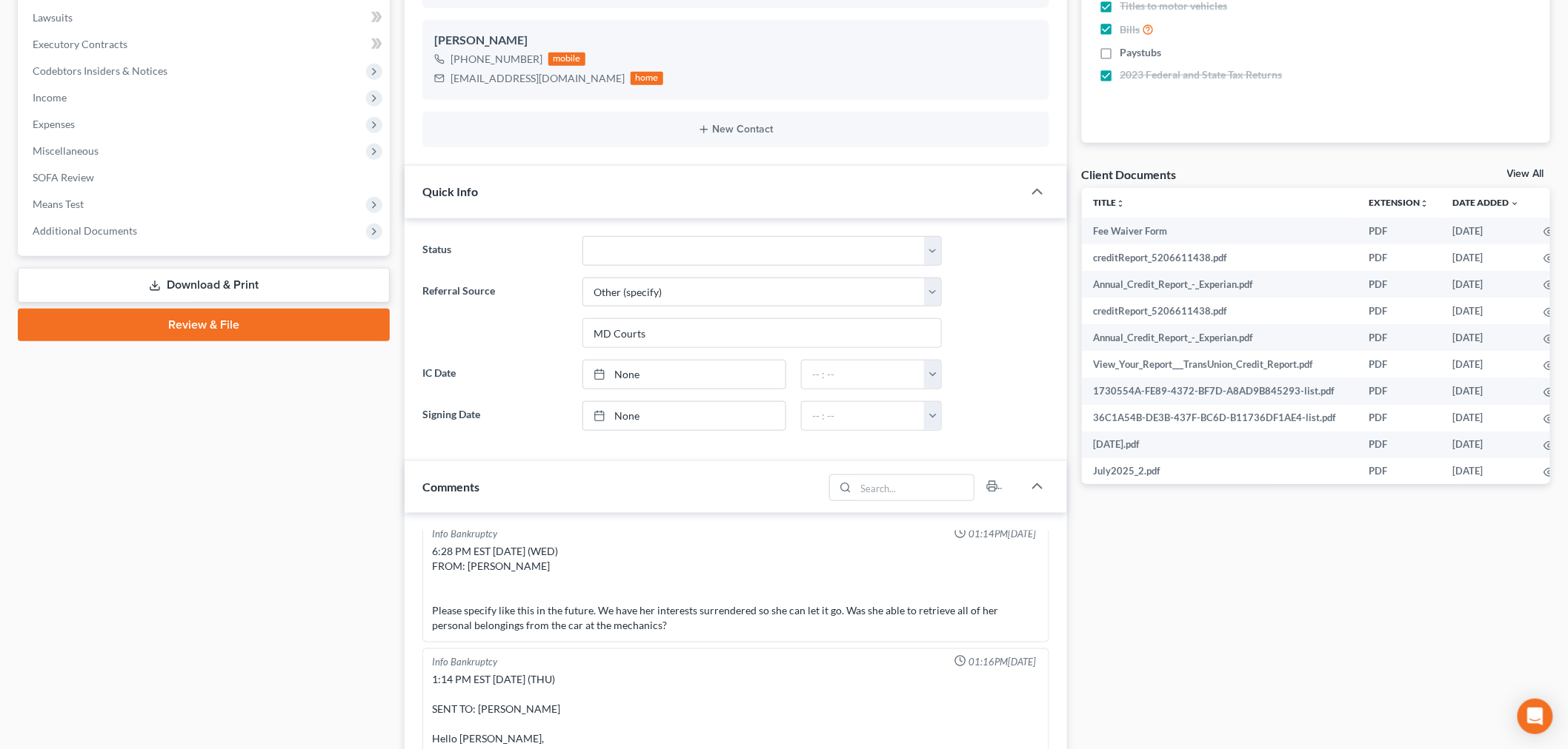
scroll to position [658, 0]
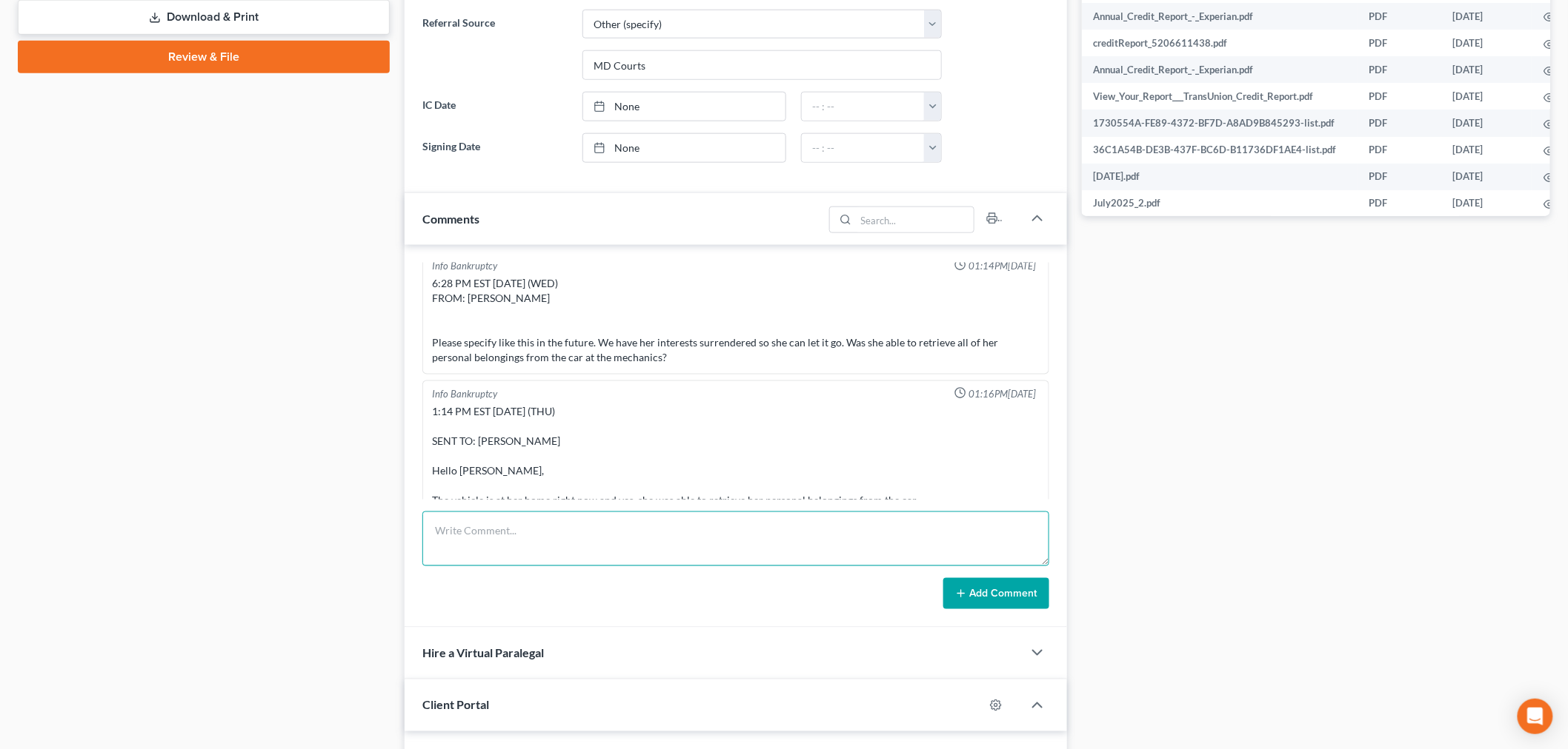
drag, startPoint x: 832, startPoint y: 531, endPoint x: 925, endPoint y: 554, distance: 95.8
click at [832, 531] on textarea at bounding box center [735, 538] width 626 height 55
paste textarea "From: Info Bankruptcy <info@bankruptcynearme.org> Sent: Thursday, October 02, 2…"
type textarea "From: Info Bankruptcy <info@bankruptcynearme.org> Sent: Thursday, October 02, 2…"
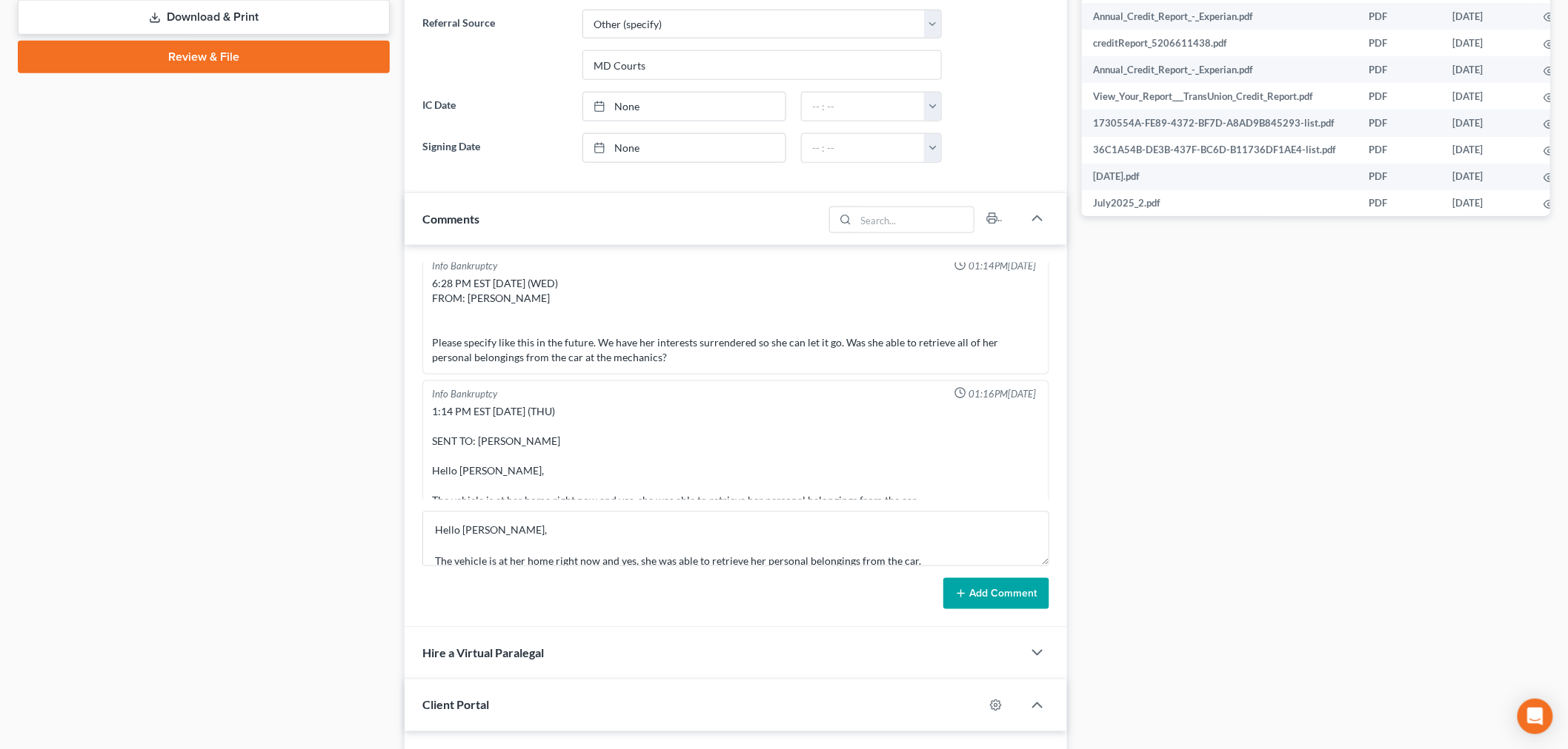
drag, startPoint x: 980, startPoint y: 587, endPoint x: 1173, endPoint y: 516, distance: 205.6
click at [980, 588] on button "Add Comment" at bounding box center [996, 594] width 106 height 31
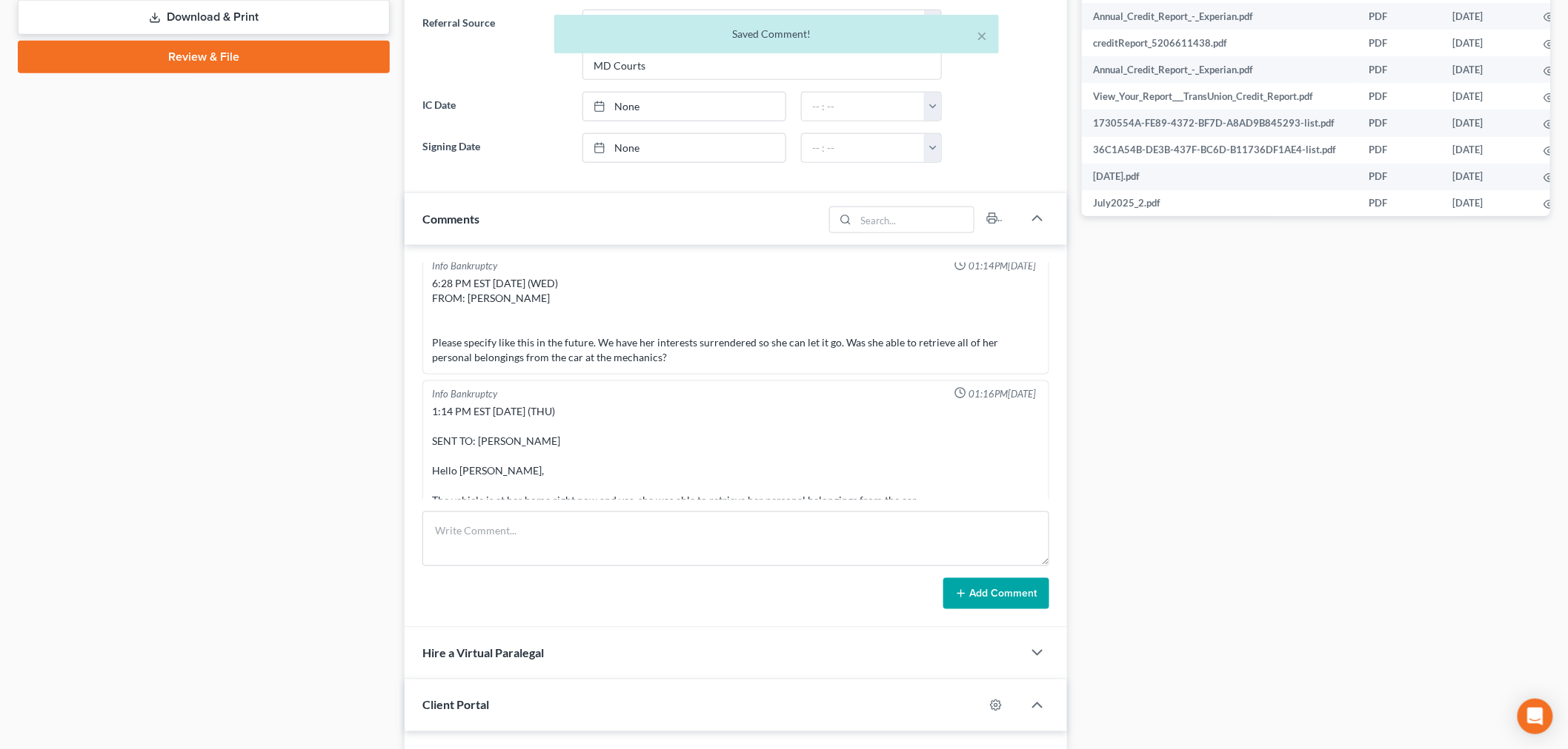
scroll to position [14383, 0]
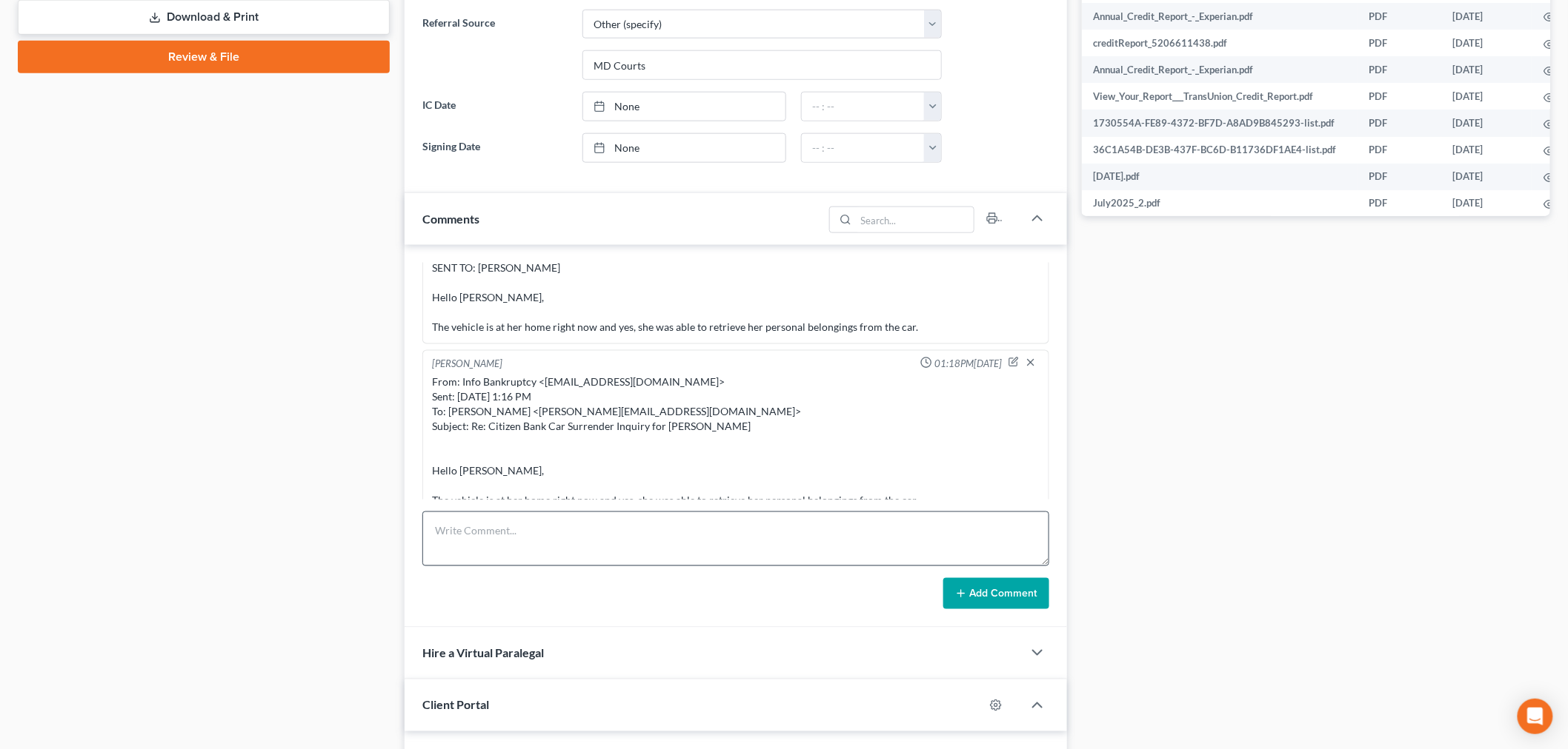
drag, startPoint x: 828, startPoint y: 574, endPoint x: 854, endPoint y: 557, distance: 31.1
click at [831, 574] on form "Add Comment" at bounding box center [735, 560] width 626 height 98
click at [855, 556] on textarea at bounding box center [735, 538] width 626 height 55
paste textarea "From: Iris Kwon <iris@bankruptcynearme.org> Sent: Thursday, October 02, 2025 1:…"
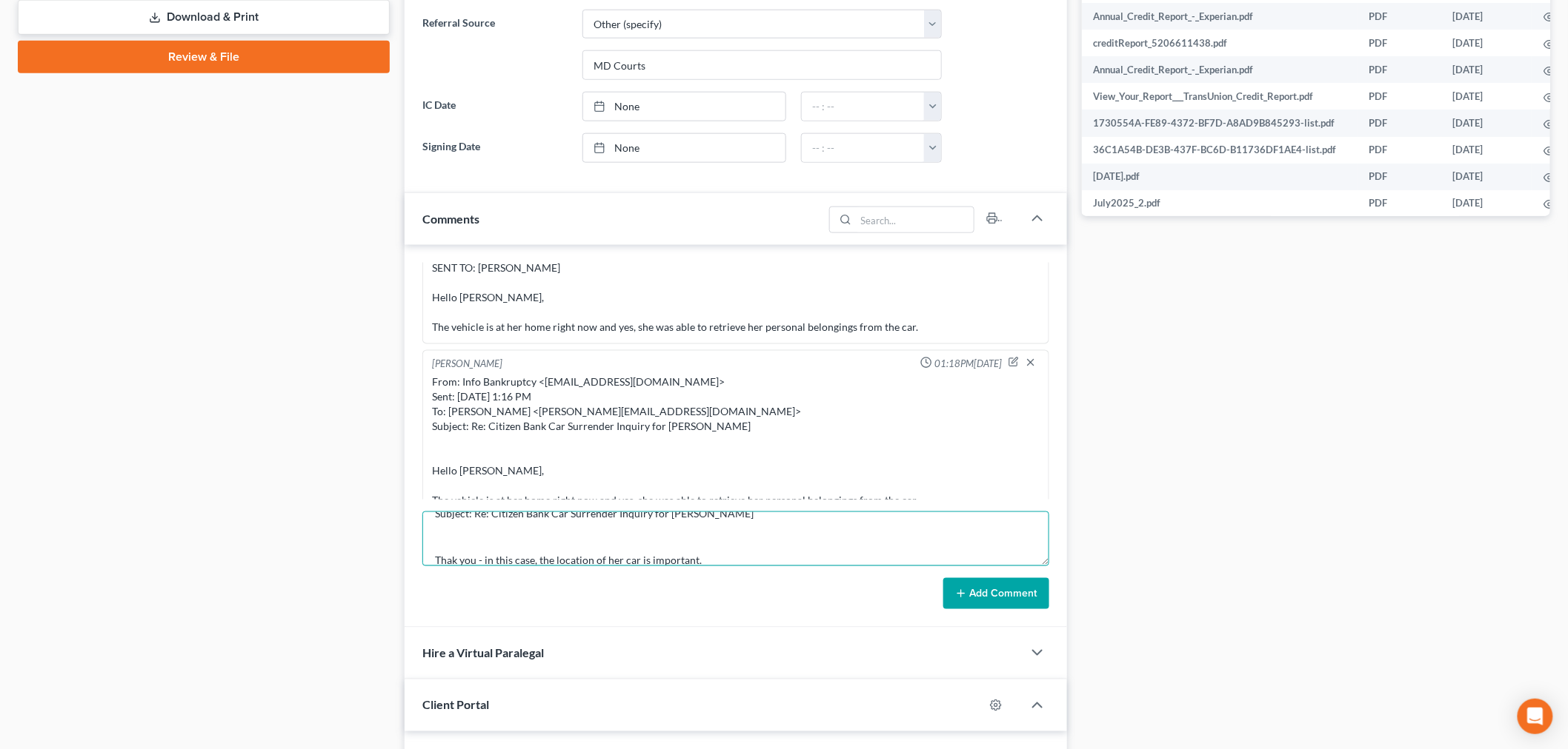
type textarea "From: Iris Kwon <iris@bankruptcynearme.org> Sent: Thursday, October 02, 2025 1:…"
click at [988, 594] on button "Add Comment" at bounding box center [996, 594] width 106 height 31
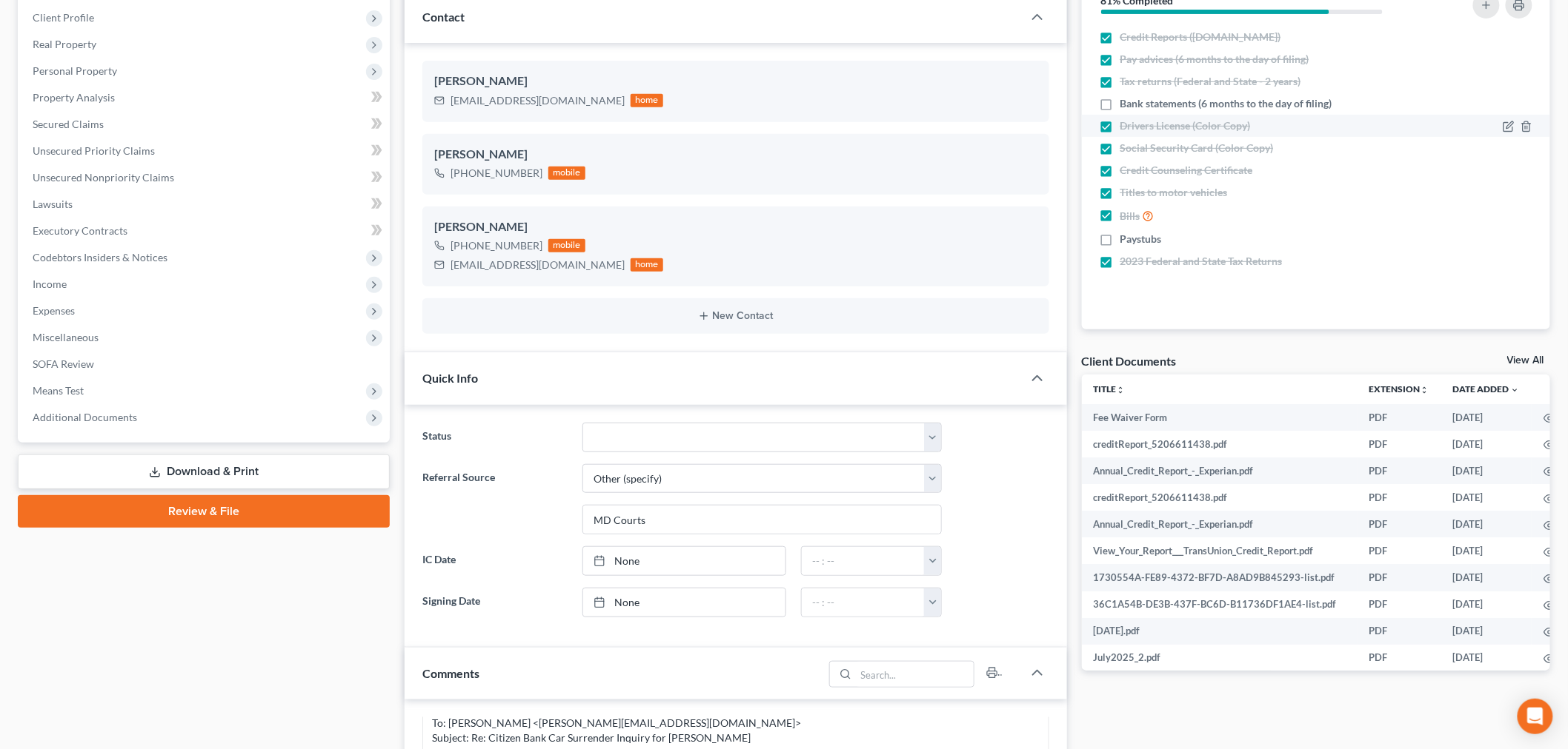
scroll to position [0, 0]
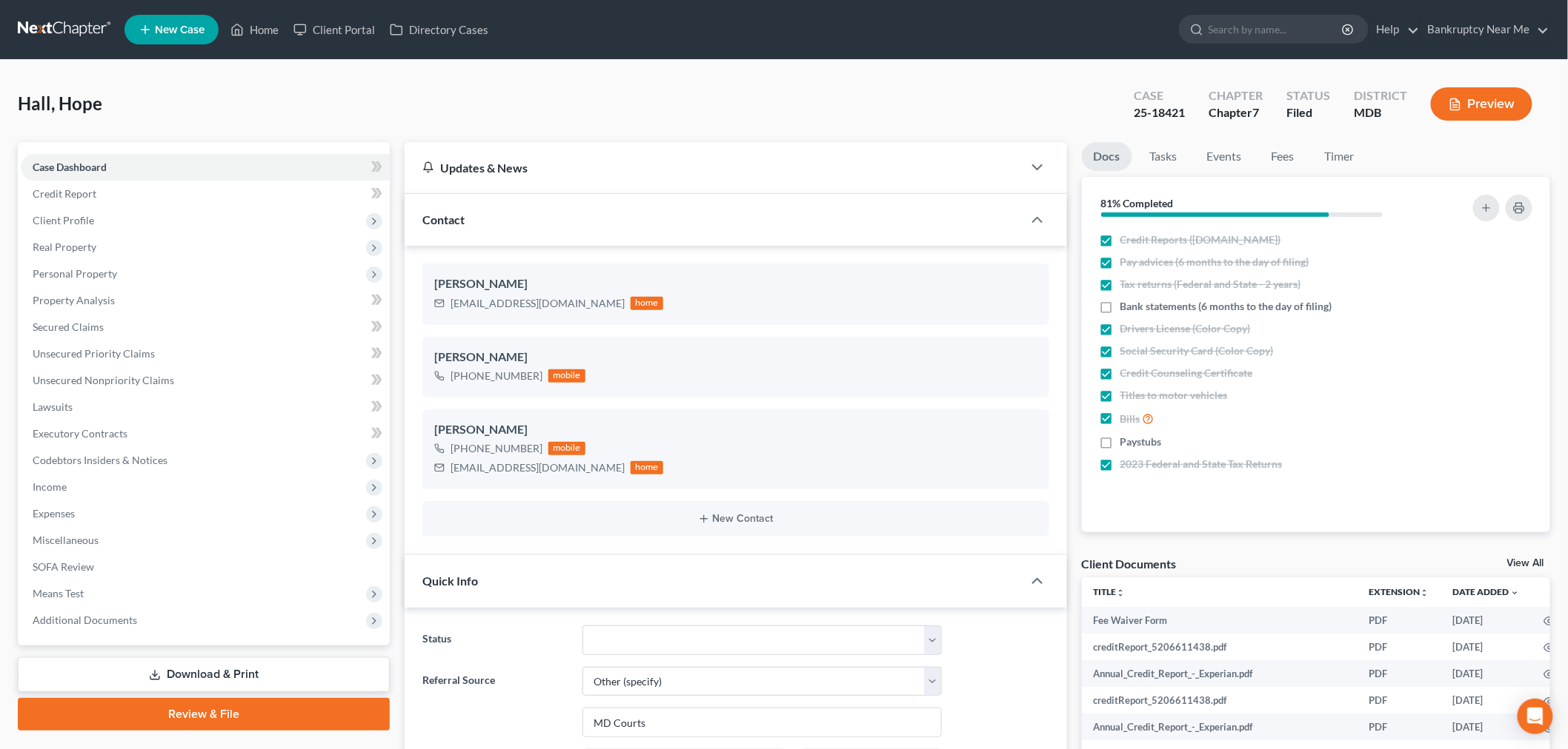
click at [81, 13] on nav "Home New Case Client Portal Directory Cases Bankruptcy Near Me iris@bankruptcyn…" at bounding box center [784, 29] width 1568 height 59
click at [69, 29] on link at bounding box center [65, 29] width 94 height 27
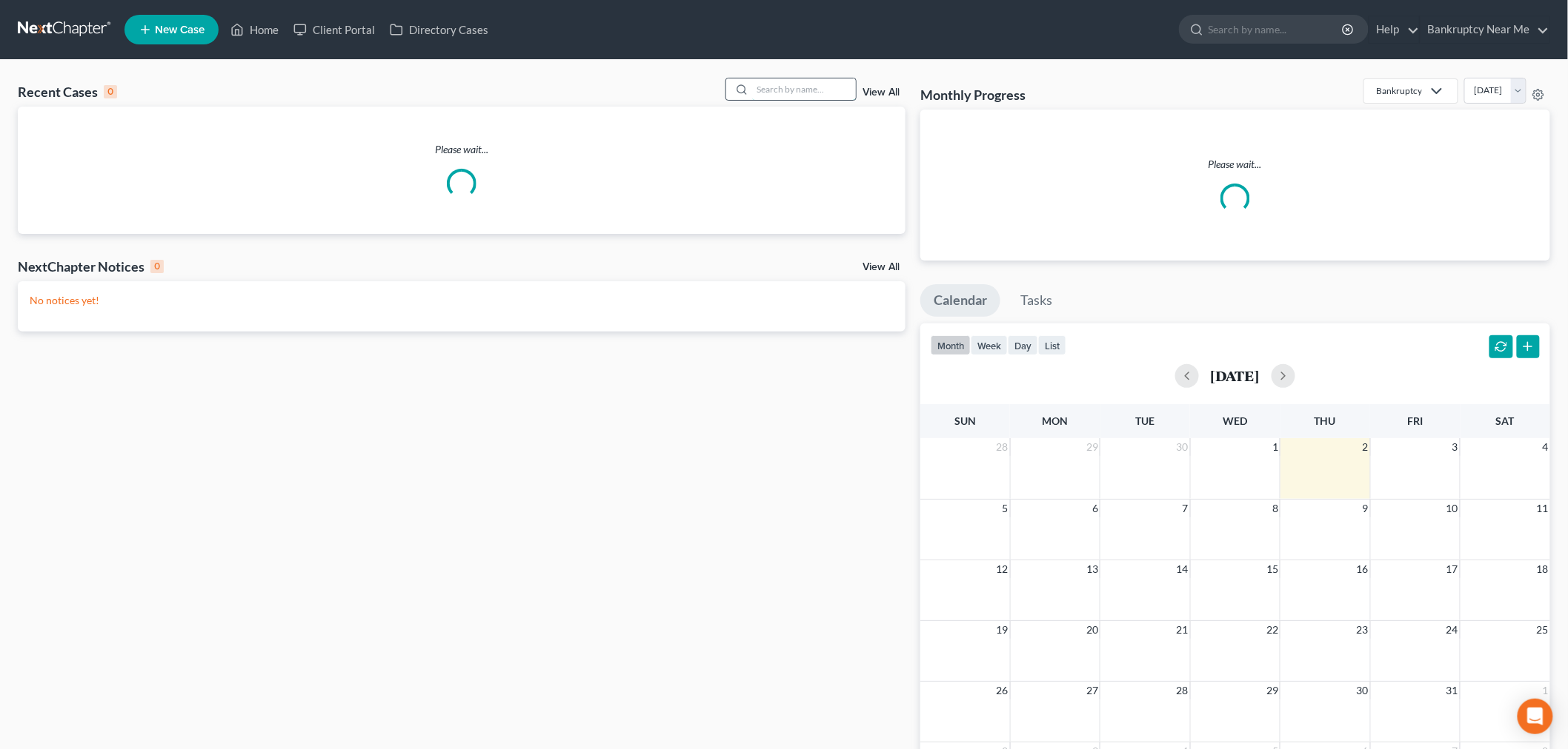
click at [812, 80] on input "search" at bounding box center [803, 89] width 103 height 21
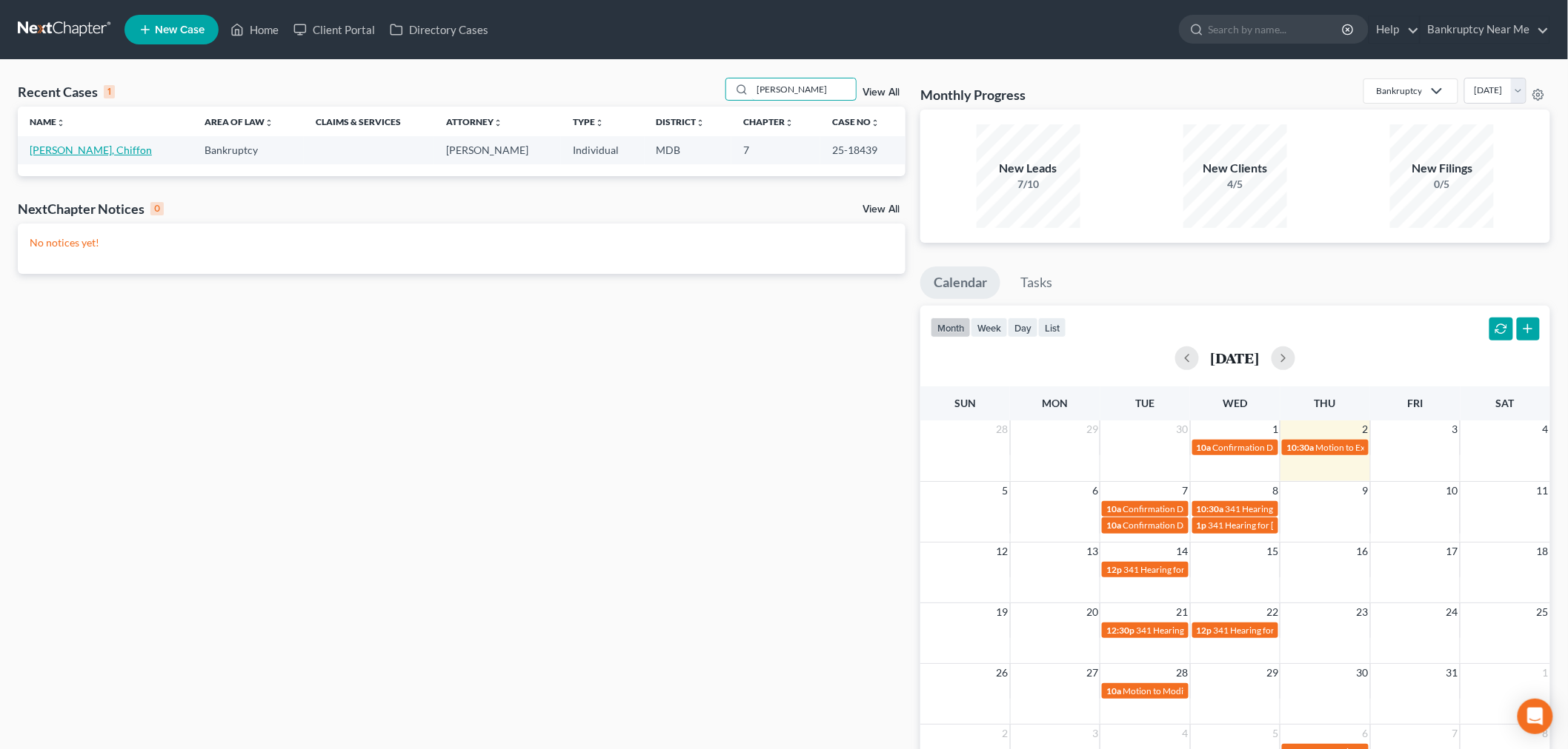
type input "[PERSON_NAME]"
click at [75, 149] on link "[PERSON_NAME], Chiffon" at bounding box center [90, 149] width 122 height 12
select select "6"
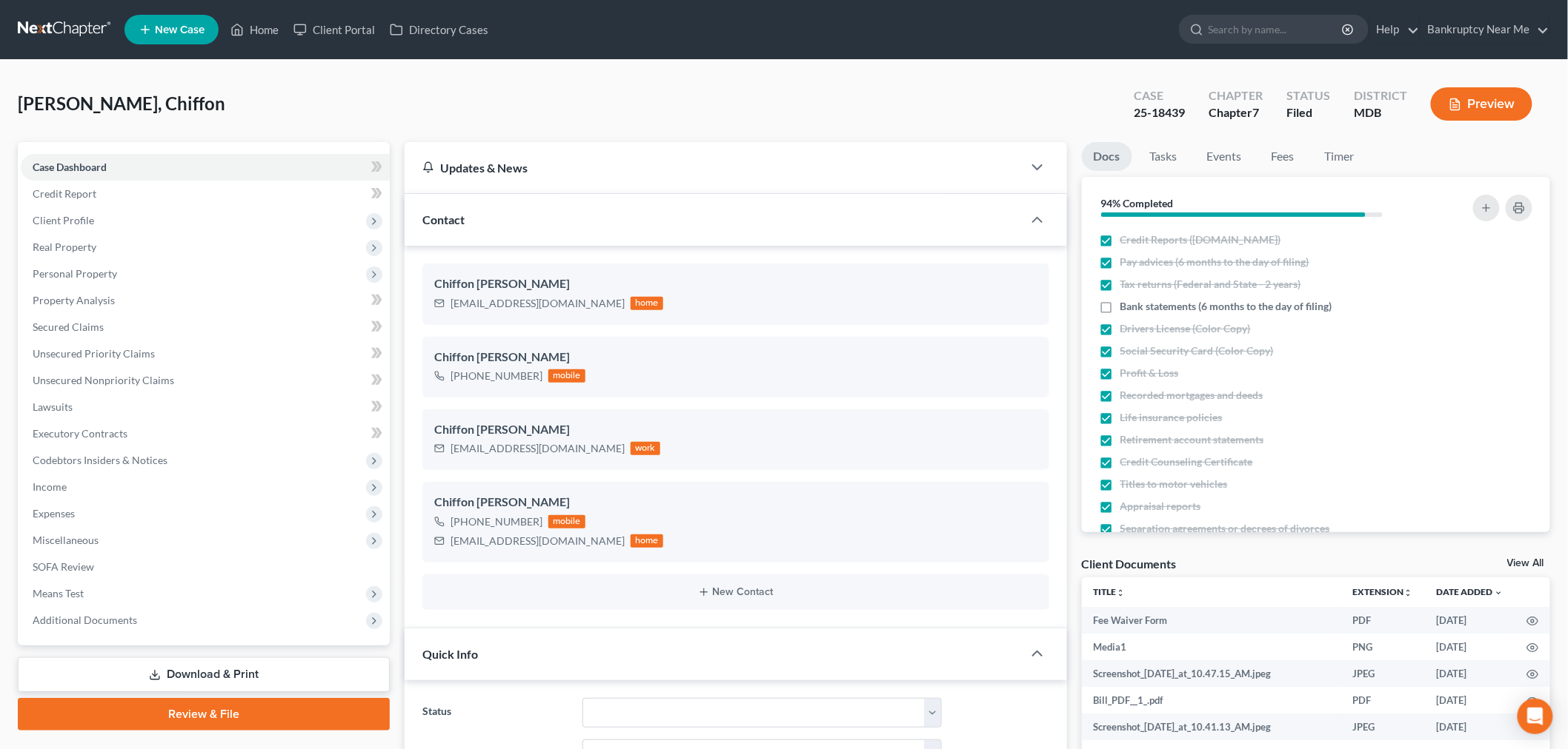
scroll to position [5, 0]
click at [183, 243] on span "Real Property" at bounding box center [204, 247] width 369 height 27
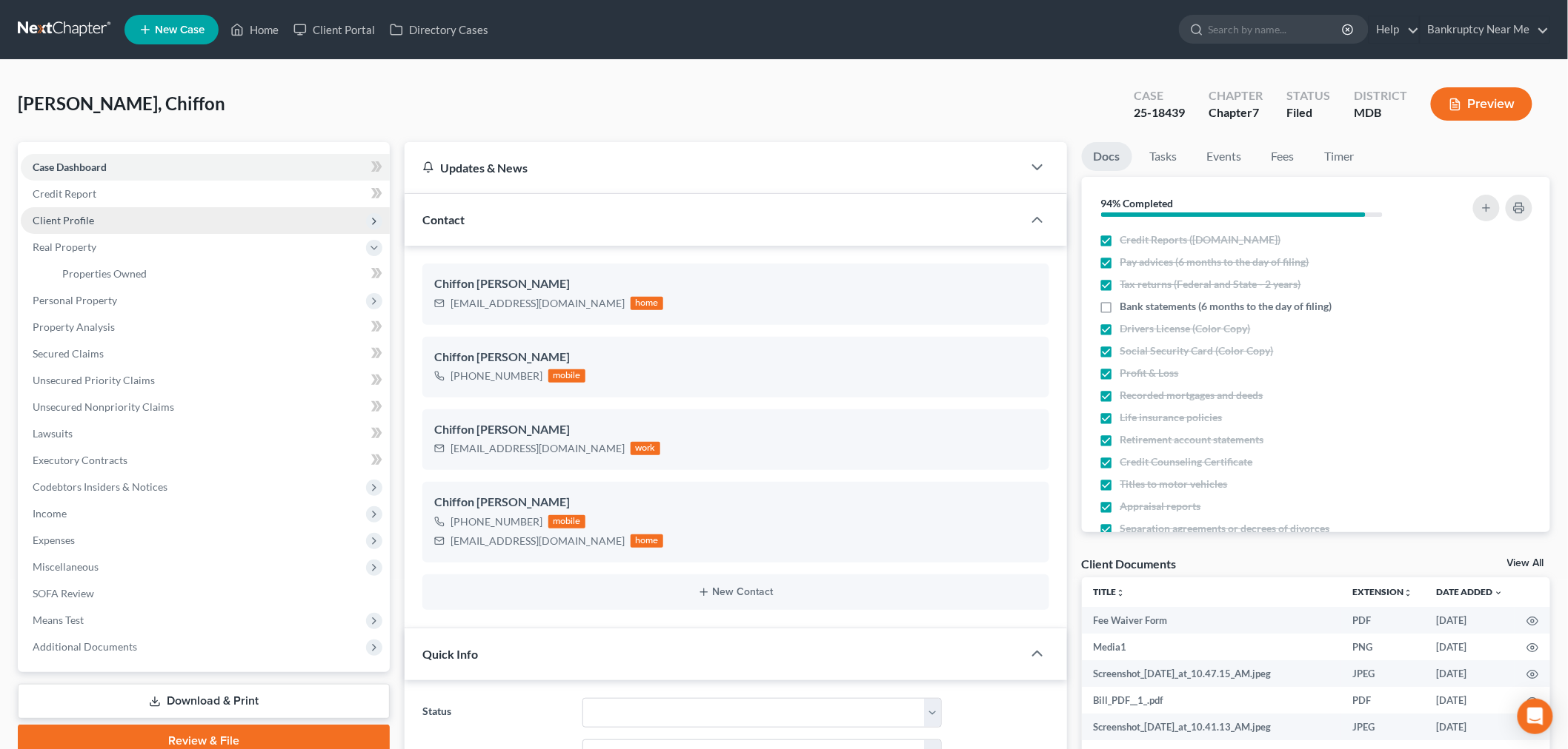
click at [112, 225] on span "Client Profile" at bounding box center [204, 221] width 369 height 27
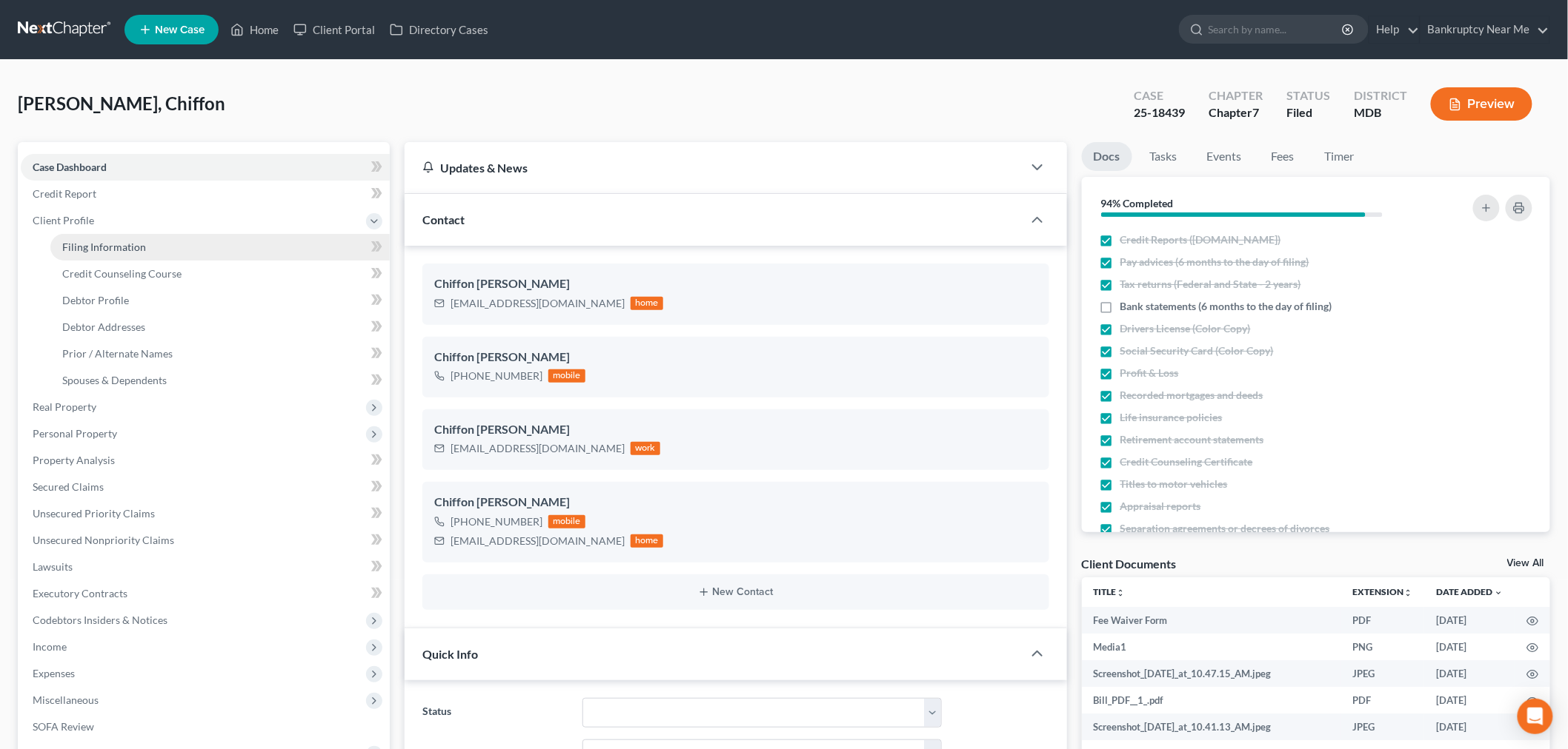
click at [134, 245] on span "Filing Information" at bounding box center [103, 247] width 84 height 12
select select "1"
select select "0"
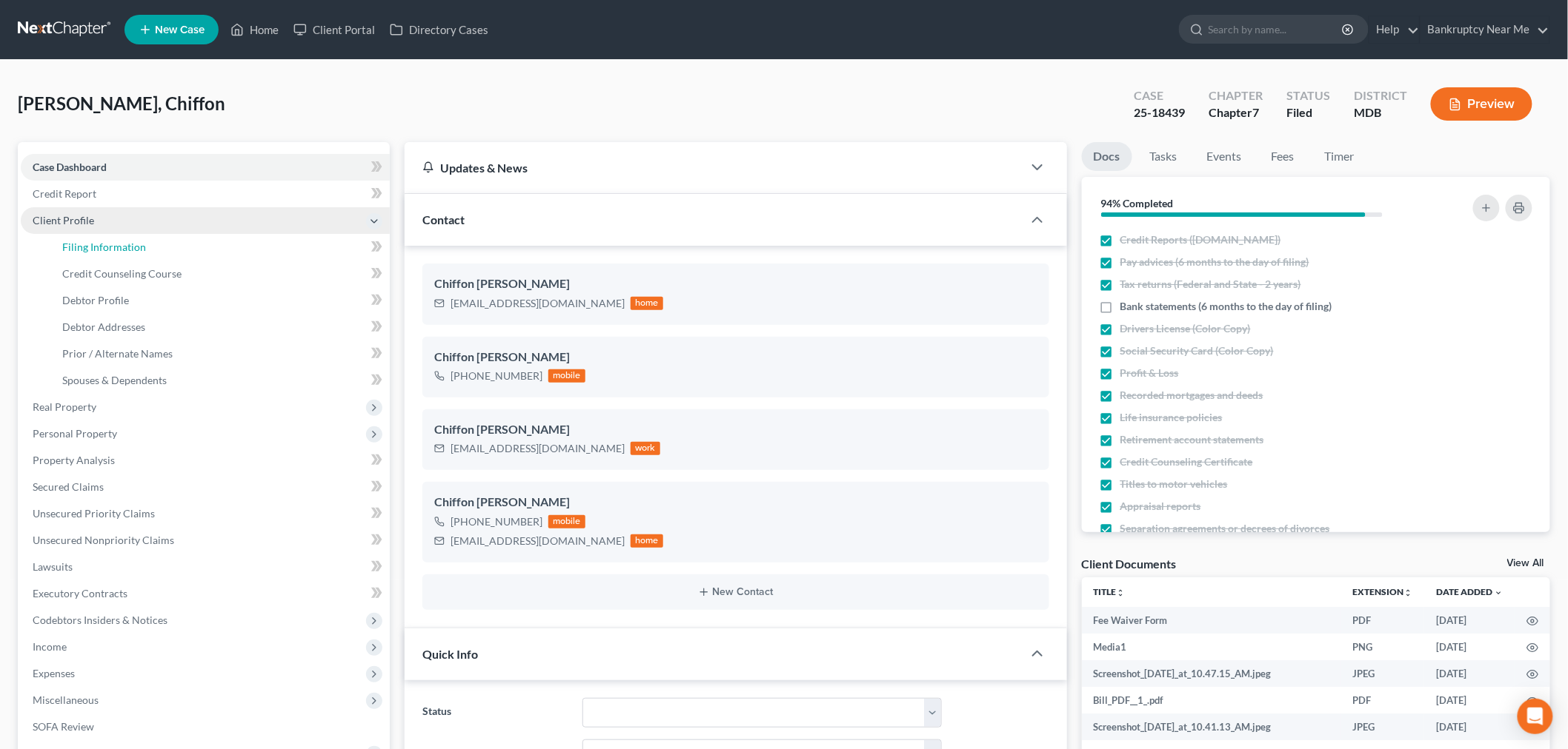
select select "21"
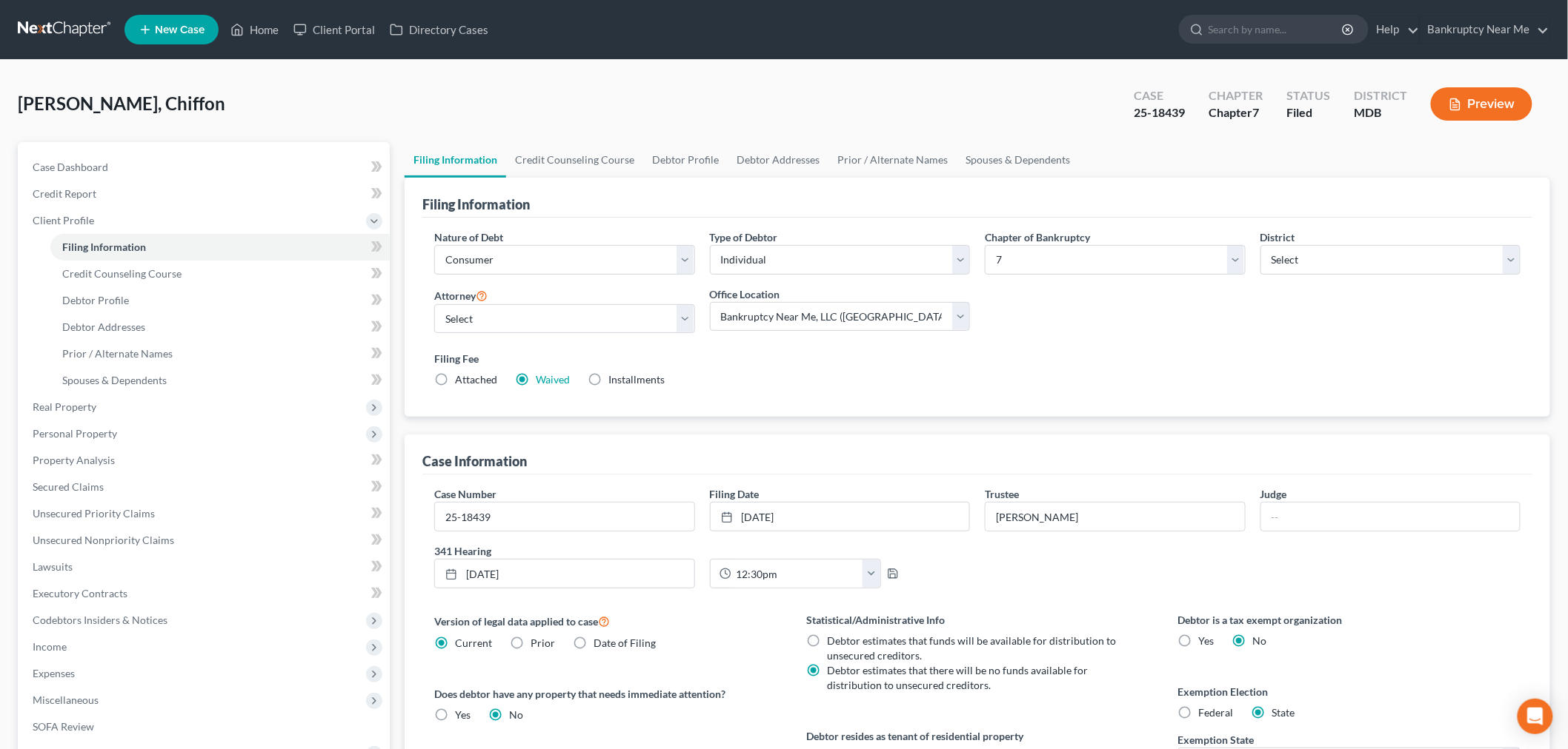
click at [77, 27] on link at bounding box center [65, 29] width 94 height 27
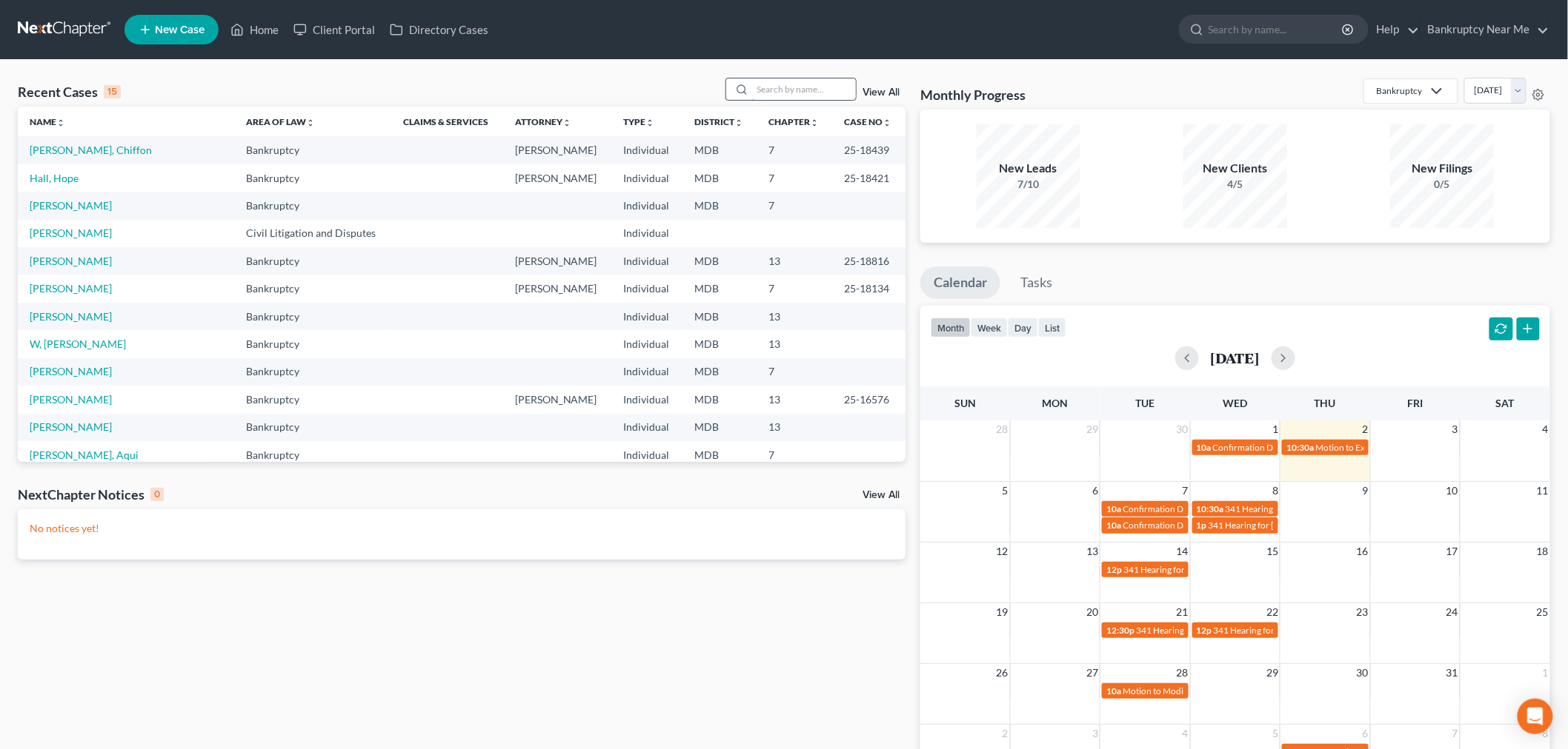
click at [771, 85] on input "search" at bounding box center [803, 89] width 103 height 21
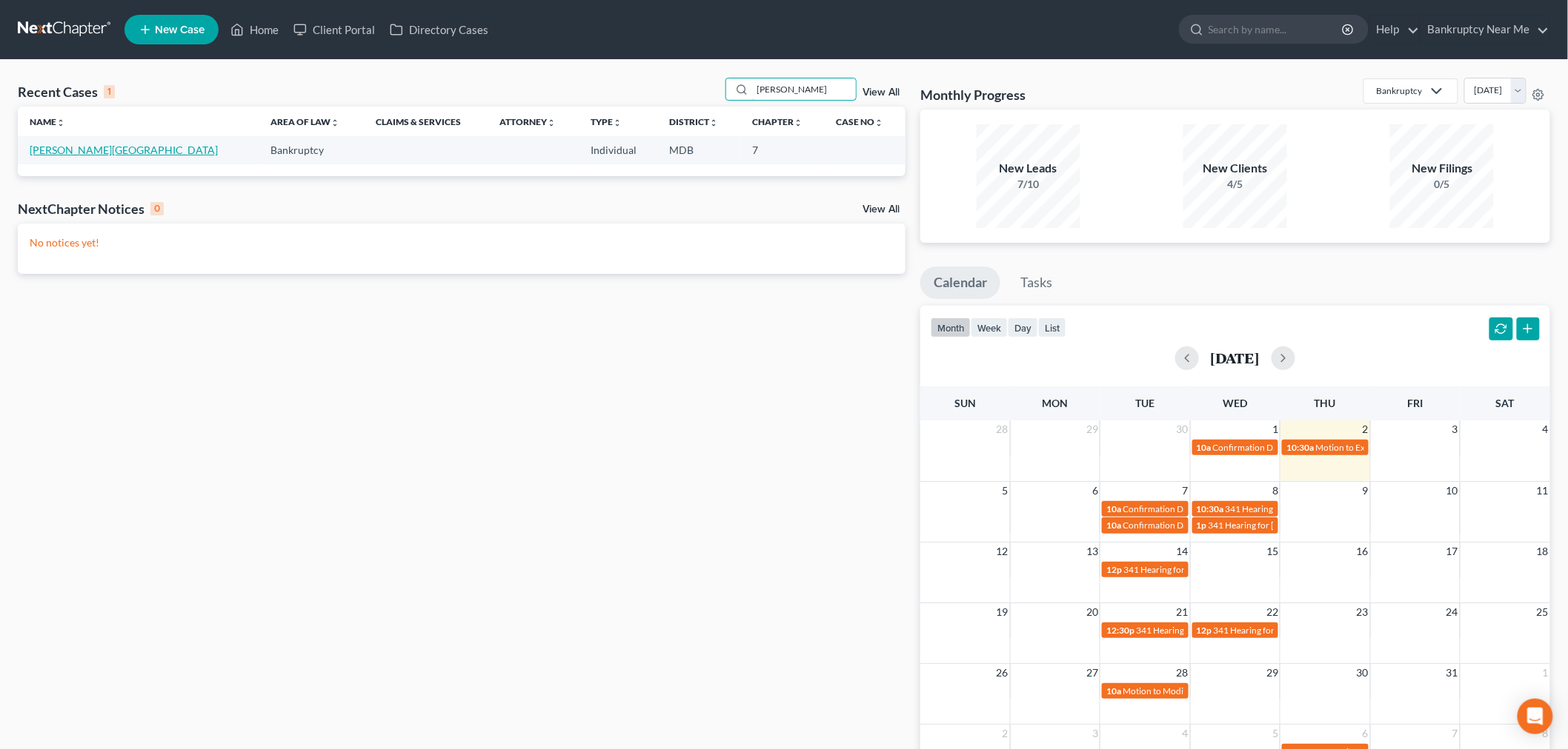
type input "[PERSON_NAME]"
click at [76, 150] on link "[PERSON_NAME][GEOGRAPHIC_DATA]" at bounding box center [123, 149] width 188 height 12
select select "6"
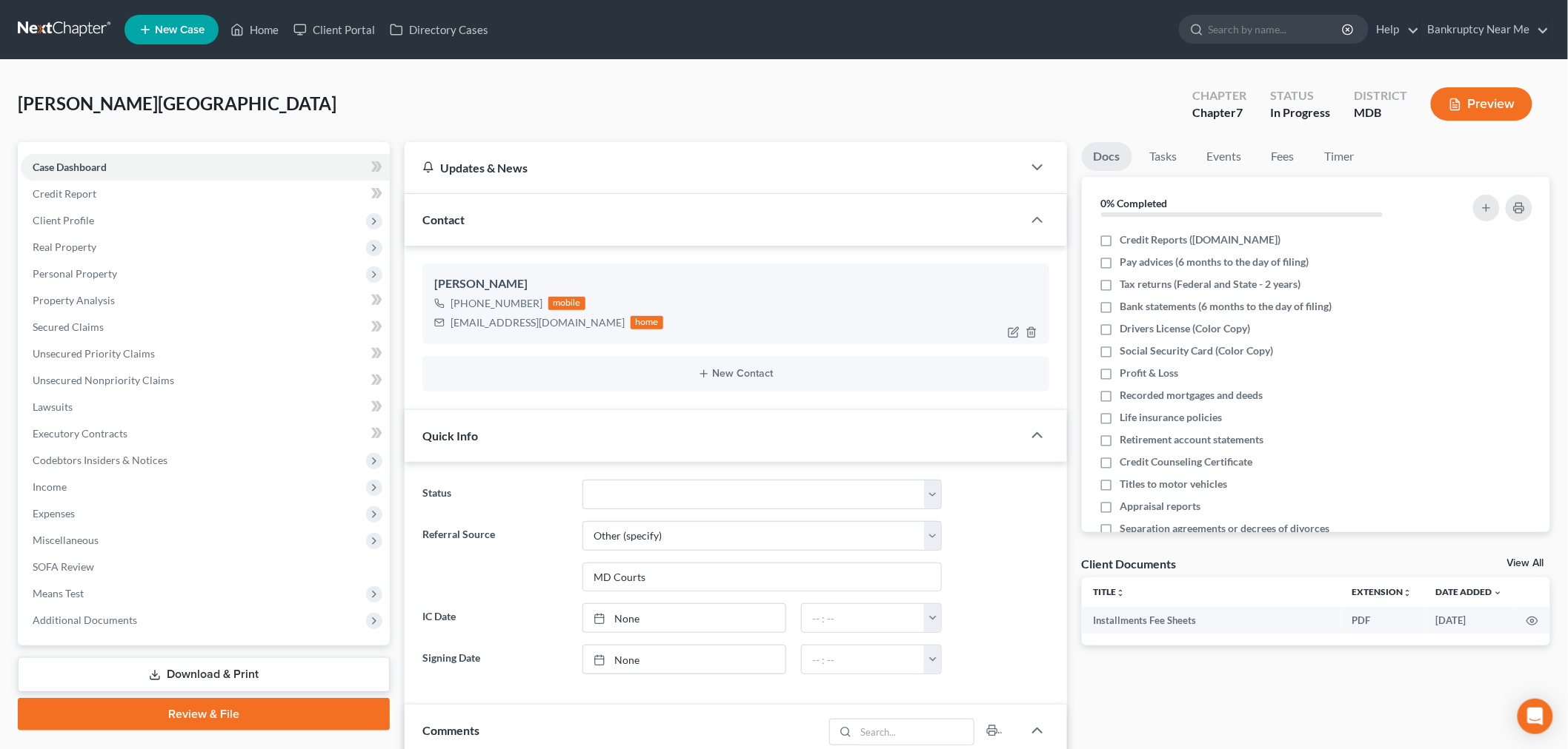
scroll to position [1802, 0]
drag, startPoint x: 597, startPoint y: 323, endPoint x: 434, endPoint y: 323, distance: 163.0
click at [434, 323] on div "[EMAIL_ADDRESS][DOMAIN_NAME] home" at bounding box center [548, 323] width 229 height 20
copy div "[EMAIL_ADDRESS][DOMAIN_NAME]"
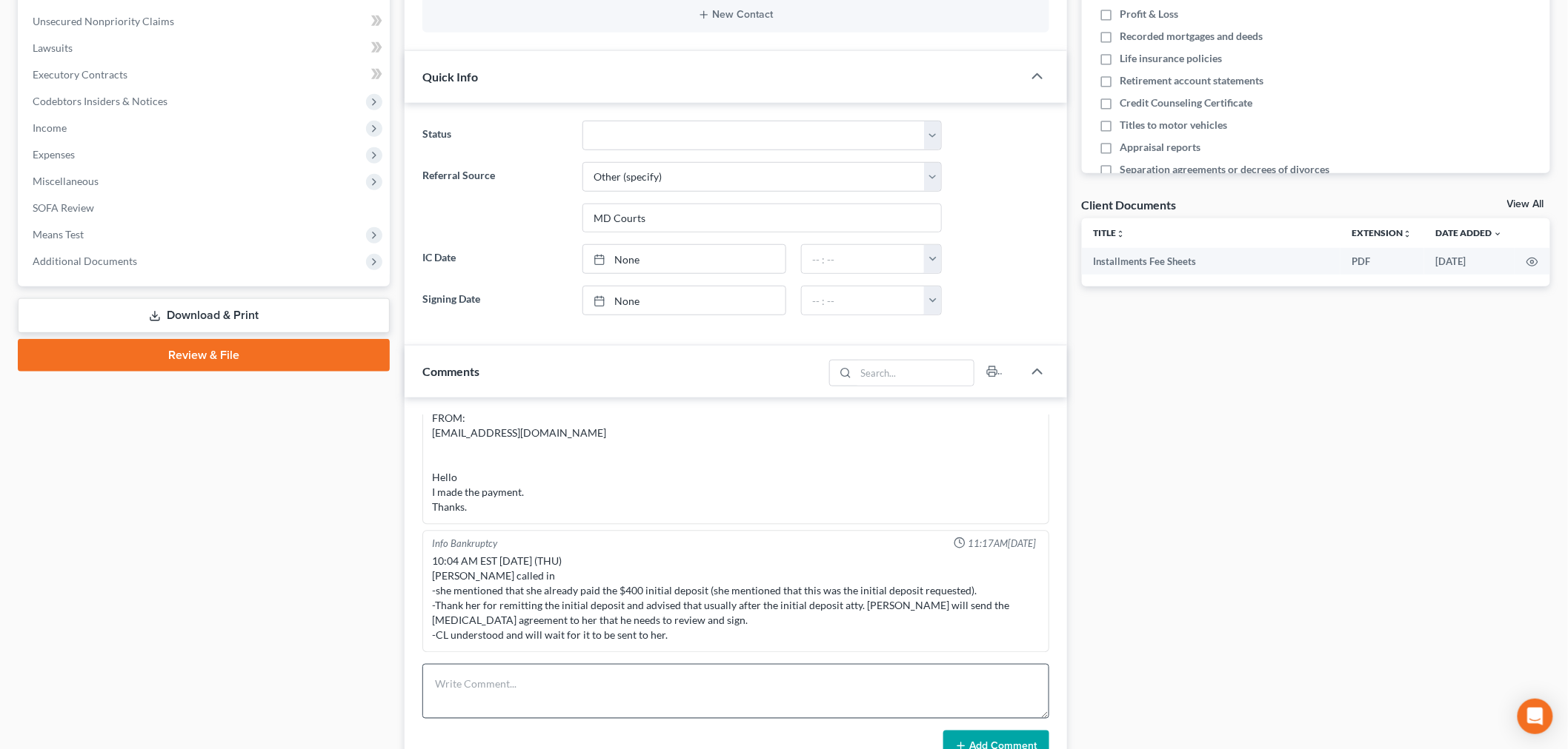
scroll to position [603, 0]
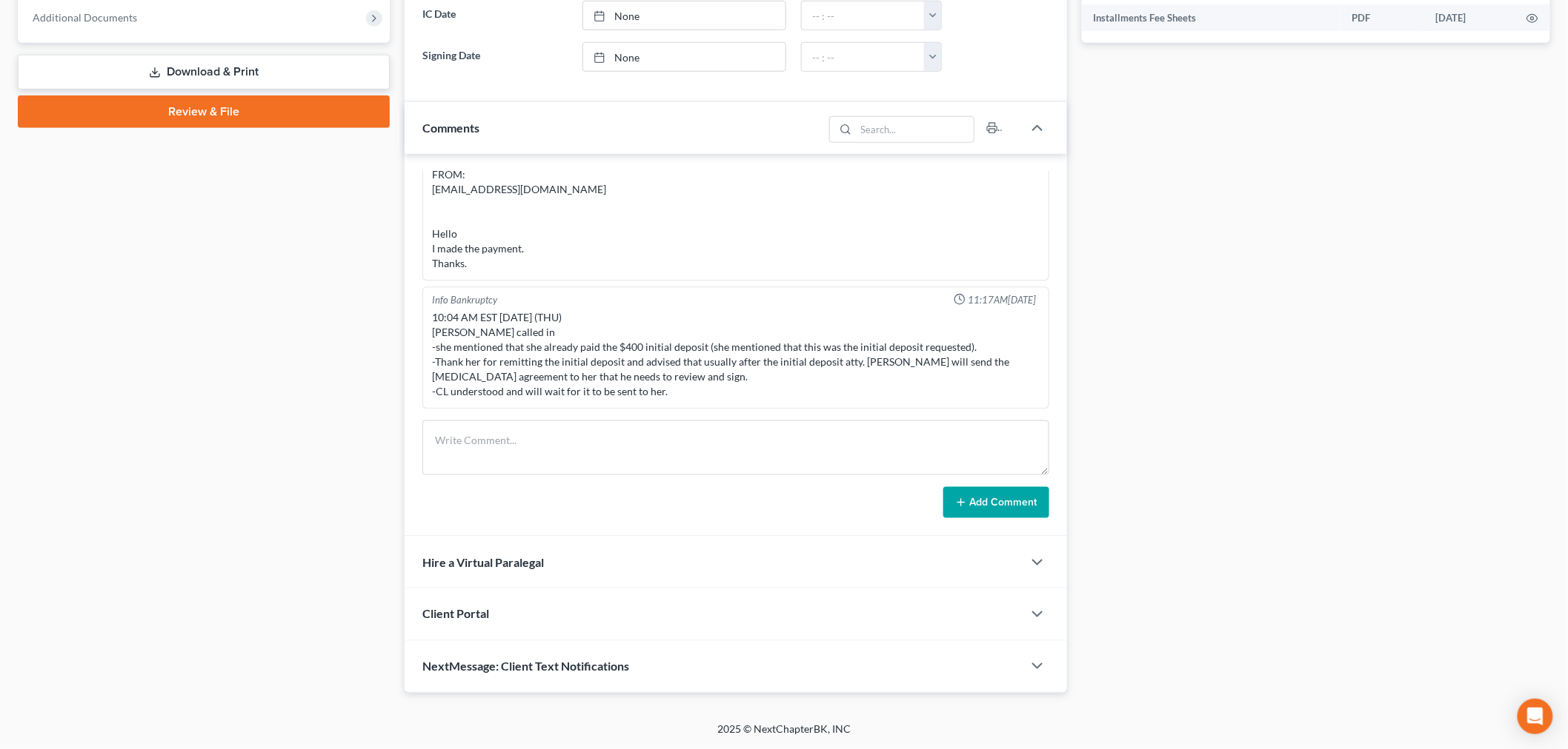
click at [516, 627] on div "Client Portal" at bounding box center [714, 614] width 618 height 51
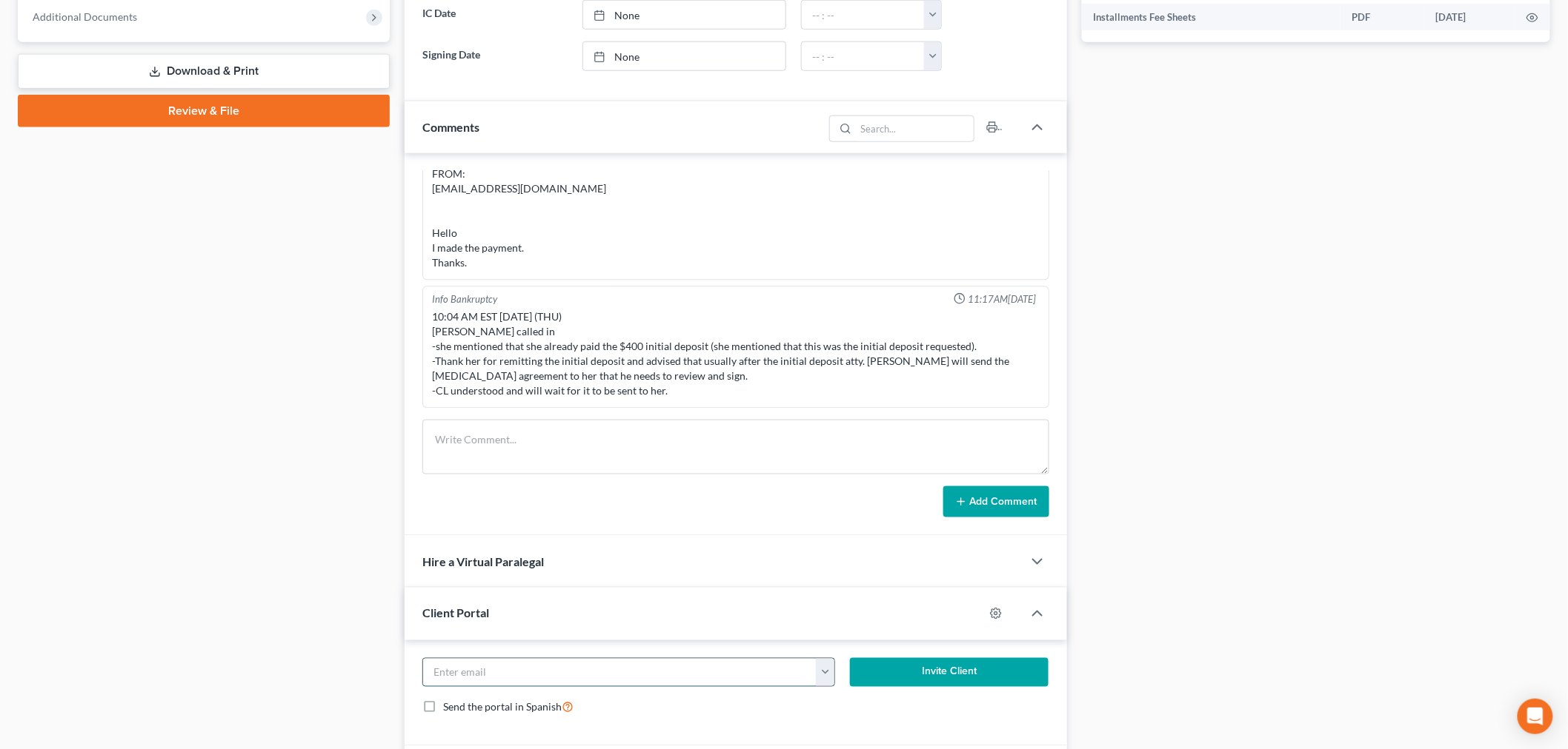
click at [609, 671] on input "email" at bounding box center [619, 672] width 393 height 28
paste input "[EMAIL_ADDRESS][DOMAIN_NAME]"
type input "[EMAIL_ADDRESS][DOMAIN_NAME]"
click at [909, 674] on button "Invite Client" at bounding box center [949, 673] width 199 height 29
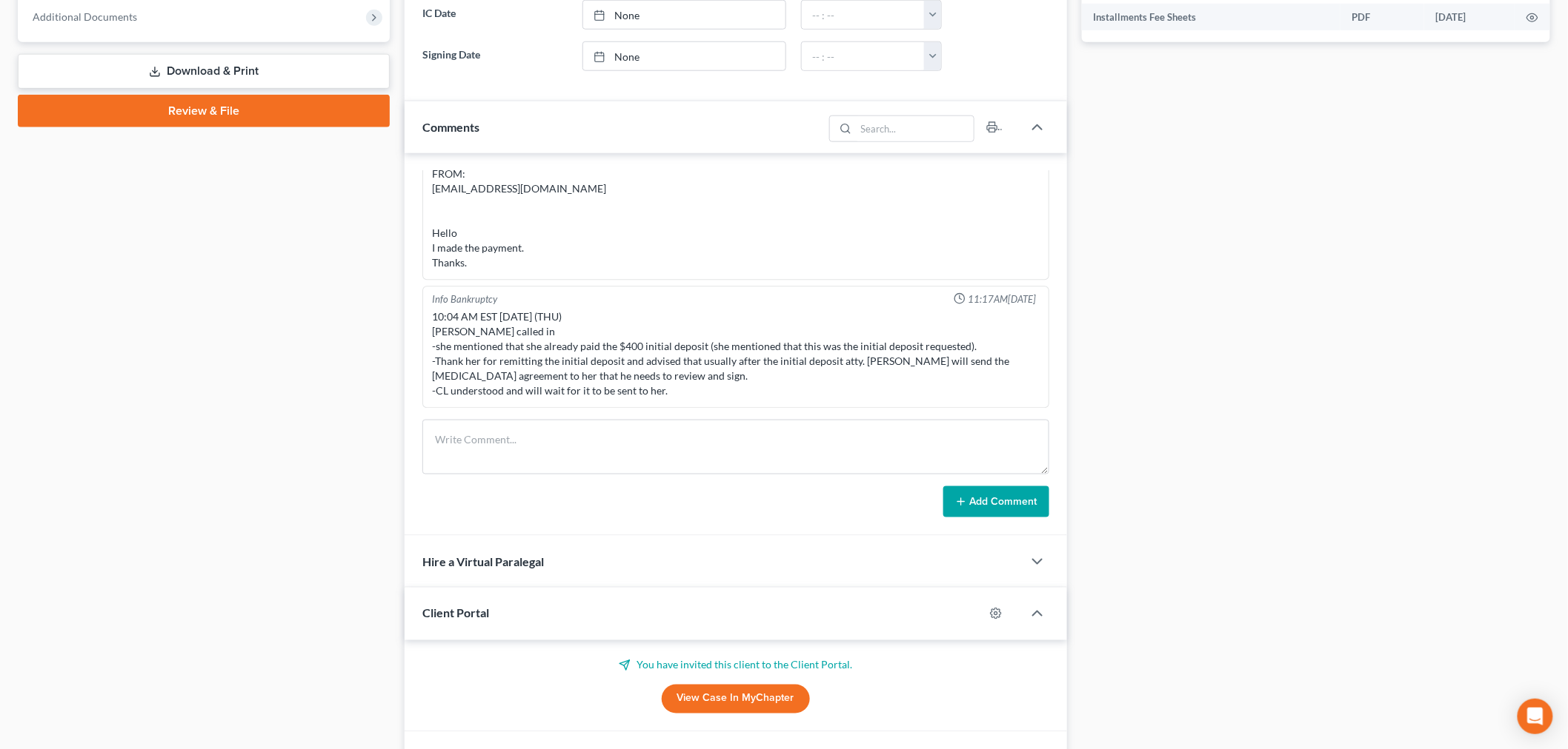
click at [107, 298] on div "Case Dashboard Payments Invoices Payments Payments Credit Report Client Profile" at bounding box center [204, 161] width 387 height 1246
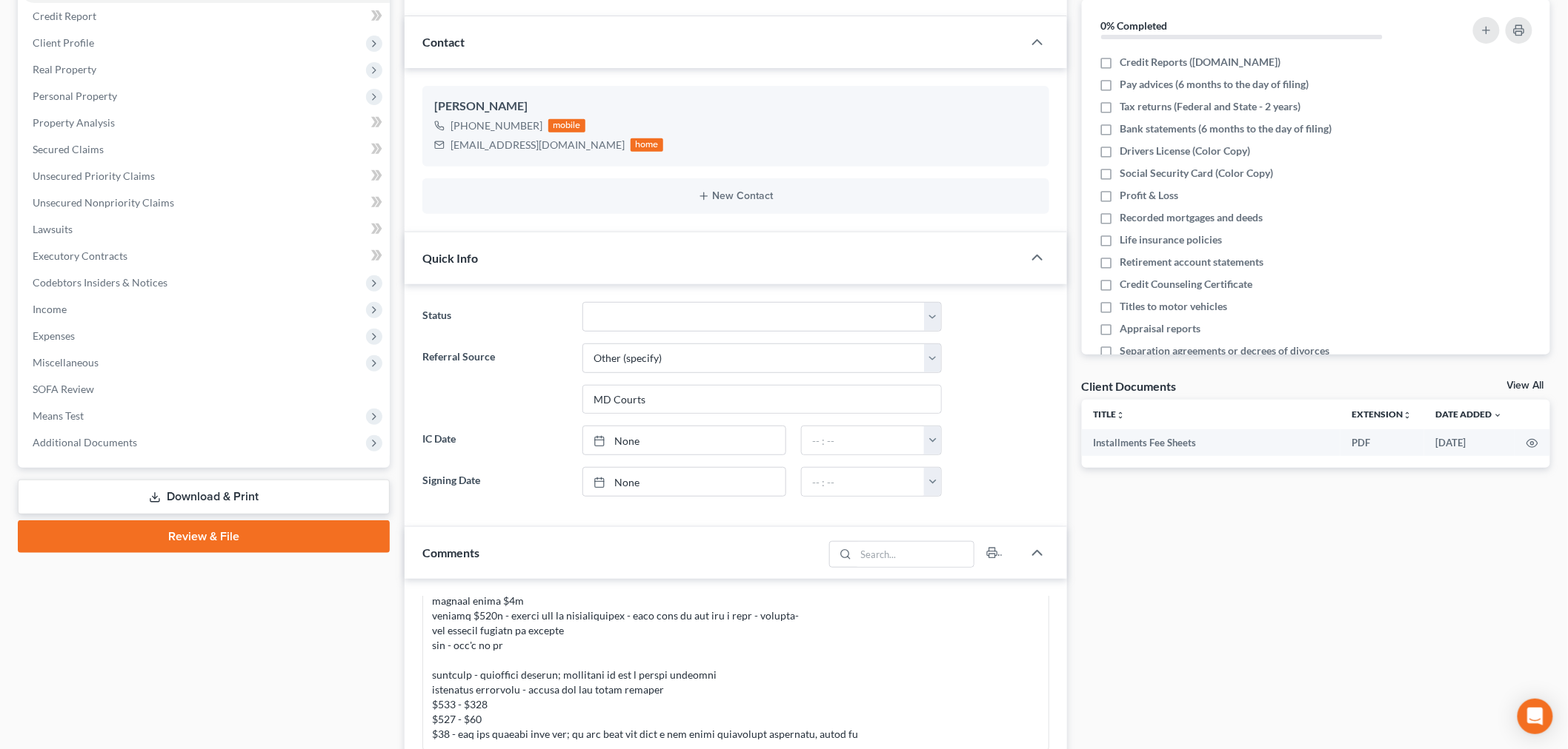
scroll to position [0, 0]
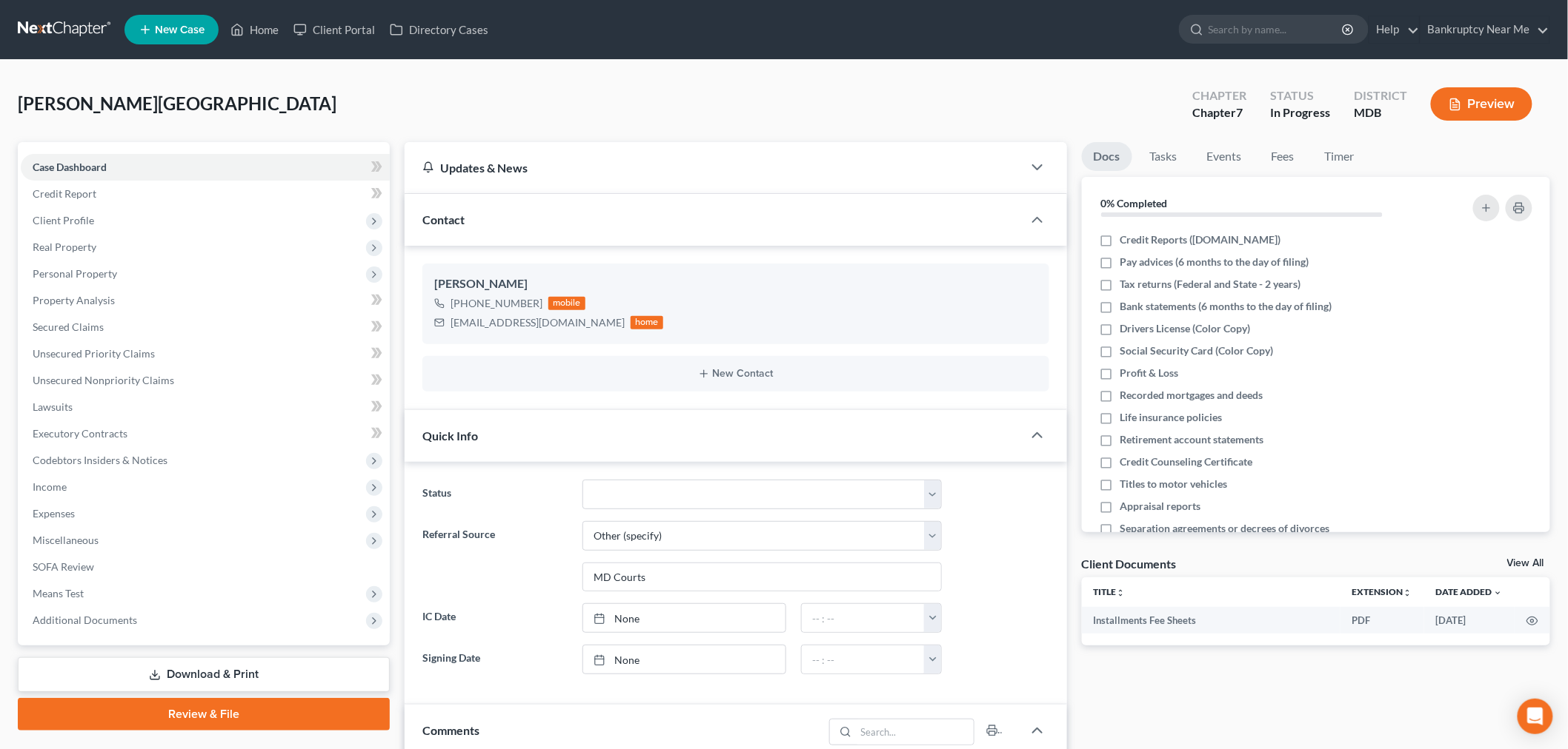
click at [53, 23] on link at bounding box center [65, 29] width 94 height 27
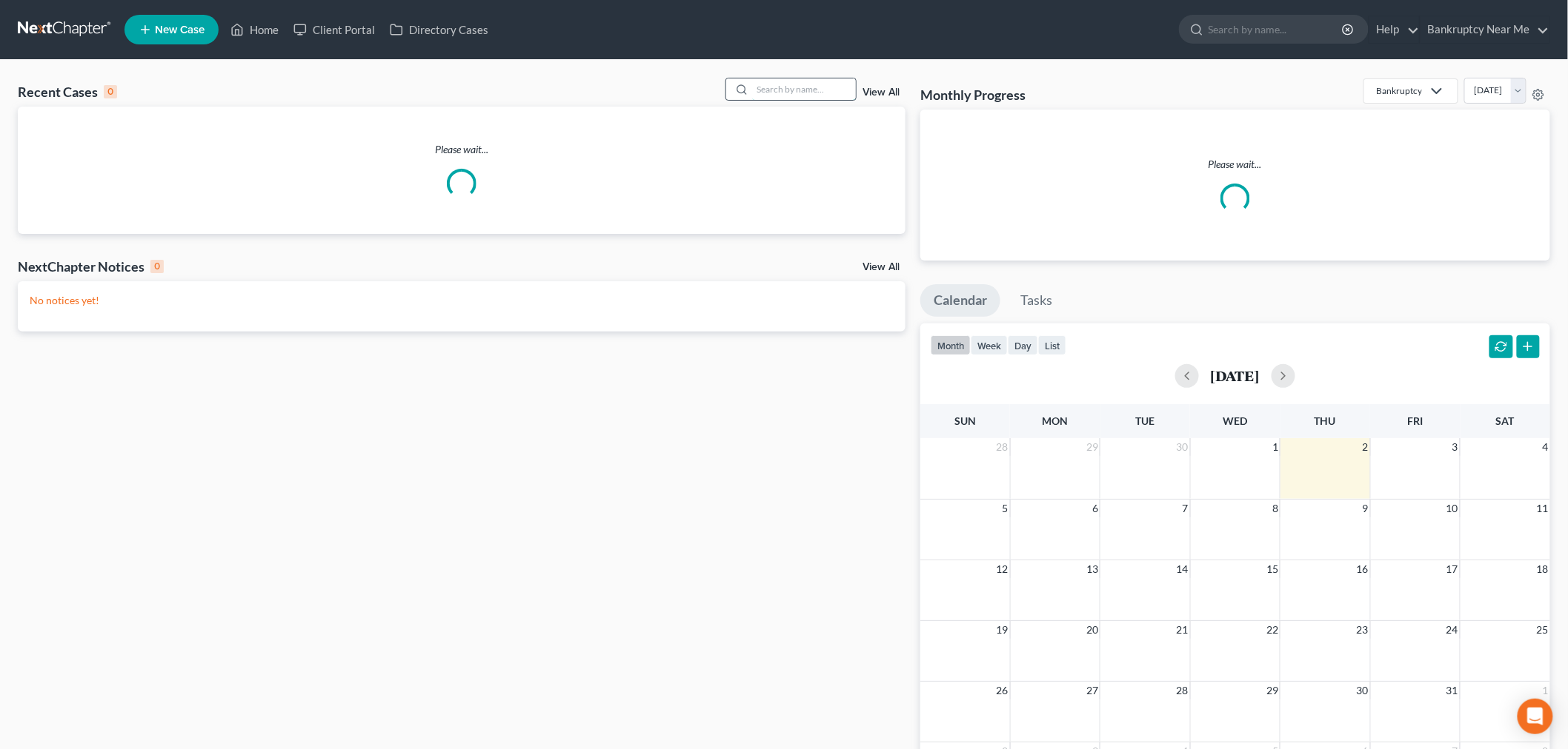
click at [801, 85] on input "search" at bounding box center [803, 89] width 103 height 21
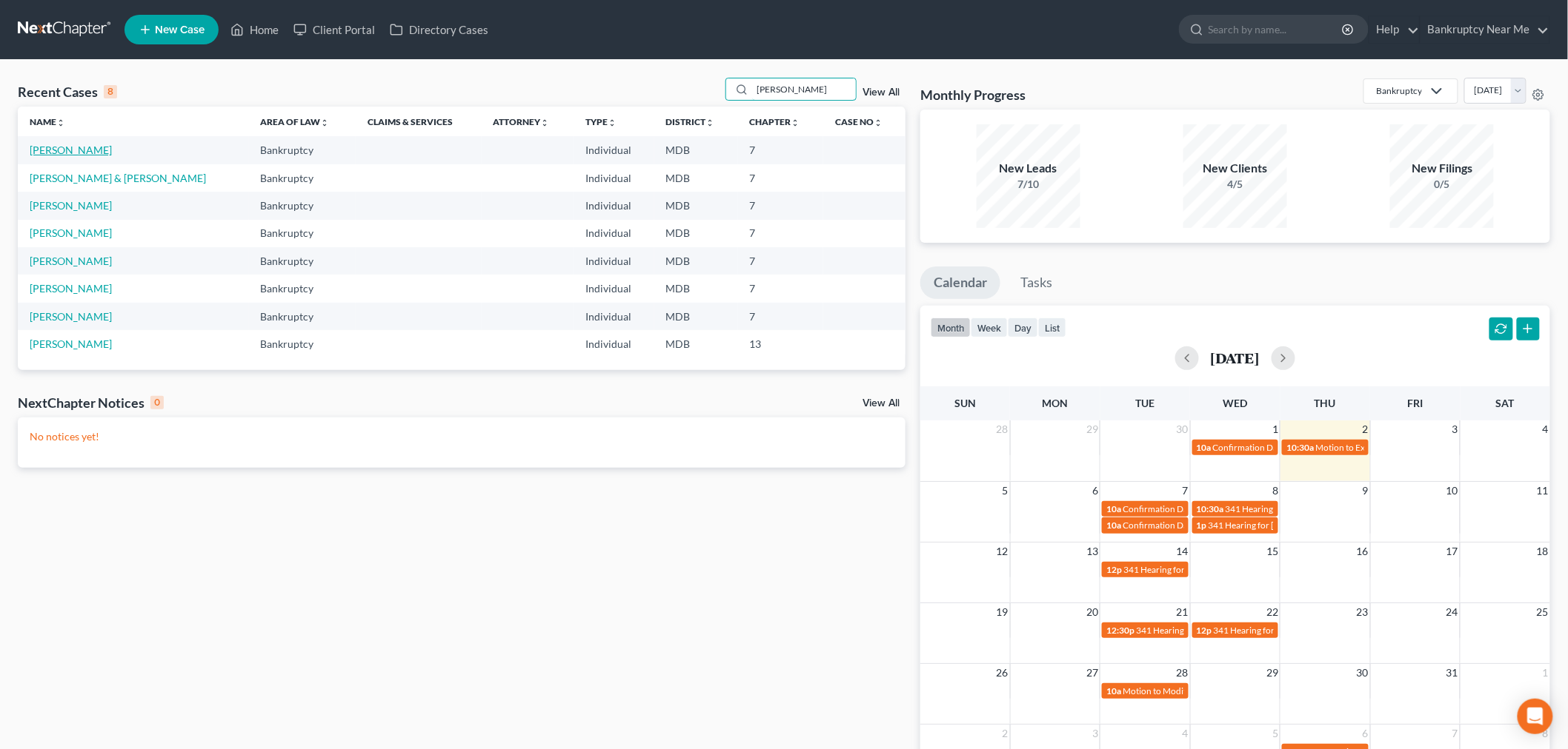
type input "[PERSON_NAME]"
click at [77, 149] on link "[PERSON_NAME]" at bounding box center [70, 149] width 82 height 12
select select "0"
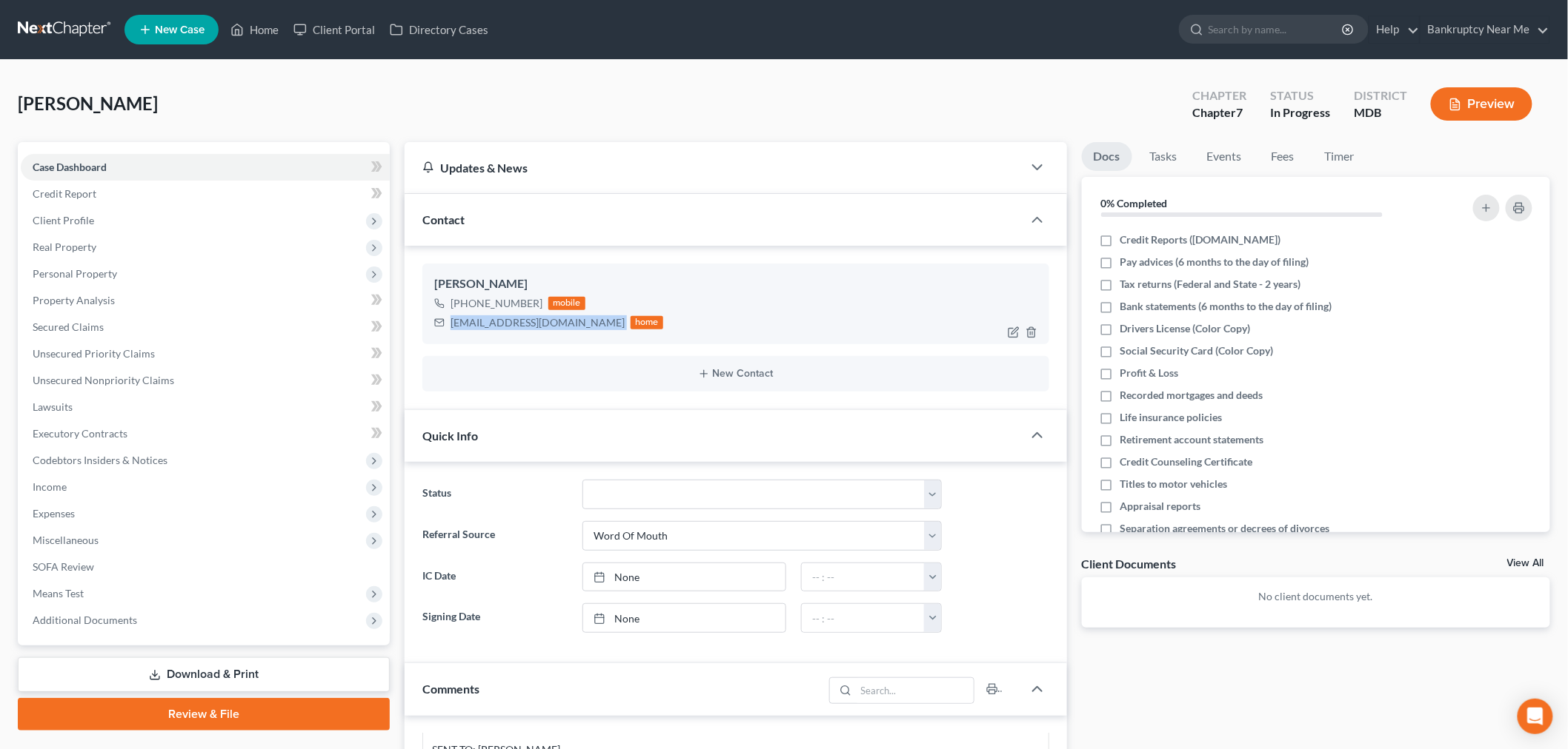
drag, startPoint x: 543, startPoint y: 324, endPoint x: 435, endPoint y: 337, distance: 108.8
click at [435, 337] on div "[PERSON_NAME] [PHONE_NUMBER] mobile [EMAIL_ADDRESS][DOMAIN_NAME] home" at bounding box center [735, 304] width 626 height 80
copy div "[EMAIL_ADDRESS][DOMAIN_NAME]"
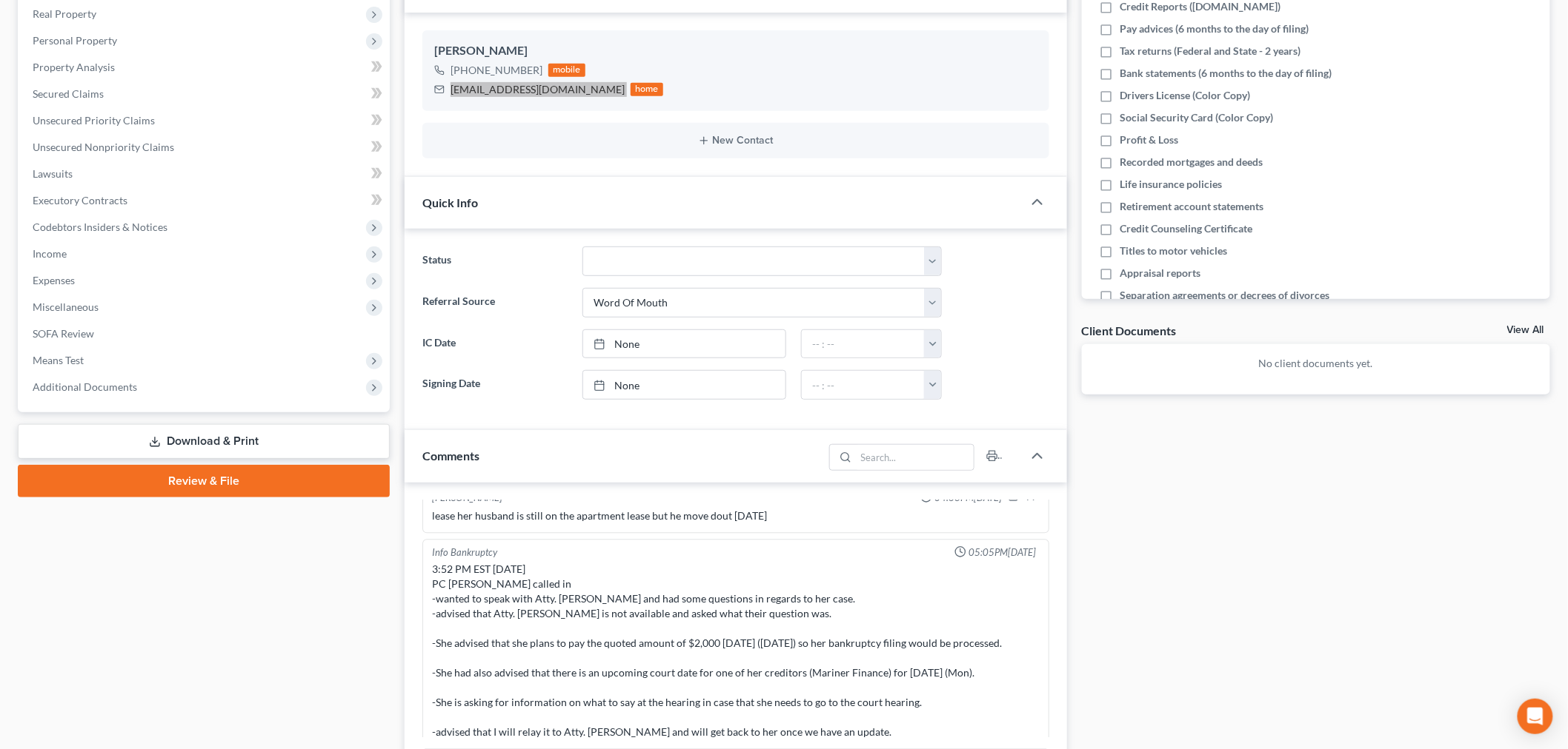
scroll to position [233, 0]
copy div "[EMAIL_ADDRESS][DOMAIN_NAME]"
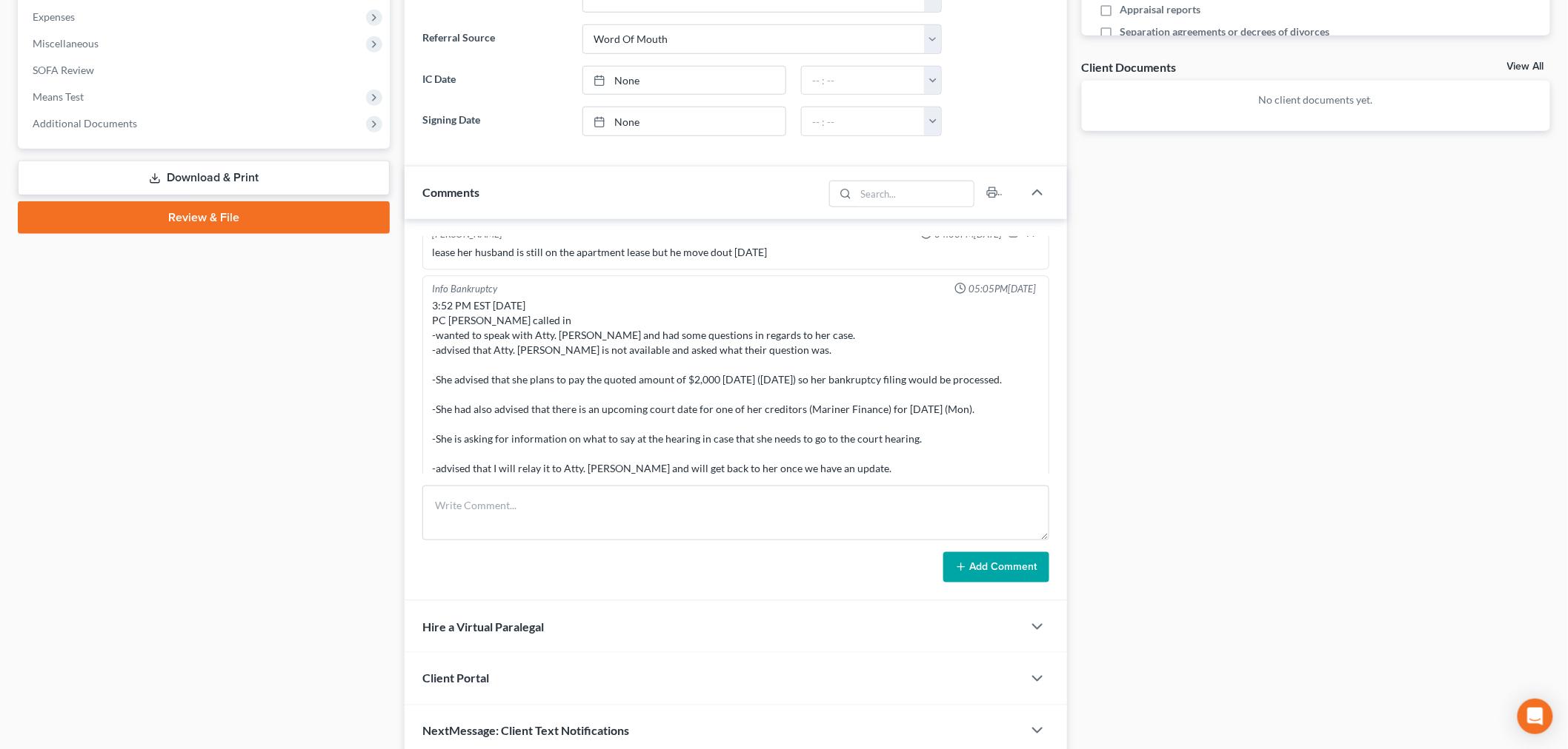
scroll to position [561, 0]
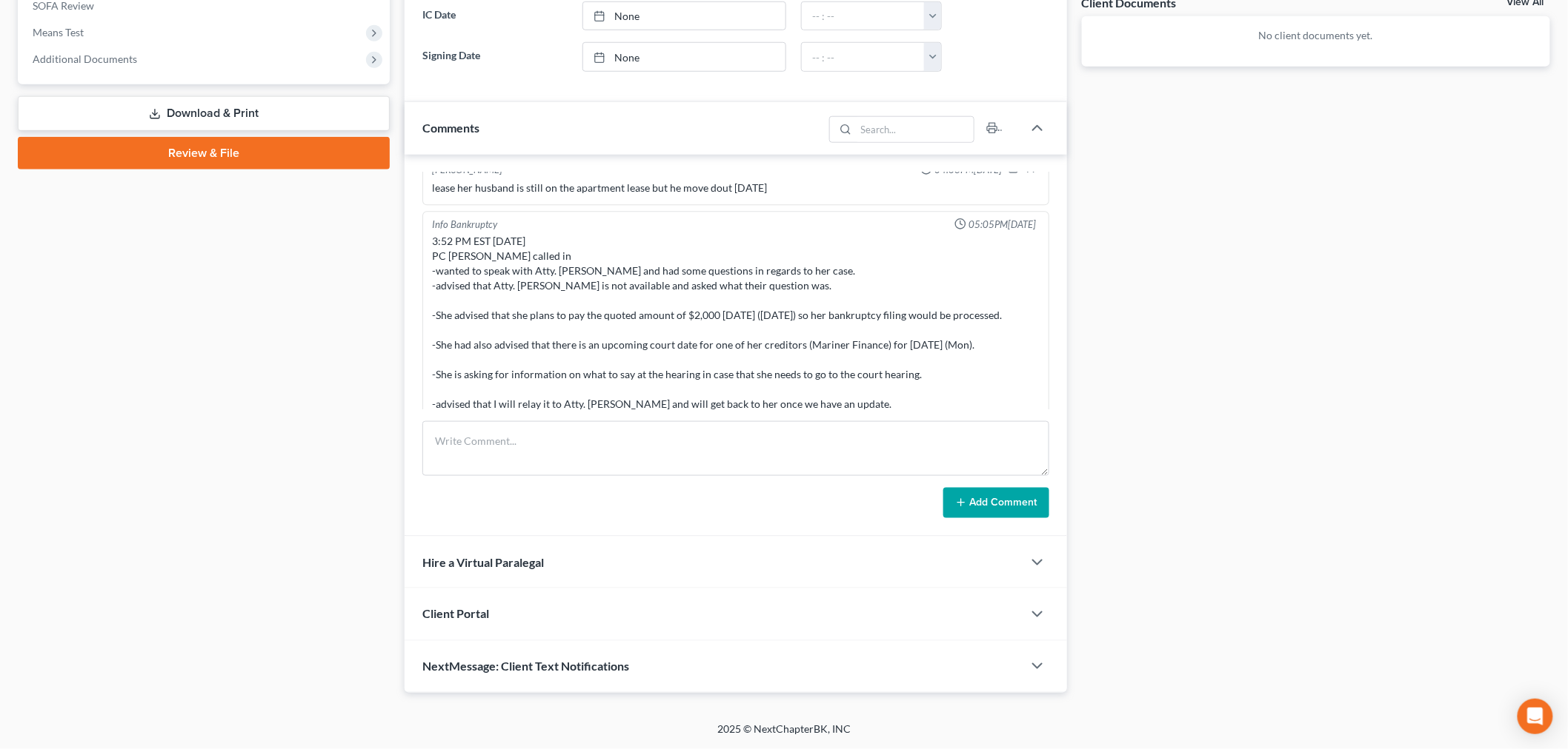
click at [462, 605] on div "Client Portal" at bounding box center [714, 614] width 618 height 51
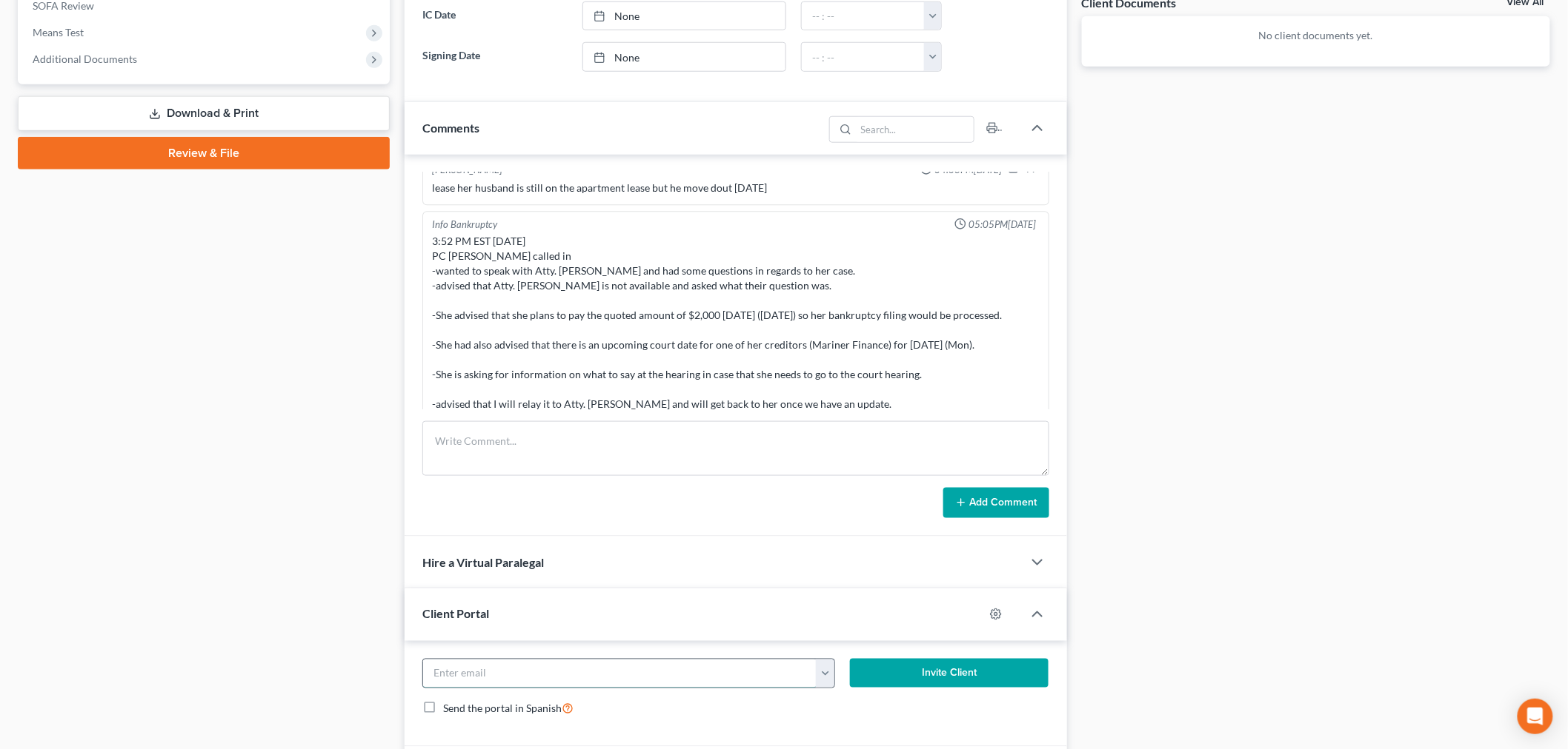
drag, startPoint x: 749, startPoint y: 662, endPoint x: 771, endPoint y: 661, distance: 22.0
click at [749, 662] on input "email" at bounding box center [619, 673] width 393 height 28
paste input "[EMAIL_ADDRESS][DOMAIN_NAME]"
type input "[EMAIL_ADDRESS][DOMAIN_NAME]"
click at [905, 685] on button "Invite Client" at bounding box center [949, 673] width 199 height 29
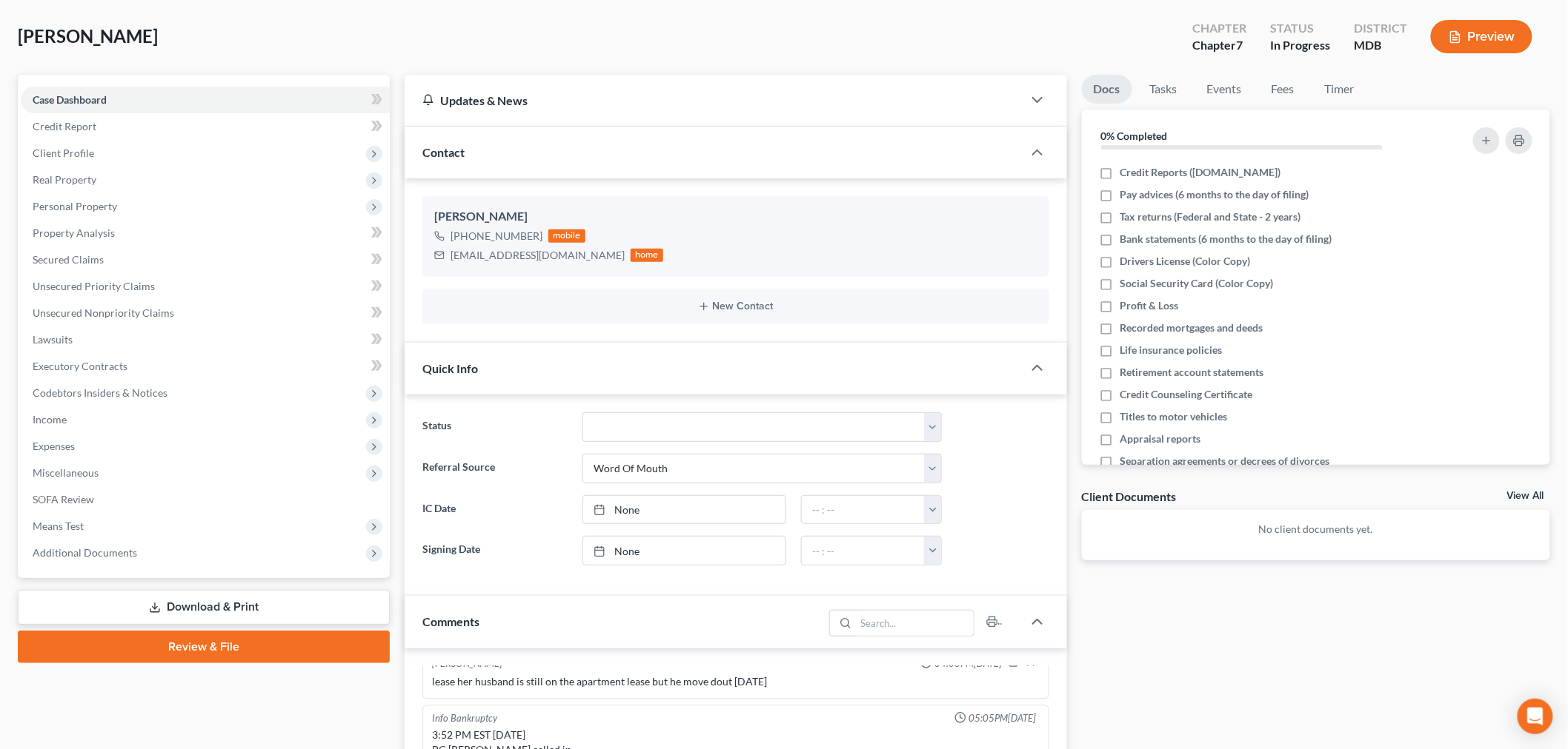
scroll to position [0, 0]
